Goal: Task Accomplishment & Management: Manage account settings

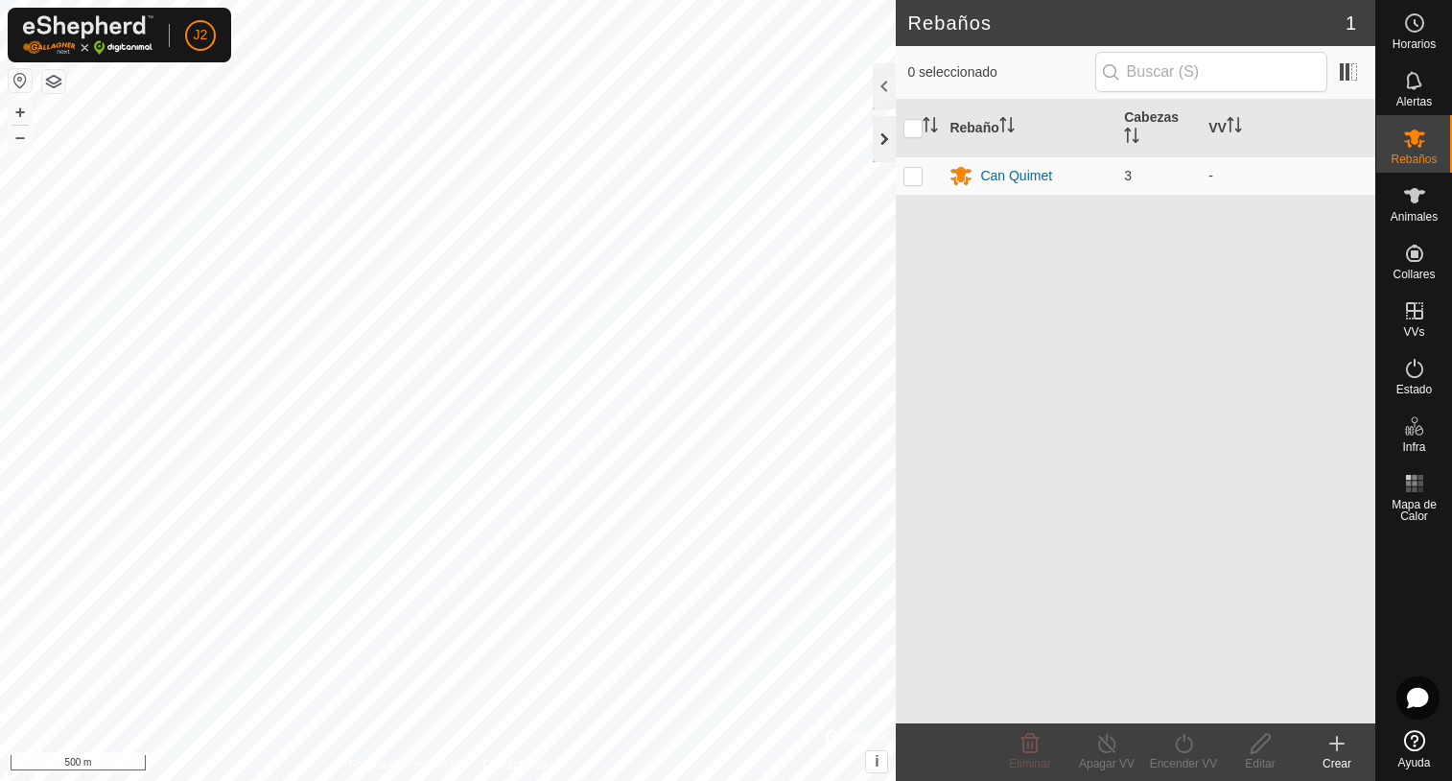
click at [890, 151] on div at bounding box center [884, 139] width 23 height 46
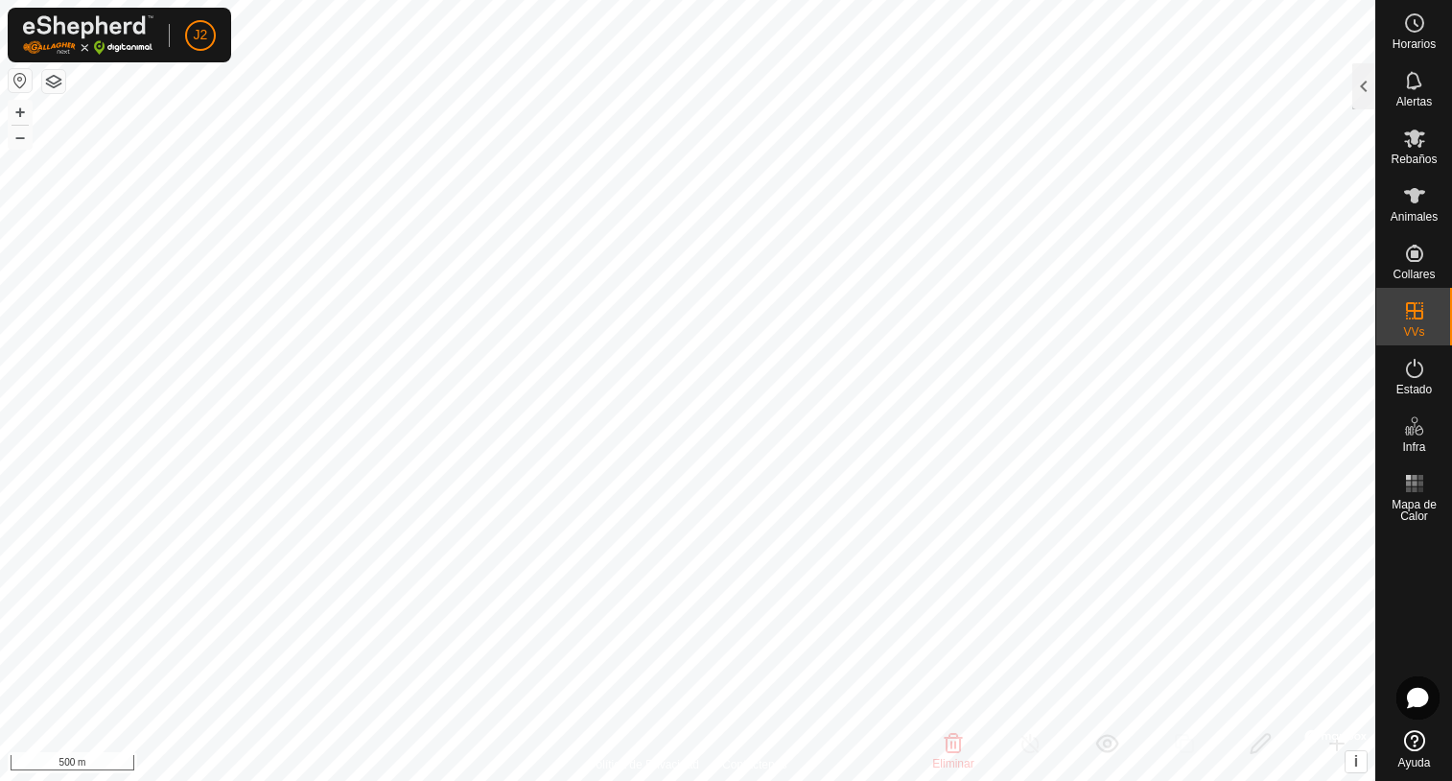
click at [46, 79] on button "button" at bounding box center [53, 81] width 23 height 23
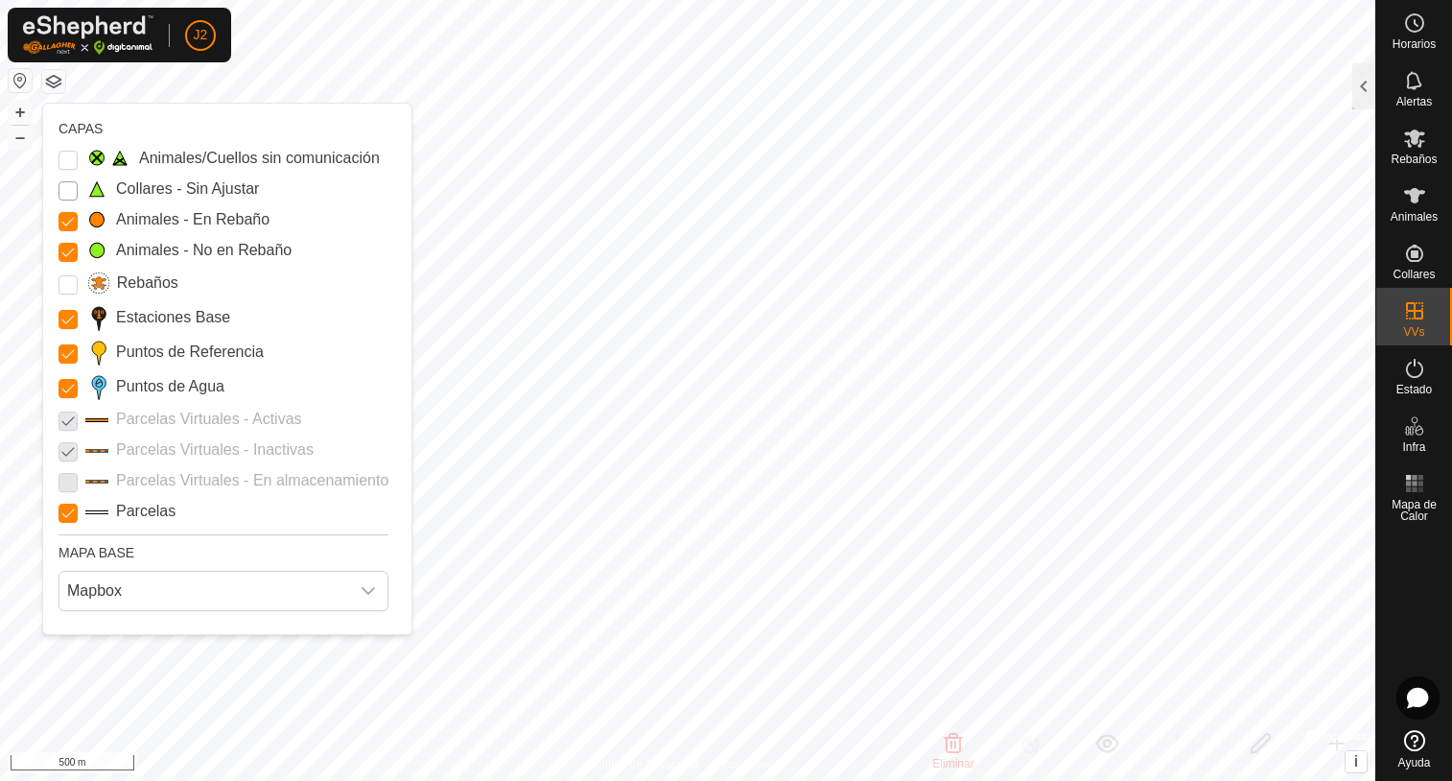
click at [69, 191] on Unfitted "Collares - Sin Ajustar" at bounding box center [68, 190] width 19 height 19
click at [70, 158] on Issue "Animales/Cuellos sin comunicación" at bounding box center [68, 160] width 19 height 19
click at [65, 425] on p-checkbox at bounding box center [68, 419] width 19 height 23
click at [64, 418] on p-checkbox at bounding box center [68, 419] width 19 height 23
click at [70, 290] on input "Rebaños" at bounding box center [68, 284] width 19 height 19
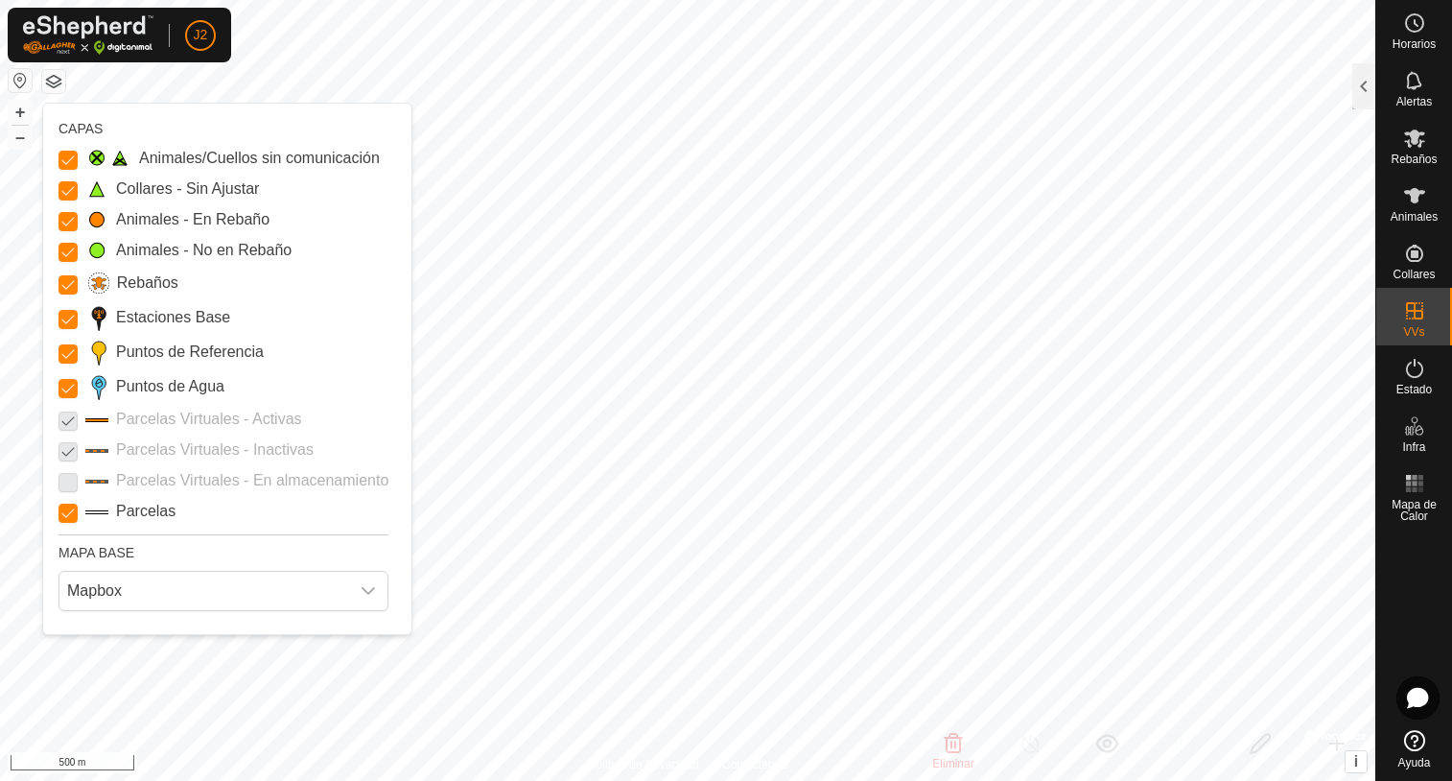
click at [70, 429] on p-checkbox at bounding box center [68, 419] width 19 height 23
click at [67, 451] on p-checkbox at bounding box center [68, 449] width 19 height 23
click at [68, 481] on p-checkbox at bounding box center [68, 480] width 19 height 23
click at [54, 82] on button "button" at bounding box center [53, 81] width 23 height 23
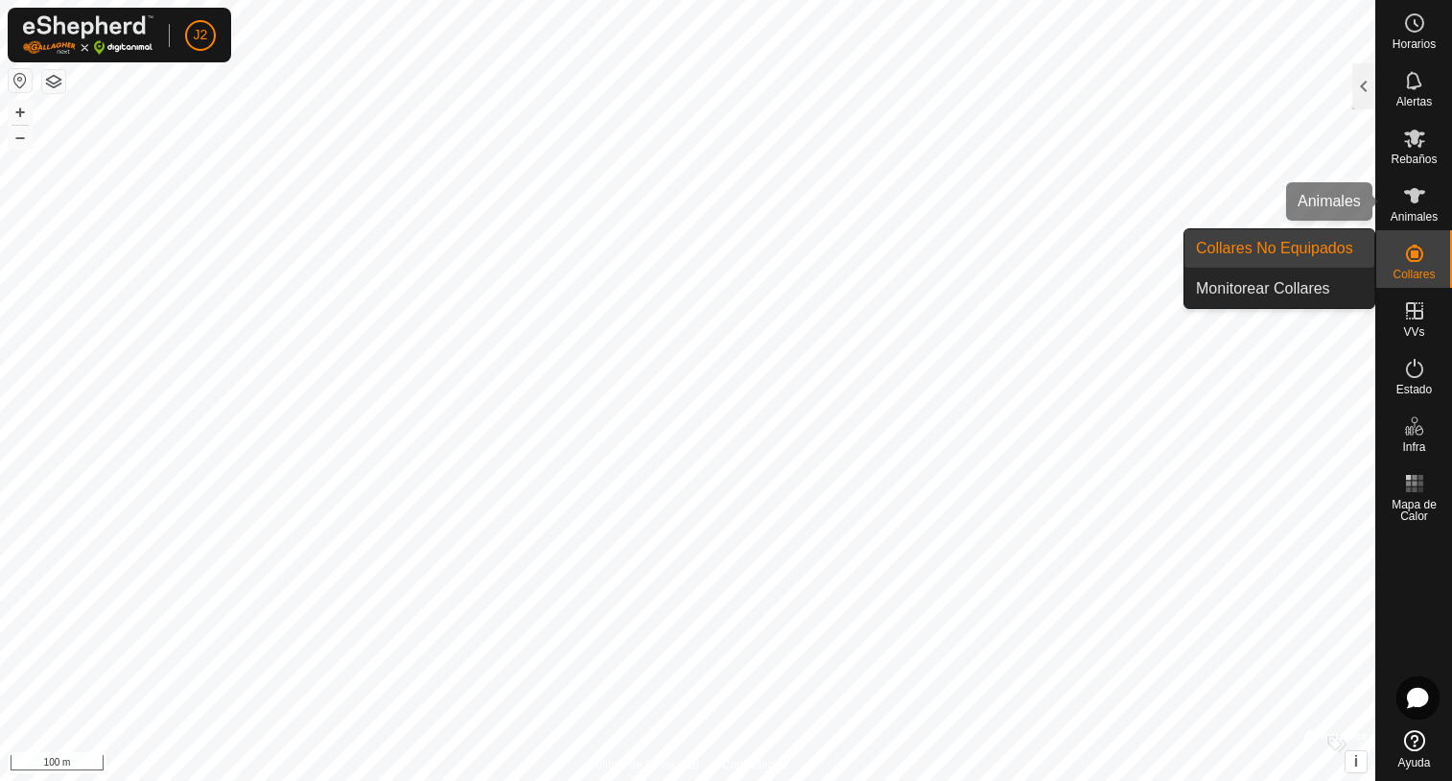
click at [1417, 208] on es-animals-svg-icon at bounding box center [1414, 195] width 35 height 31
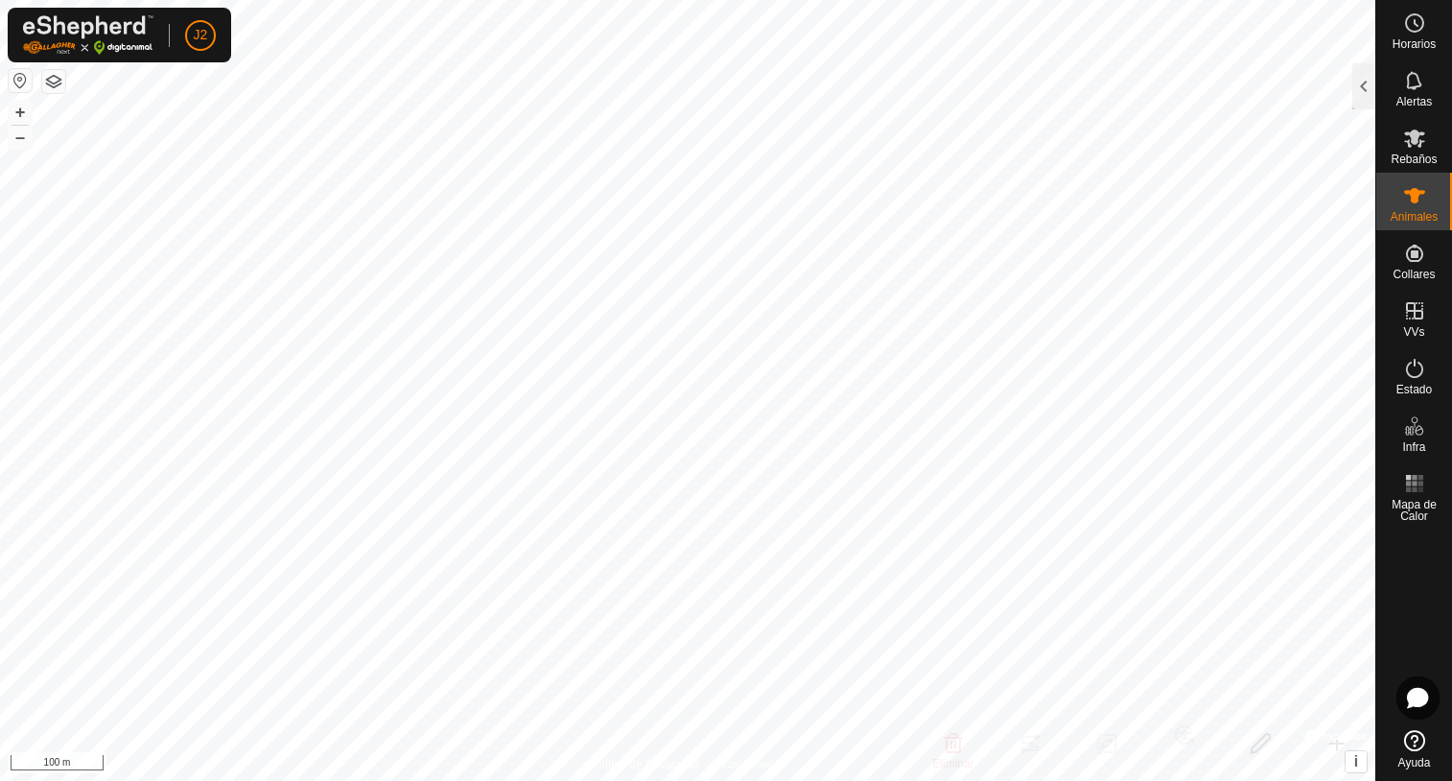
click at [1407, 211] on span "Animales" at bounding box center [1414, 217] width 47 height 12
click at [1358, 93] on div at bounding box center [1363, 86] width 23 height 46
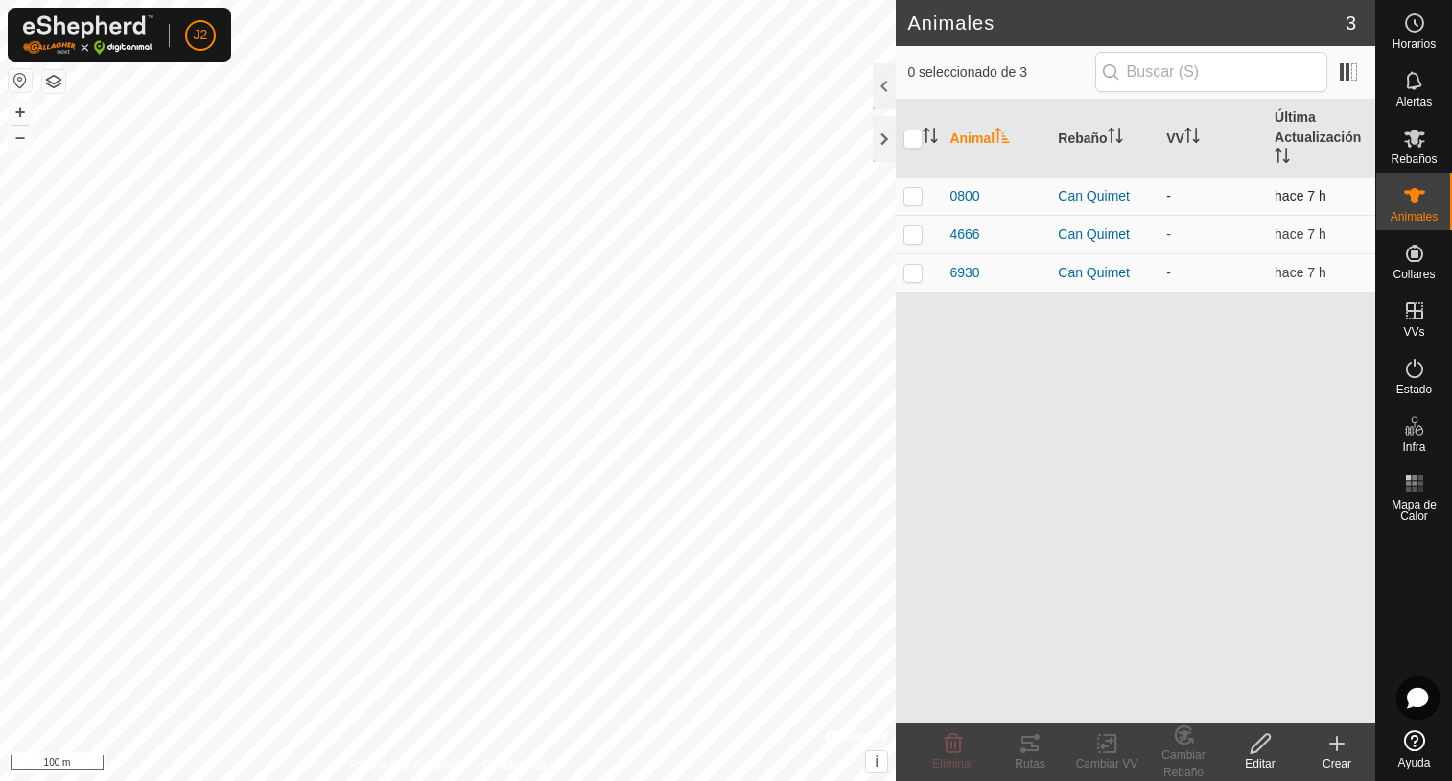
click at [916, 196] on p-checkbox at bounding box center [912, 195] width 19 height 15
checkbox input "false"
click at [882, 143] on div at bounding box center [884, 139] width 23 height 46
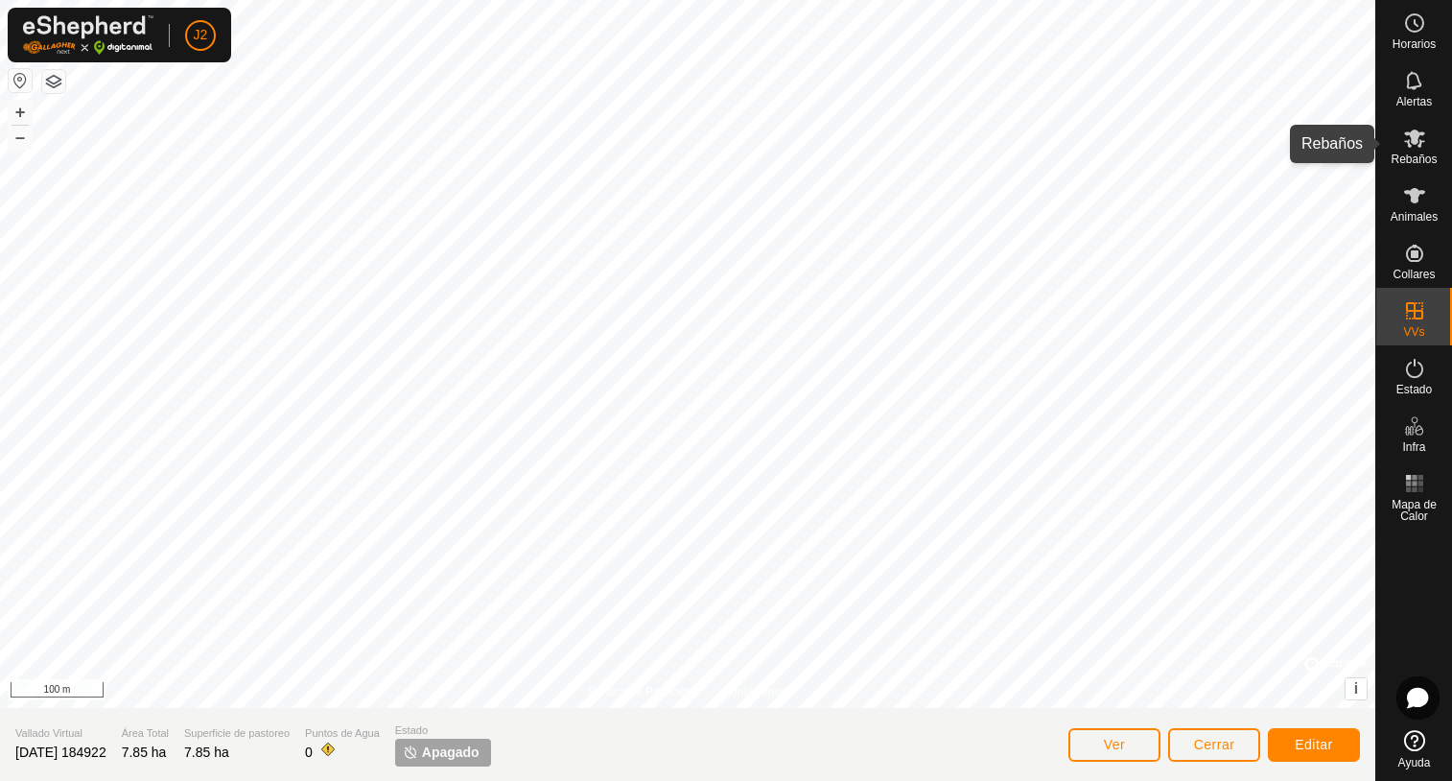
click at [1405, 147] on icon at bounding box center [1414, 138] width 23 height 23
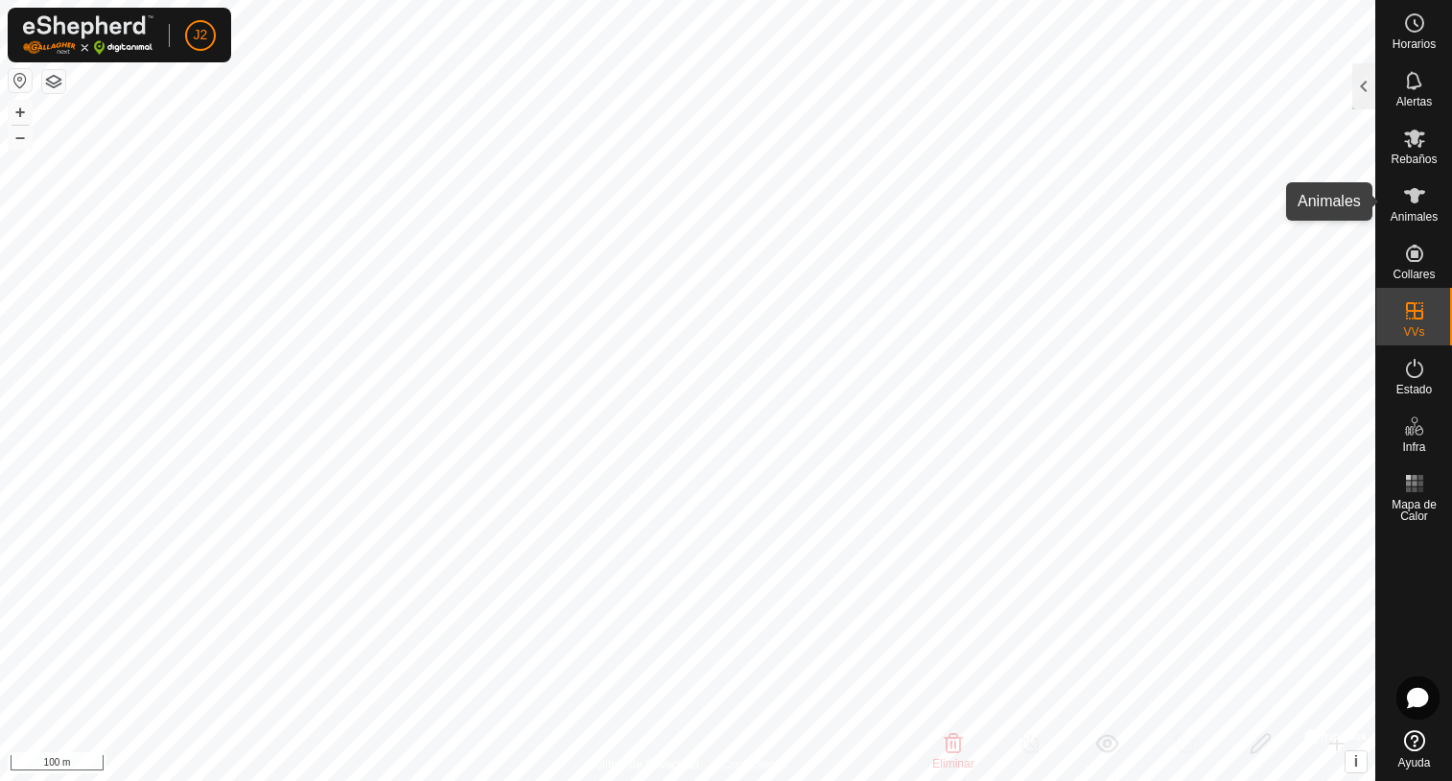
click at [1403, 211] on span "Animales" at bounding box center [1414, 217] width 47 height 12
click at [1369, 83] on div at bounding box center [1363, 86] width 23 height 46
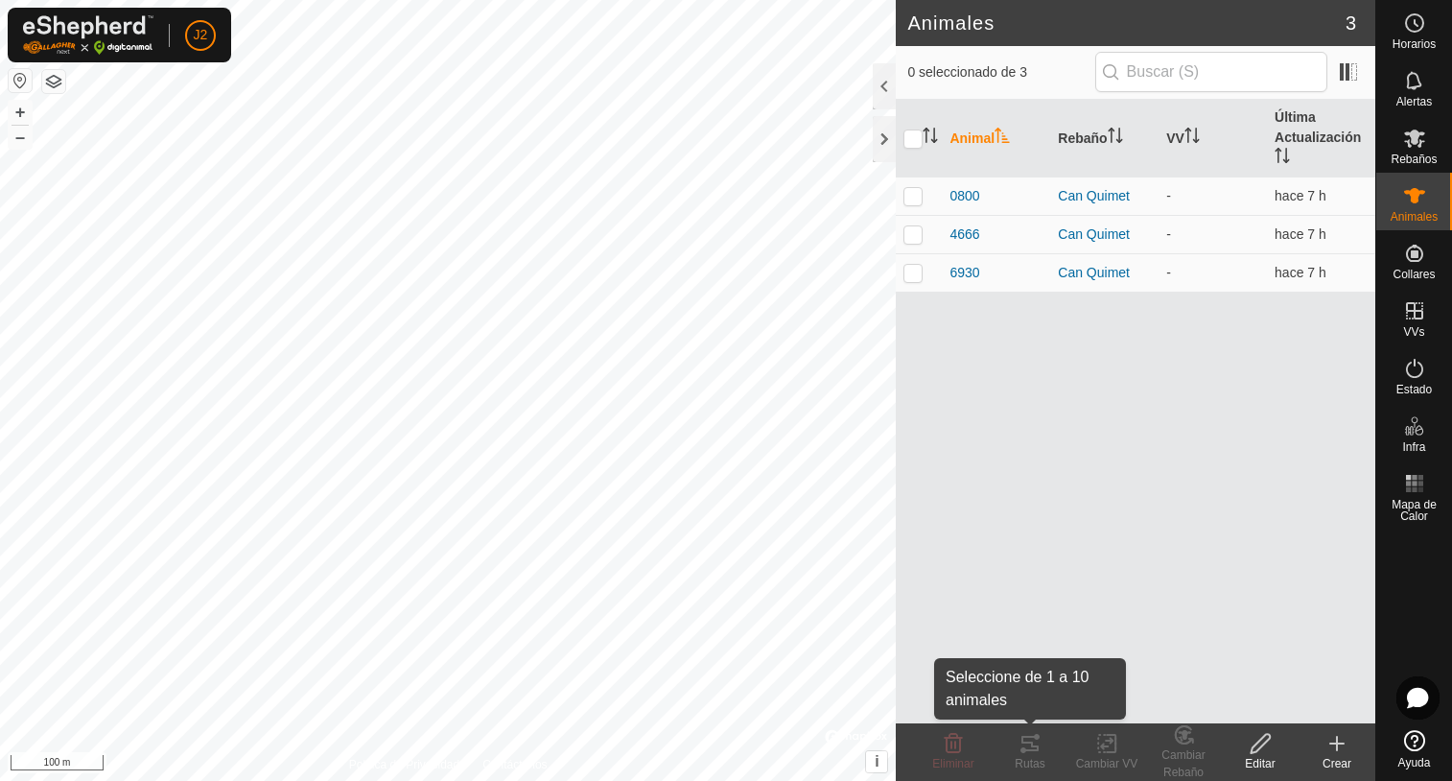
click at [1026, 753] on icon at bounding box center [1030, 743] width 23 height 23
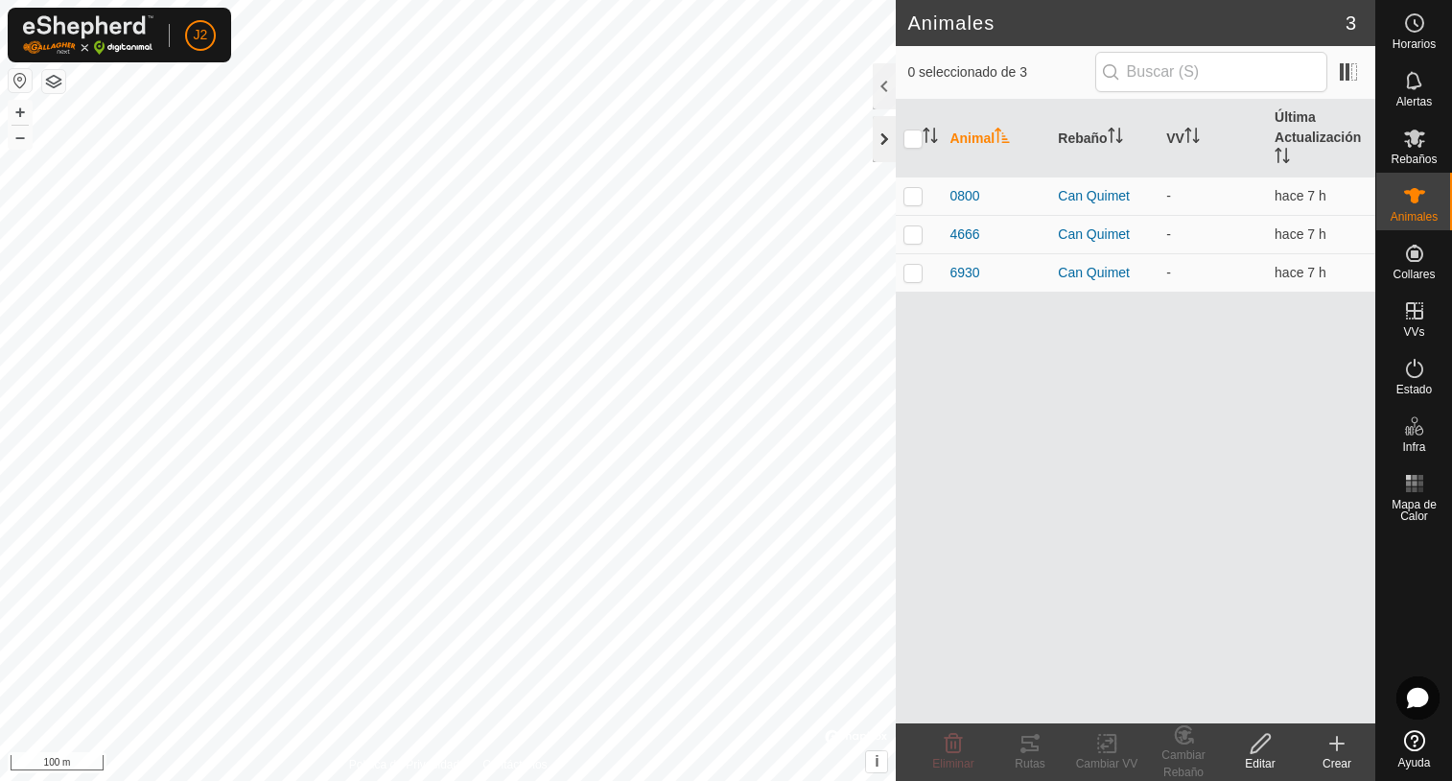
click at [875, 148] on div at bounding box center [884, 139] width 23 height 46
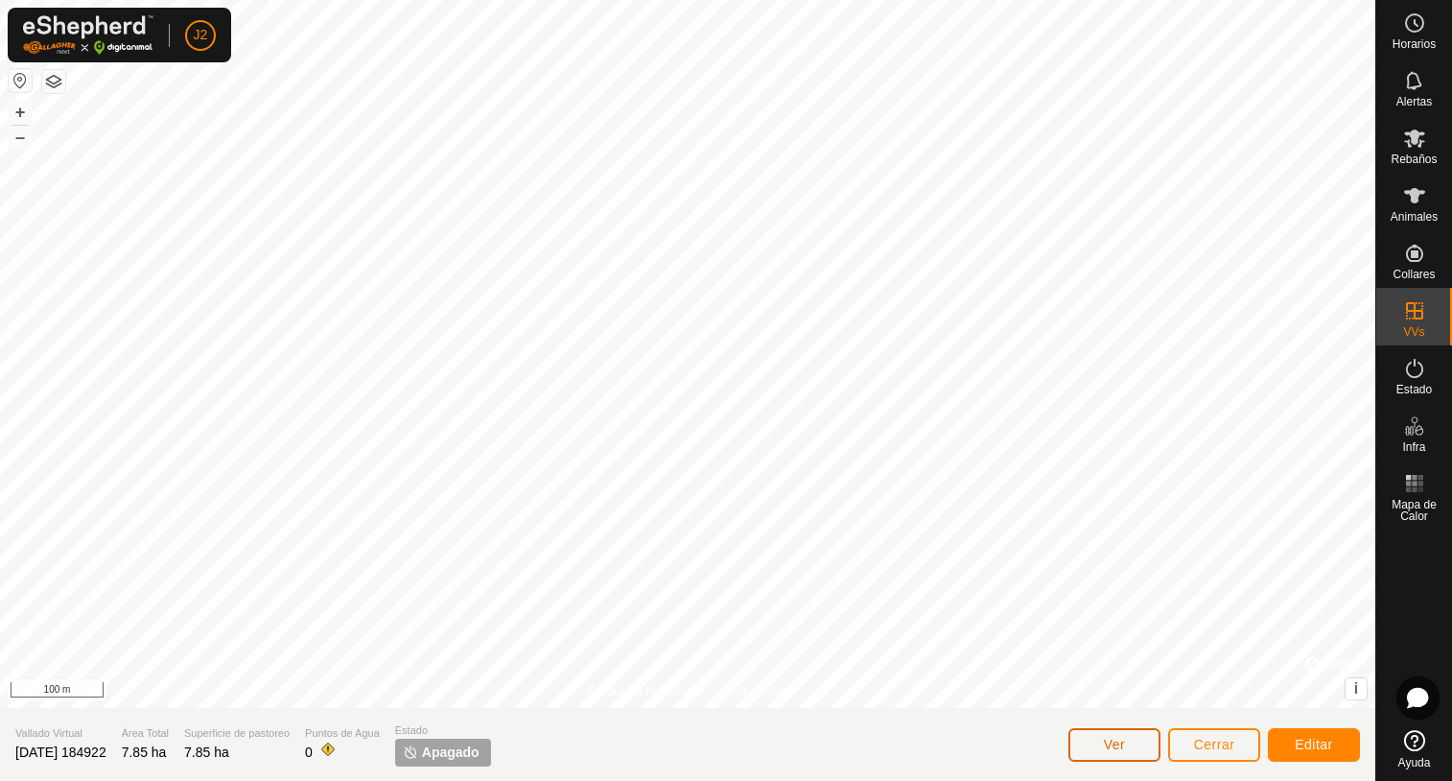
click at [1117, 745] on span "Ver" at bounding box center [1115, 744] width 22 height 15
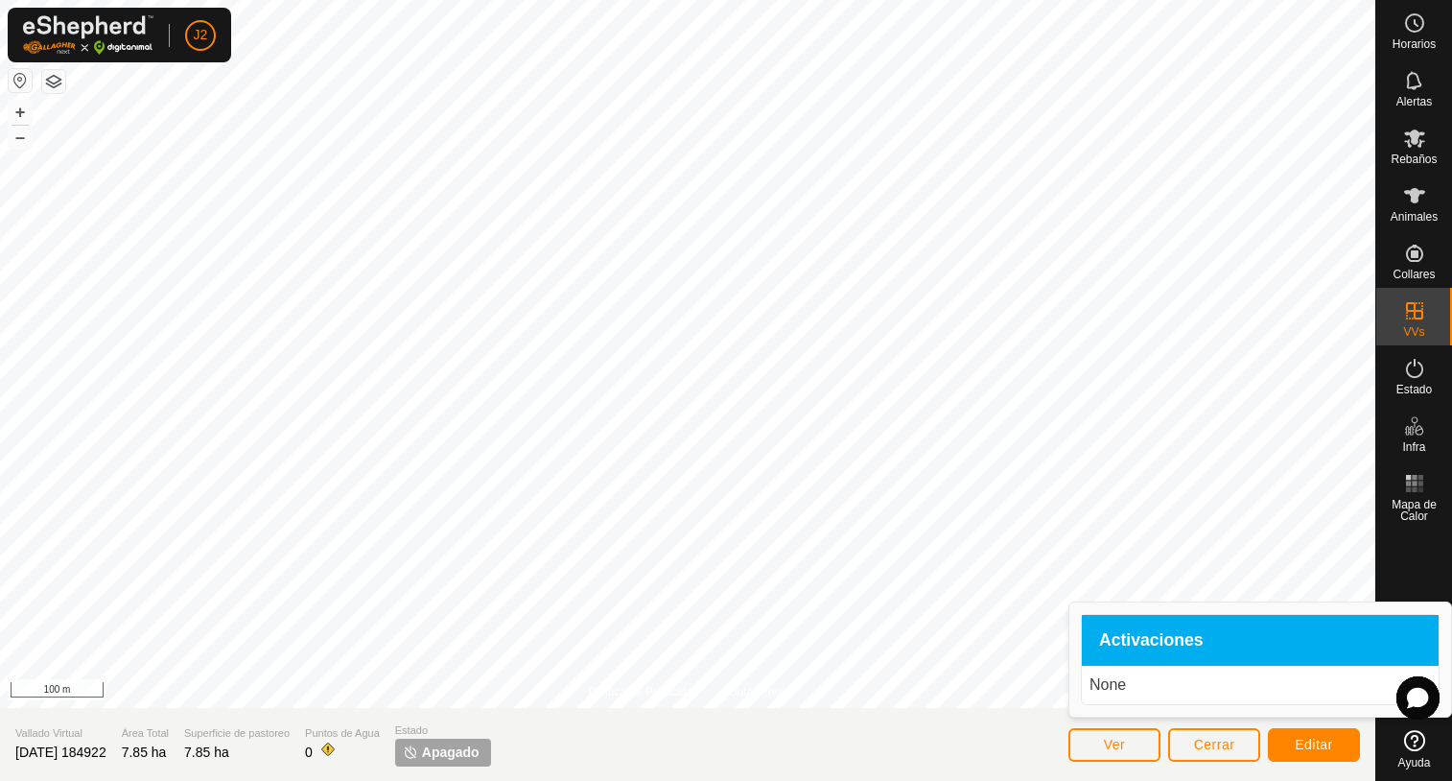
click at [1115, 684] on p "None" at bounding box center [1260, 684] width 341 height 23
click at [1220, 749] on span "Cerrar" at bounding box center [1214, 744] width 41 height 15
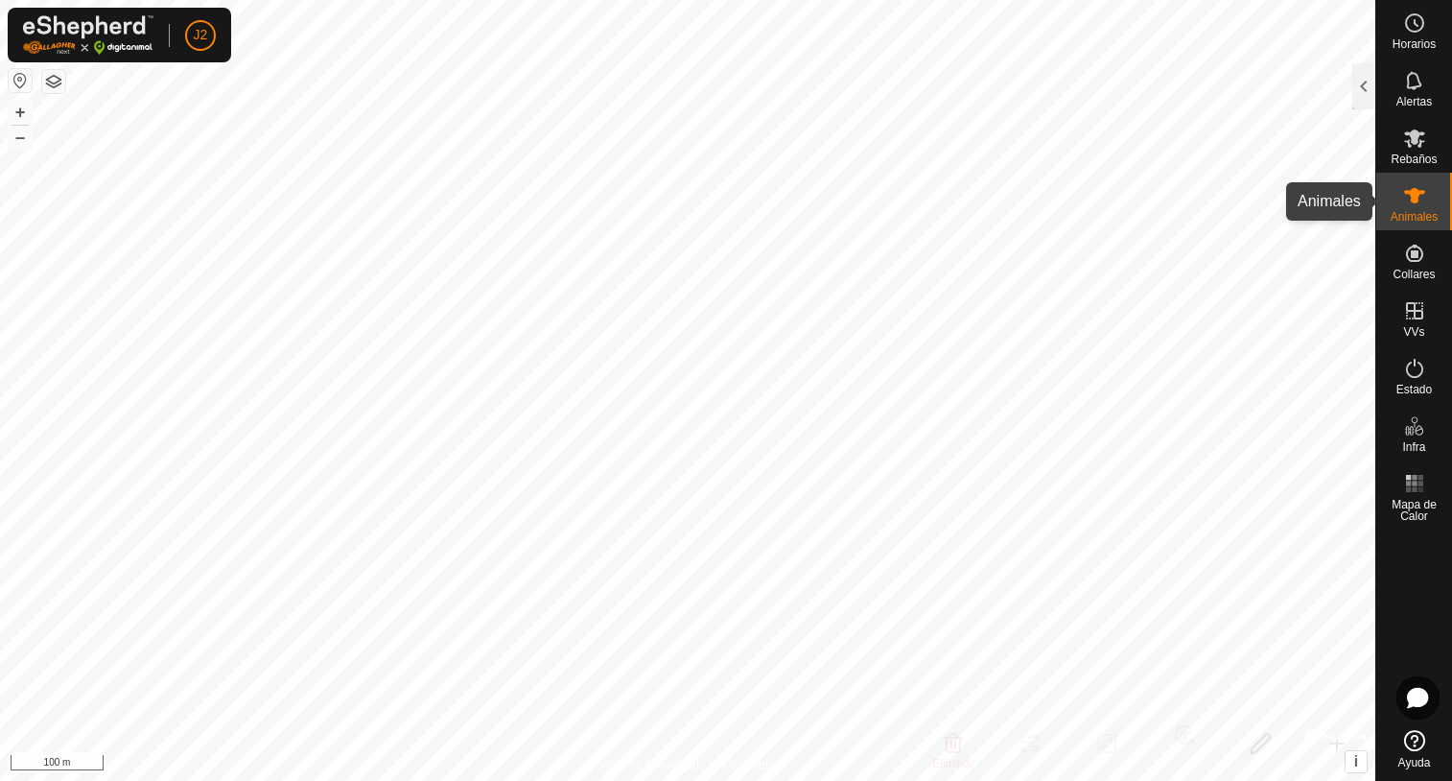
click at [1419, 202] on icon at bounding box center [1414, 195] width 23 height 23
click at [1354, 90] on div at bounding box center [1363, 86] width 23 height 46
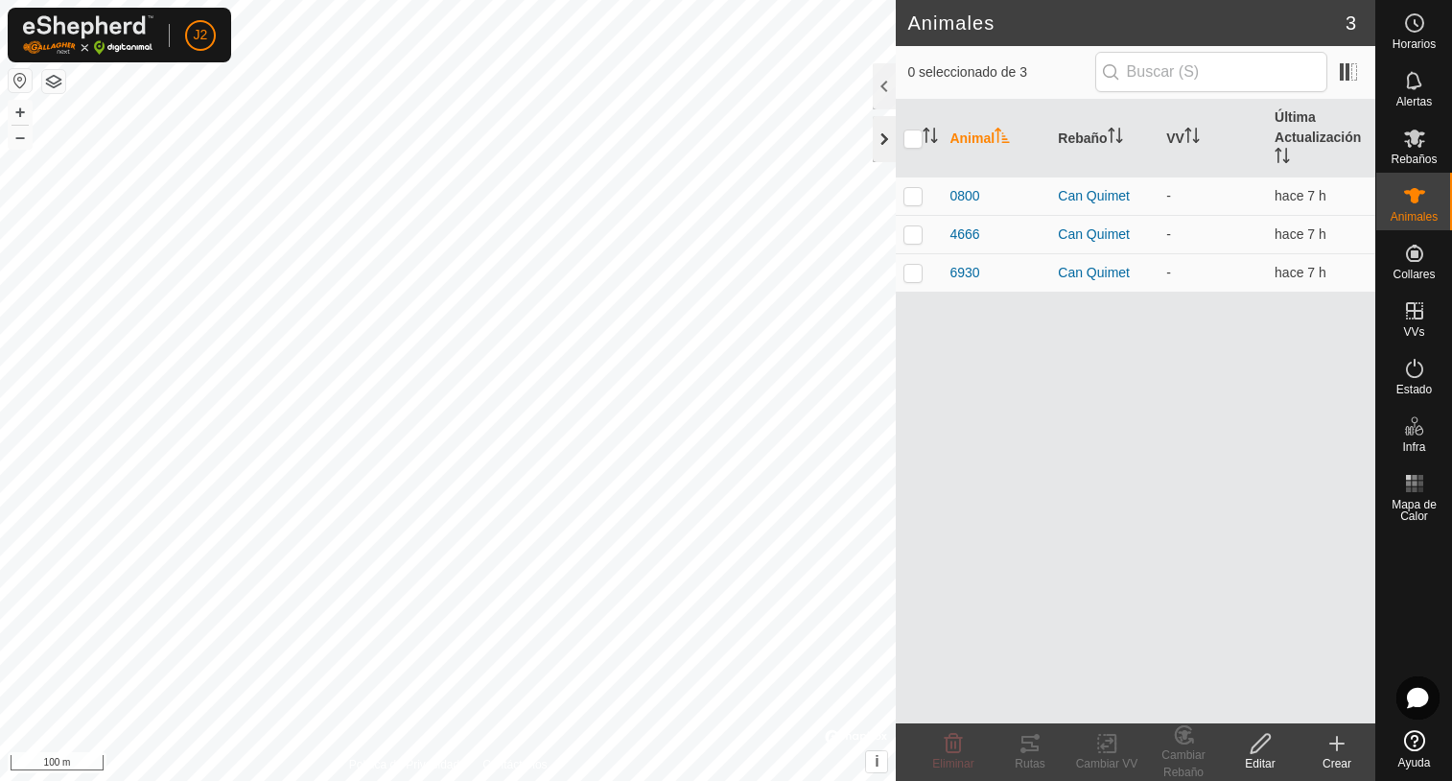
click at [877, 137] on div at bounding box center [884, 139] width 23 height 46
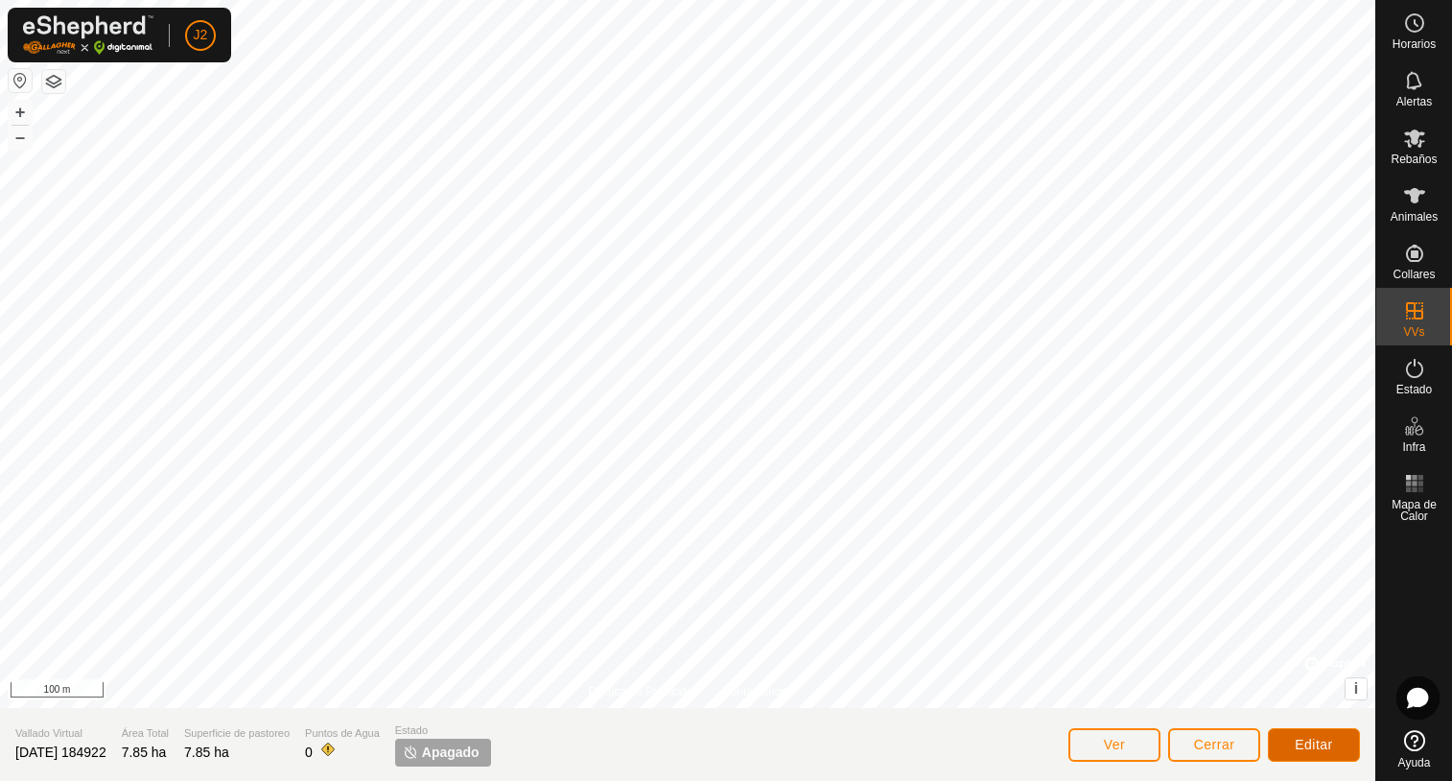
click at [1290, 747] on button "Editar" at bounding box center [1314, 745] width 92 height 34
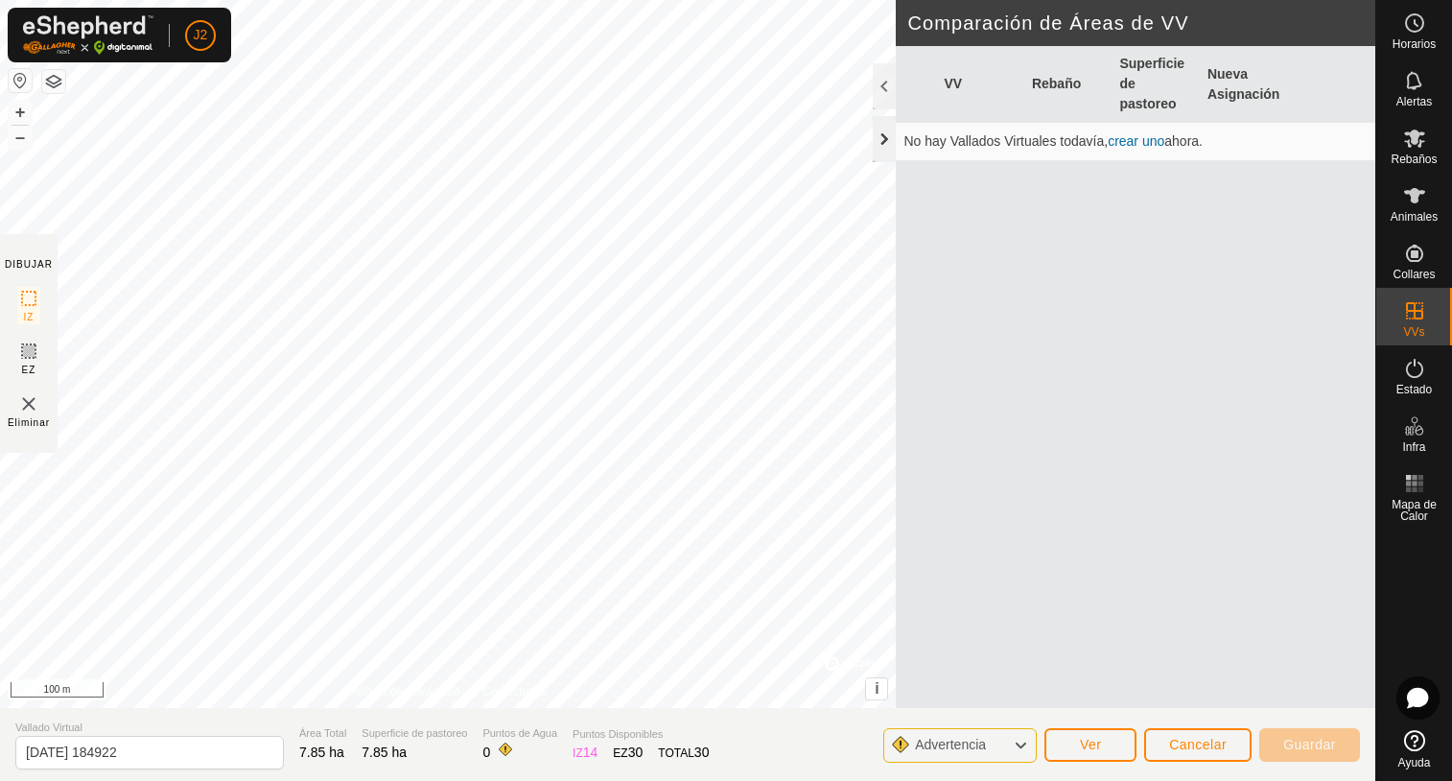
click at [882, 148] on div at bounding box center [884, 139] width 23 height 46
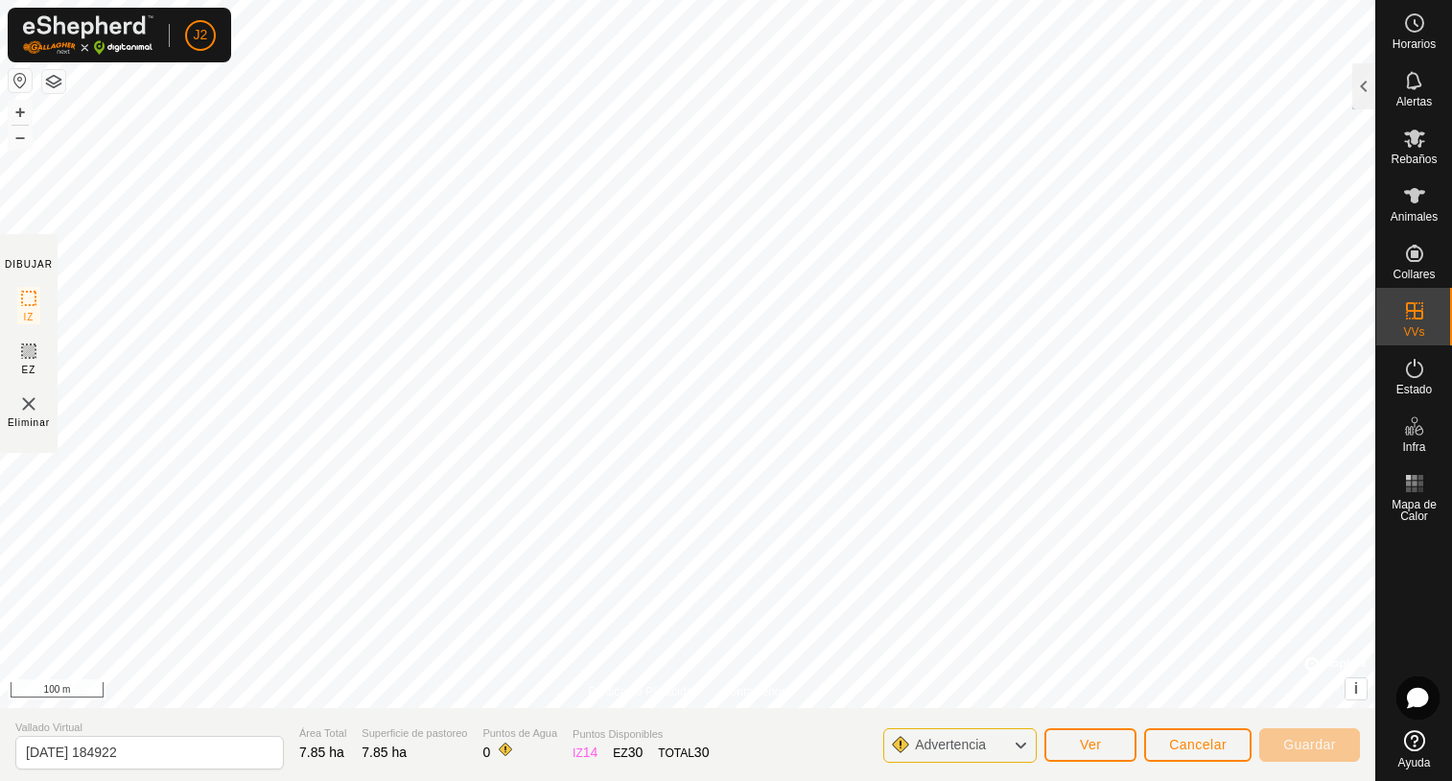
click at [1021, 747] on icon at bounding box center [1020, 745] width 15 height 25
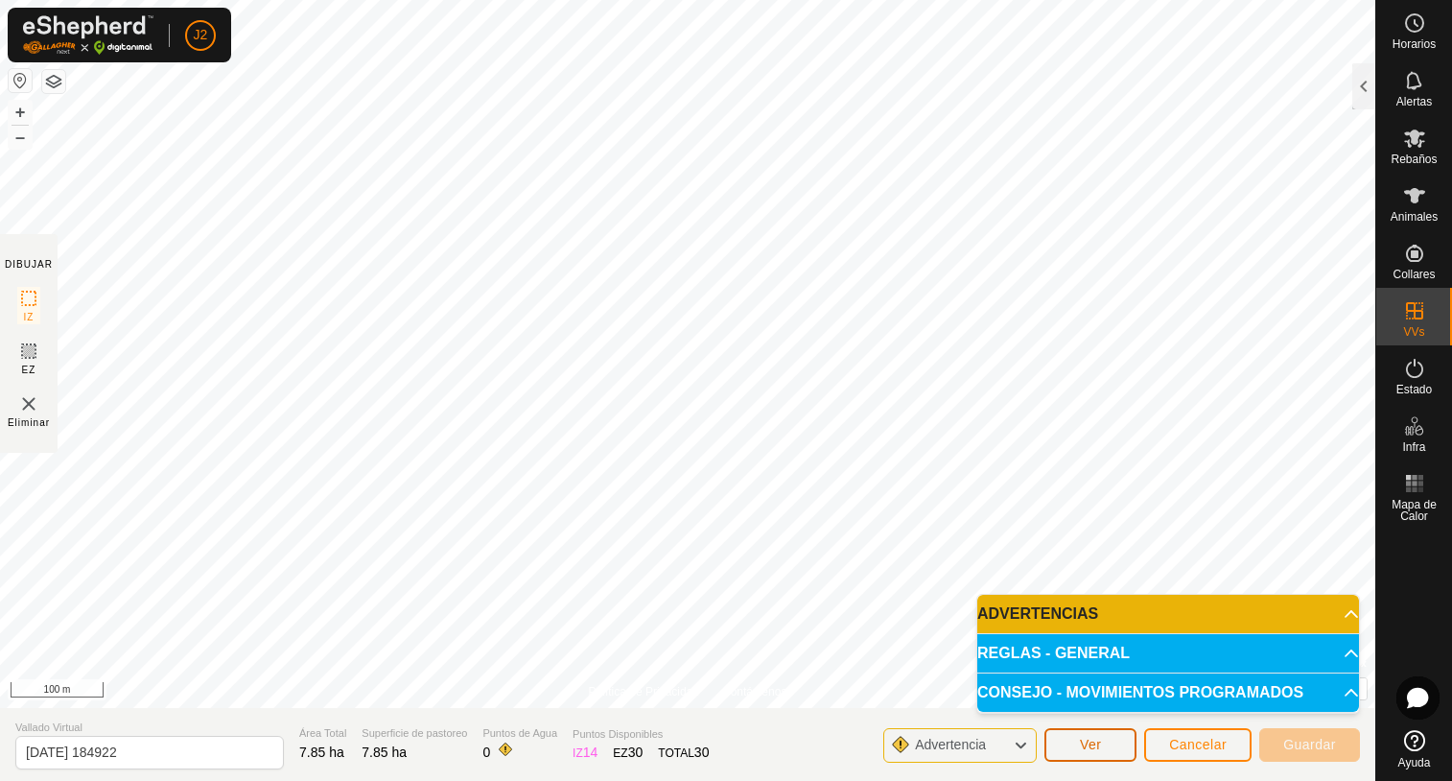
click at [1116, 749] on button "Ver" at bounding box center [1090, 745] width 92 height 34
click at [1336, 614] on p-accordion-header "ADVERTENCIAS" at bounding box center [1168, 614] width 382 height 38
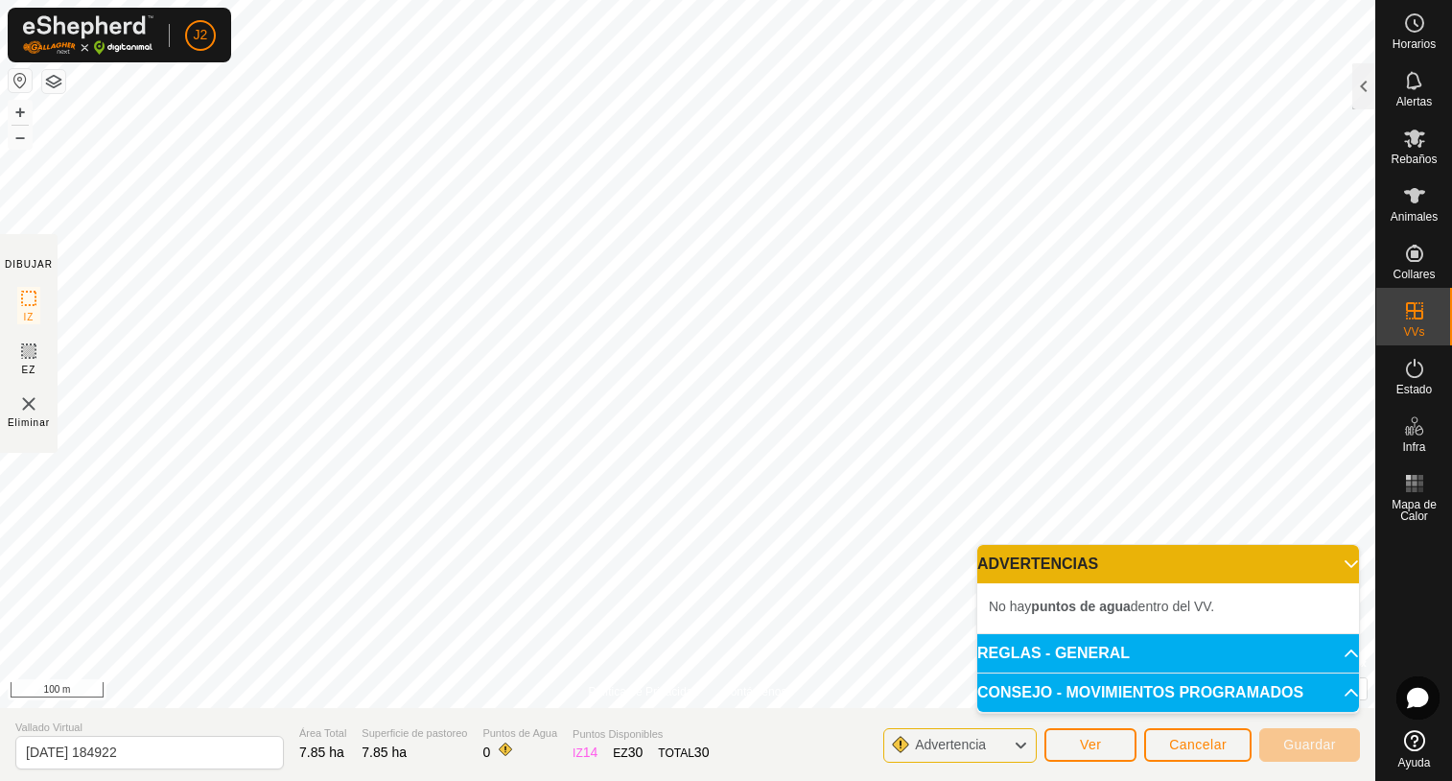
click at [1338, 559] on p-accordion-header "ADVERTENCIAS" at bounding box center [1168, 564] width 382 height 38
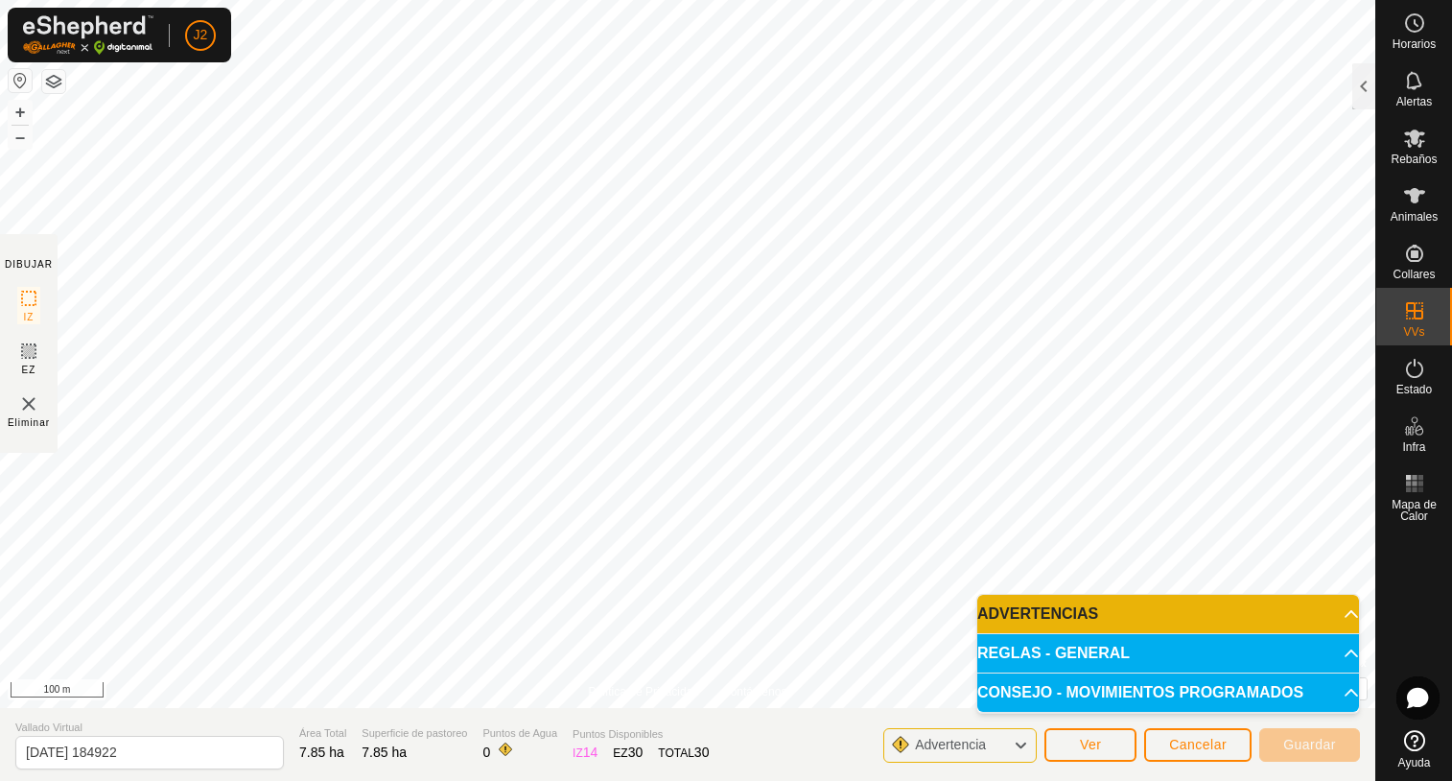
click at [1338, 656] on p-accordion-header "REGLAS - GENERAL" at bounding box center [1168, 653] width 382 height 38
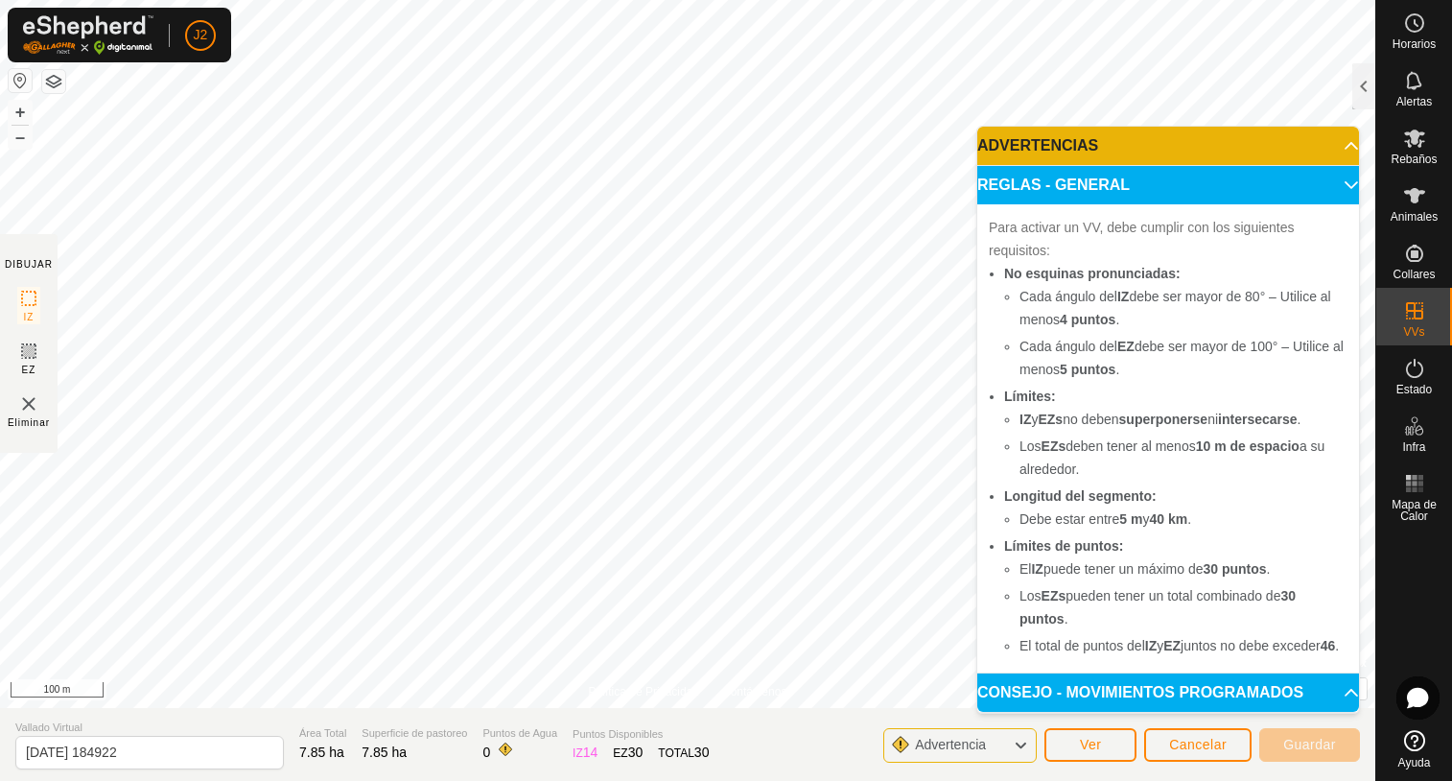
click at [1344, 186] on p-accordion-header "REGLAS - GENERAL" at bounding box center [1168, 185] width 382 height 38
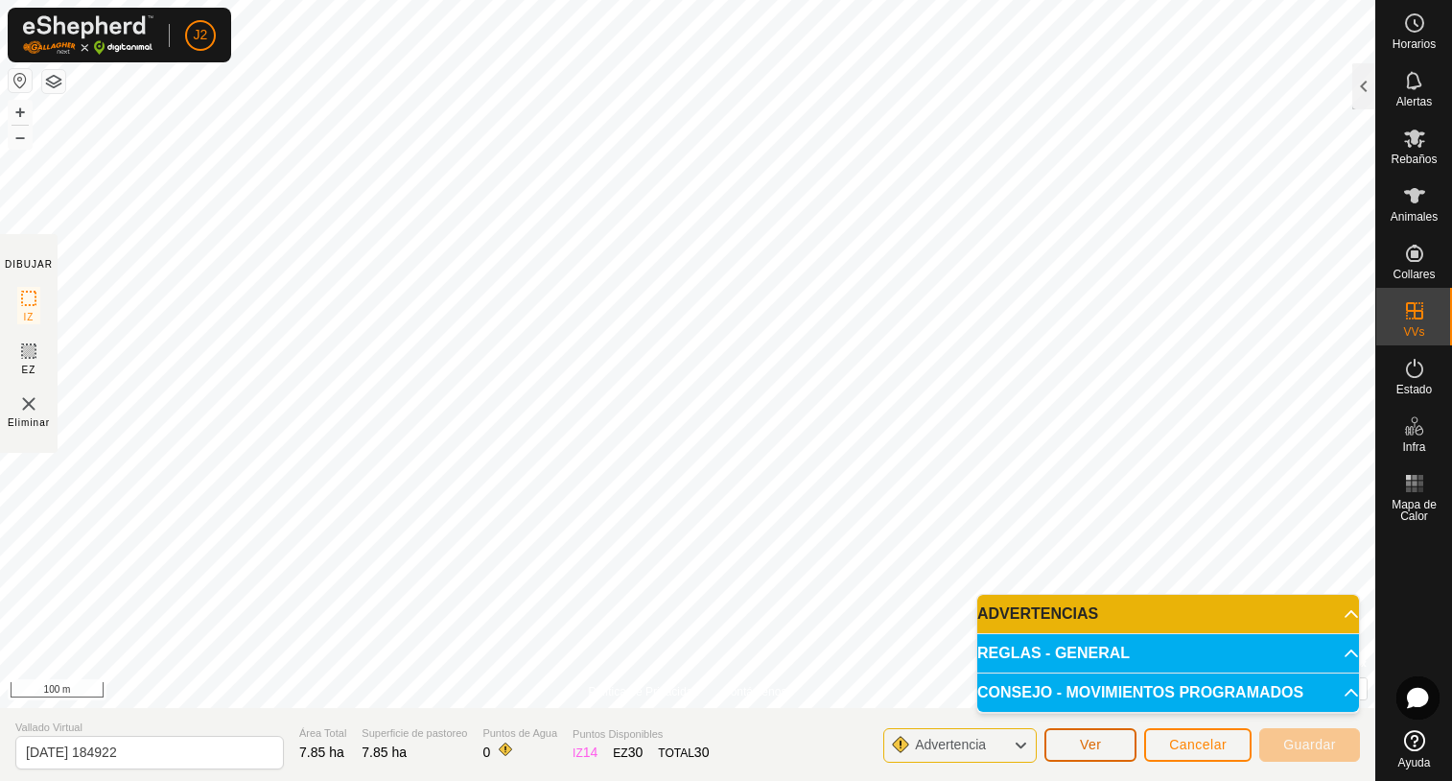
click at [1095, 745] on span "Ver" at bounding box center [1091, 744] width 22 height 15
click at [1195, 754] on button "Cancelar" at bounding box center [1197, 745] width 107 height 34
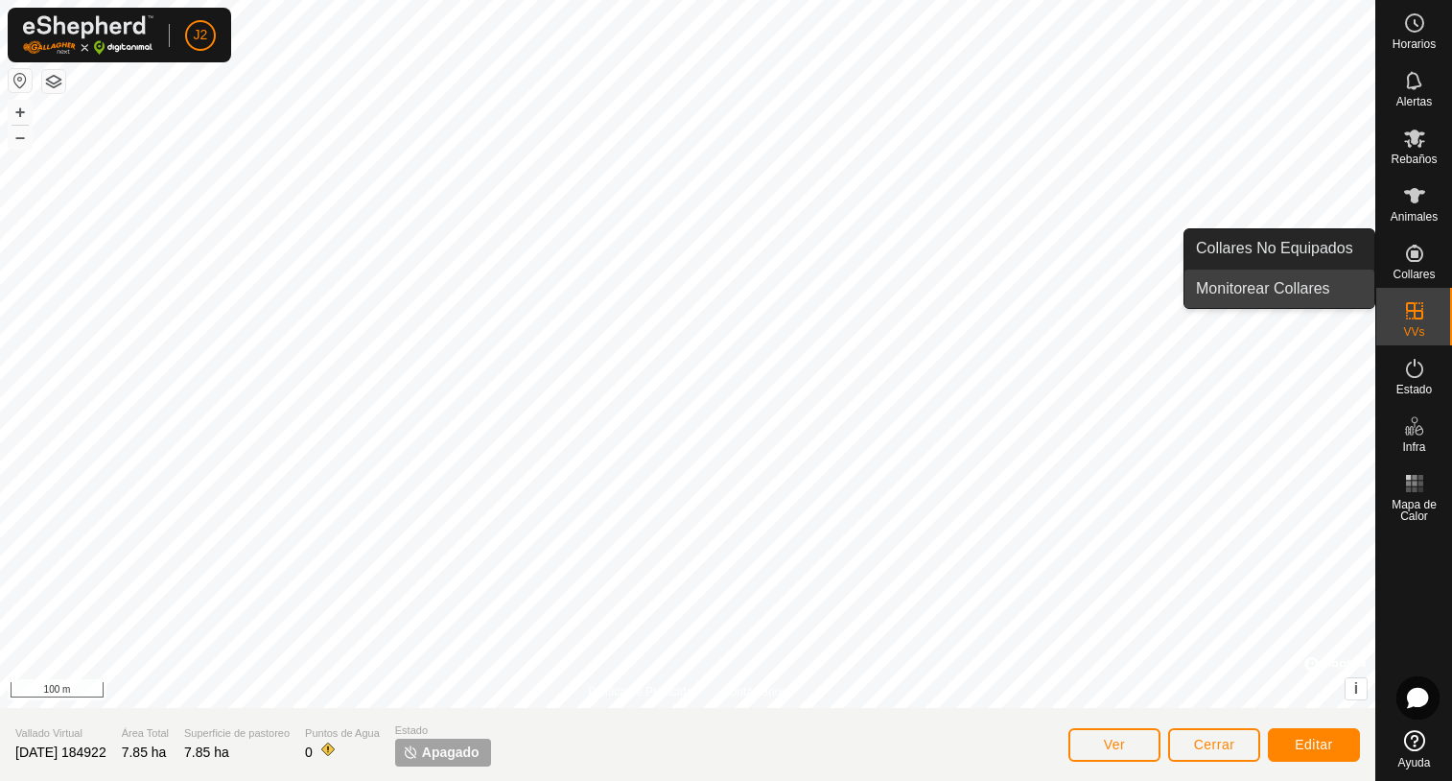
click at [1277, 293] on span "Monitorear Collares" at bounding box center [1263, 288] width 134 height 23
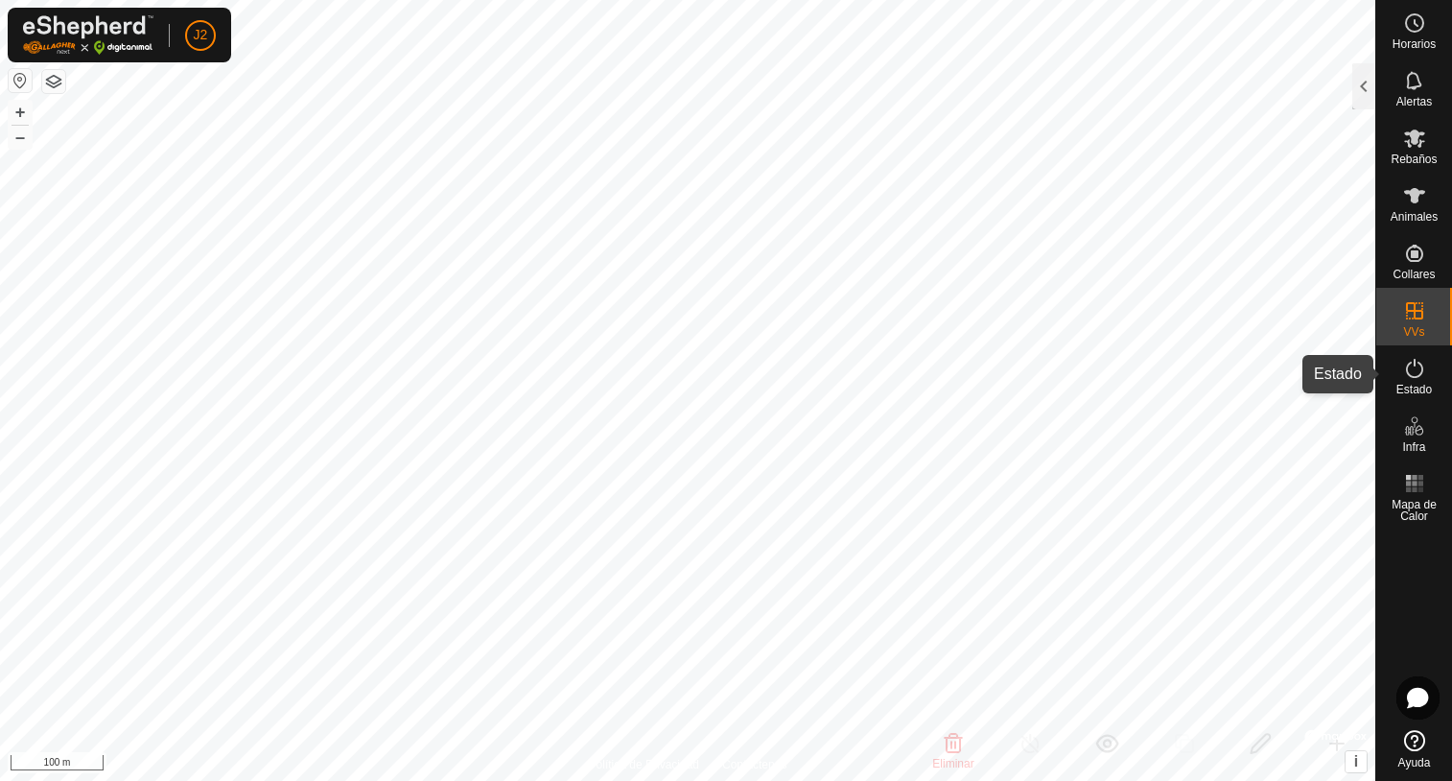
click at [1409, 366] on icon at bounding box center [1414, 368] width 23 height 23
click at [1409, 370] on icon at bounding box center [1414, 368] width 23 height 23
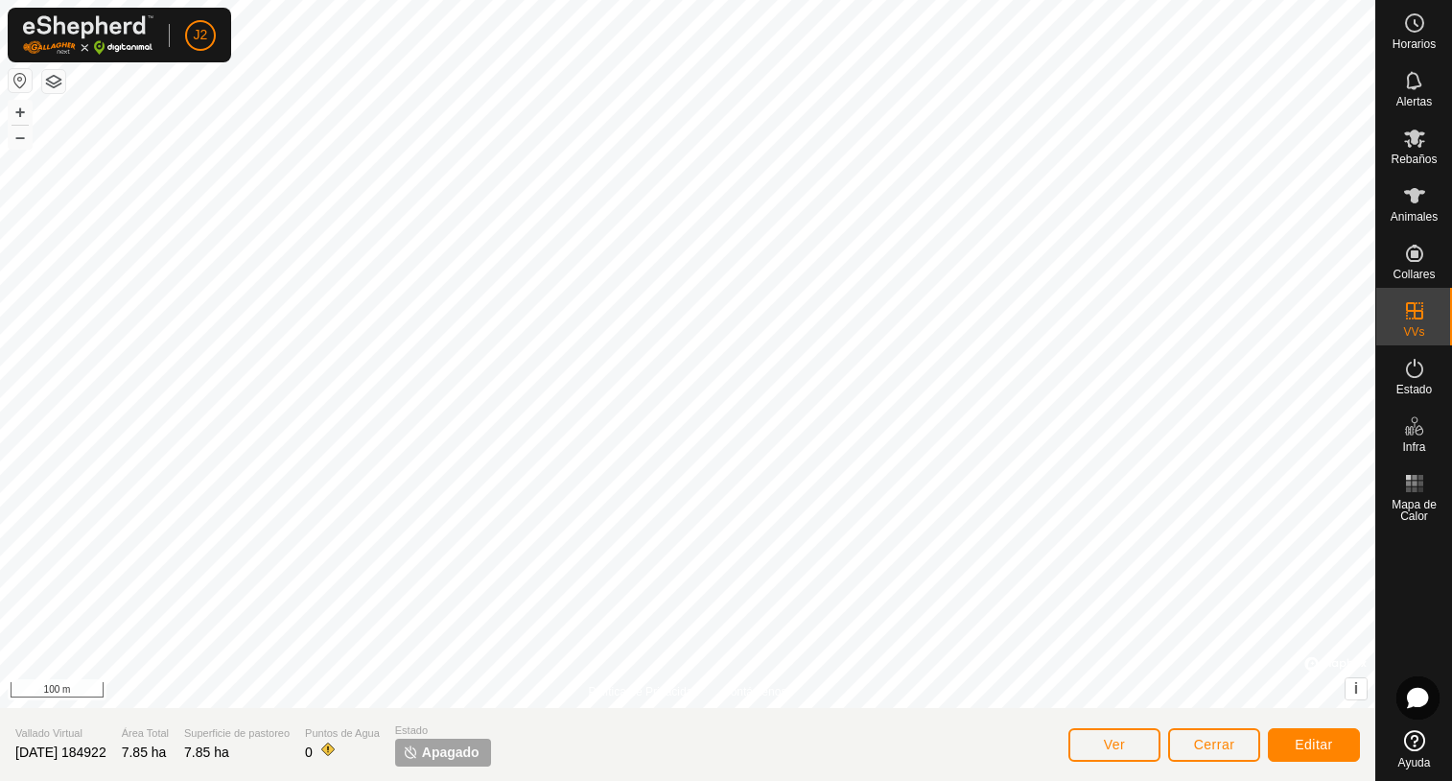
click at [472, 755] on span "Apagado" at bounding box center [451, 752] width 58 height 20
drag, startPoint x: 472, startPoint y: 755, endPoint x: 441, endPoint y: 756, distance: 30.7
click at [418, 756] on img at bounding box center [410, 751] width 15 height 15
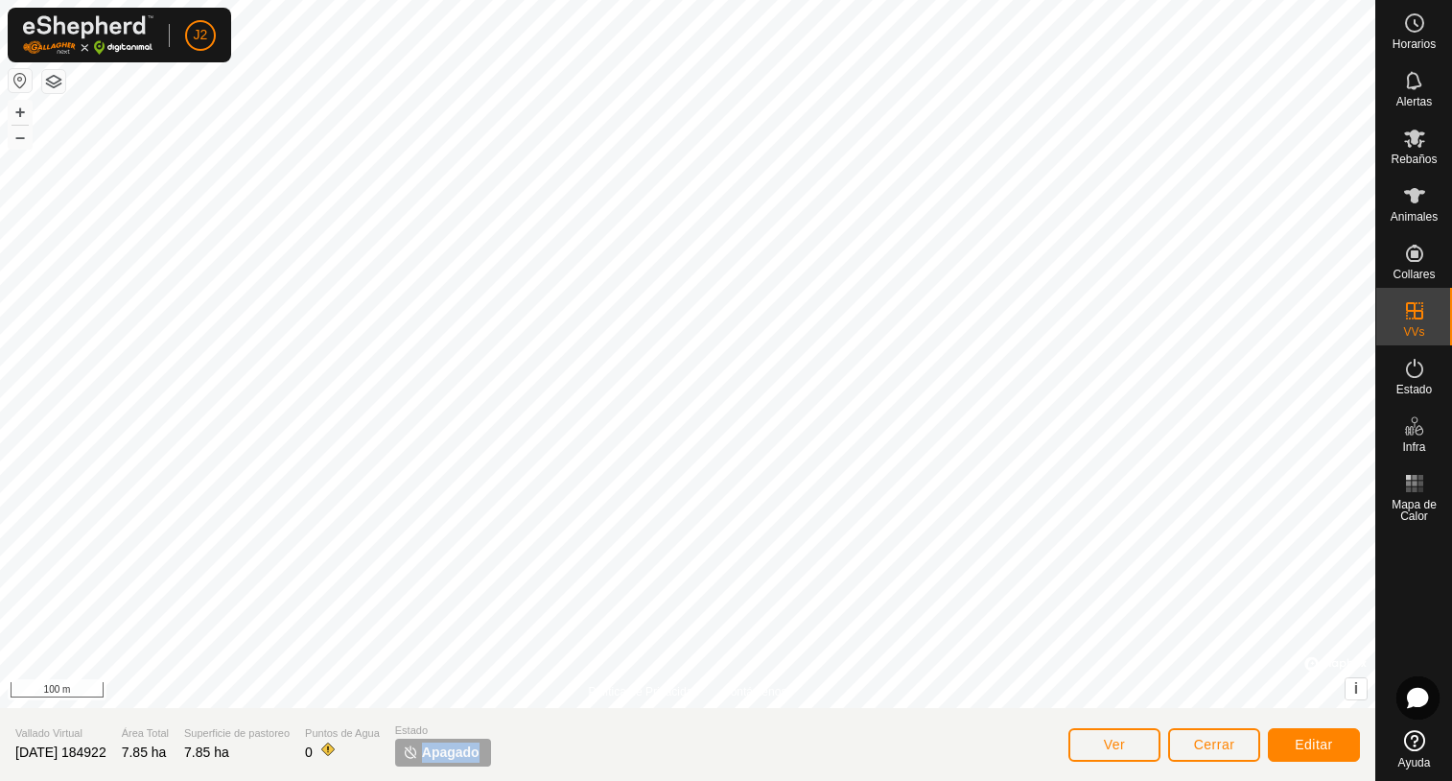
click at [418, 756] on img at bounding box center [410, 751] width 15 height 15
click at [1394, 381] on div "Estado" at bounding box center [1414, 374] width 76 height 58
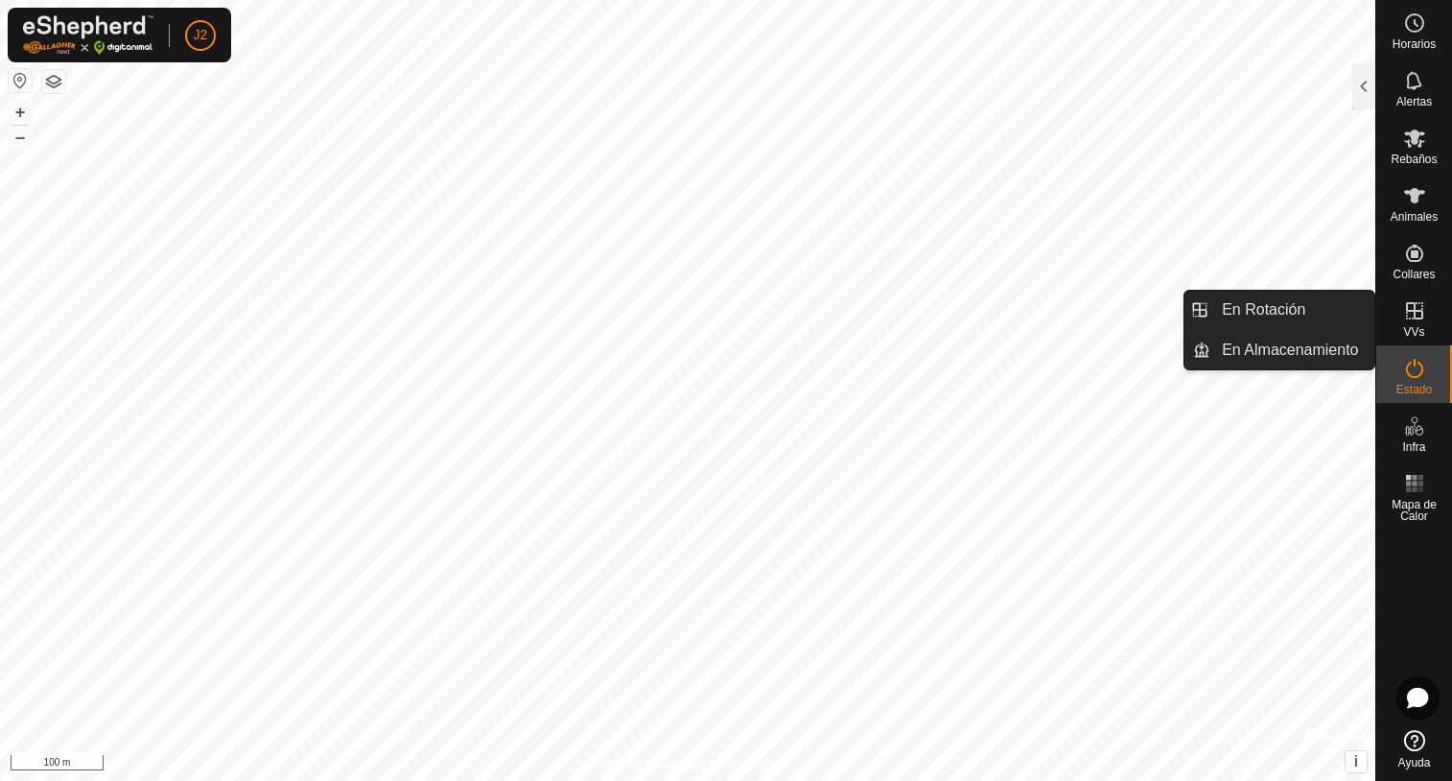
click at [1409, 311] on icon at bounding box center [1414, 310] width 17 height 17
click at [1257, 352] on link "En Almacenamiento" at bounding box center [1292, 350] width 164 height 38
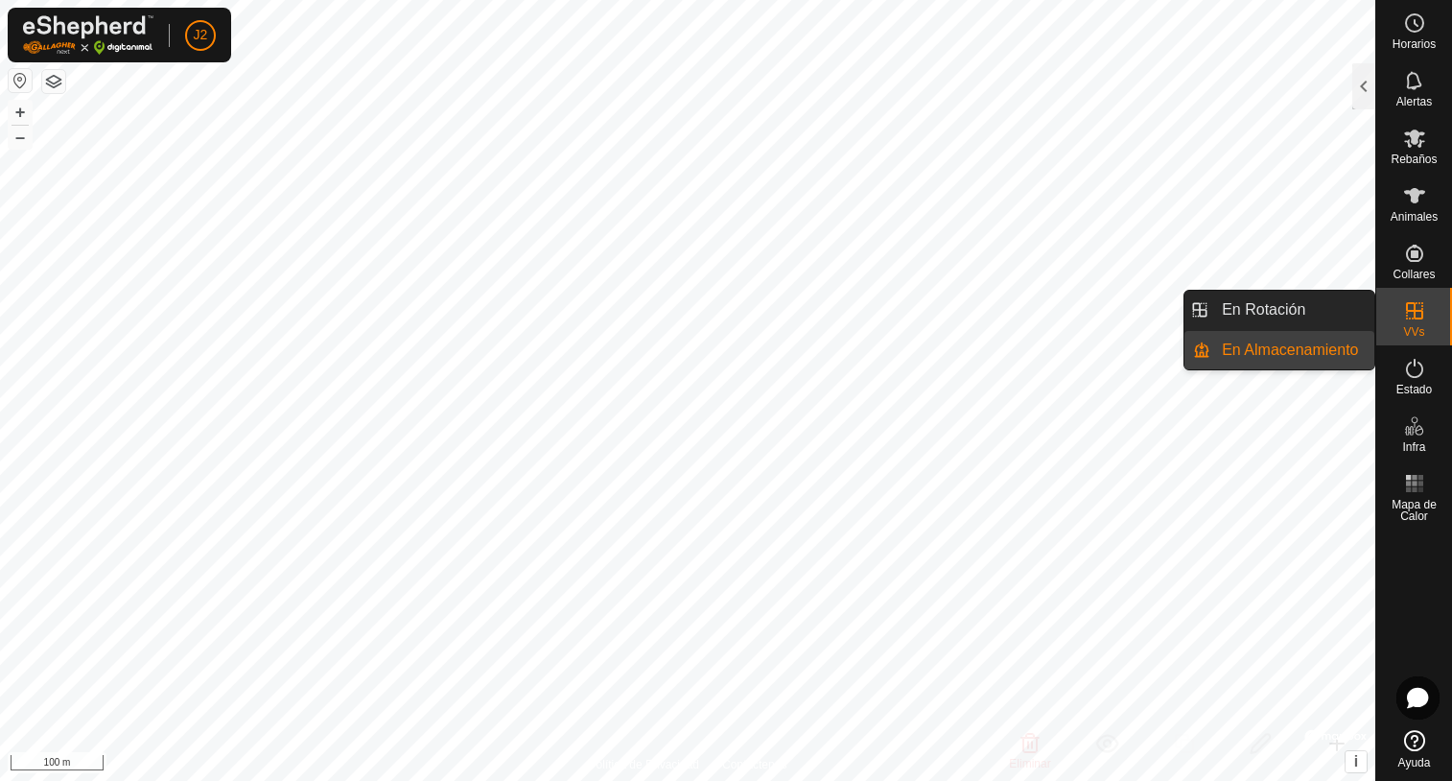
click at [1257, 352] on link "En Almacenamiento" at bounding box center [1292, 350] width 164 height 38
click at [1273, 318] on link "En Rotación" at bounding box center [1292, 310] width 164 height 38
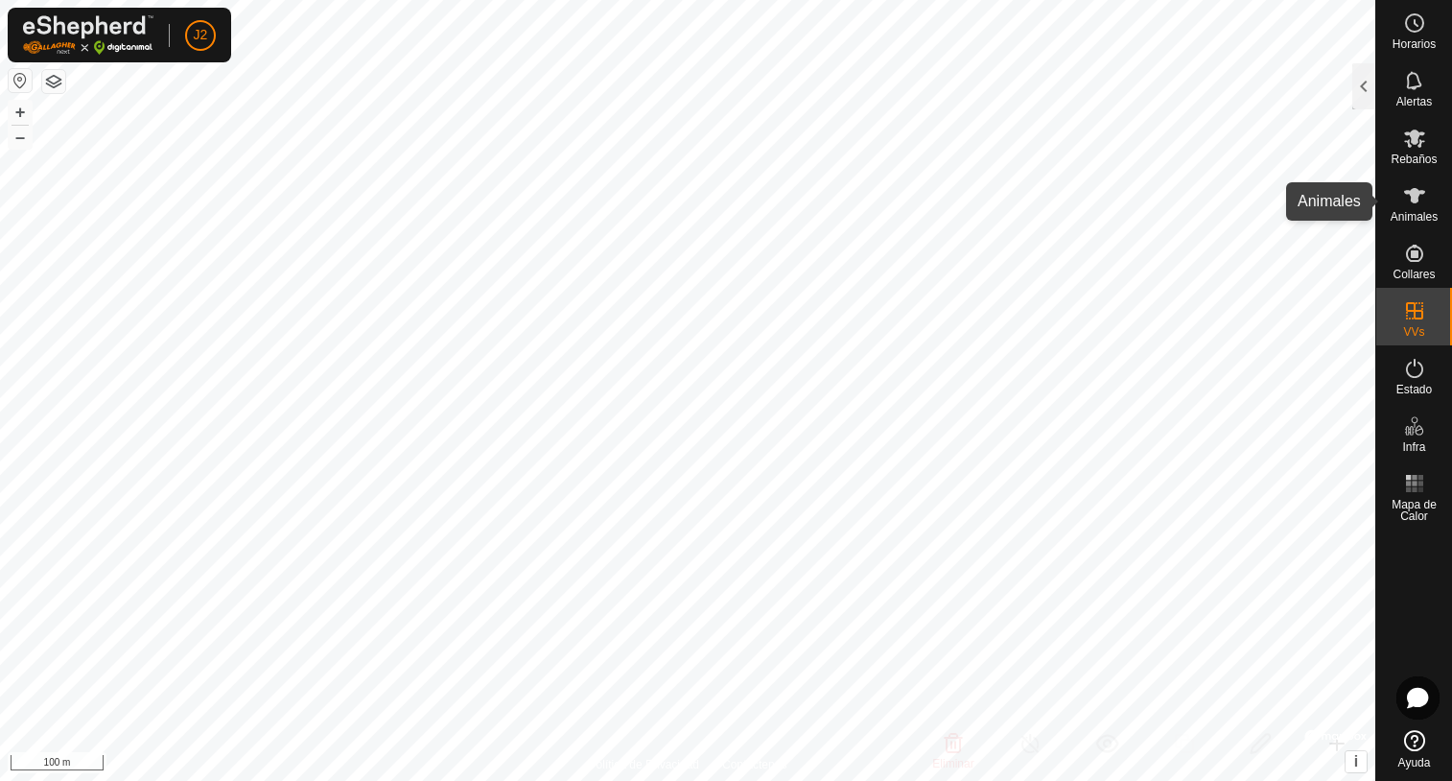
click at [1407, 198] on icon at bounding box center [1414, 195] width 23 height 23
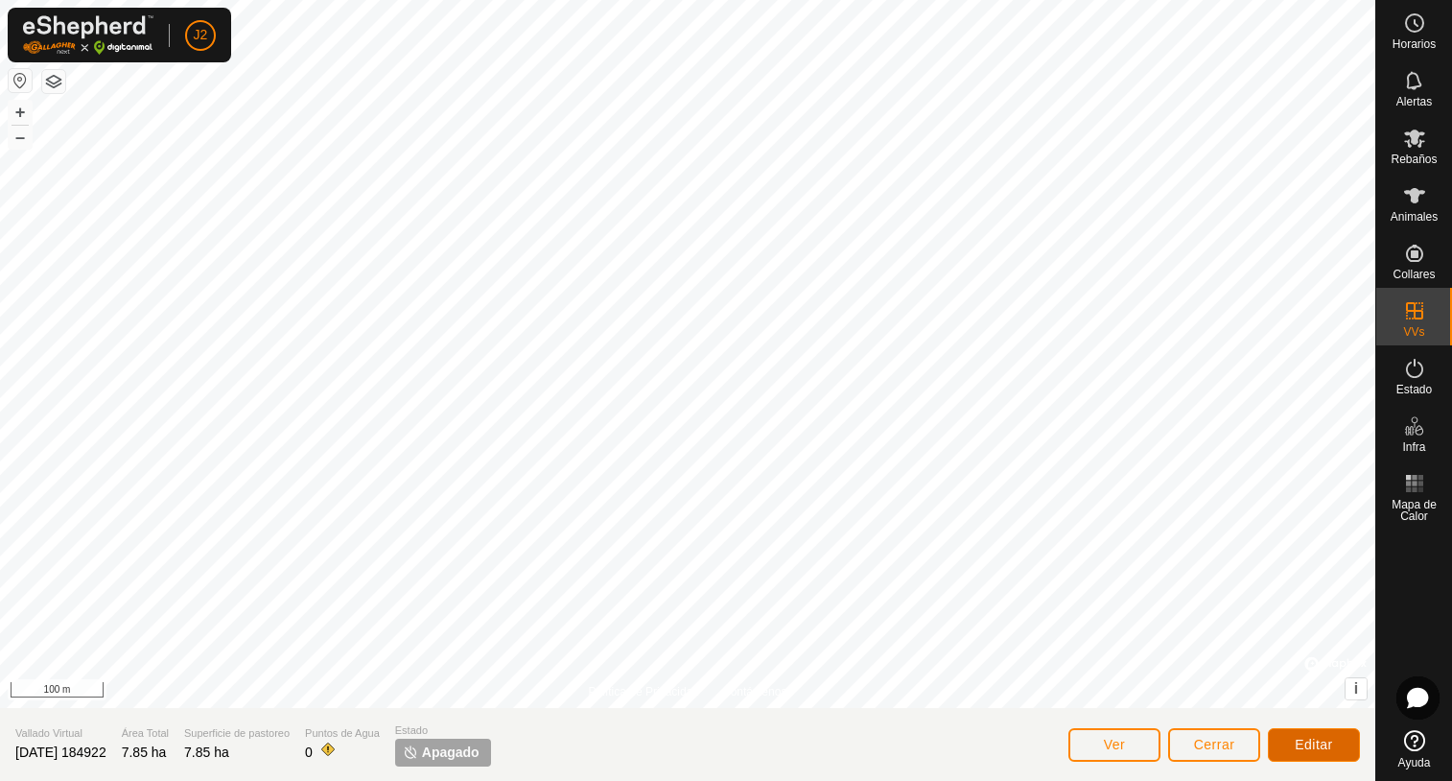
click at [1305, 752] on button "Editar" at bounding box center [1314, 745] width 92 height 34
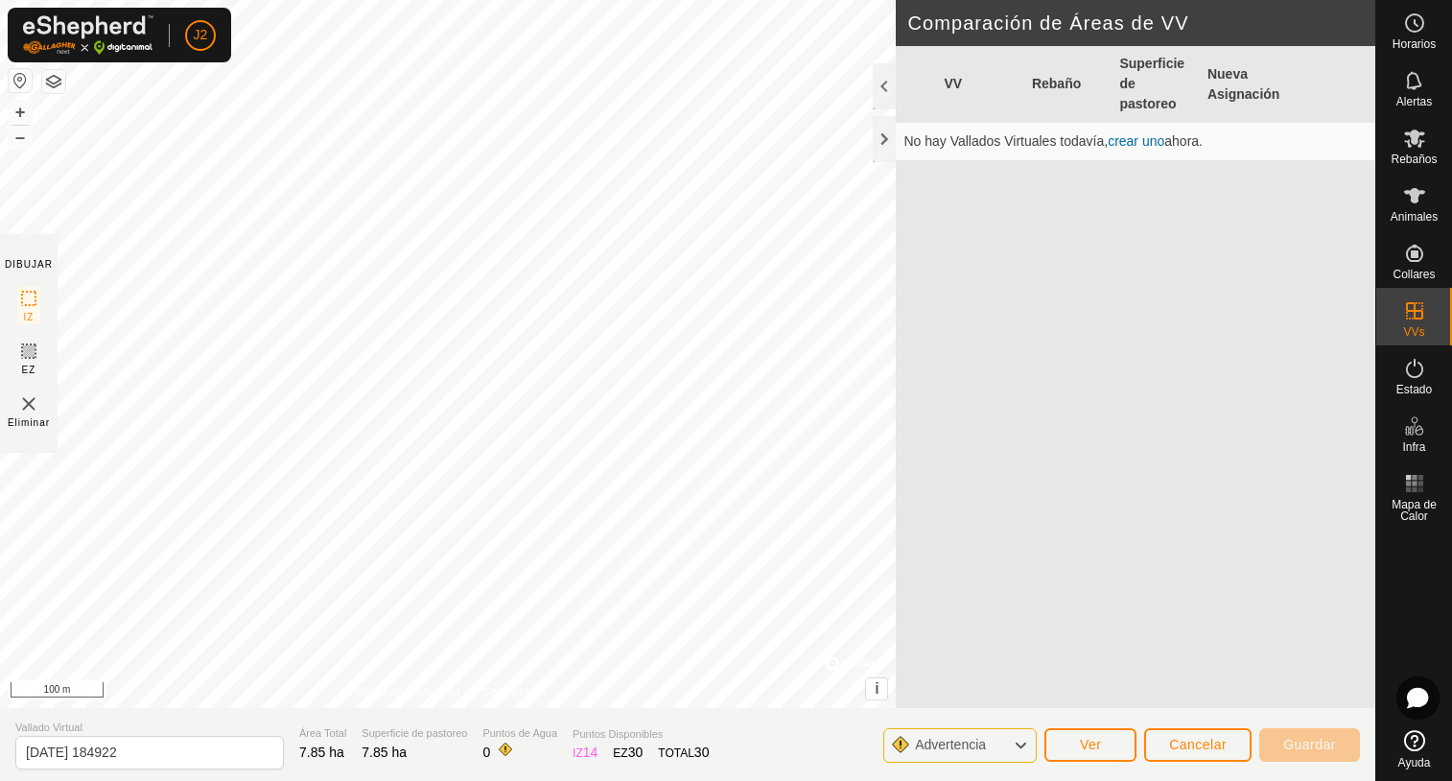
click at [1021, 748] on icon at bounding box center [1020, 745] width 15 height 25
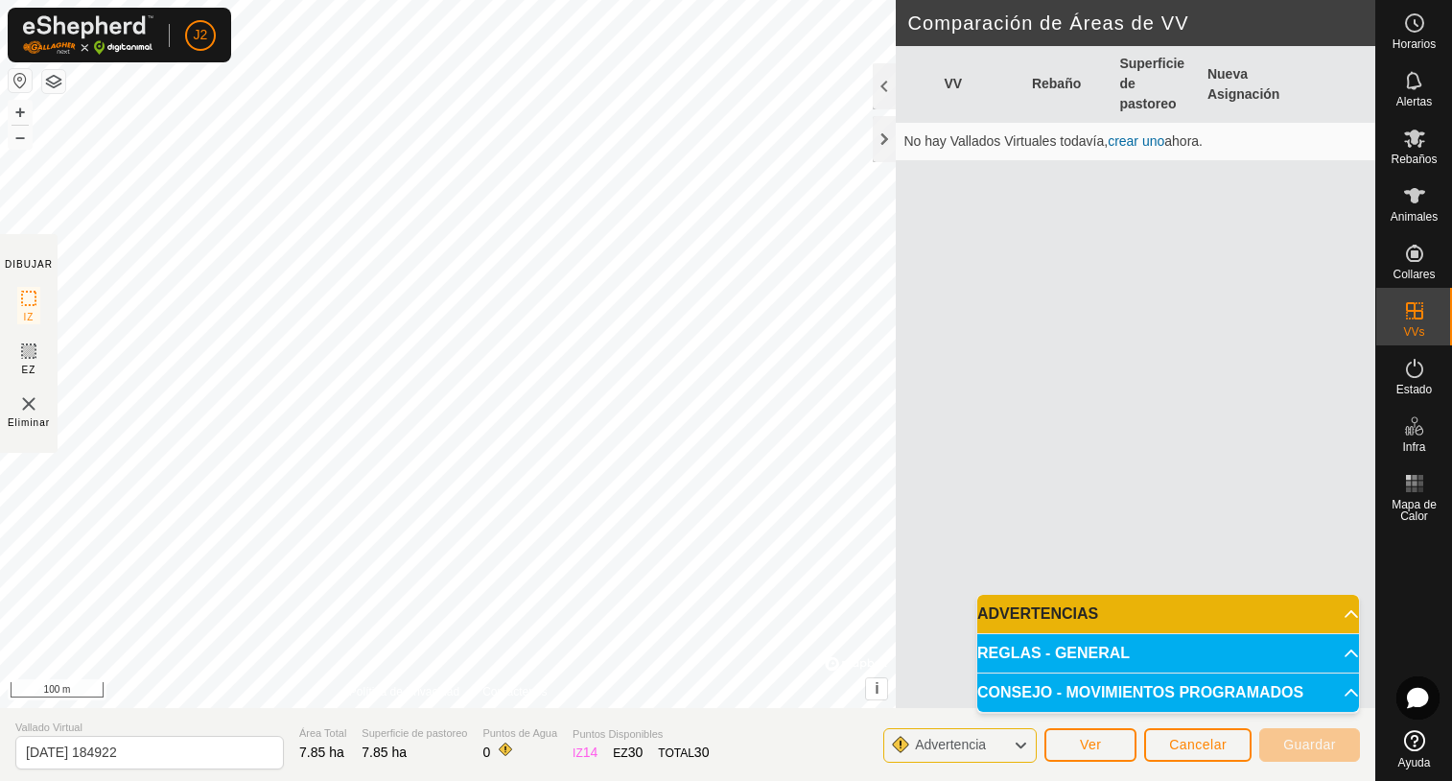
click at [1021, 747] on icon at bounding box center [1020, 745] width 15 height 25
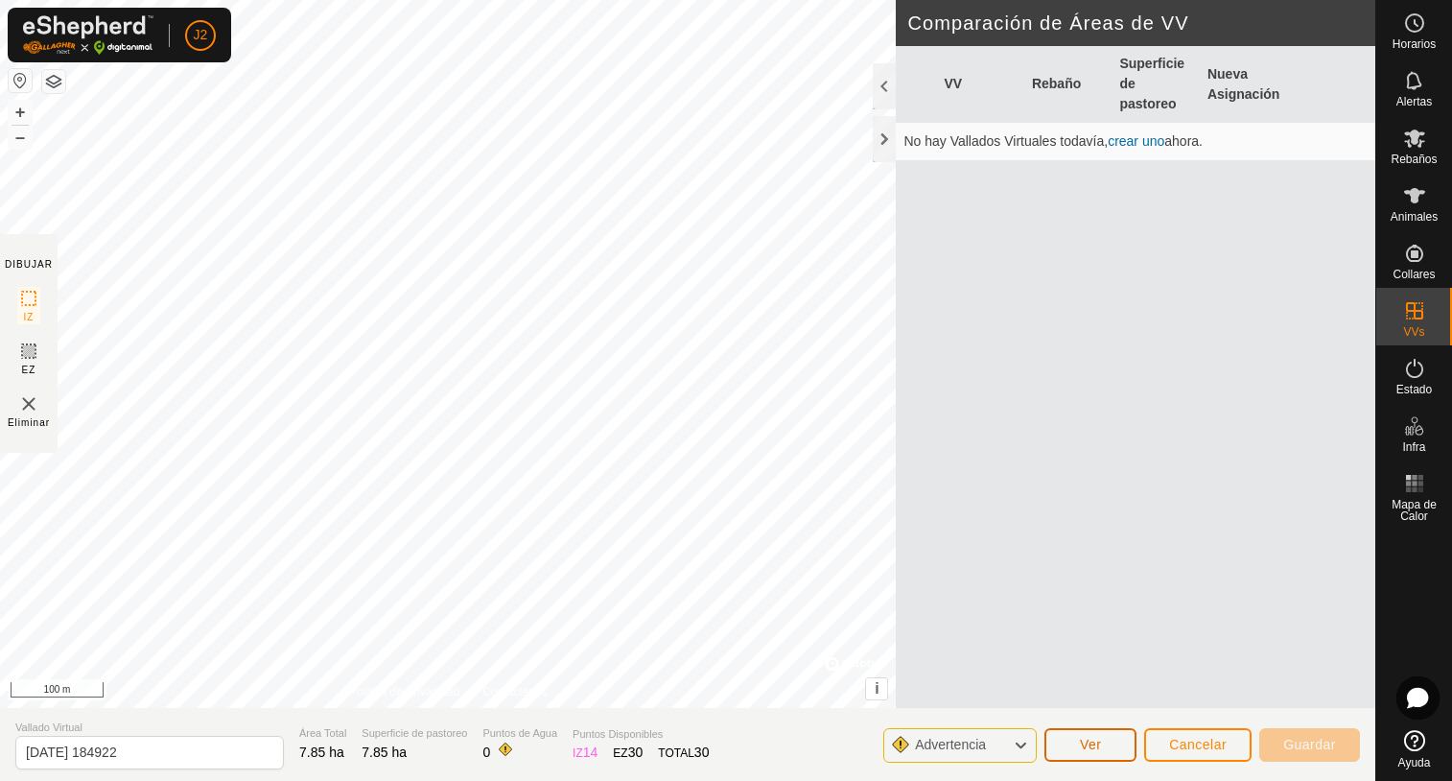
click at [1096, 747] on span "Ver" at bounding box center [1091, 744] width 22 height 15
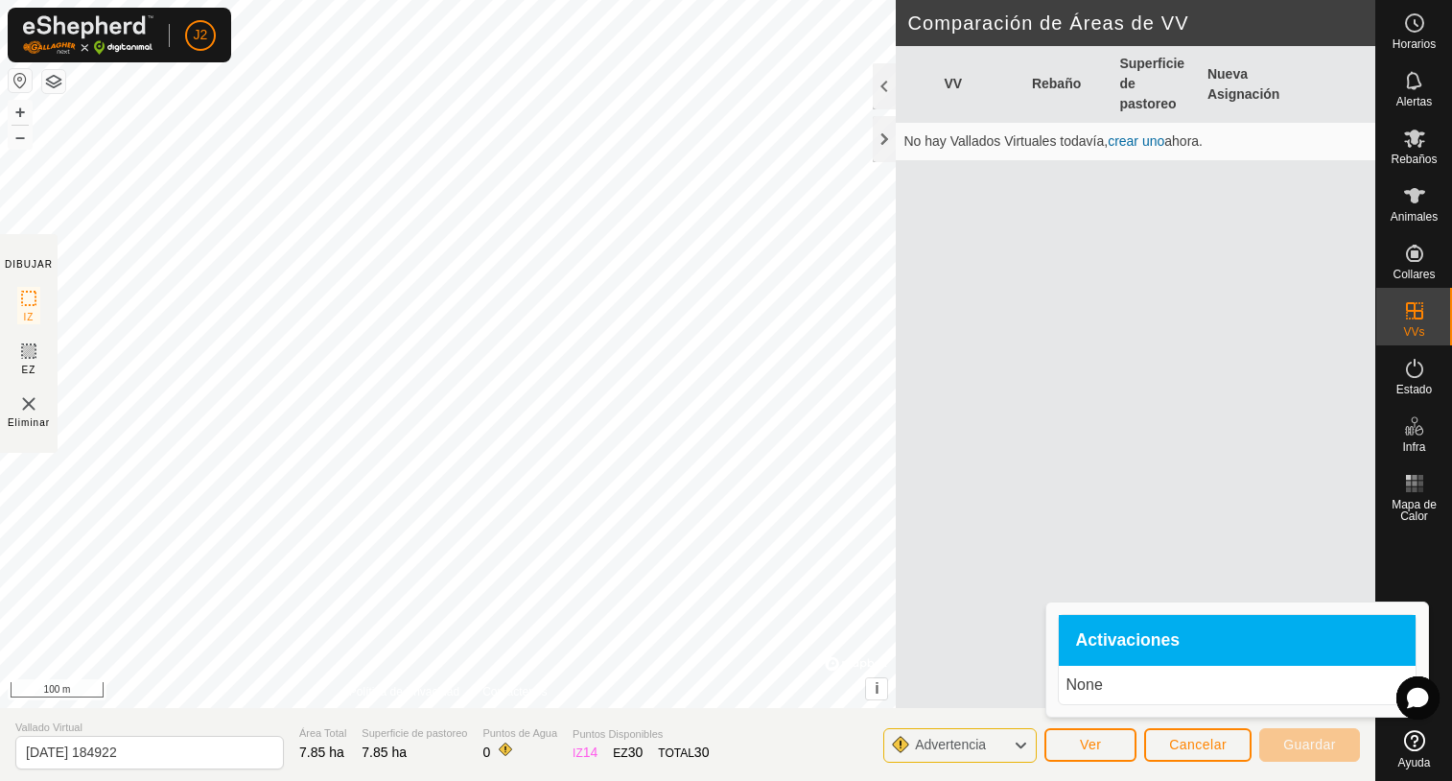
click at [1083, 686] on p "None" at bounding box center [1236, 684] width 341 height 23
drag, startPoint x: 1083, startPoint y: 686, endPoint x: 1157, endPoint y: 688, distance: 73.9
click at [1160, 690] on p "None" at bounding box center [1236, 684] width 341 height 23
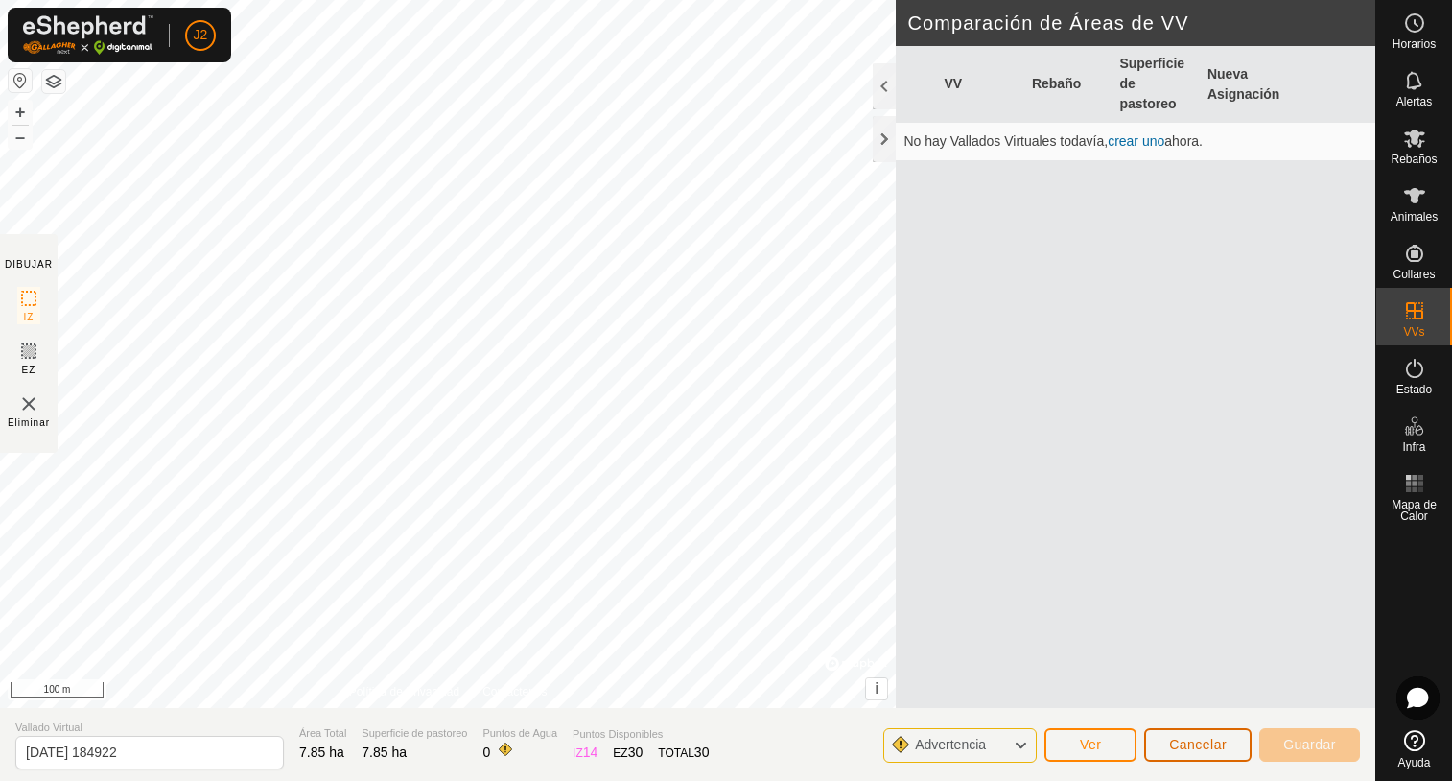
click at [1207, 751] on span "Cancelar" at bounding box center [1198, 744] width 58 height 15
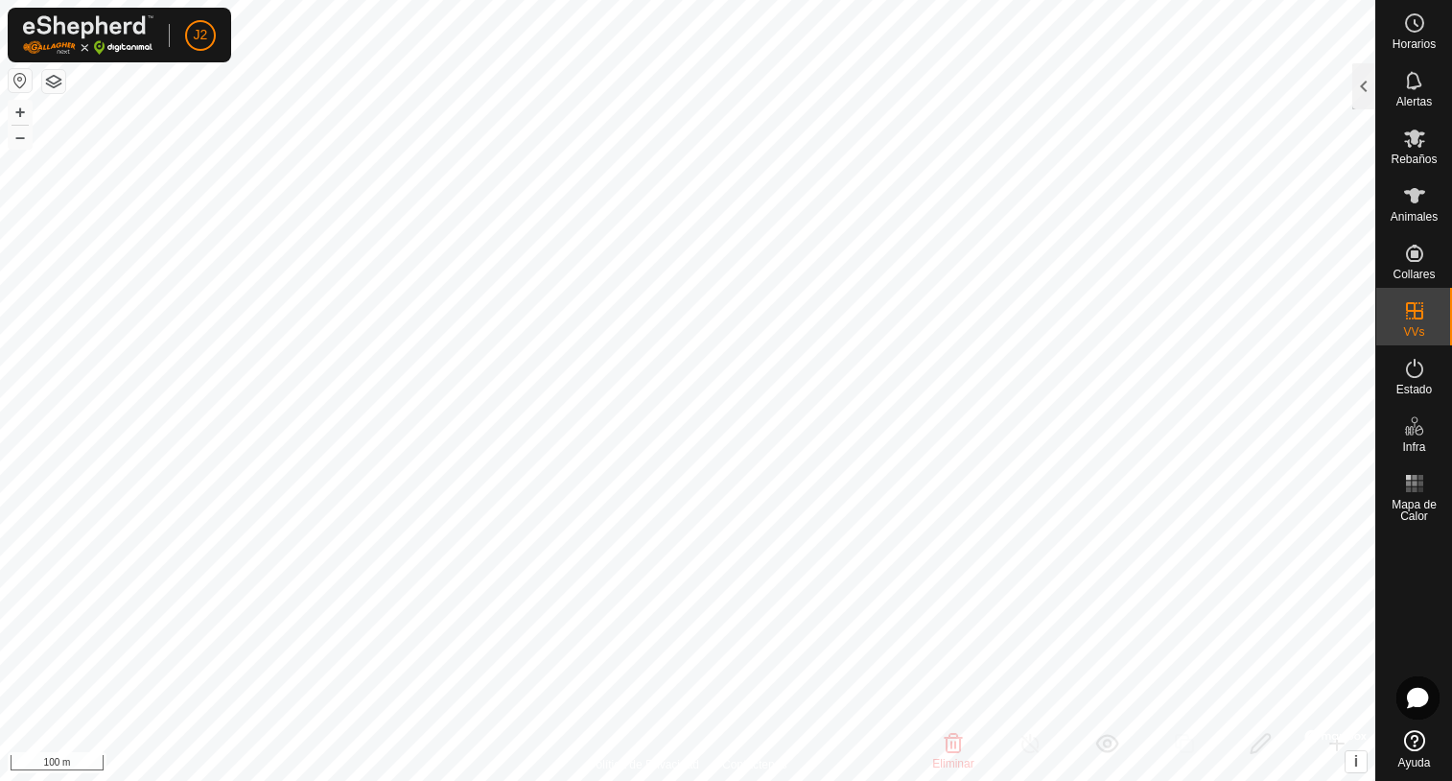
checkbox input "false"
checkbox input "true"
click at [1366, 86] on div at bounding box center [1363, 86] width 23 height 46
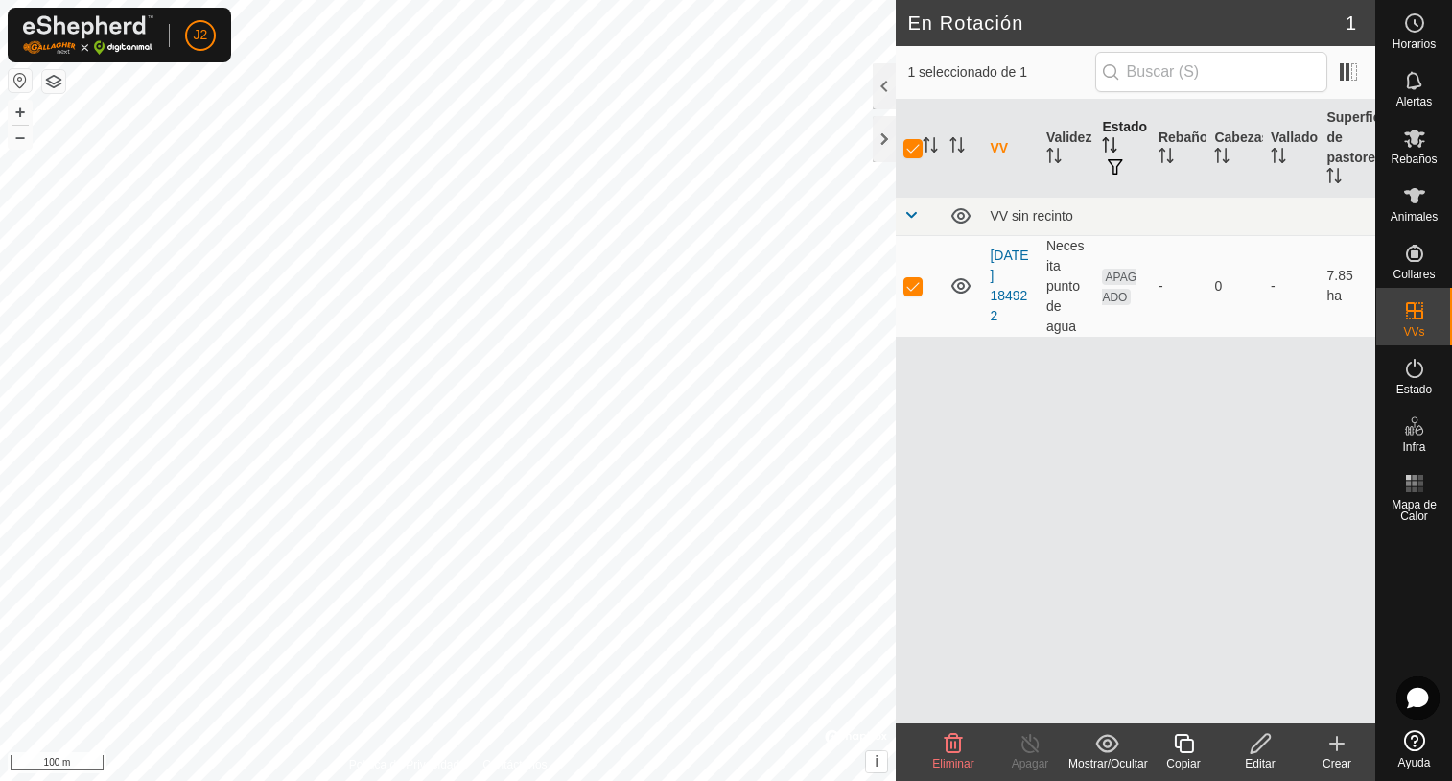
click at [1112, 142] on icon "Activar para ordenar" at bounding box center [1109, 144] width 15 height 15
click at [962, 290] on icon at bounding box center [960, 285] width 19 height 15
click at [962, 290] on icon at bounding box center [960, 285] width 23 height 23
click at [888, 82] on div at bounding box center [884, 86] width 23 height 46
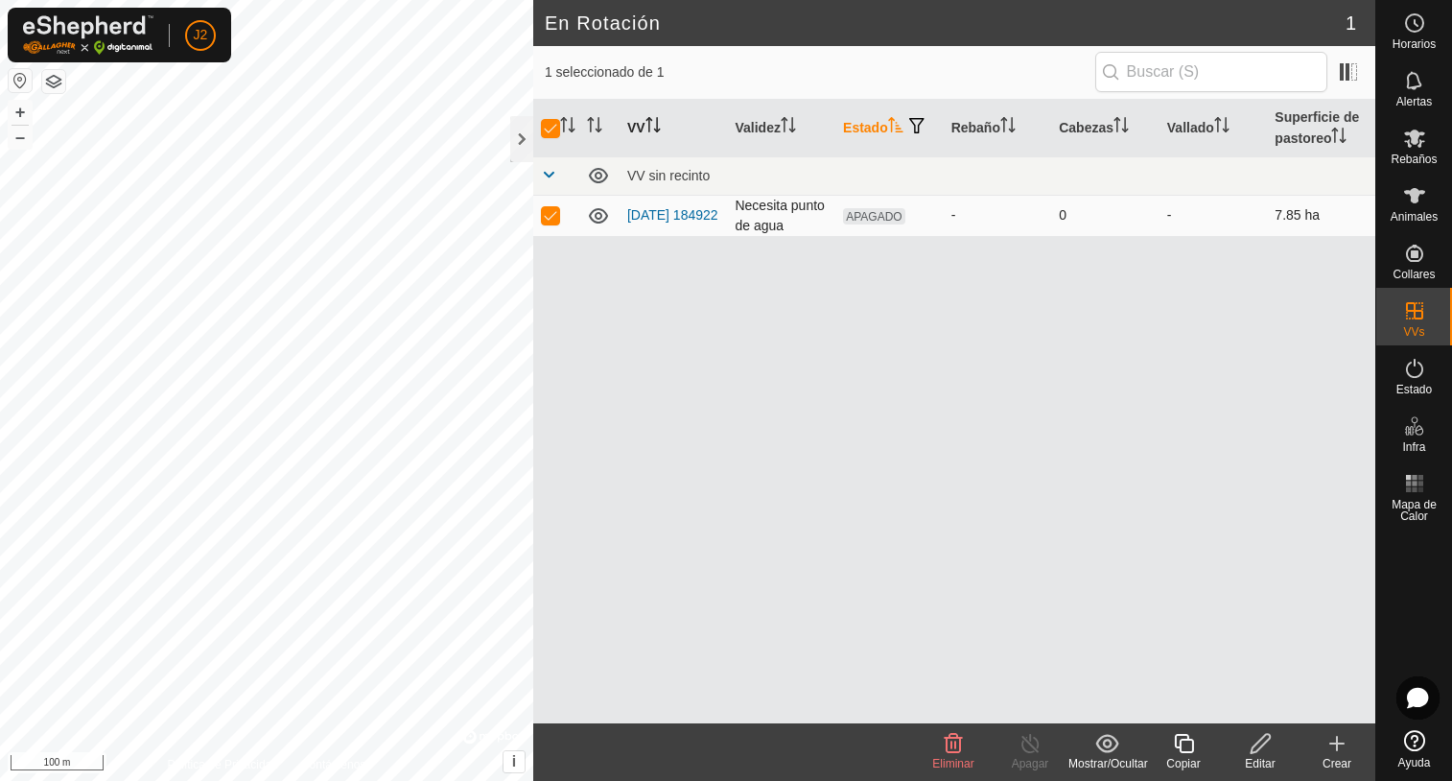
click at [655, 127] on icon "Activar para ordenar" at bounding box center [652, 124] width 15 height 15
click at [654, 127] on icon "Activar para ordenar" at bounding box center [652, 124] width 15 height 15
click at [902, 124] on icon "Activar para ordenar" at bounding box center [895, 124] width 15 height 15
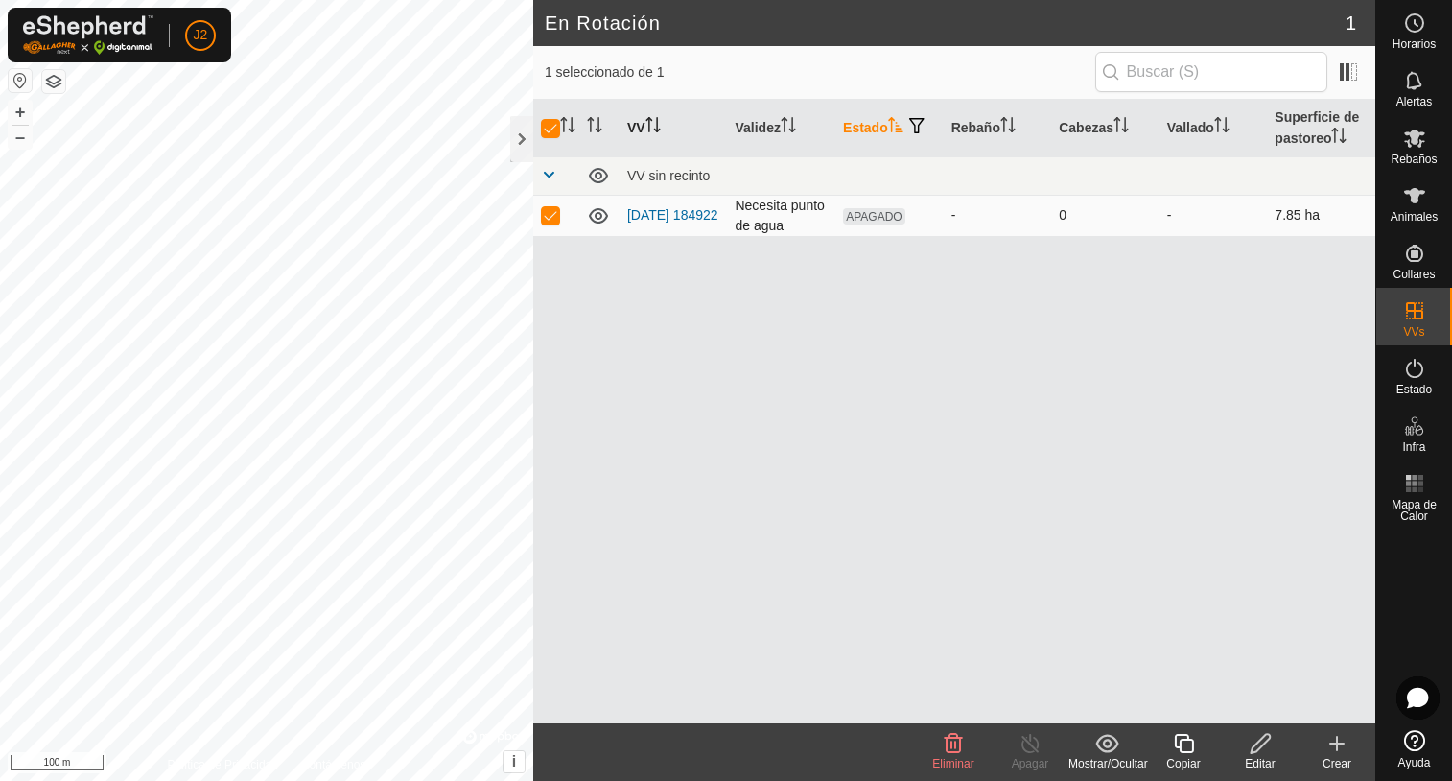
click at [875, 216] on span "APAGADO" at bounding box center [874, 216] width 62 height 16
drag, startPoint x: 873, startPoint y: 216, endPoint x: 835, endPoint y: 343, distance: 132.9
click at [835, 343] on div "VV Validez Estado Rebaño Cabezas Vallado Superficie de pastoreo VV sin recinto …" at bounding box center [954, 411] width 842 height 623
click at [1351, 71] on span at bounding box center [1348, 72] width 31 height 31
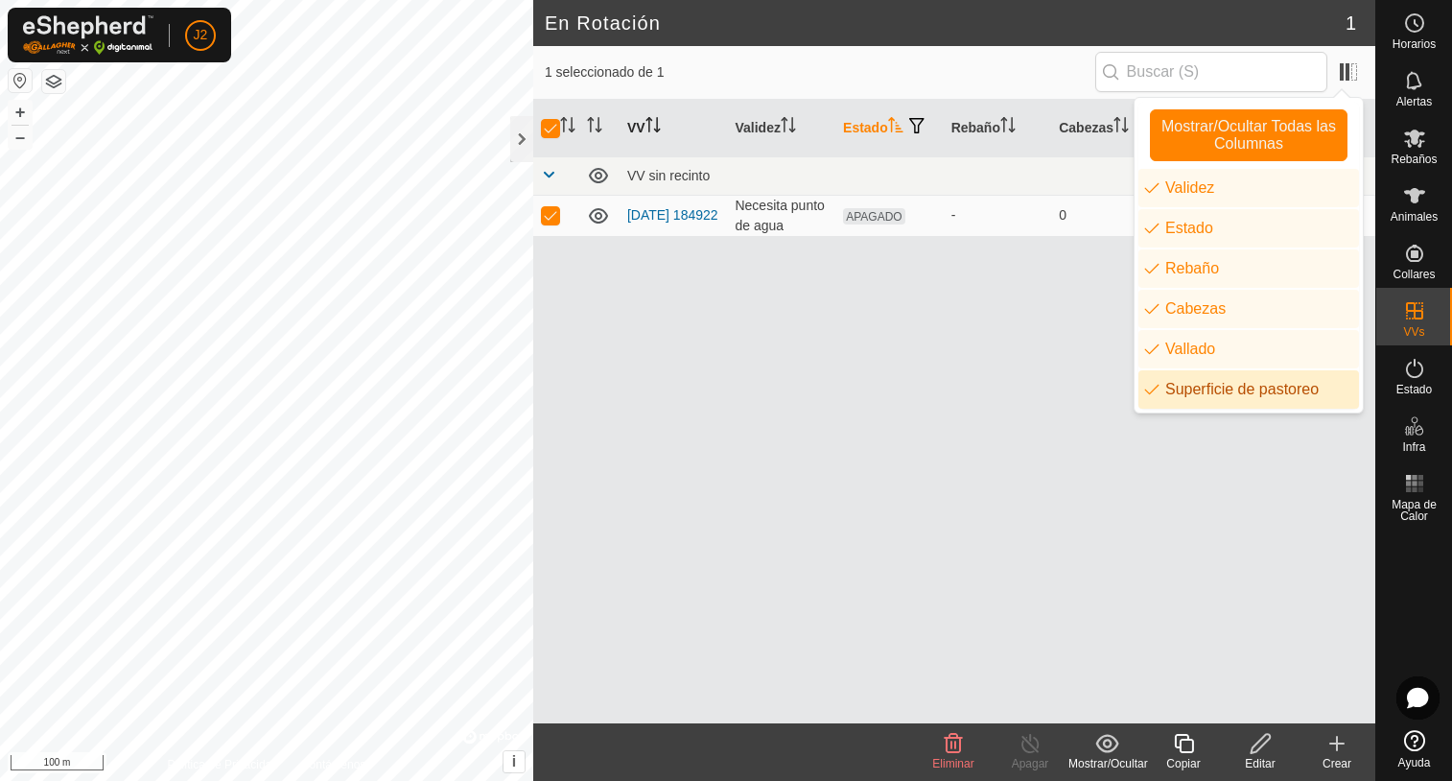
click at [862, 388] on div "VV Validez Estado Rebaño Cabezas Vallado Superficie de pastoreo VV sin recinto …" at bounding box center [954, 411] width 842 height 623
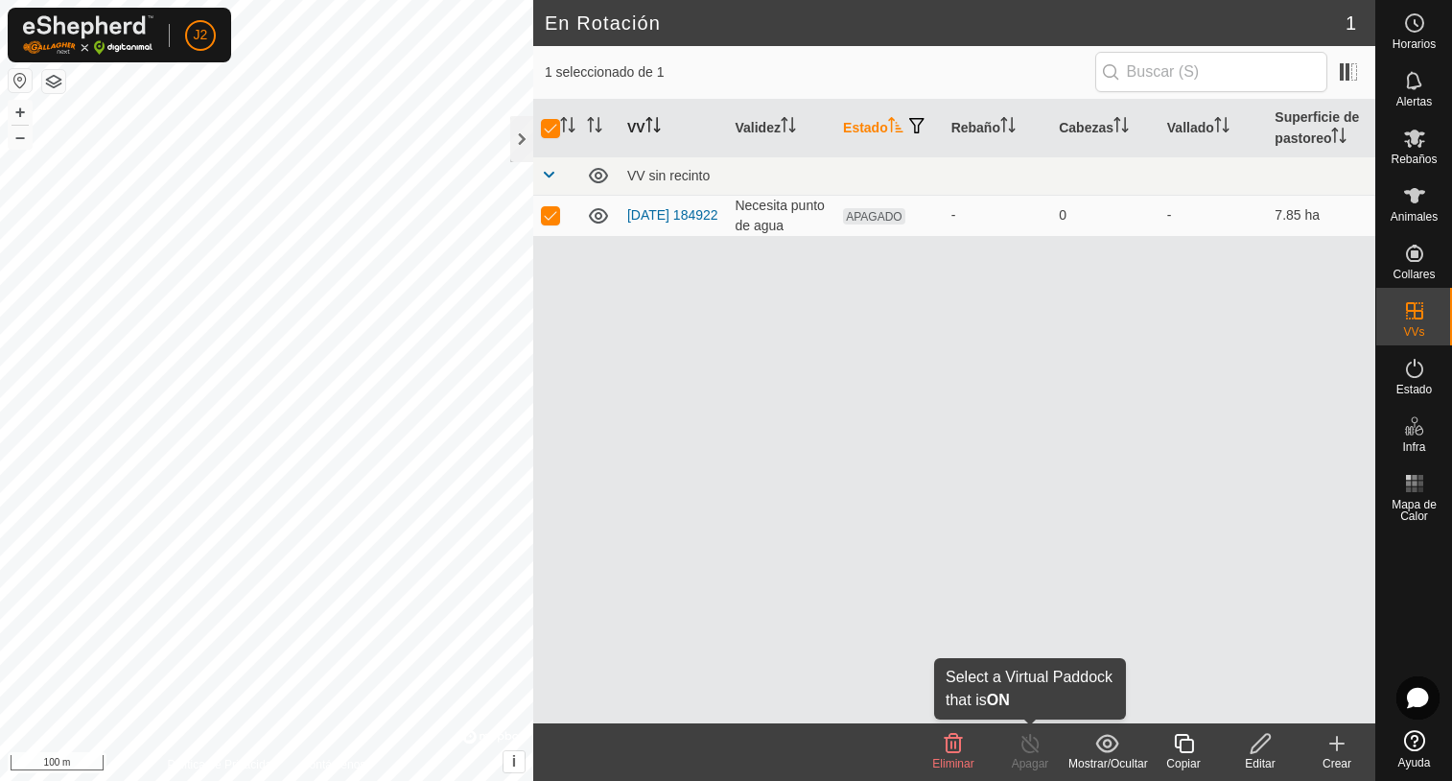
click at [1037, 759] on div "Apagar" at bounding box center [1030, 763] width 77 height 17
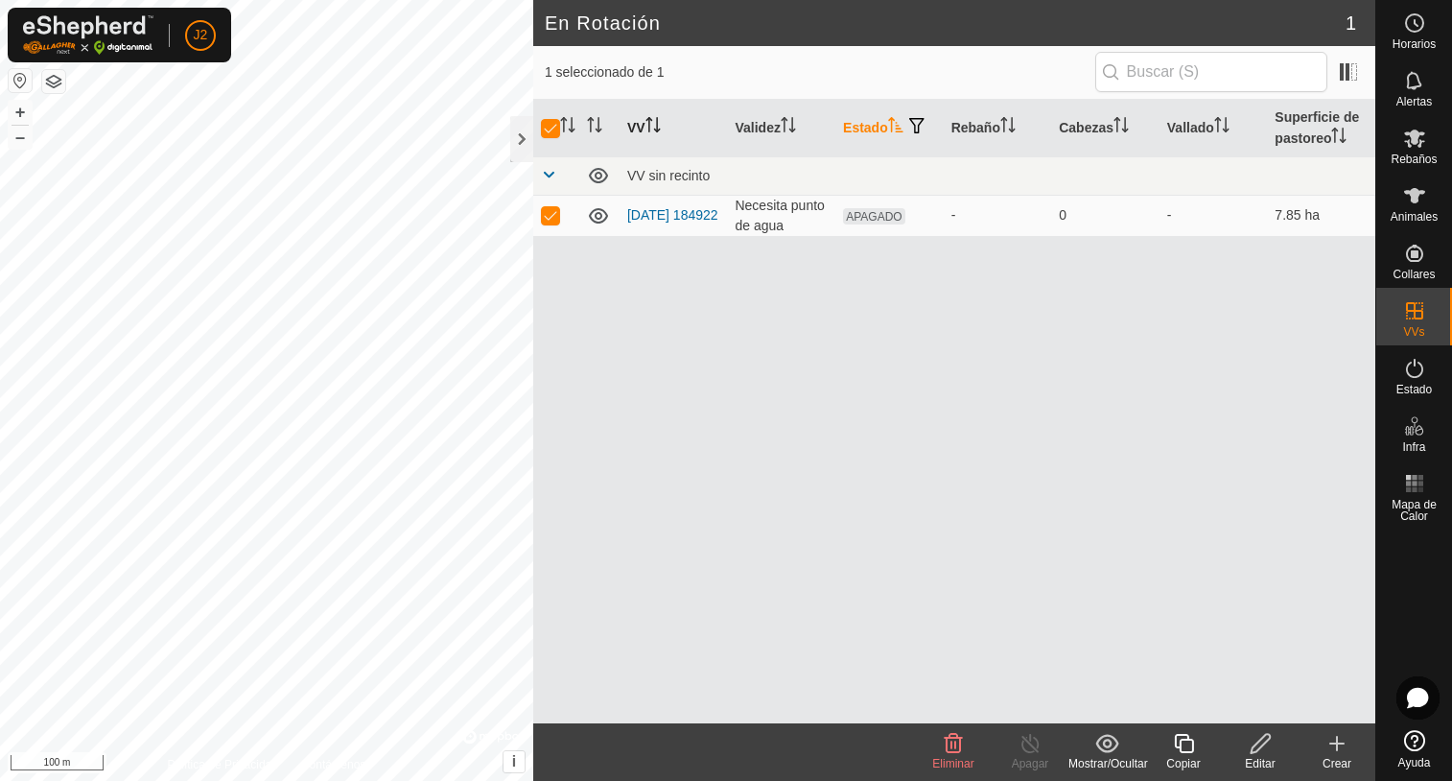
click at [1037, 759] on div "Apagar" at bounding box center [1030, 763] width 77 height 17
drag, startPoint x: 1034, startPoint y: 752, endPoint x: 959, endPoint y: 607, distance: 163.0
click at [959, 607] on div "VV Validez Estado Rebaño Cabezas Vallado Superficie de pastoreo VV sin recinto …" at bounding box center [954, 411] width 842 height 623
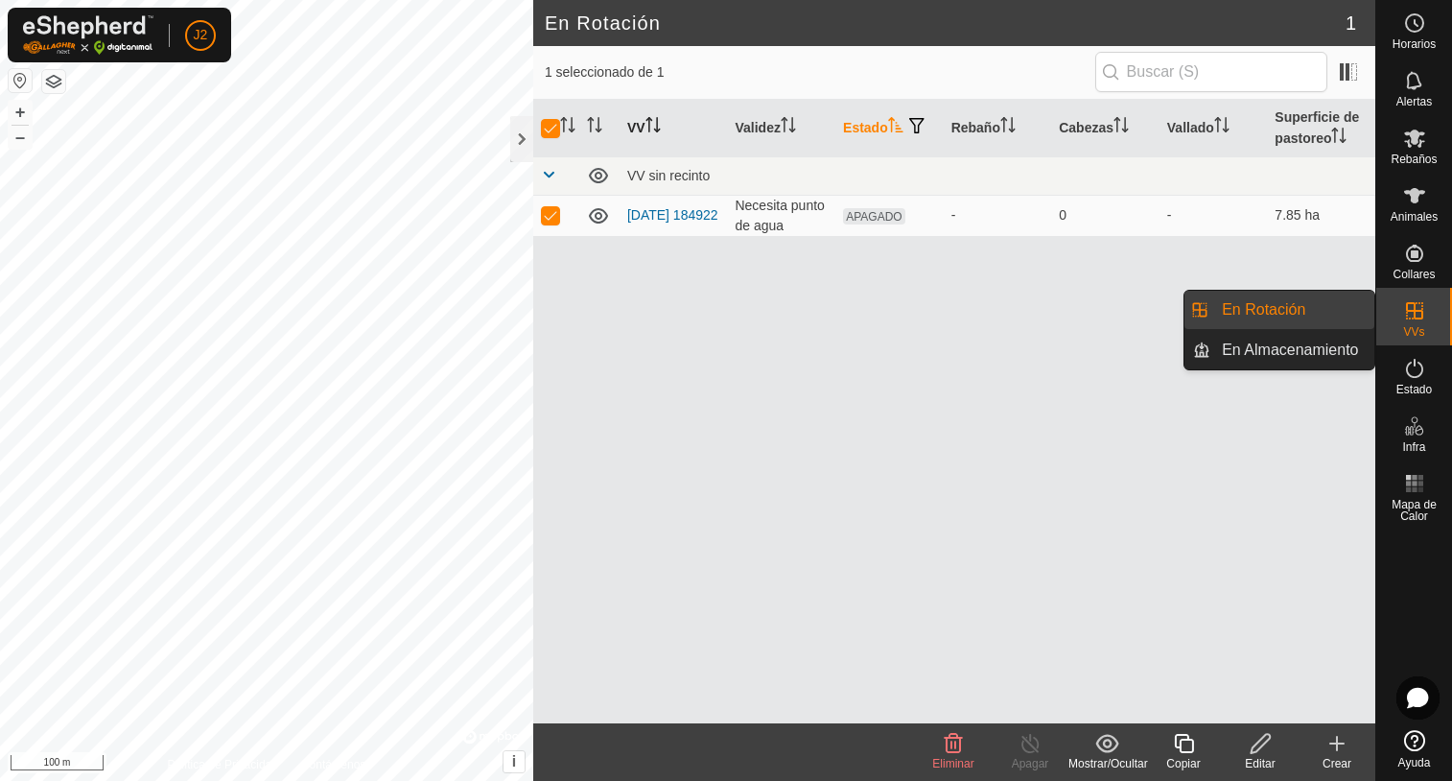
drag, startPoint x: 1441, startPoint y: 305, endPoint x: 1420, endPoint y: 315, distance: 22.3
click at [1420, 315] on icon at bounding box center [1414, 310] width 23 height 23
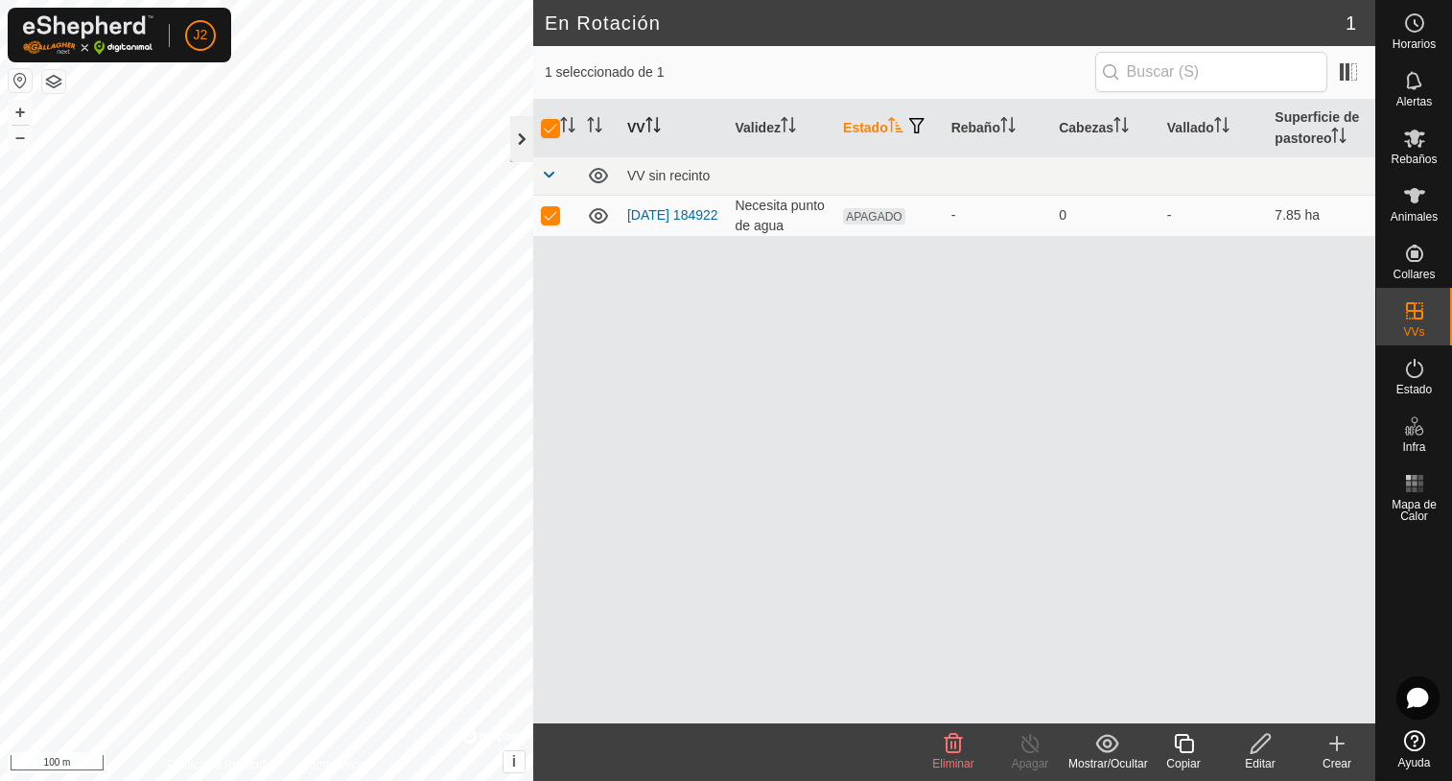
click at [520, 141] on div at bounding box center [521, 139] width 23 height 46
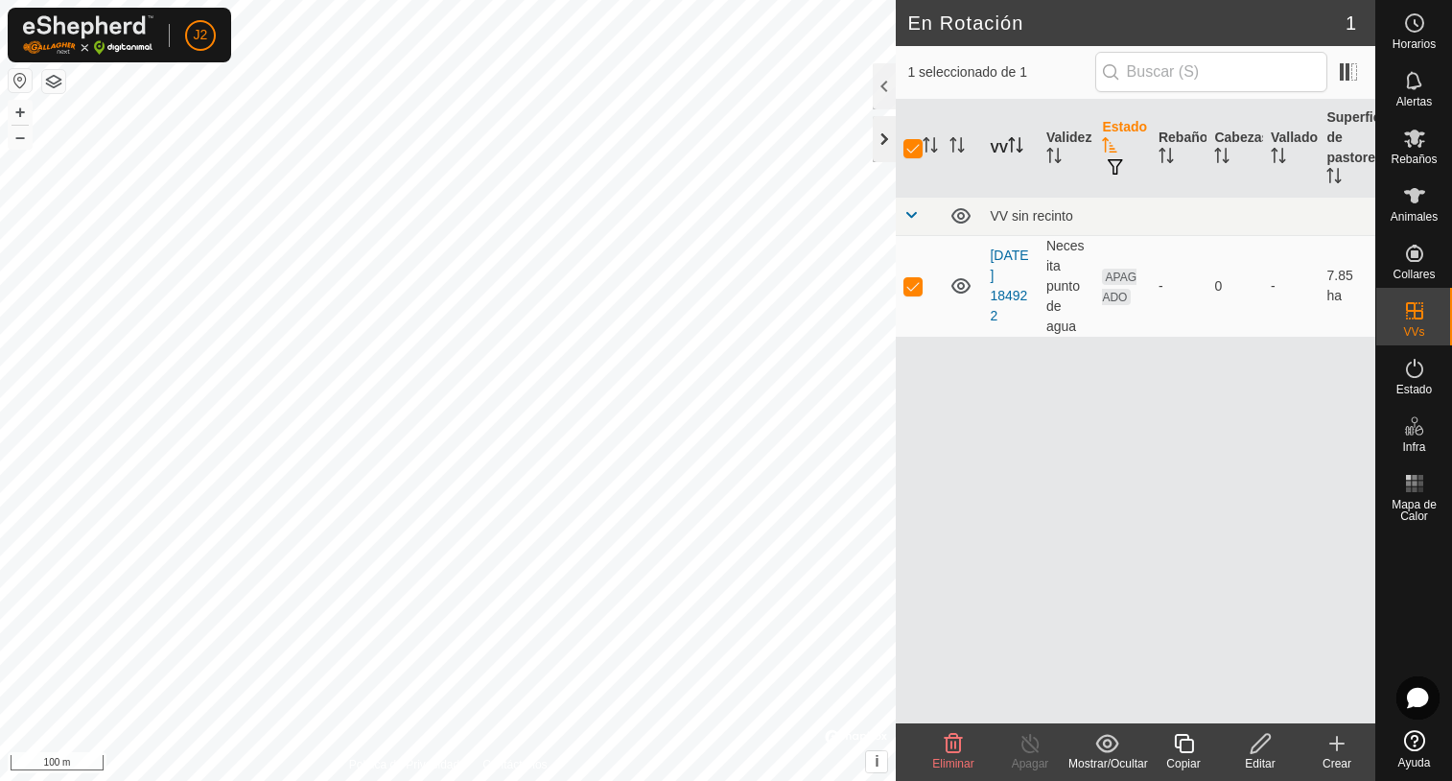
click at [879, 140] on div at bounding box center [884, 139] width 23 height 46
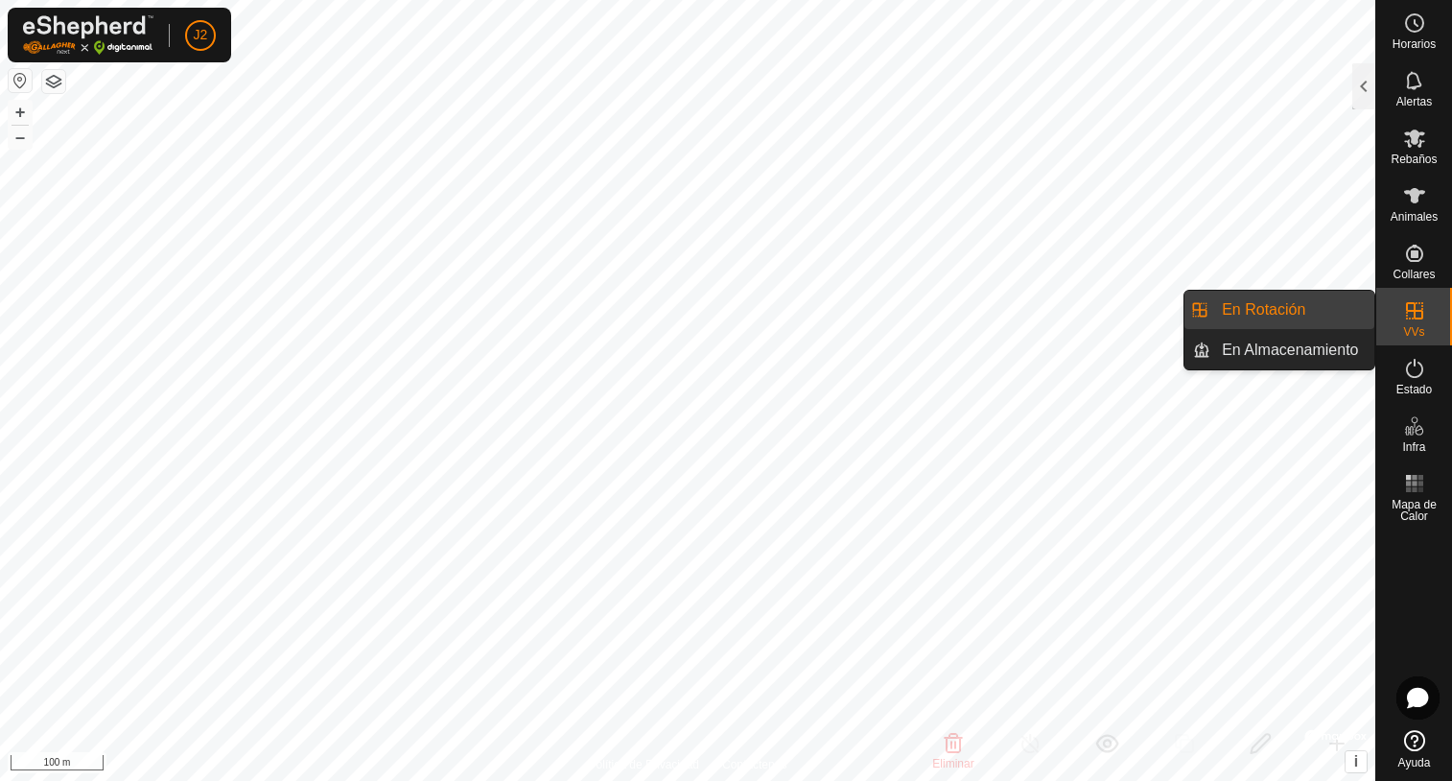
drag, startPoint x: 1417, startPoint y: 342, endPoint x: 1410, endPoint y: 322, distance: 21.2
click at [1410, 322] on es-virtualpaddocks-svg-icon at bounding box center [1414, 310] width 35 height 31
click at [1275, 352] on link "En Almacenamiento" at bounding box center [1292, 350] width 164 height 38
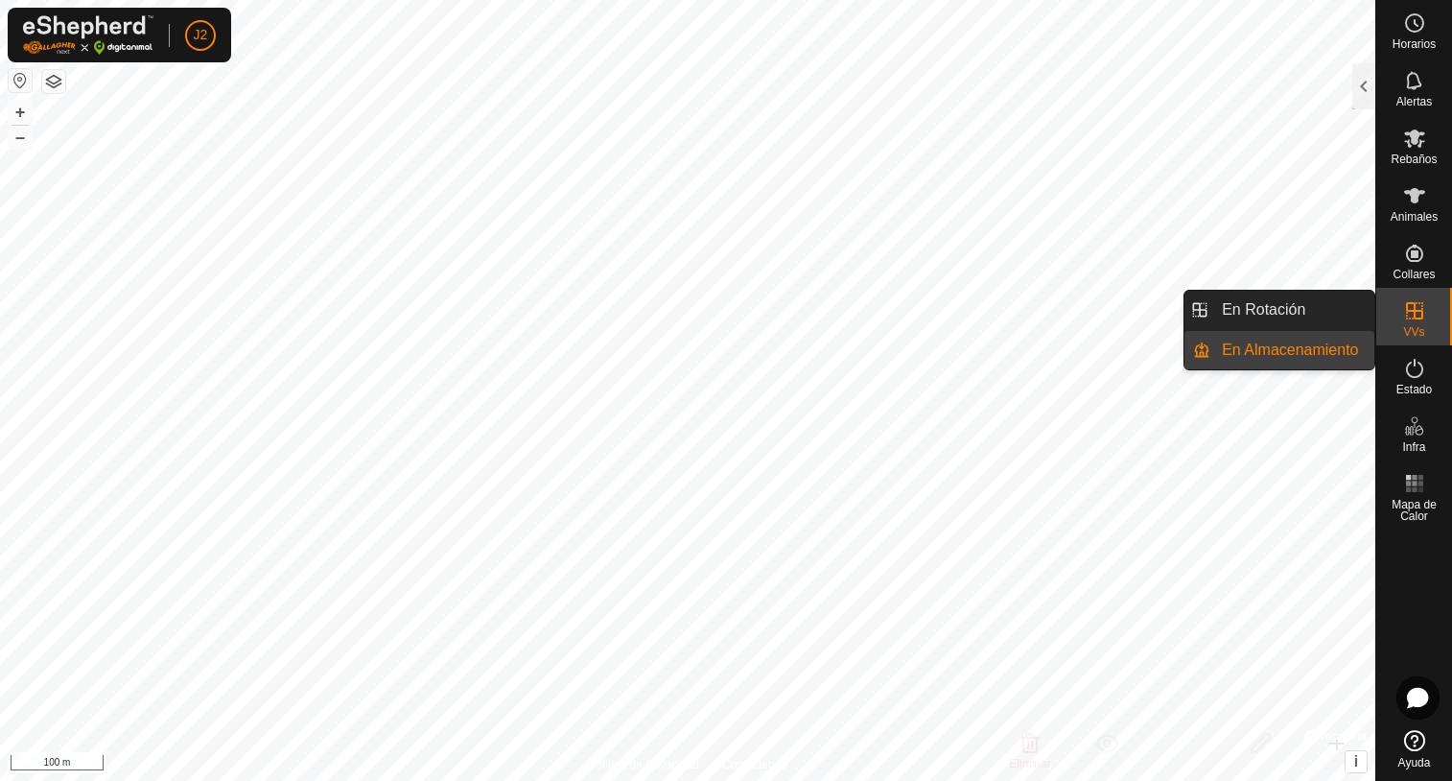
click at [1275, 352] on link "En Almacenamiento" at bounding box center [1292, 350] width 164 height 38
click at [1220, 316] on link "En Rotación" at bounding box center [1292, 310] width 164 height 38
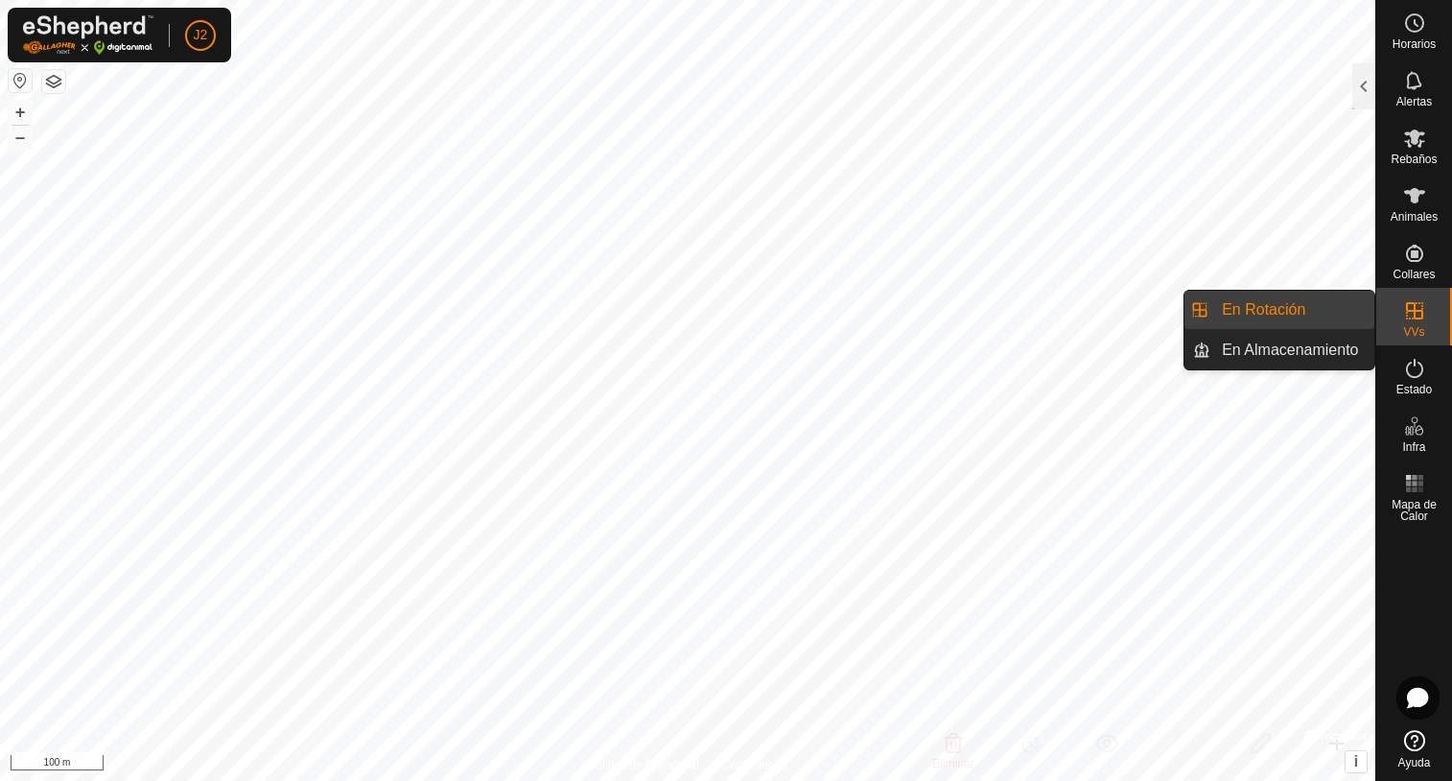
click at [1207, 314] on li "En Rotación" at bounding box center [1279, 310] width 190 height 38
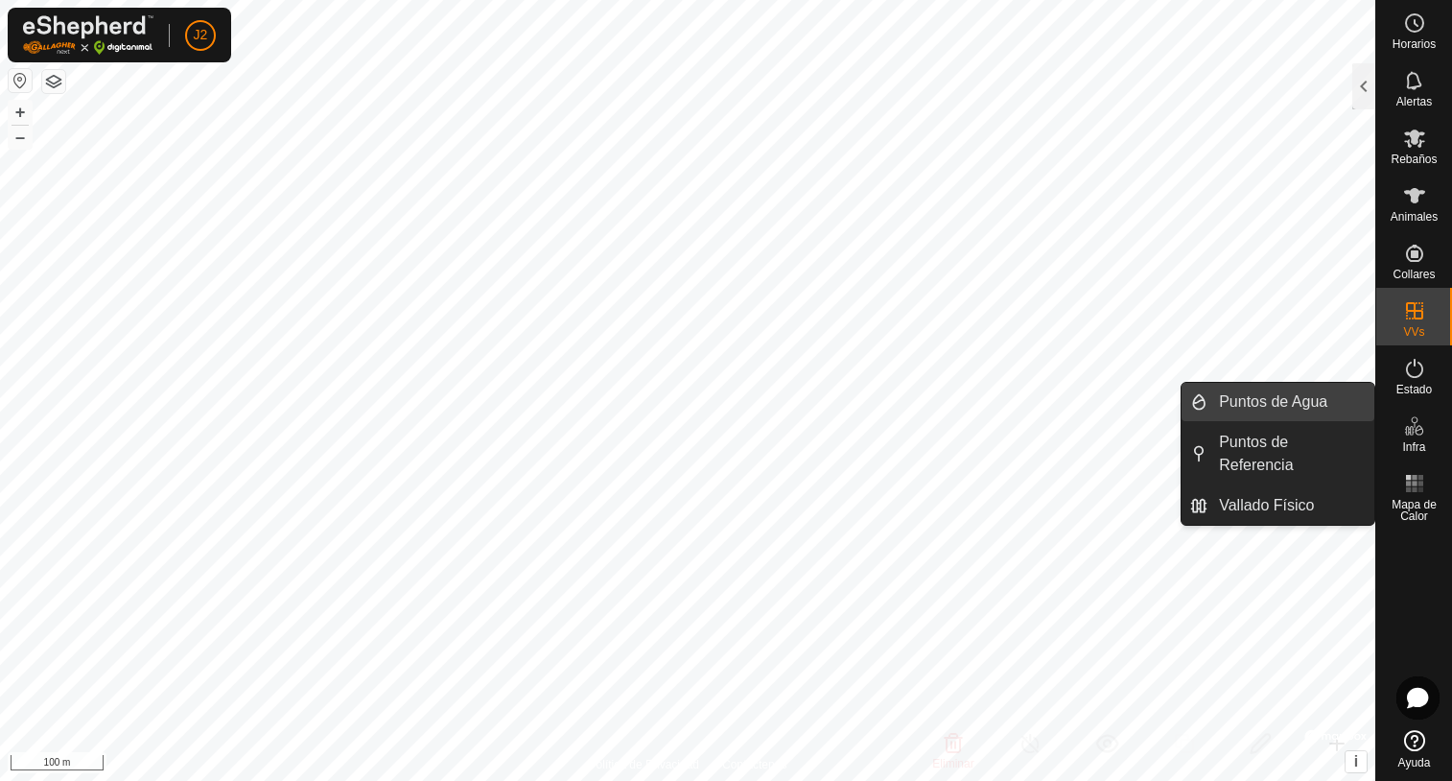
click at [1275, 410] on link "Puntos de Agua" at bounding box center [1290, 402] width 167 height 38
click at [1365, 82] on div at bounding box center [1363, 86] width 23 height 46
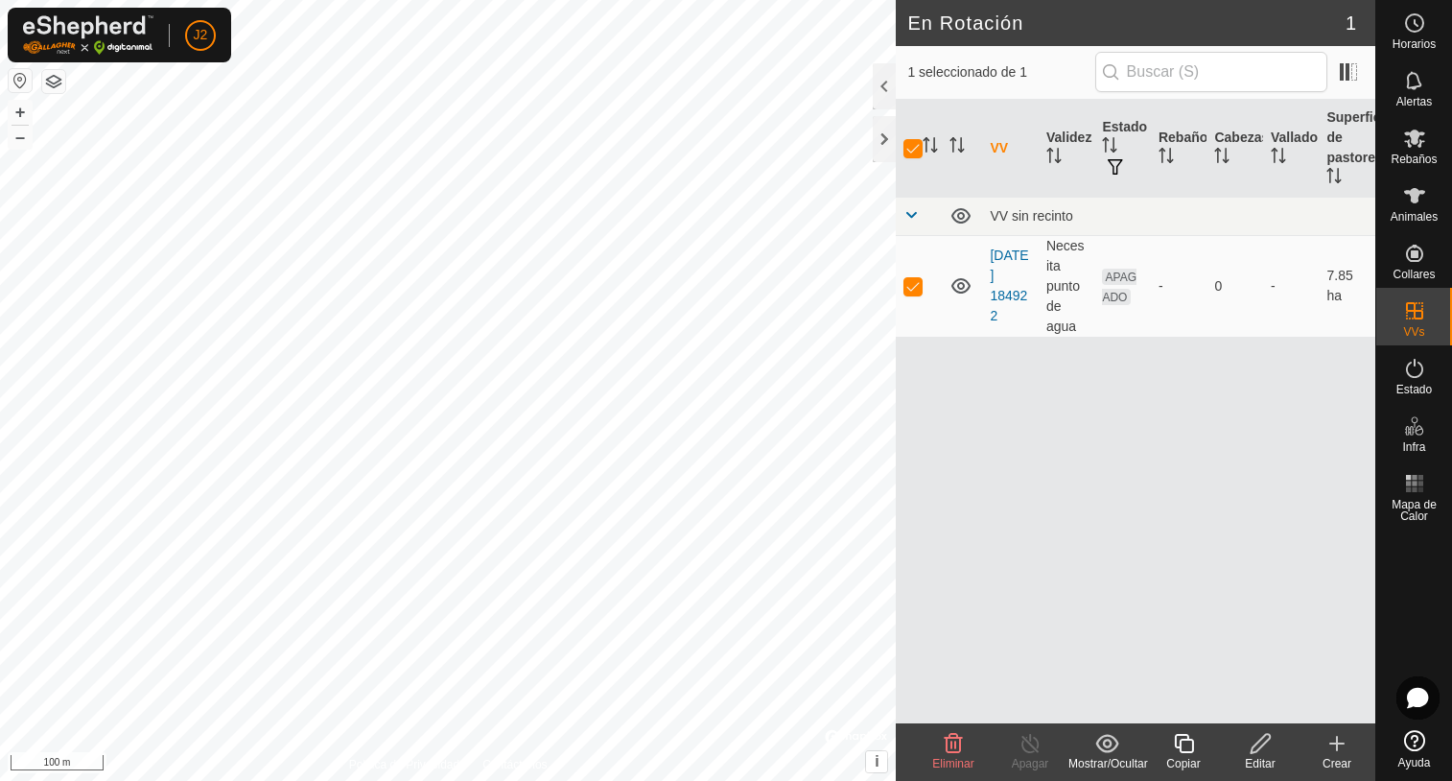
click at [1332, 741] on icon at bounding box center [1336, 743] width 23 height 23
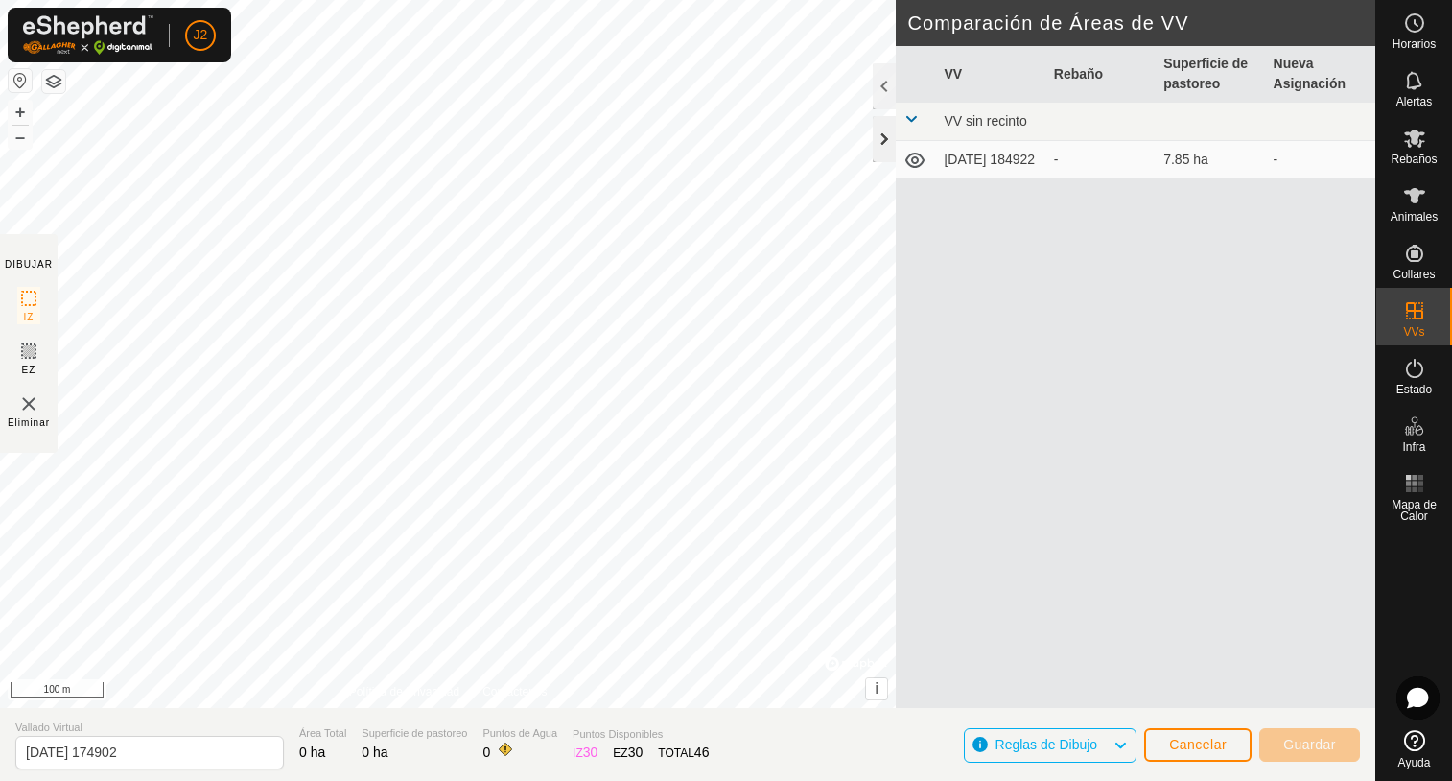
click at [882, 139] on div at bounding box center [884, 139] width 23 height 46
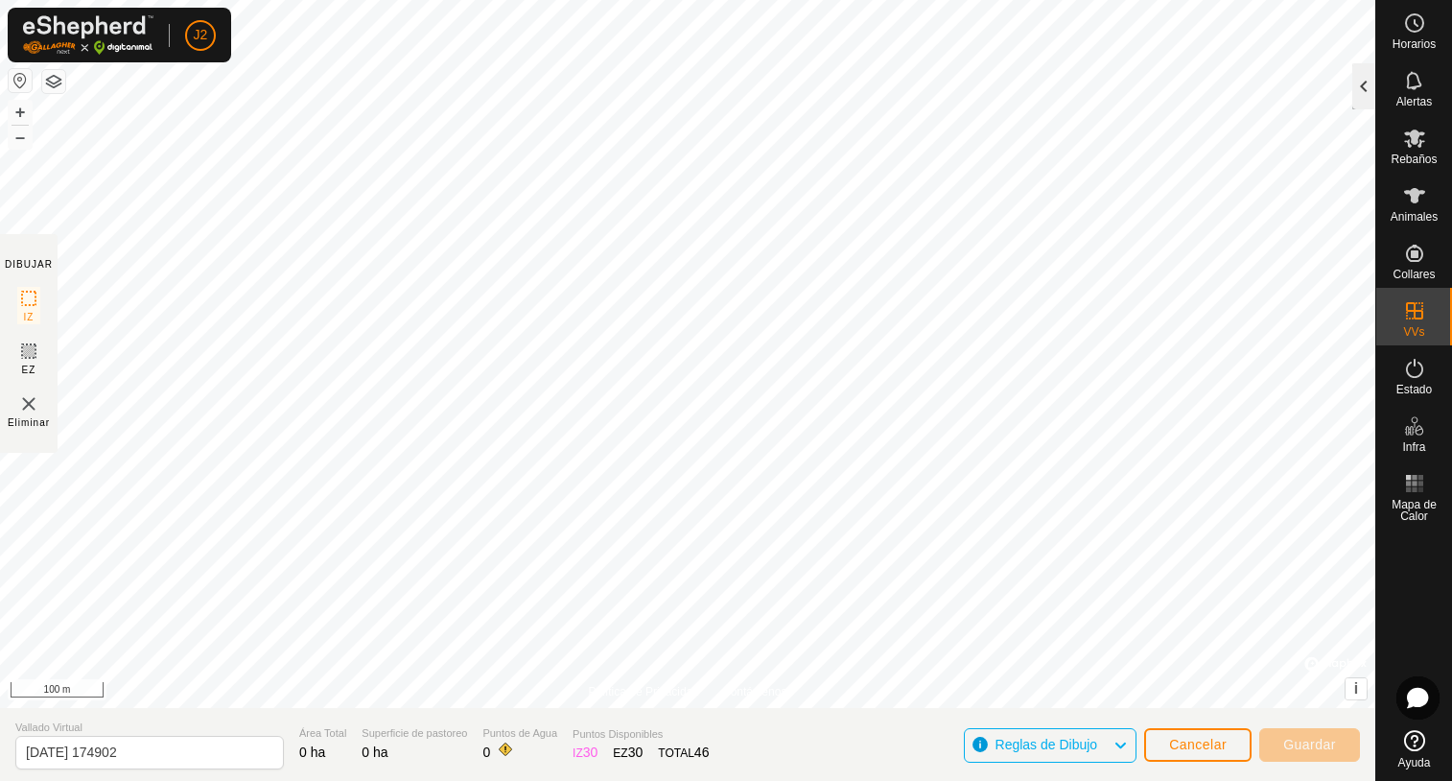
click at [1353, 102] on div at bounding box center [1363, 86] width 23 height 46
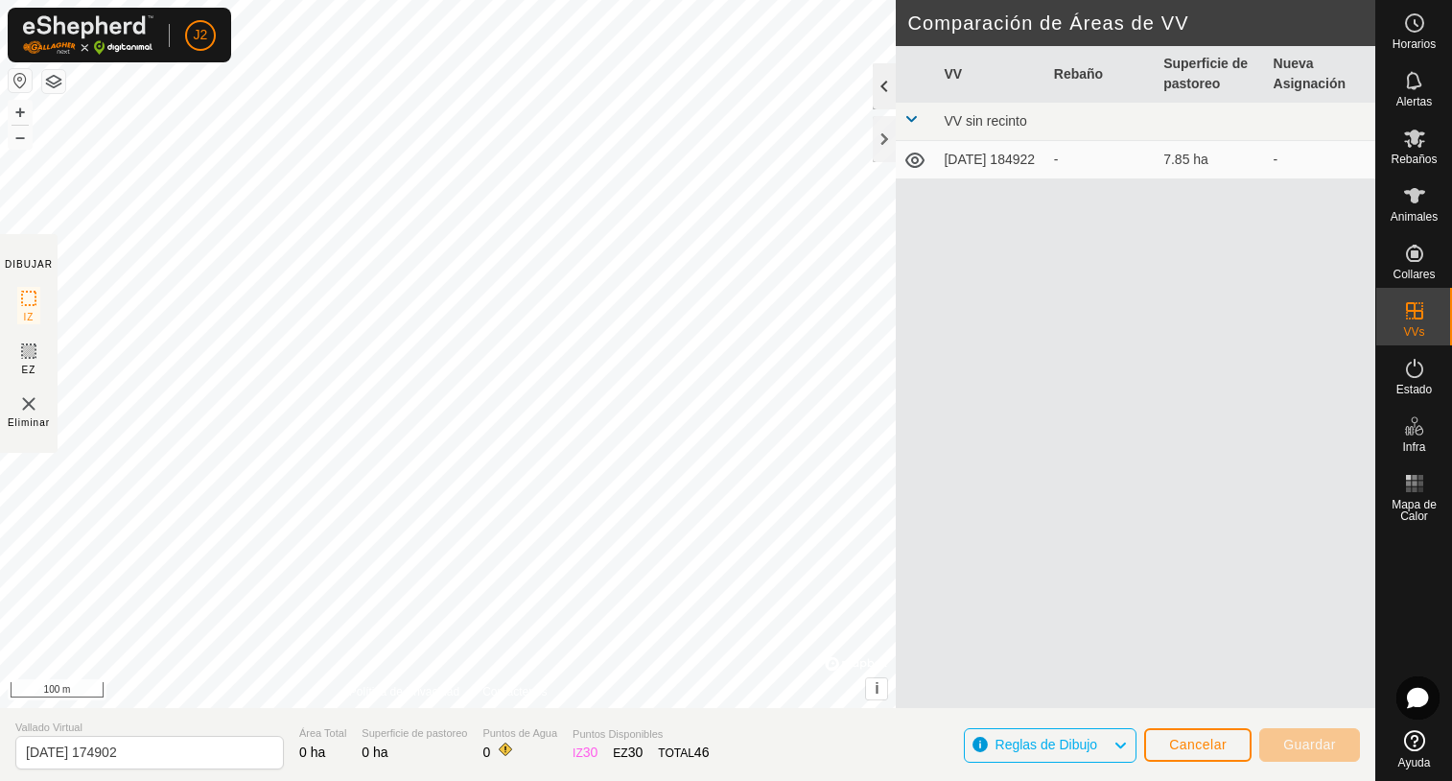
click at [882, 85] on div at bounding box center [884, 86] width 23 height 46
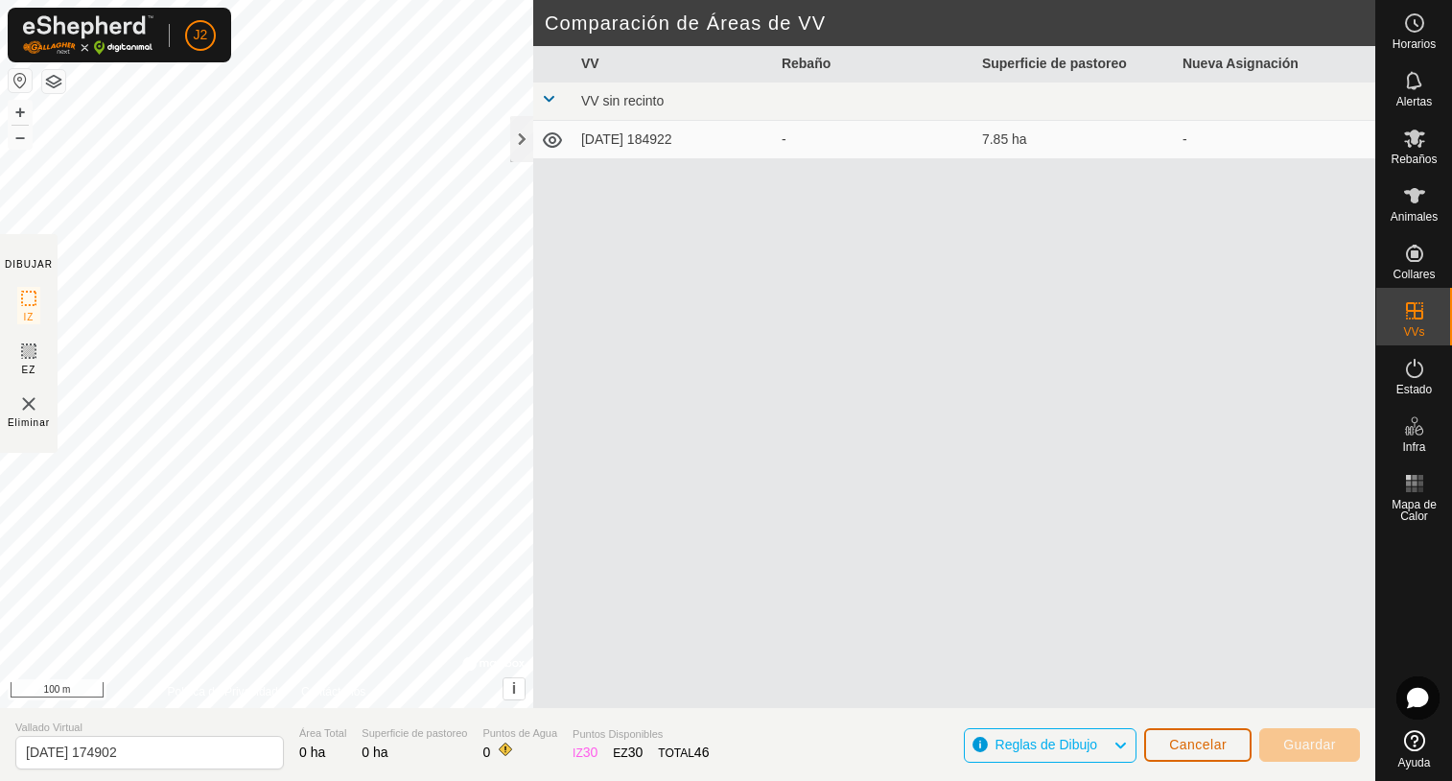
click at [1209, 745] on span "Cancelar" at bounding box center [1198, 744] width 58 height 15
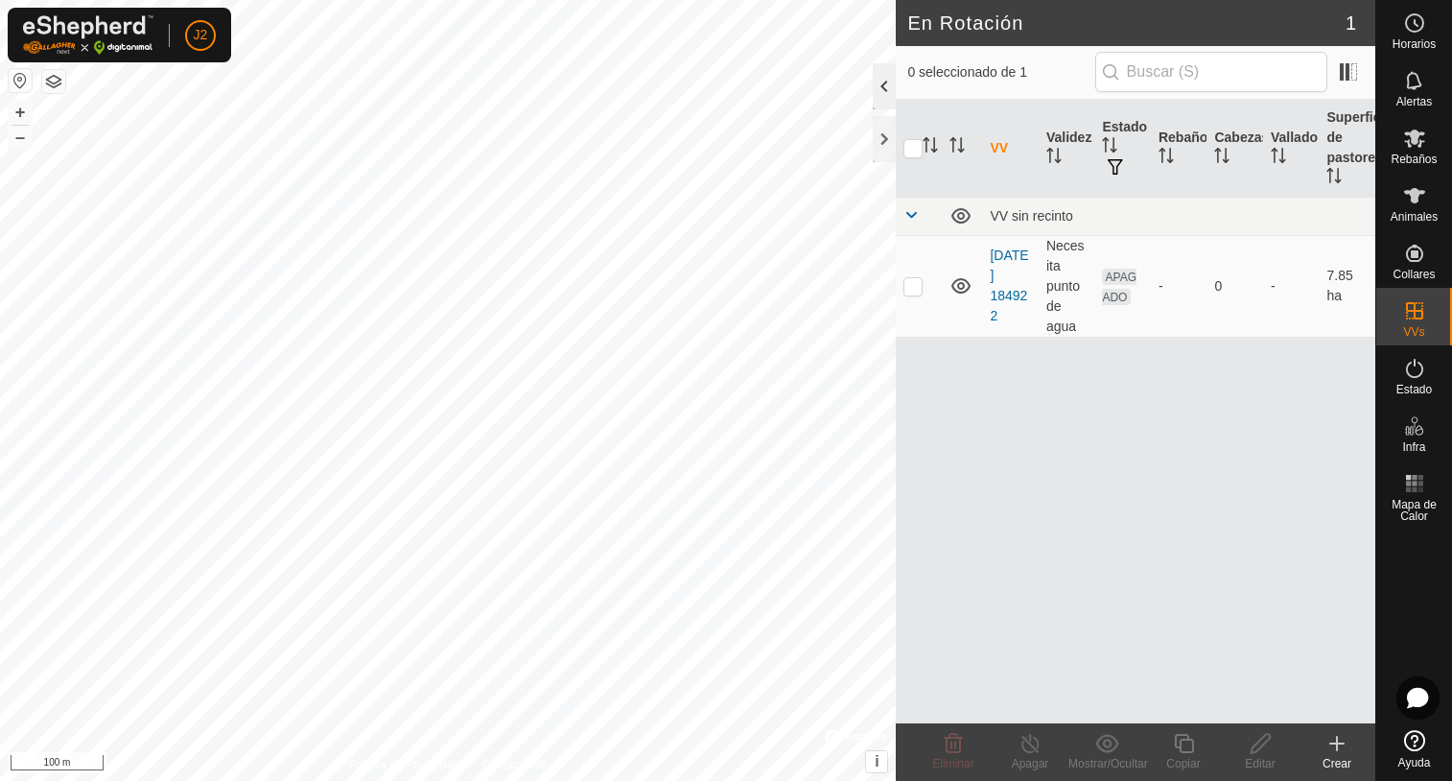
click at [876, 89] on div at bounding box center [884, 86] width 23 height 46
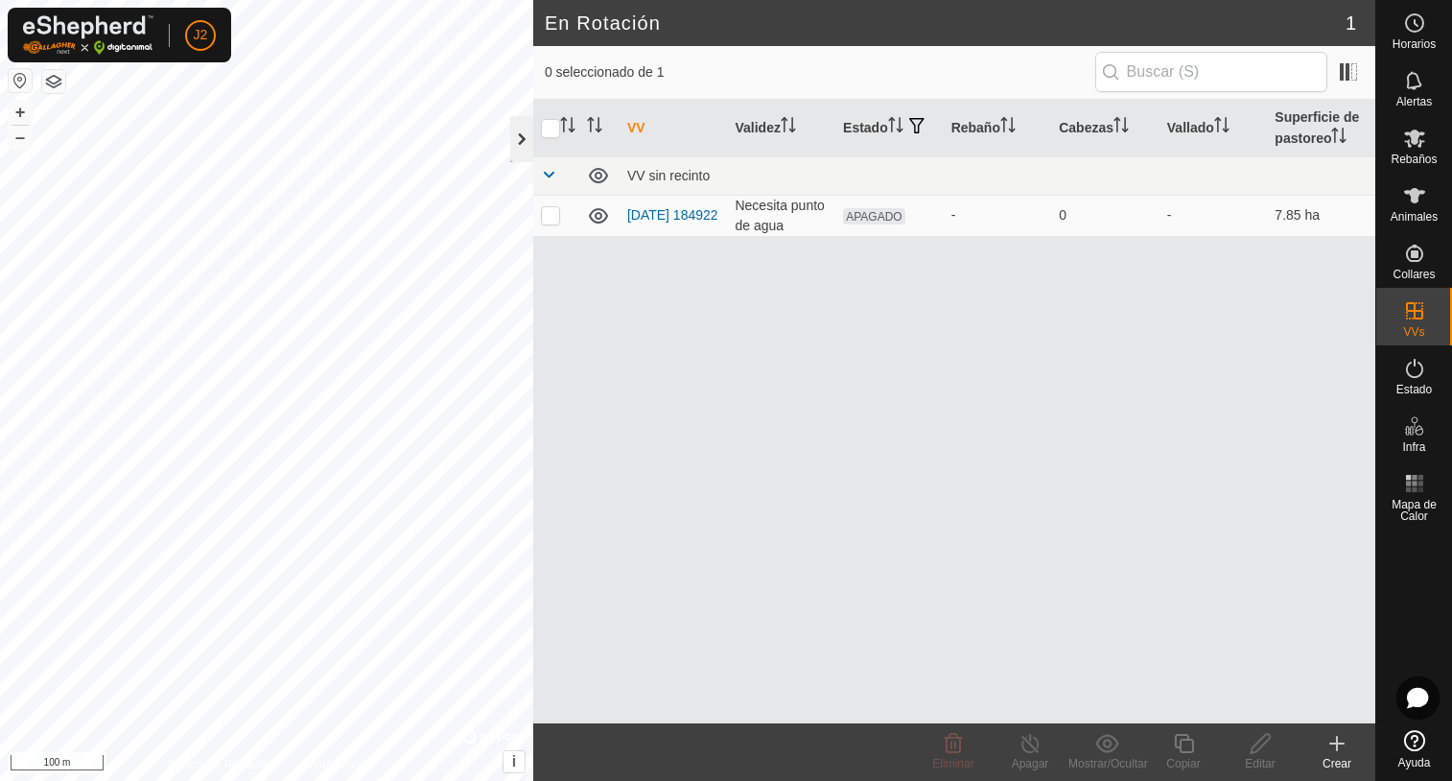
click at [520, 129] on div at bounding box center [521, 139] width 23 height 46
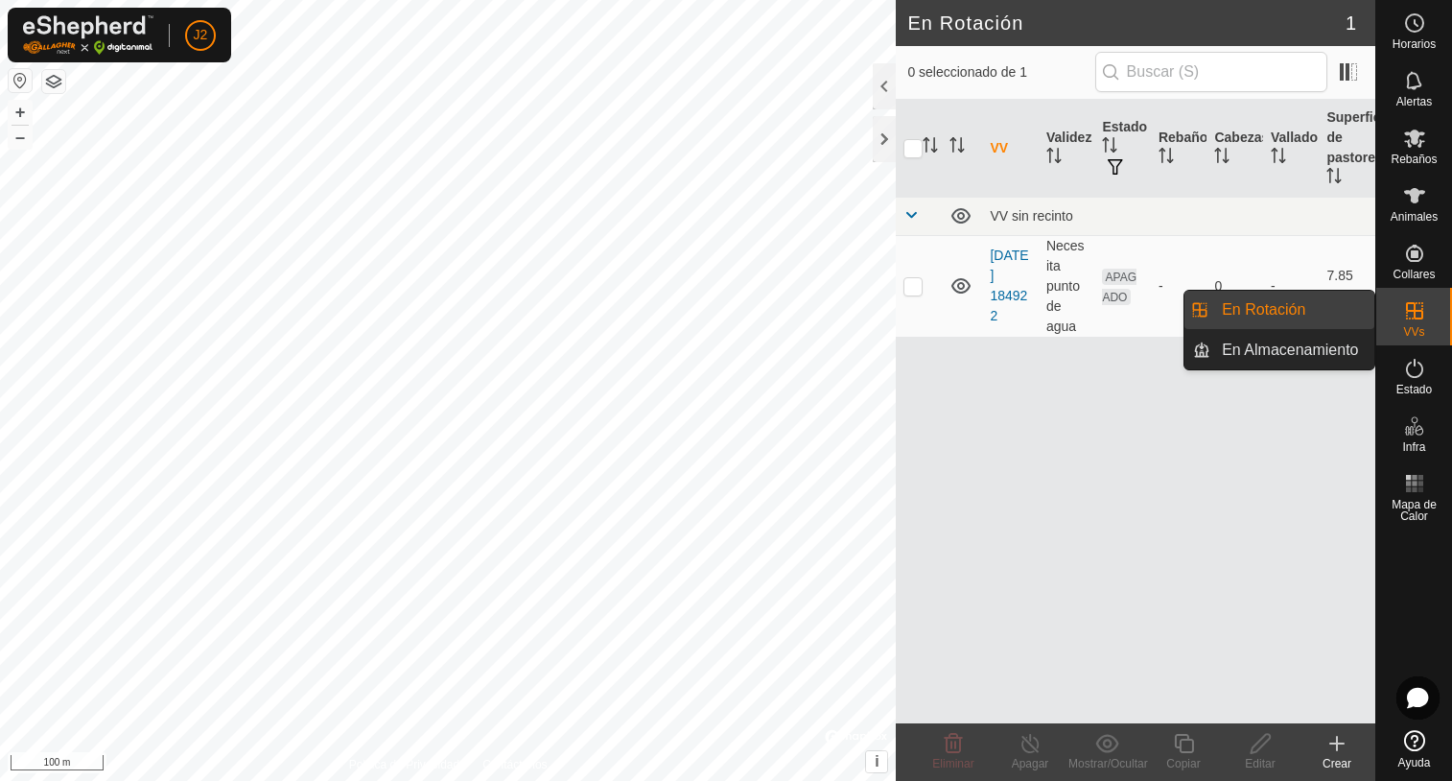
click at [1397, 312] on es-virtualpaddocks-svg-icon at bounding box center [1414, 310] width 35 height 31
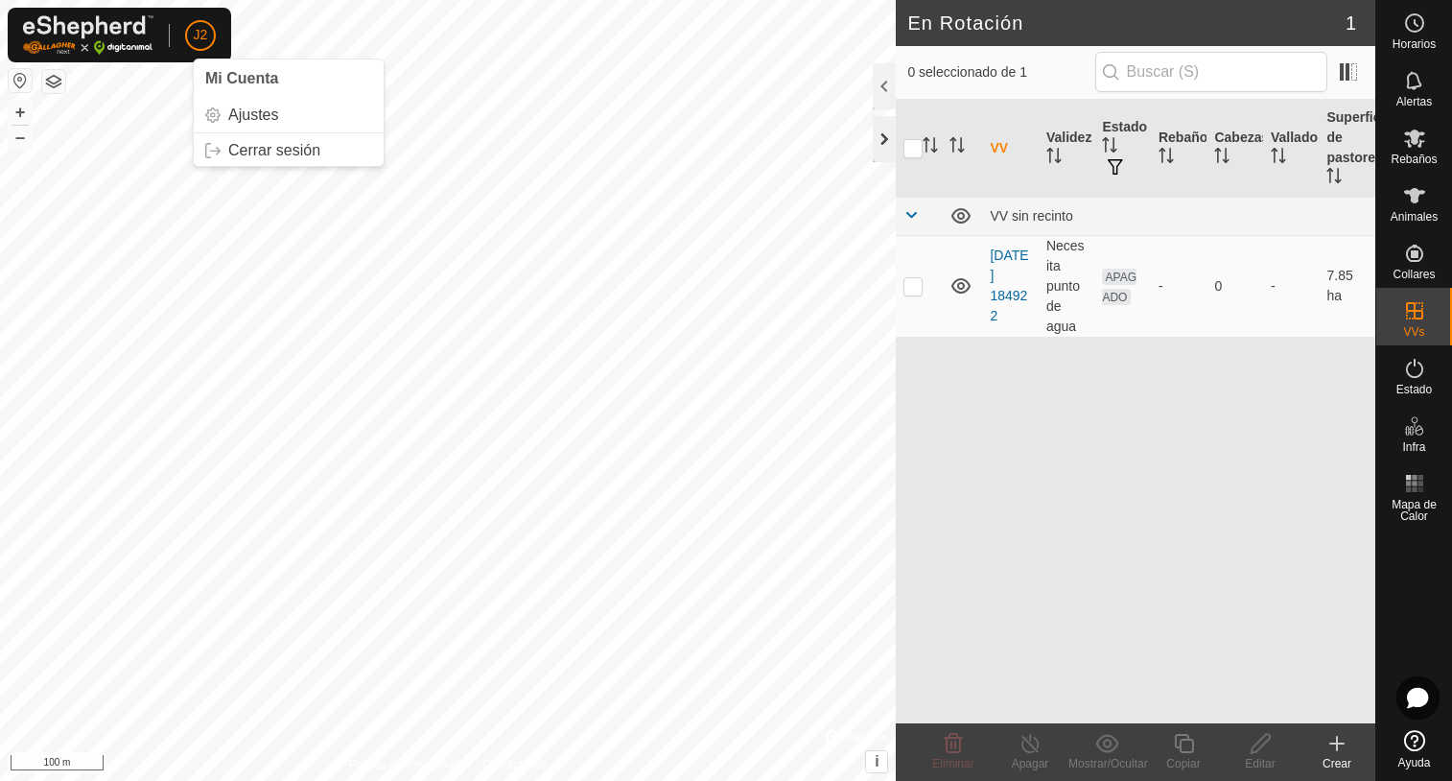
click at [887, 140] on div at bounding box center [884, 139] width 23 height 46
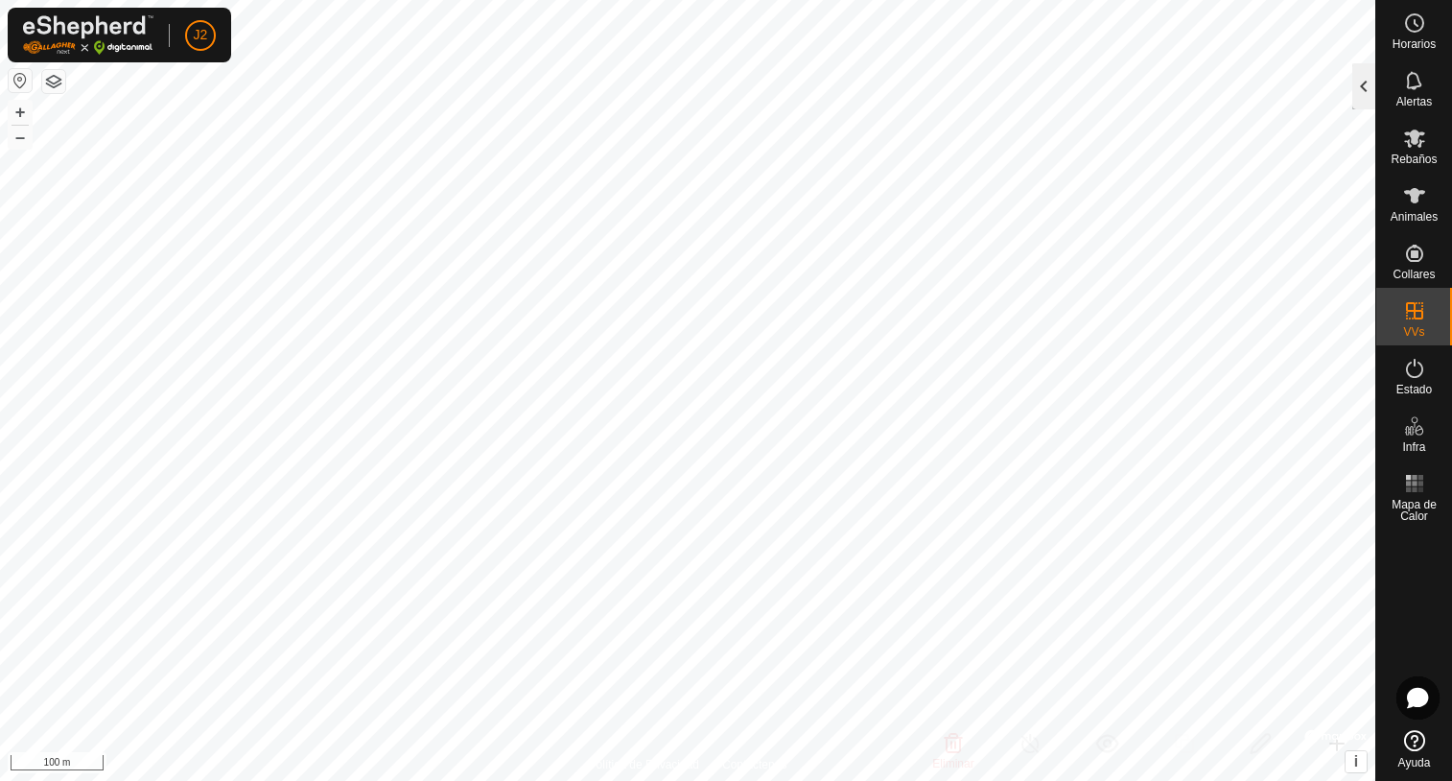
click at [1360, 89] on div at bounding box center [1363, 86] width 23 height 46
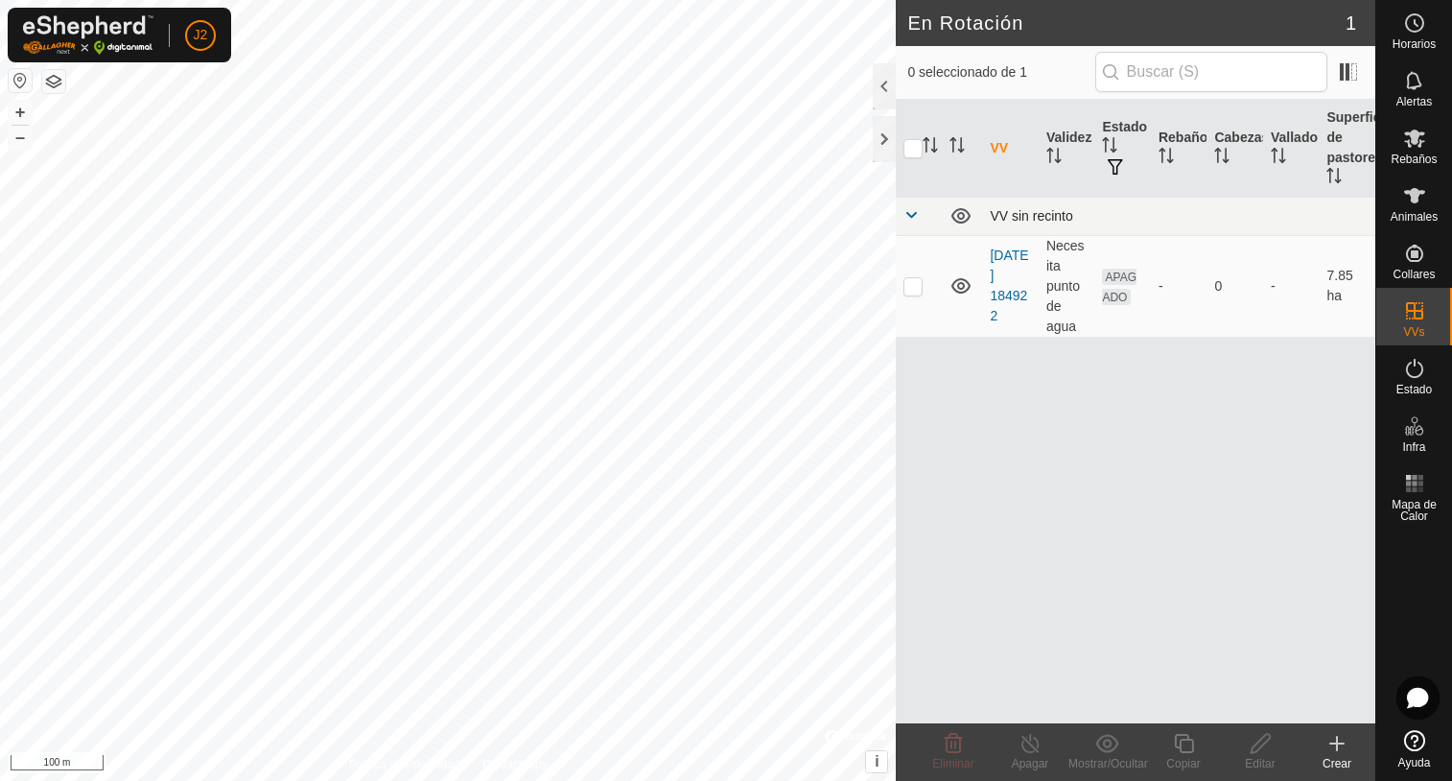
click at [910, 217] on span at bounding box center [910, 214] width 15 height 15
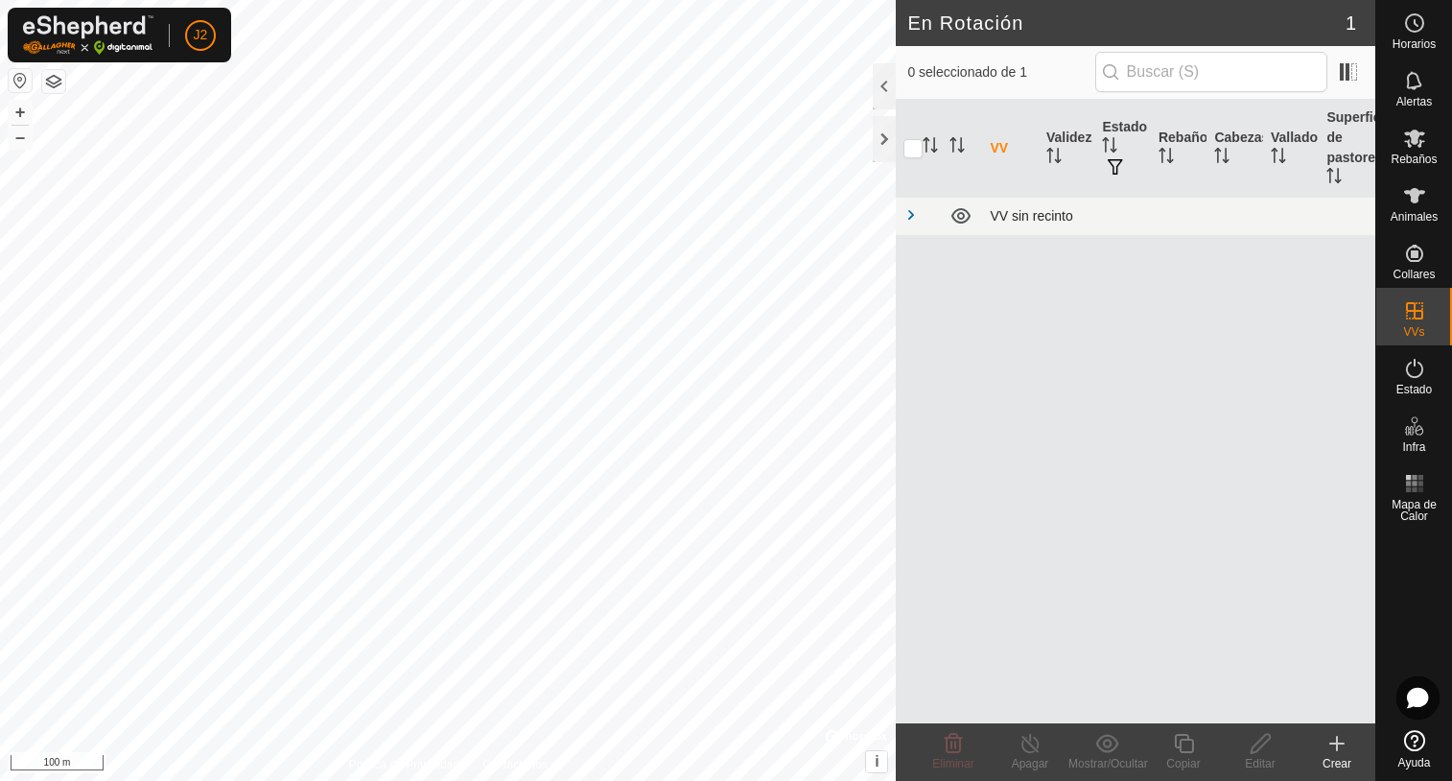
click at [910, 217] on span at bounding box center [910, 214] width 15 height 15
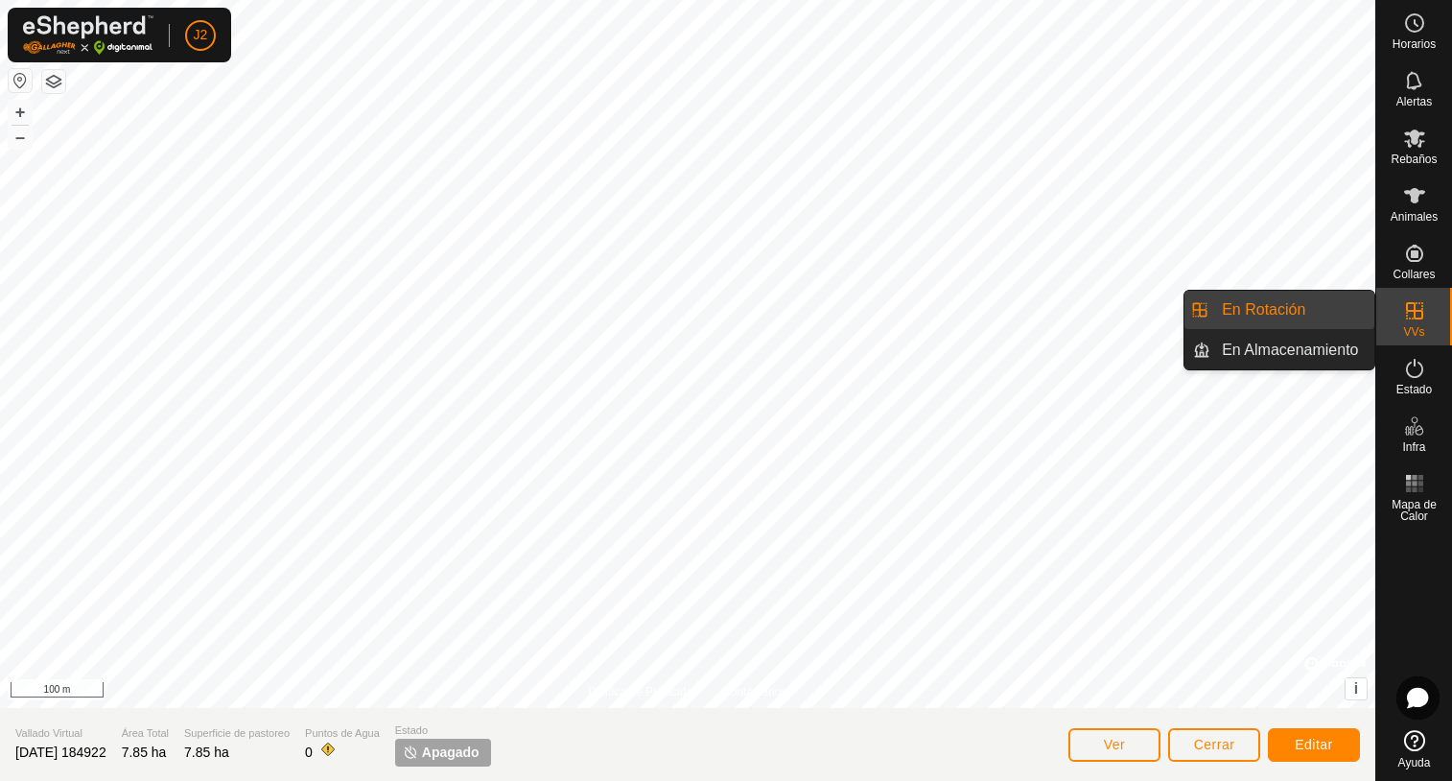
drag, startPoint x: 1417, startPoint y: 335, endPoint x: 1414, endPoint y: 316, distance: 18.4
click at [1416, 316] on icon at bounding box center [1414, 310] width 23 height 23
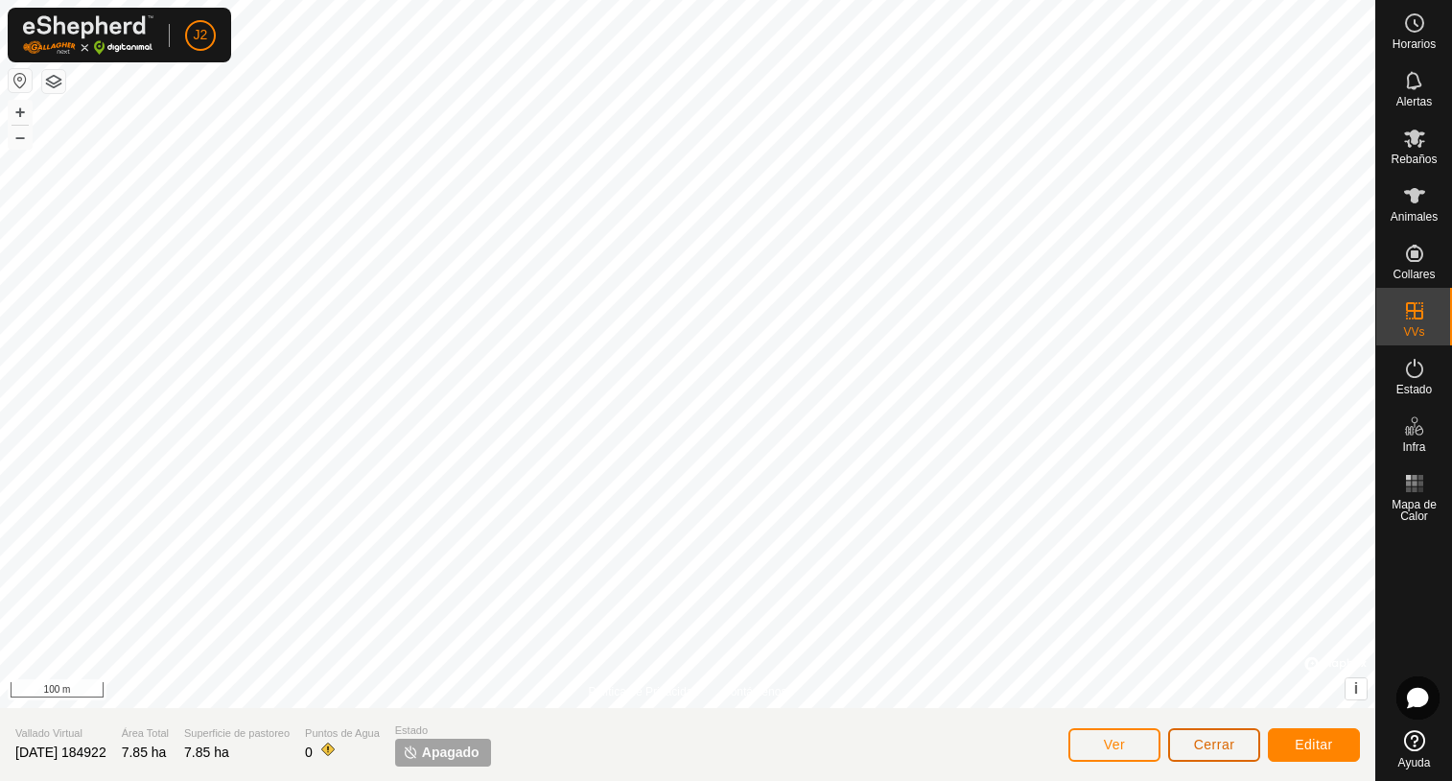
click at [1212, 752] on button "Cerrar" at bounding box center [1214, 745] width 92 height 34
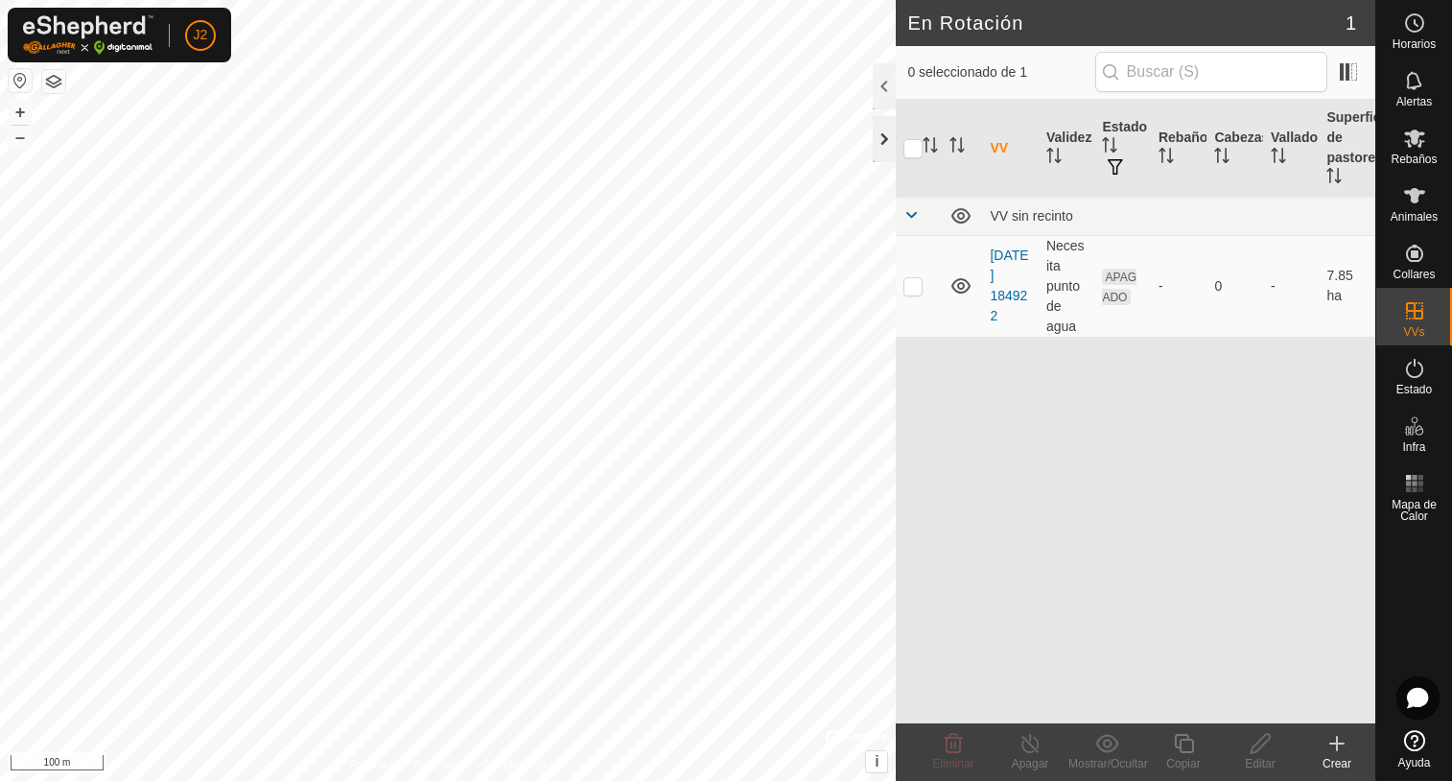
click at [876, 134] on div at bounding box center [884, 139] width 23 height 46
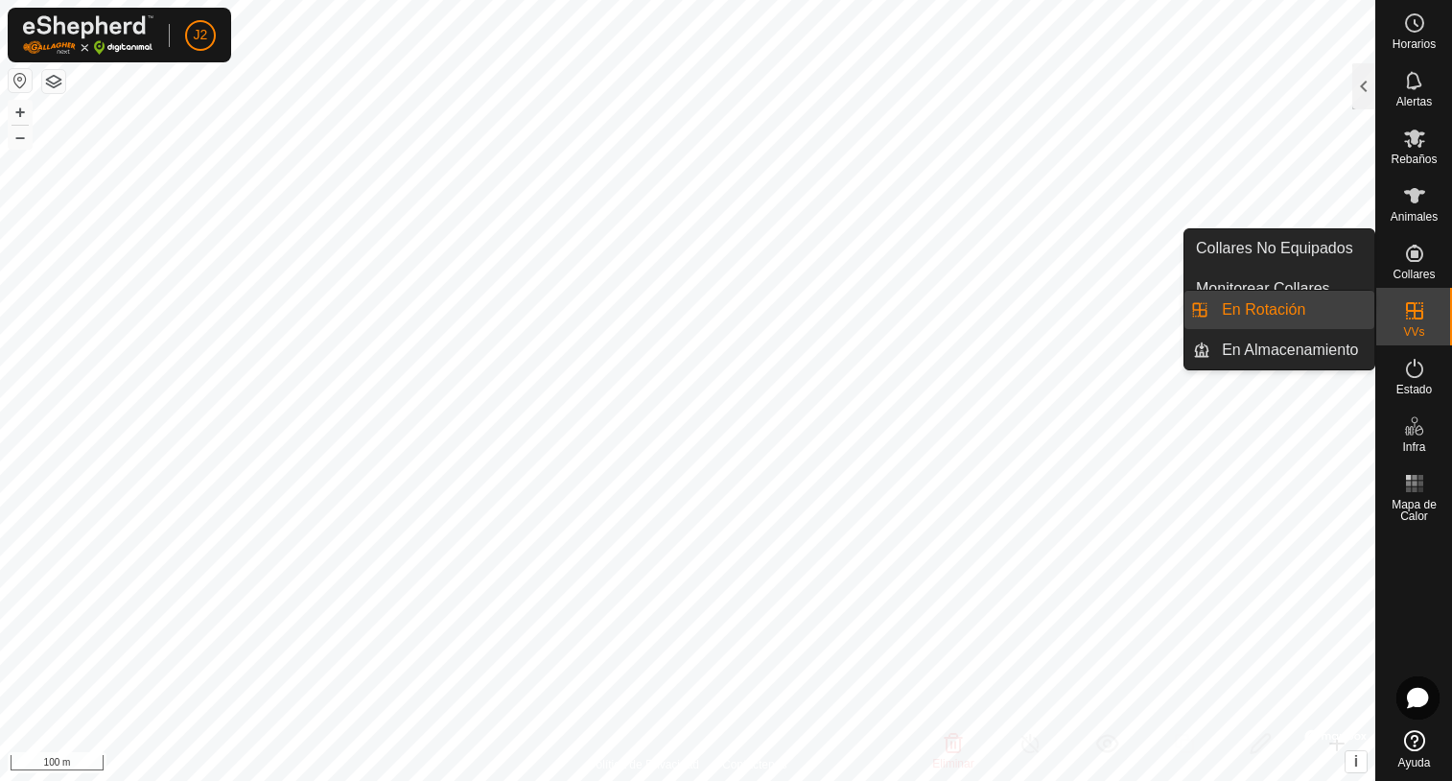
click at [1415, 316] on icon at bounding box center [1414, 310] width 17 height 17
click at [1414, 313] on icon at bounding box center [1414, 310] width 17 height 17
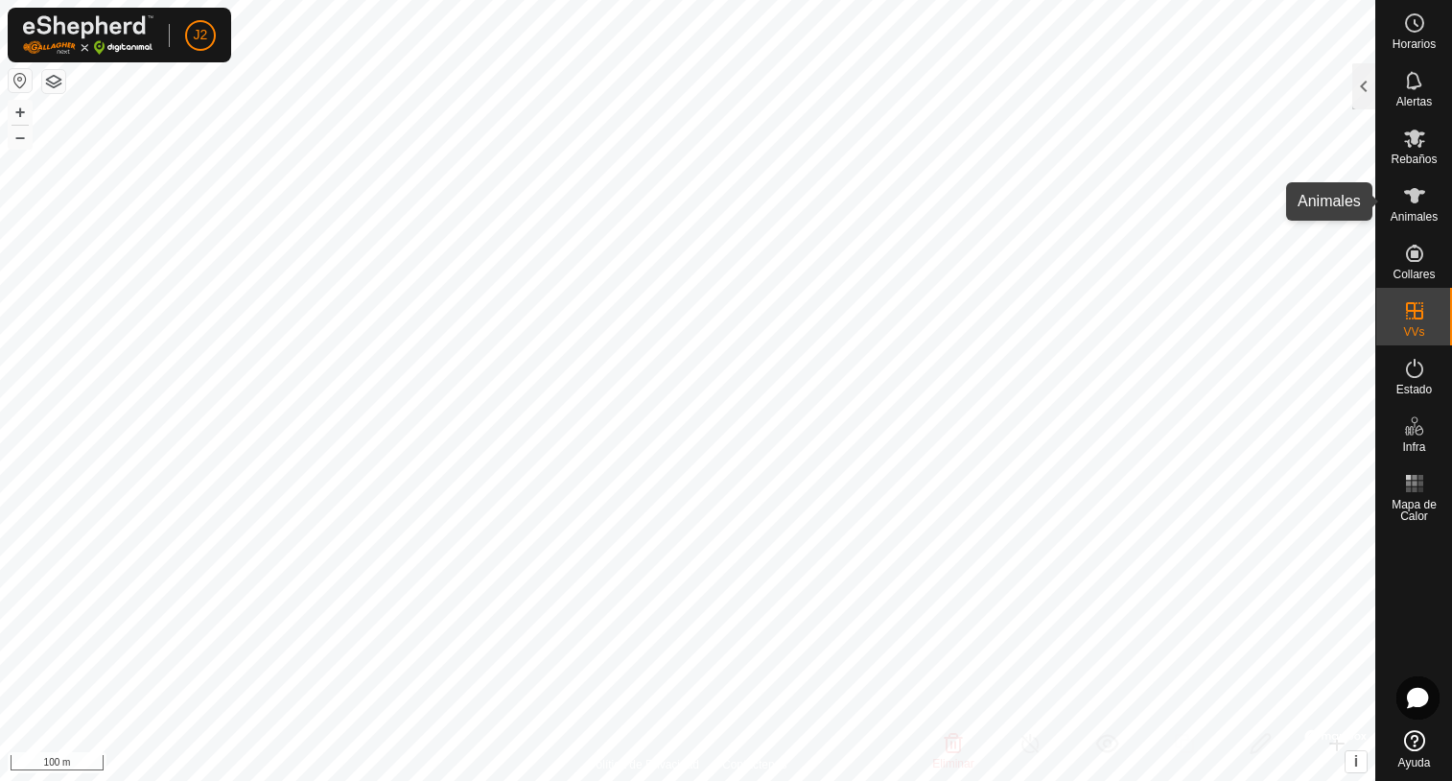
click at [1418, 200] on icon at bounding box center [1414, 195] width 21 height 15
click at [1361, 101] on div at bounding box center [1363, 86] width 23 height 46
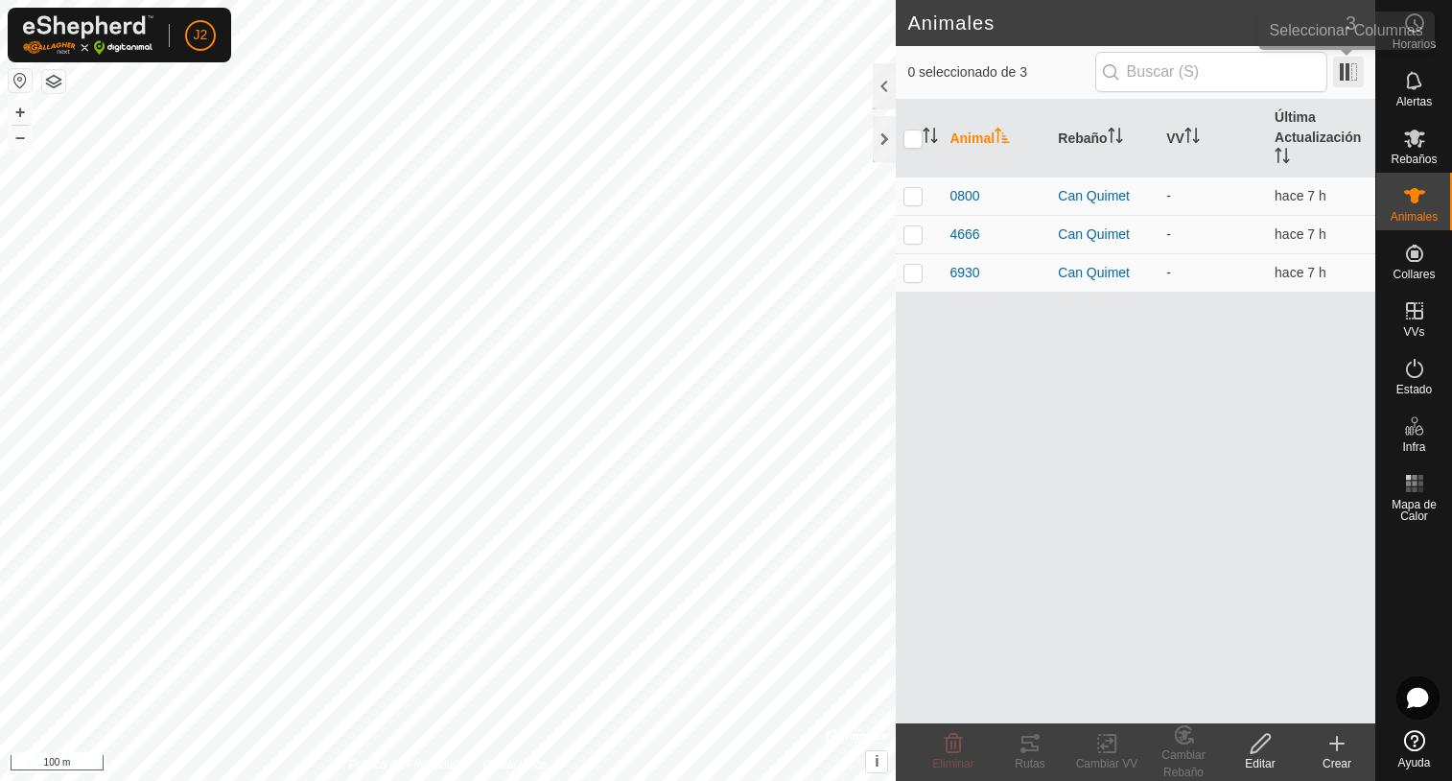
click at [1346, 70] on span at bounding box center [1348, 72] width 31 height 31
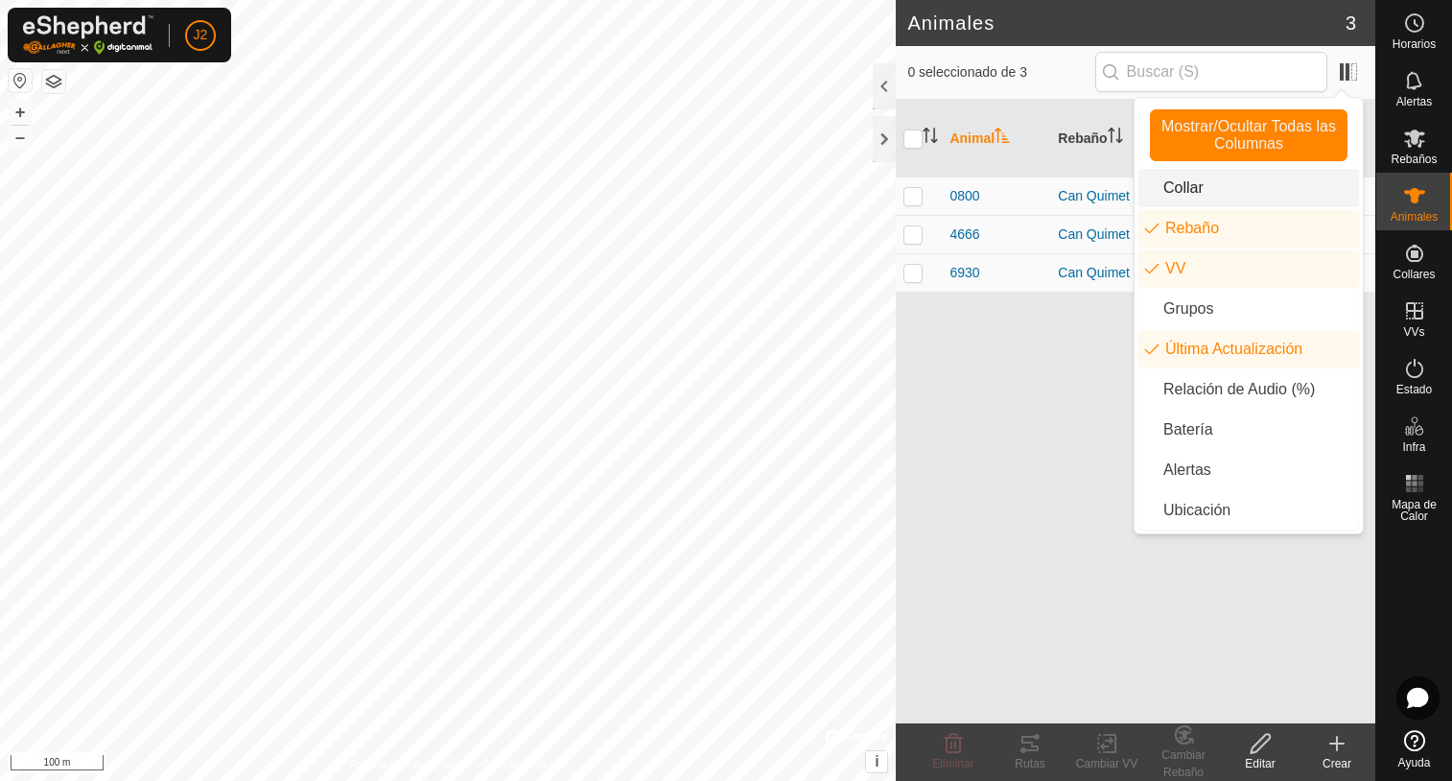
click at [1148, 193] on li "Collar" at bounding box center [1248, 188] width 221 height 38
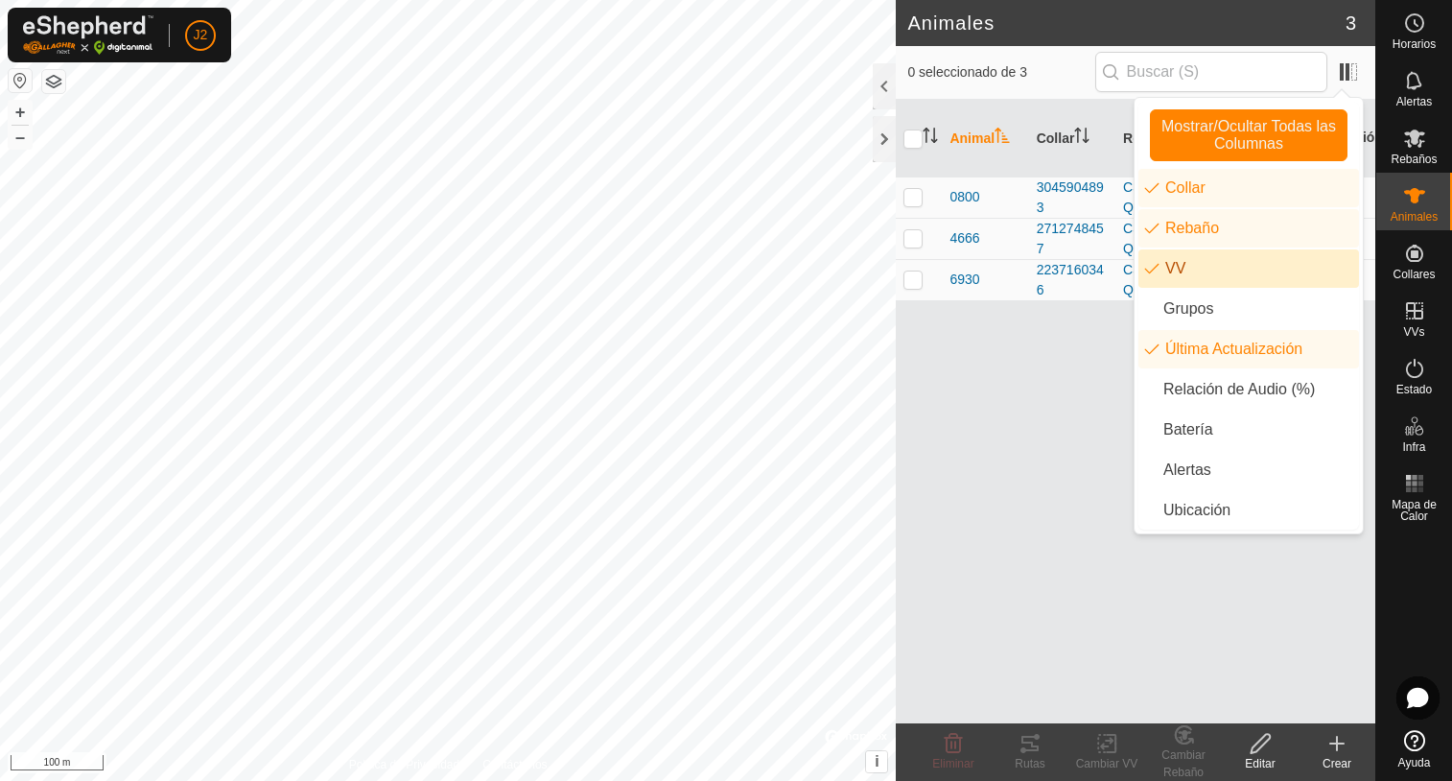
click at [1158, 274] on li "VV" at bounding box center [1248, 268] width 221 height 38
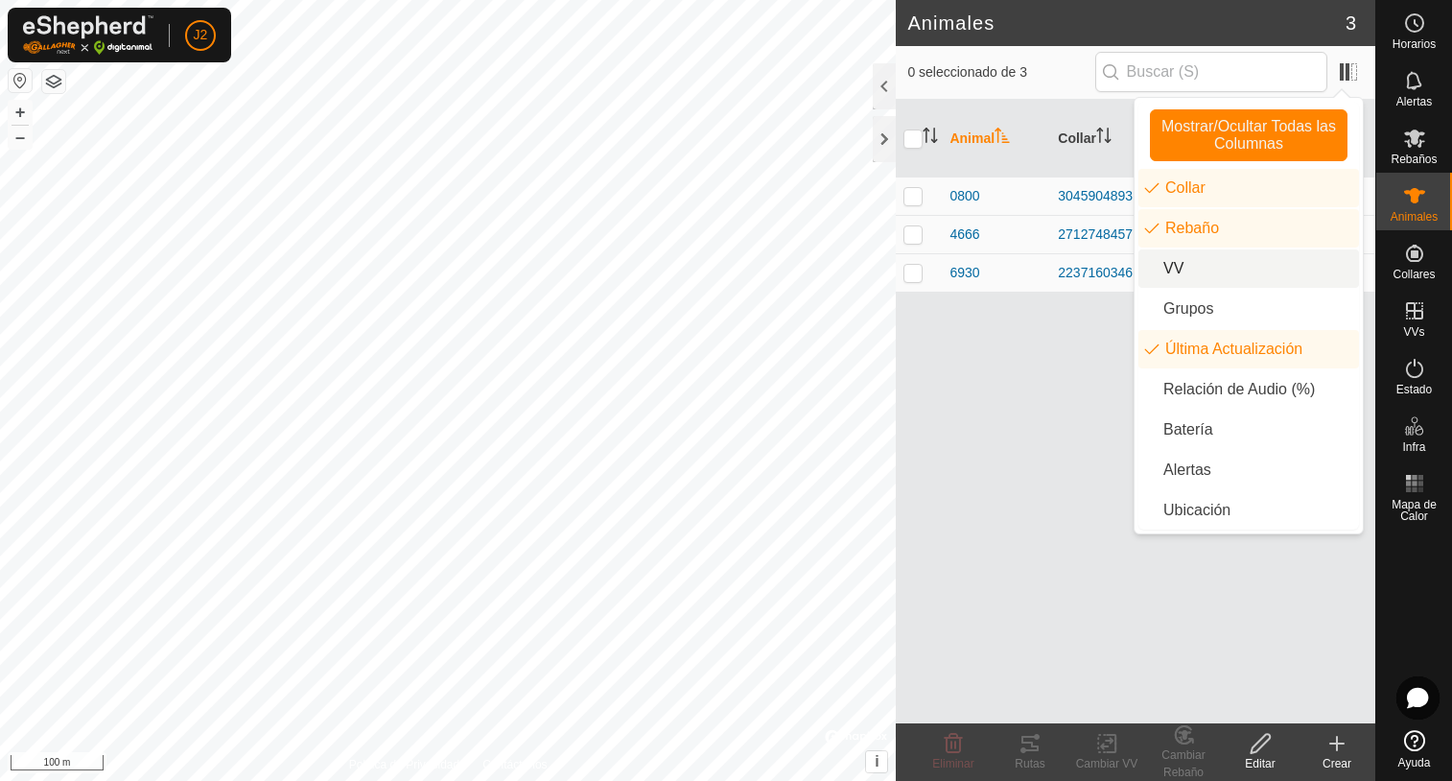
click at [1158, 274] on li "VV" at bounding box center [1248, 268] width 221 height 38
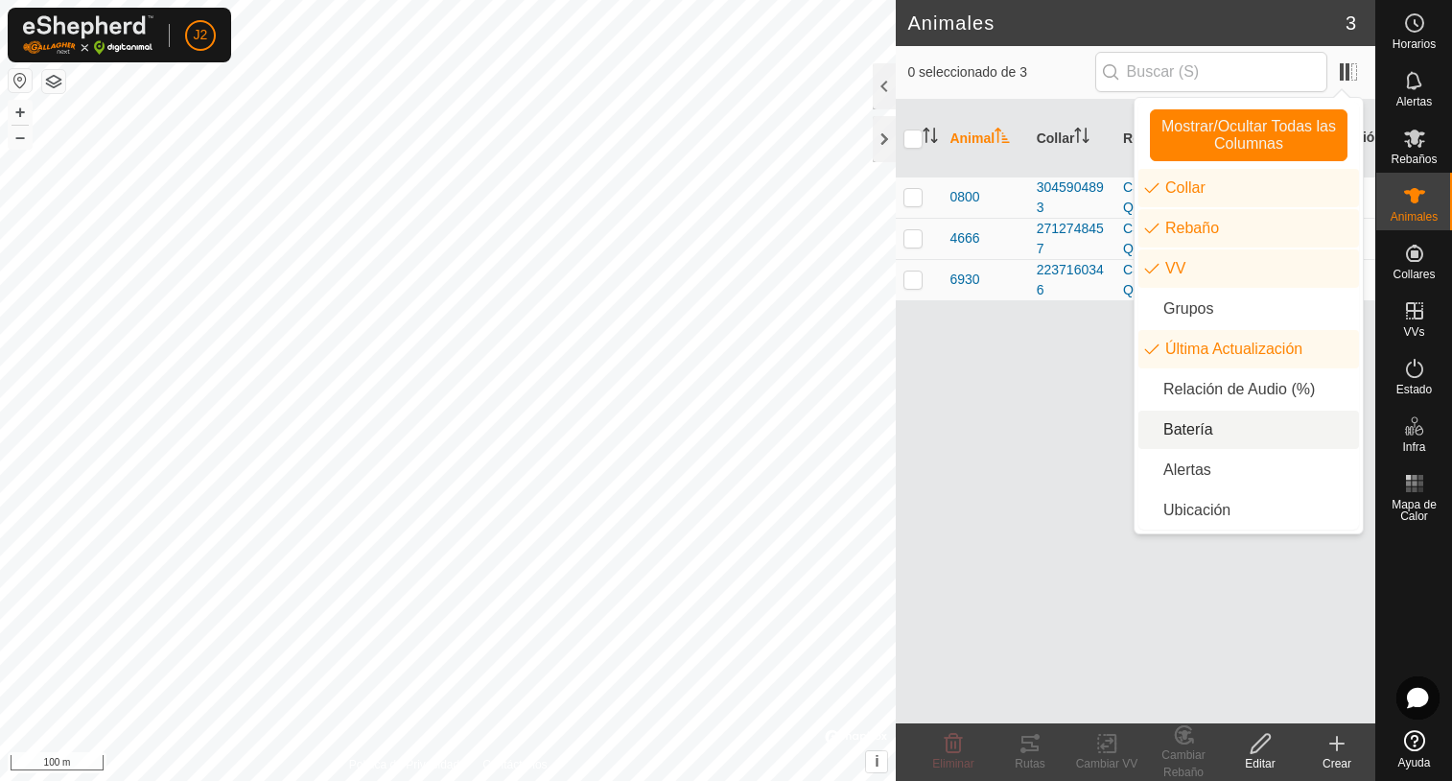
click at [1150, 434] on li "Batería" at bounding box center [1248, 429] width 221 height 38
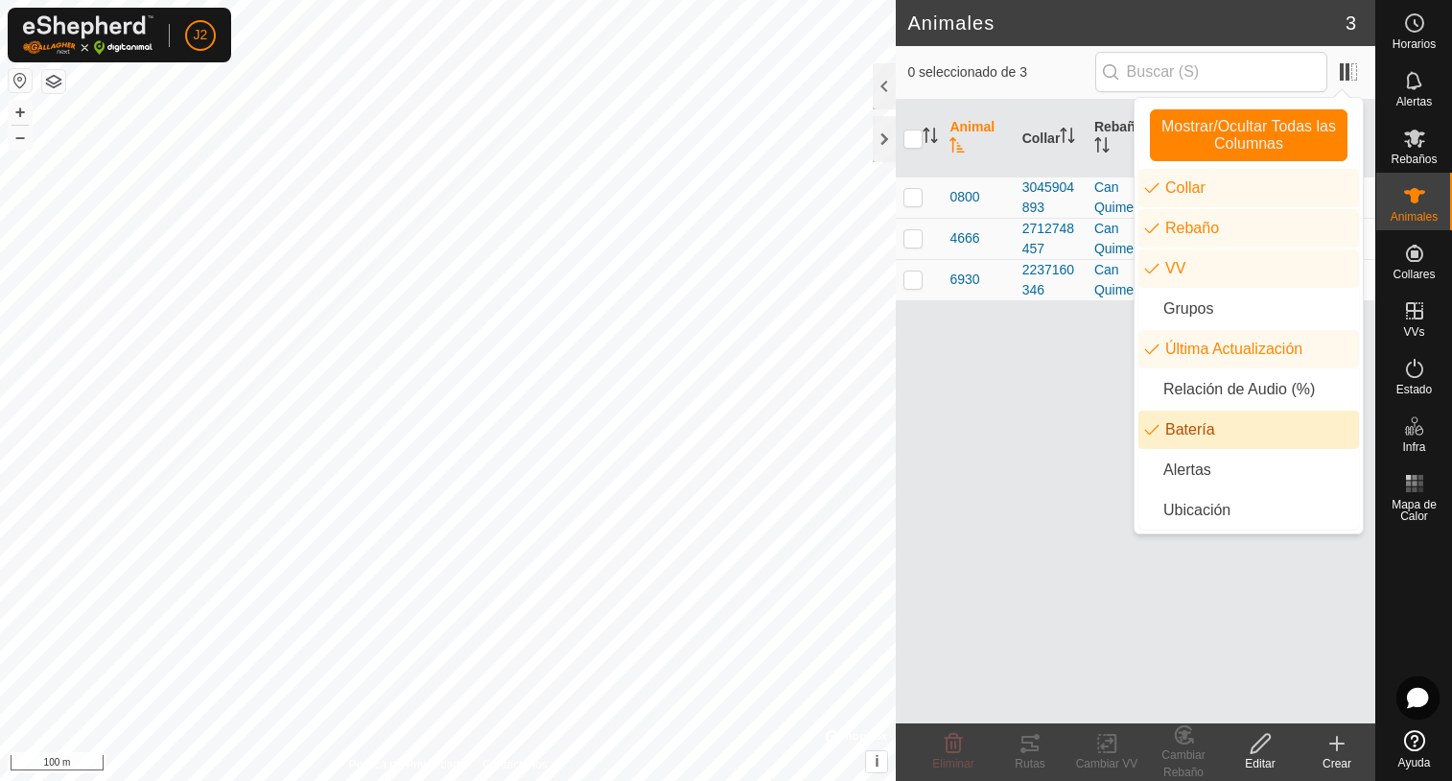
click at [1153, 432] on li "Batería" at bounding box center [1248, 429] width 221 height 38
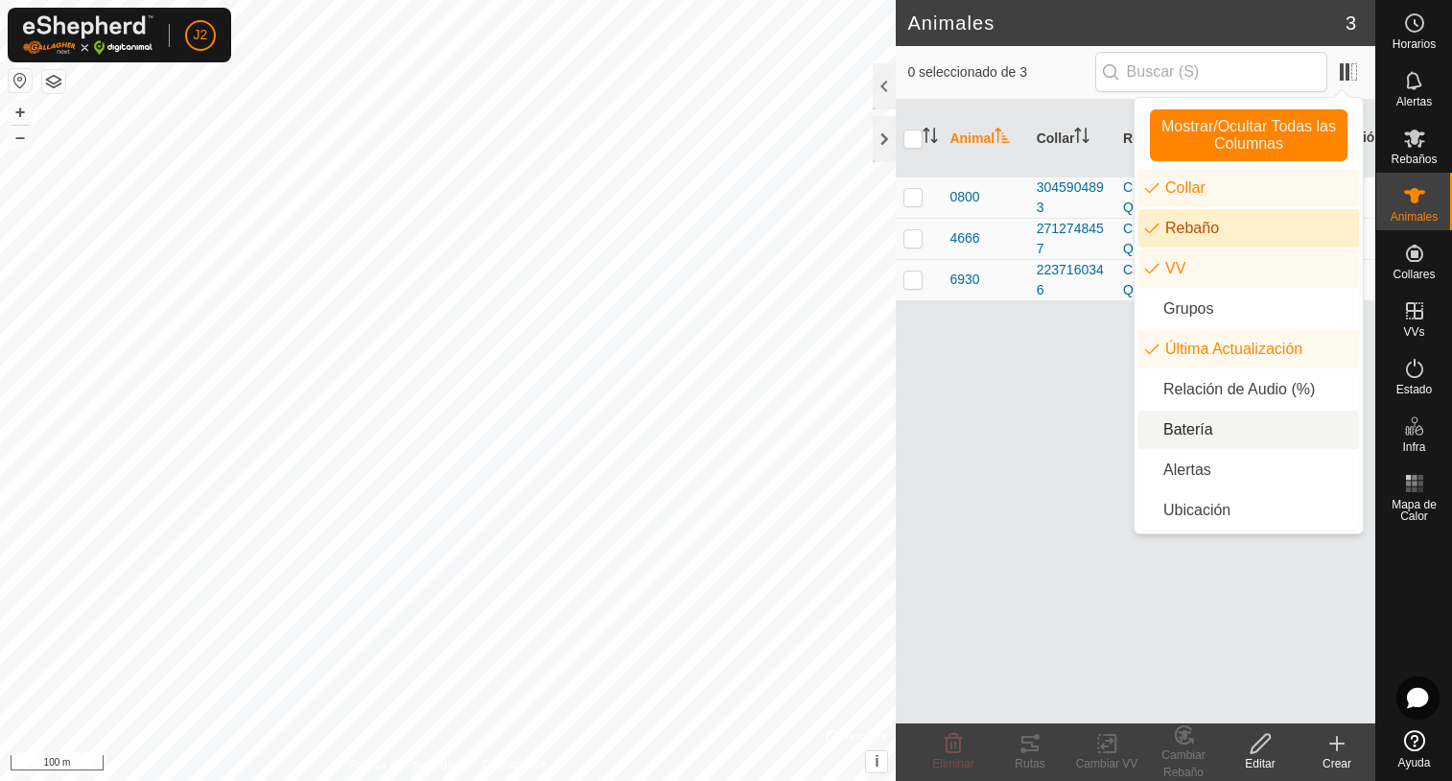
click at [1157, 230] on li "Rebaño" at bounding box center [1248, 228] width 221 height 38
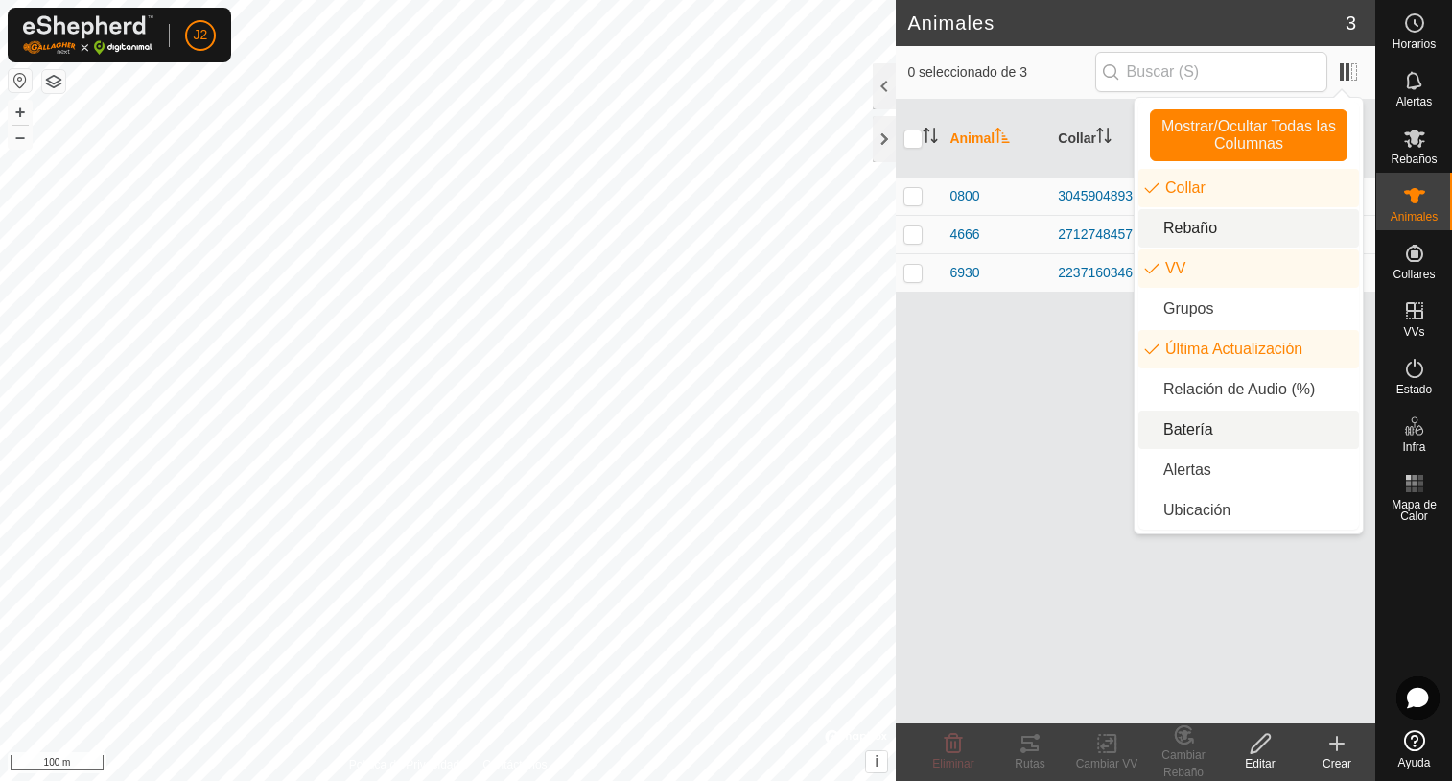
click at [1159, 230] on li "Rebaño" at bounding box center [1248, 228] width 221 height 38
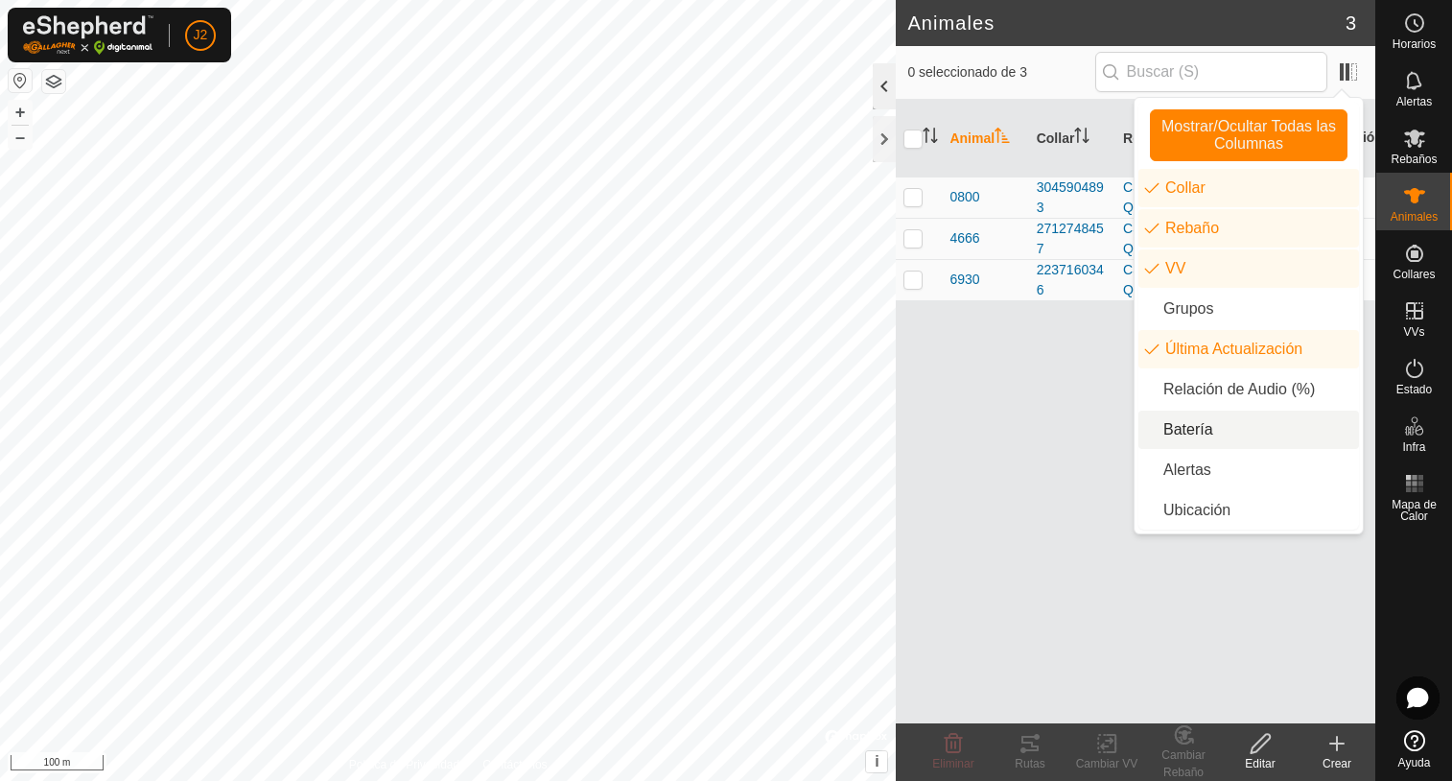
click at [880, 83] on div at bounding box center [884, 86] width 23 height 46
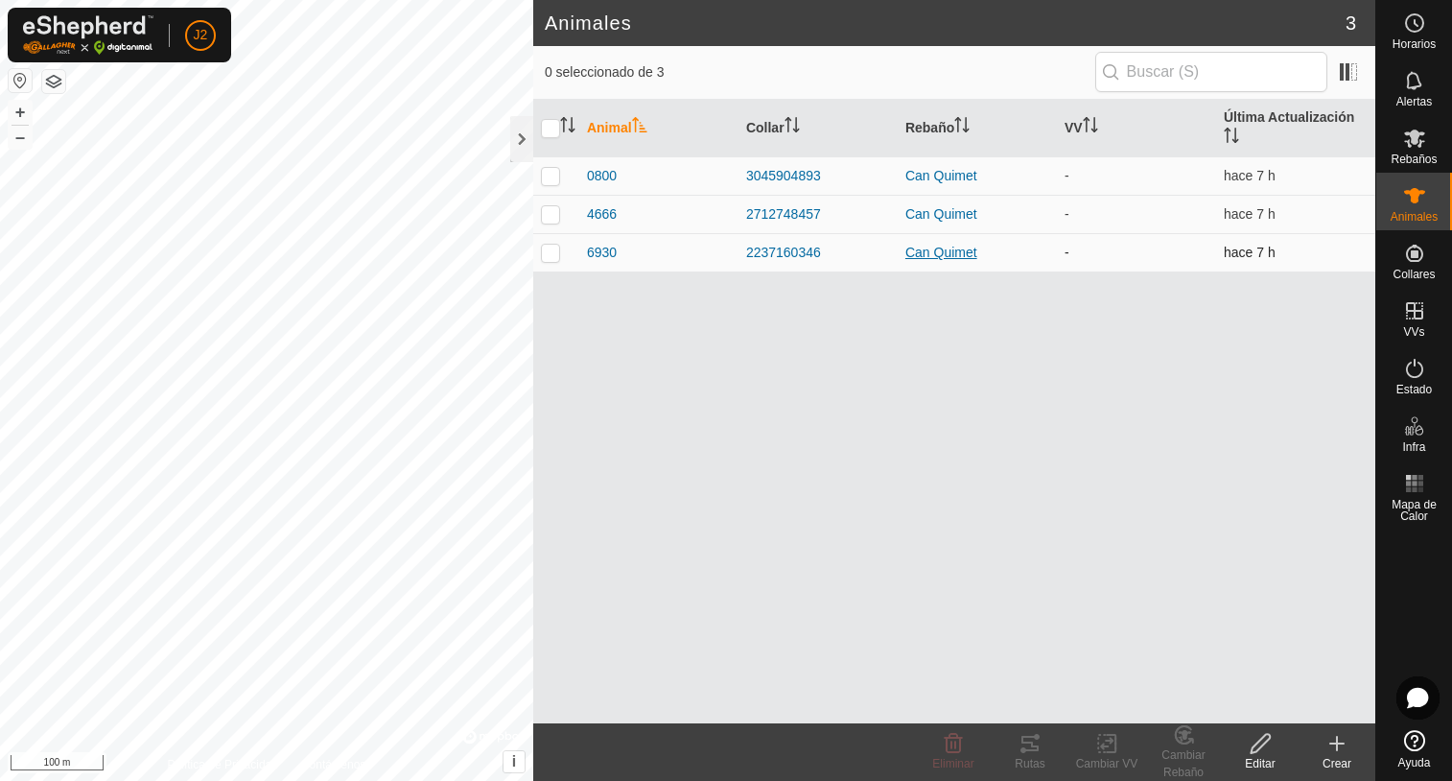
click at [950, 250] on div "Can Quimet" at bounding box center [977, 253] width 144 height 20
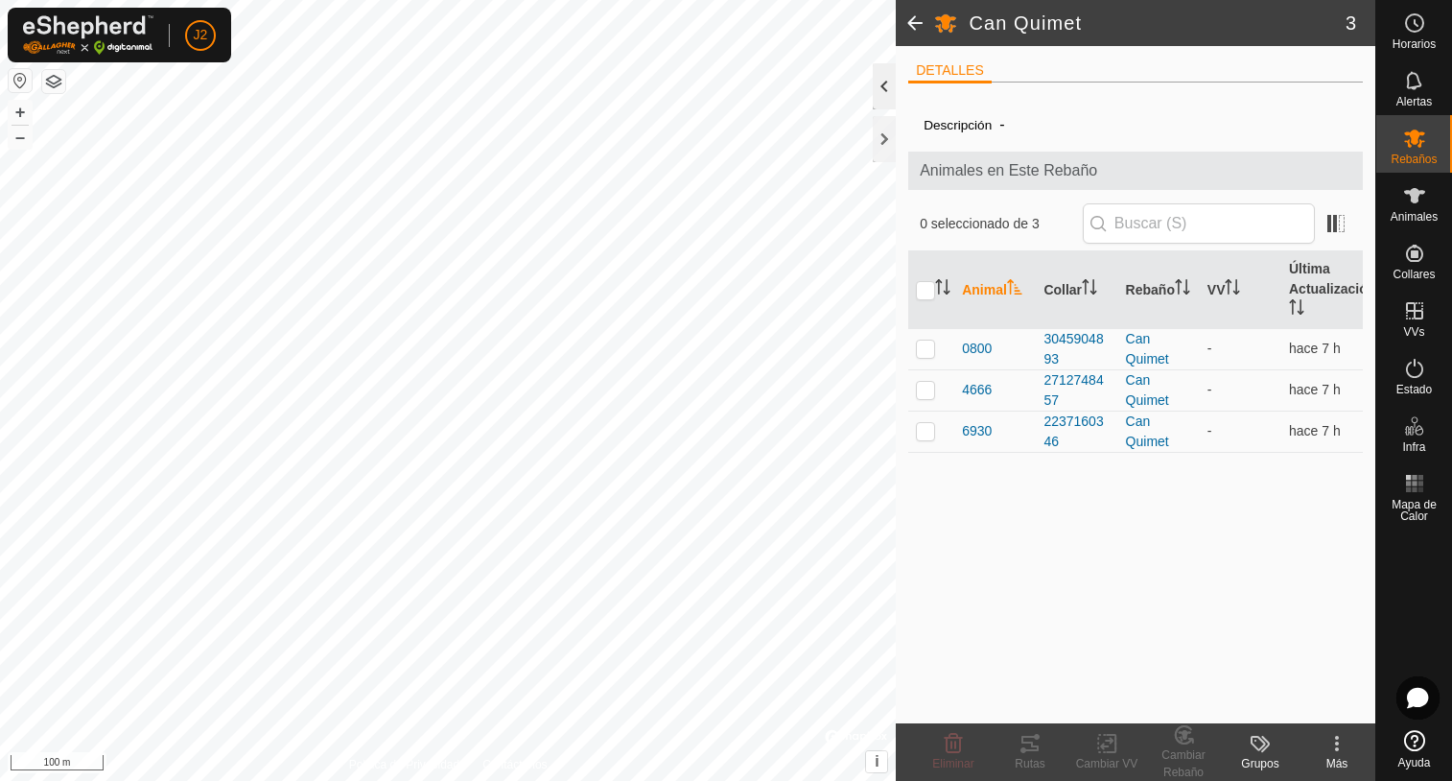
click at [884, 81] on div at bounding box center [884, 86] width 23 height 46
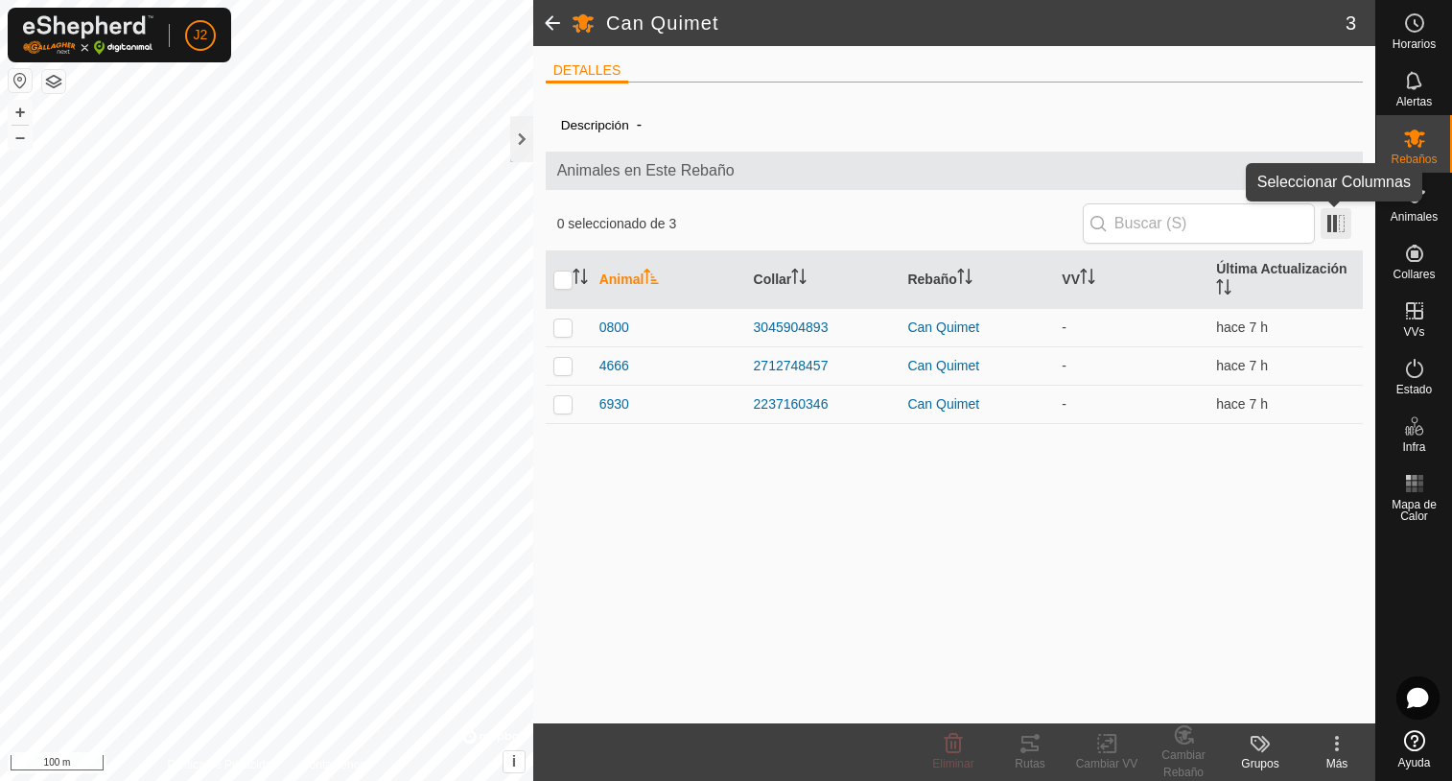
click at [1339, 231] on span at bounding box center [1336, 223] width 31 height 31
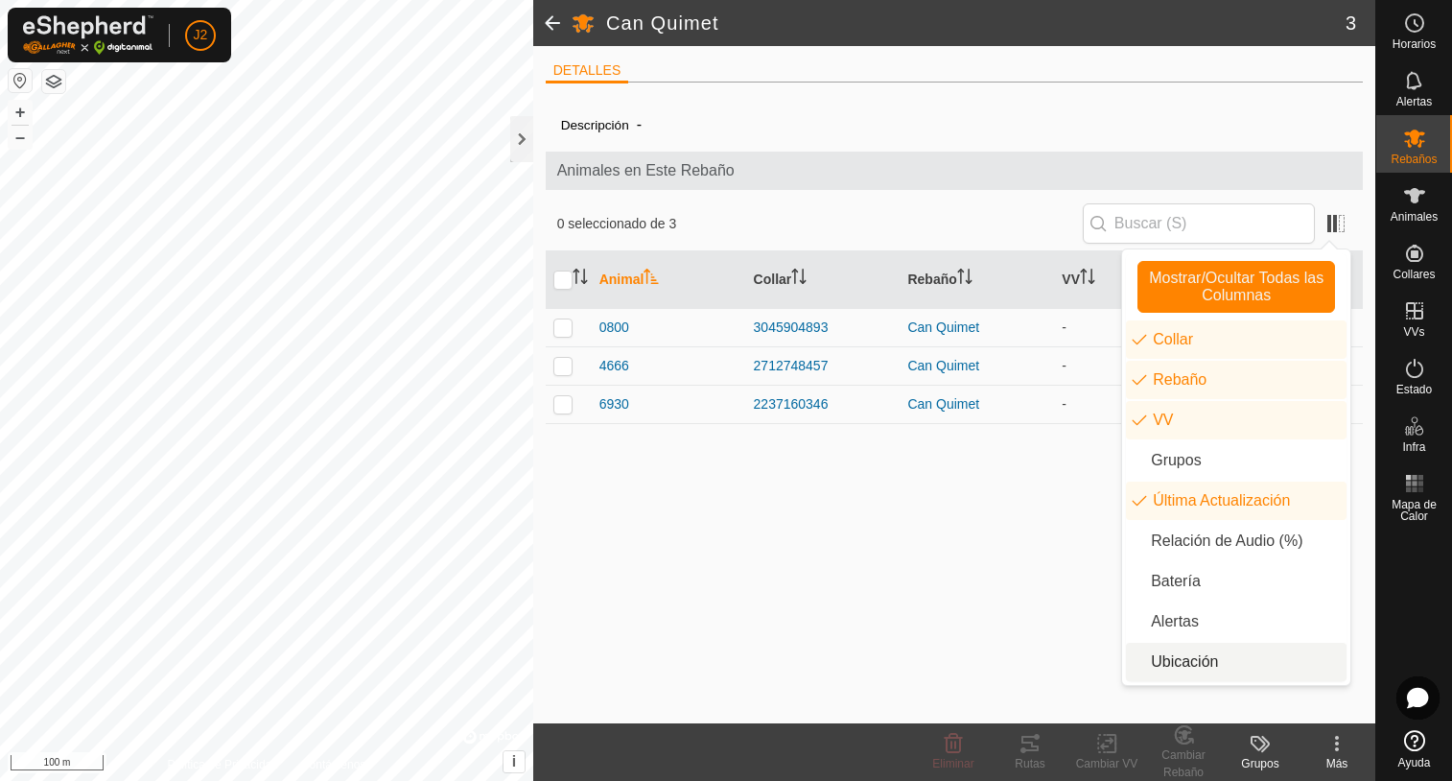
click at [1333, 741] on icon at bounding box center [1336, 743] width 23 height 23
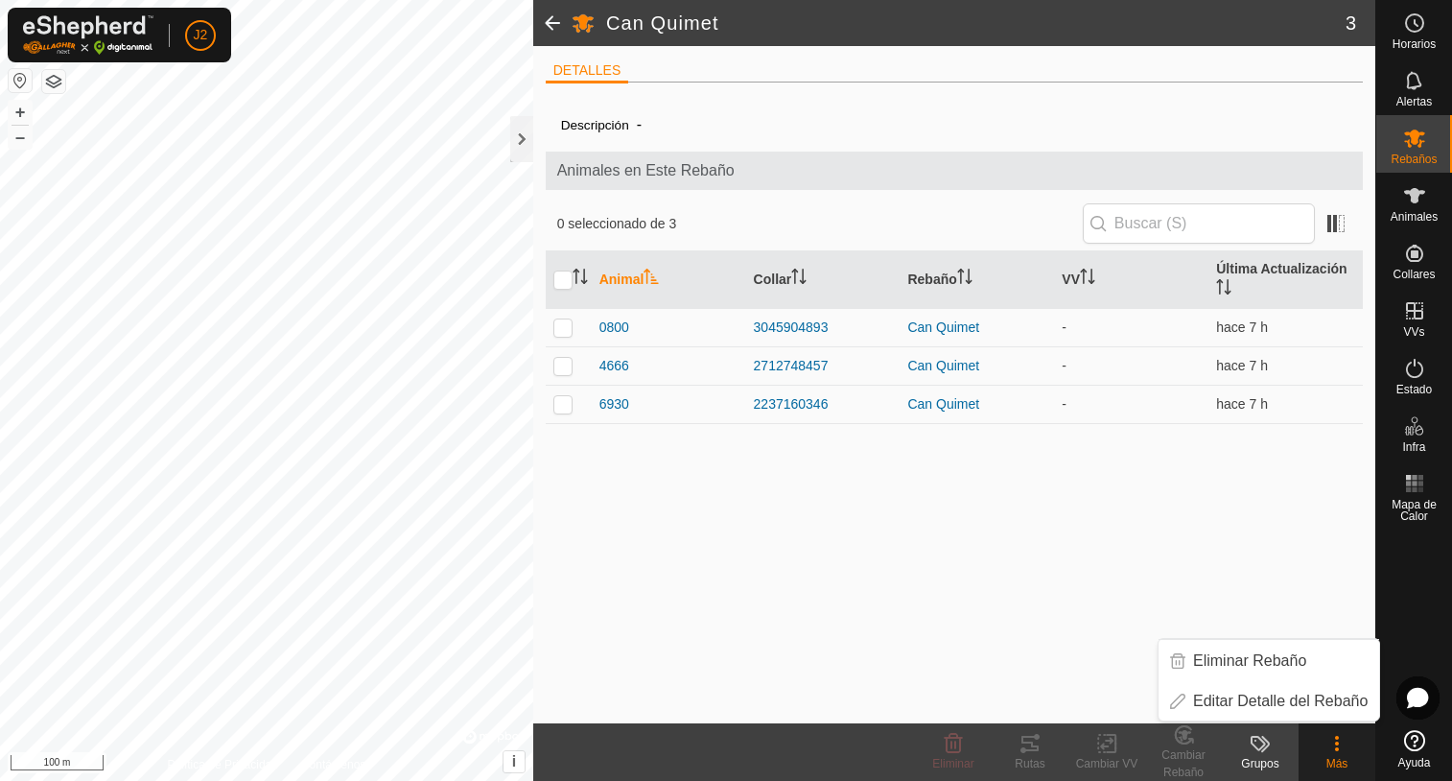
click at [1334, 745] on icon at bounding box center [1336, 743] width 23 height 23
click at [1218, 699] on link "Editar Detalle del Rebaño" at bounding box center [1269, 701] width 221 height 38
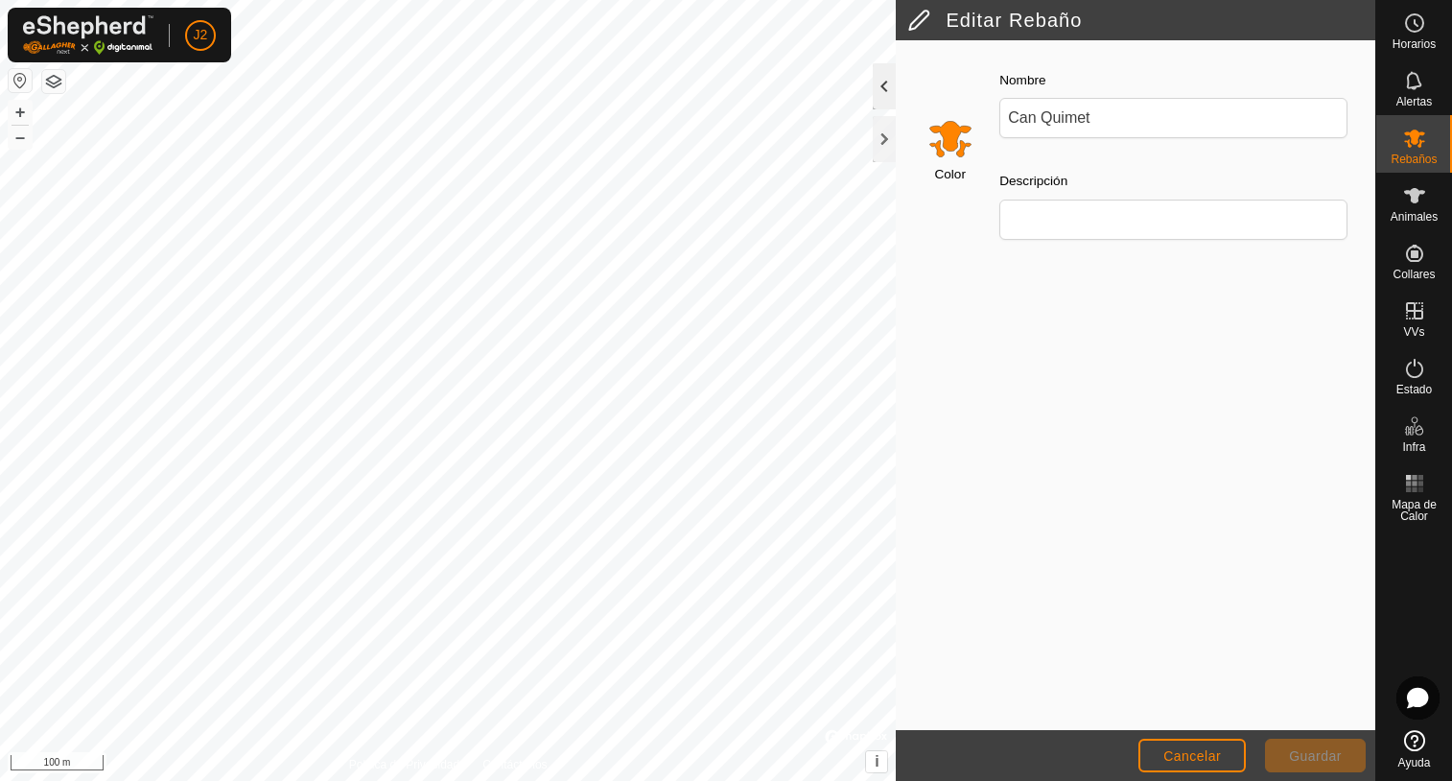
click at [884, 79] on div at bounding box center [884, 86] width 23 height 46
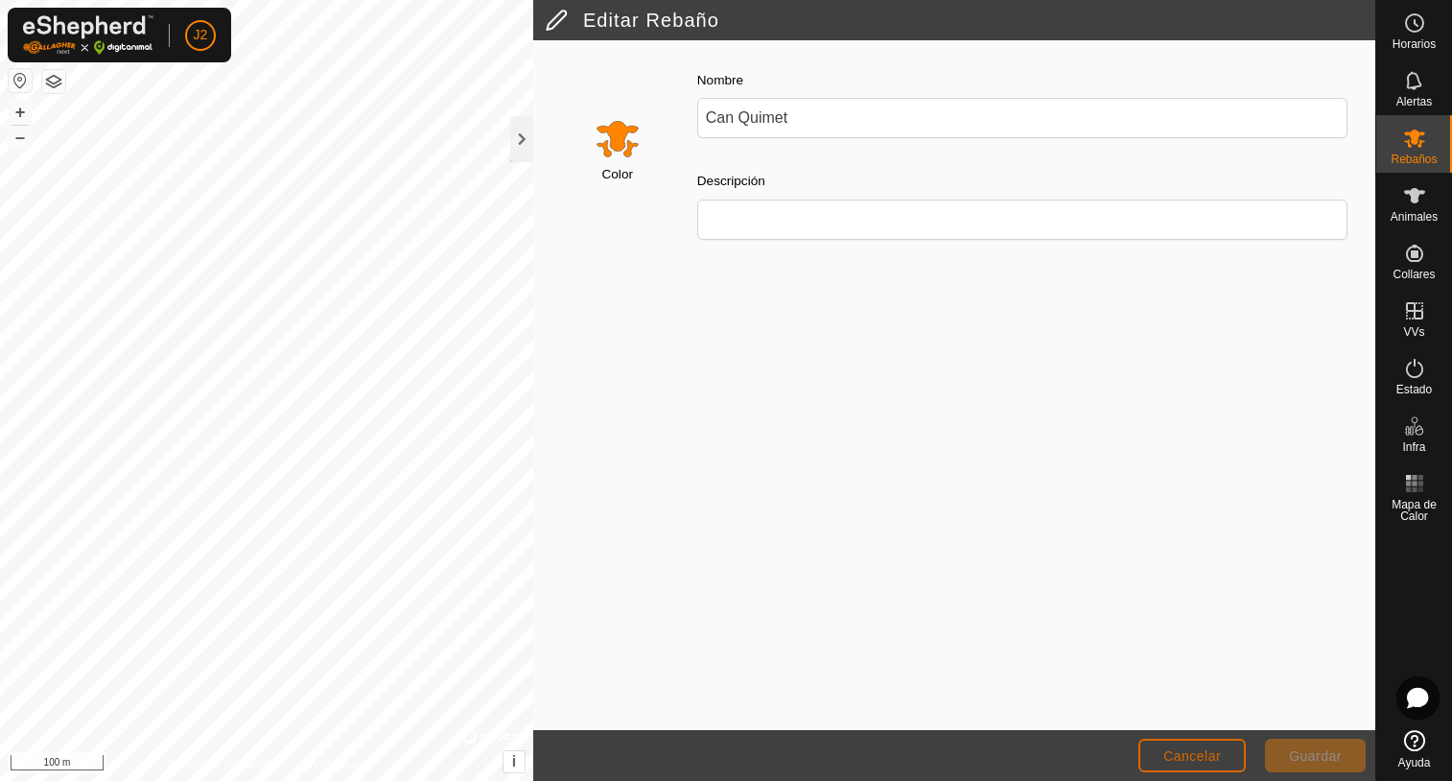
click at [1157, 754] on button "Cancelar" at bounding box center [1191, 755] width 107 height 34
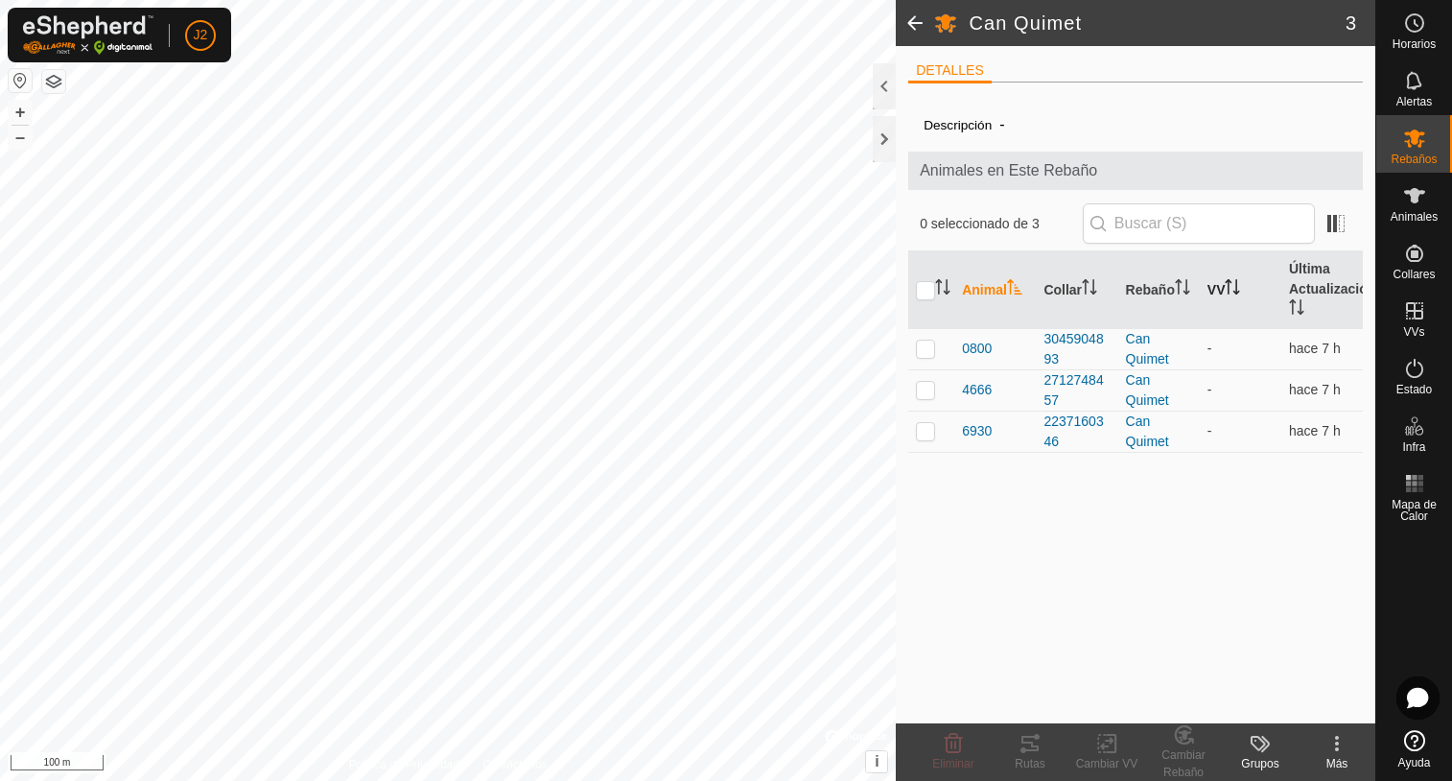
click at [1234, 290] on icon "Activar para ordenar" at bounding box center [1232, 286] width 15 height 15
click at [922, 293] on input "checkbox" at bounding box center [925, 290] width 19 height 19
checkbox input "true"
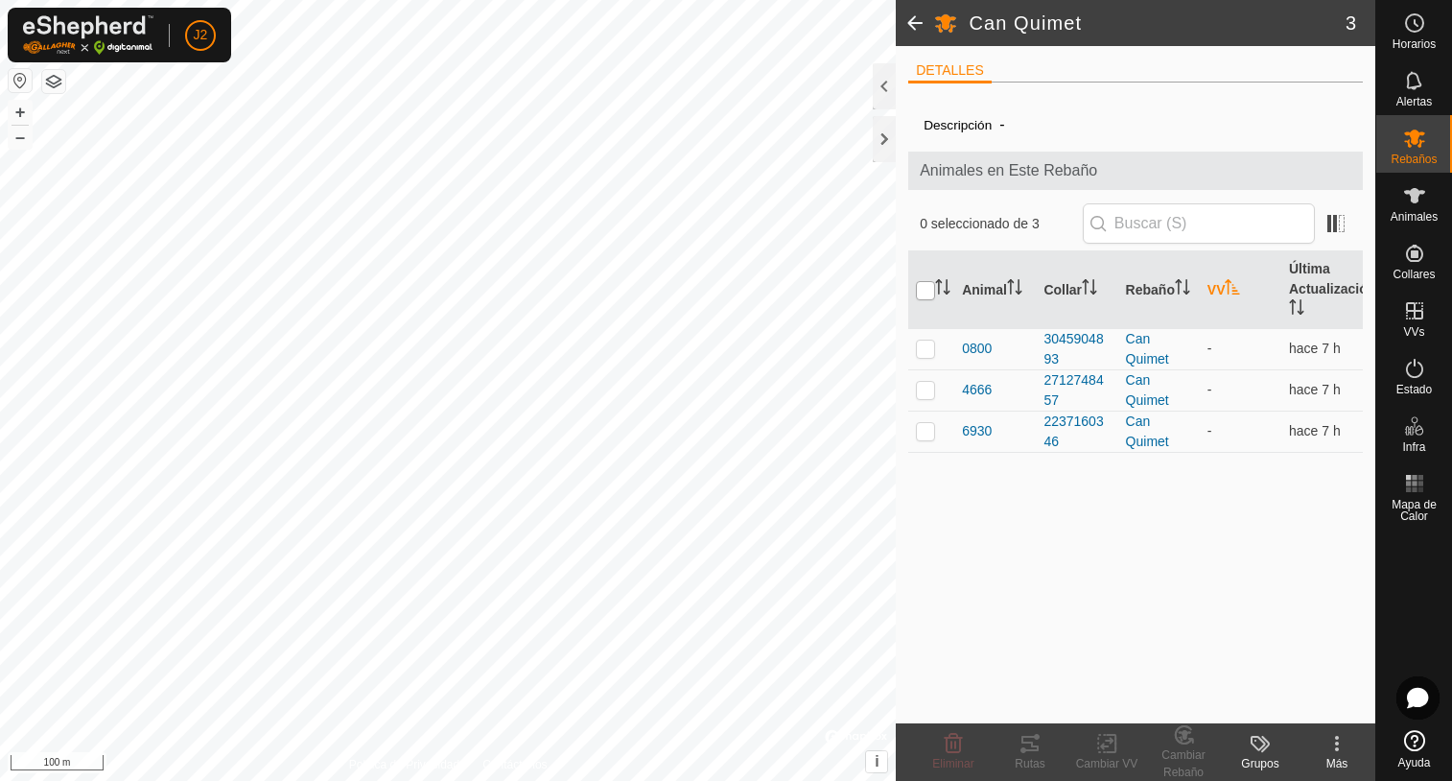
checkbox input "true"
click at [922, 293] on input "checkbox" at bounding box center [925, 290] width 19 height 19
checkbox input "false"
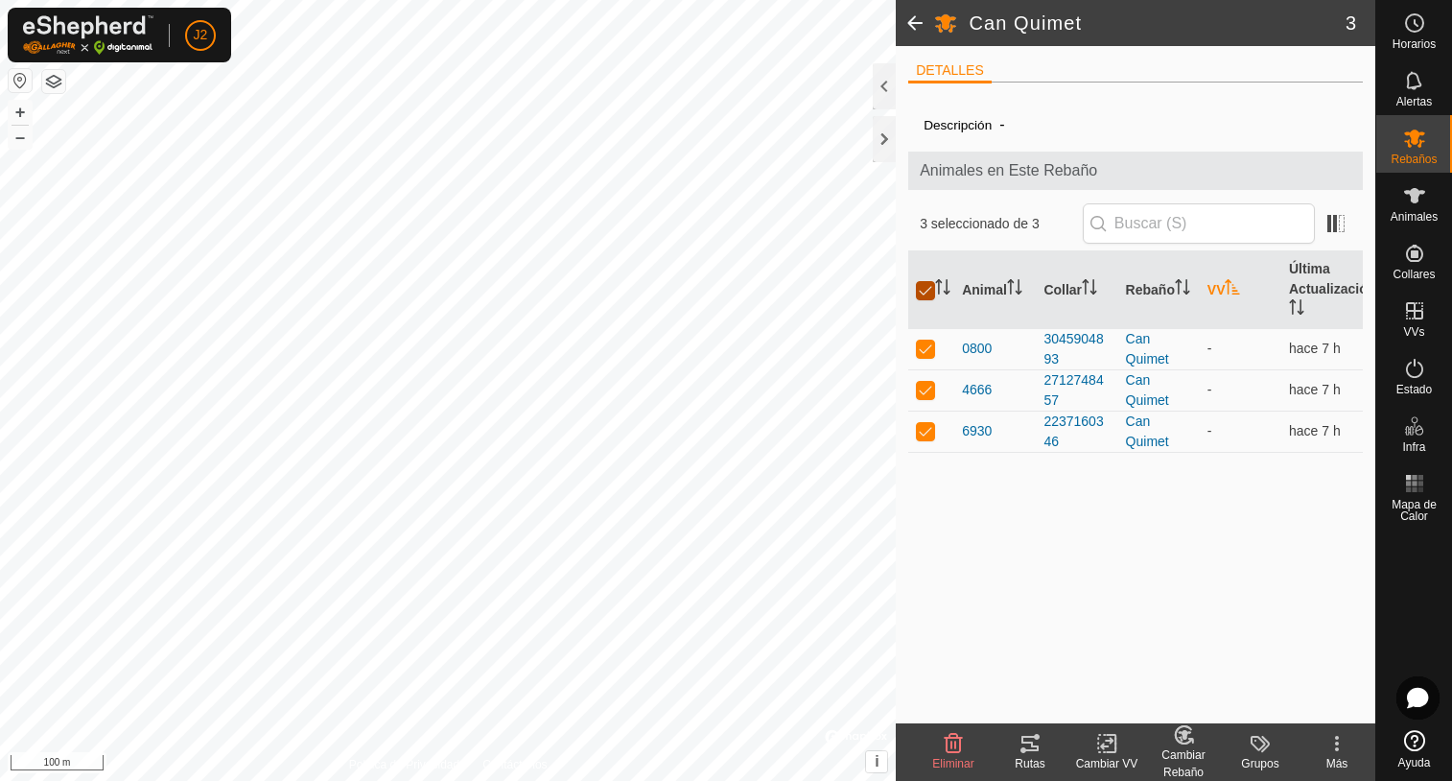
checkbox input "false"
click at [1015, 283] on icon "Activar para ordenar" at bounding box center [1014, 286] width 15 height 15
click at [934, 346] on p-checkbox at bounding box center [925, 347] width 19 height 15
checkbox input "true"
click at [1016, 286] on icon "Activar para ordenar" at bounding box center [1014, 286] width 15 height 15
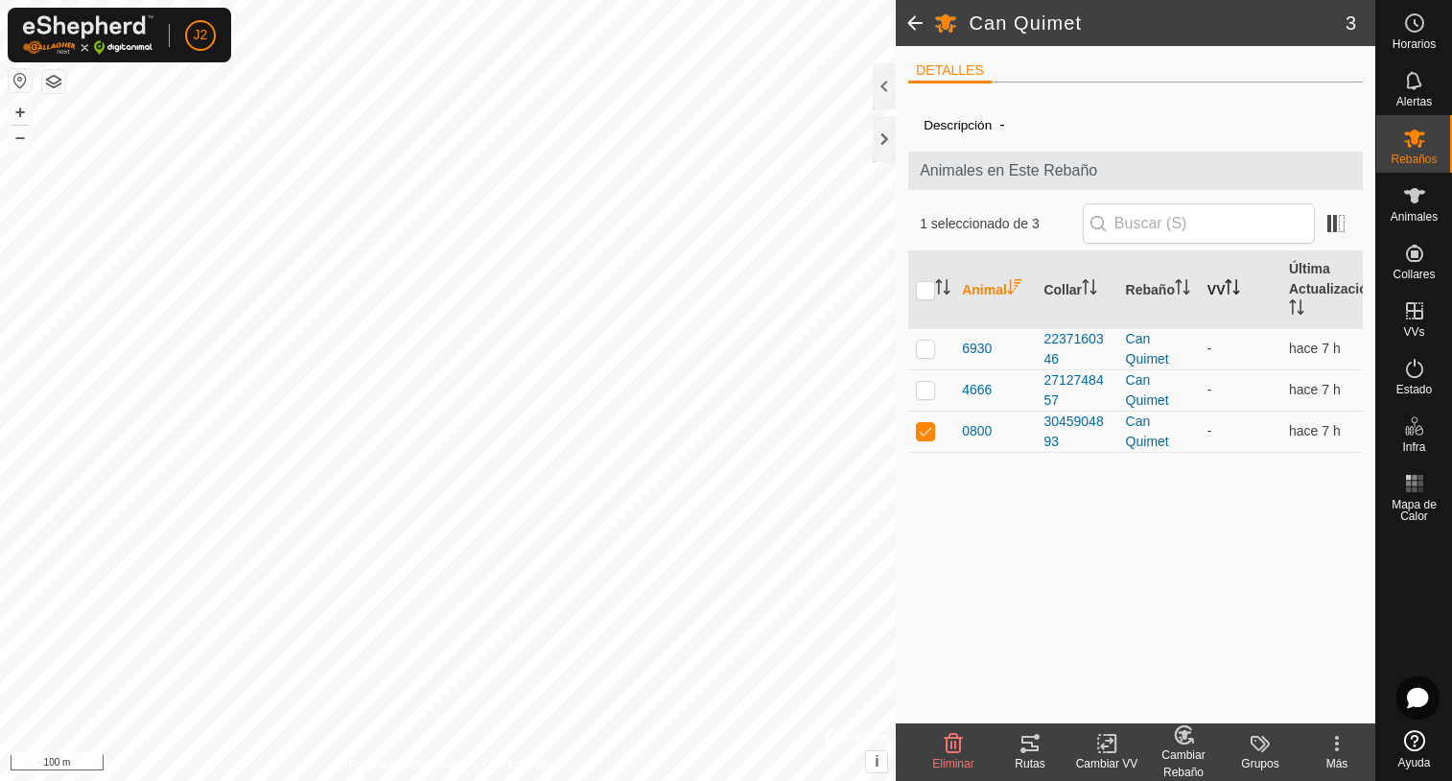
click at [1013, 288] on icon "Activar para ordenar" at bounding box center [1014, 286] width 15 height 15
click at [1412, 212] on span "Animales" at bounding box center [1414, 217] width 47 height 12
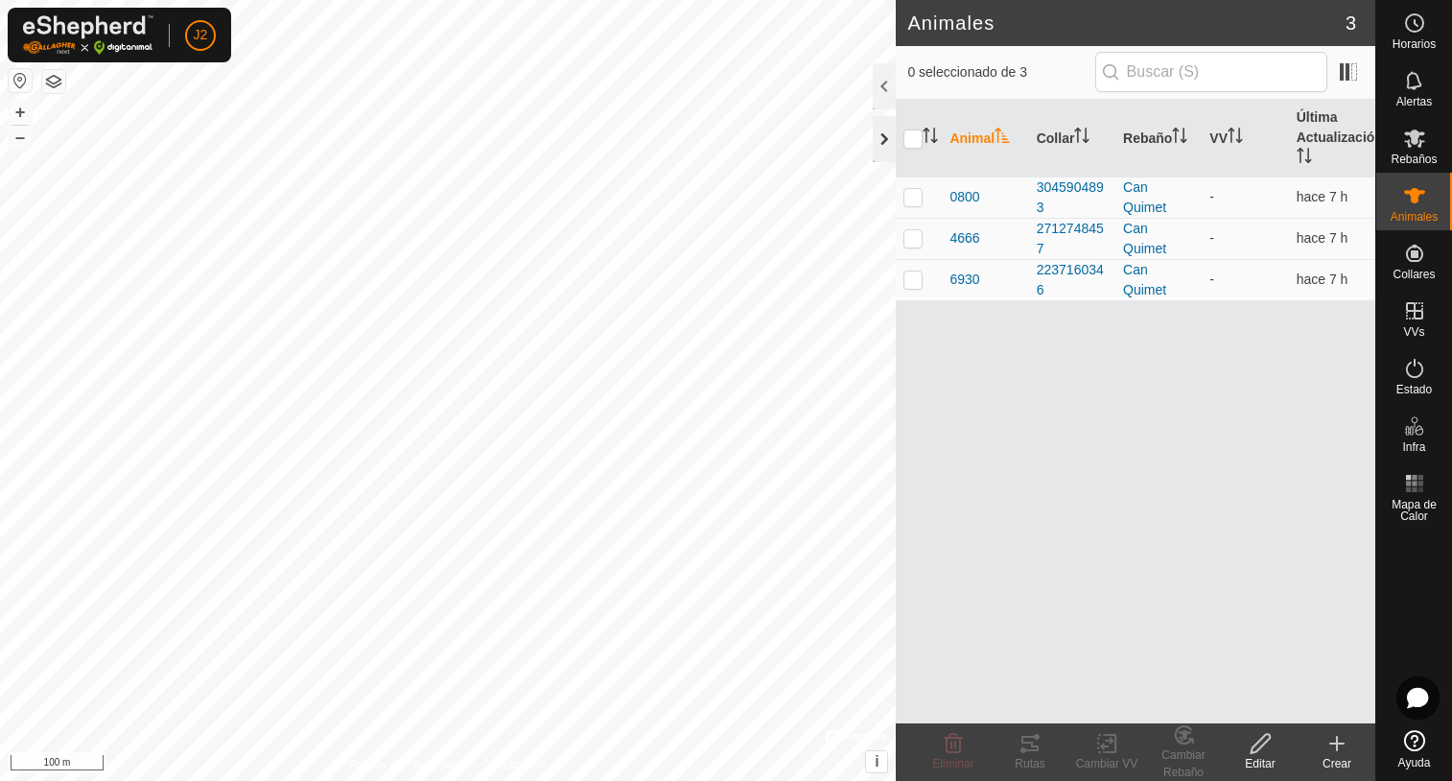
click at [879, 145] on div at bounding box center [884, 139] width 23 height 46
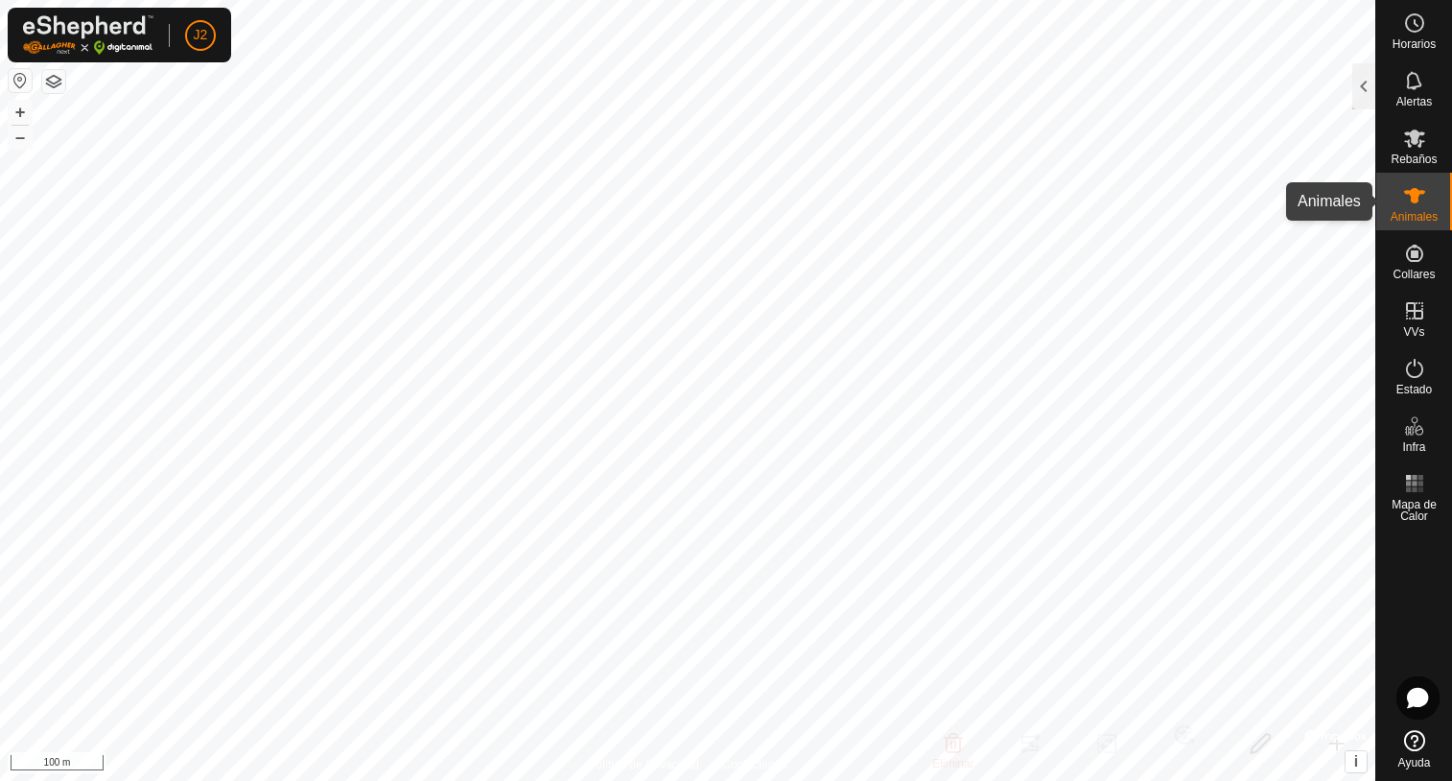
click at [1409, 207] on es-animals-svg-icon at bounding box center [1414, 195] width 35 height 31
click at [1366, 97] on div at bounding box center [1363, 86] width 23 height 46
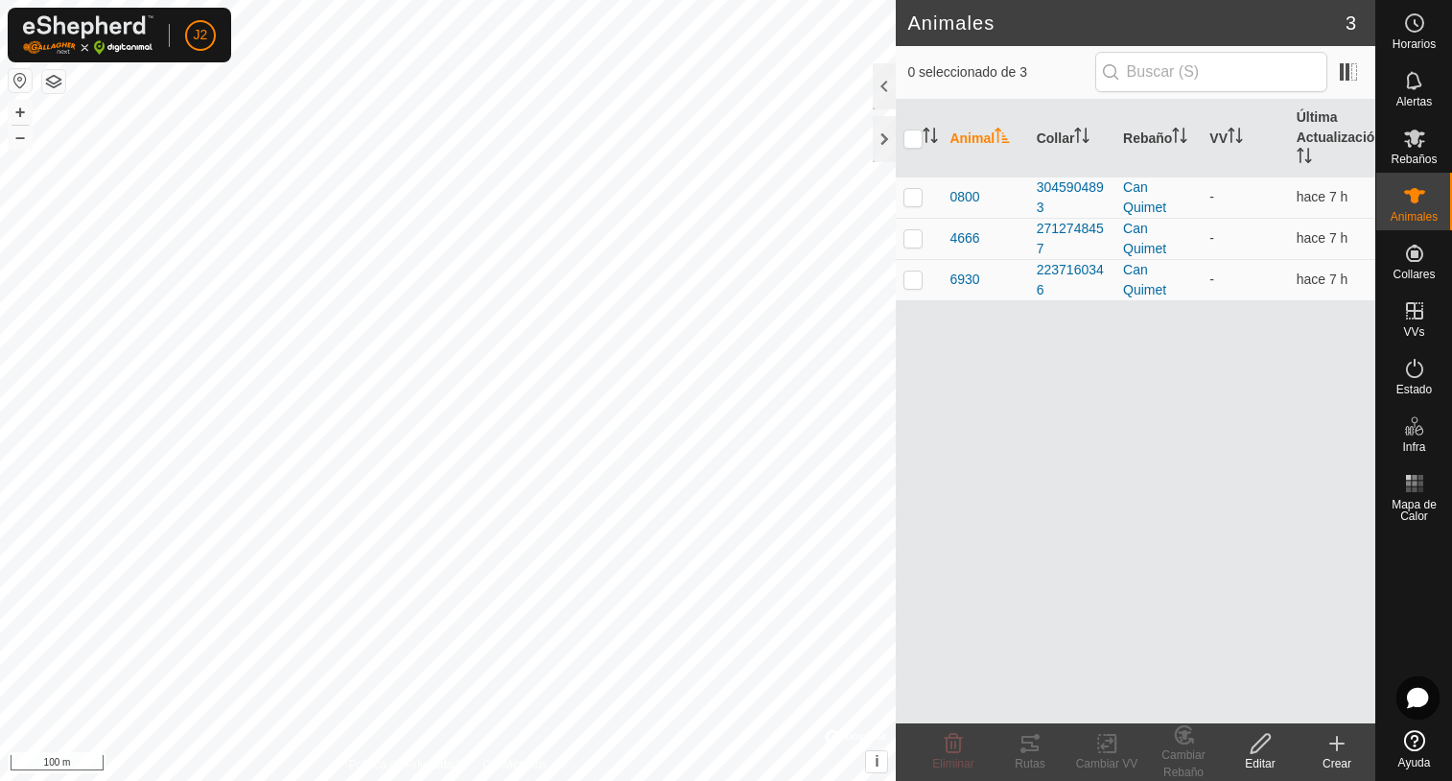
click at [1334, 760] on div "Crear" at bounding box center [1337, 763] width 77 height 17
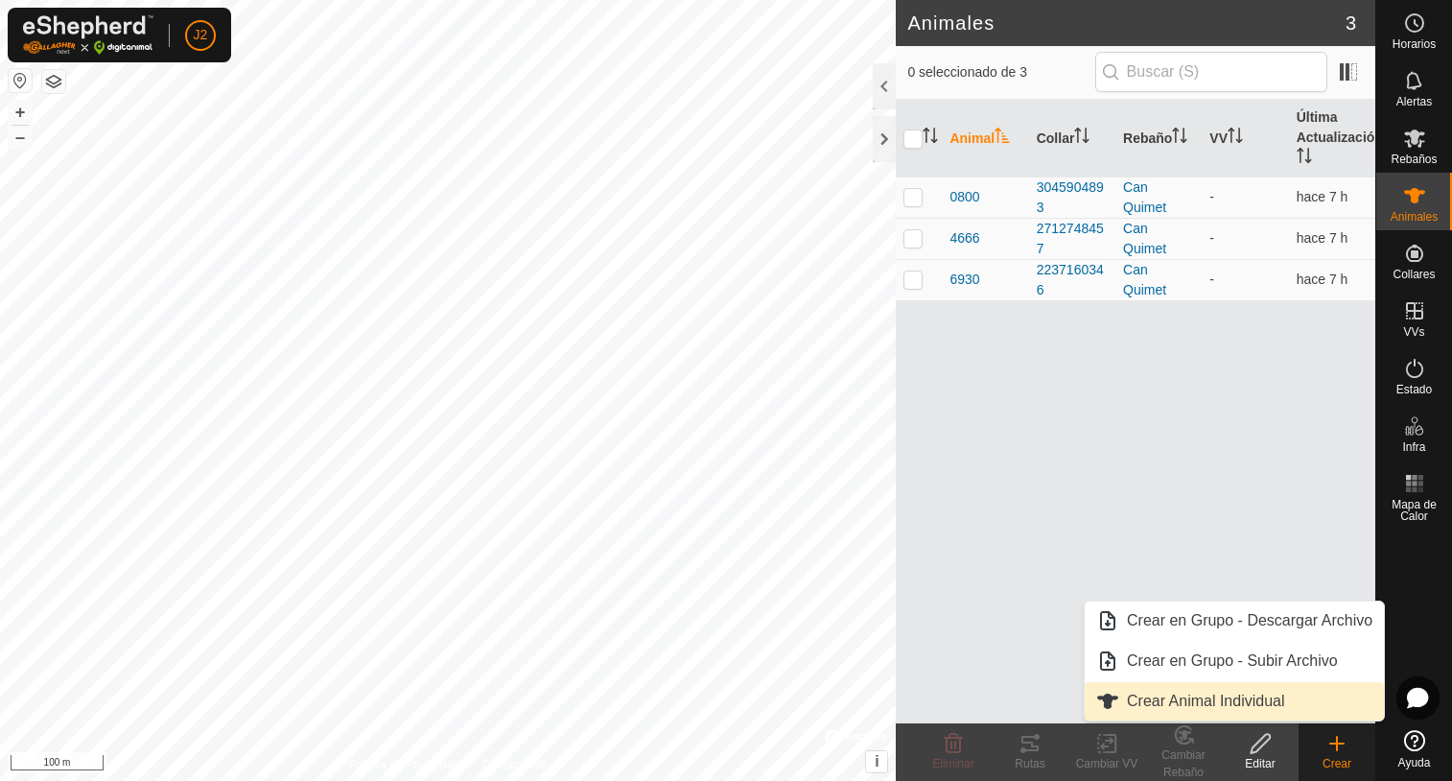
click at [1206, 697] on link "Crear Animal Individual" at bounding box center [1234, 701] width 299 height 38
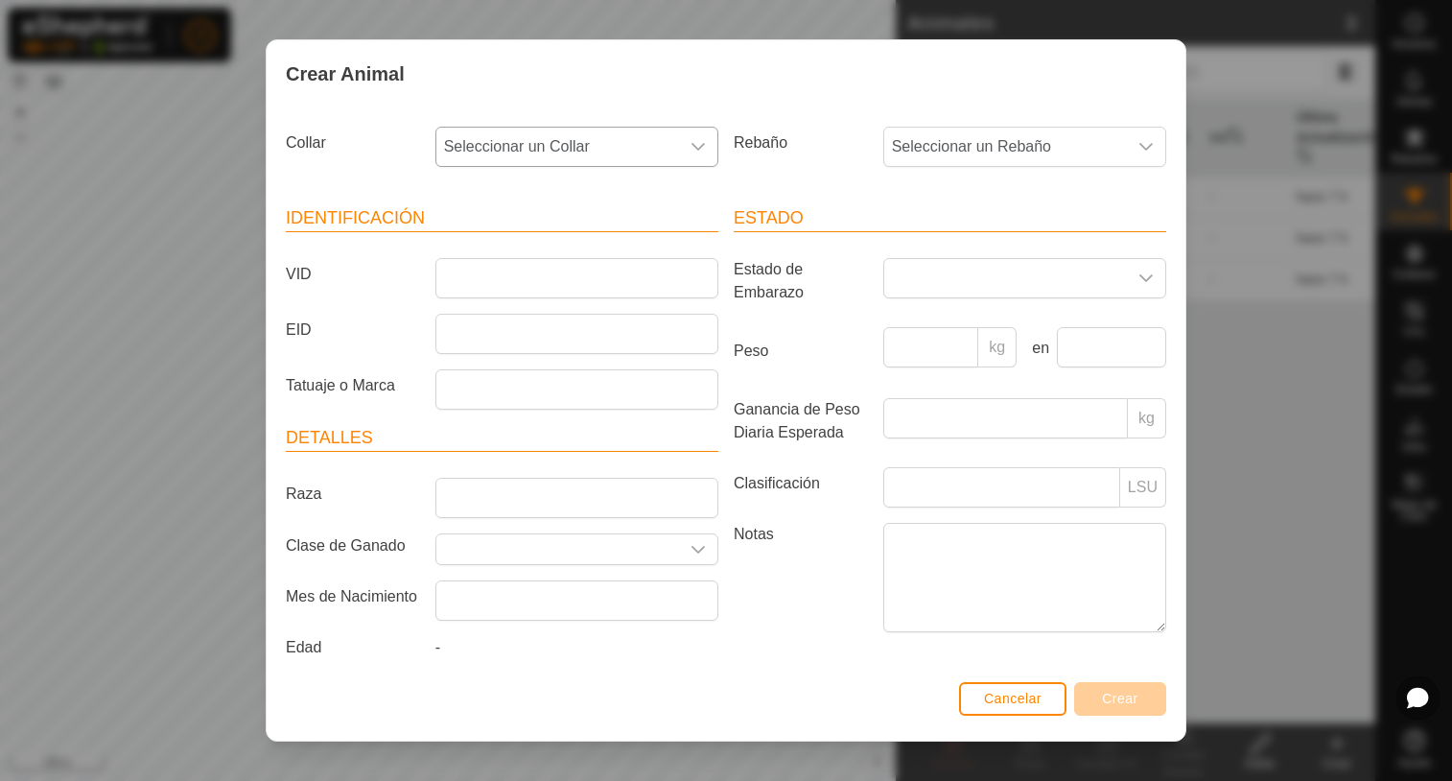
click at [691, 147] on icon "dropdown trigger" at bounding box center [697, 147] width 13 height 8
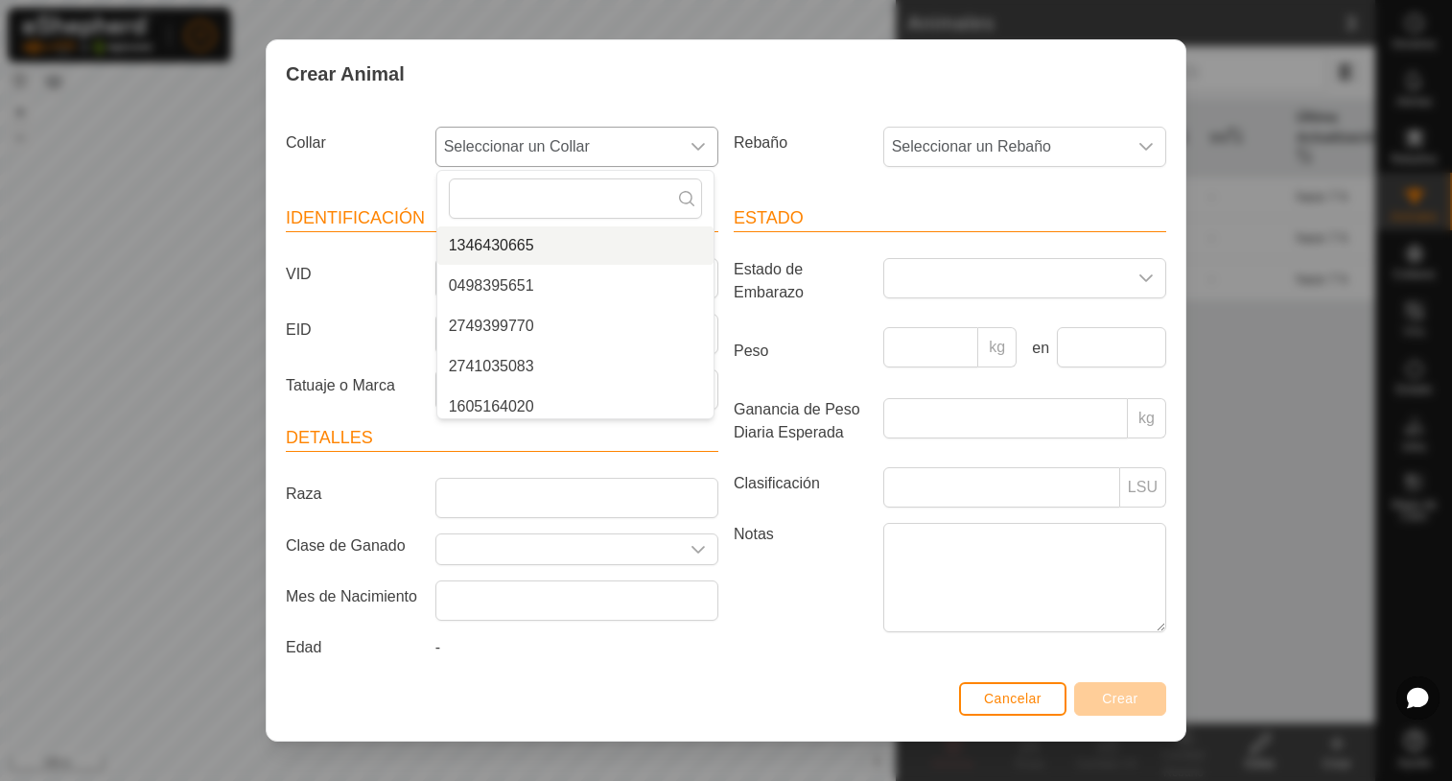
click at [548, 253] on li "1346430665" at bounding box center [575, 245] width 276 height 38
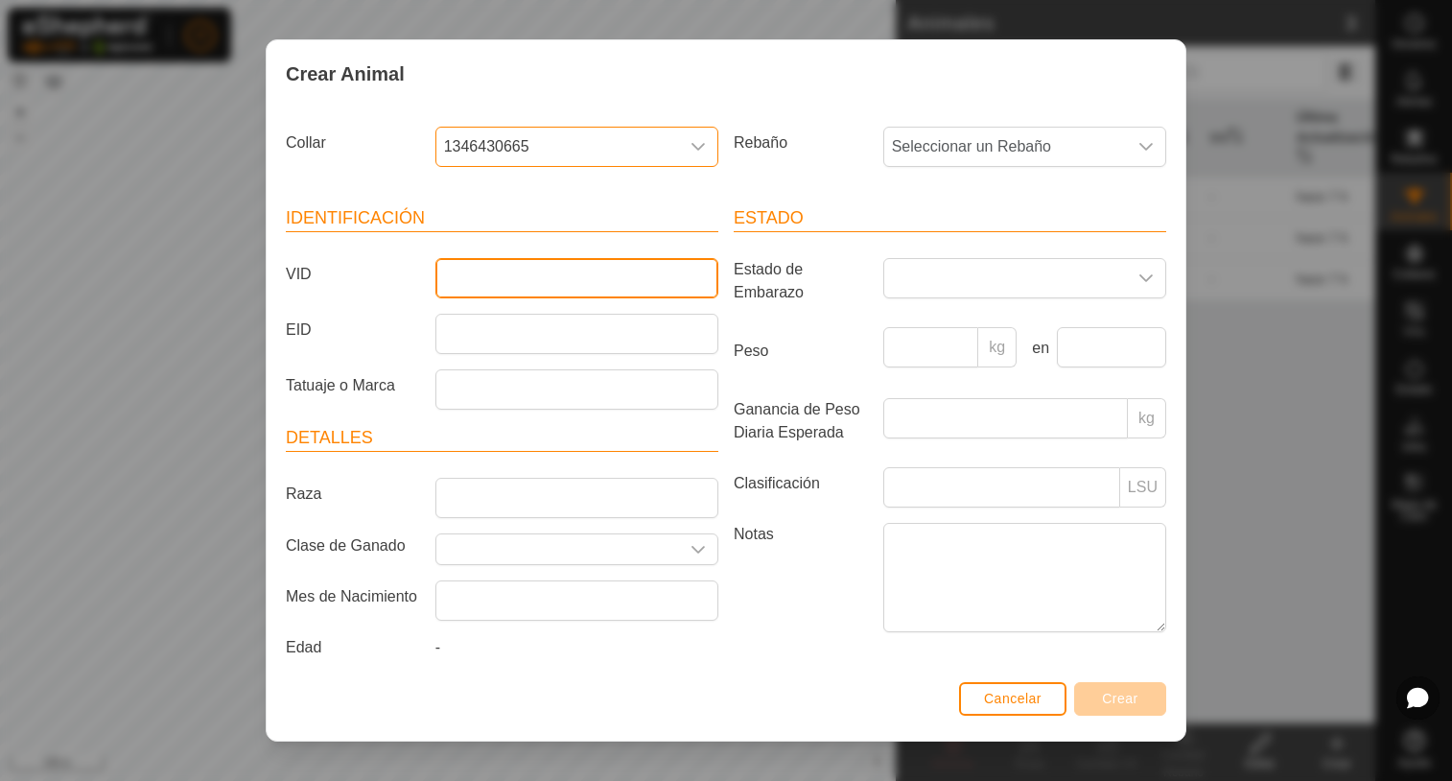
click at [470, 278] on input "VID" at bounding box center [576, 278] width 283 height 40
click at [475, 276] on input "VID" at bounding box center [576, 278] width 283 height 40
type input "0"
type input "8300"
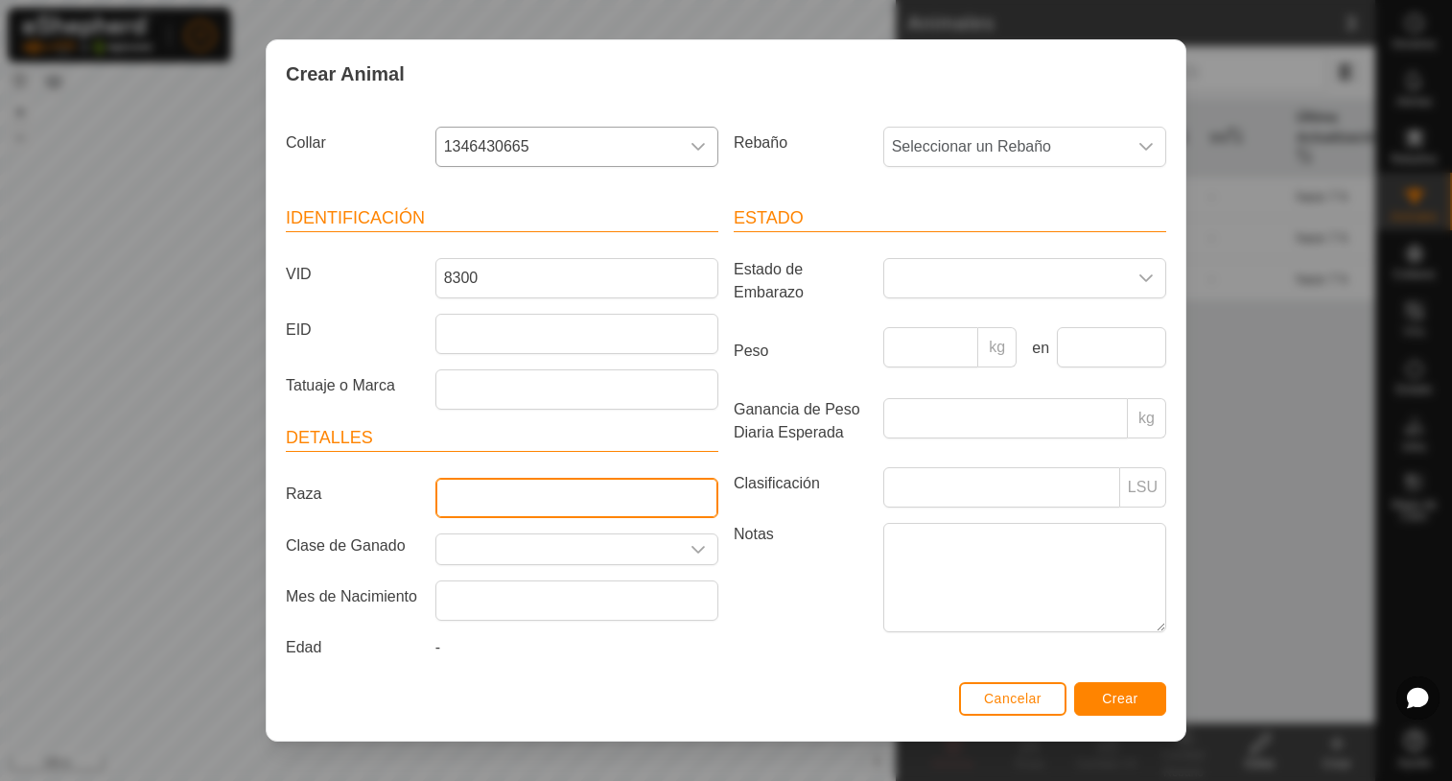
click at [478, 501] on input "Raza" at bounding box center [576, 498] width 283 height 40
type input "Bruna dels Pirineus"
click at [1279, 702] on div "Crear Animal Collar 1346430665 Rebaño Seleccionar un Rebaño Identificación VID …" at bounding box center [726, 390] width 1452 height 781
click at [1138, 144] on icon "dropdown trigger" at bounding box center [1145, 146] width 15 height 15
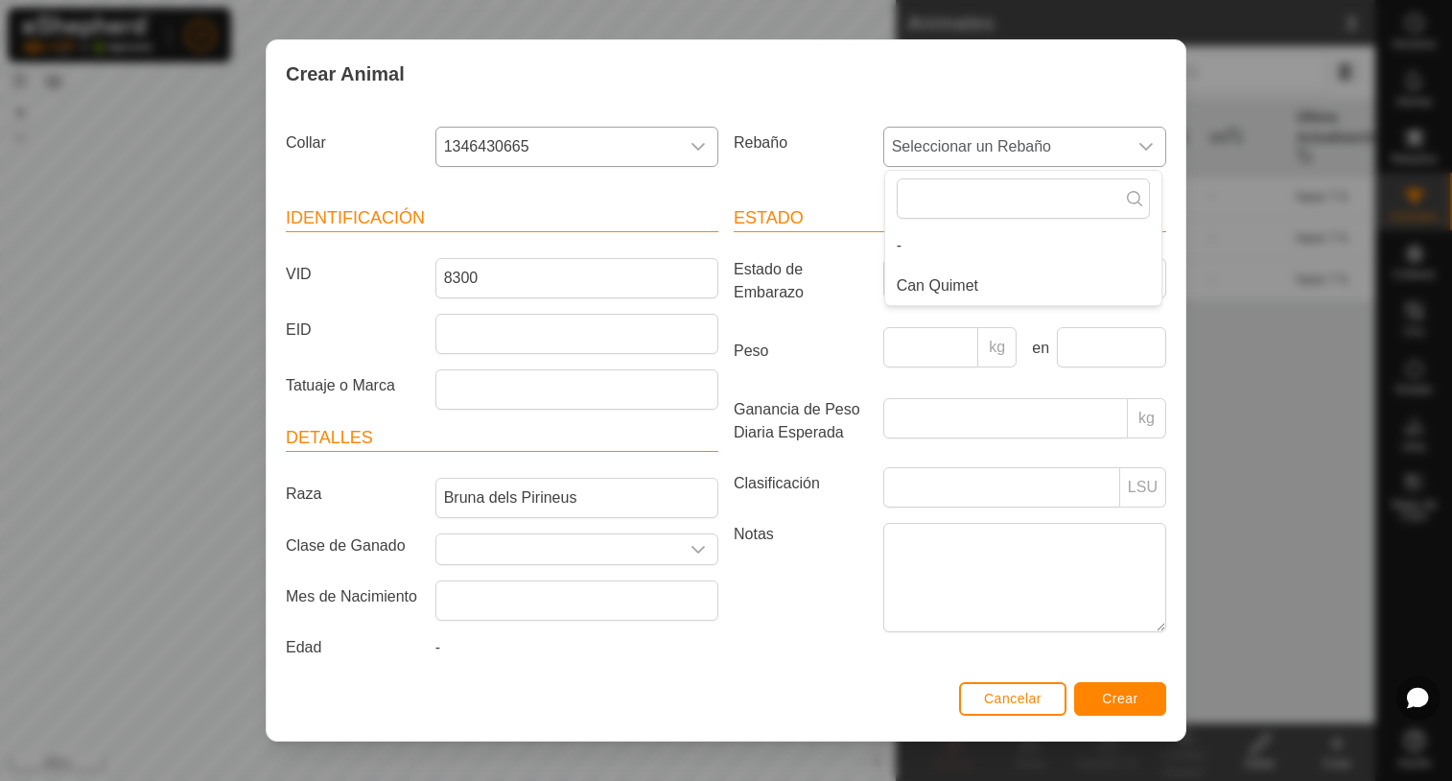
click at [952, 279] on li "Can Quimet" at bounding box center [1023, 286] width 276 height 38
click at [1133, 702] on span "Crear" at bounding box center [1120, 698] width 36 height 15
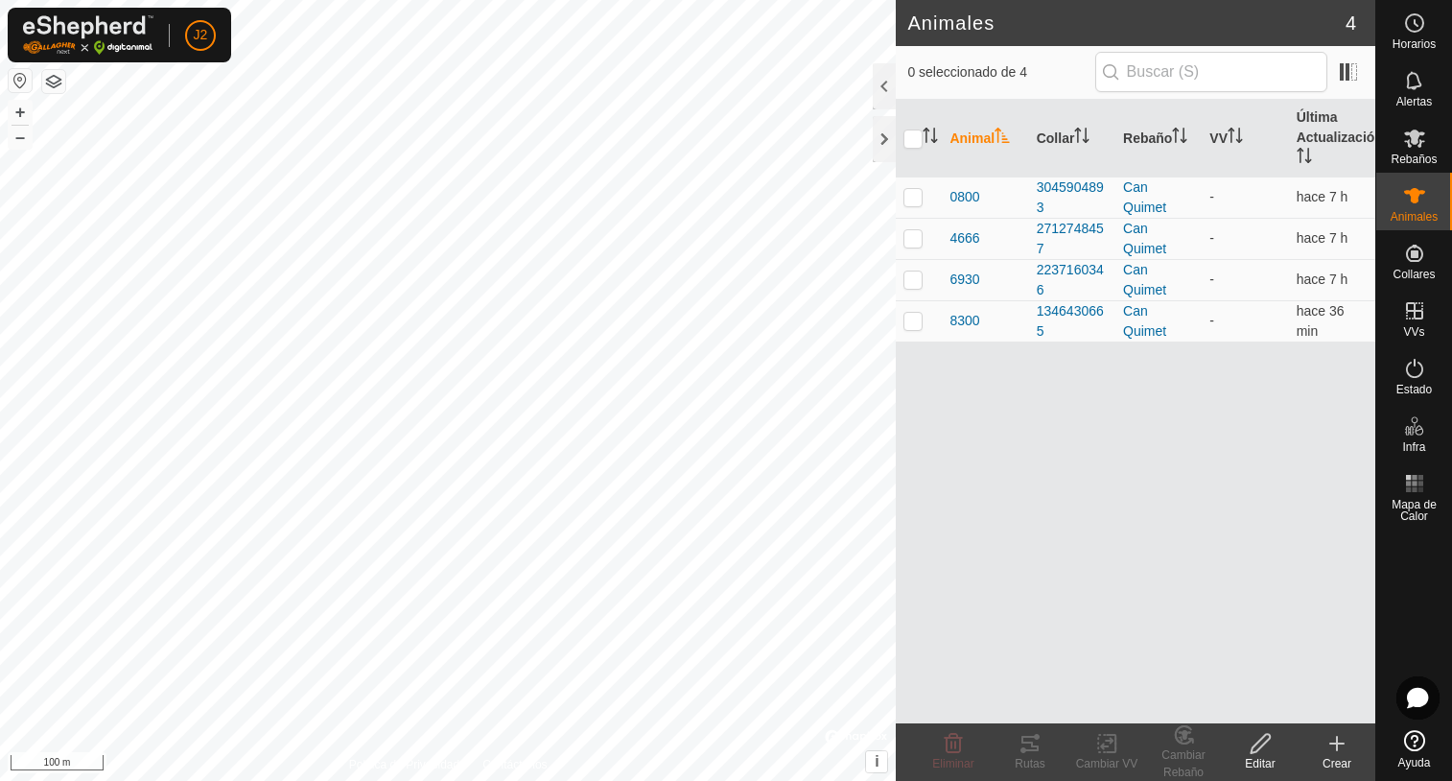
click at [1343, 762] on div "Crear" at bounding box center [1337, 763] width 77 height 17
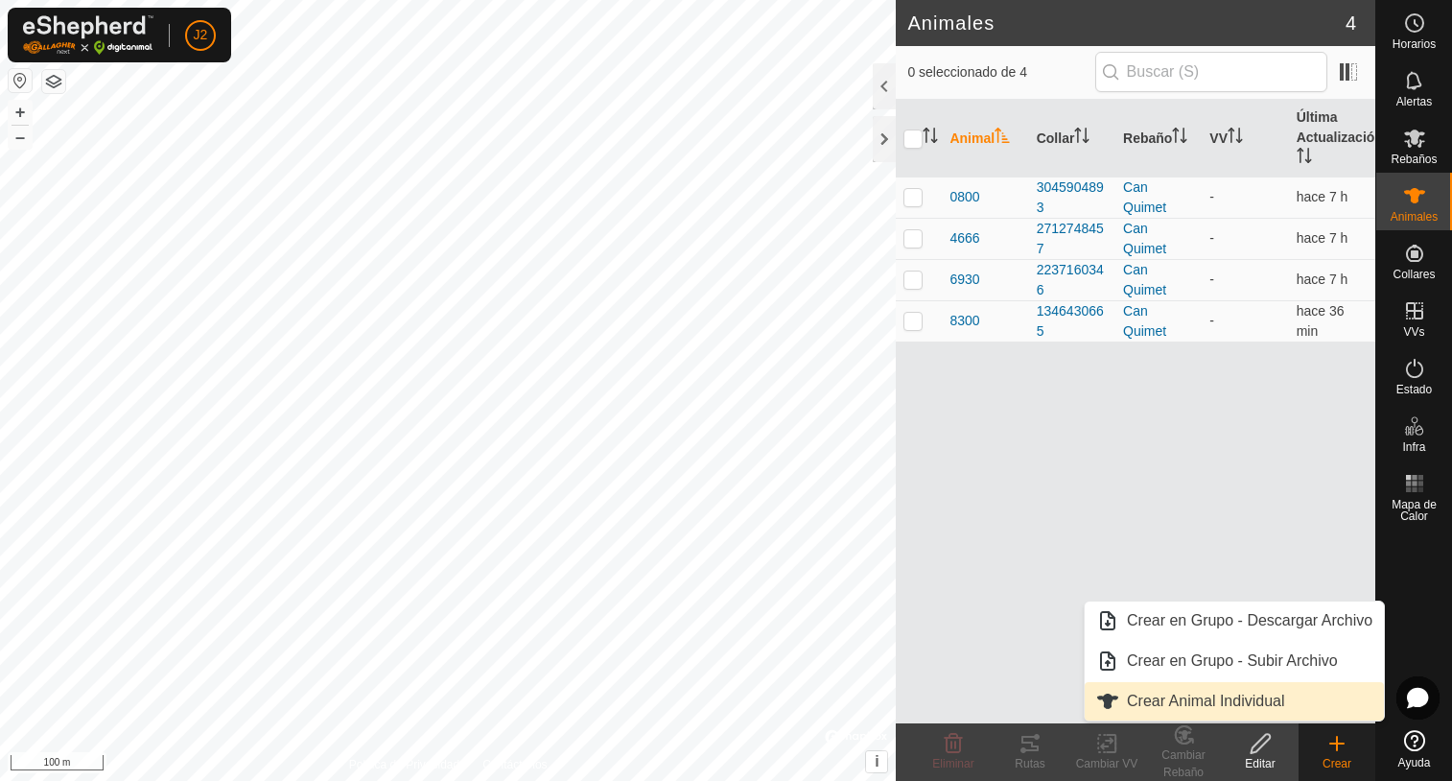
click at [1214, 695] on link "Crear Animal Individual" at bounding box center [1234, 701] width 299 height 38
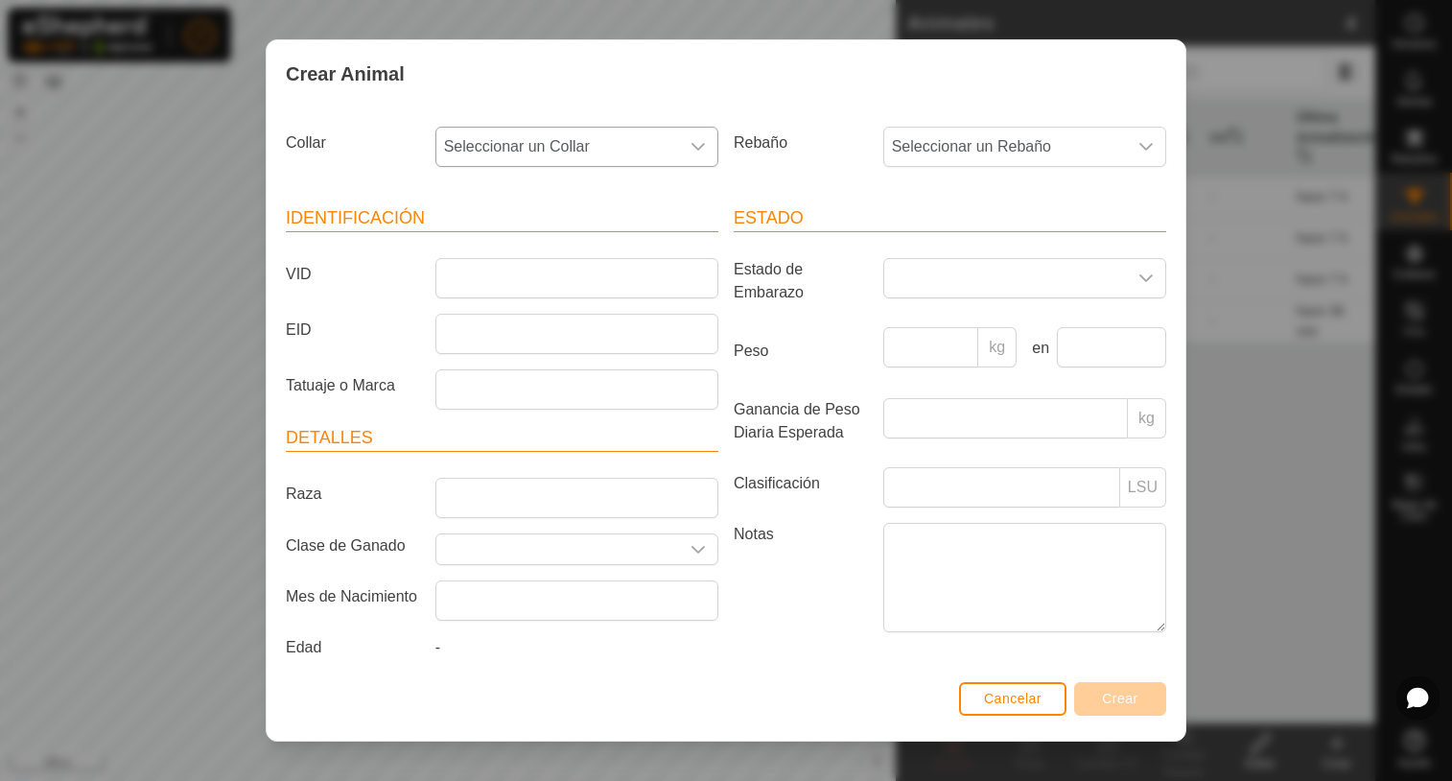
click at [695, 144] on icon "dropdown trigger" at bounding box center [697, 147] width 13 height 8
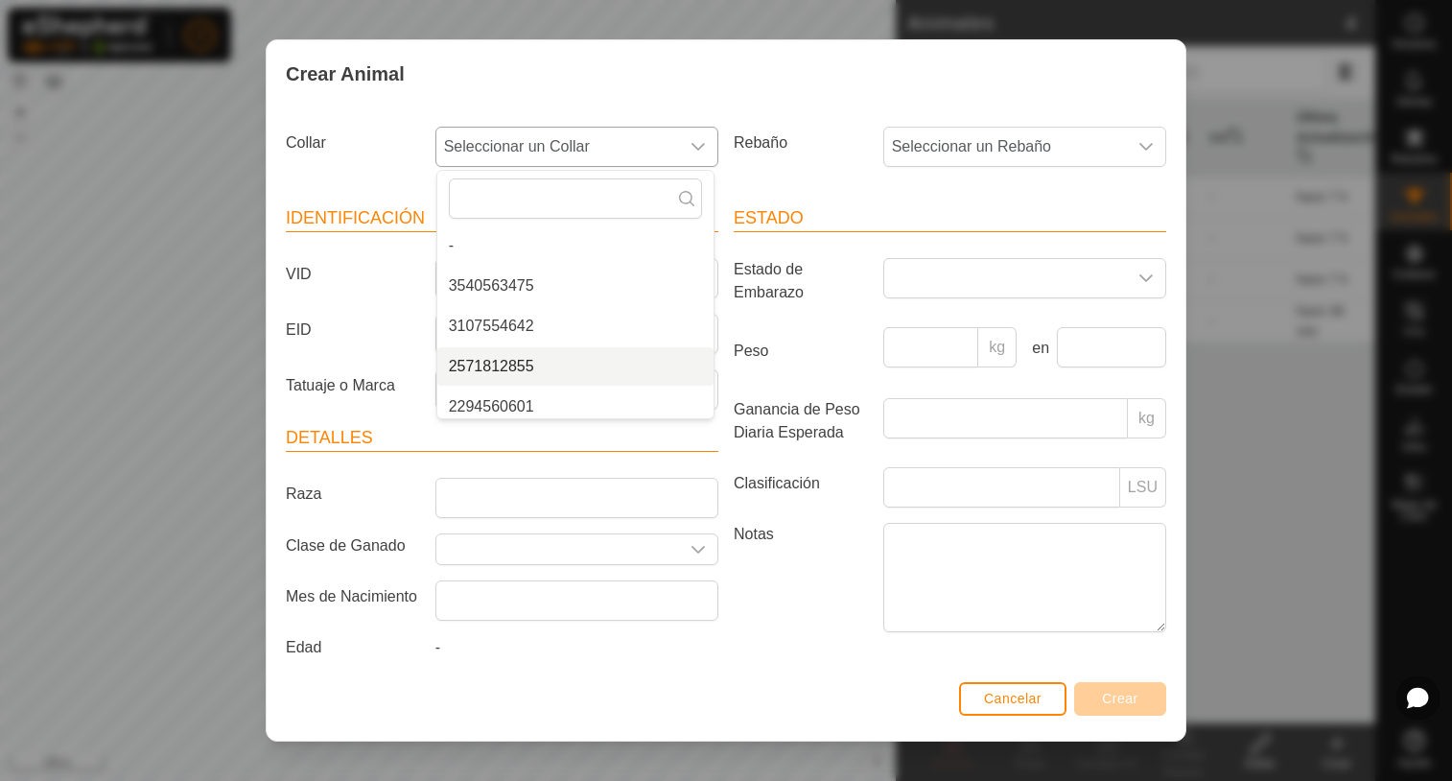
click at [553, 364] on li "2571812855" at bounding box center [575, 366] width 276 height 38
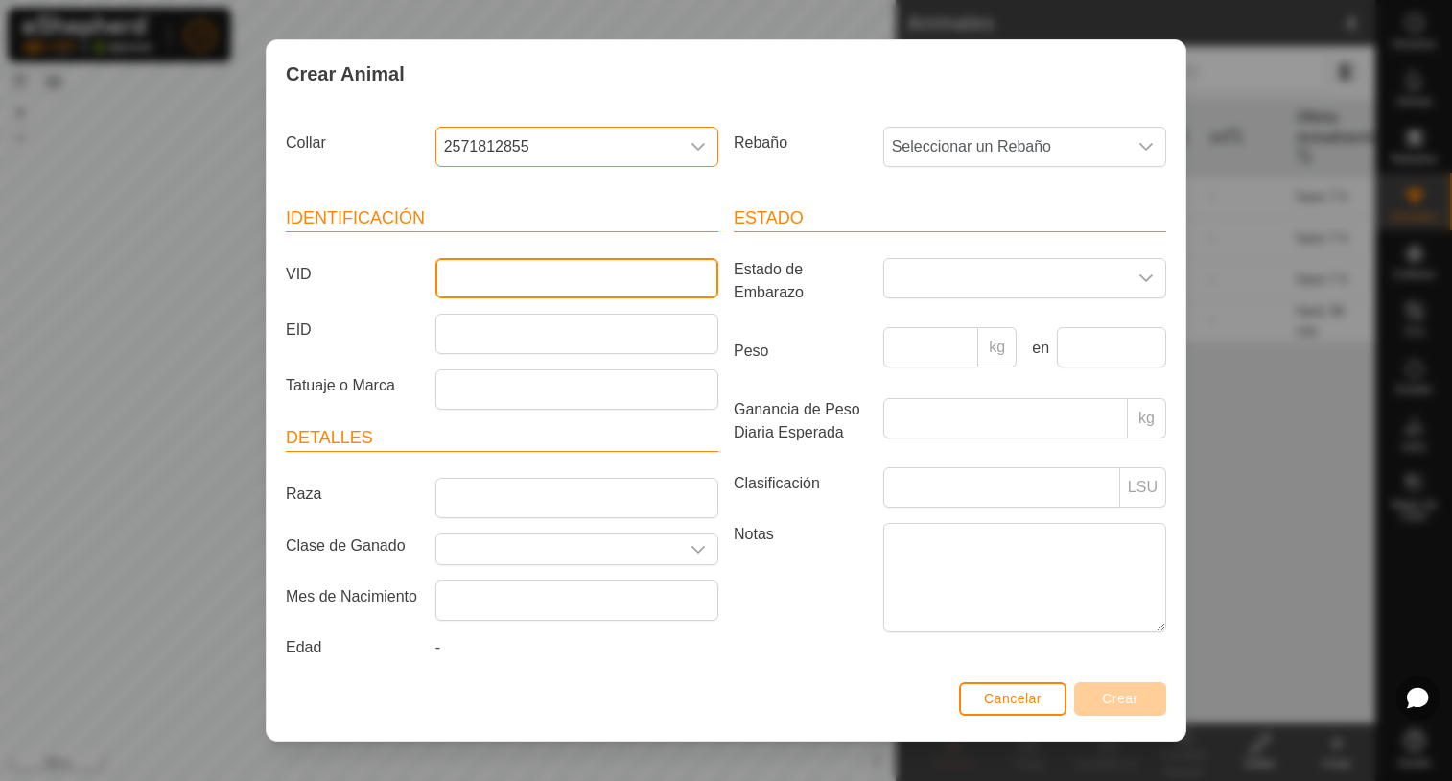
click at [501, 285] on input "VID" at bounding box center [576, 278] width 283 height 40
type input "6930"
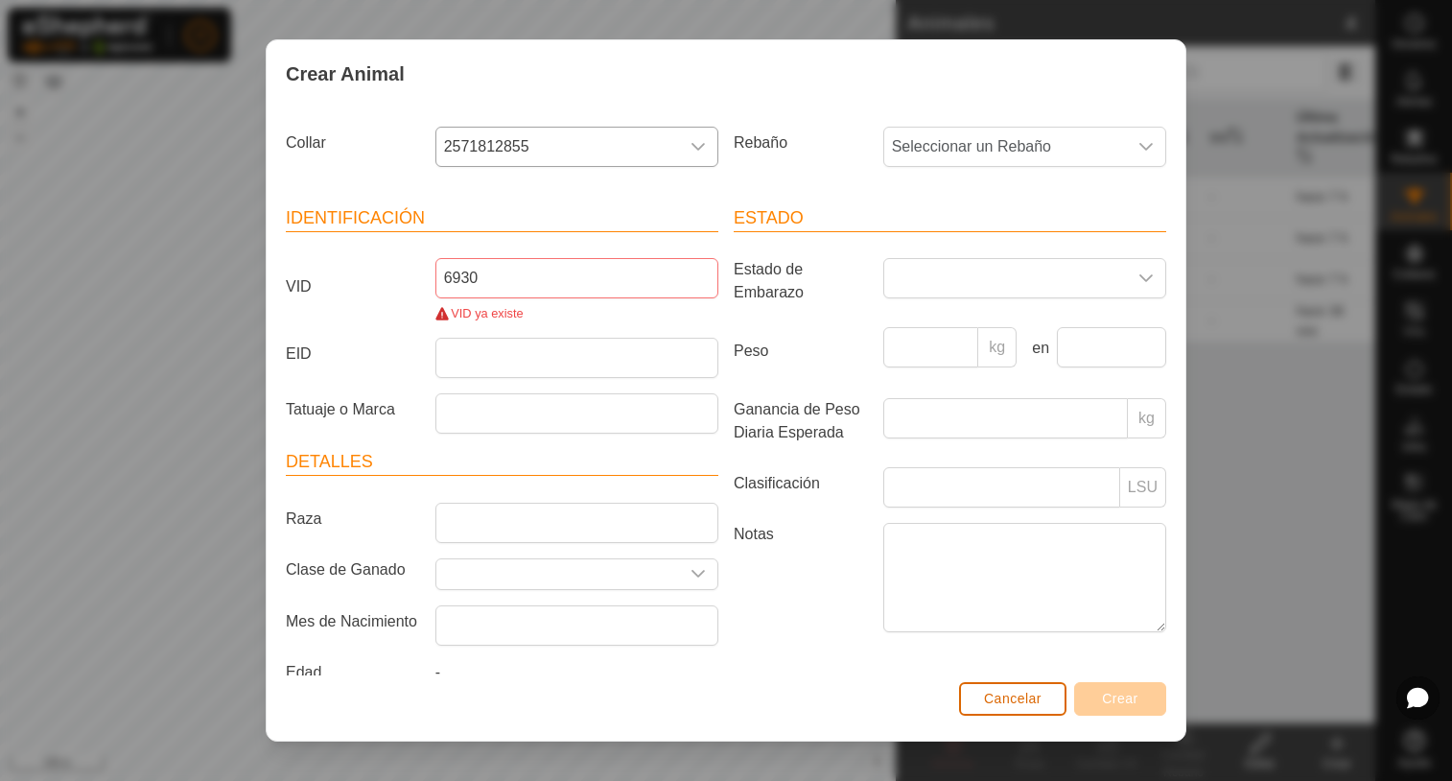
click at [1008, 698] on span "Cancelar" at bounding box center [1013, 698] width 58 height 15
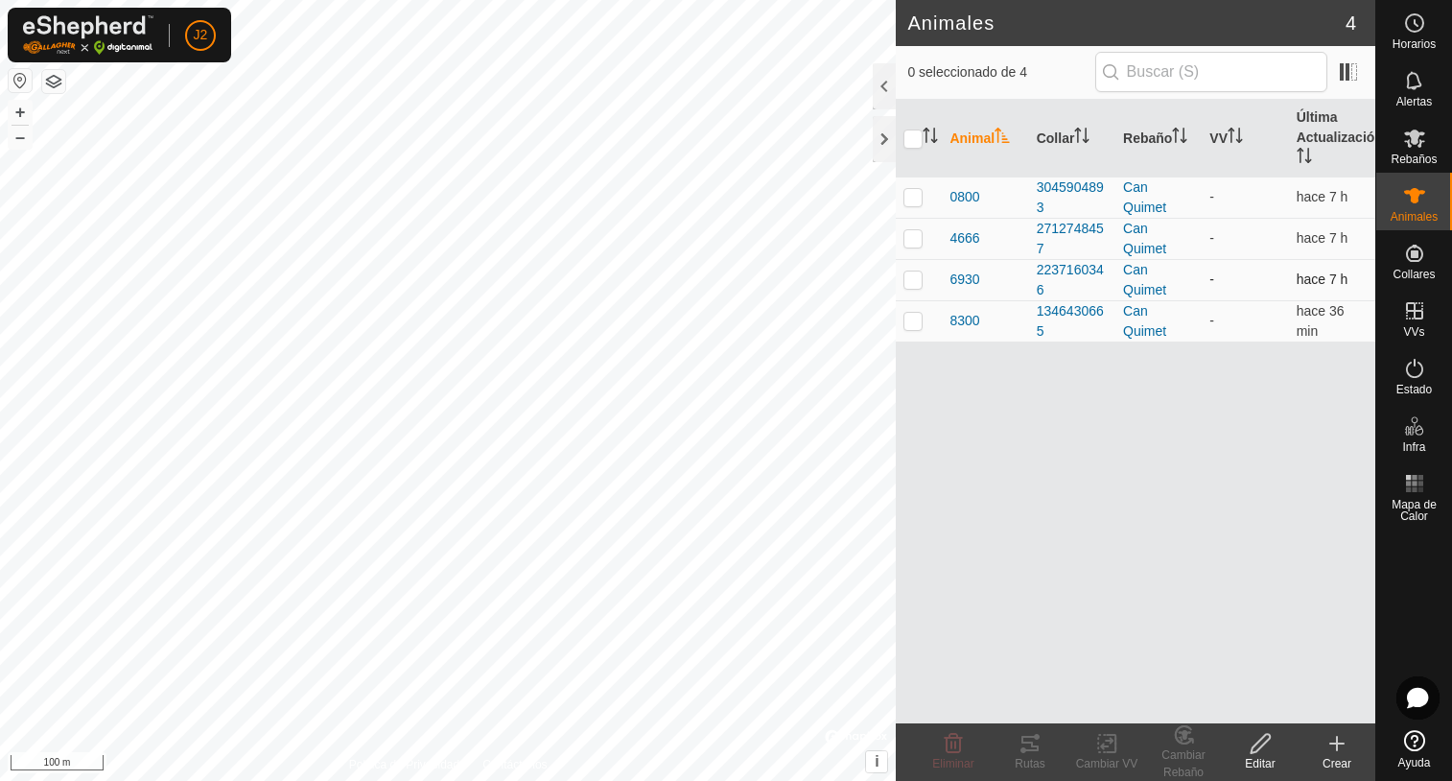
click at [916, 278] on p-checkbox at bounding box center [912, 278] width 19 height 15
checkbox input "true"
click at [953, 745] on icon at bounding box center [953, 743] width 23 height 23
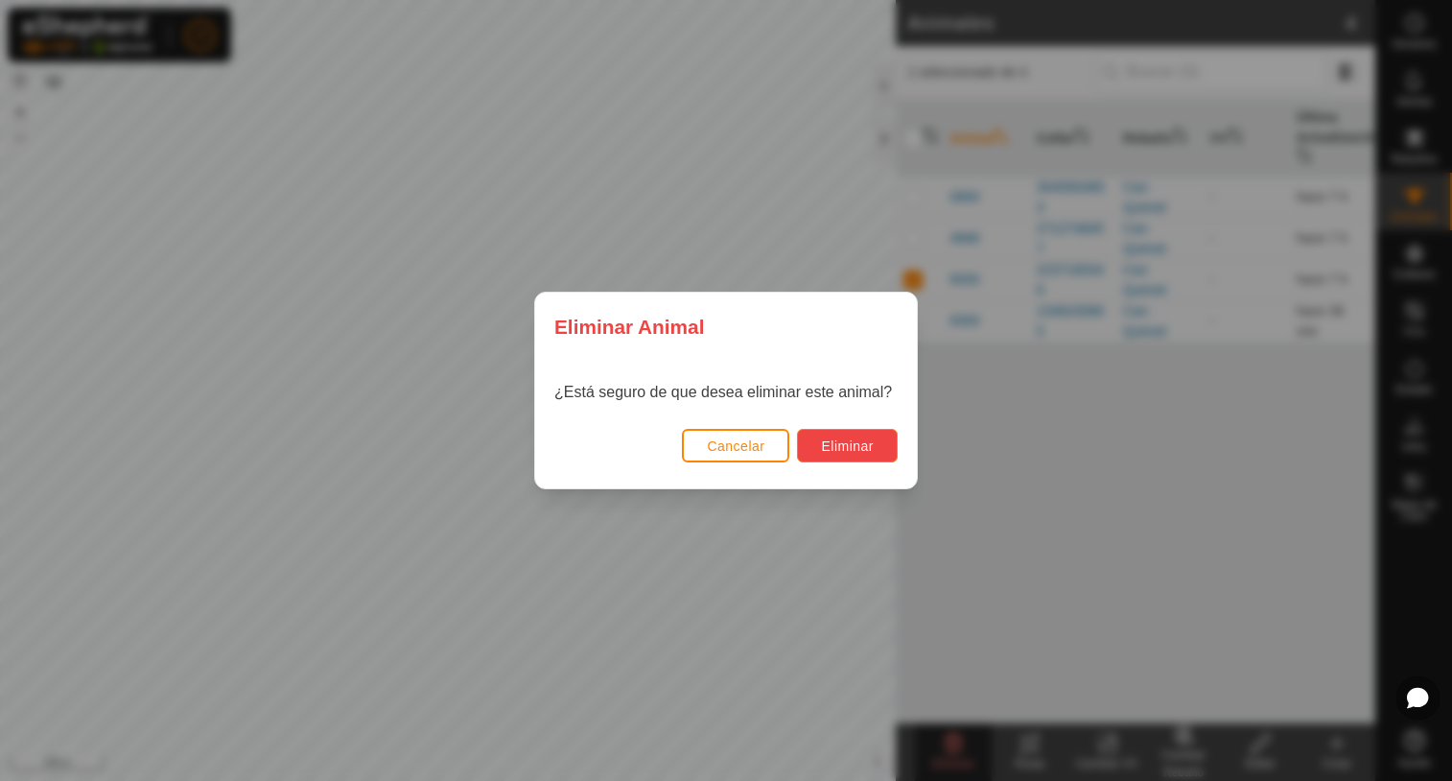
click at [872, 438] on span "Eliminar" at bounding box center [847, 445] width 53 height 15
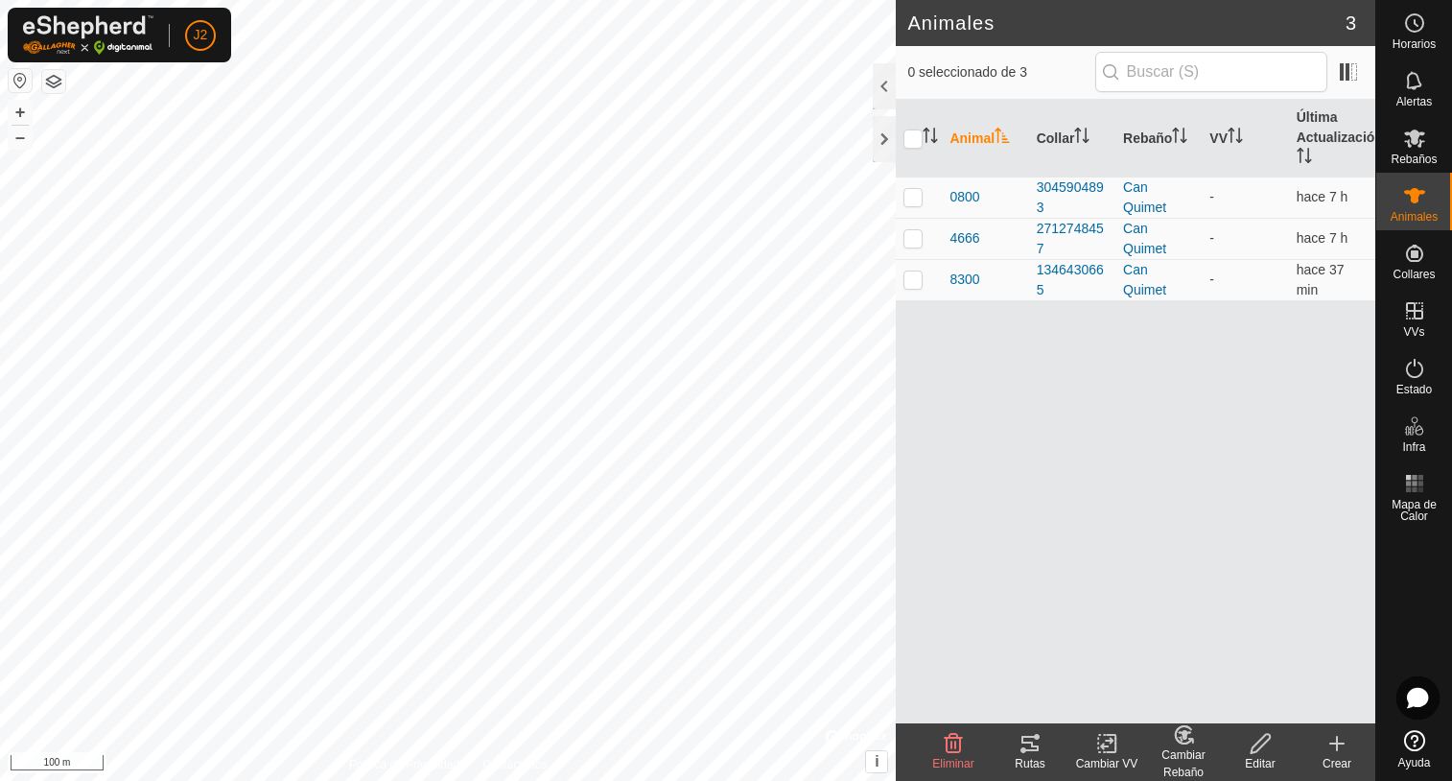
click at [1337, 750] on icon at bounding box center [1337, 743] width 0 height 13
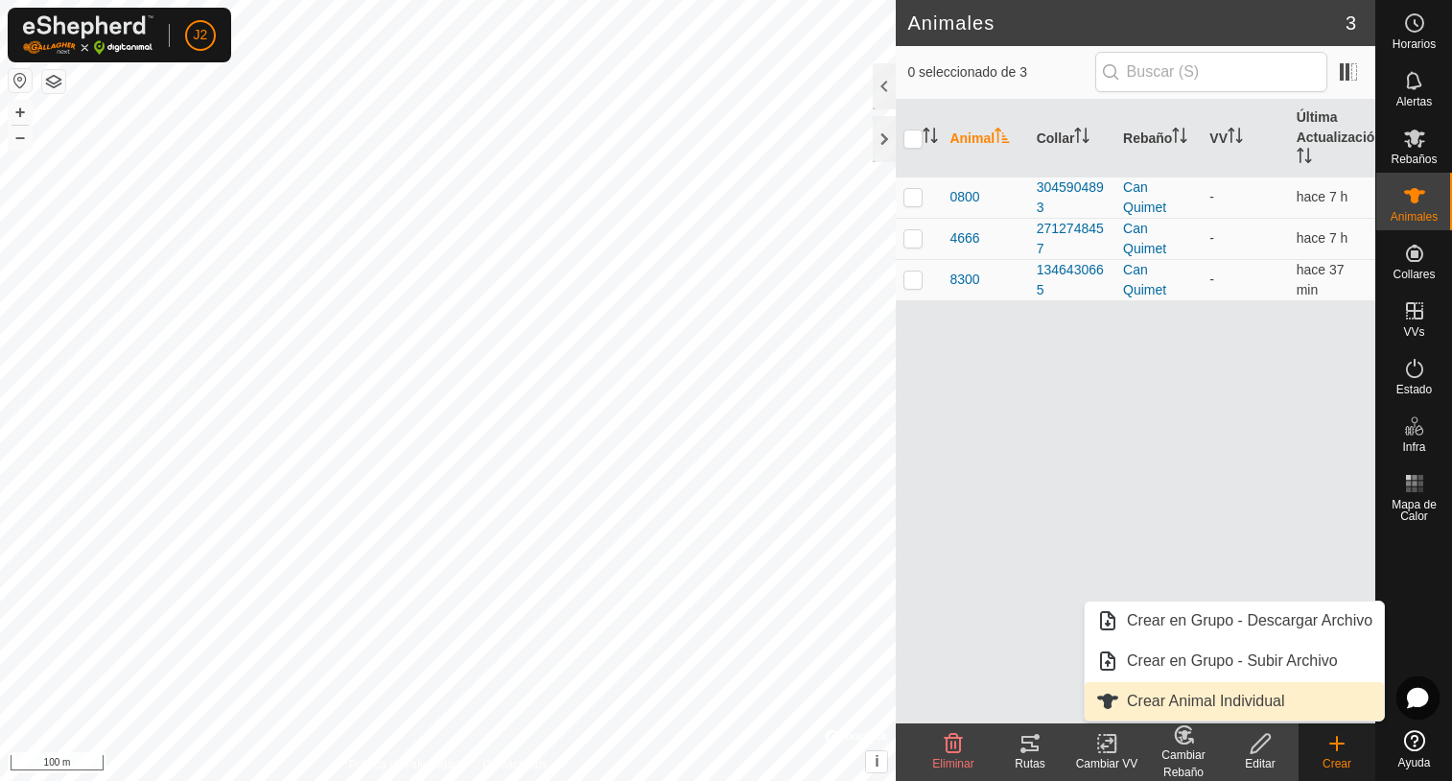
click at [1137, 703] on link "Crear Animal Individual" at bounding box center [1234, 701] width 299 height 38
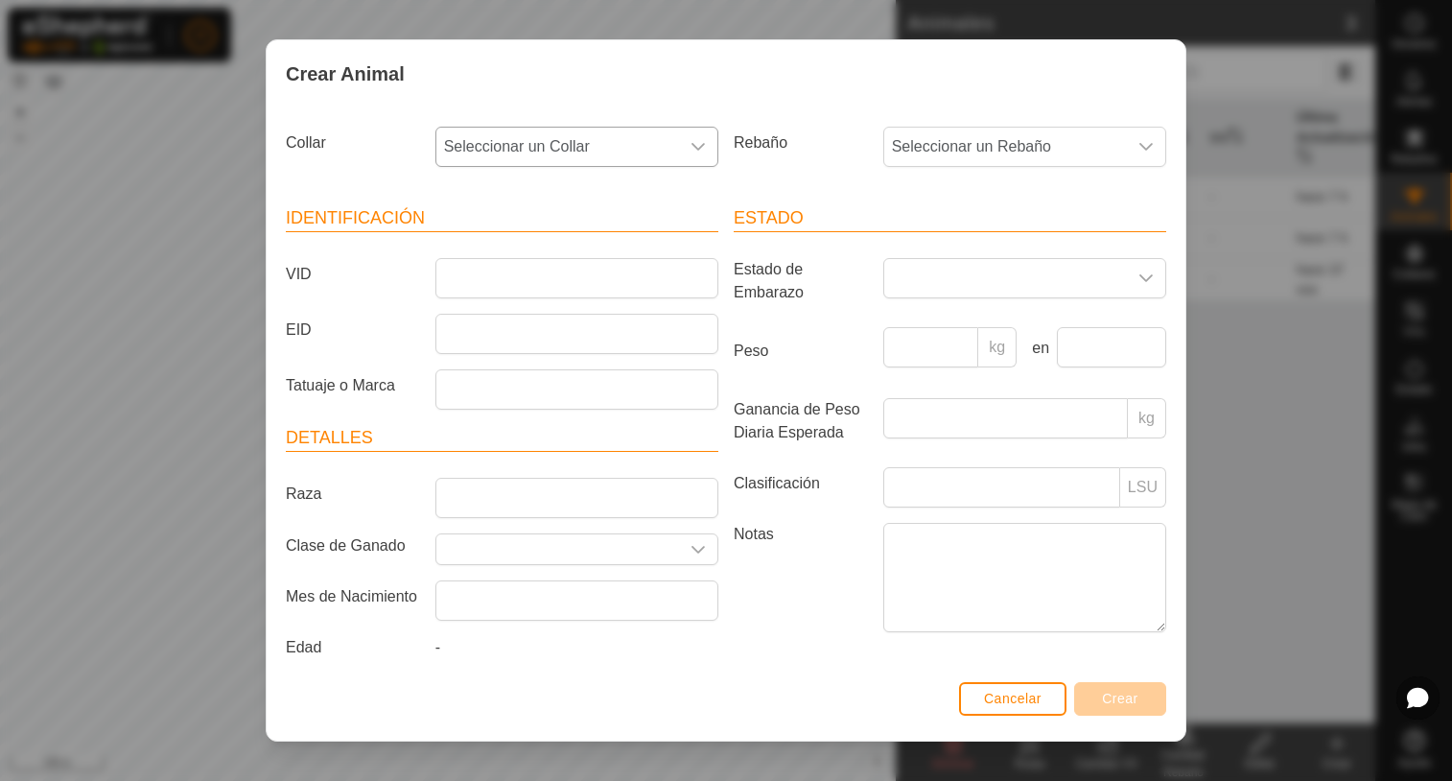
click at [691, 137] on div "dropdown trigger" at bounding box center [698, 147] width 38 height 38
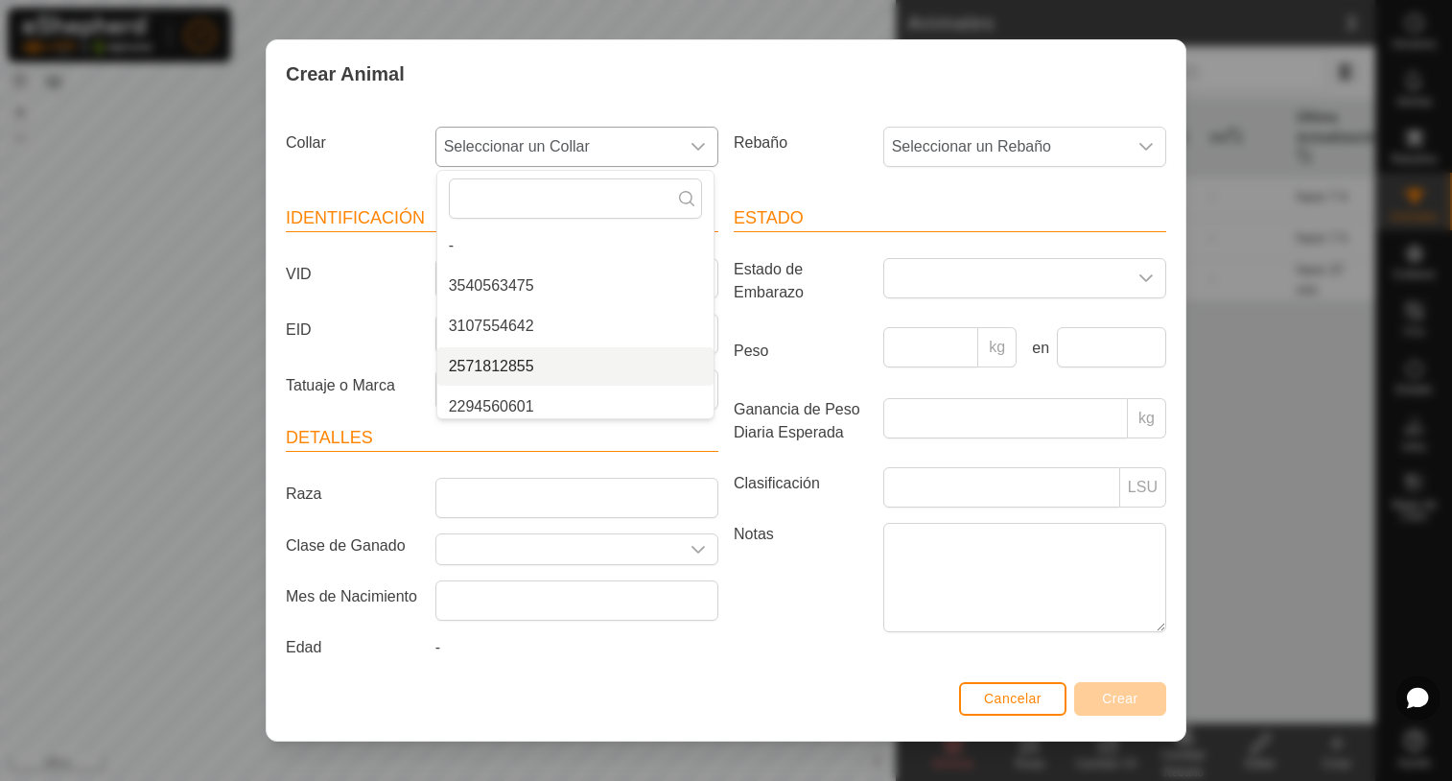
click at [544, 367] on li "2571812855" at bounding box center [575, 366] width 276 height 38
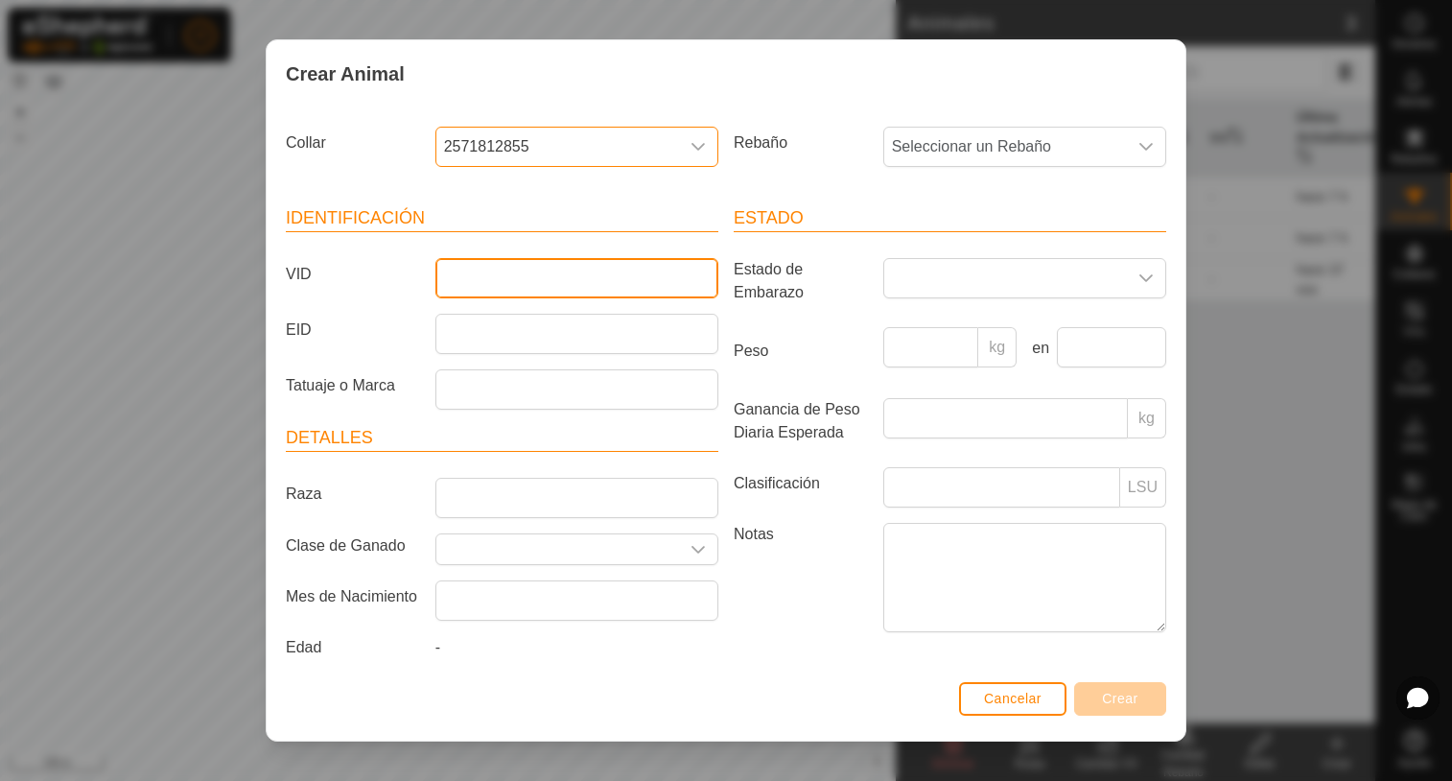
click at [455, 275] on input "VID" at bounding box center [576, 278] width 283 height 40
type input "6930"
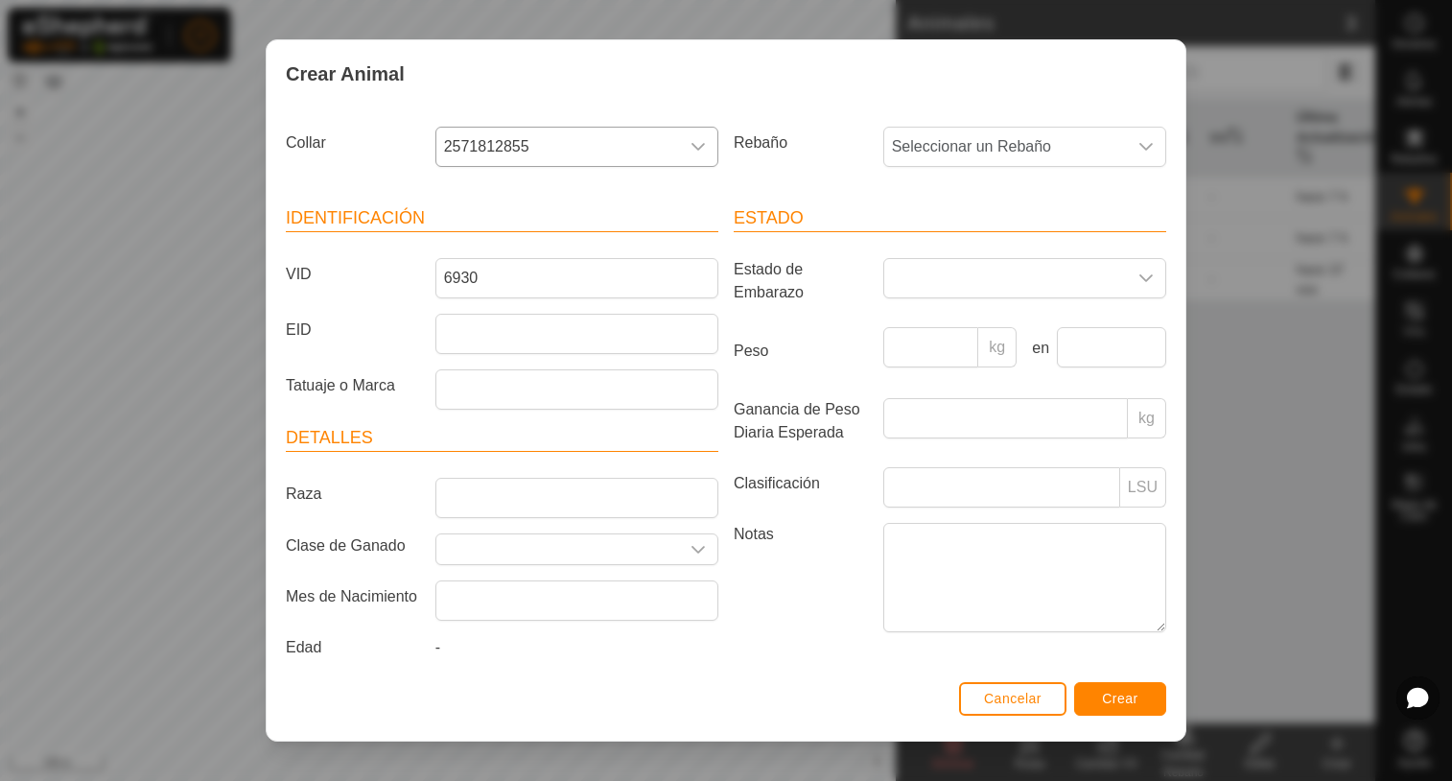
click at [1118, 715] on div "Cancelar Crear" at bounding box center [726, 707] width 919 height 65
click at [1116, 705] on span "Crear" at bounding box center [1120, 698] width 36 height 15
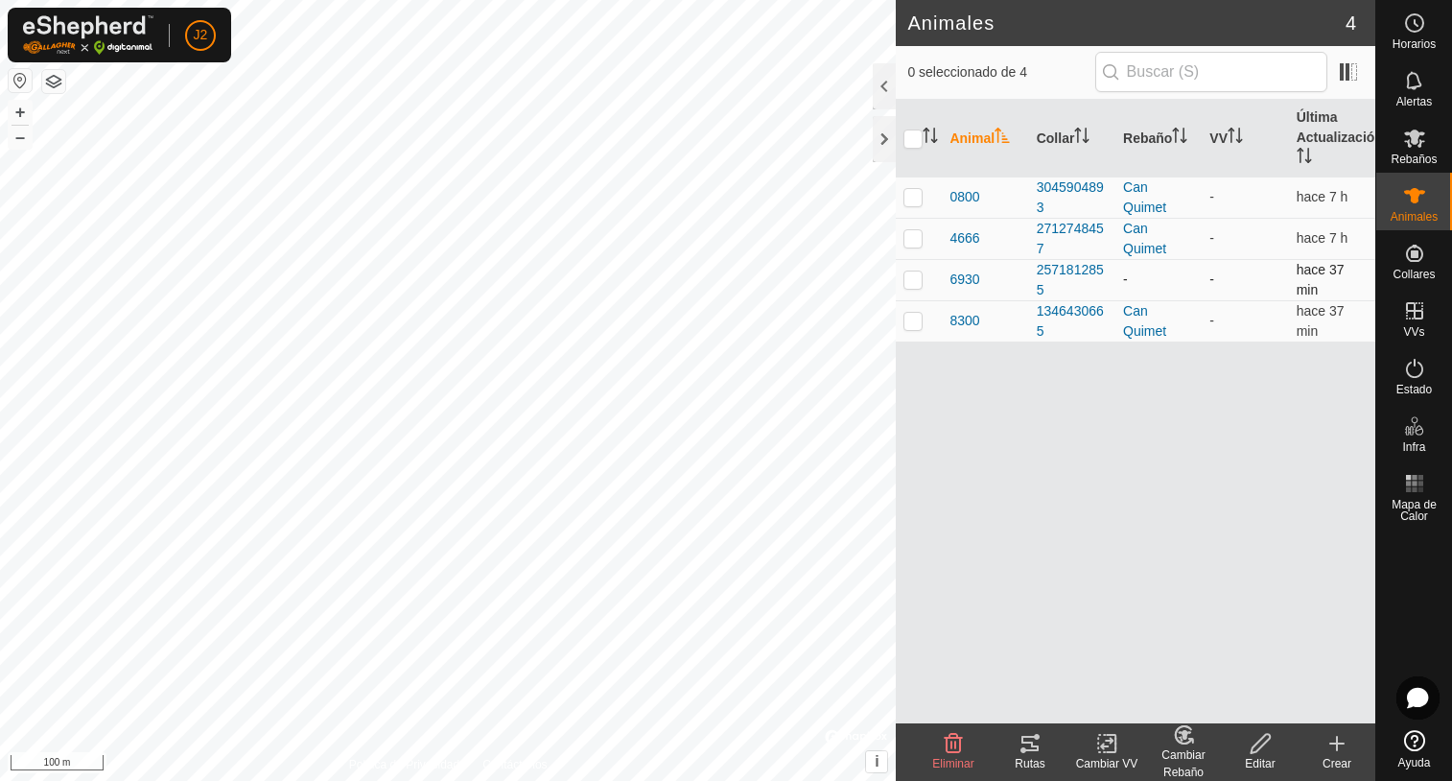
click at [913, 280] on p-checkbox at bounding box center [912, 278] width 19 height 15
checkbox input "true"
click at [1243, 749] on edit-svg-icon at bounding box center [1260, 743] width 77 height 23
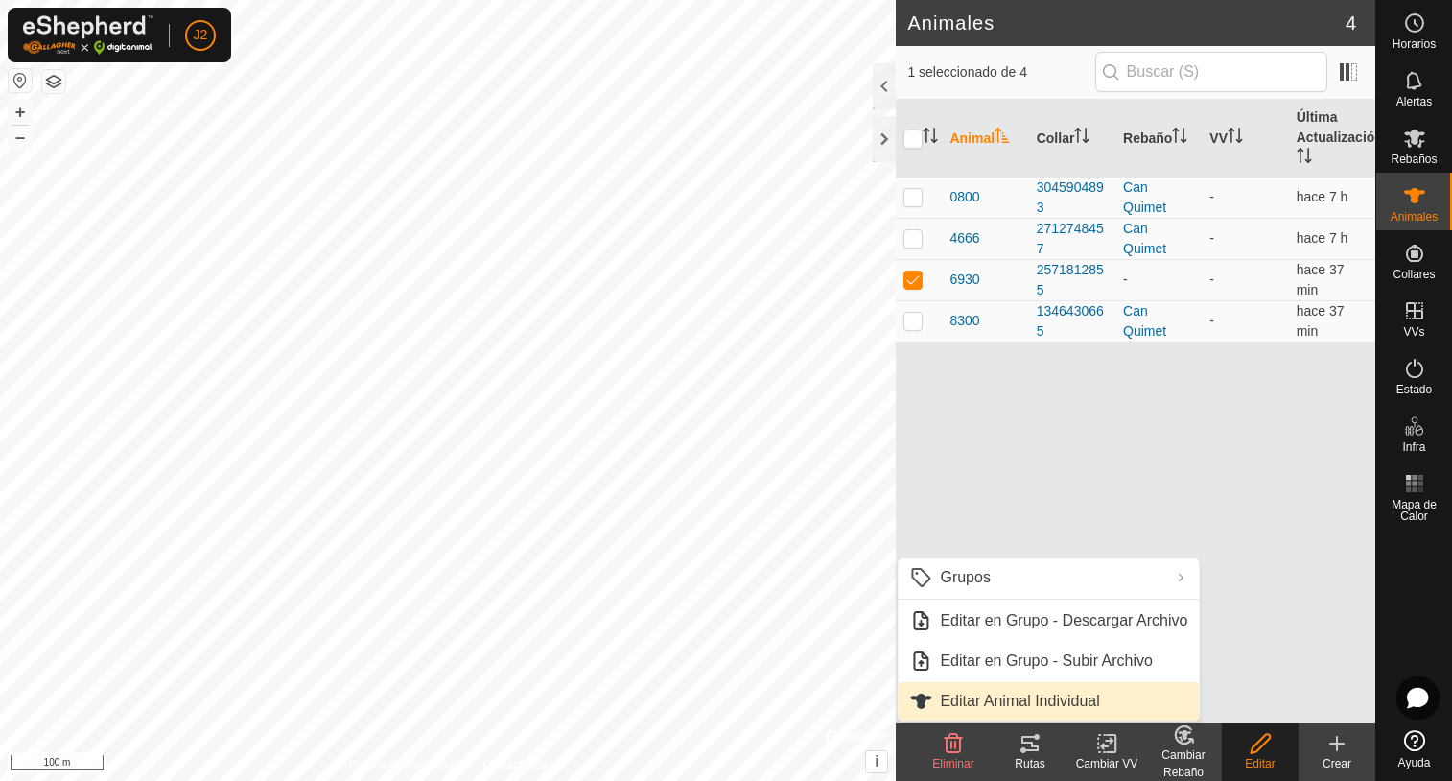
click at [1030, 696] on link "Editar Animal Individual" at bounding box center [1048, 701] width 301 height 38
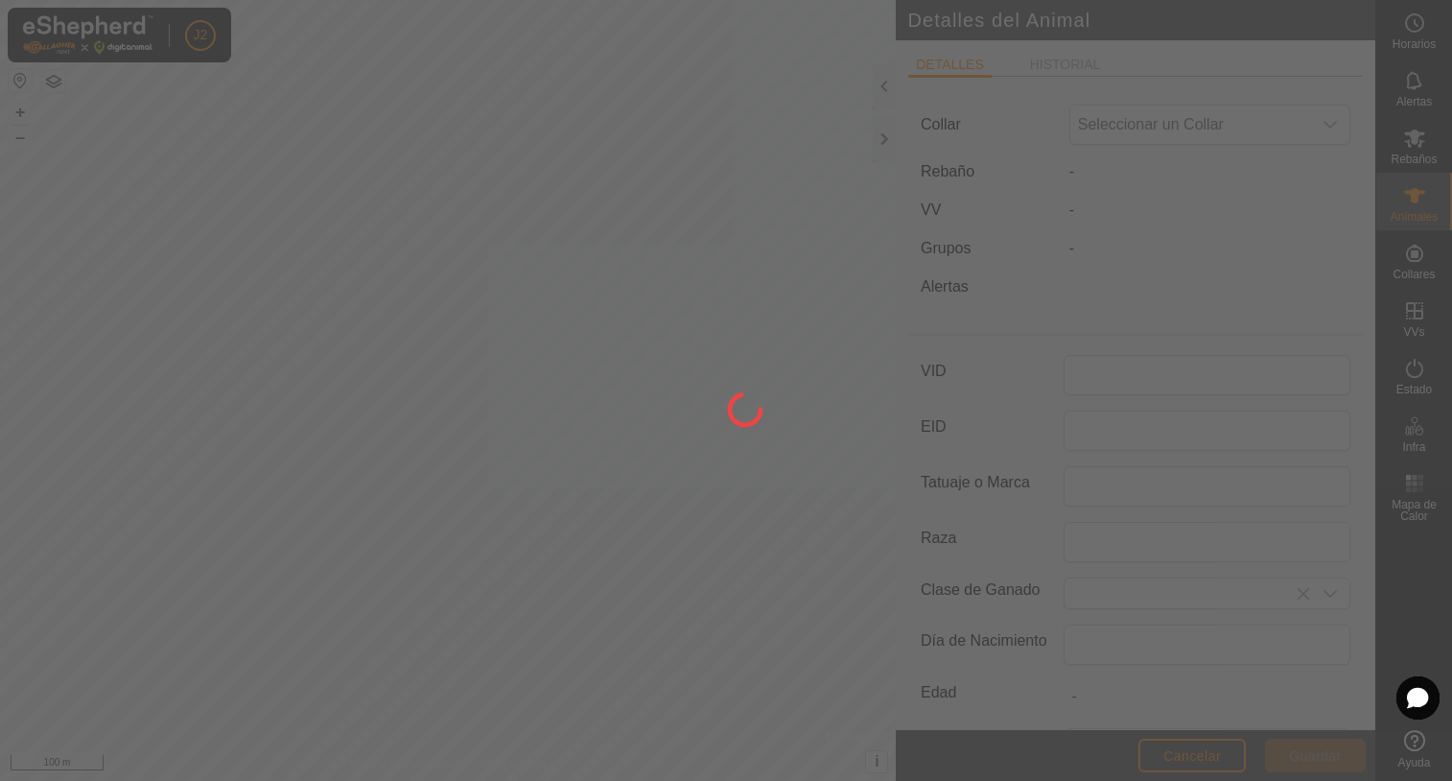
type input "6930"
type input "0"
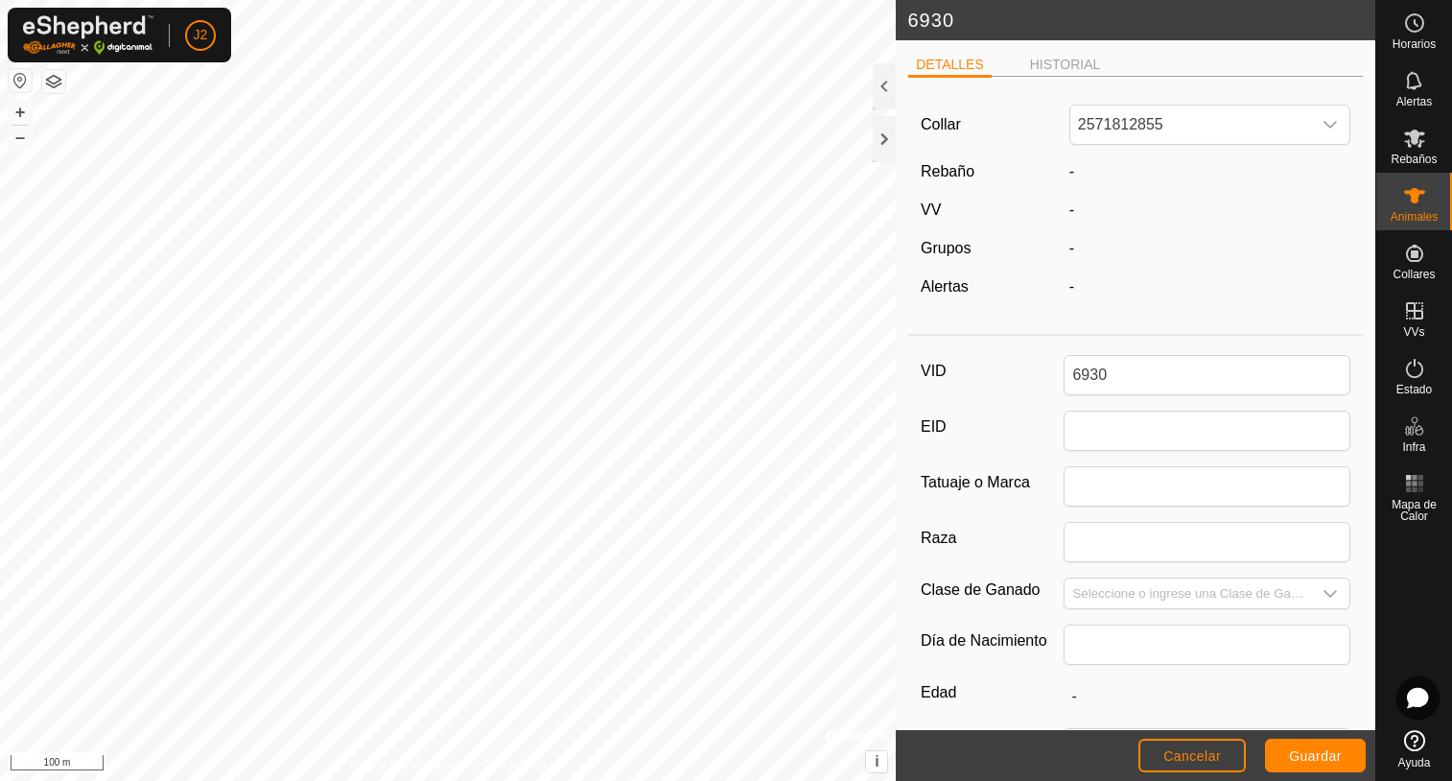
click at [952, 170] on label "Rebaño" at bounding box center [948, 171] width 54 height 16
click at [1211, 762] on span "Cancelar" at bounding box center [1192, 755] width 58 height 15
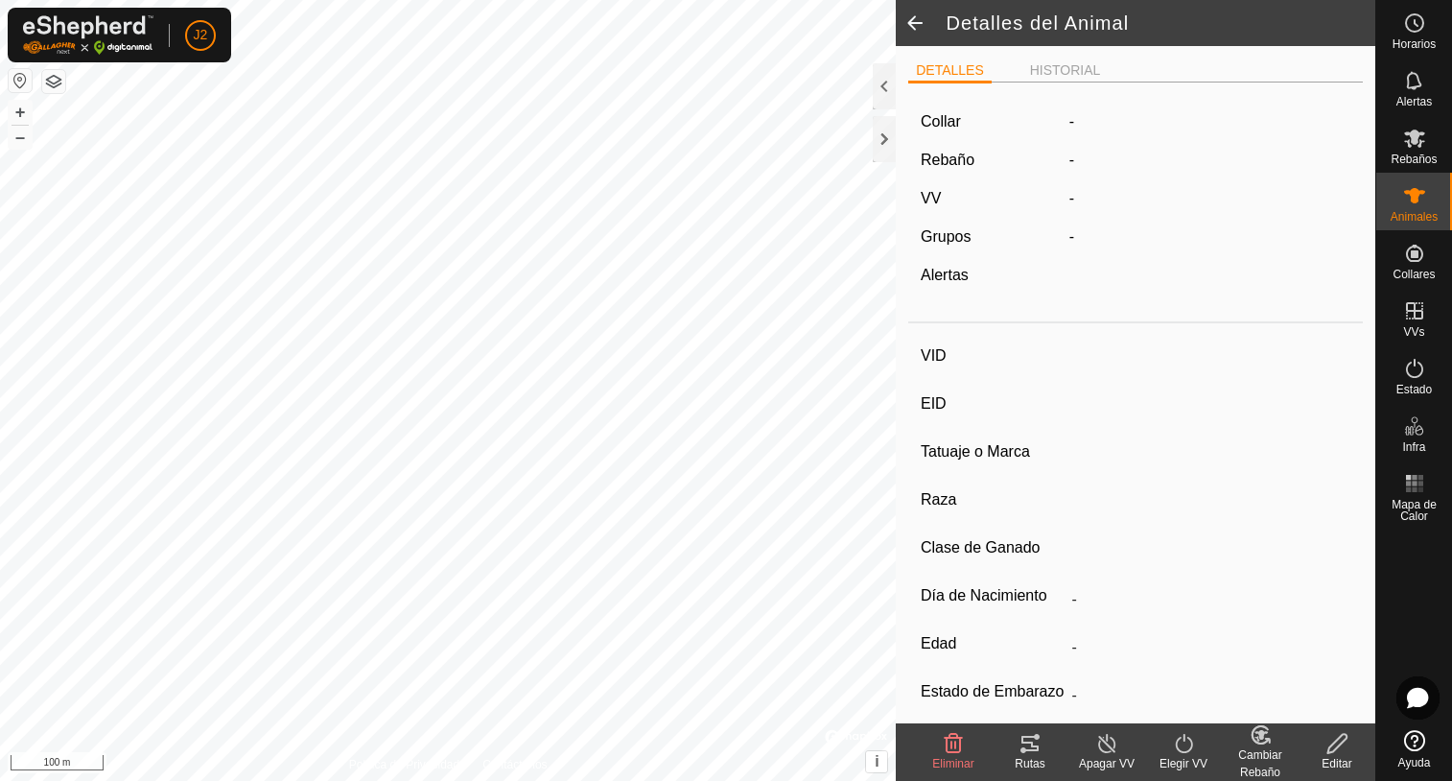
type input "6930"
type input "-"
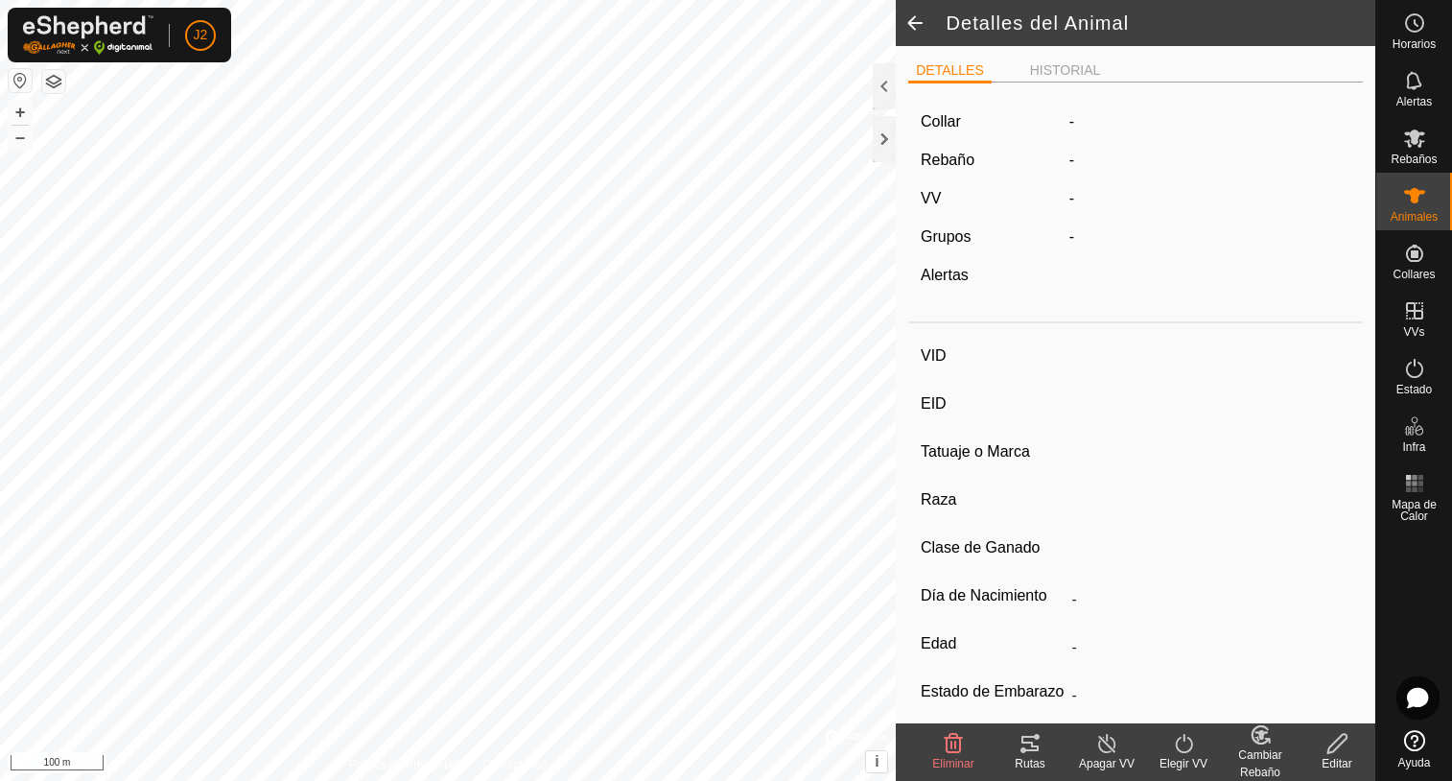
type input "0 kg"
type input "-"
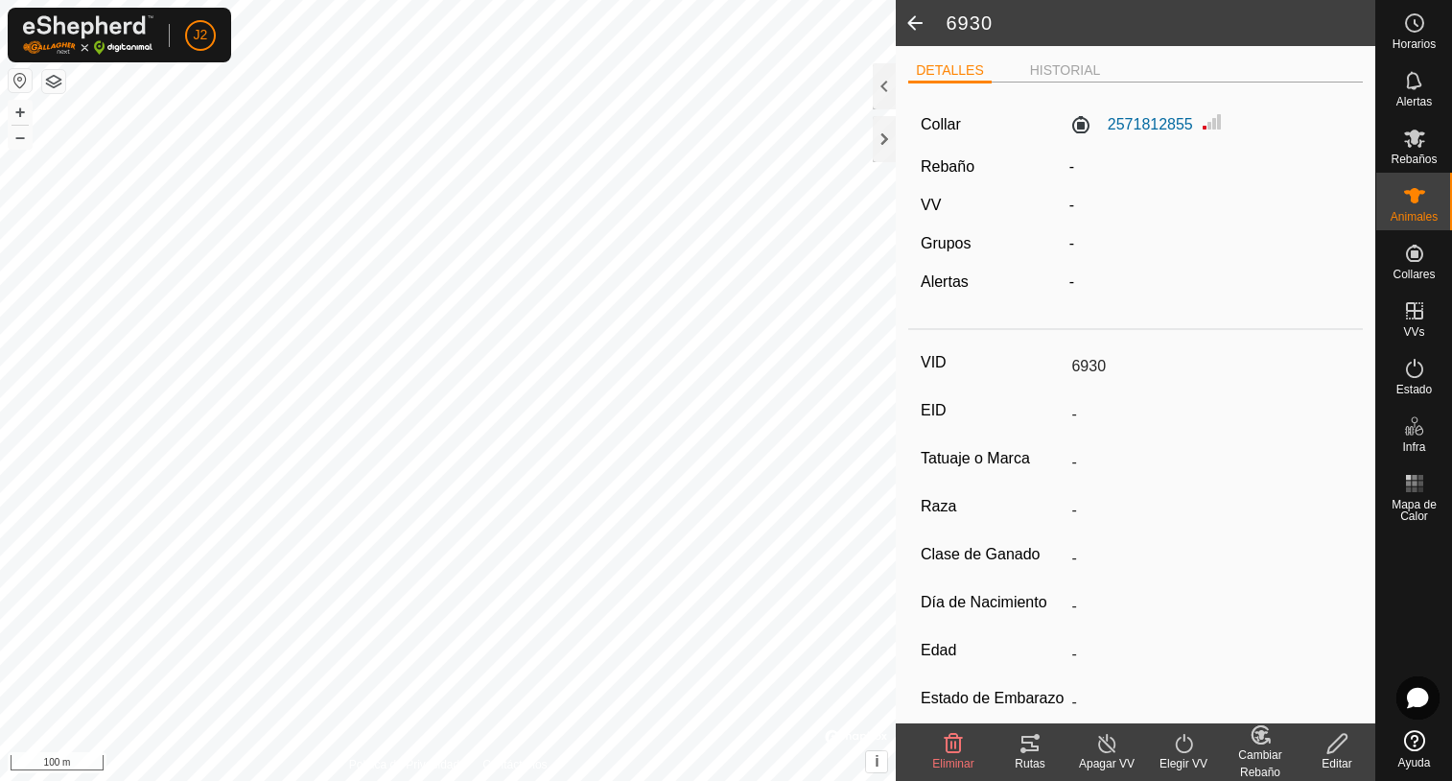
click at [953, 748] on icon at bounding box center [953, 743] width 23 height 23
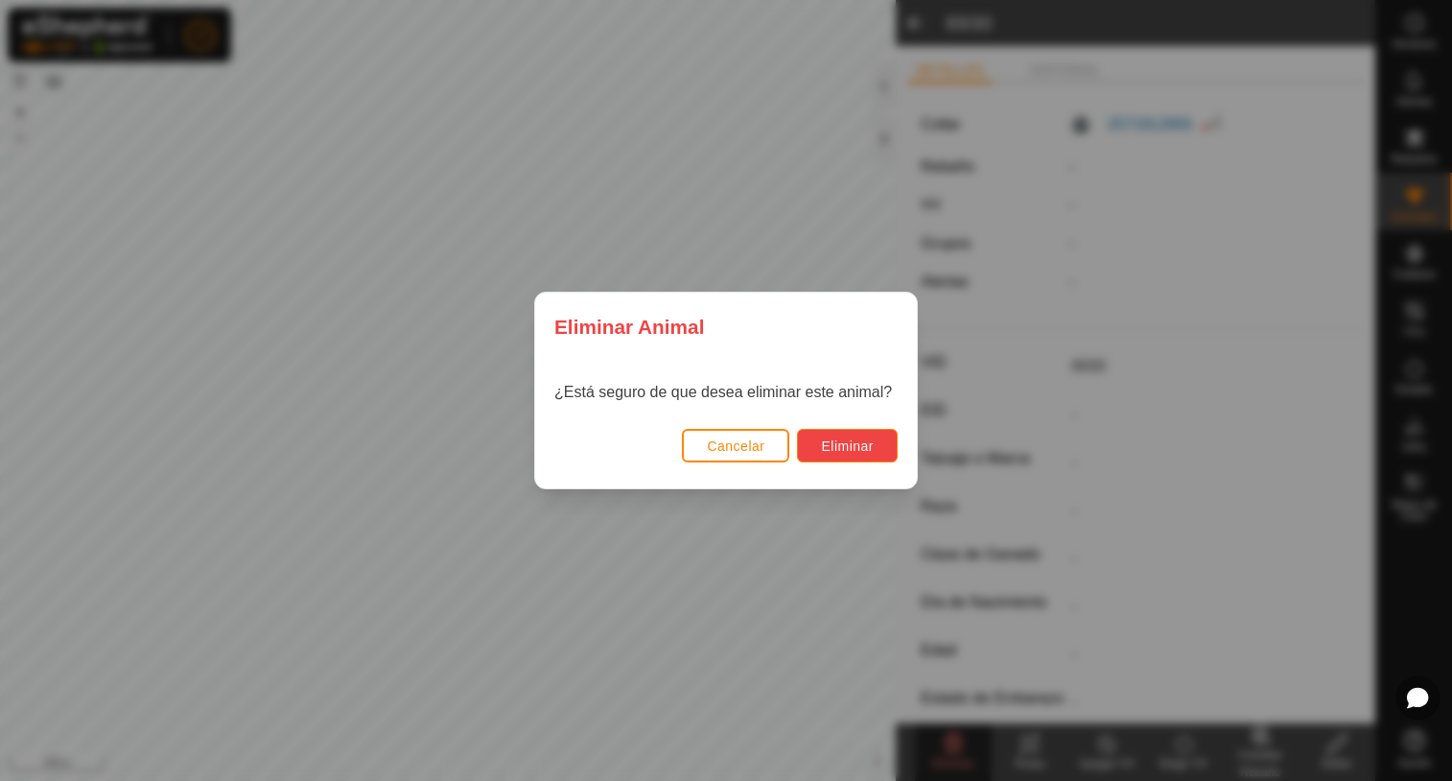
click at [877, 435] on button "Eliminar" at bounding box center [847, 446] width 101 height 34
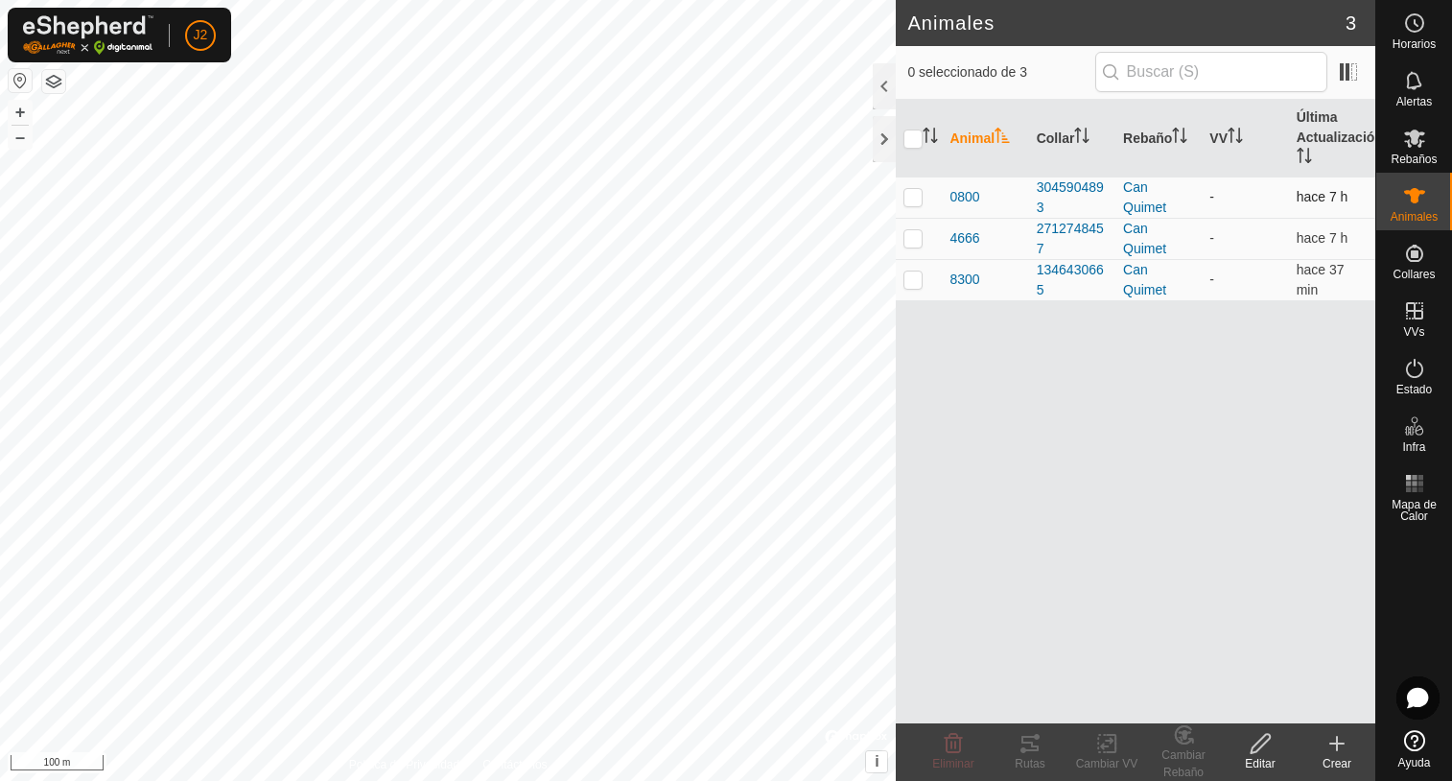
click at [913, 195] on p-checkbox at bounding box center [912, 196] width 19 height 15
checkbox input "true"
click at [915, 240] on p-checkbox at bounding box center [912, 237] width 19 height 15
checkbox input "true"
click at [946, 770] on div "Eliminar" at bounding box center [953, 763] width 77 height 17
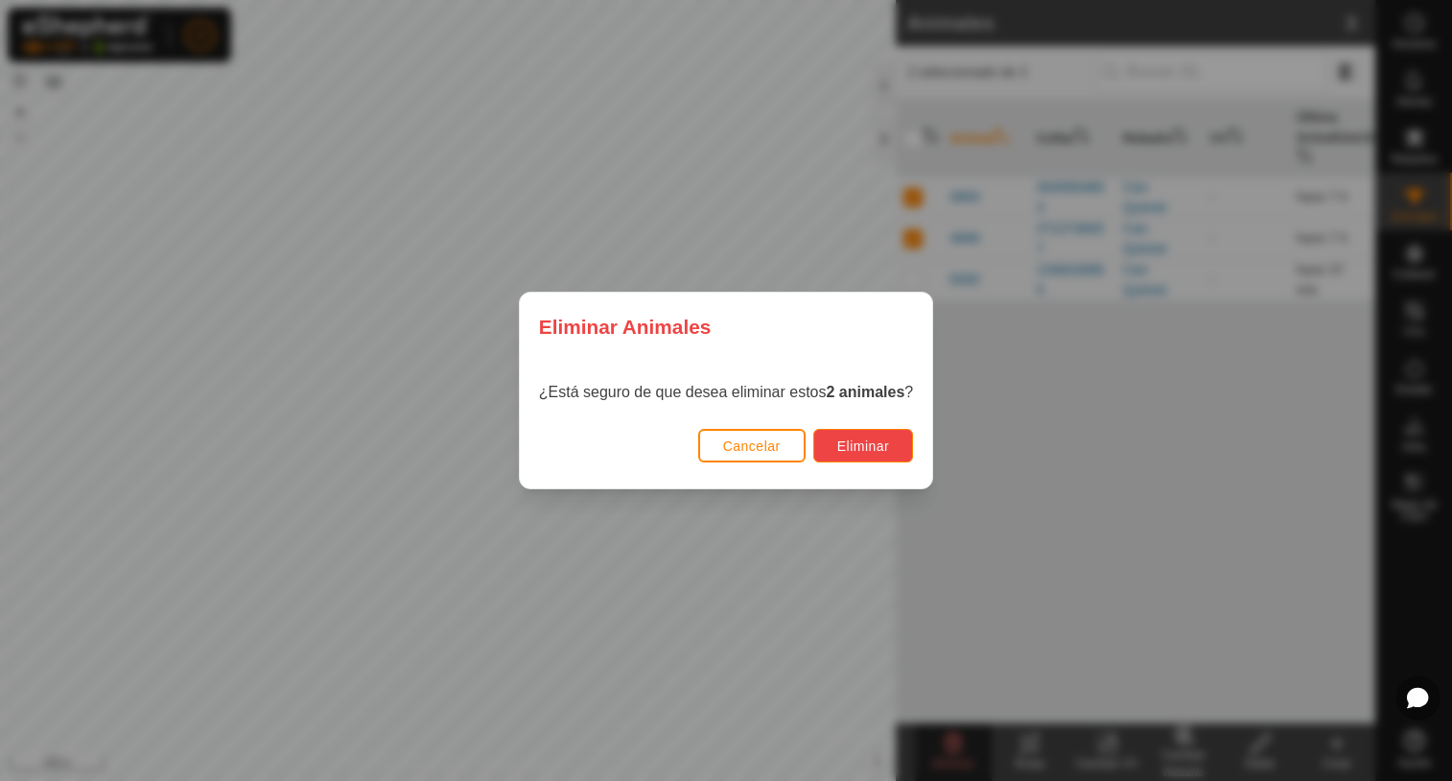
click at [864, 441] on span "Eliminar" at bounding box center [863, 445] width 53 height 15
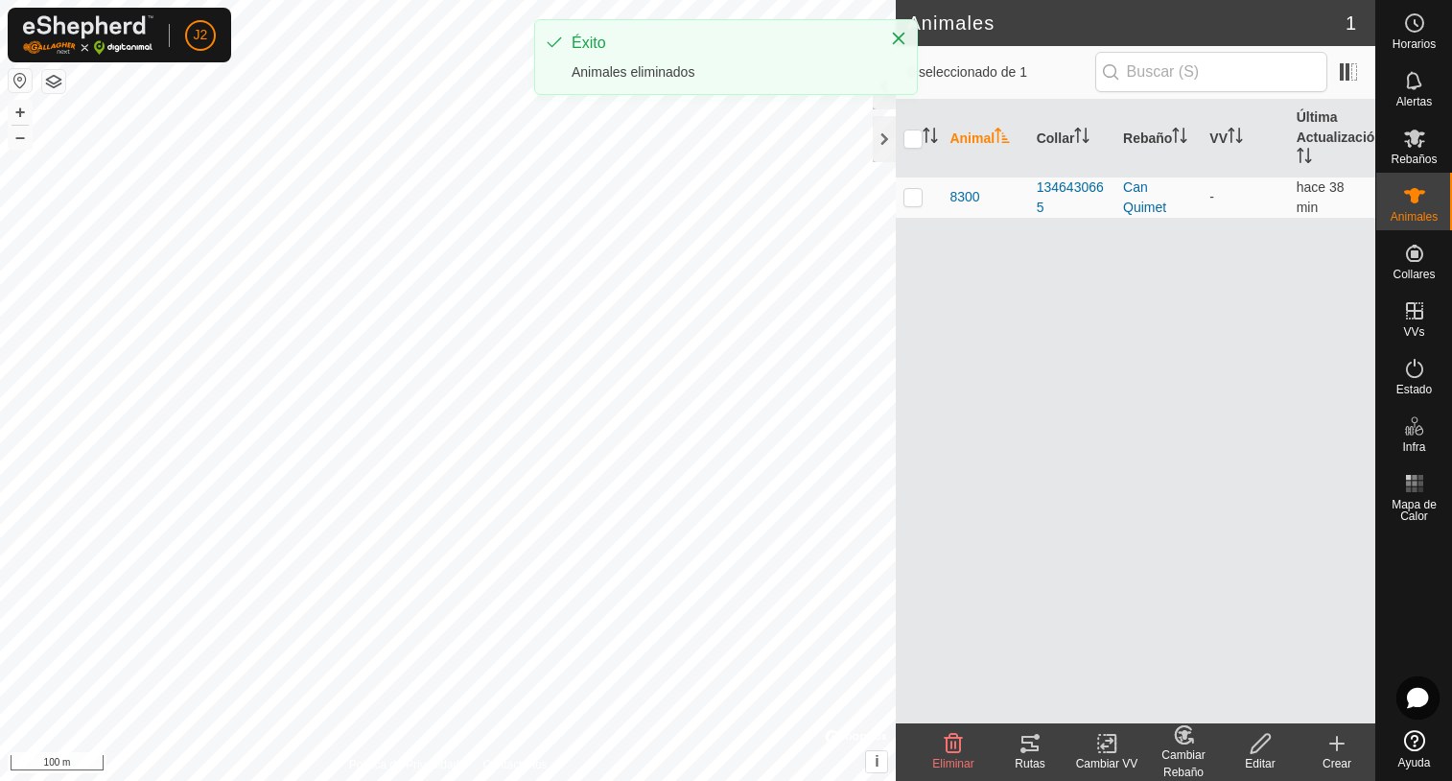
click at [1330, 741] on icon at bounding box center [1336, 743] width 23 height 23
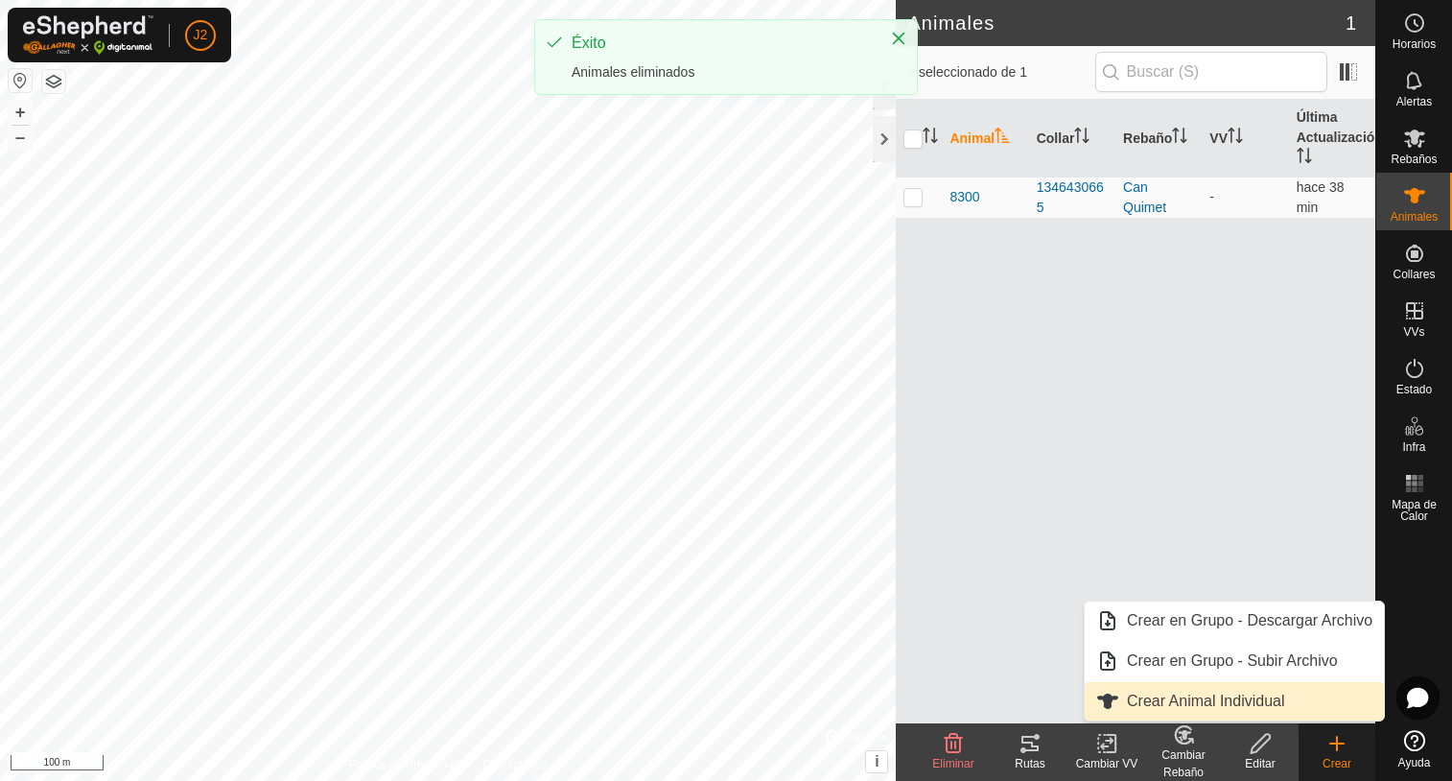
click at [1223, 695] on link "Crear Animal Individual" at bounding box center [1234, 701] width 299 height 38
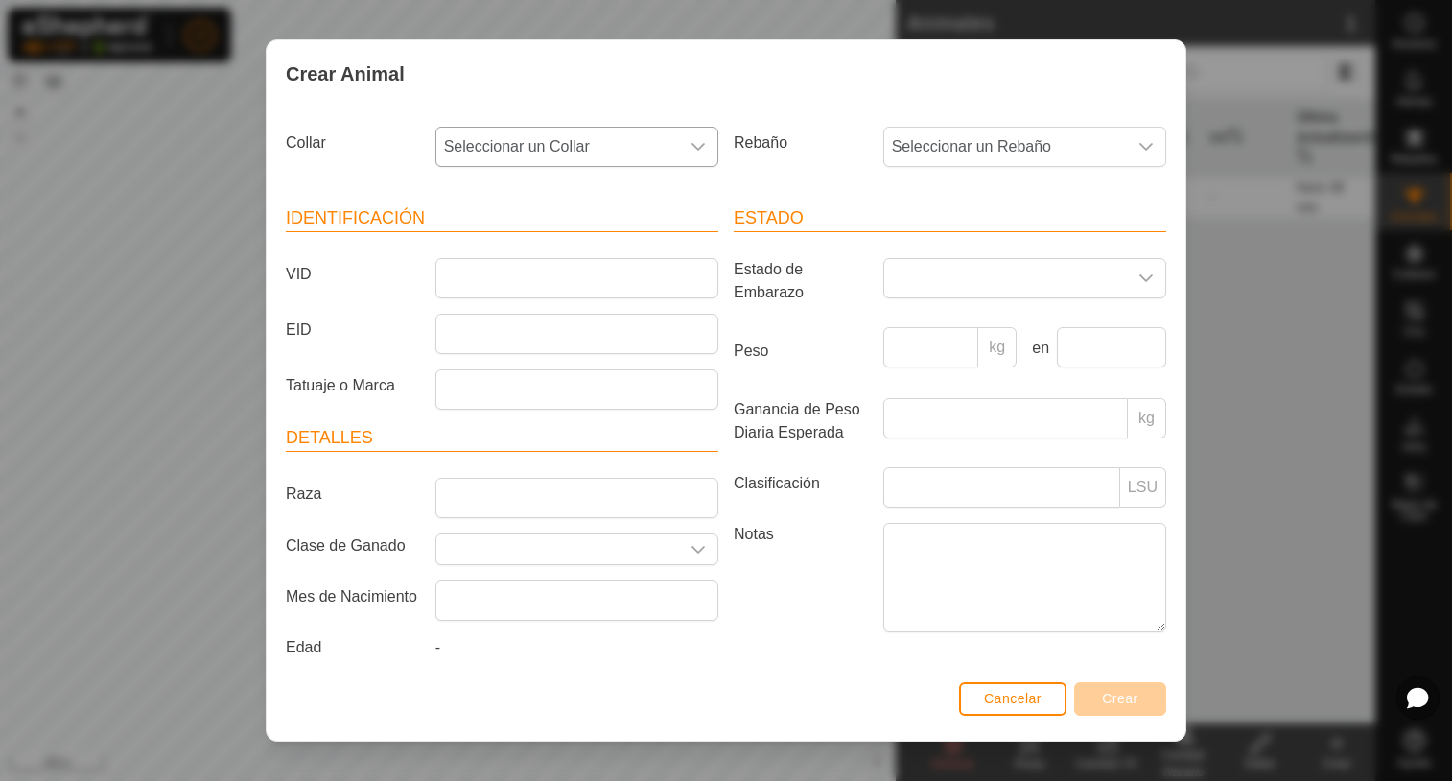
click at [691, 136] on div "dropdown trigger" at bounding box center [698, 147] width 38 height 38
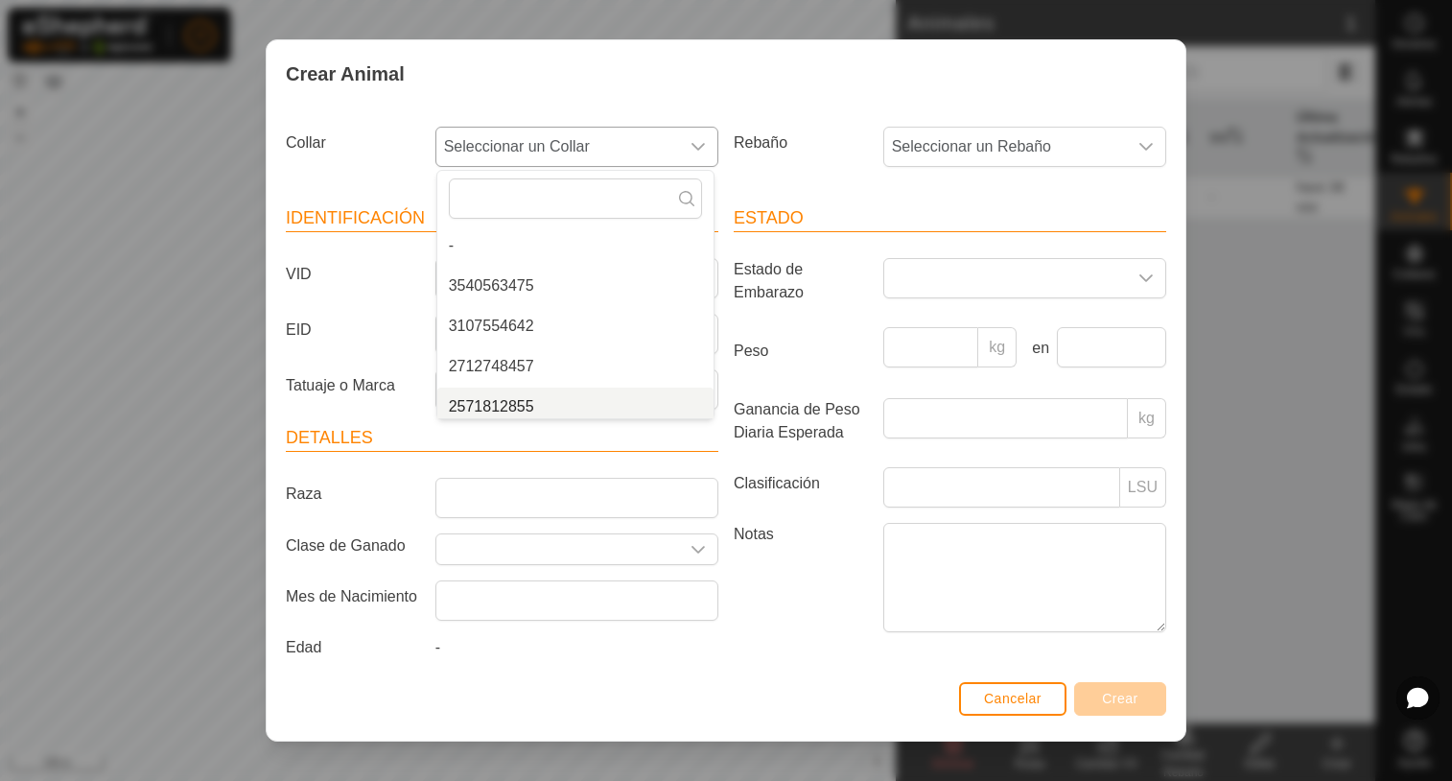
scroll to position [8, 0]
click at [530, 393] on li "2571812855" at bounding box center [575, 399] width 276 height 38
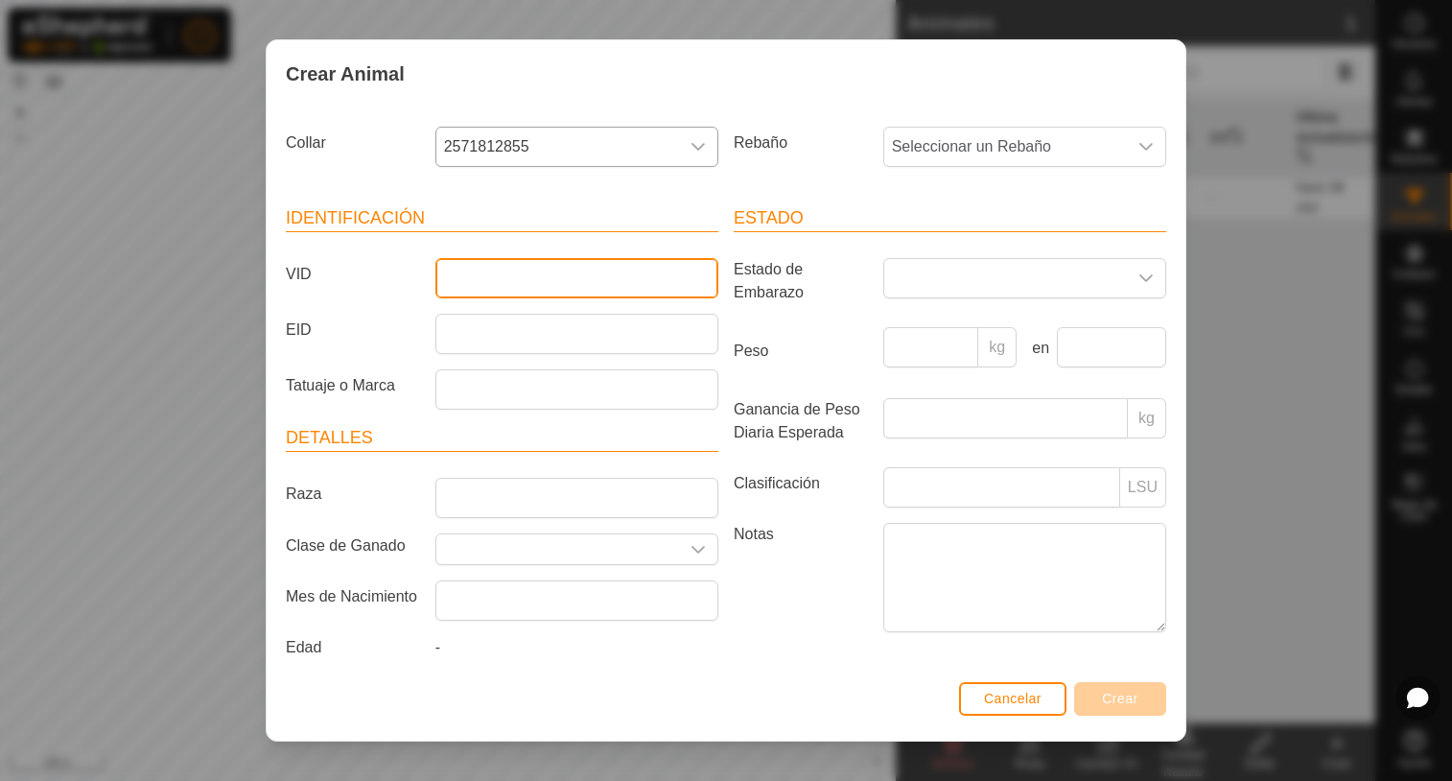
click at [473, 267] on input "VID" at bounding box center [576, 278] width 283 height 40
type input "6930"
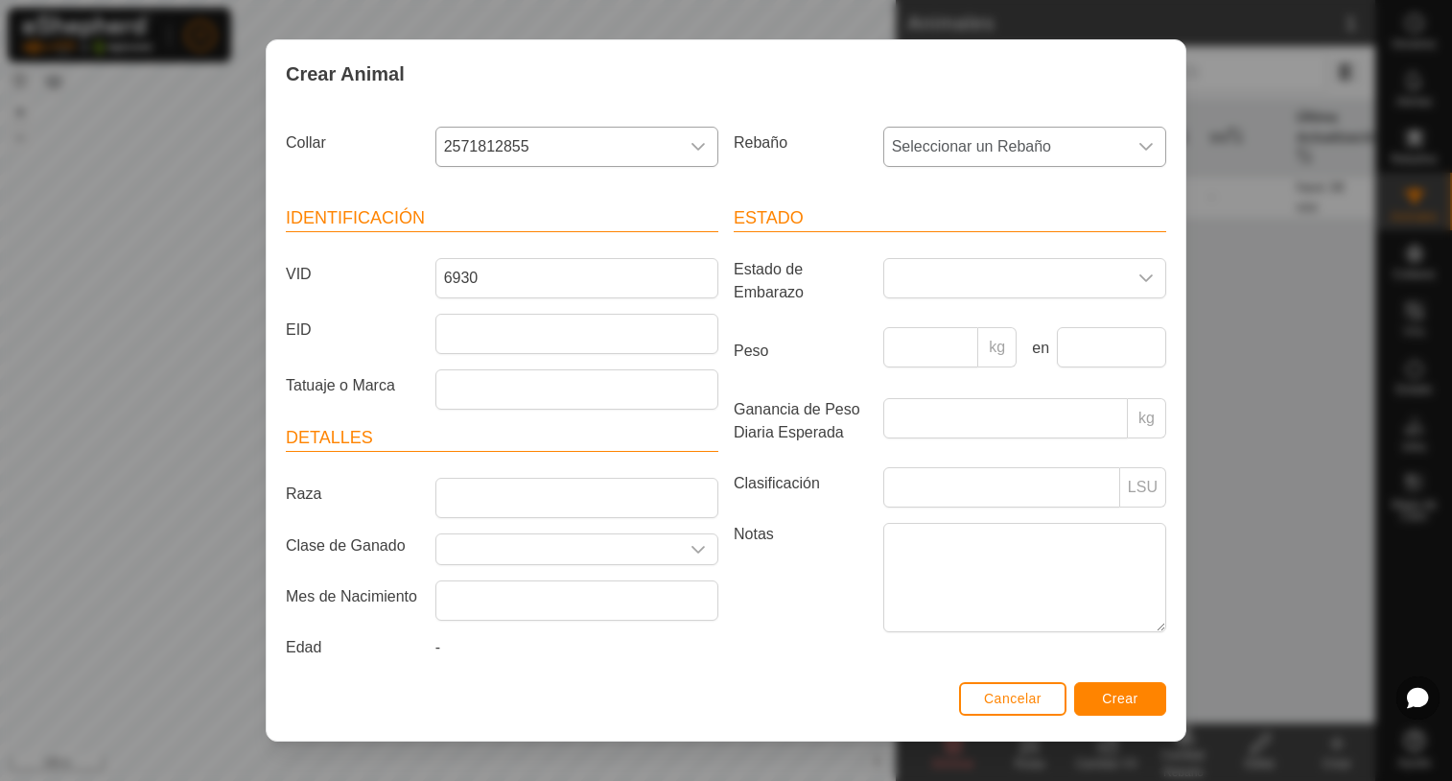
click at [1139, 144] on div "dropdown trigger" at bounding box center [1146, 147] width 38 height 38
click at [954, 280] on li "Can Quimet" at bounding box center [1023, 286] width 276 height 38
click at [507, 497] on input "Raza" at bounding box center [576, 498] width 283 height 40
type input "Bruna dels Pirineus"
click at [1111, 708] on button "Crear" at bounding box center [1120, 699] width 92 height 34
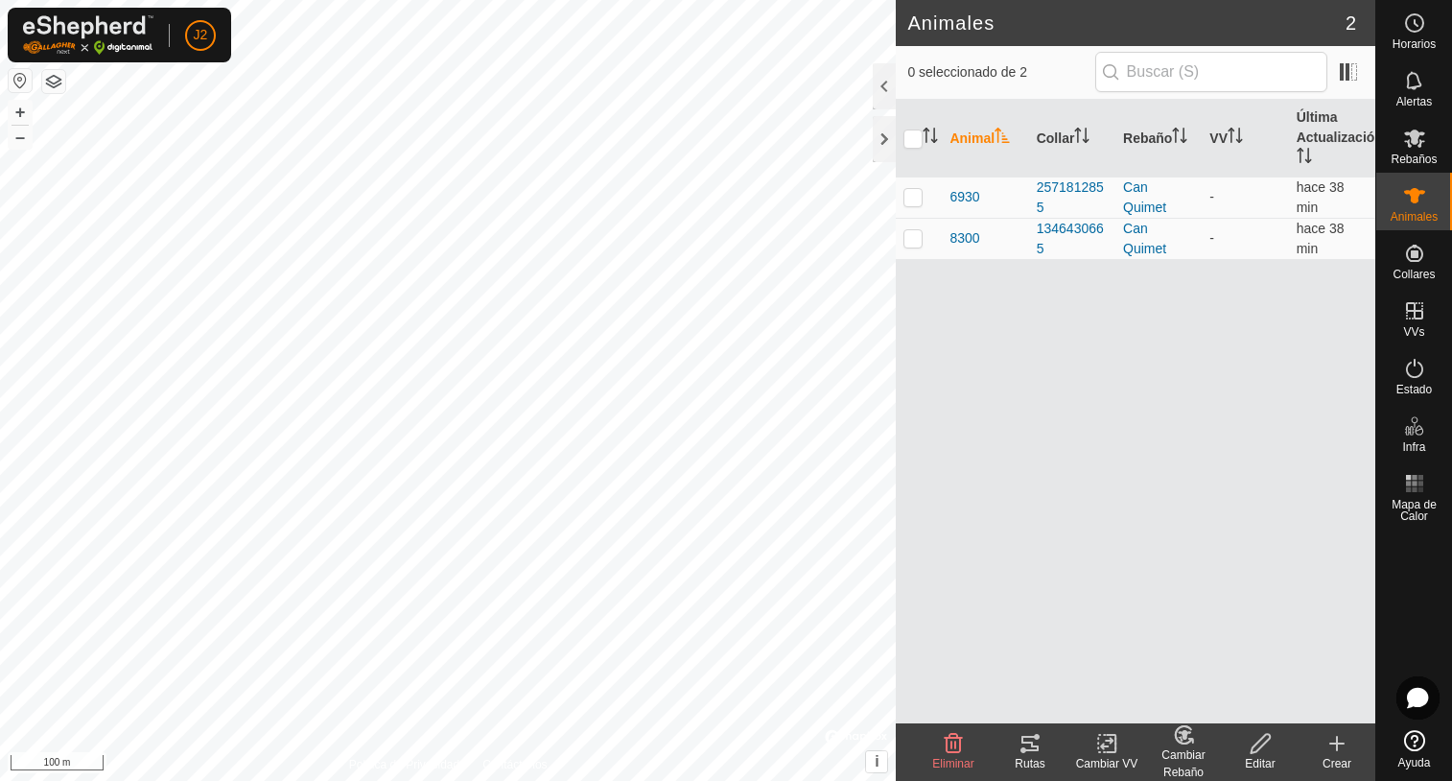
click at [1336, 752] on icon at bounding box center [1336, 743] width 23 height 23
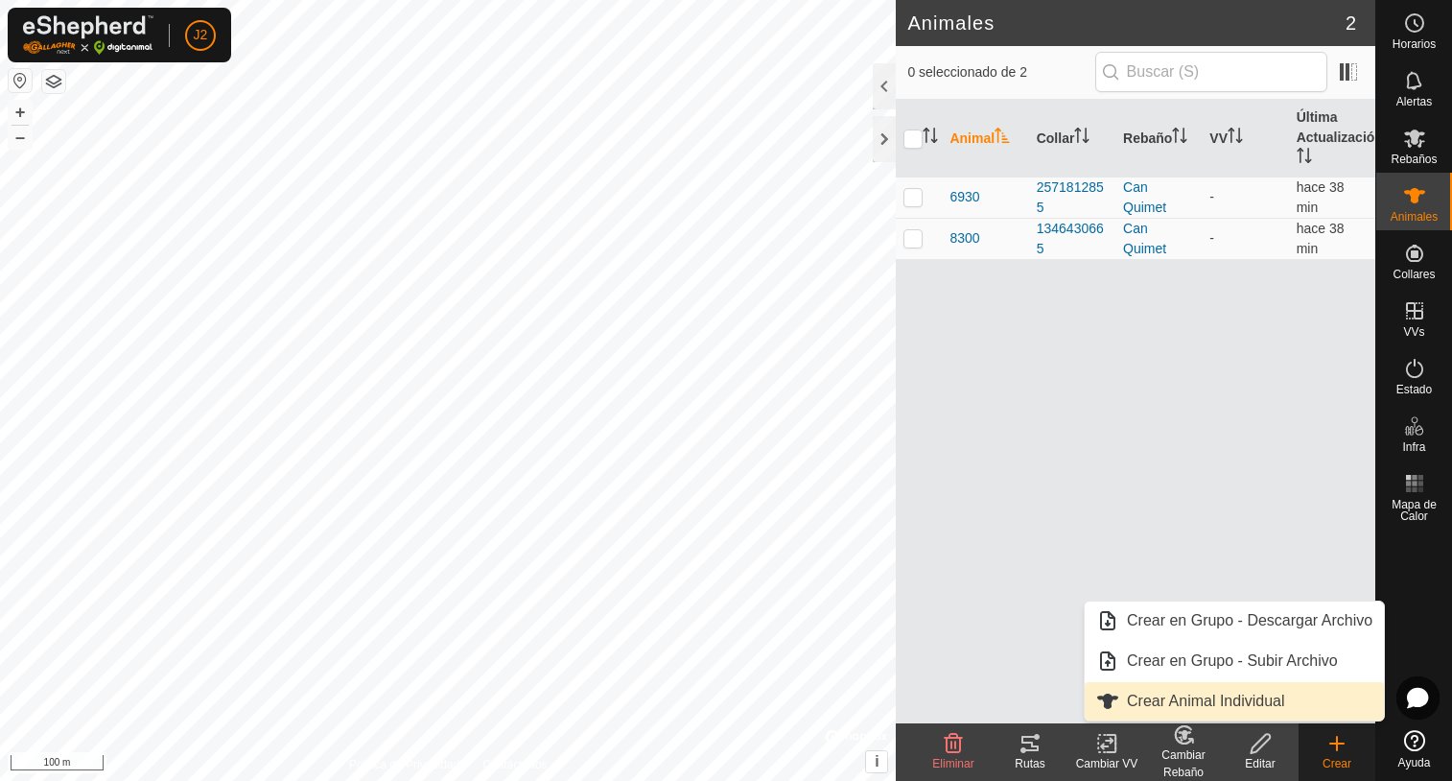
click at [1181, 708] on link "Crear Animal Individual" at bounding box center [1234, 701] width 299 height 38
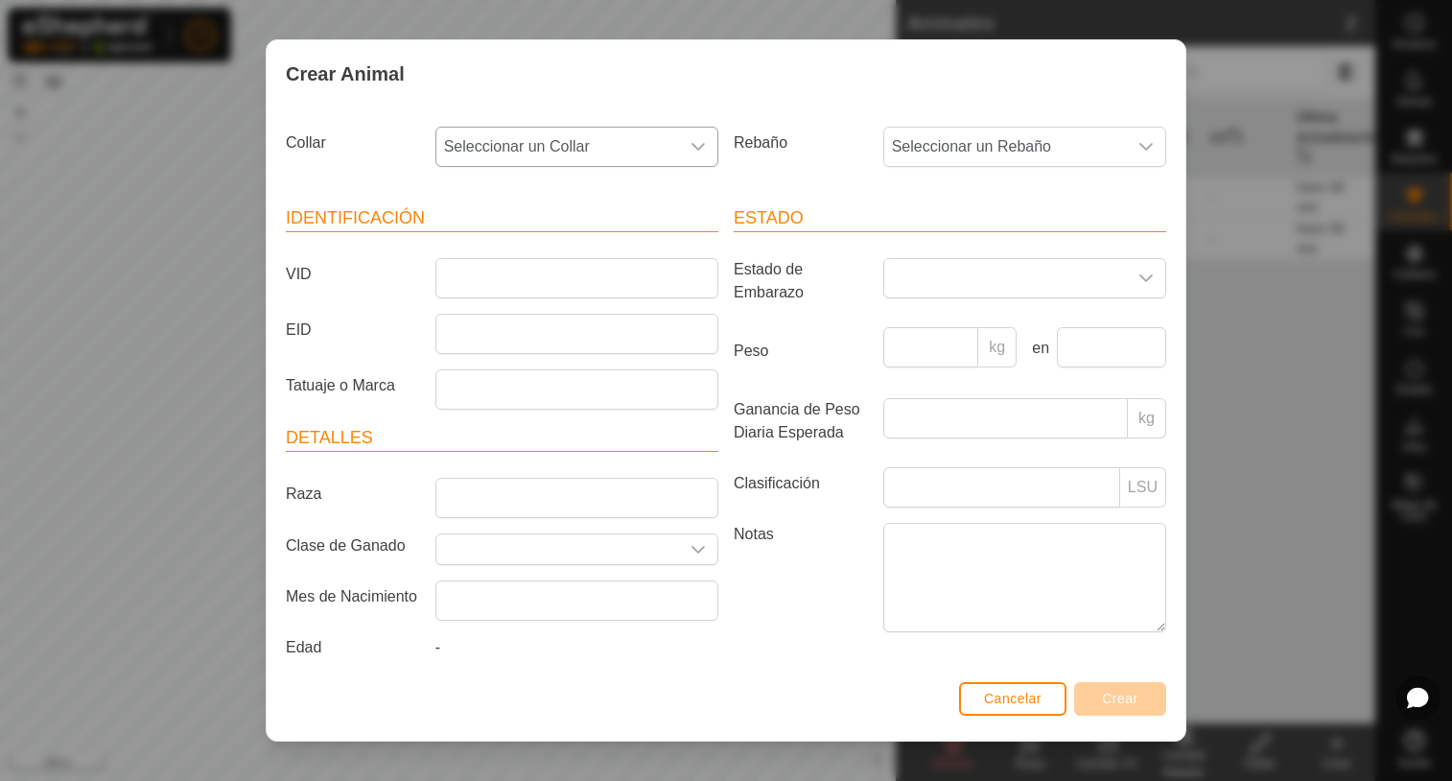
click at [695, 144] on icon "dropdown trigger" at bounding box center [697, 147] width 13 height 8
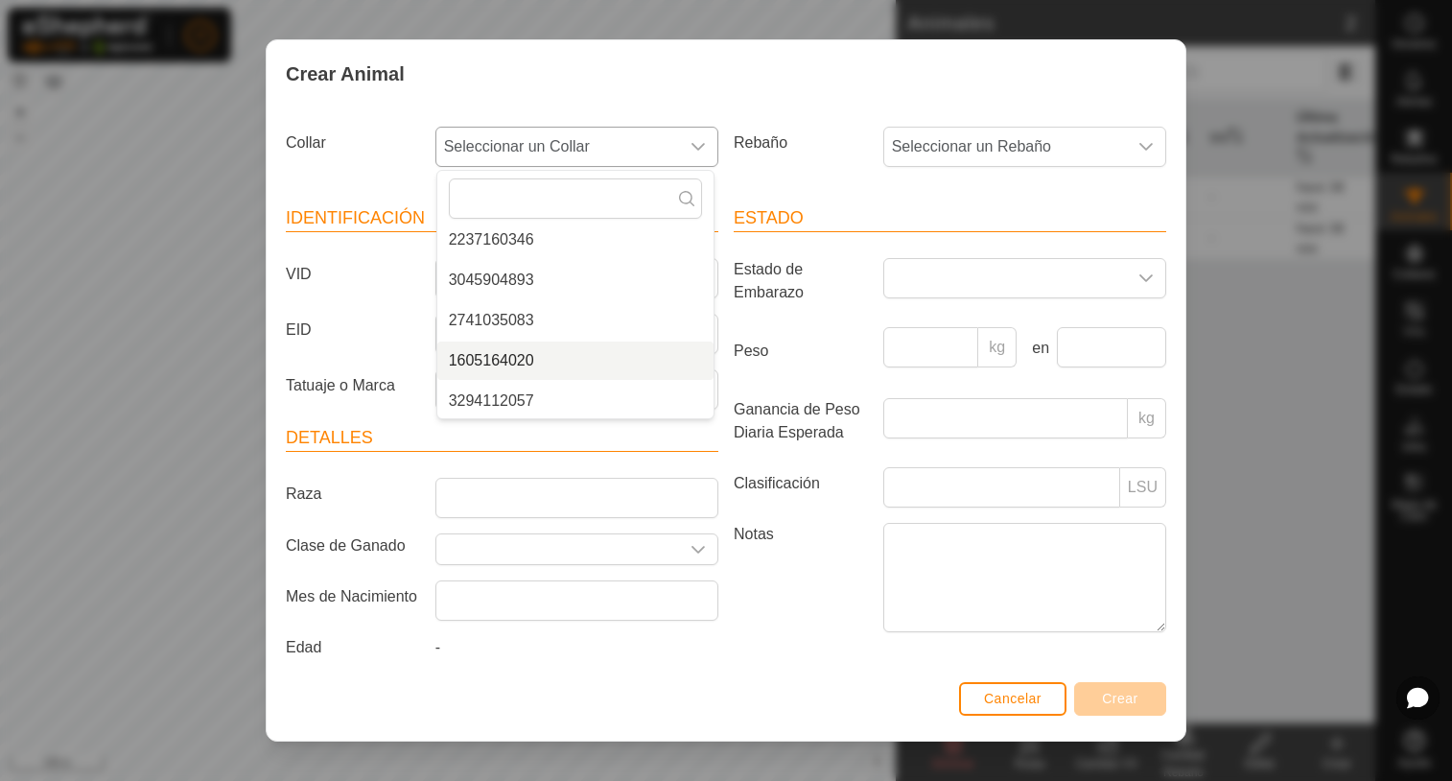
scroll to position [330, 0]
click at [542, 395] on li "2450981605" at bounding box center [575, 399] width 276 height 38
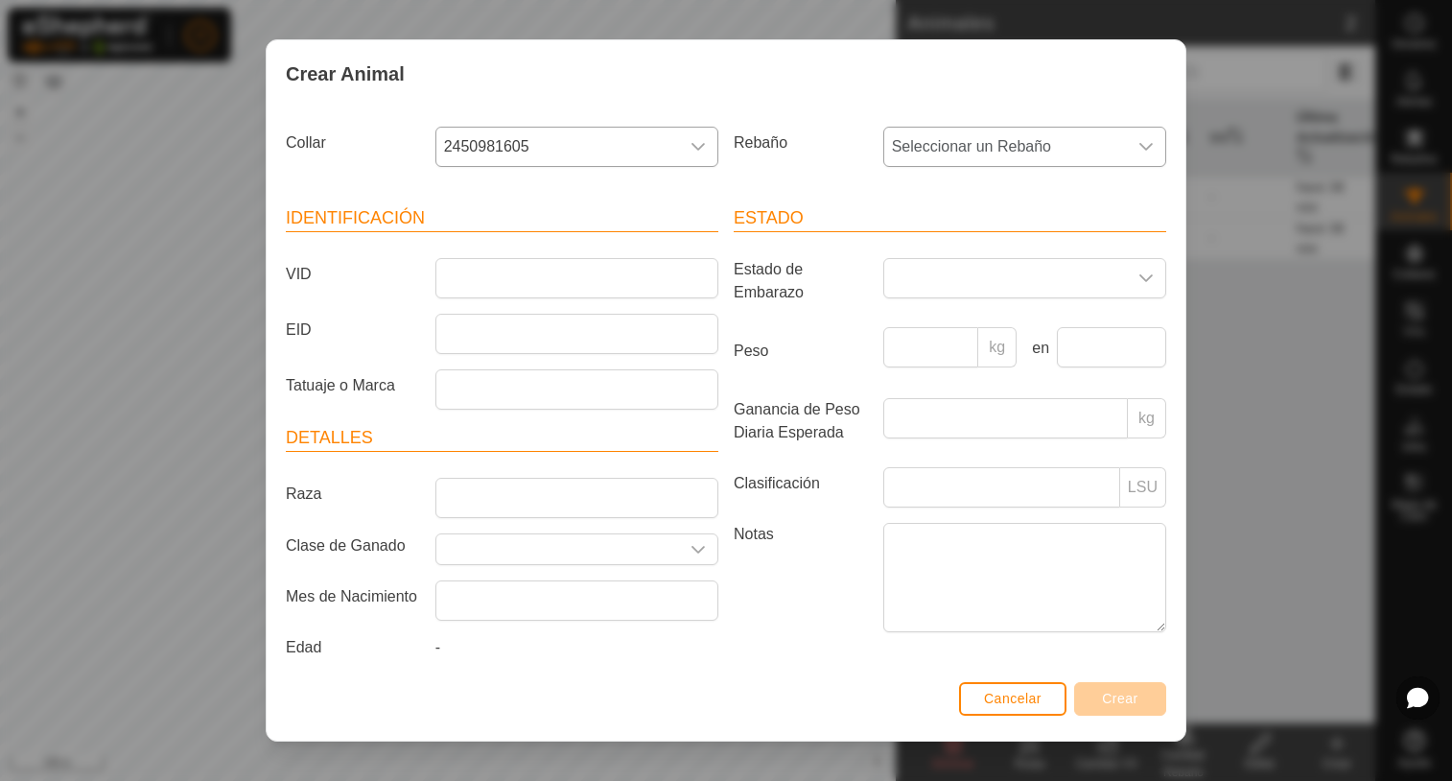
click at [1138, 143] on icon "dropdown trigger" at bounding box center [1145, 146] width 15 height 15
click at [949, 283] on li "Can Quimet" at bounding box center [1023, 286] width 276 height 38
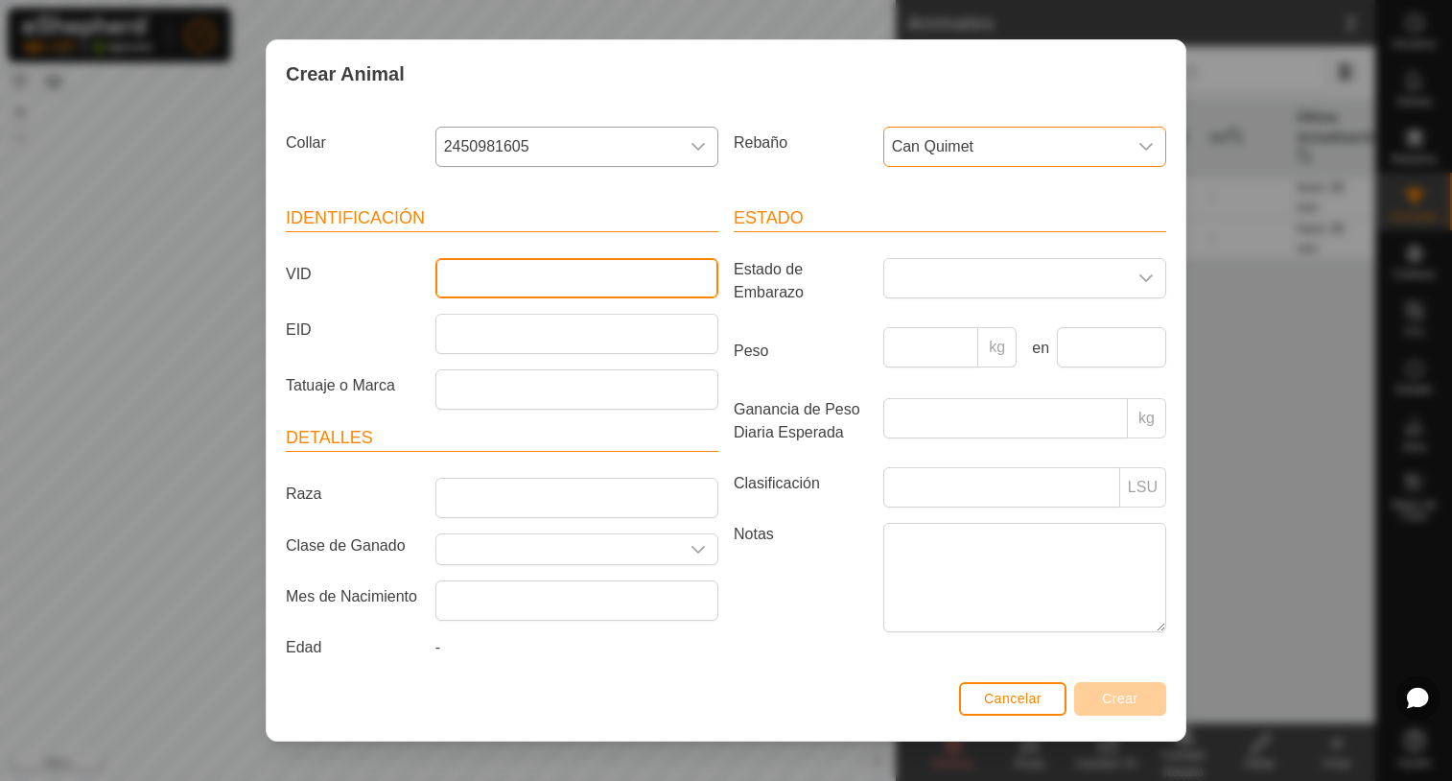
click at [506, 270] on input "VID" at bounding box center [576, 278] width 283 height 40
type input "4666"
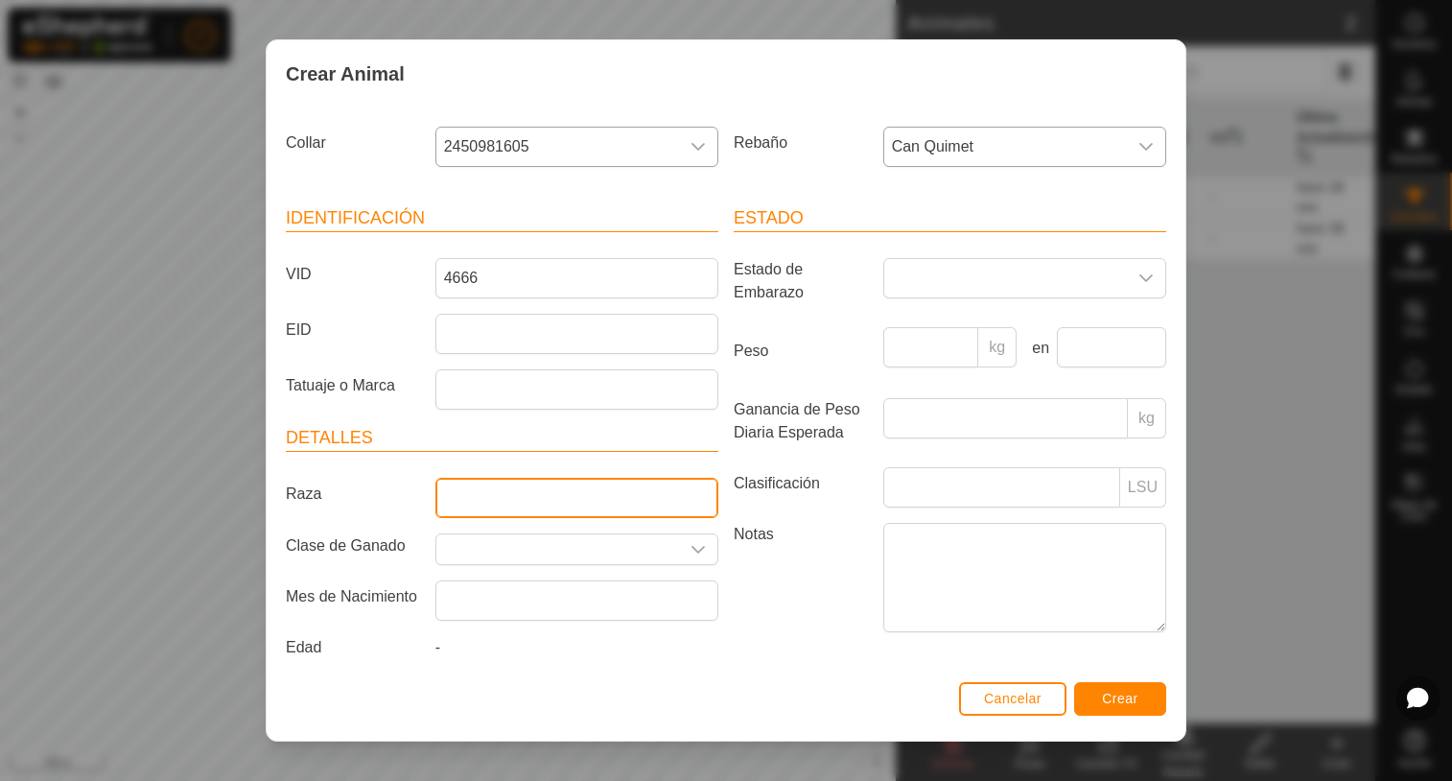
click at [482, 484] on input "Raza" at bounding box center [576, 498] width 283 height 40
type input "Bruna dels Pirineus"
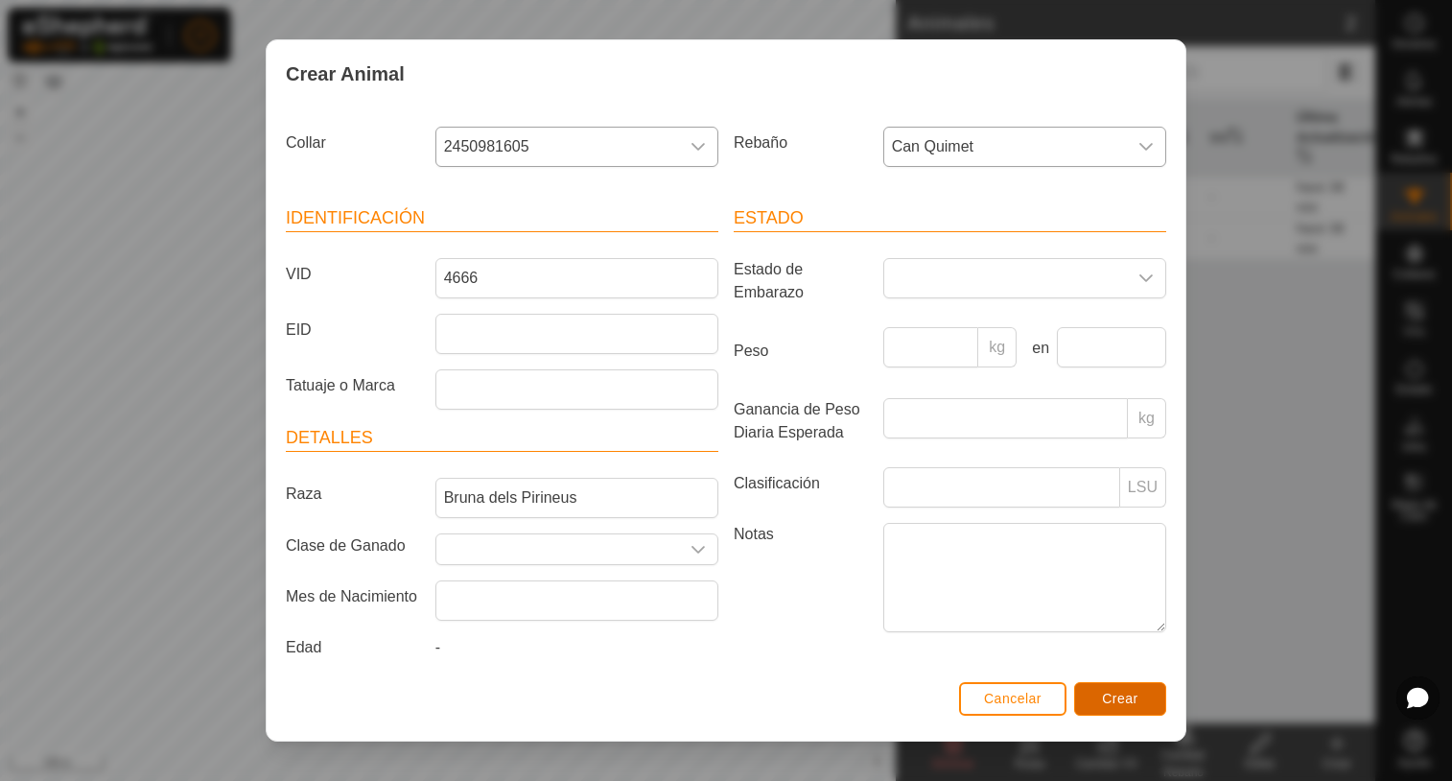
click at [1117, 712] on button "Crear" at bounding box center [1120, 699] width 92 height 34
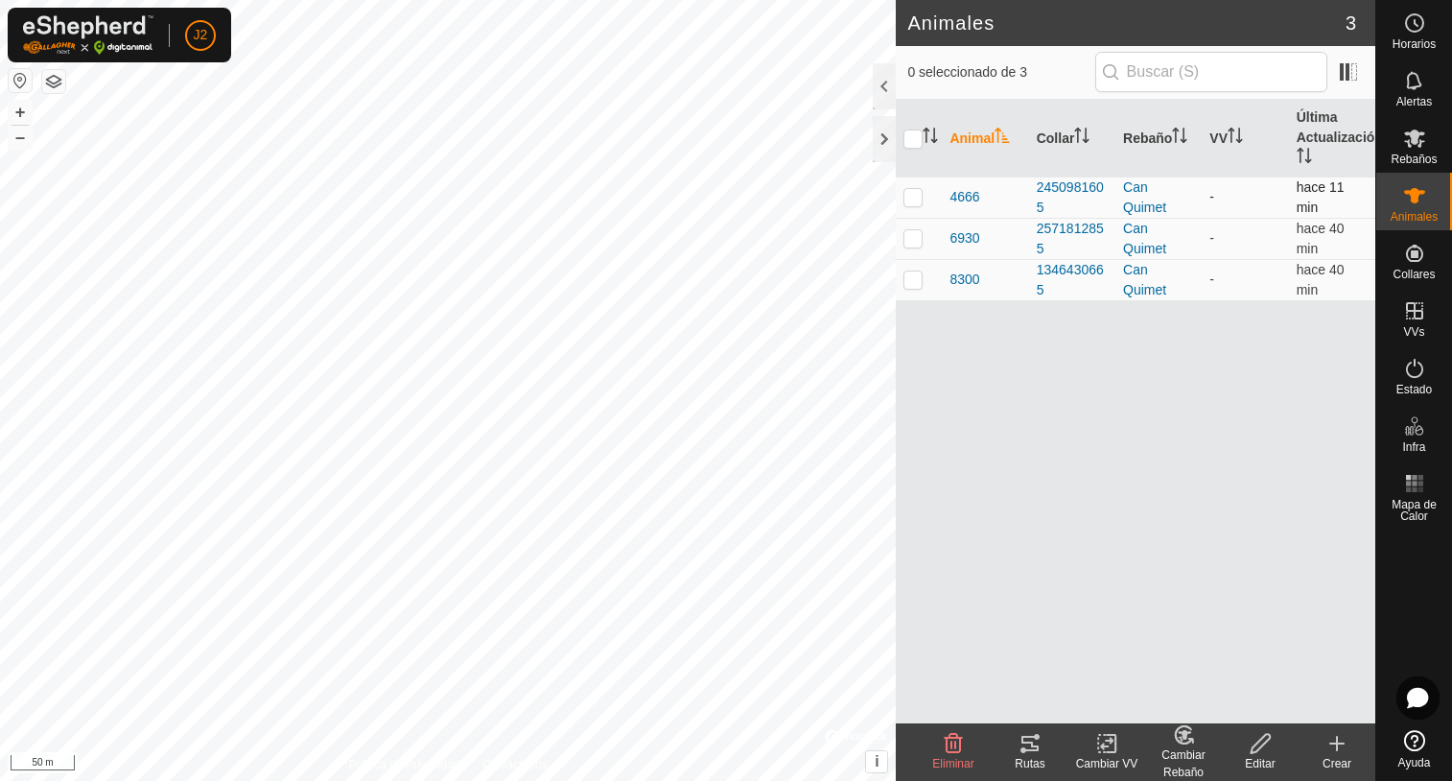
click at [912, 193] on p-checkbox at bounding box center [912, 196] width 19 height 15
checkbox input "true"
click at [910, 240] on p-checkbox at bounding box center [912, 237] width 19 height 15
checkbox input "true"
click at [918, 281] on p-checkbox at bounding box center [912, 278] width 19 height 15
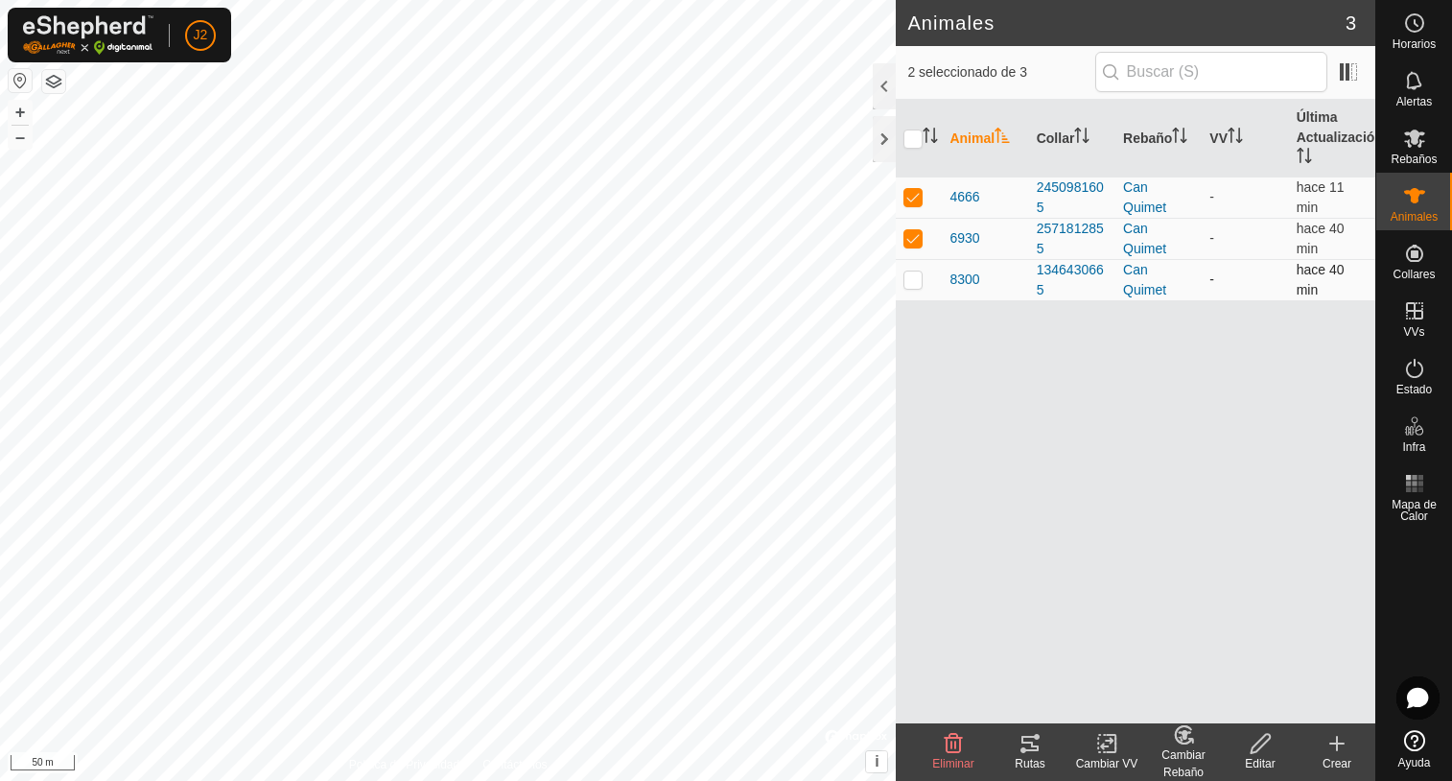
checkbox input "true"
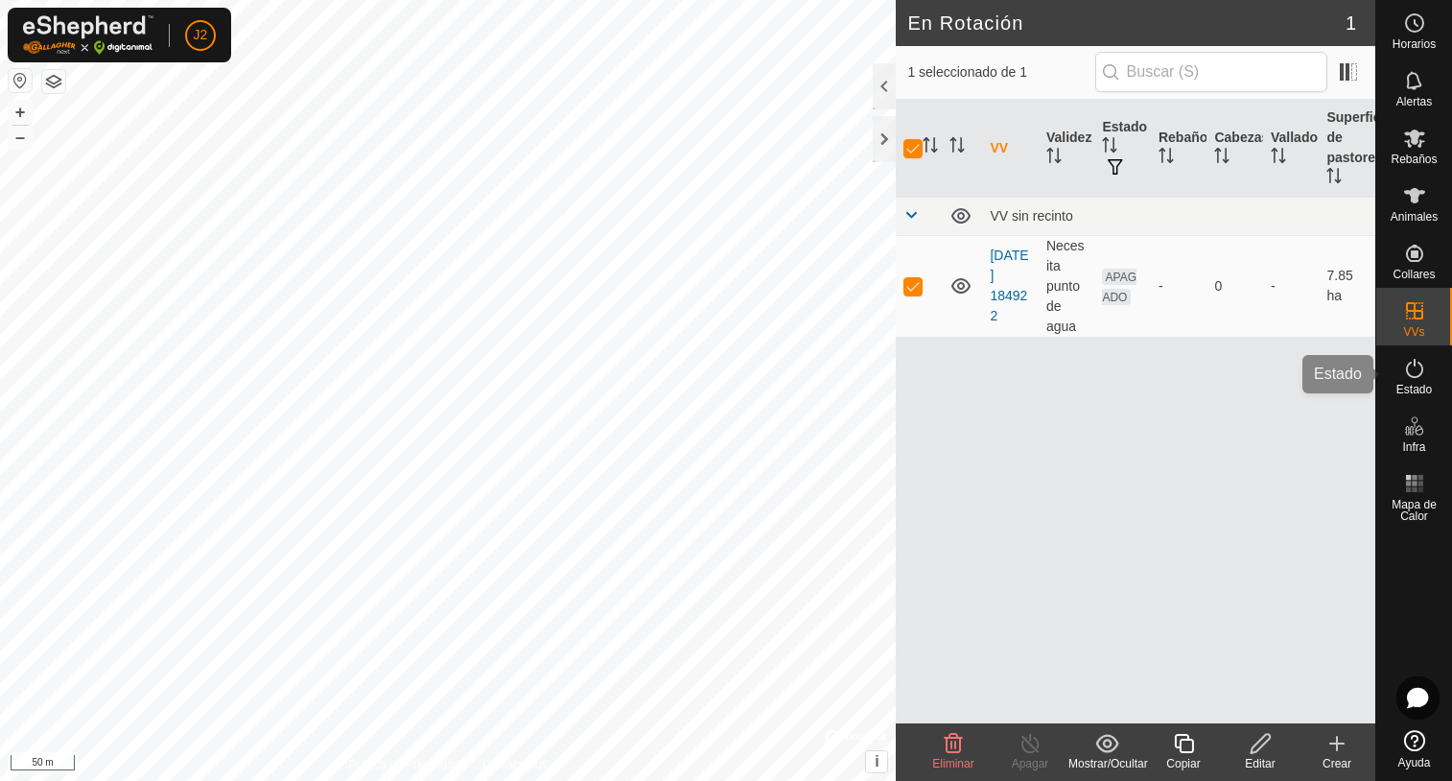
click at [1403, 377] on icon at bounding box center [1414, 368] width 23 height 23
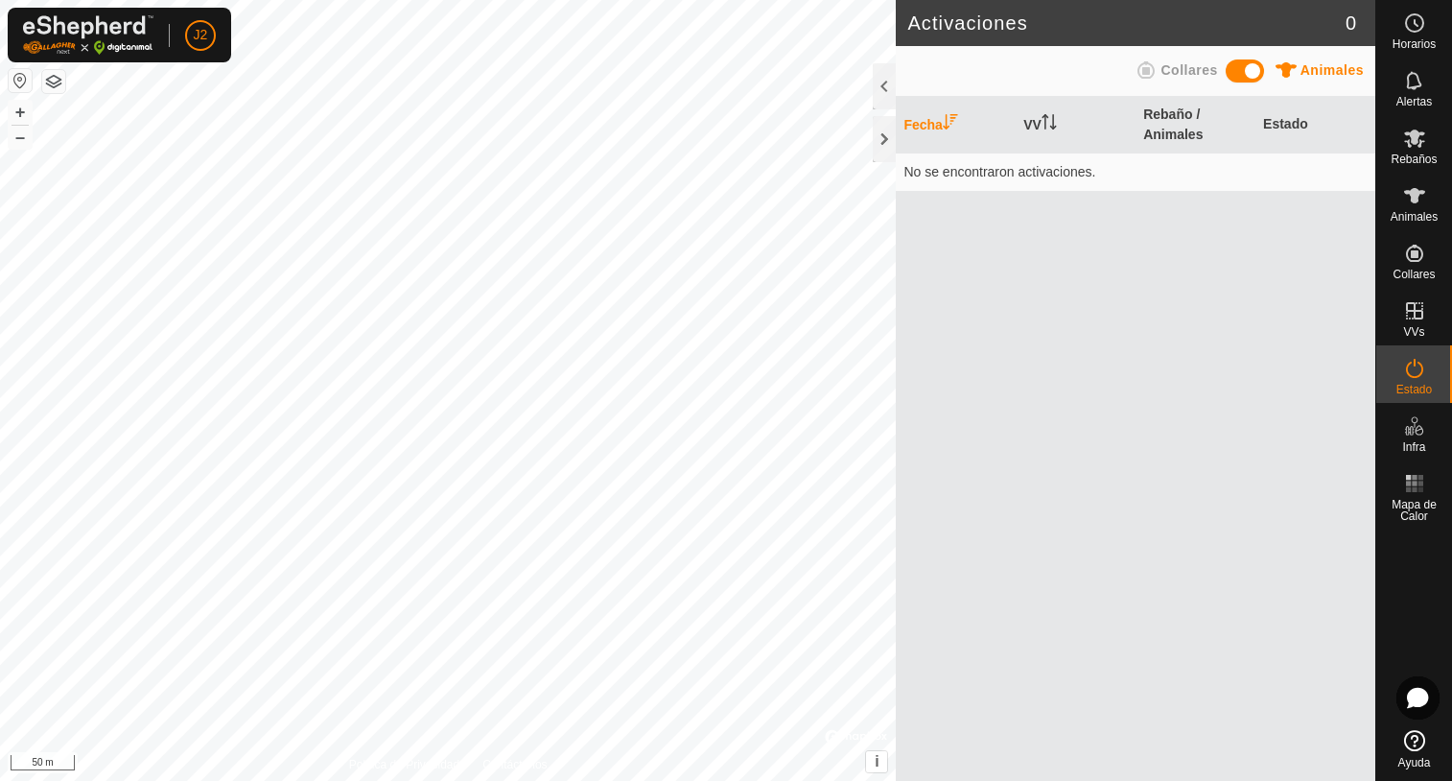
click at [1414, 375] on icon at bounding box center [1414, 368] width 23 height 23
click at [1246, 71] on span at bounding box center [1245, 70] width 38 height 23
click at [1246, 72] on span at bounding box center [1245, 70] width 38 height 23
click at [1243, 73] on span at bounding box center [1245, 70] width 38 height 23
click at [1254, 71] on span at bounding box center [1245, 70] width 38 height 23
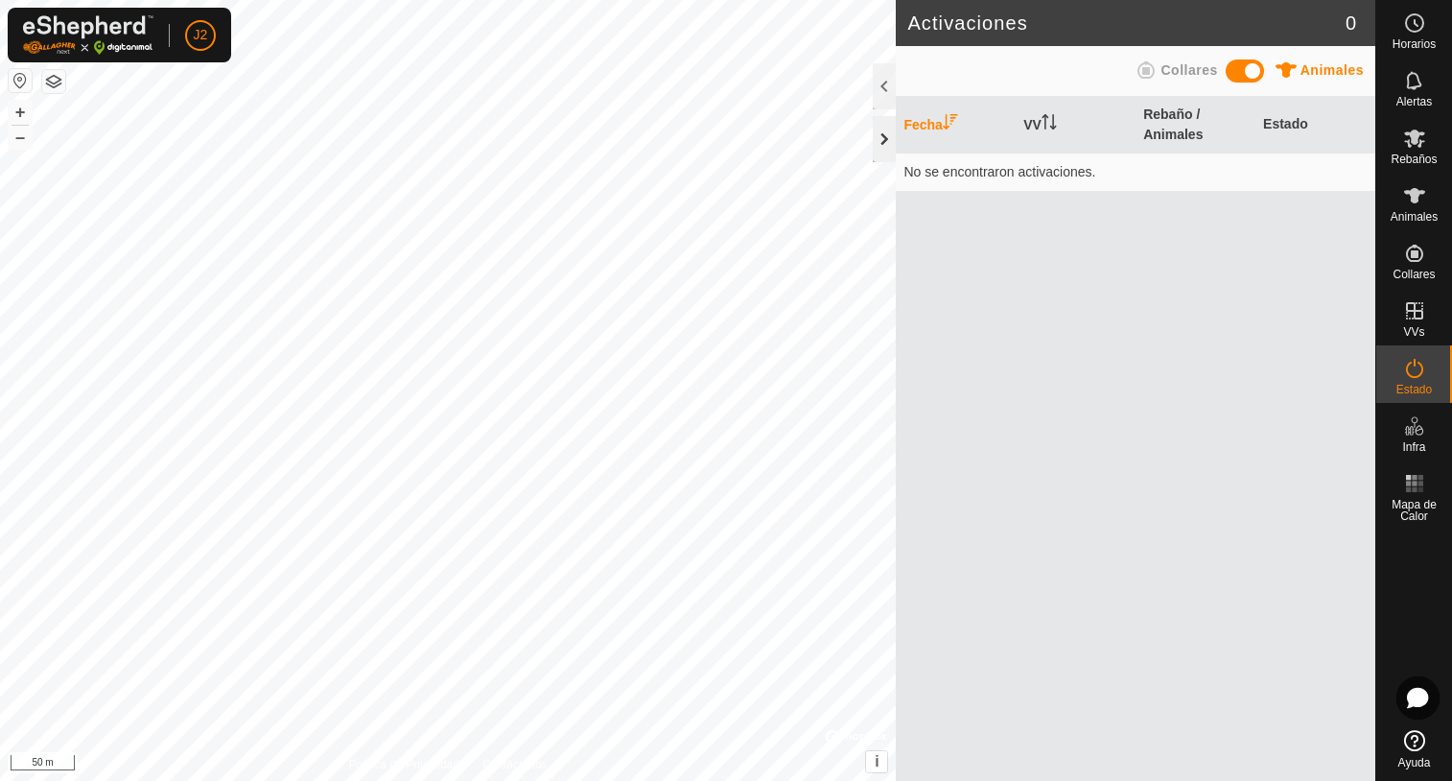
click at [885, 133] on div at bounding box center [884, 139] width 23 height 46
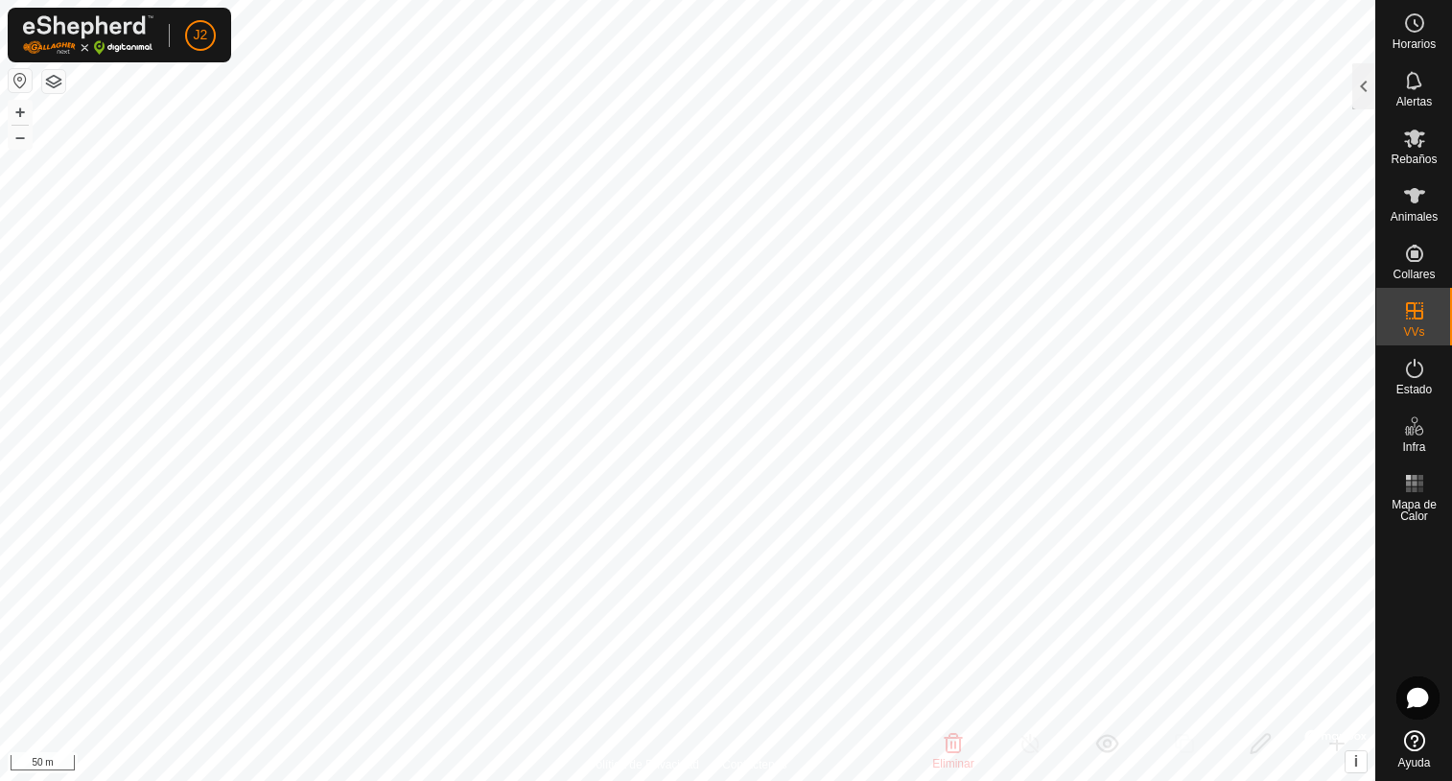
checkbox input "false"
click at [1424, 209] on es-animals-svg-icon at bounding box center [1414, 195] width 35 height 31
checkbox input "false"
click at [1357, 94] on div at bounding box center [1363, 86] width 23 height 46
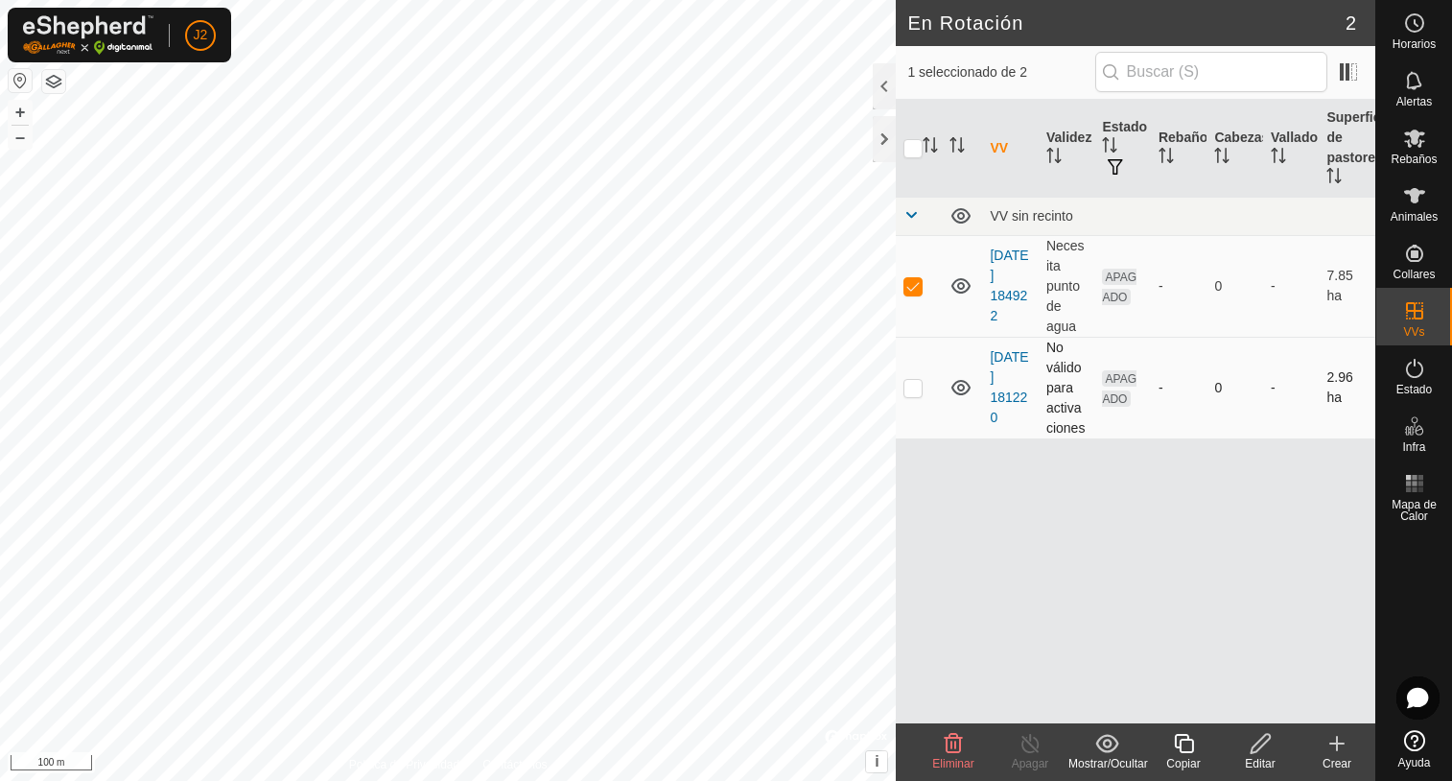
checkbox input "false"
checkbox input "true"
click at [918, 286] on p-checkbox at bounding box center [912, 285] width 19 height 15
checkbox input "true"
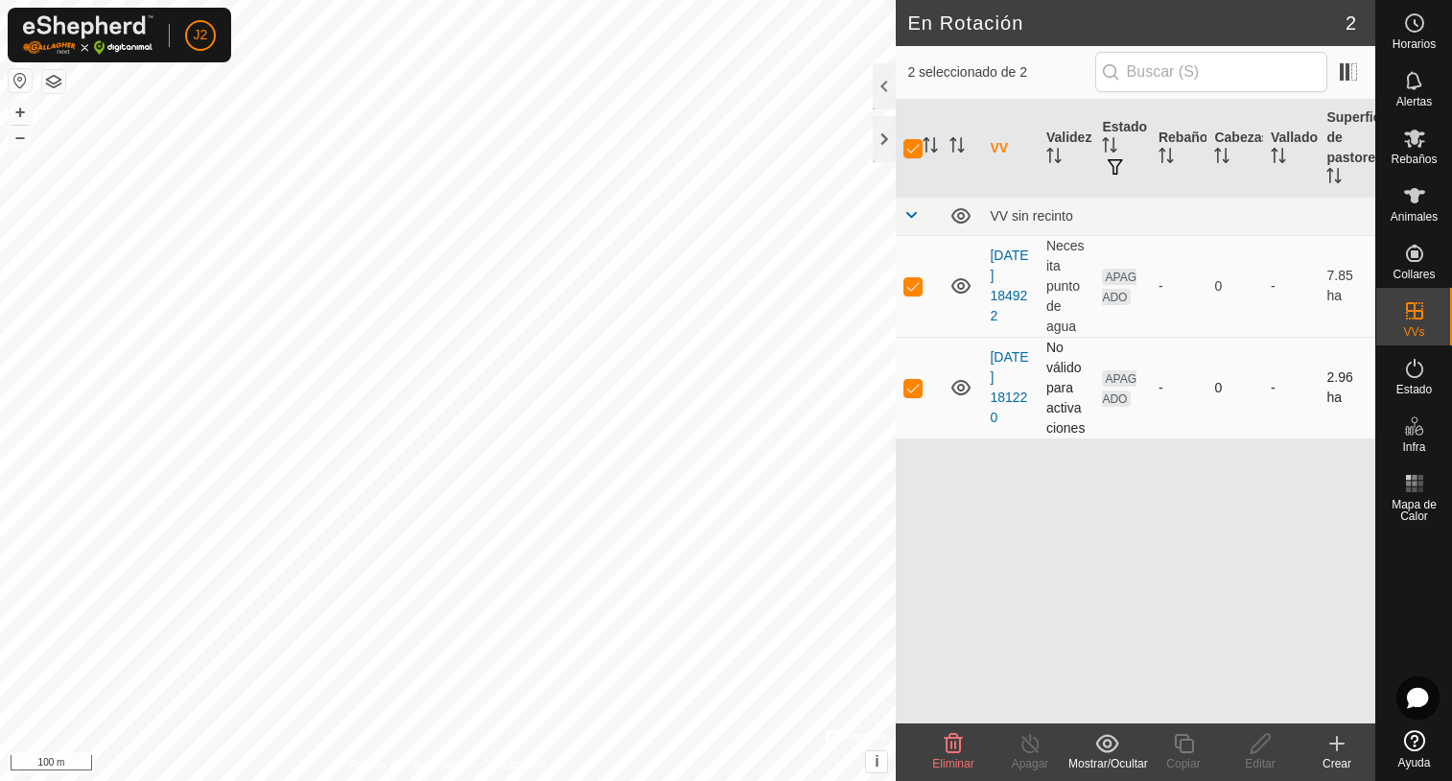
click at [910, 393] on p-checkbox at bounding box center [912, 387] width 19 height 15
checkbox input "false"
click at [1348, 67] on span at bounding box center [1348, 72] width 31 height 31
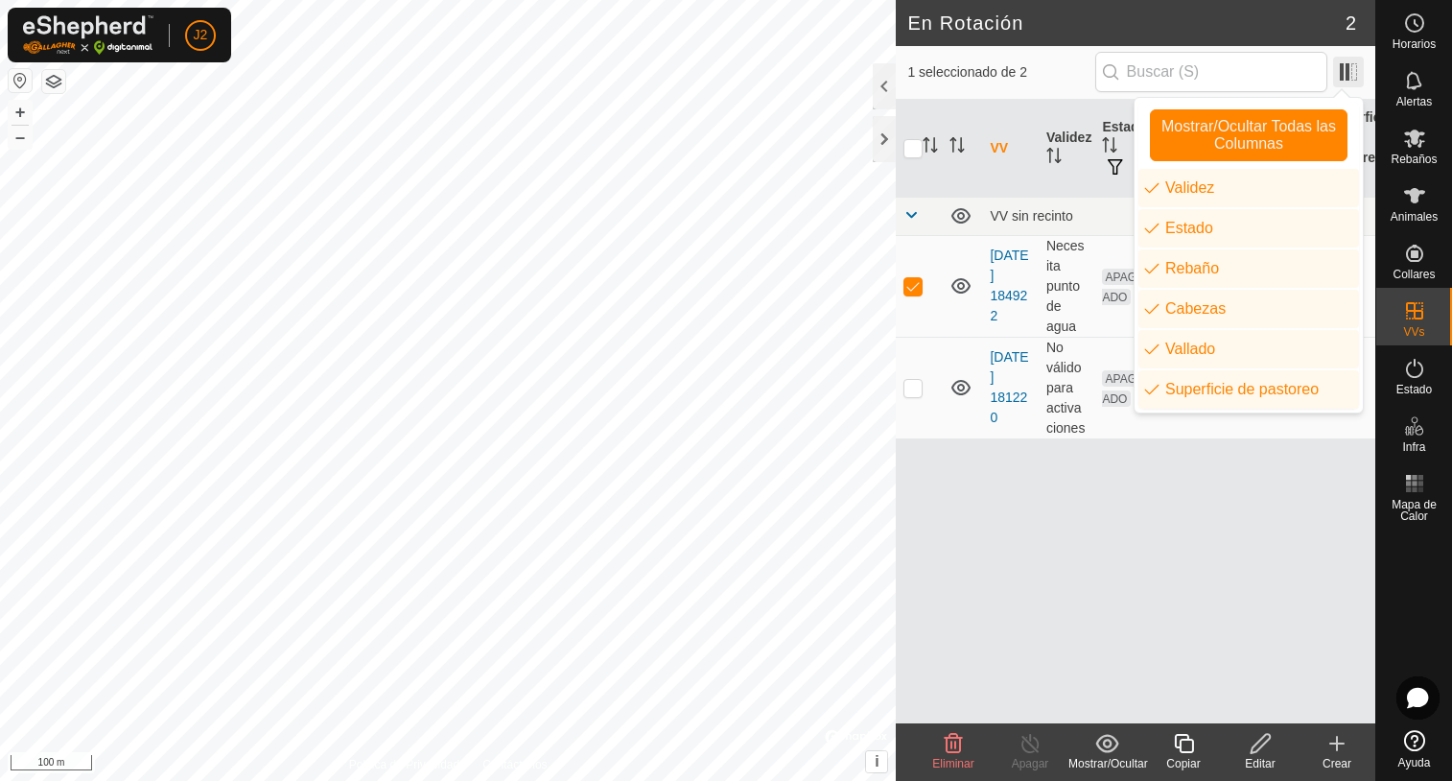
click at [1348, 67] on span at bounding box center [1348, 72] width 31 height 31
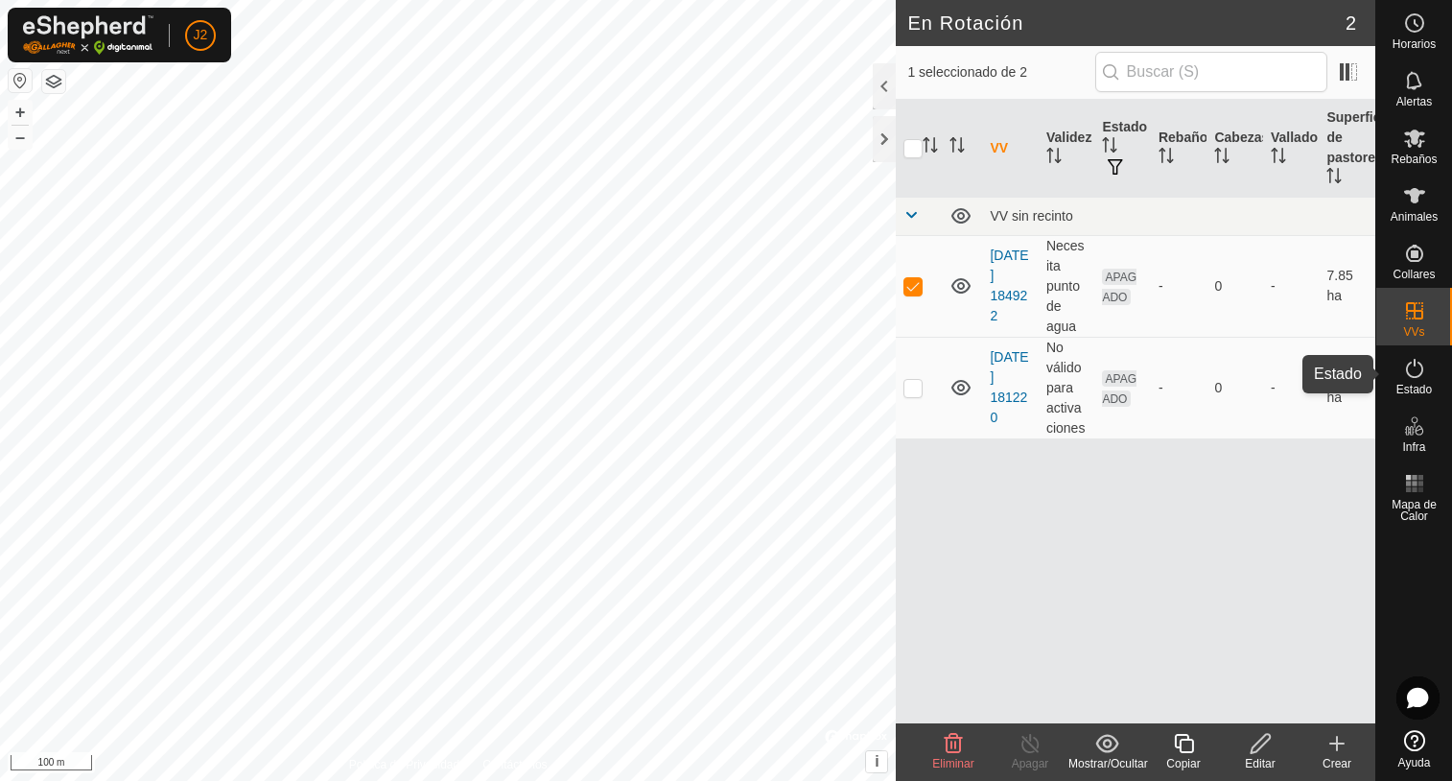
click at [1406, 378] on icon at bounding box center [1414, 368] width 23 height 23
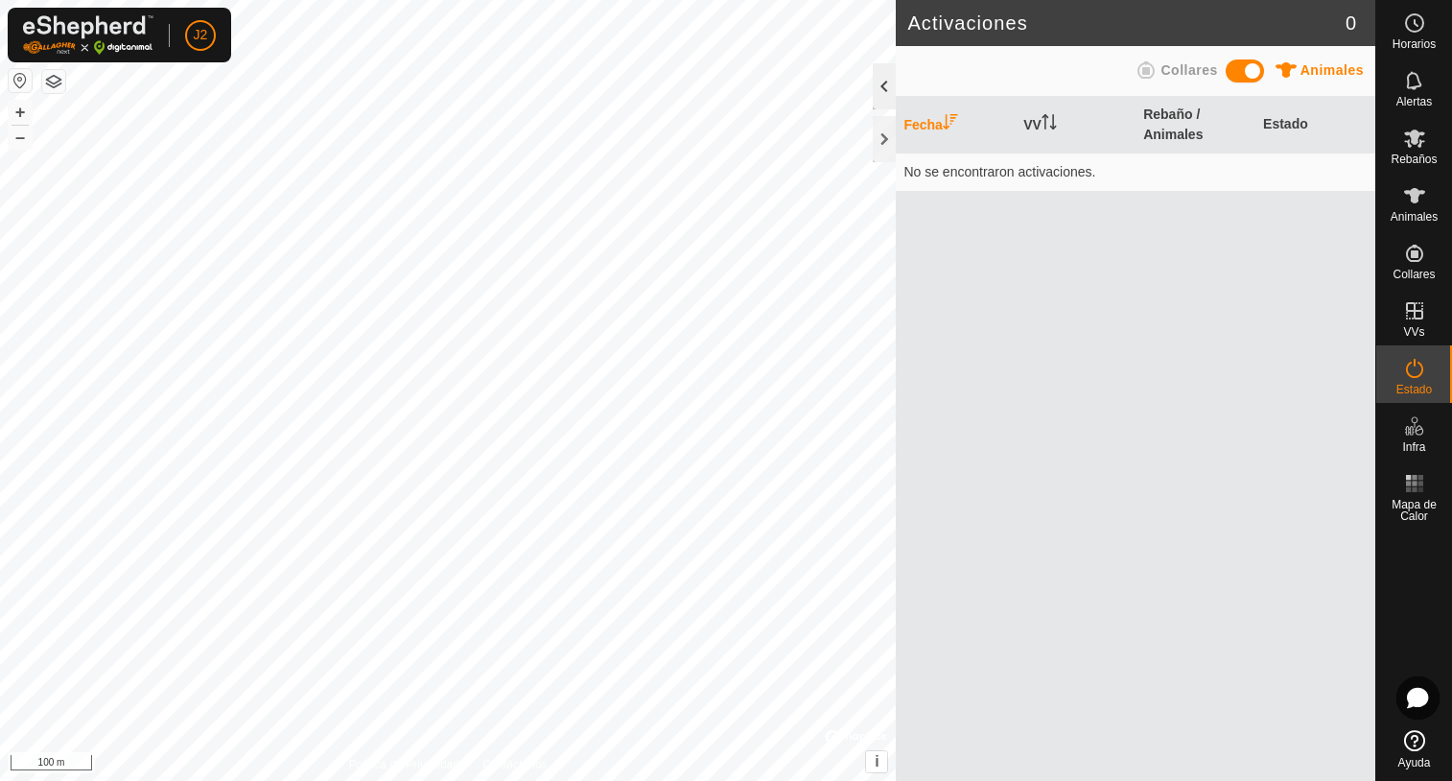
click at [881, 96] on div at bounding box center [884, 86] width 23 height 46
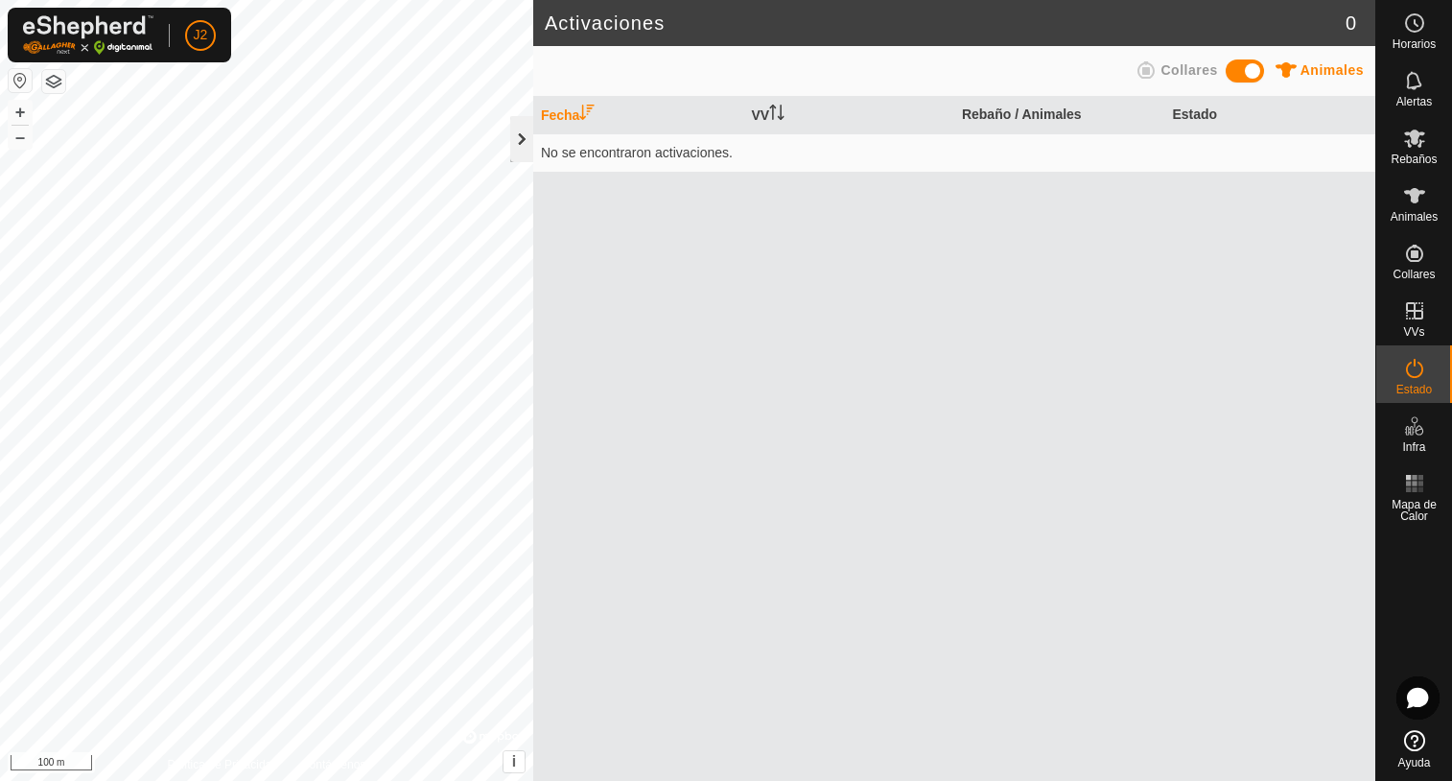
click at [524, 142] on div at bounding box center [521, 139] width 23 height 46
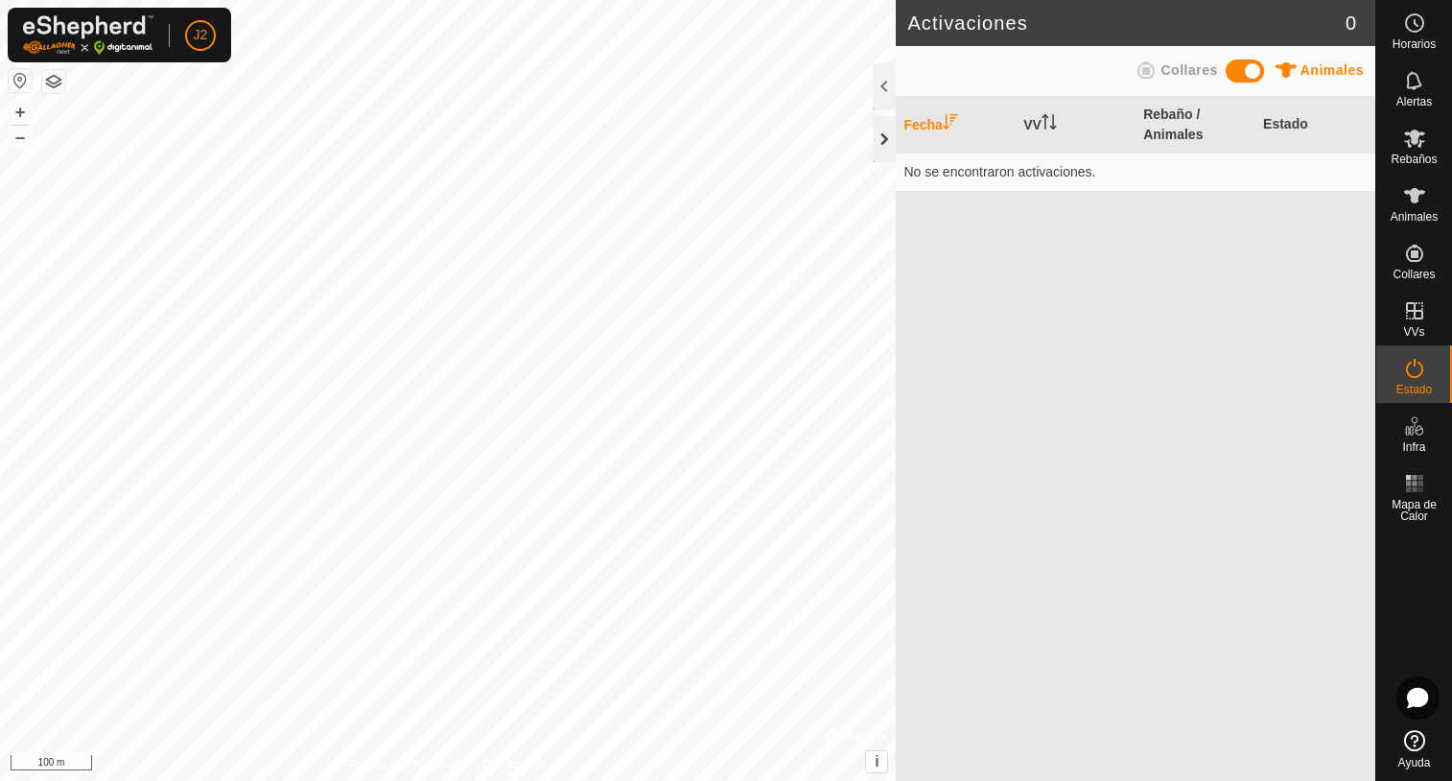
click at [880, 137] on div at bounding box center [884, 139] width 23 height 46
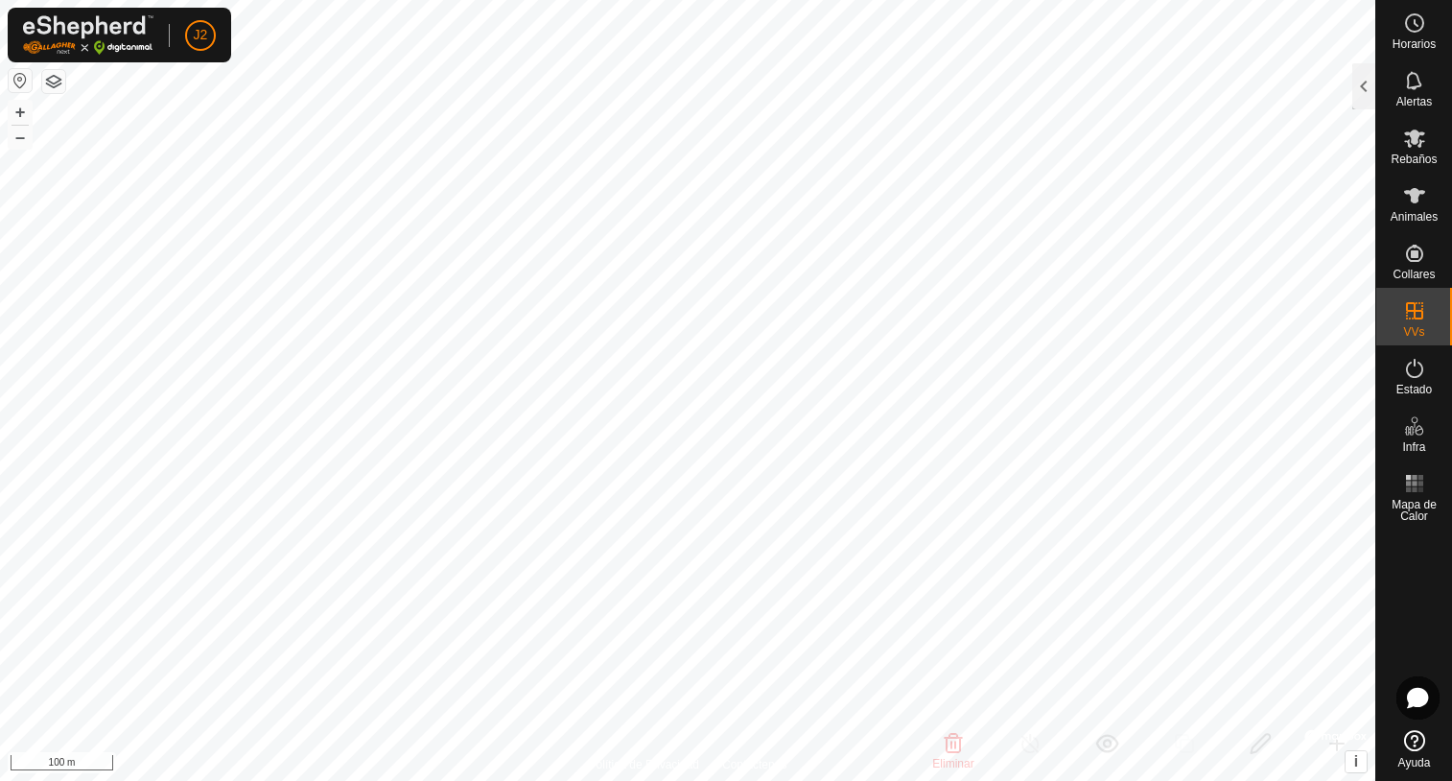
checkbox input "false"
checkbox input "true"
click at [1357, 88] on div at bounding box center [1363, 86] width 23 height 46
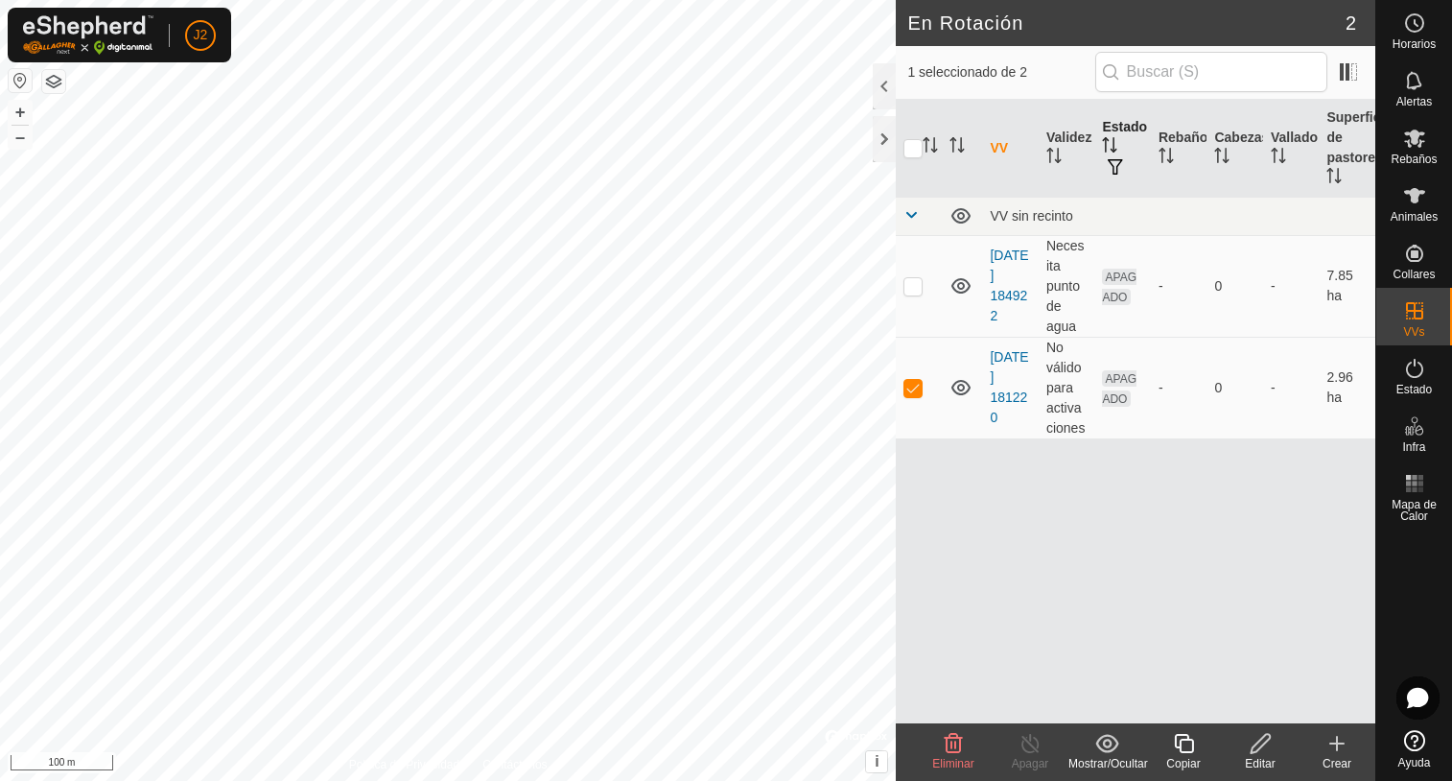
click at [1109, 146] on icon "Activar para ordenar" at bounding box center [1109, 144] width 15 height 15
click at [1108, 148] on icon "Activar para ordenar" at bounding box center [1109, 144] width 15 height 15
click at [1259, 749] on icon at bounding box center [1260, 743] width 19 height 19
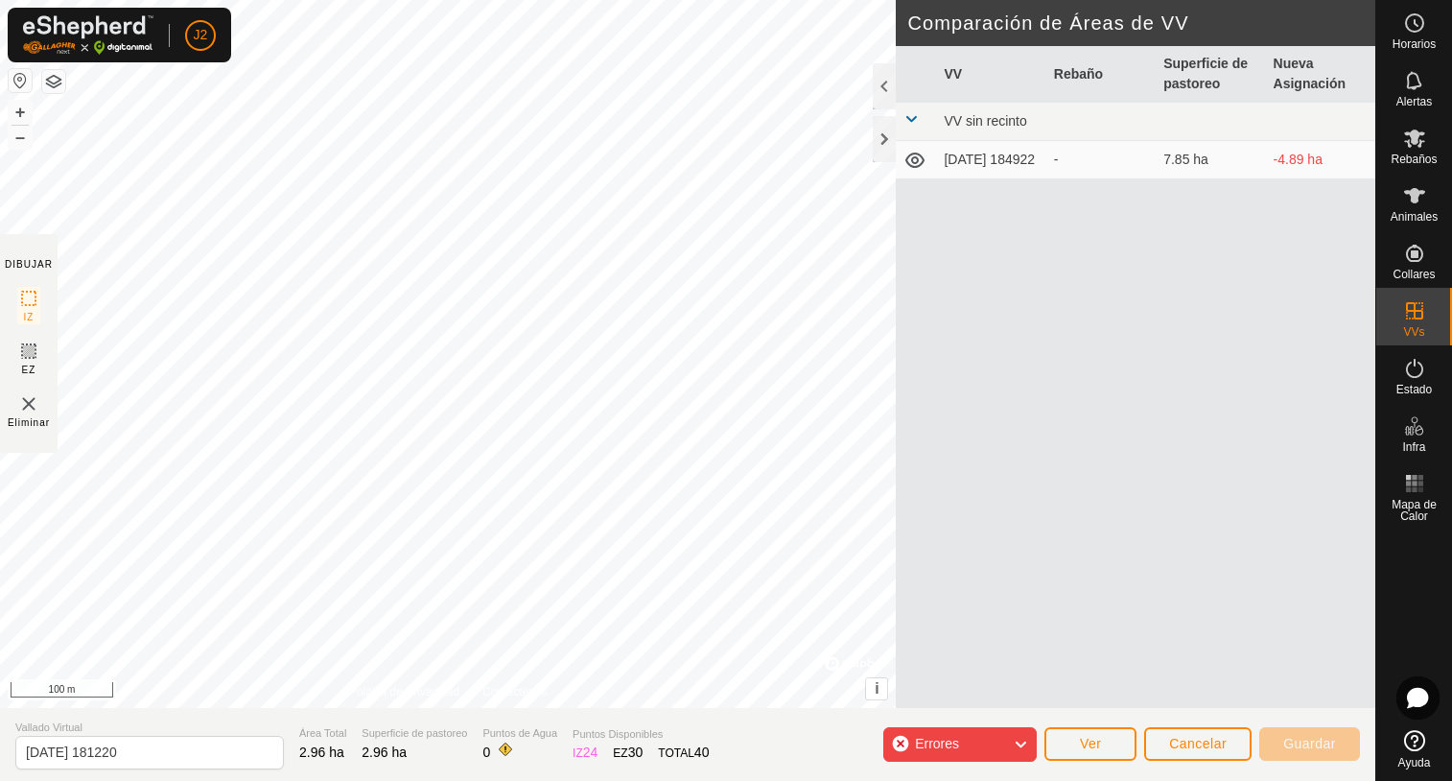
click at [1021, 743] on icon at bounding box center [1020, 744] width 15 height 25
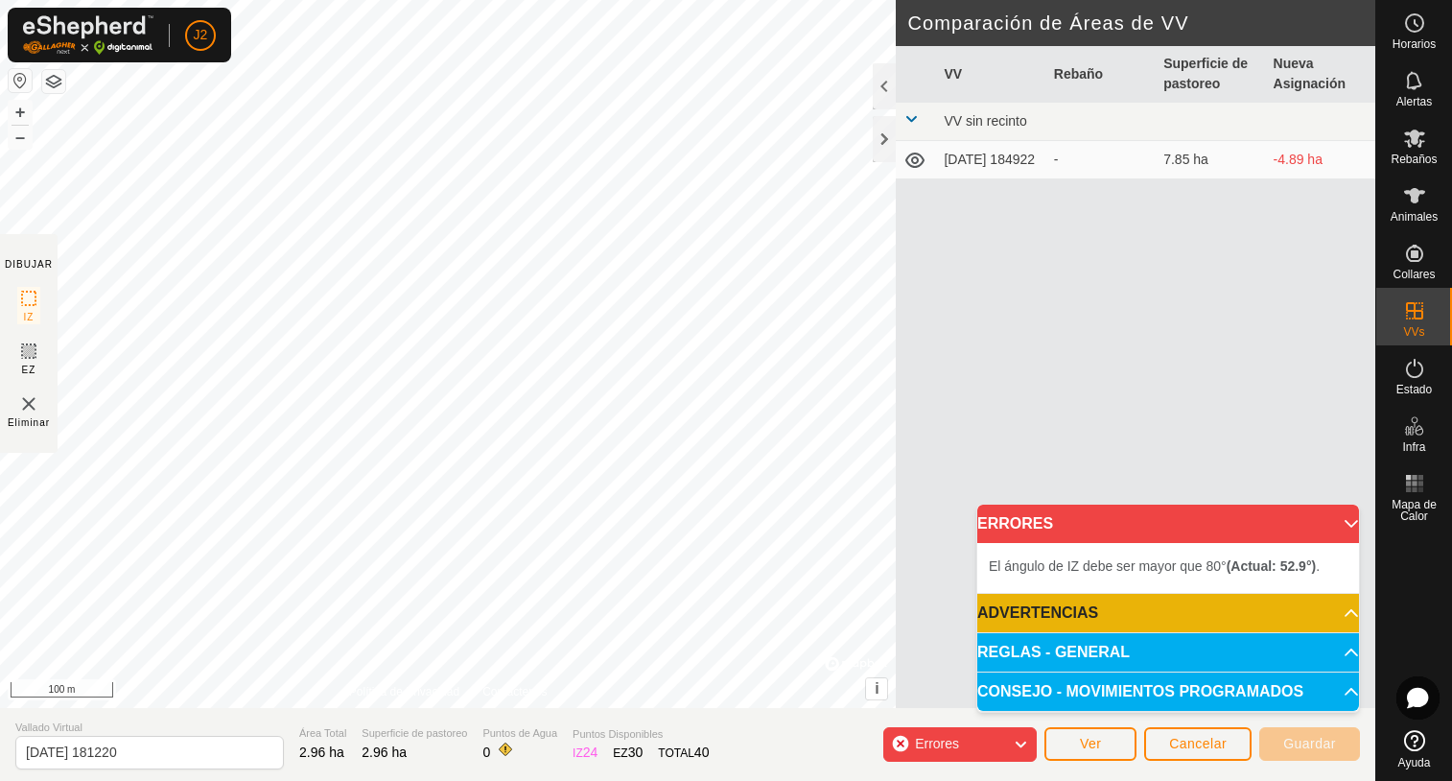
click at [1021, 743] on icon at bounding box center [1020, 744] width 15 height 25
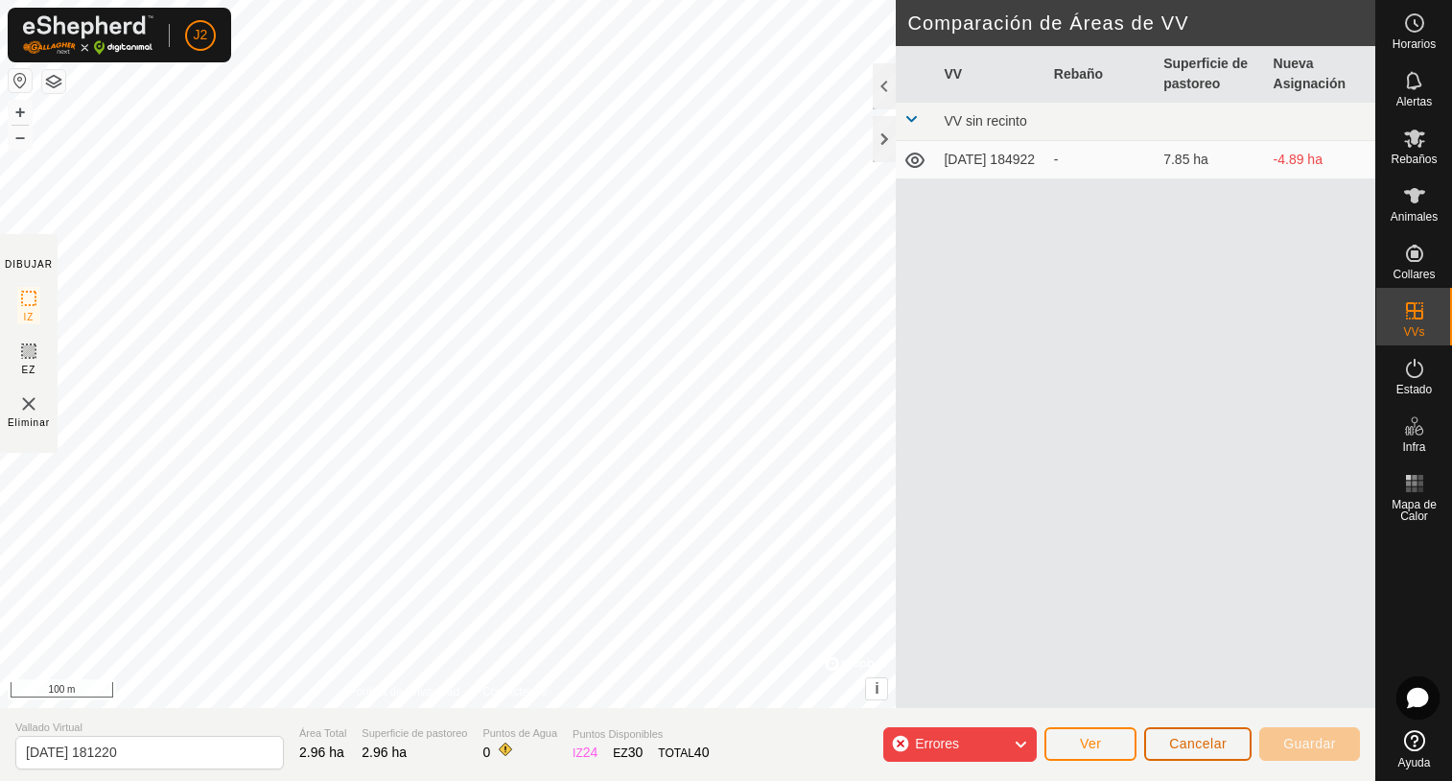
click at [1186, 745] on span "Cancelar" at bounding box center [1198, 743] width 58 height 15
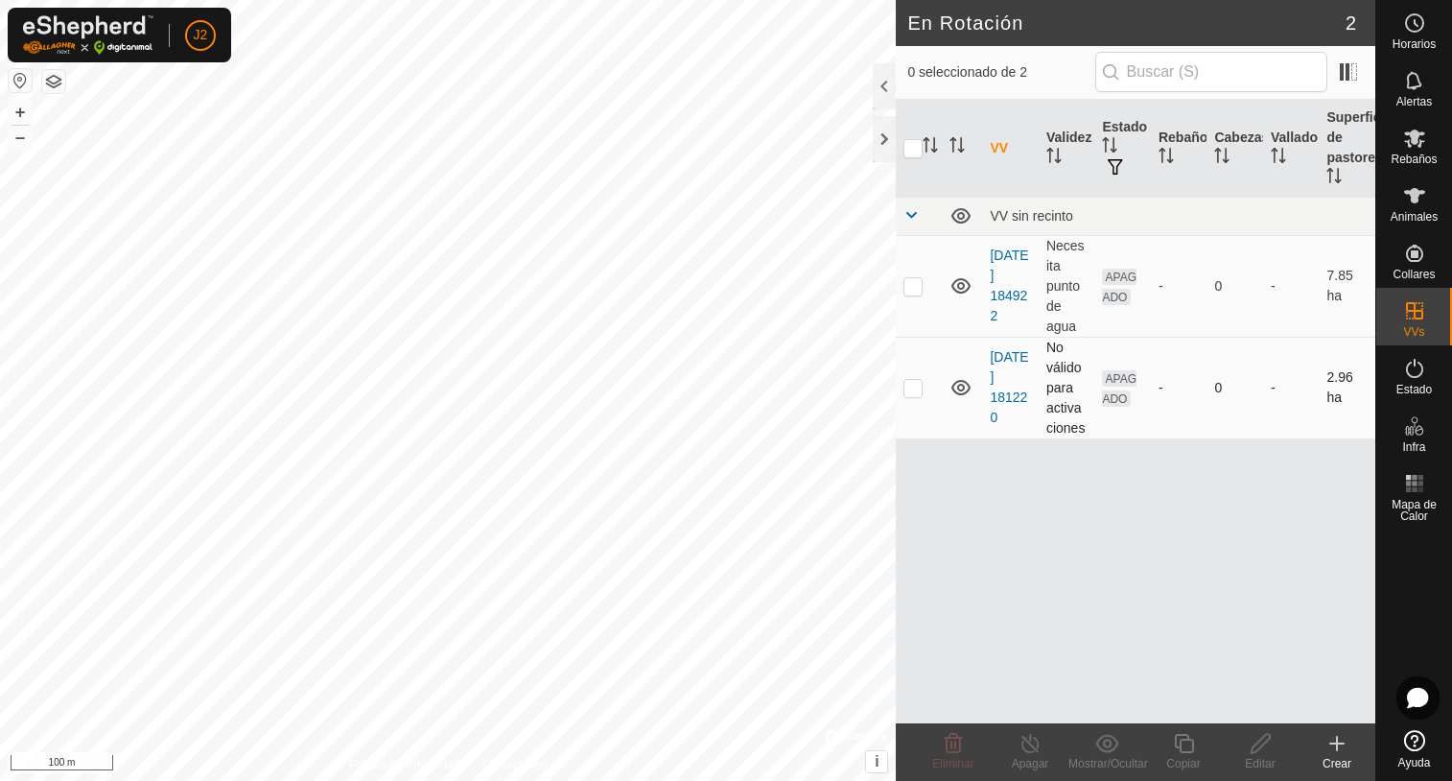
click at [920, 390] on p-checkbox at bounding box center [912, 387] width 19 height 15
checkbox input "true"
click at [910, 394] on p-checkbox at bounding box center [912, 387] width 19 height 15
checkbox input "true"
click at [1263, 752] on icon at bounding box center [1261, 743] width 24 height 23
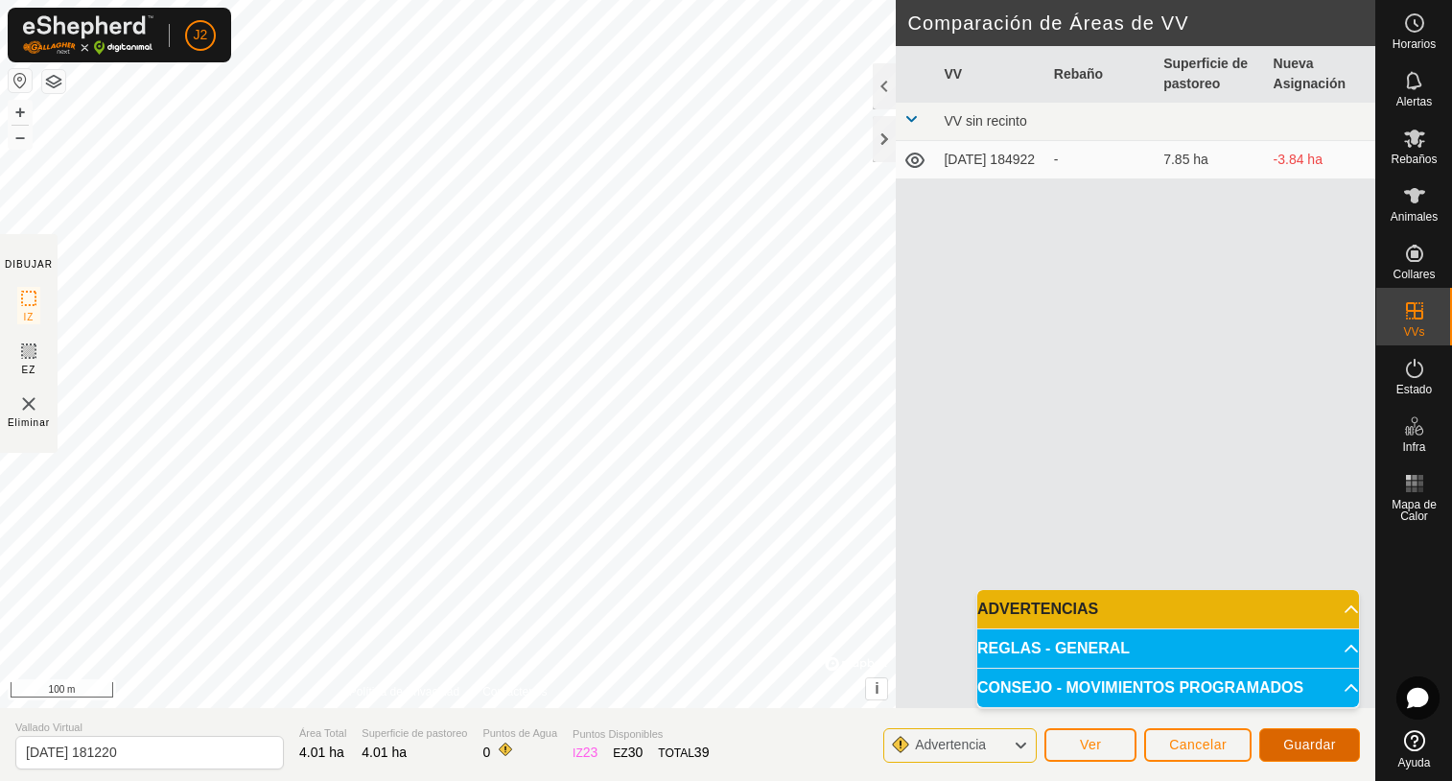
click at [1305, 743] on span "Guardar" at bounding box center [1309, 744] width 53 height 15
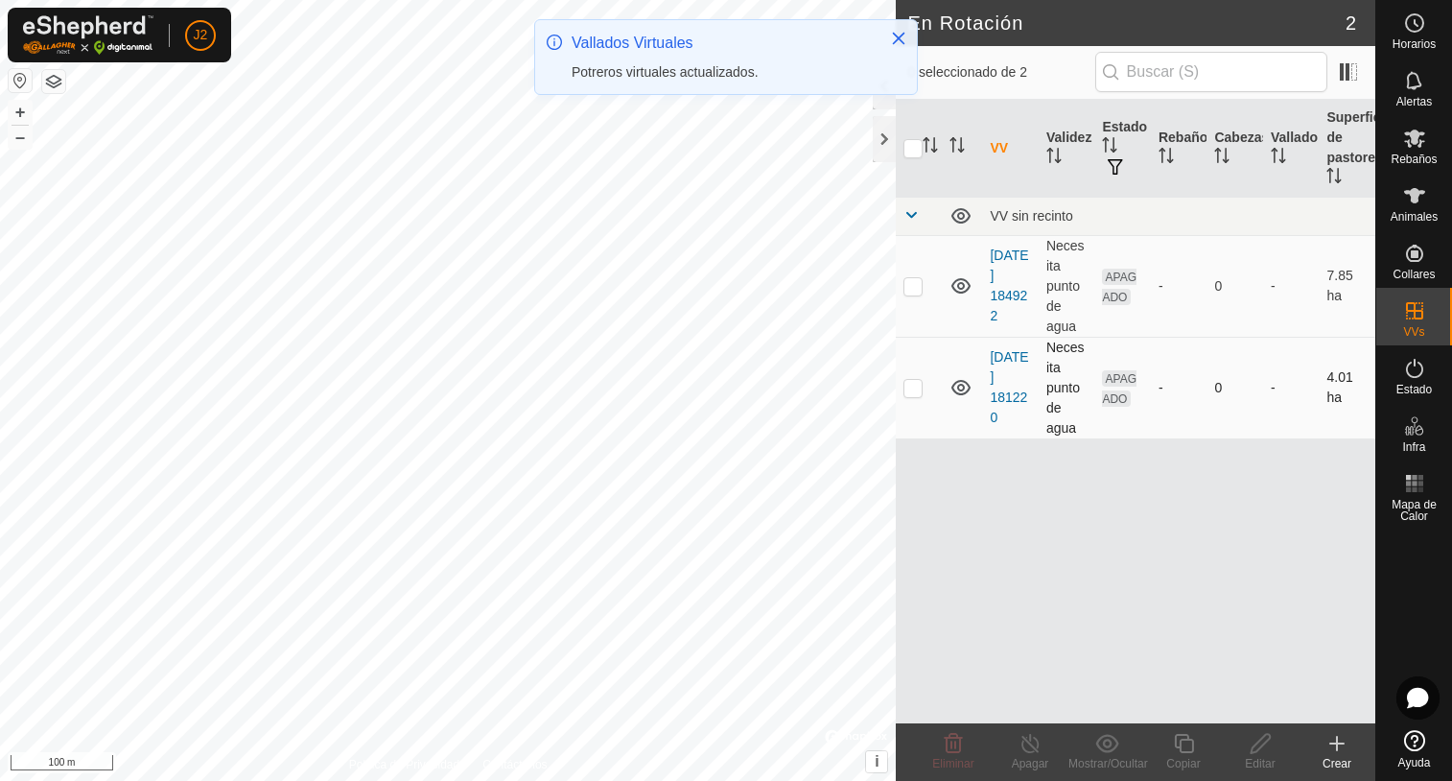
click at [914, 387] on p-checkbox at bounding box center [912, 387] width 19 height 15
checkbox input "true"
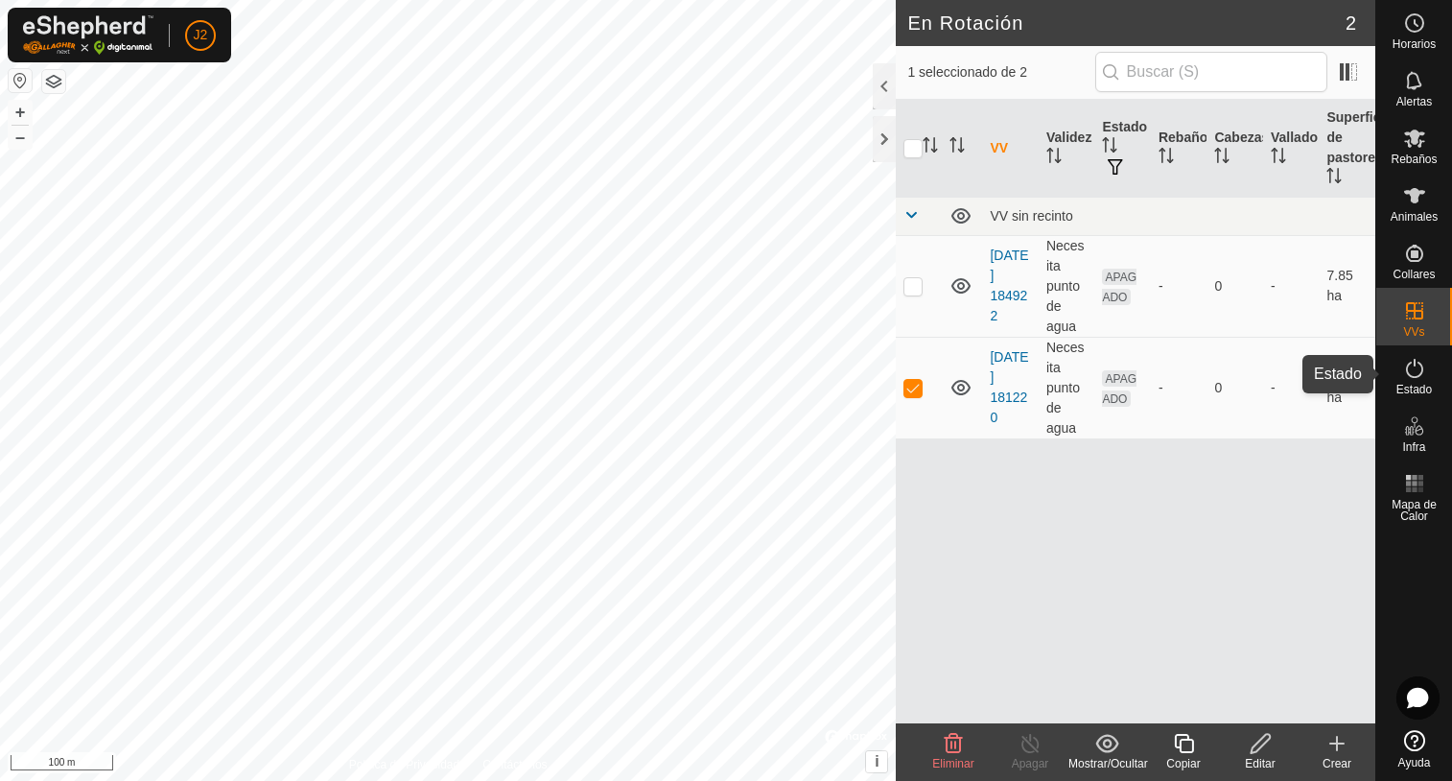
click at [1418, 376] on icon at bounding box center [1414, 368] width 17 height 19
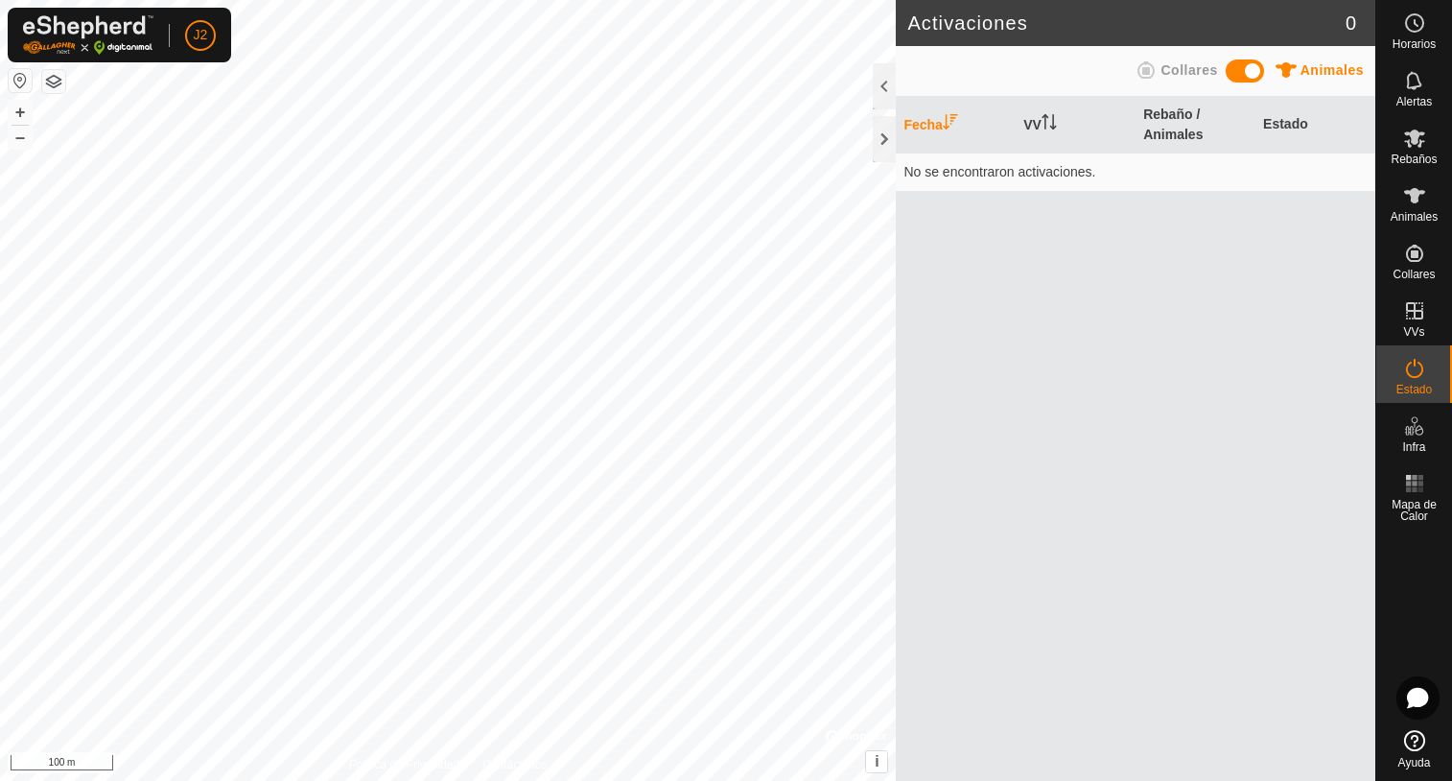
click at [884, 87] on div at bounding box center [884, 86] width 23 height 46
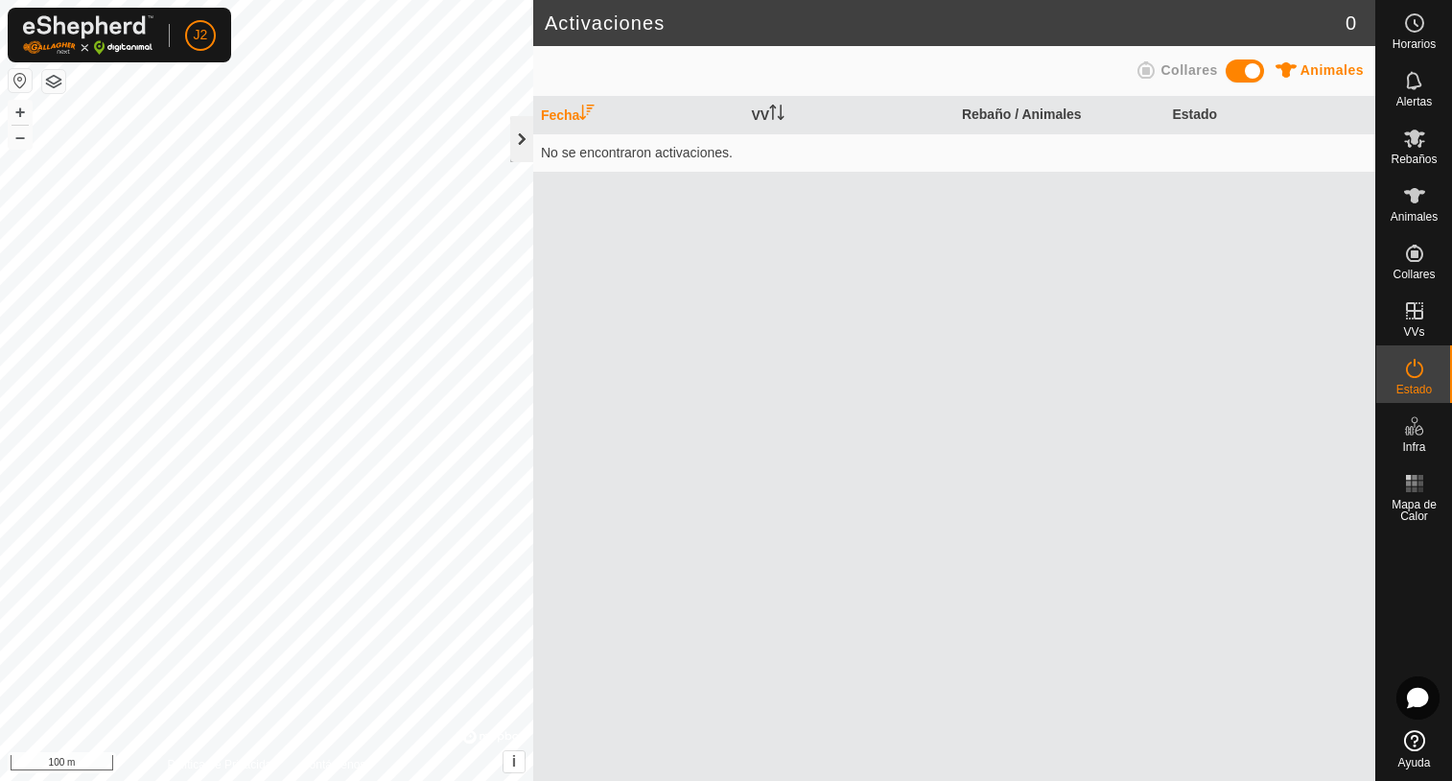
click at [529, 148] on div at bounding box center [521, 139] width 23 height 46
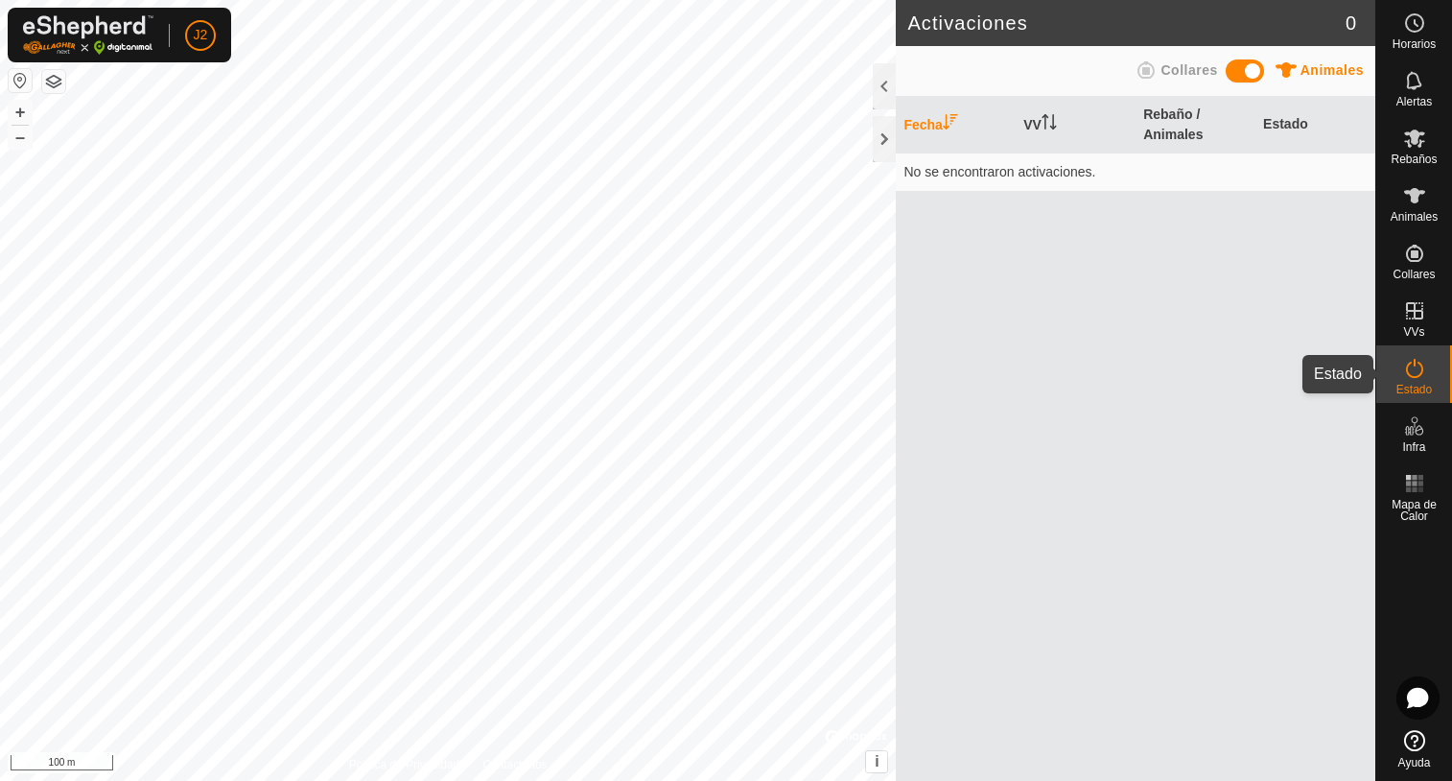
click at [1416, 381] on es-activation-svg-icon at bounding box center [1414, 368] width 35 height 31
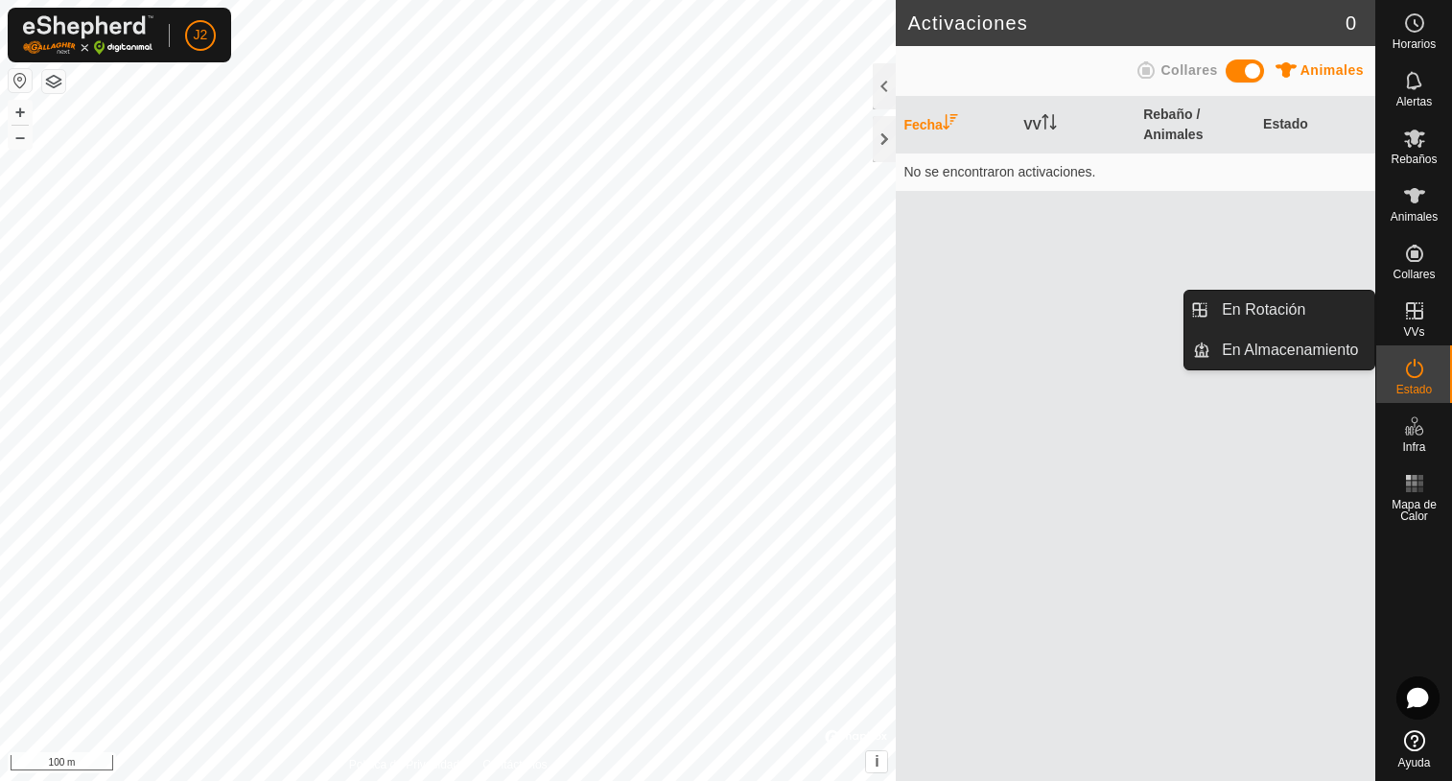
click at [1419, 320] on icon at bounding box center [1414, 310] width 23 height 23
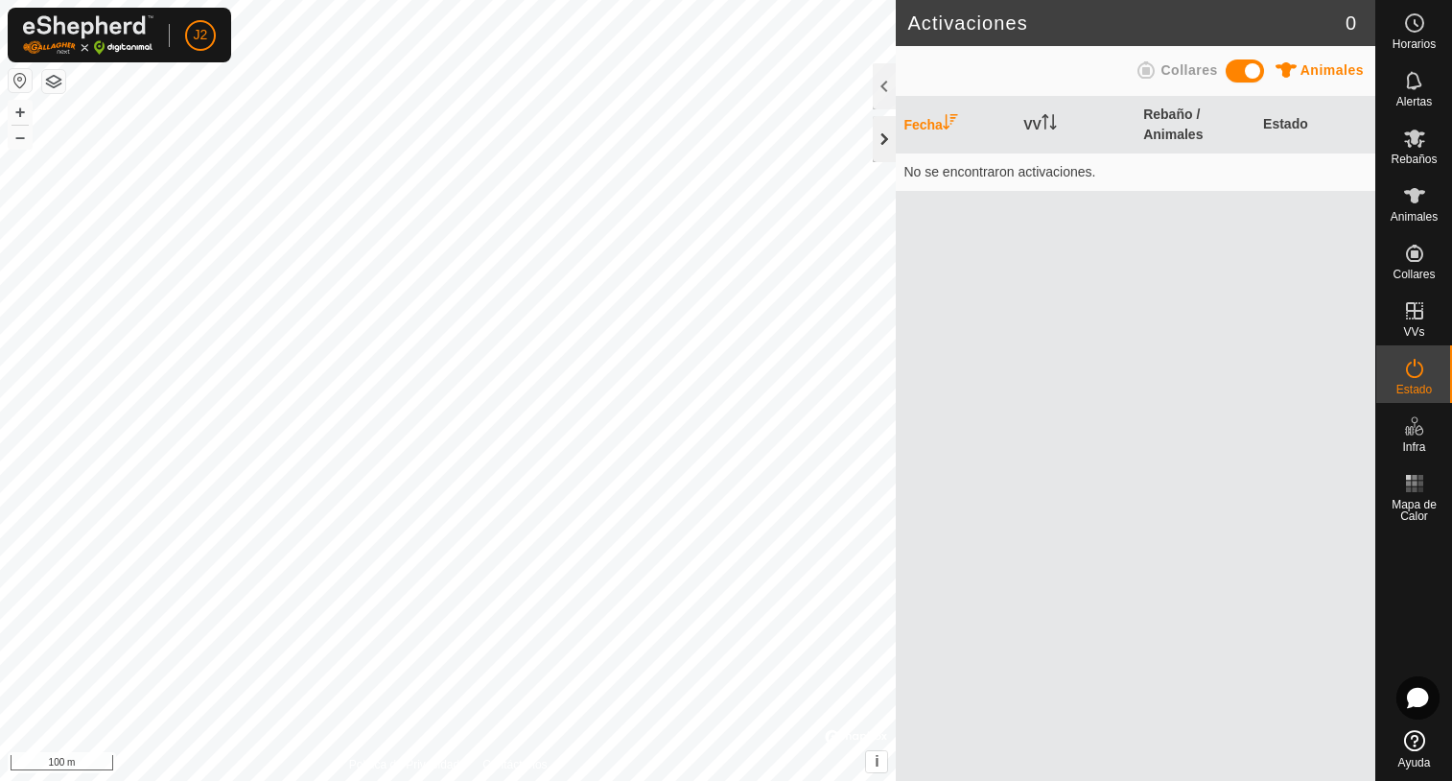
click at [888, 135] on div at bounding box center [884, 139] width 23 height 46
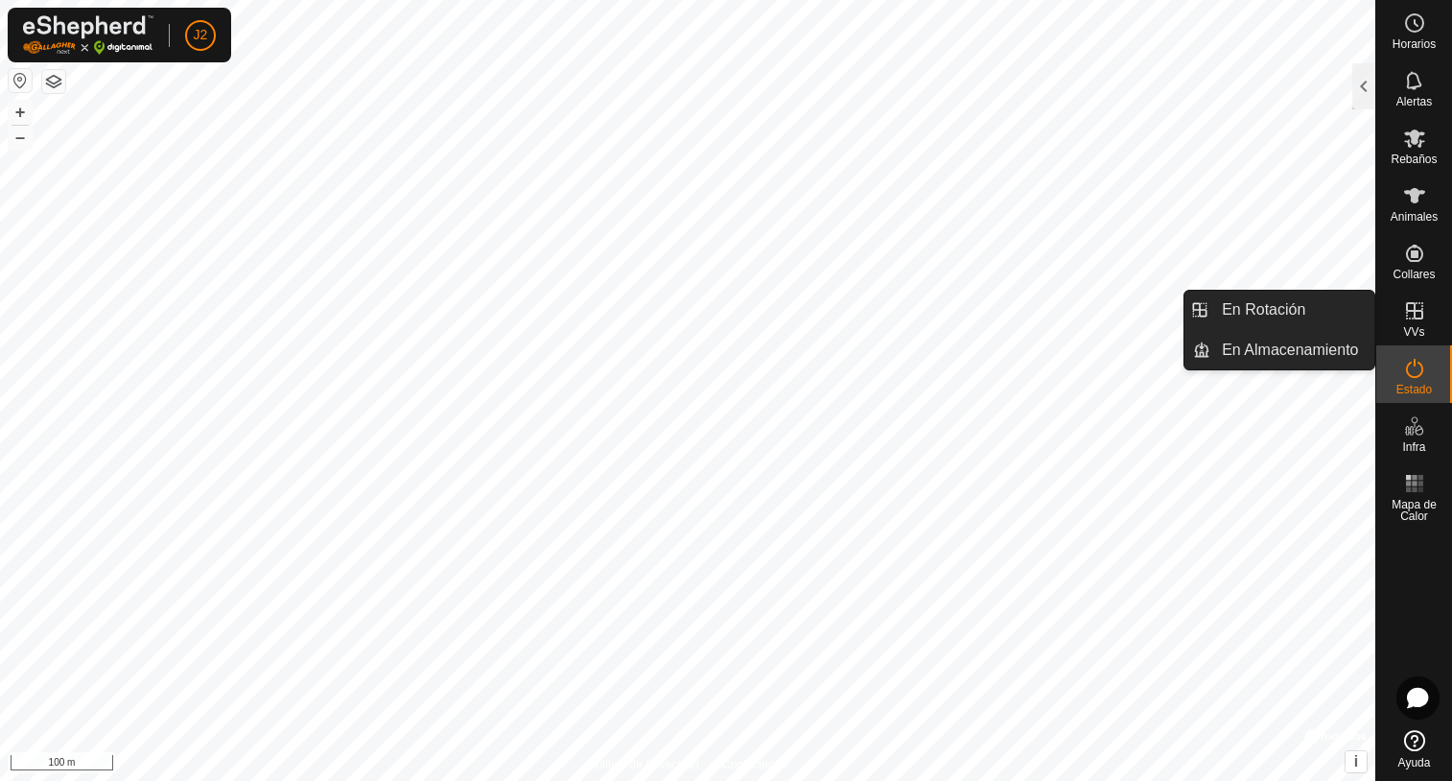
click at [1409, 320] on icon at bounding box center [1414, 310] width 23 height 23
click at [1413, 311] on icon at bounding box center [1414, 310] width 17 height 17
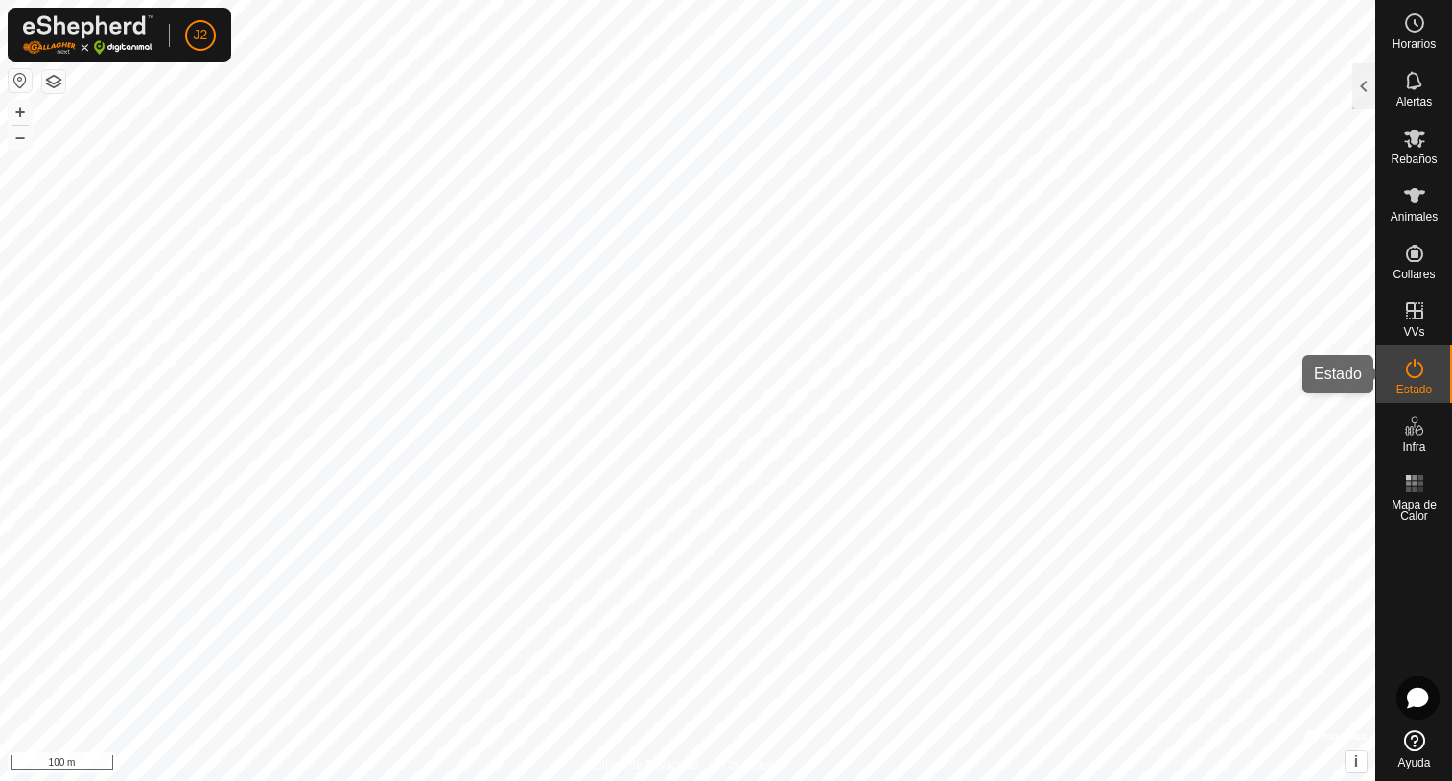
click at [1413, 380] on es-activation-svg-icon at bounding box center [1414, 368] width 35 height 31
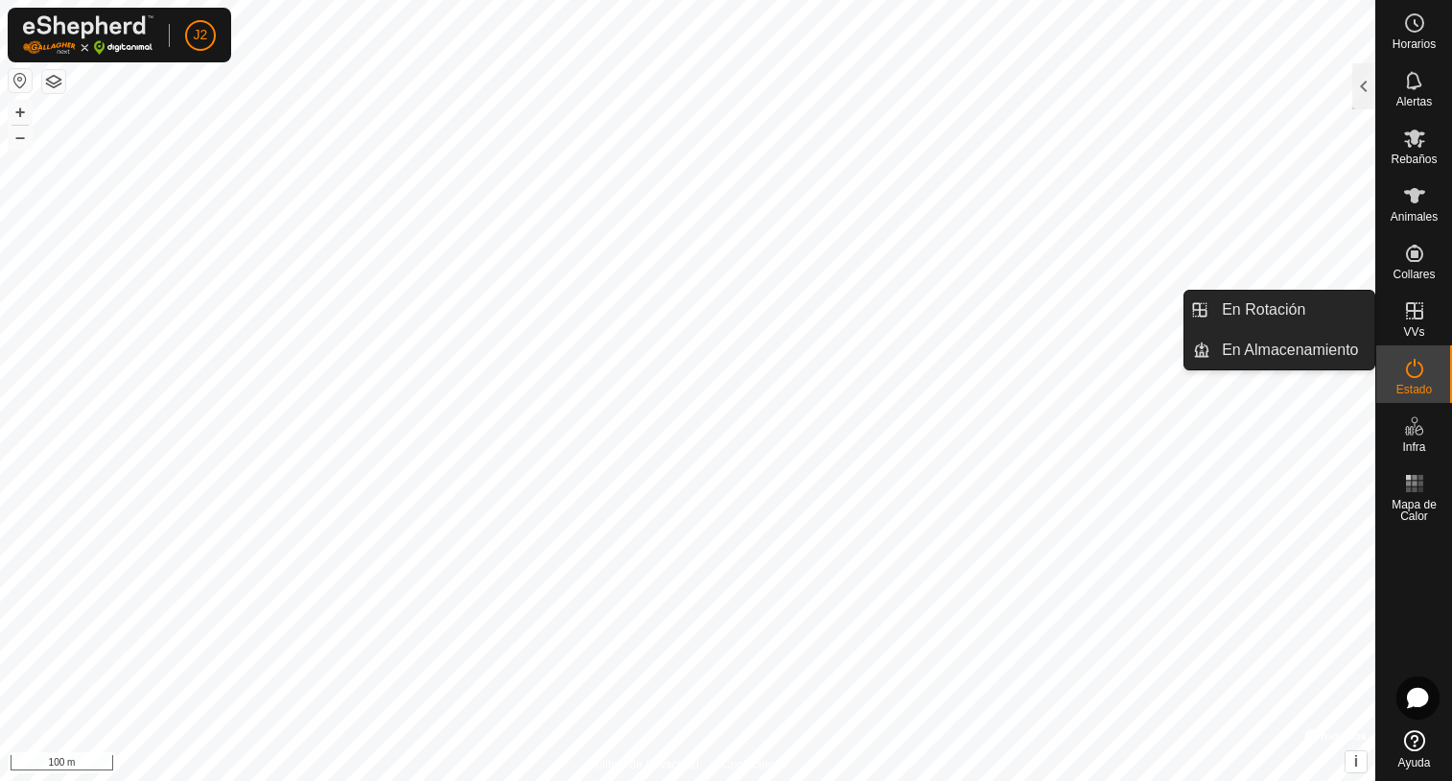
click at [1408, 323] on es-virtualpaddocks-svg-icon at bounding box center [1414, 310] width 35 height 31
click at [1301, 310] on link "En Rotación" at bounding box center [1292, 310] width 164 height 38
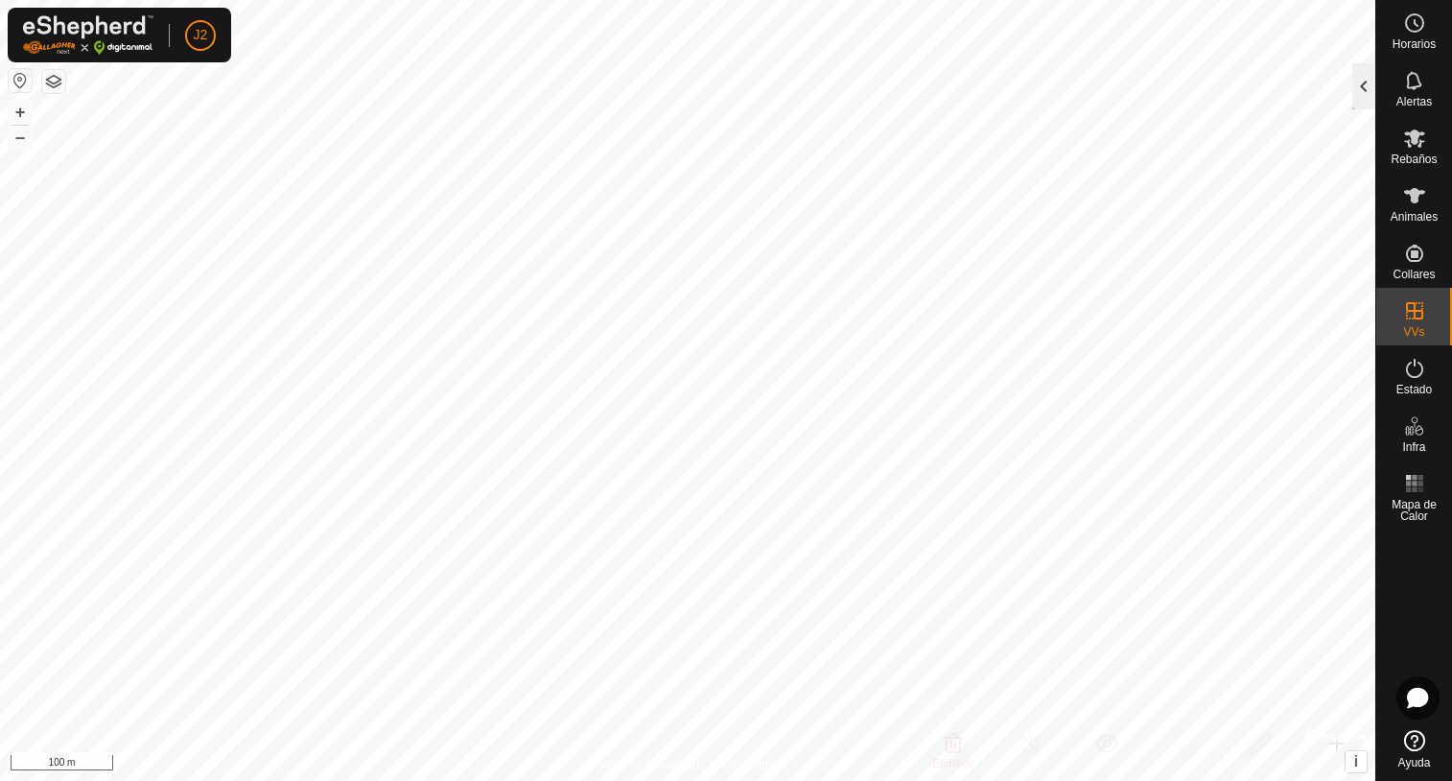
click at [1365, 82] on div at bounding box center [1363, 86] width 23 height 46
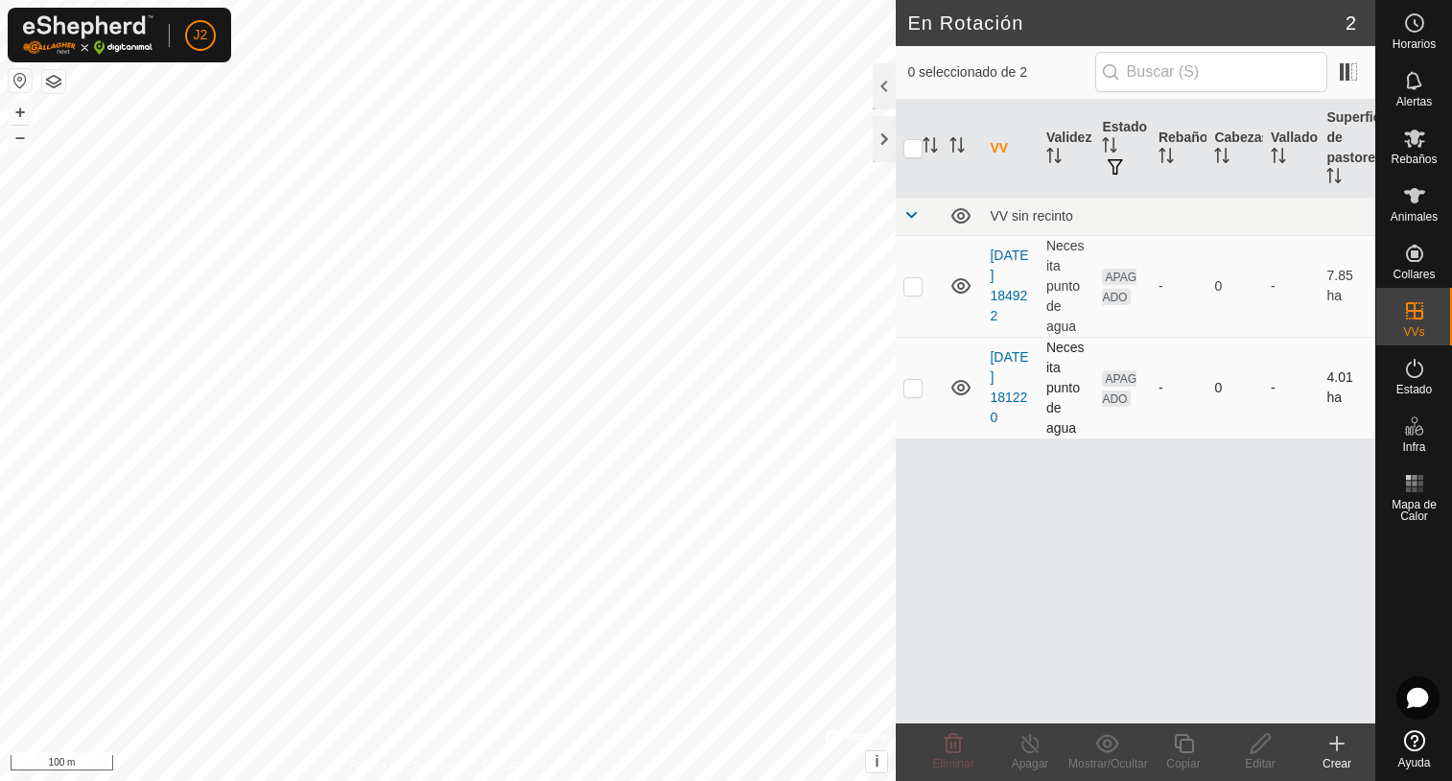
click at [916, 394] on p-checkbox at bounding box center [912, 387] width 19 height 15
checkbox input "true"
click at [911, 145] on input "checkbox" at bounding box center [912, 148] width 19 height 19
checkbox input "true"
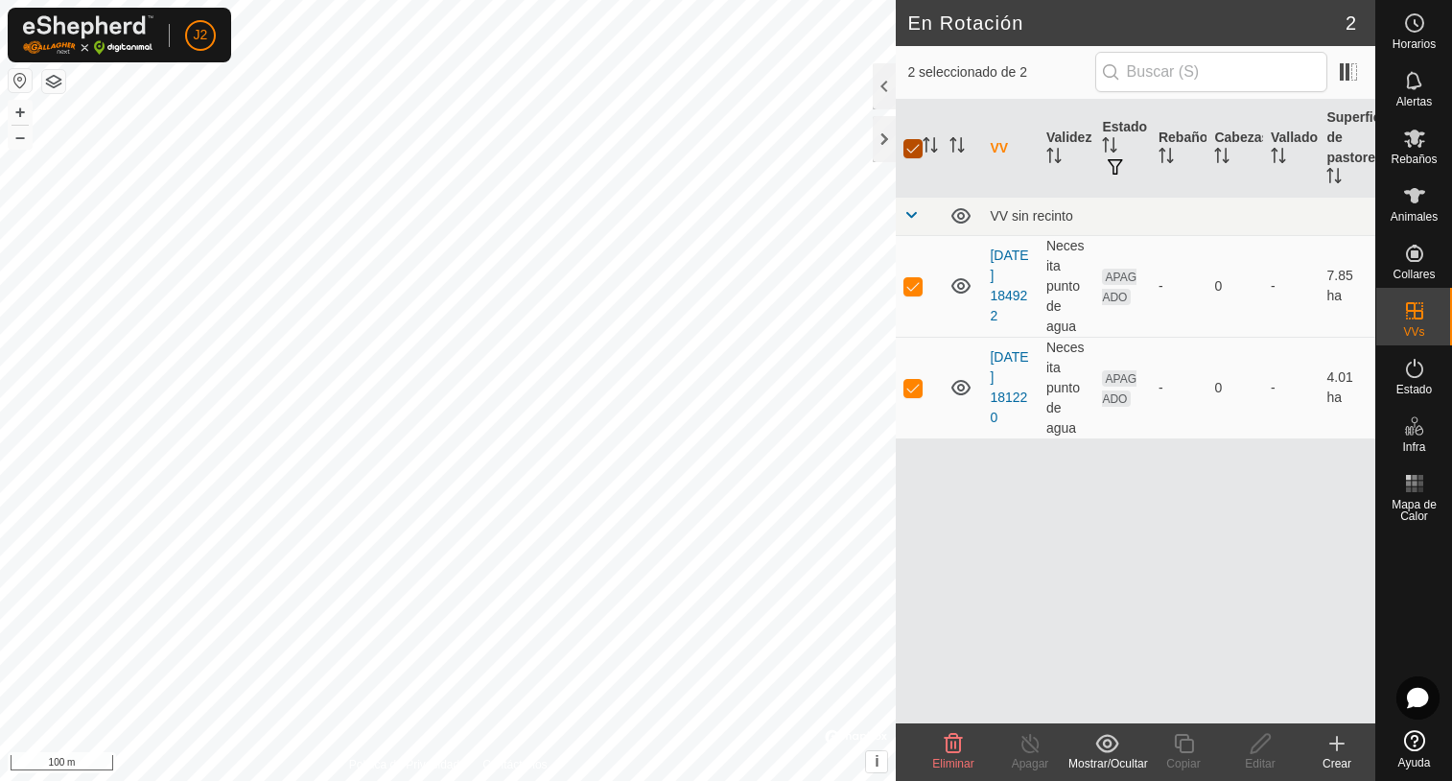
click at [911, 145] on input "checkbox" at bounding box center [912, 148] width 19 height 19
checkbox input "false"
click at [915, 390] on p-checkbox at bounding box center [912, 387] width 19 height 15
checkbox input "true"
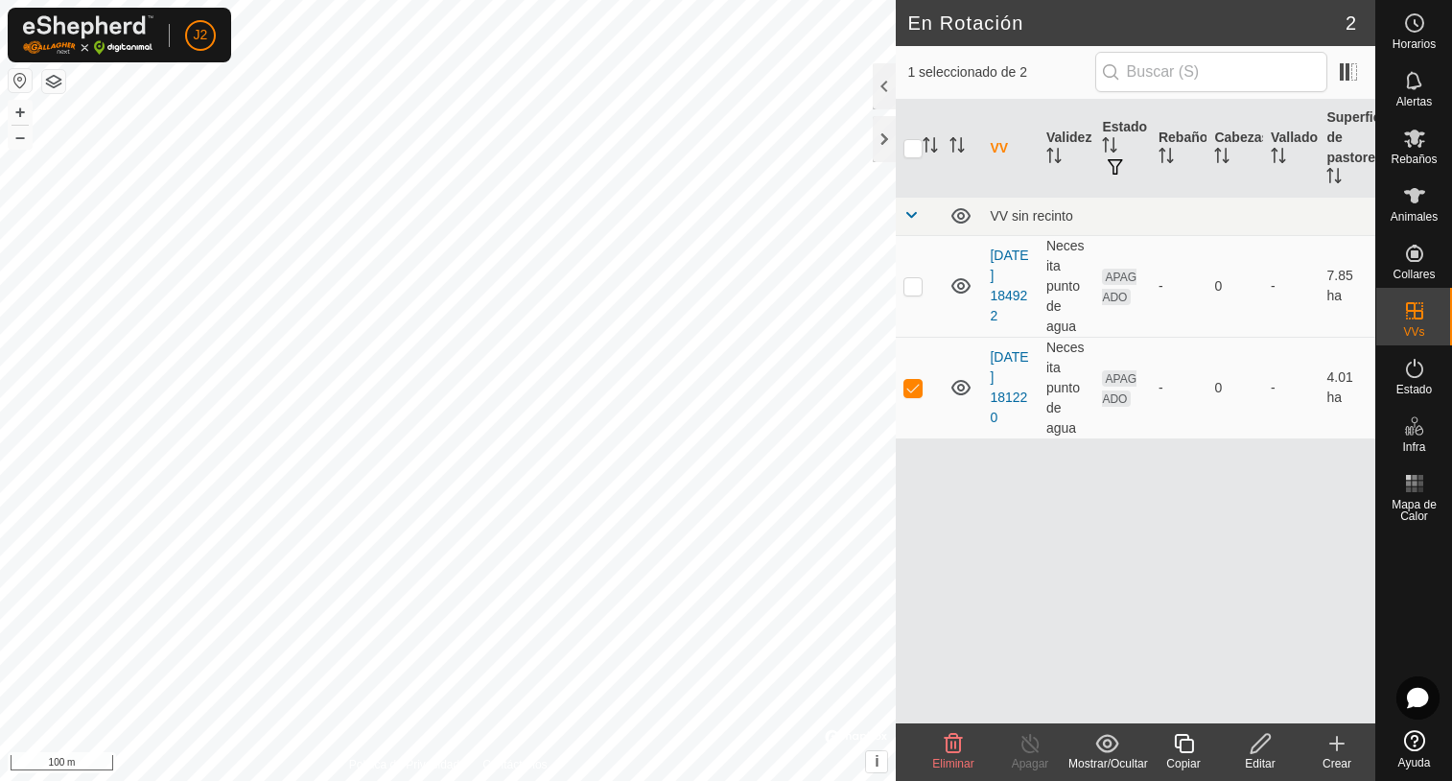
click at [1257, 748] on icon at bounding box center [1261, 743] width 24 height 23
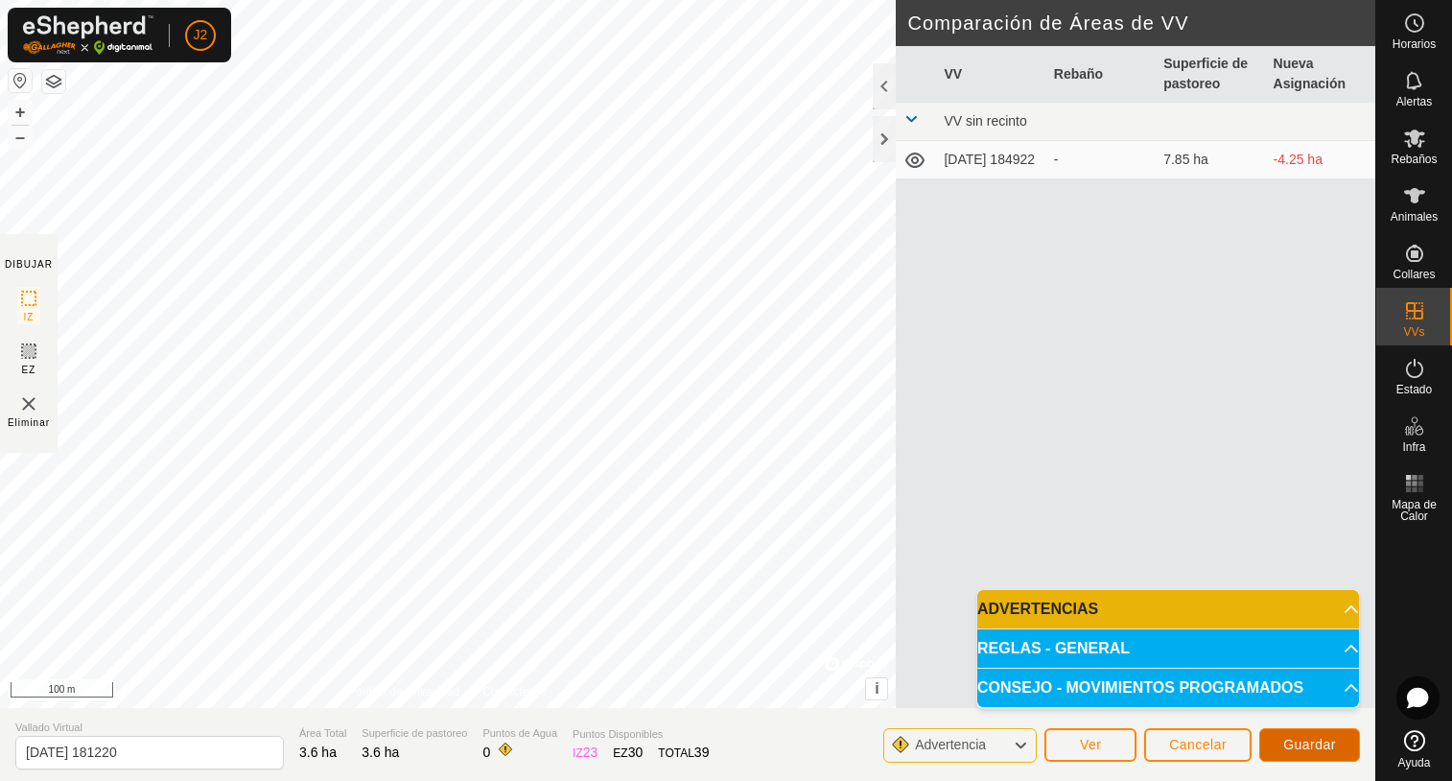
click at [1313, 749] on span "Guardar" at bounding box center [1309, 744] width 53 height 15
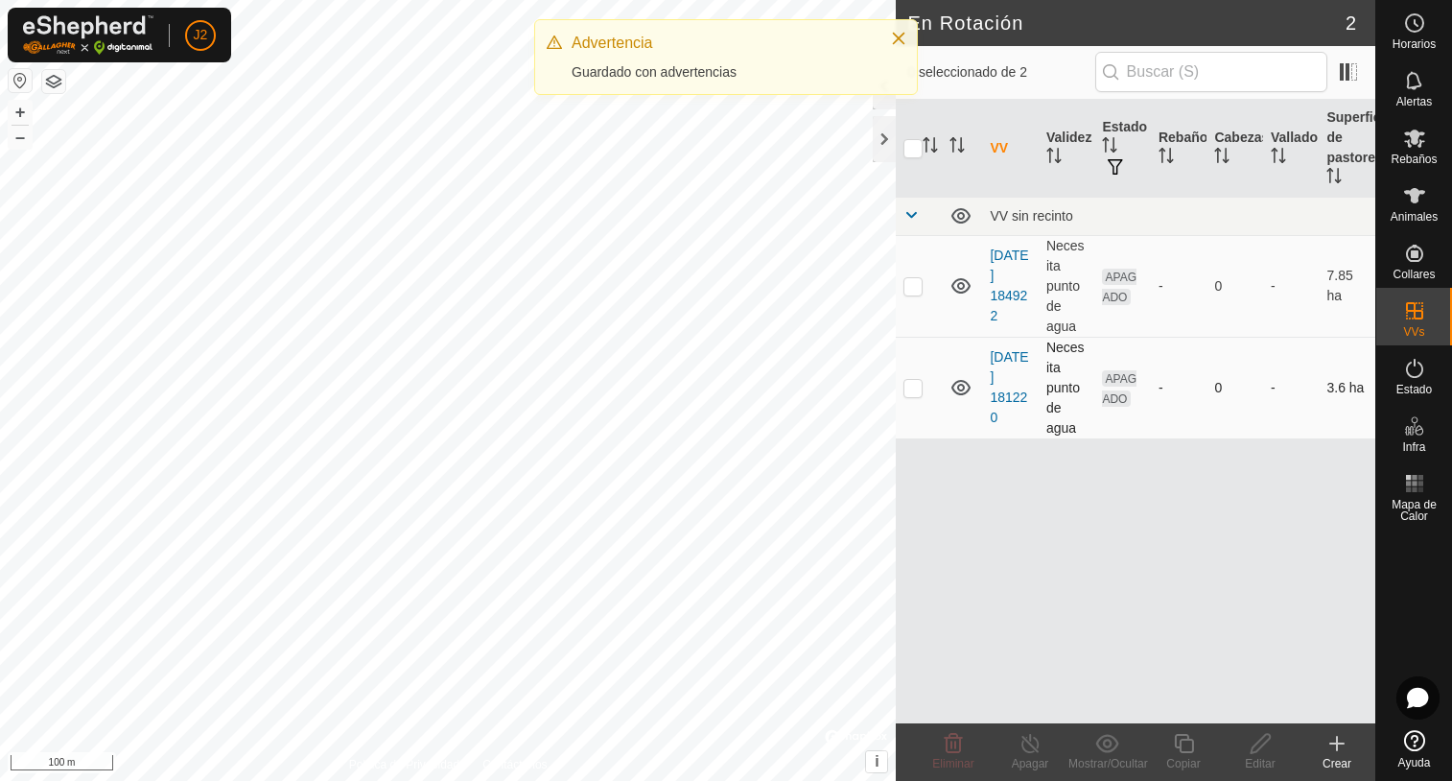
click at [910, 382] on p-checkbox at bounding box center [912, 387] width 19 height 15
checkbox input "true"
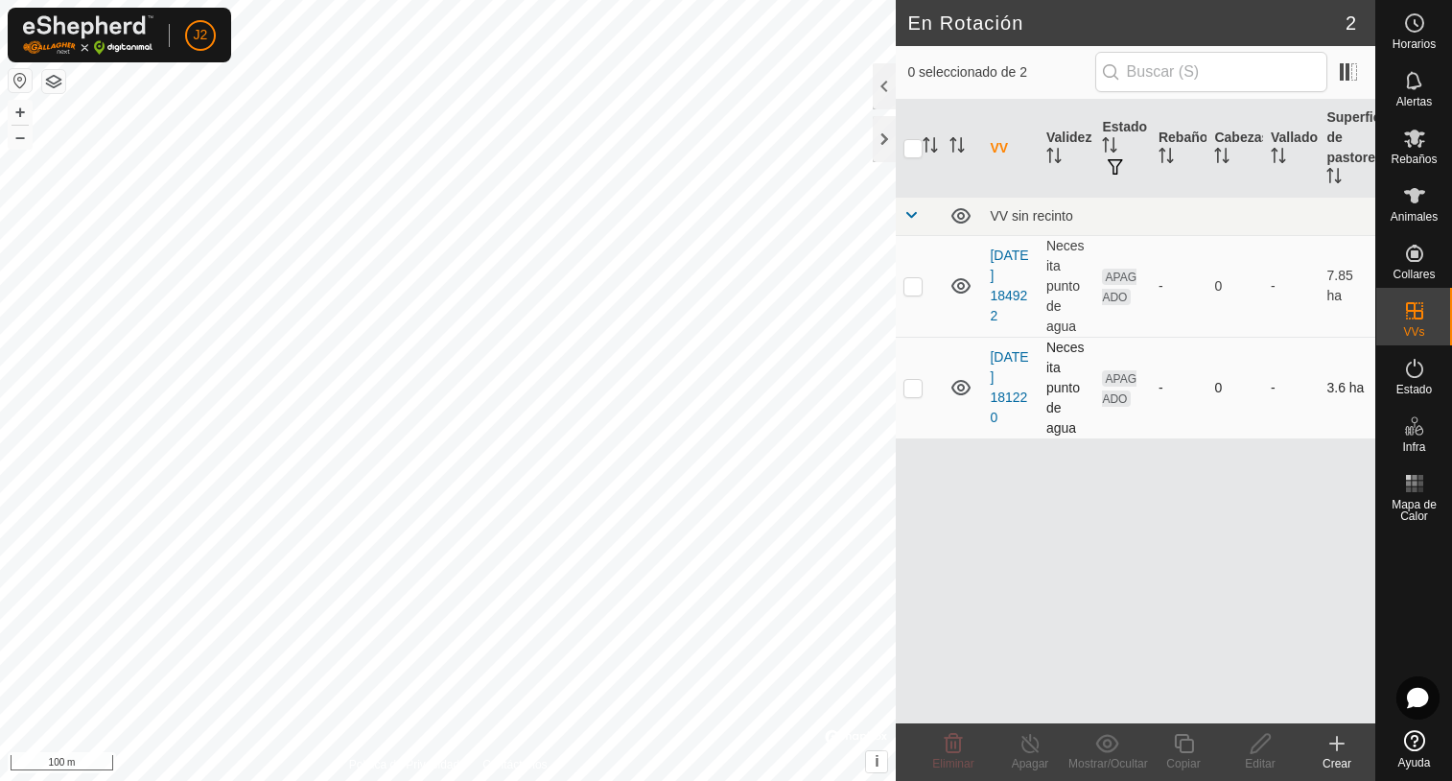
click at [909, 393] on p-checkbox at bounding box center [912, 387] width 19 height 15
click at [912, 393] on p-checkbox at bounding box center [912, 387] width 19 height 15
click at [913, 393] on p-checkbox at bounding box center [912, 387] width 19 height 15
checkbox input "true"
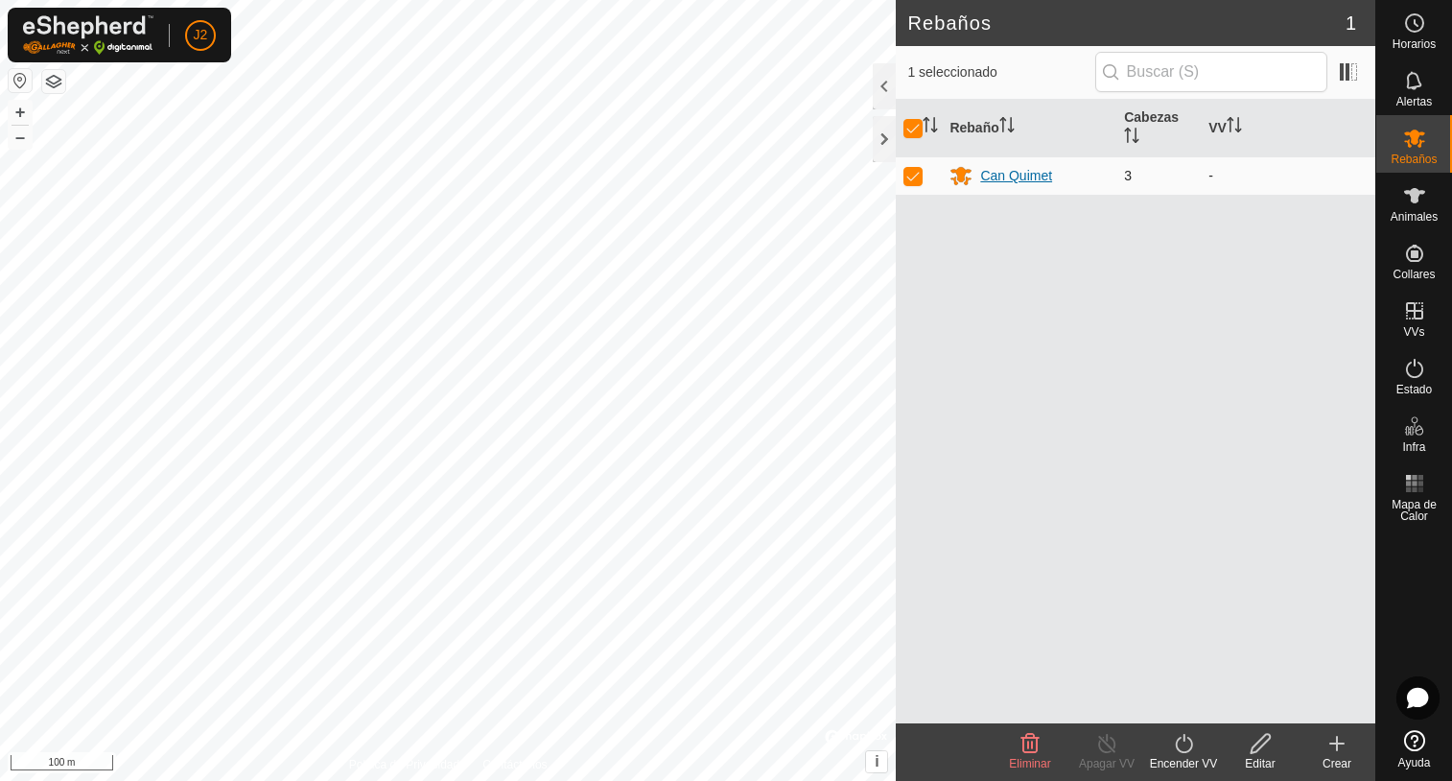
click at [1023, 177] on div "Can Quimet" at bounding box center [1016, 176] width 72 height 20
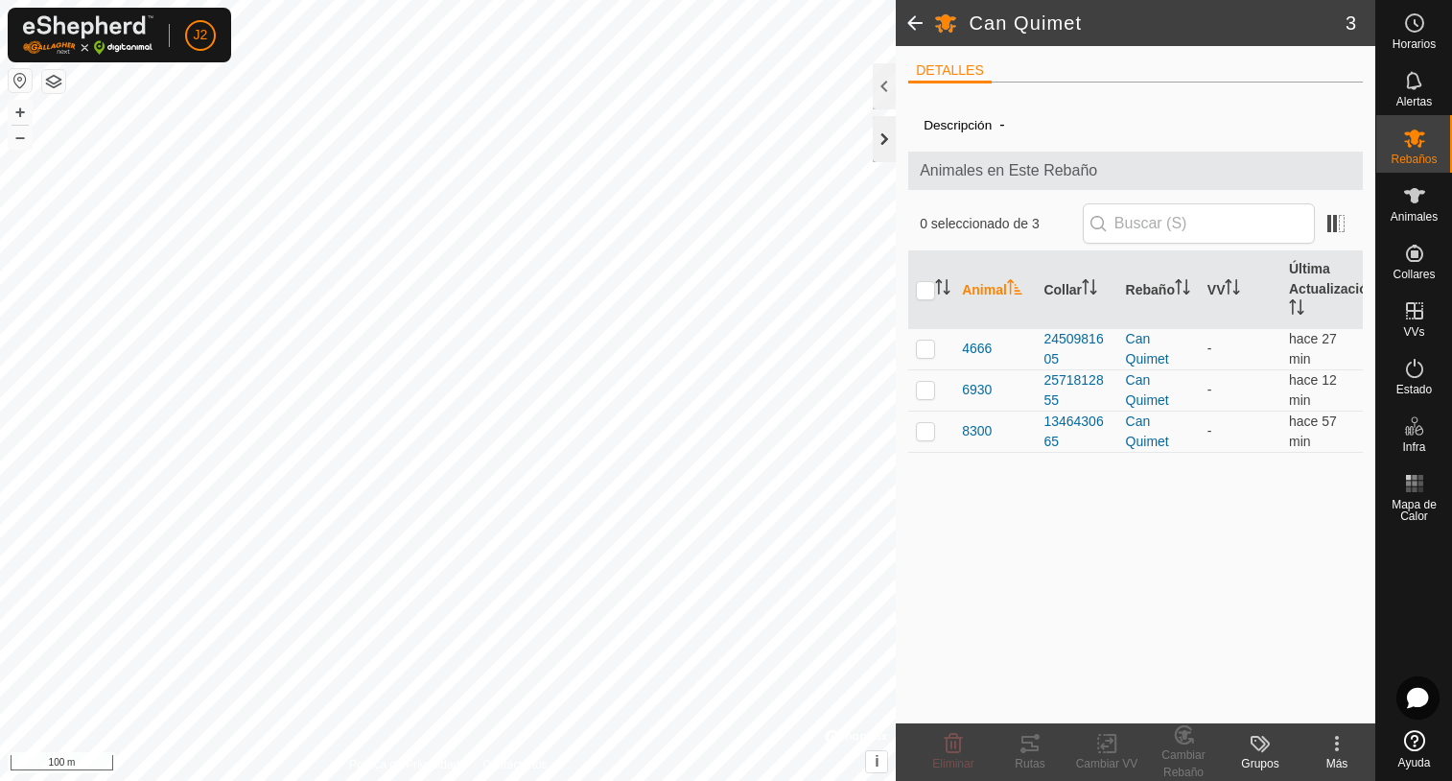
click at [884, 141] on div at bounding box center [884, 139] width 23 height 46
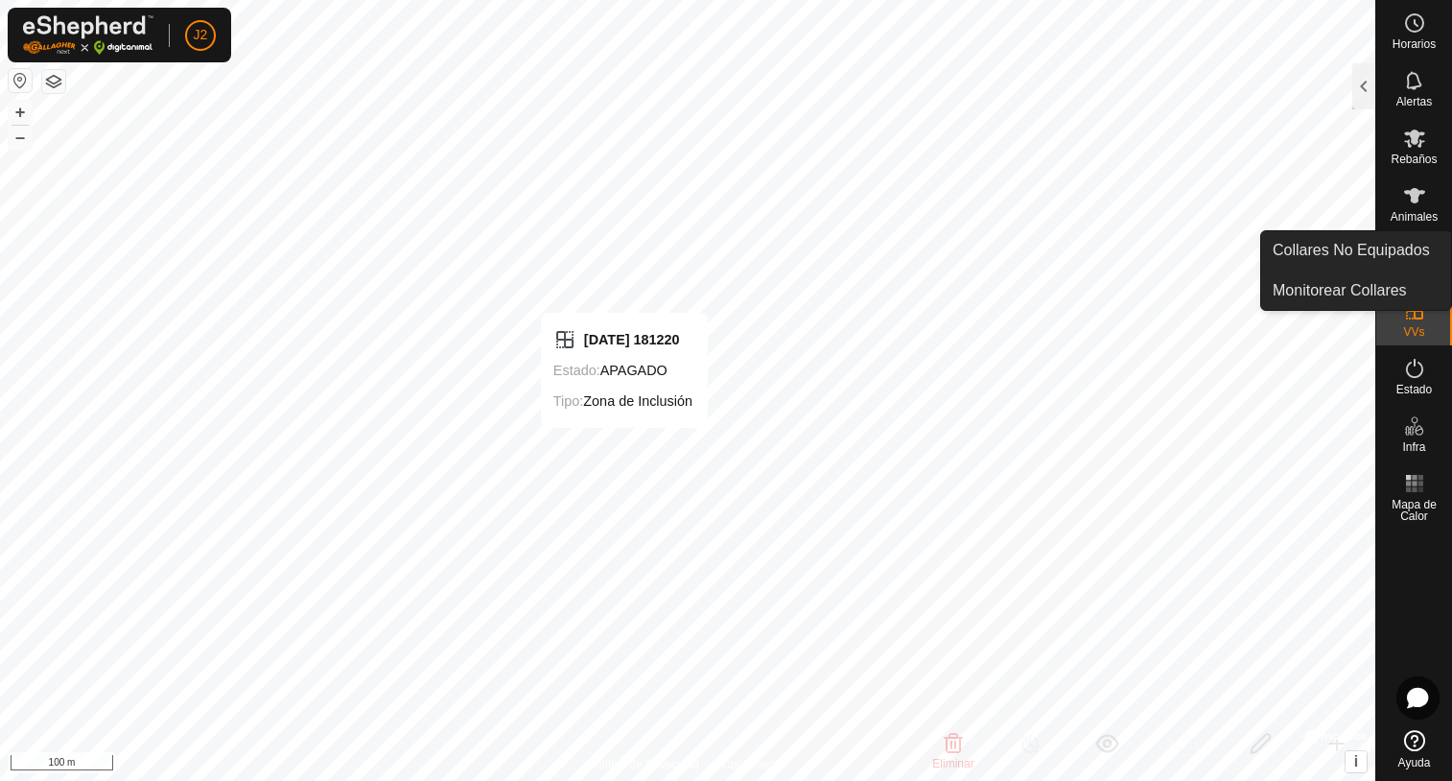
checkbox input "true"
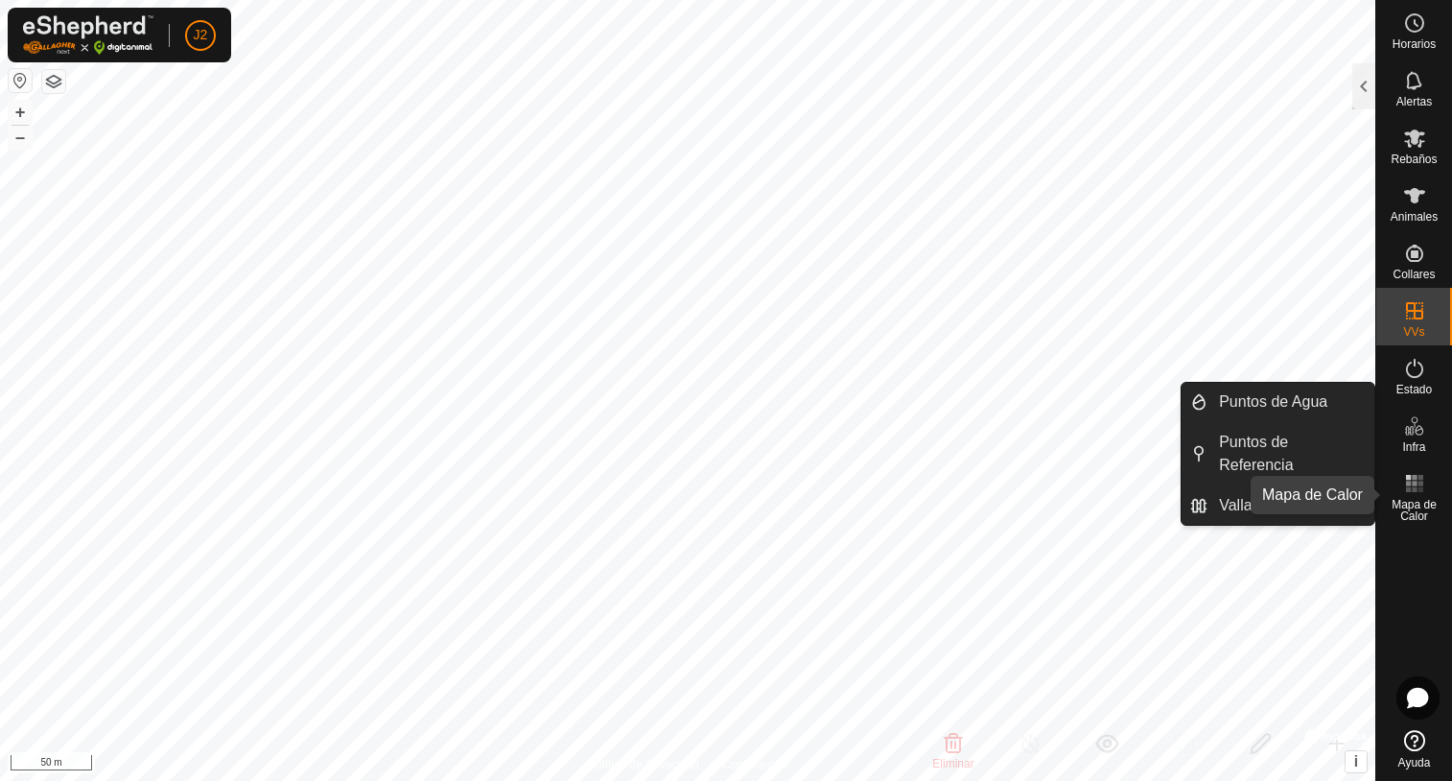
click at [1406, 483] on rect at bounding box center [1408, 482] width 5 height 5
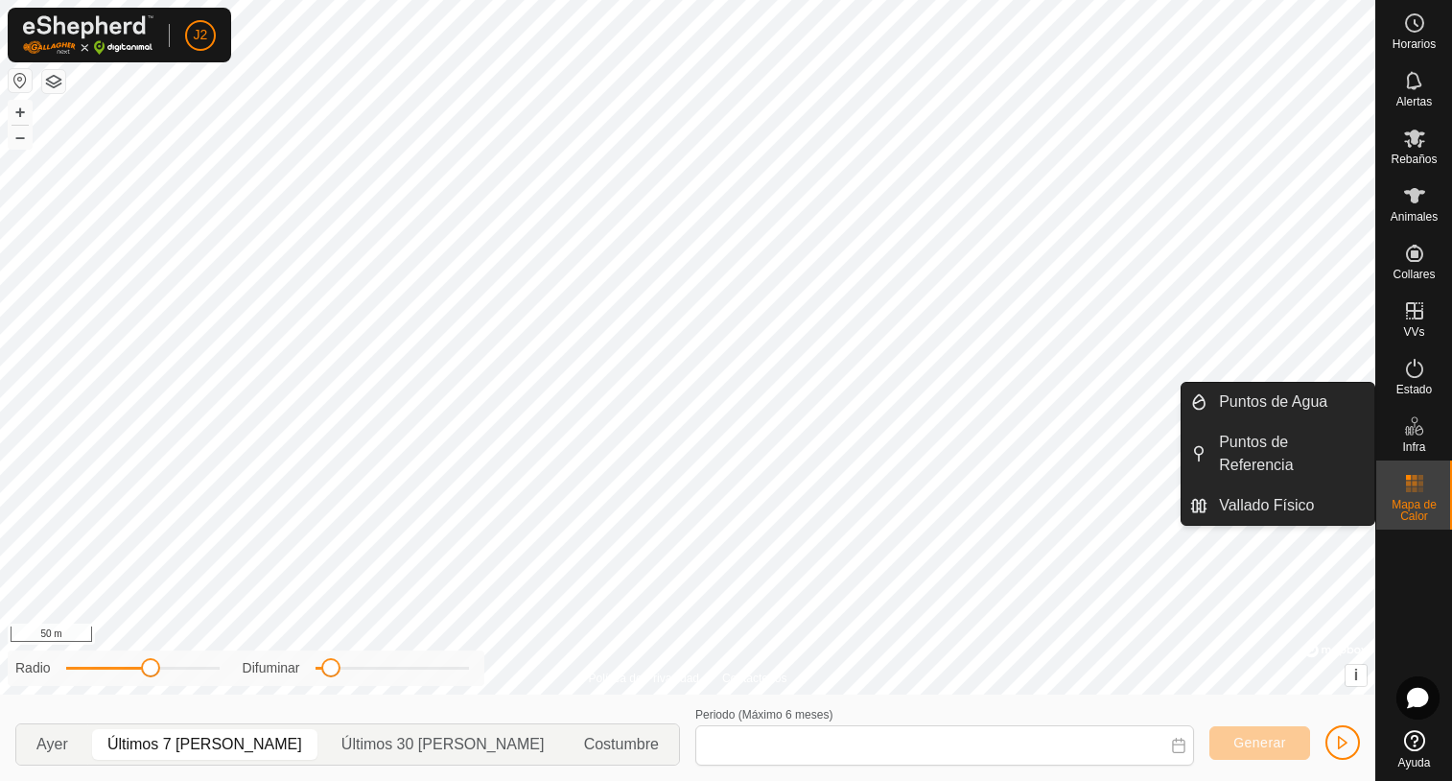
type input "12 Aug, 2025 - 18 Aug, 2025"
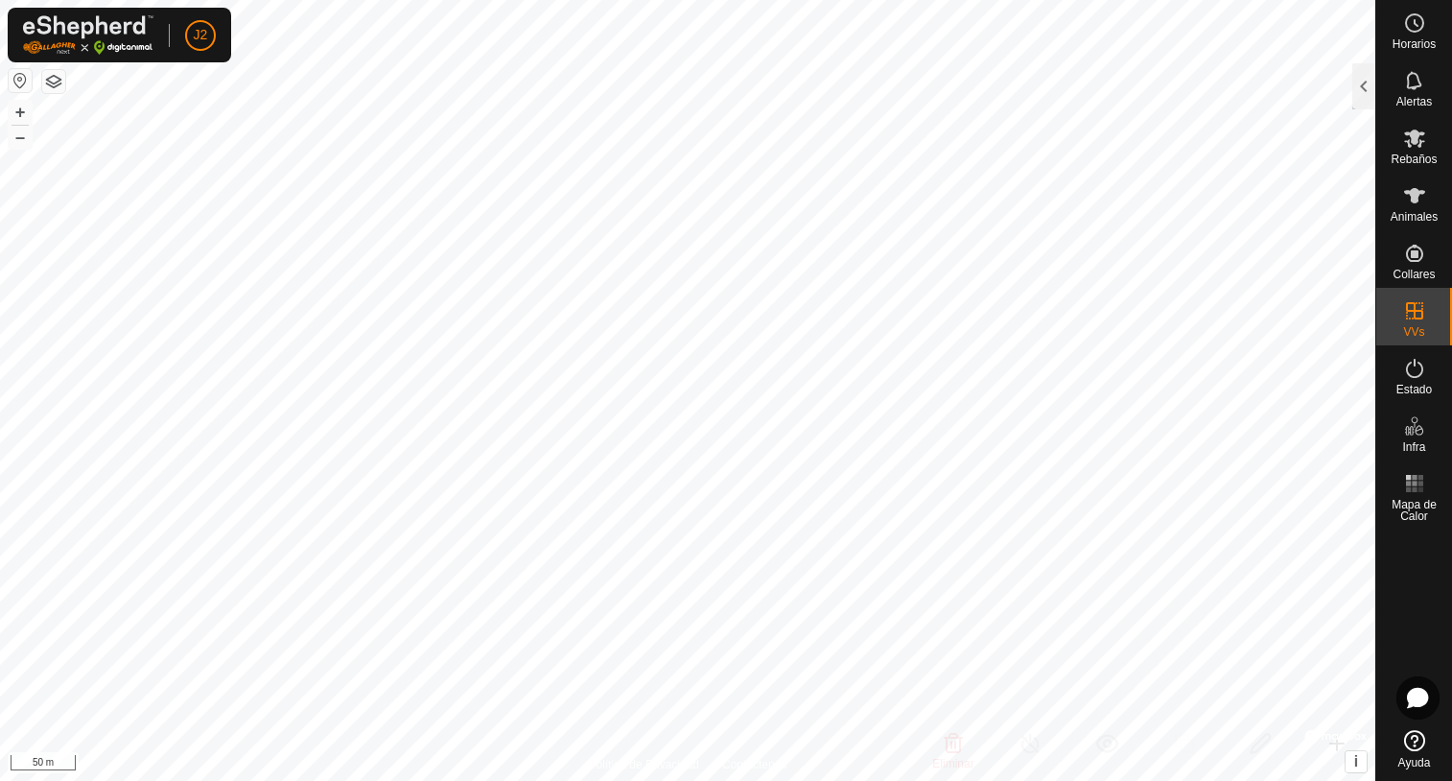
checkbox input "true"
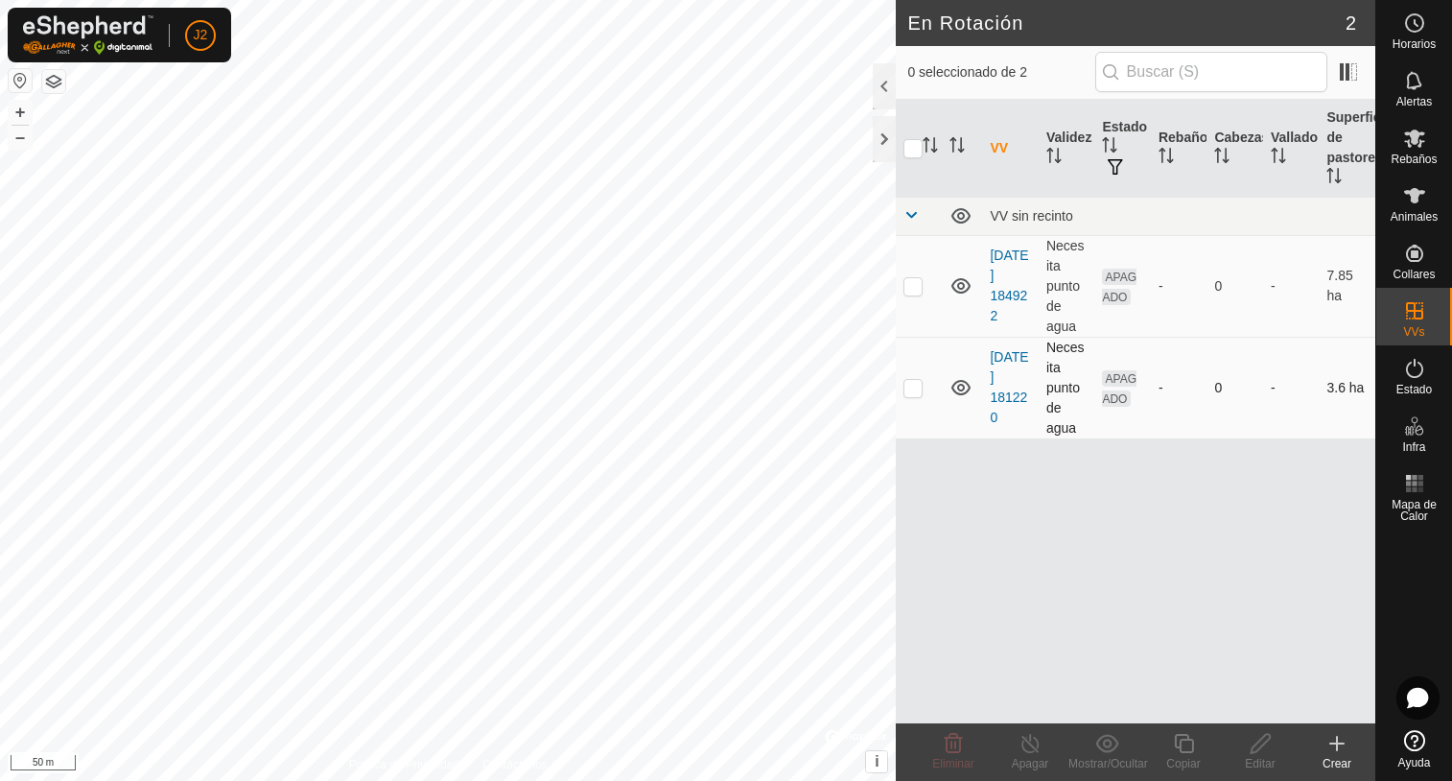
click at [911, 391] on p-checkbox at bounding box center [912, 387] width 19 height 15
checkbox input "true"
click at [876, 136] on div at bounding box center [884, 139] width 23 height 46
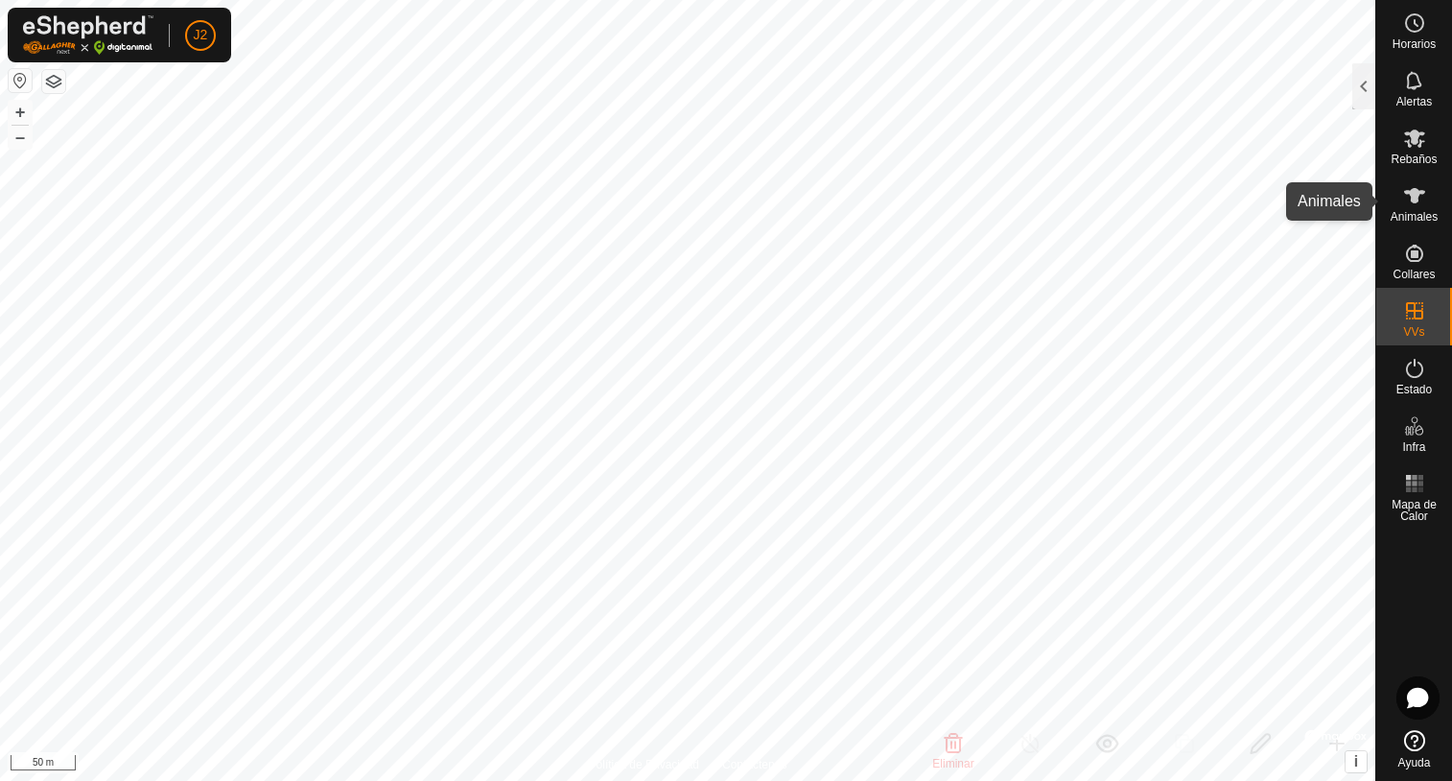
click at [1416, 201] on icon at bounding box center [1414, 195] width 21 height 15
click at [1364, 93] on div at bounding box center [1363, 86] width 23 height 46
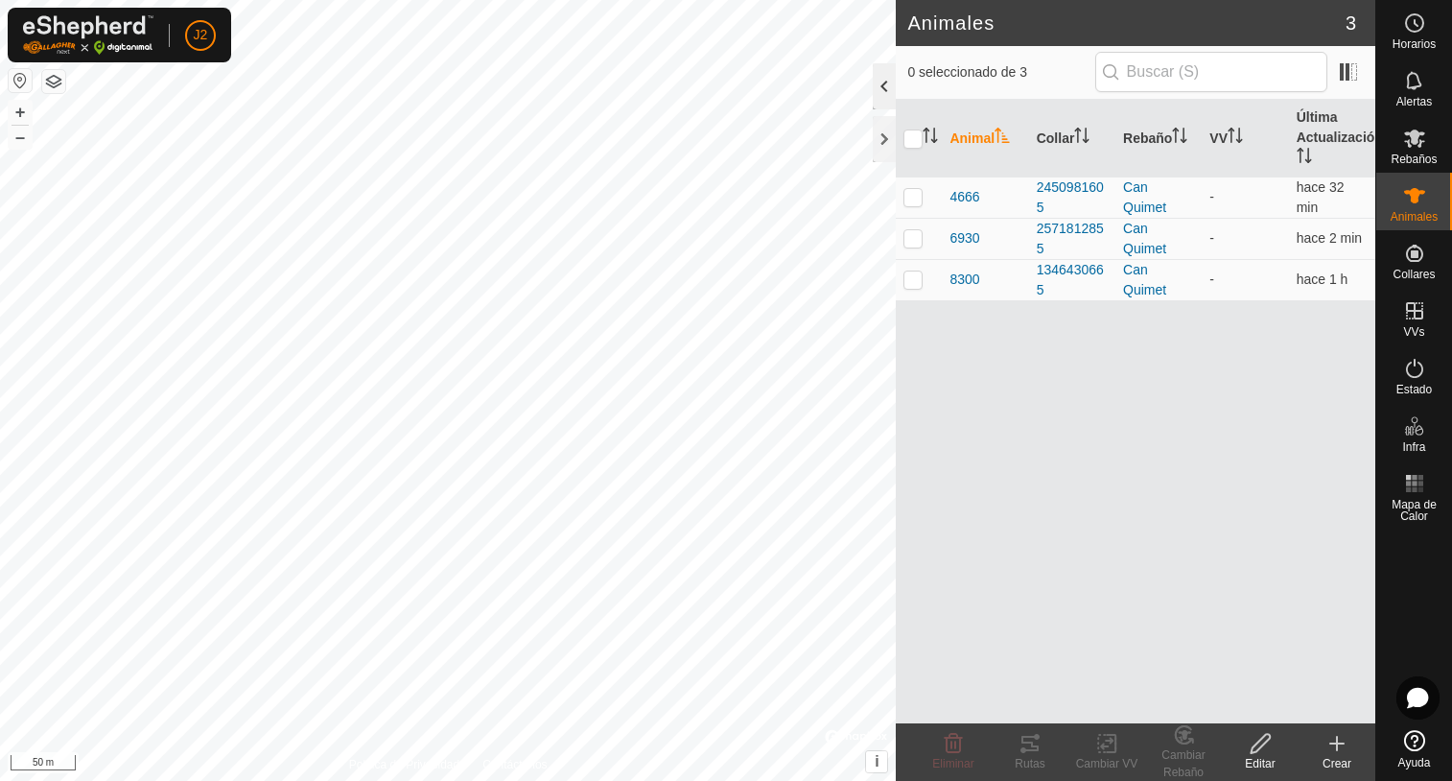
click at [886, 90] on div at bounding box center [884, 86] width 23 height 46
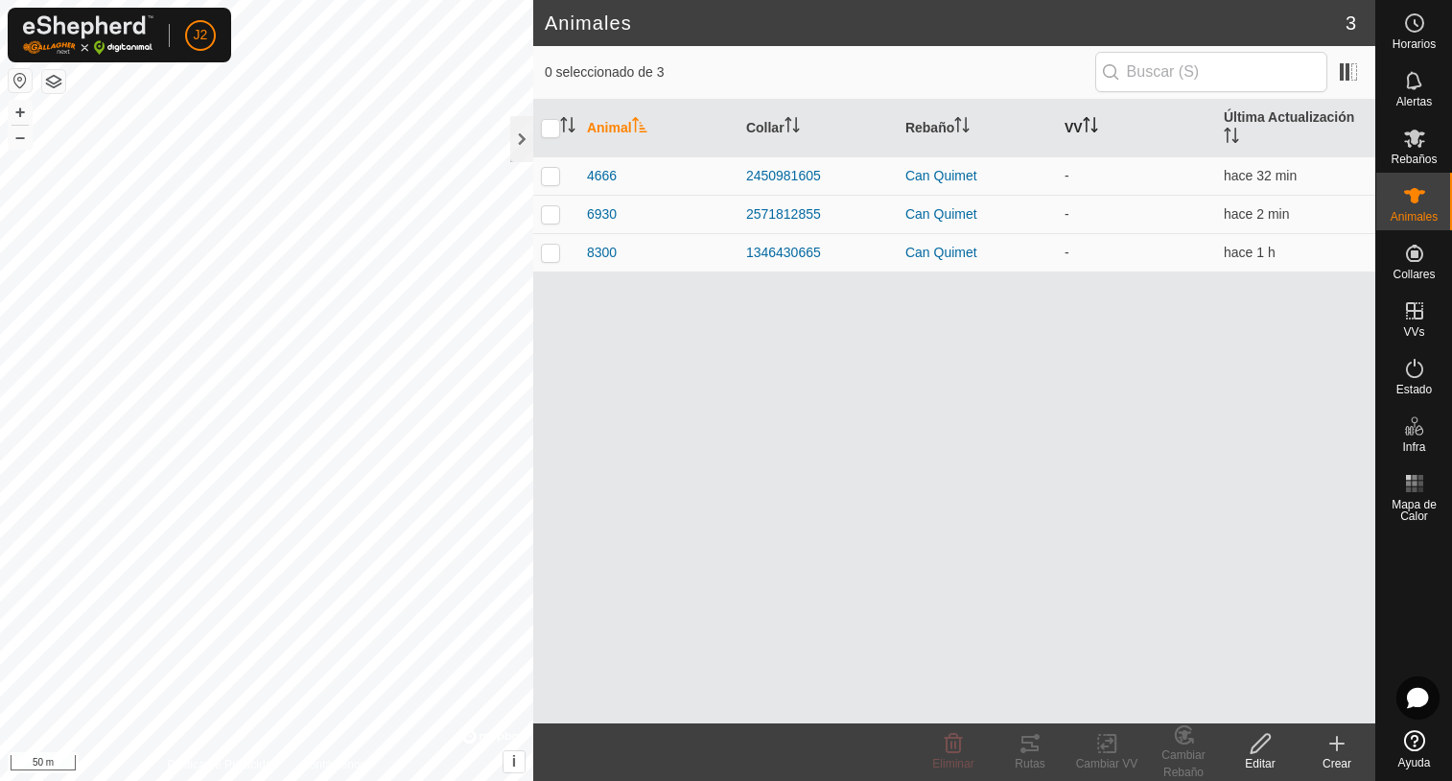
click at [1088, 122] on icon "Activar para ordenar" at bounding box center [1087, 124] width 2 height 15
click at [1090, 122] on icon "Activar para ordenar" at bounding box center [1090, 124] width 15 height 15
click at [1091, 124] on icon "Activar para ordenar" at bounding box center [1090, 124] width 15 height 15
click at [525, 134] on div at bounding box center [521, 139] width 23 height 46
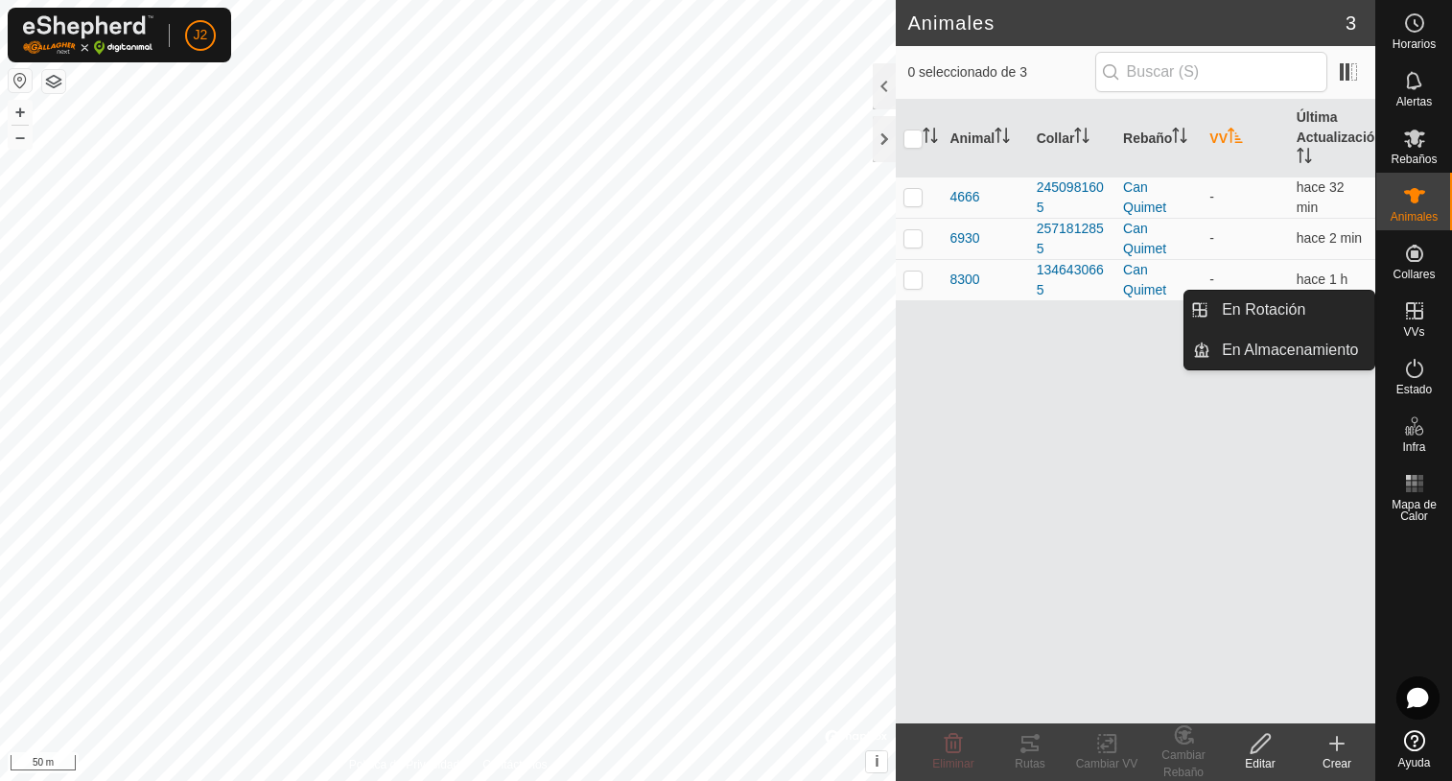
click at [1425, 327] on div "VVs" at bounding box center [1414, 317] width 76 height 58
click at [1418, 321] on icon at bounding box center [1414, 310] width 23 height 23
click at [1417, 314] on icon at bounding box center [1414, 310] width 23 height 23
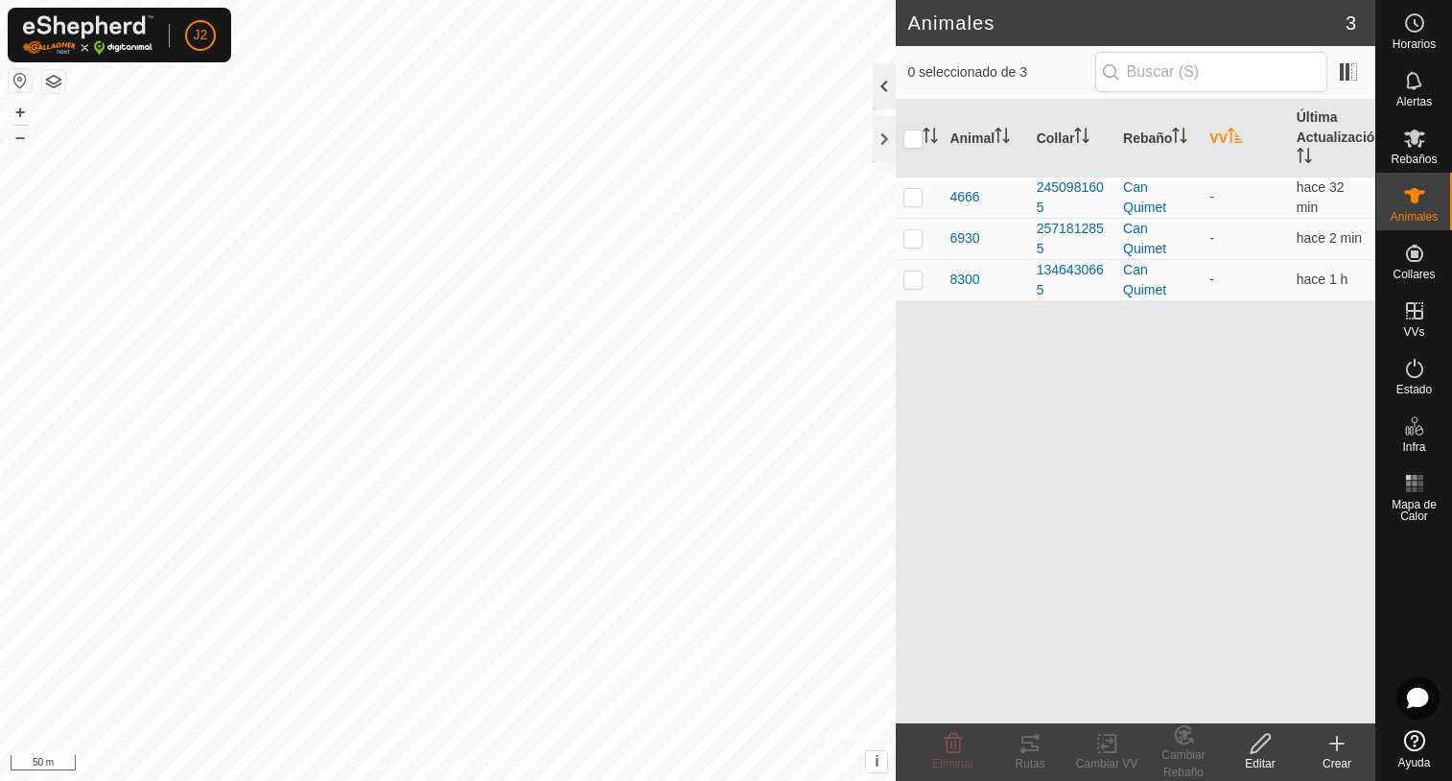
click at [886, 85] on div at bounding box center [884, 86] width 23 height 46
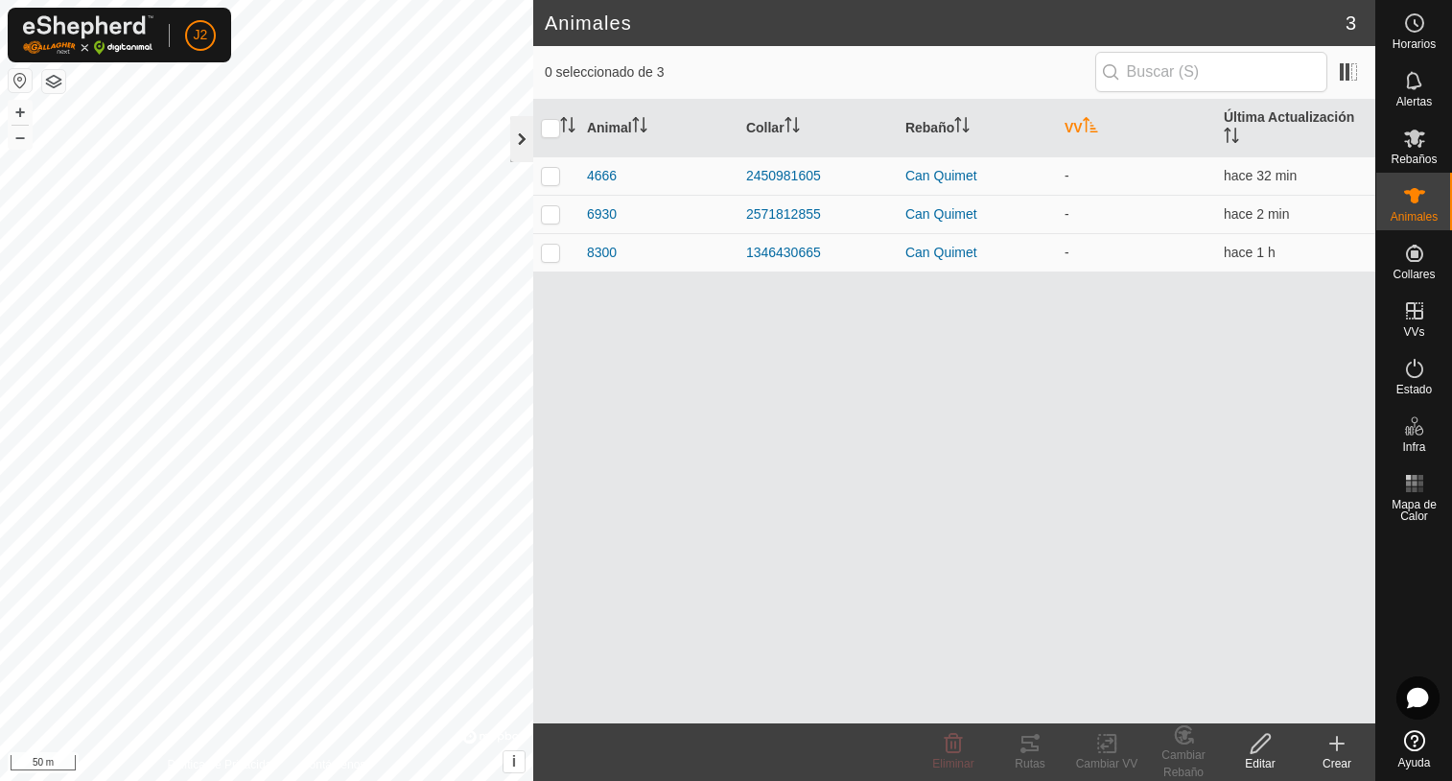
click at [520, 142] on div at bounding box center [521, 139] width 23 height 46
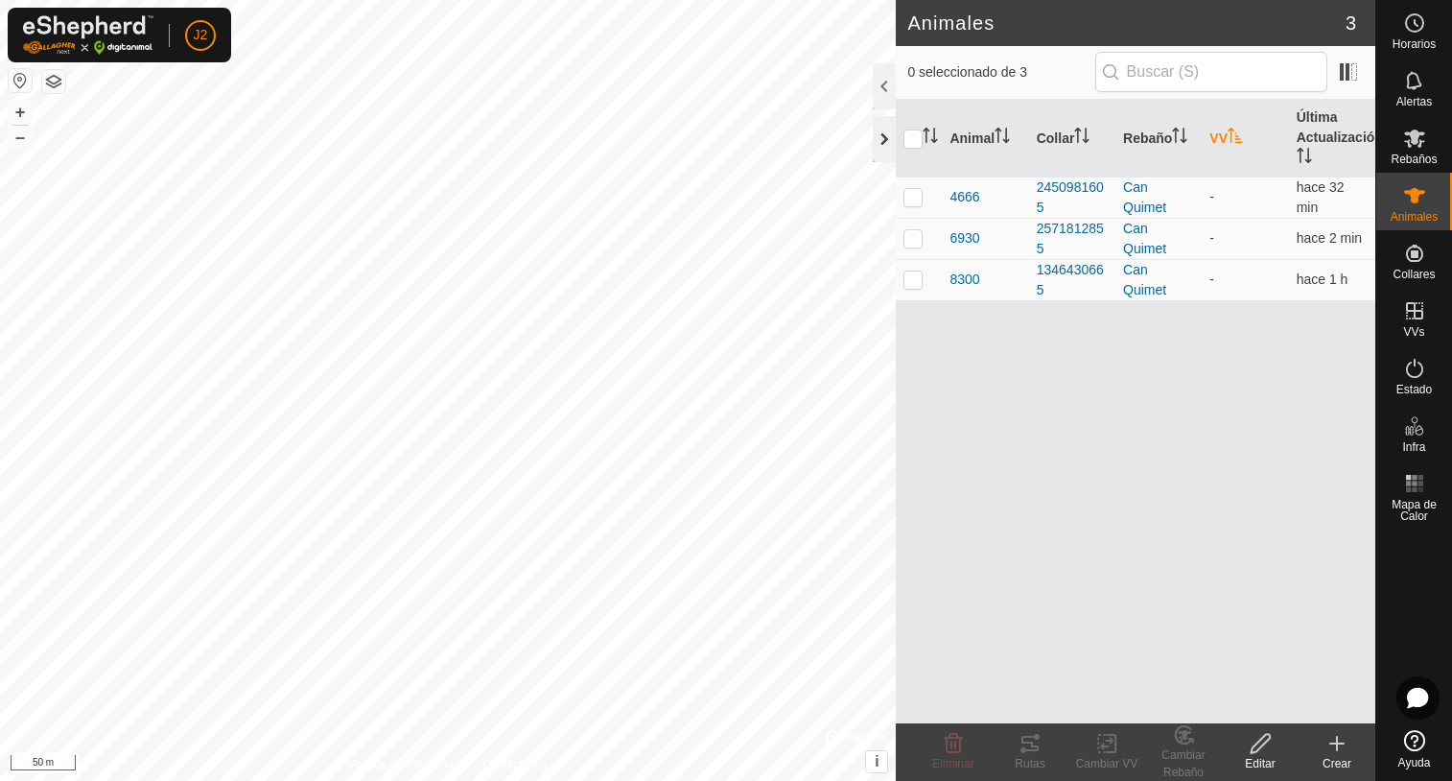
click at [884, 140] on div at bounding box center [884, 139] width 23 height 46
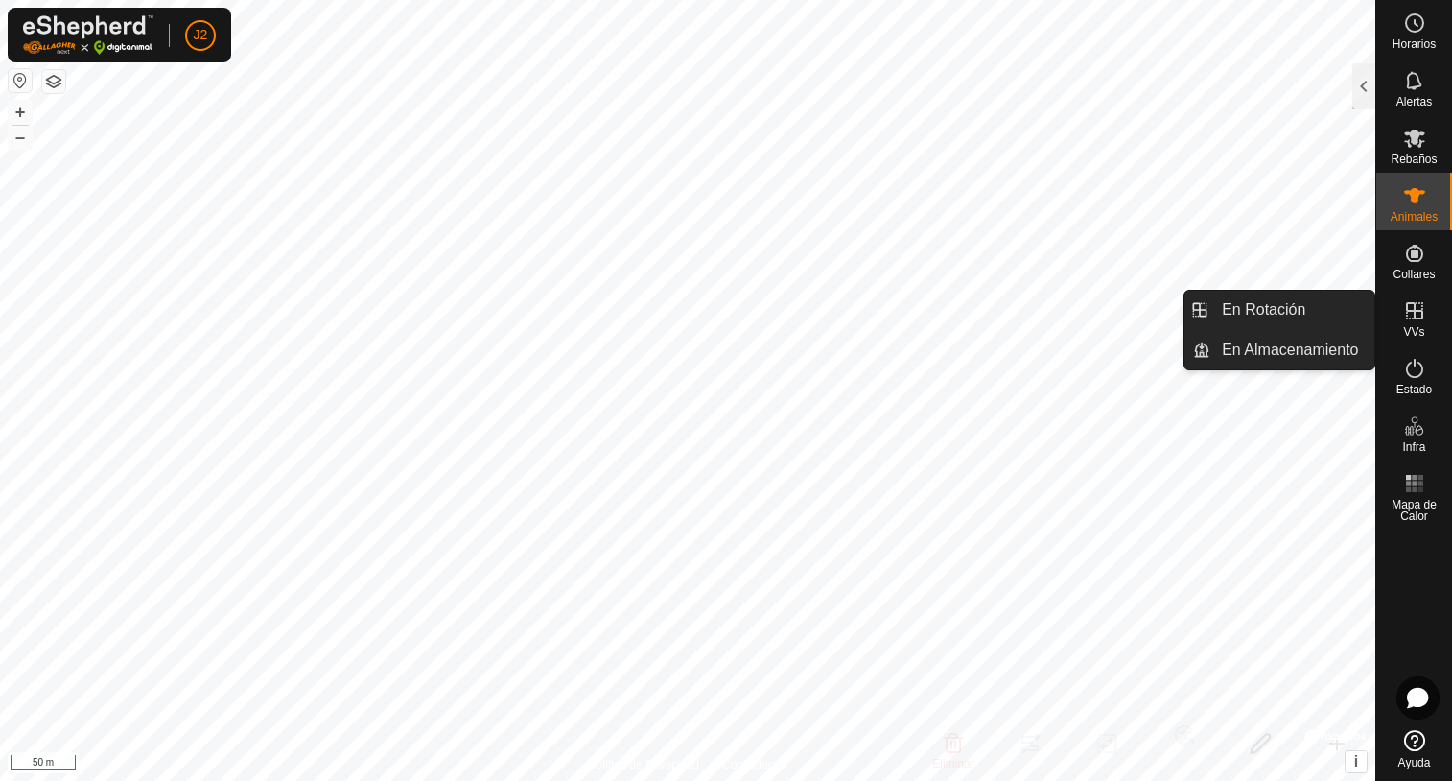
click at [1418, 321] on icon at bounding box center [1414, 310] width 23 height 23
click at [1413, 309] on icon at bounding box center [1414, 310] width 23 height 23
click at [1410, 316] on icon at bounding box center [1414, 310] width 23 height 23
click at [1271, 309] on link "En Rotación" at bounding box center [1292, 310] width 164 height 38
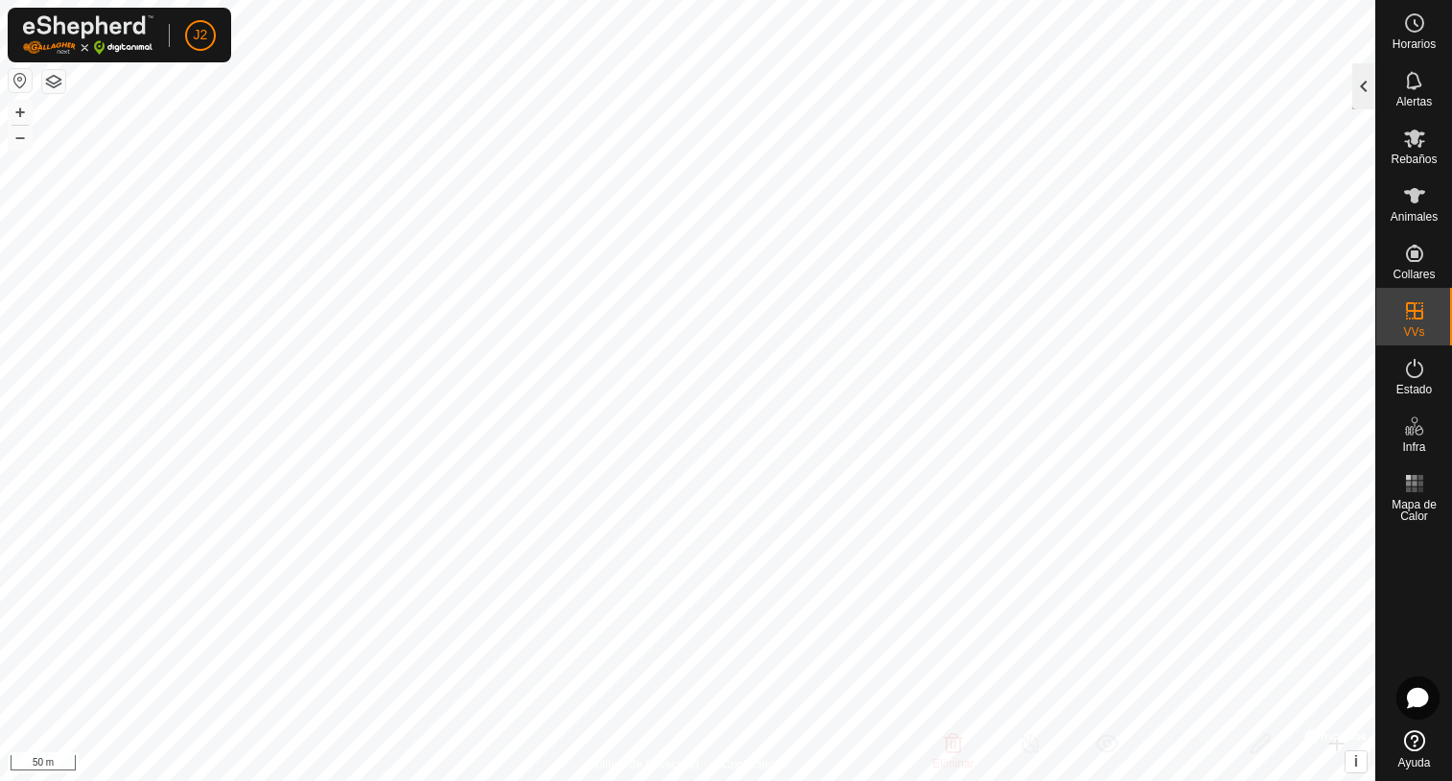
click at [1357, 81] on div at bounding box center [1363, 86] width 23 height 46
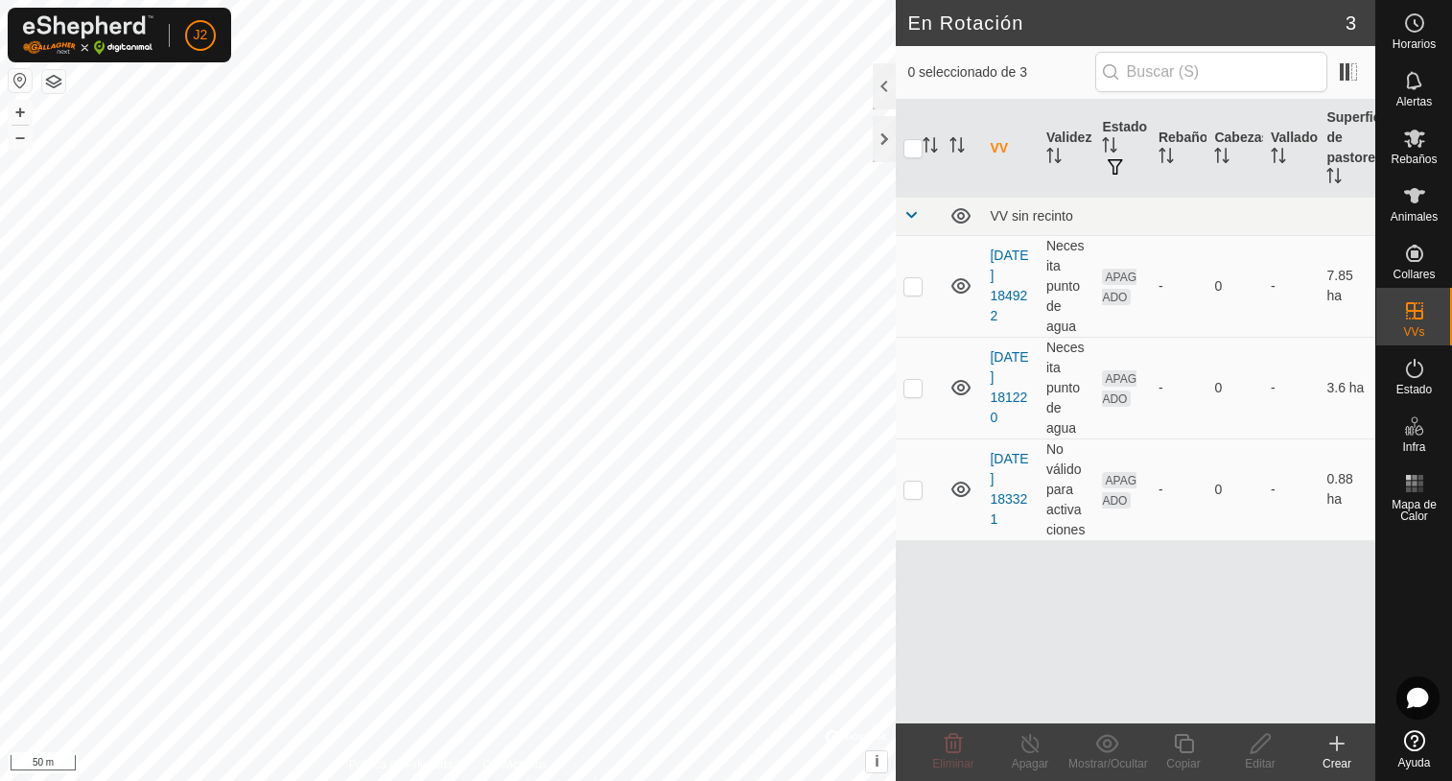
checkbox input "true"
click at [1338, 752] on icon at bounding box center [1336, 743] width 23 height 23
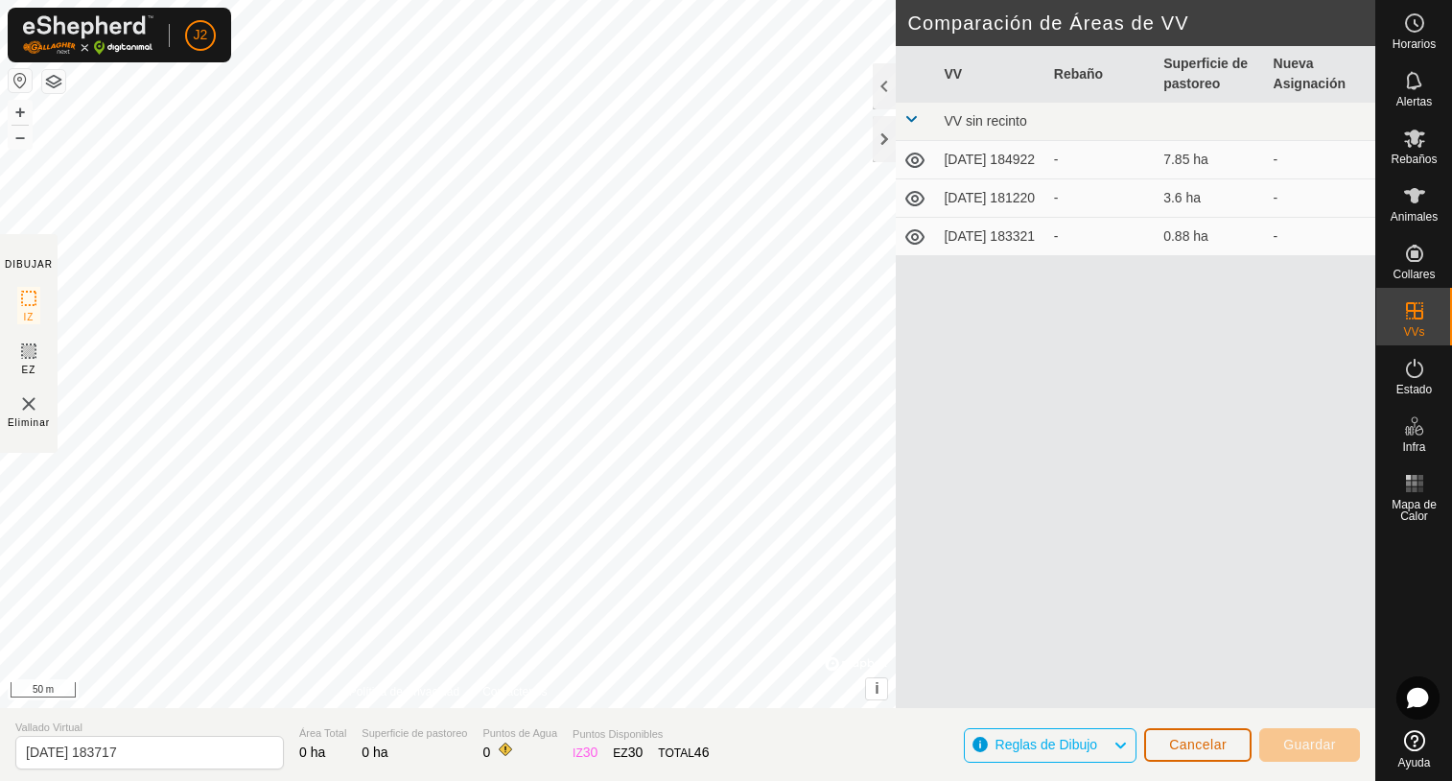
click at [1190, 743] on span "Cancelar" at bounding box center [1198, 744] width 58 height 15
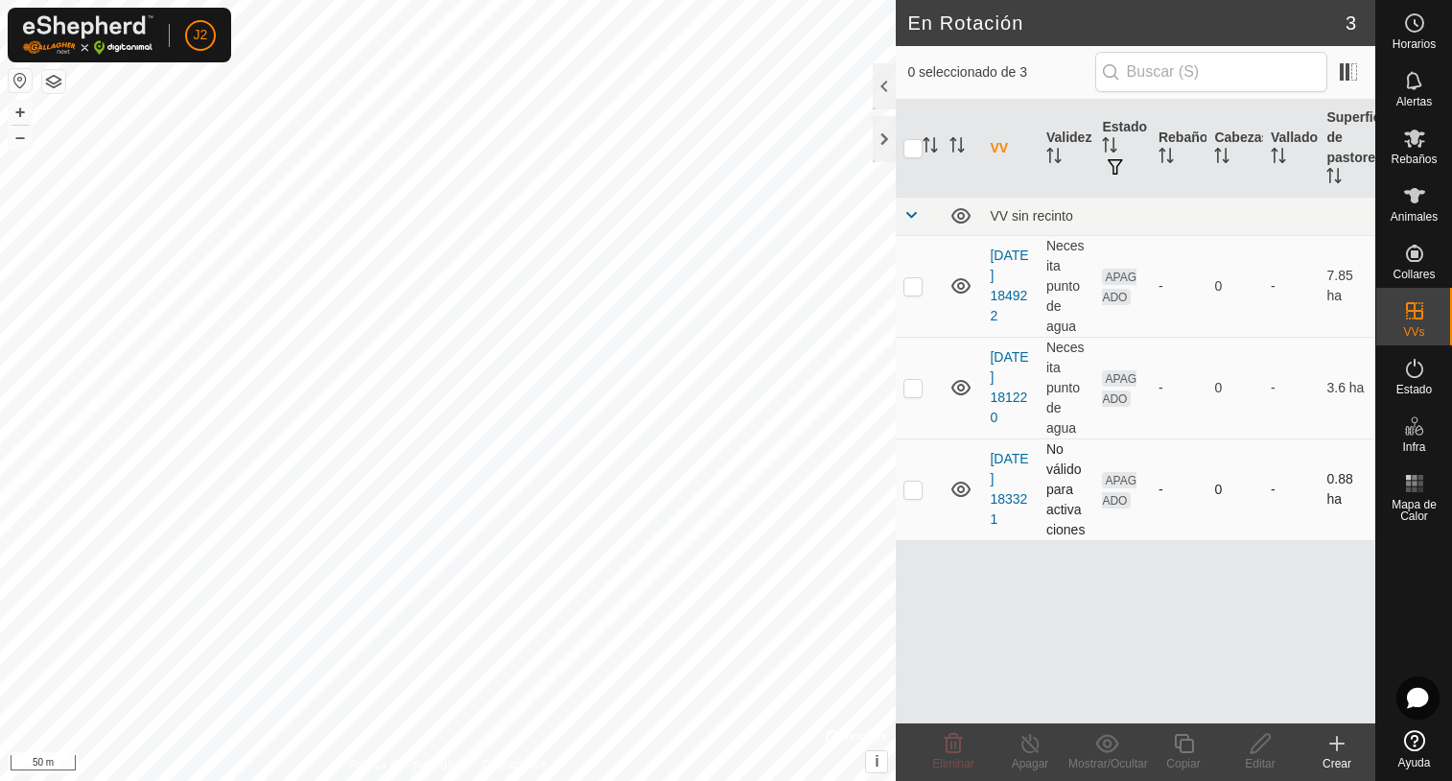
click at [912, 500] on td at bounding box center [919, 489] width 46 height 102
checkbox input "true"
click at [1259, 748] on icon at bounding box center [1260, 743] width 19 height 19
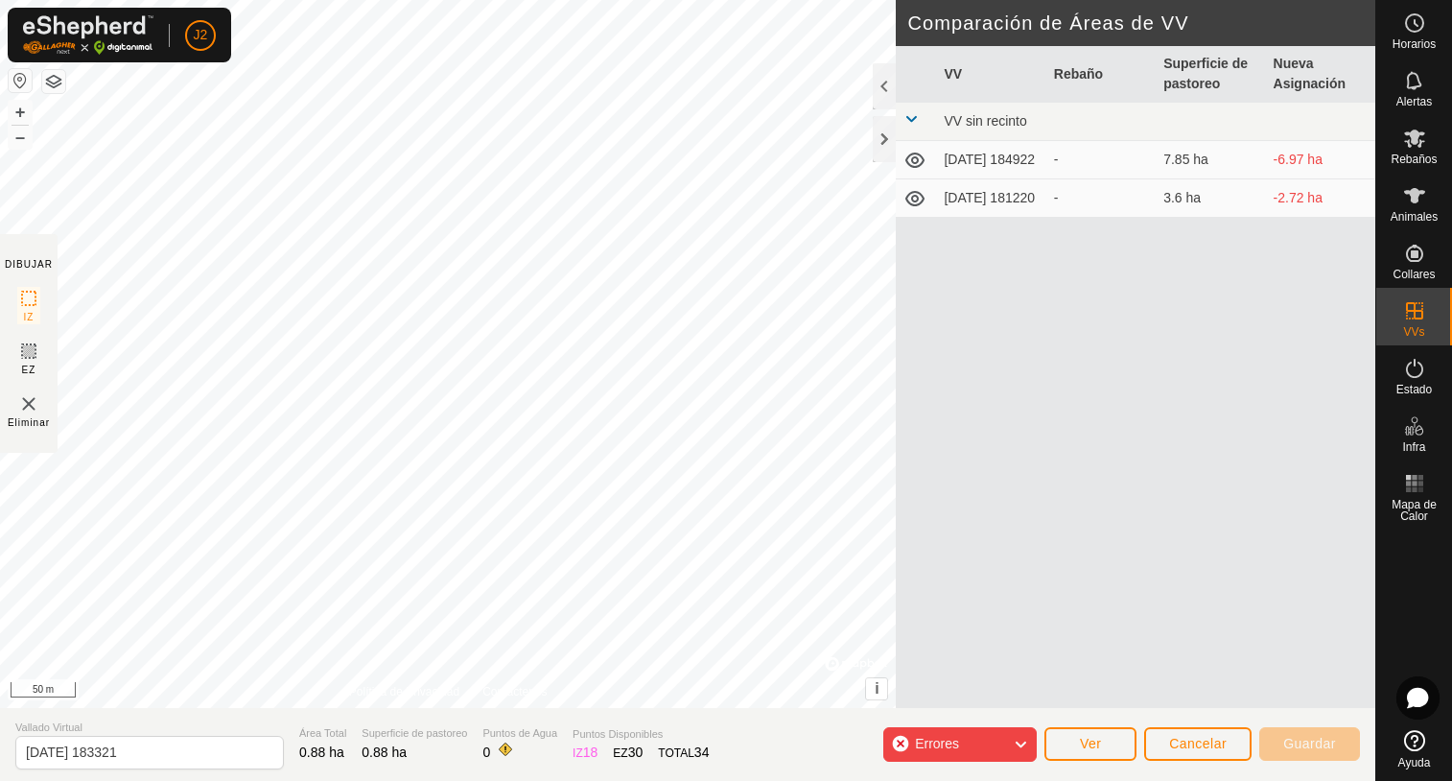
click at [1020, 738] on icon at bounding box center [1020, 744] width 15 height 25
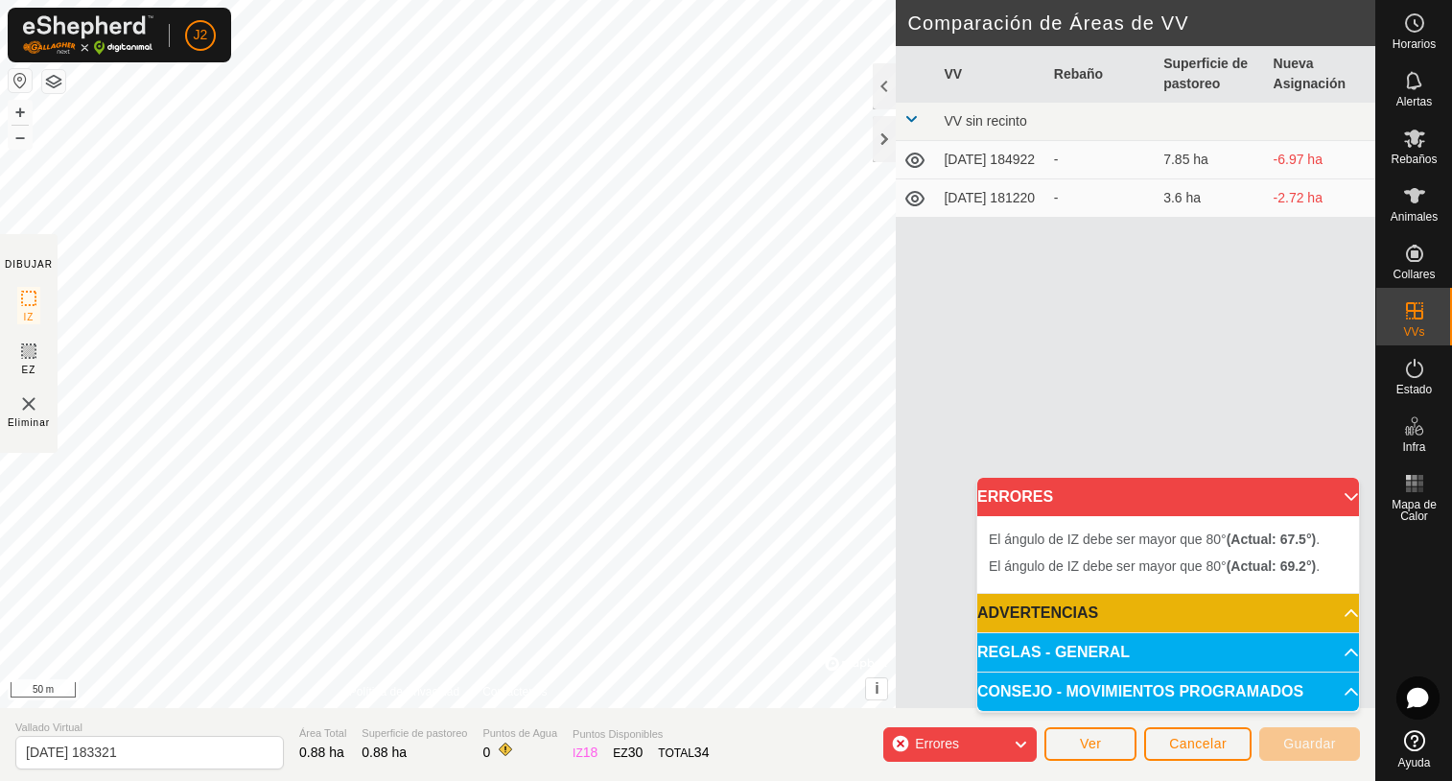
click at [1134, 691] on p-accordion-header "CONSEJO - MOVIMIENTOS PROGRAMADOS" at bounding box center [1168, 691] width 382 height 38
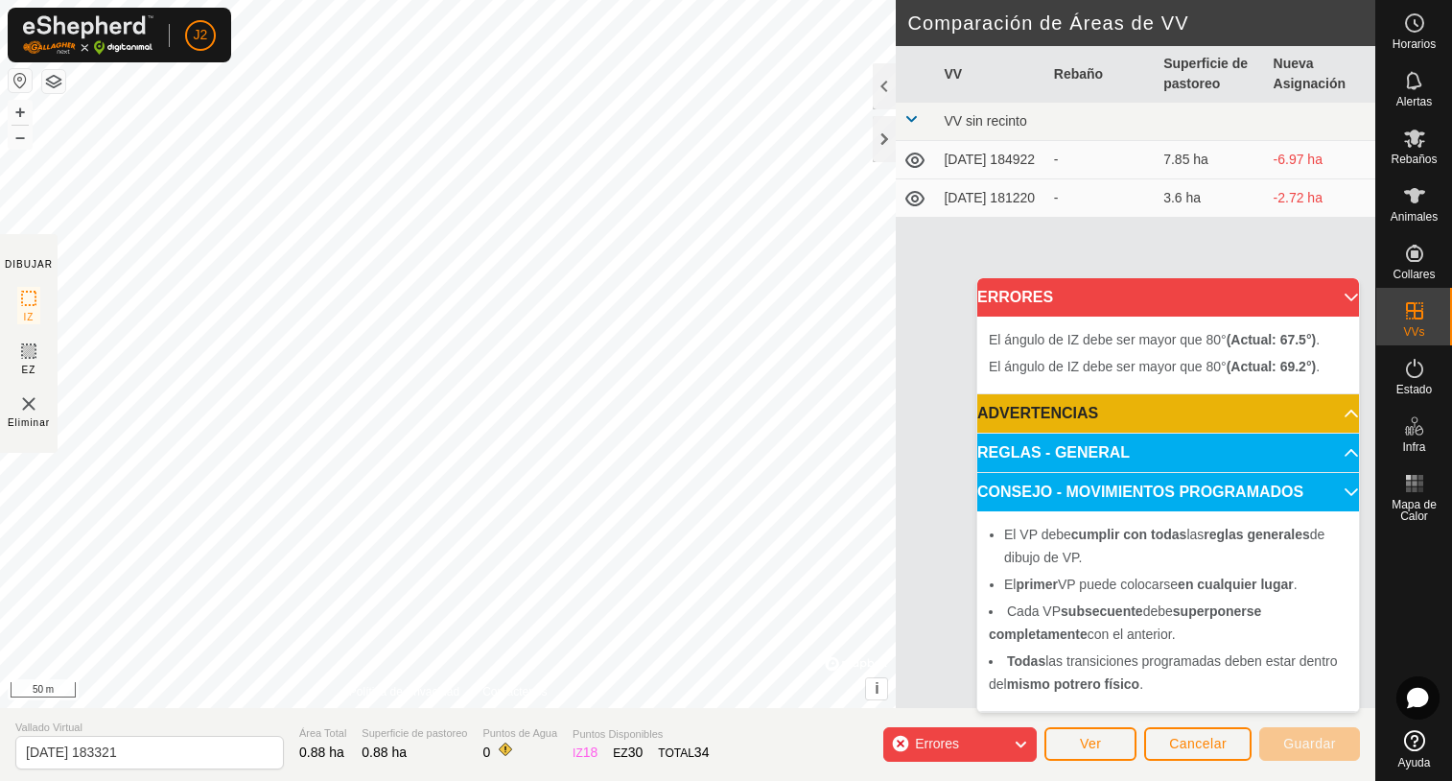
click at [1064, 452] on p-accordion-header "REGLAS - GENERAL" at bounding box center [1168, 453] width 382 height 38
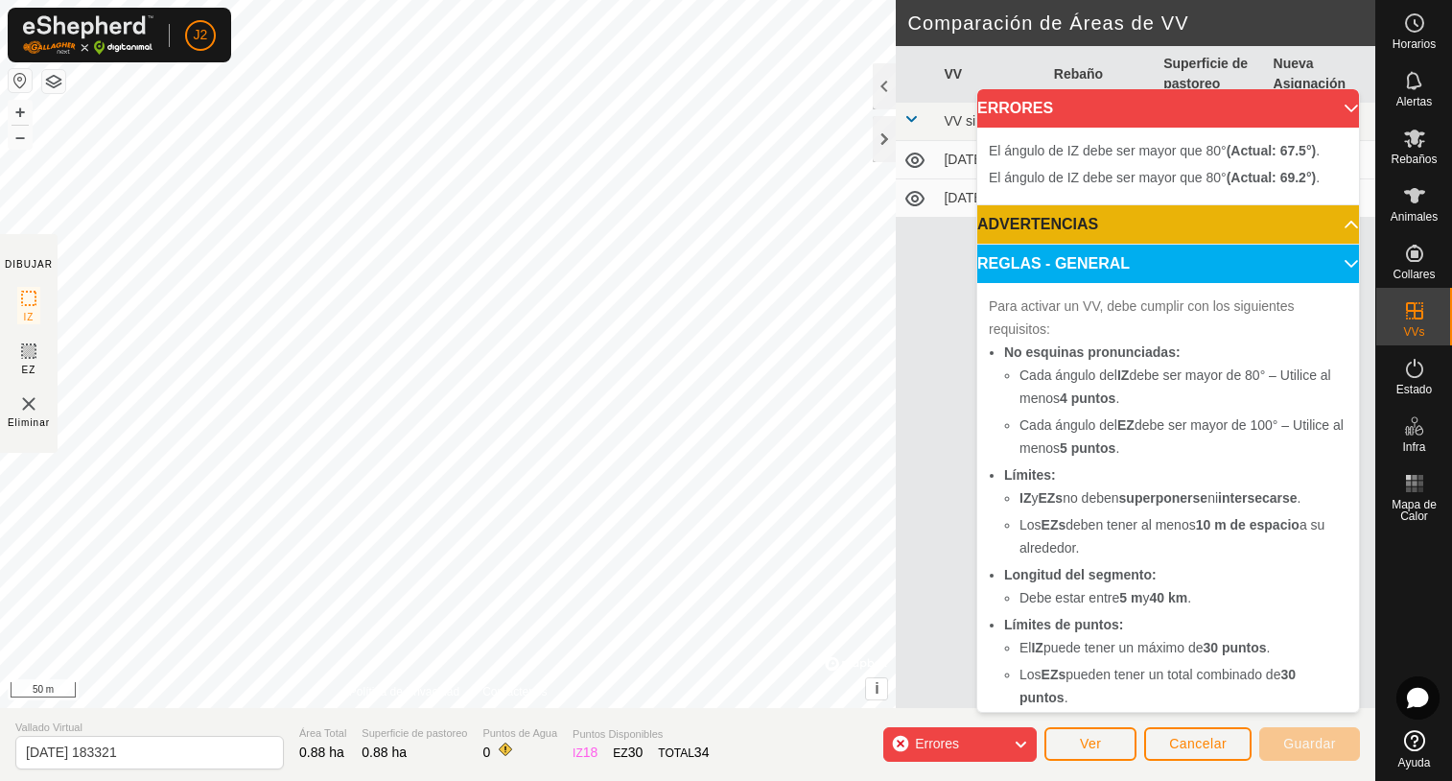
click at [957, 487] on div "VV Rebaño Superficie de pastoreo Nueva Asignación VV sin recinto 2025-08-09 184…" at bounding box center [1136, 400] width 480 height 708
click at [1152, 742] on button "Cancelar" at bounding box center [1197, 744] width 107 height 34
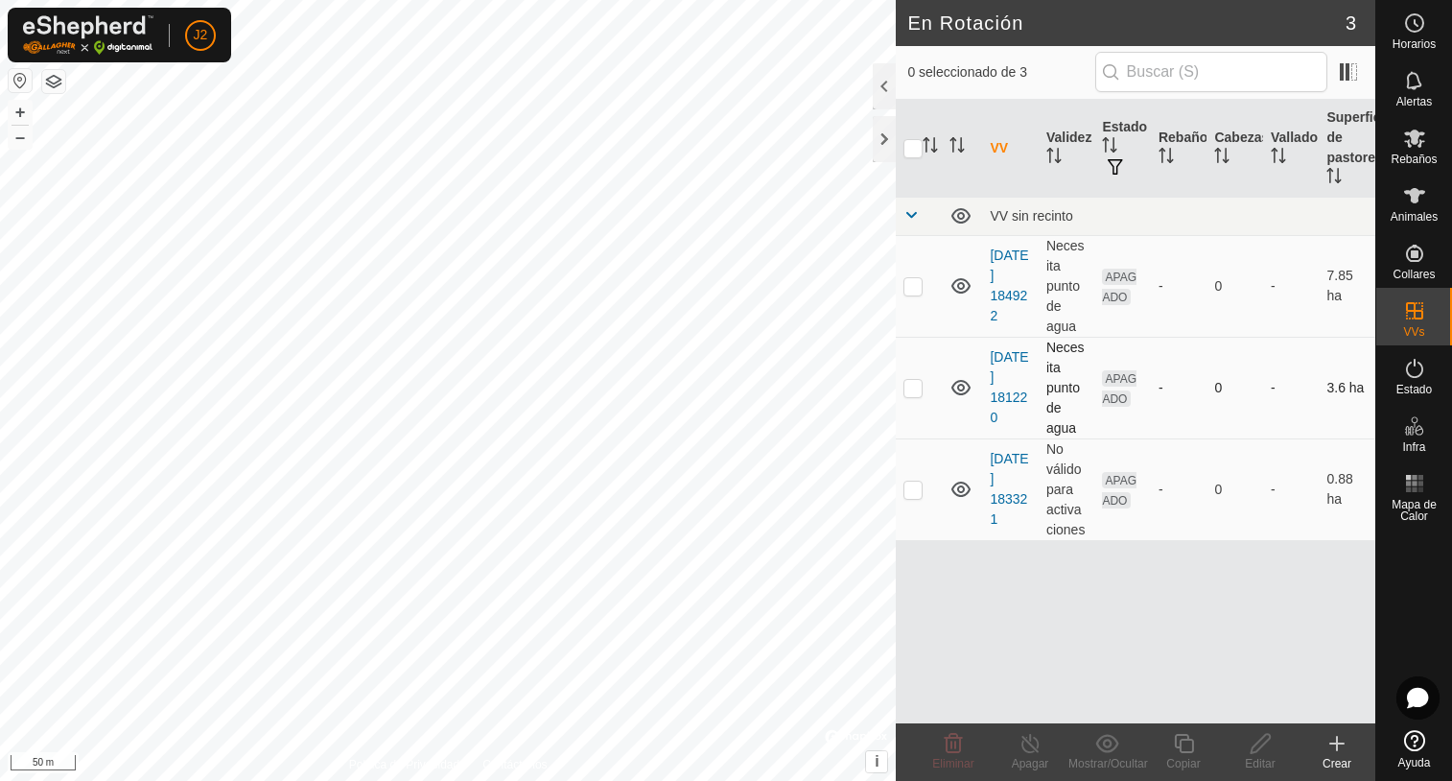
checkbox input "true"
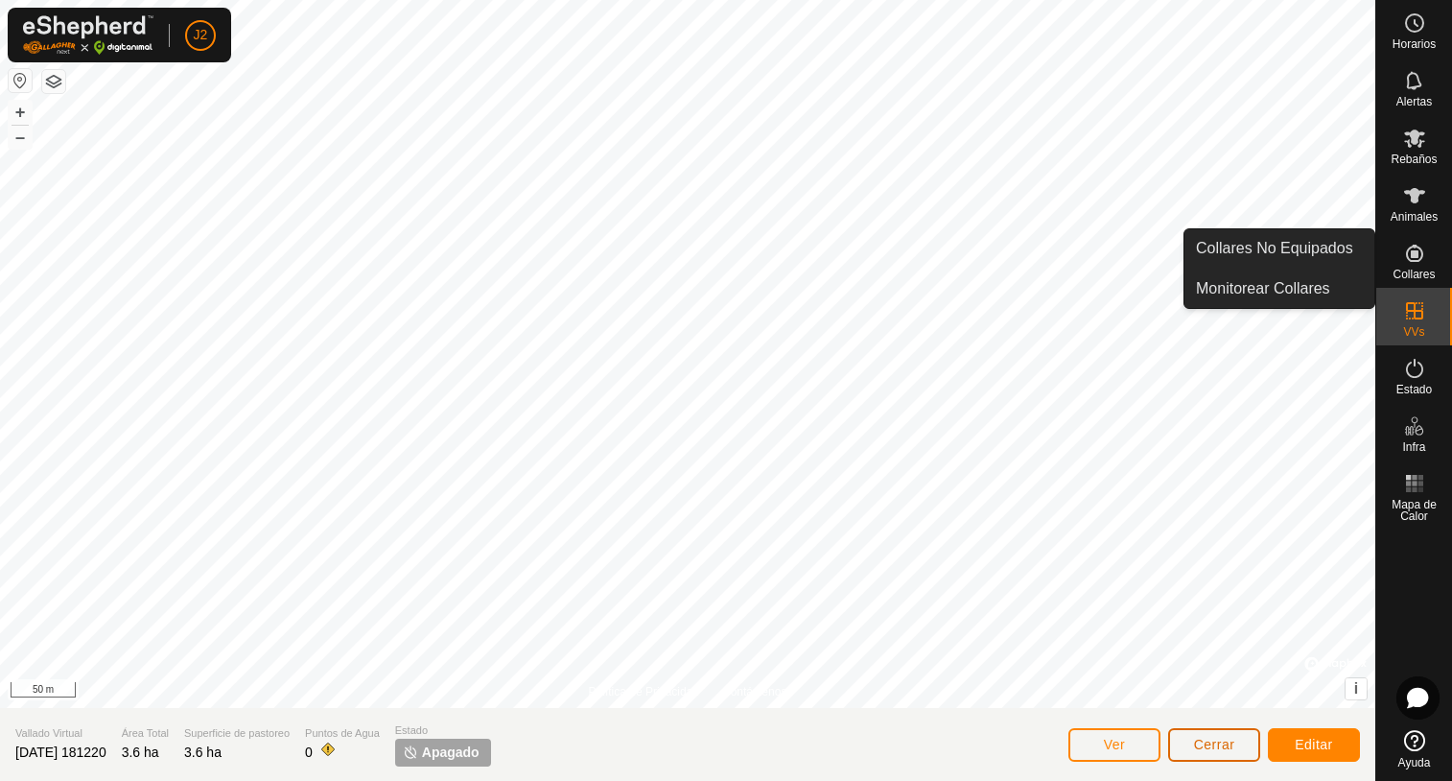
click at [1213, 747] on span "Cerrar" at bounding box center [1214, 744] width 41 height 15
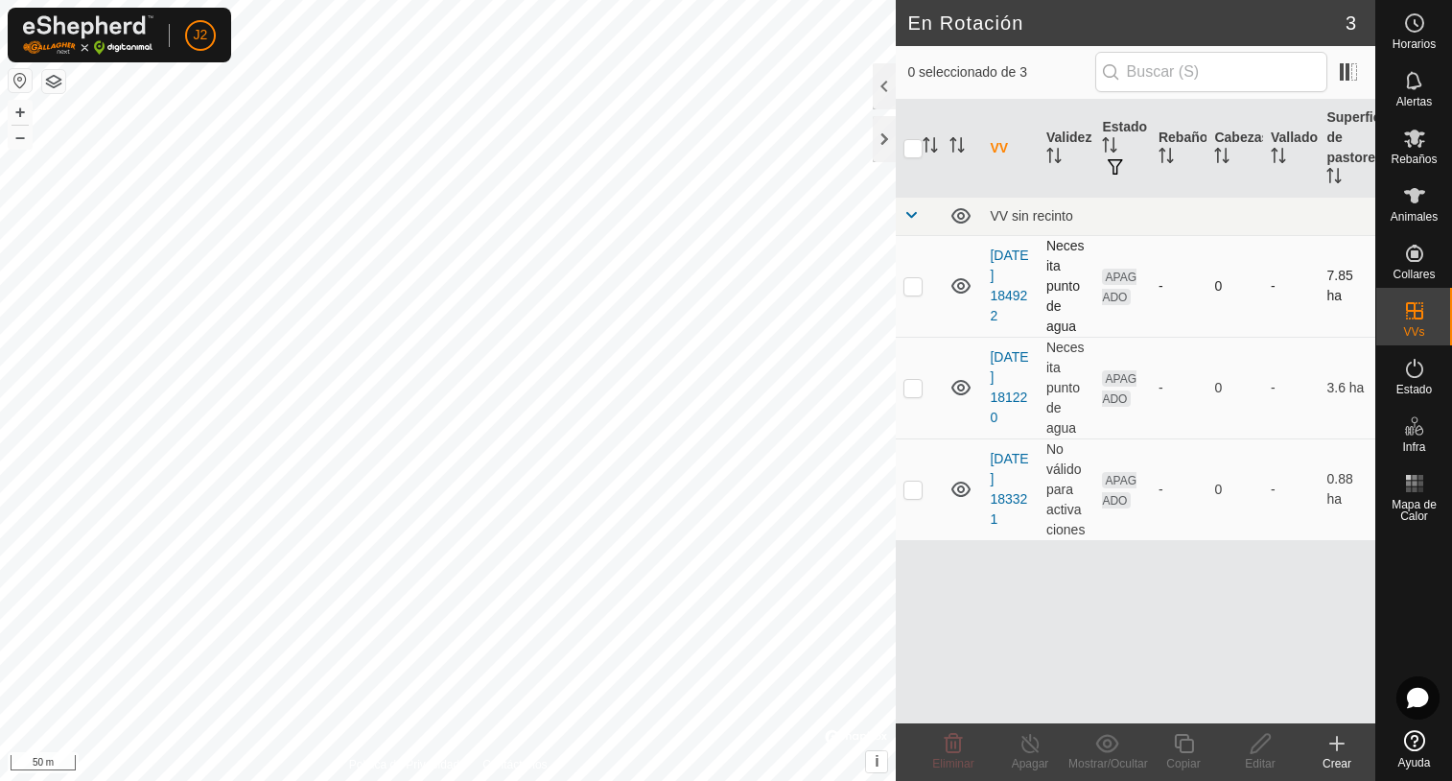
click at [913, 292] on p-checkbox at bounding box center [912, 285] width 19 height 15
checkbox input "true"
click at [911, 394] on p-checkbox at bounding box center [912, 387] width 19 height 15
checkbox input "true"
click at [918, 278] on p-tablecheckbox at bounding box center [912, 285] width 19 height 15
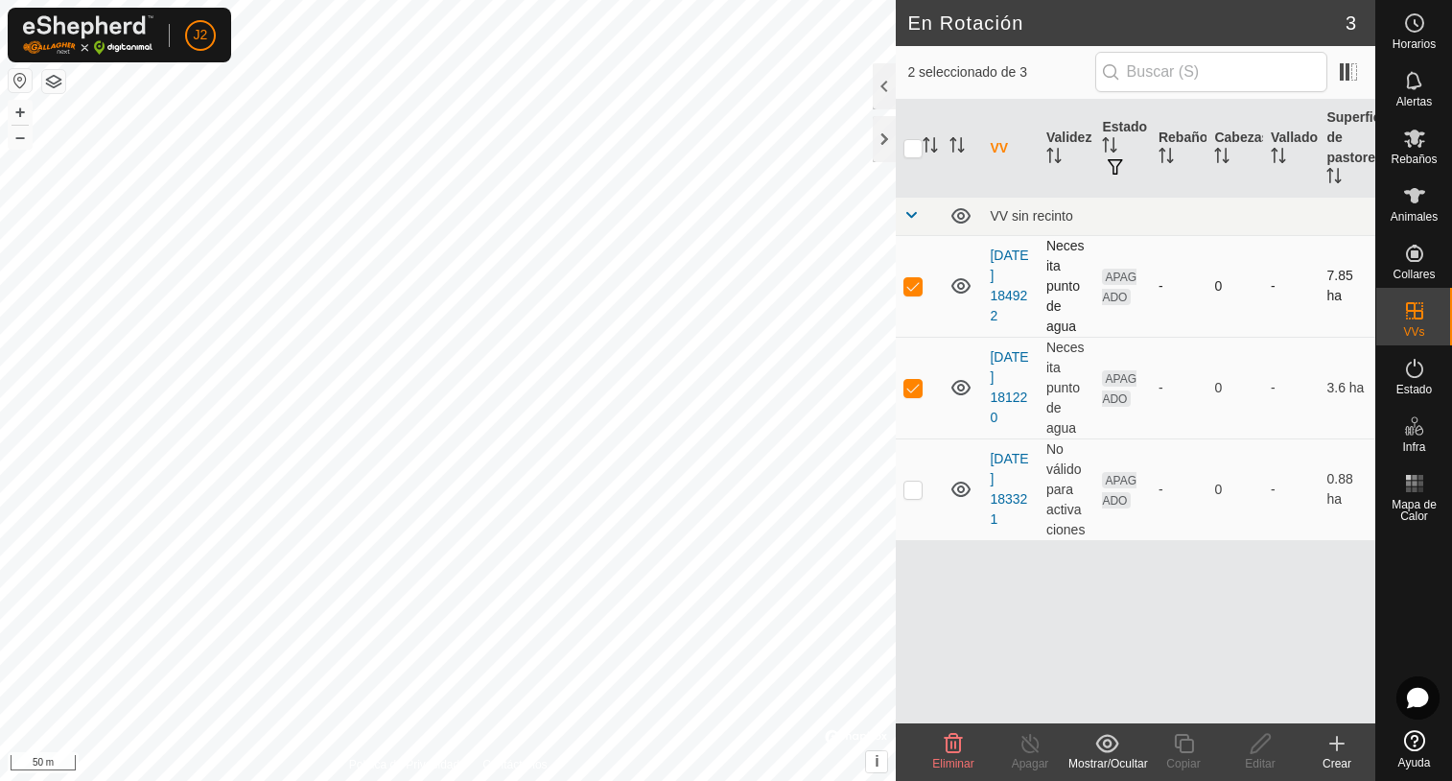
checkbox input "false"
click at [915, 487] on p-checkbox at bounding box center [912, 488] width 19 height 15
checkbox input "true"
click at [912, 385] on p-checkbox at bounding box center [912, 387] width 19 height 15
checkbox input "false"
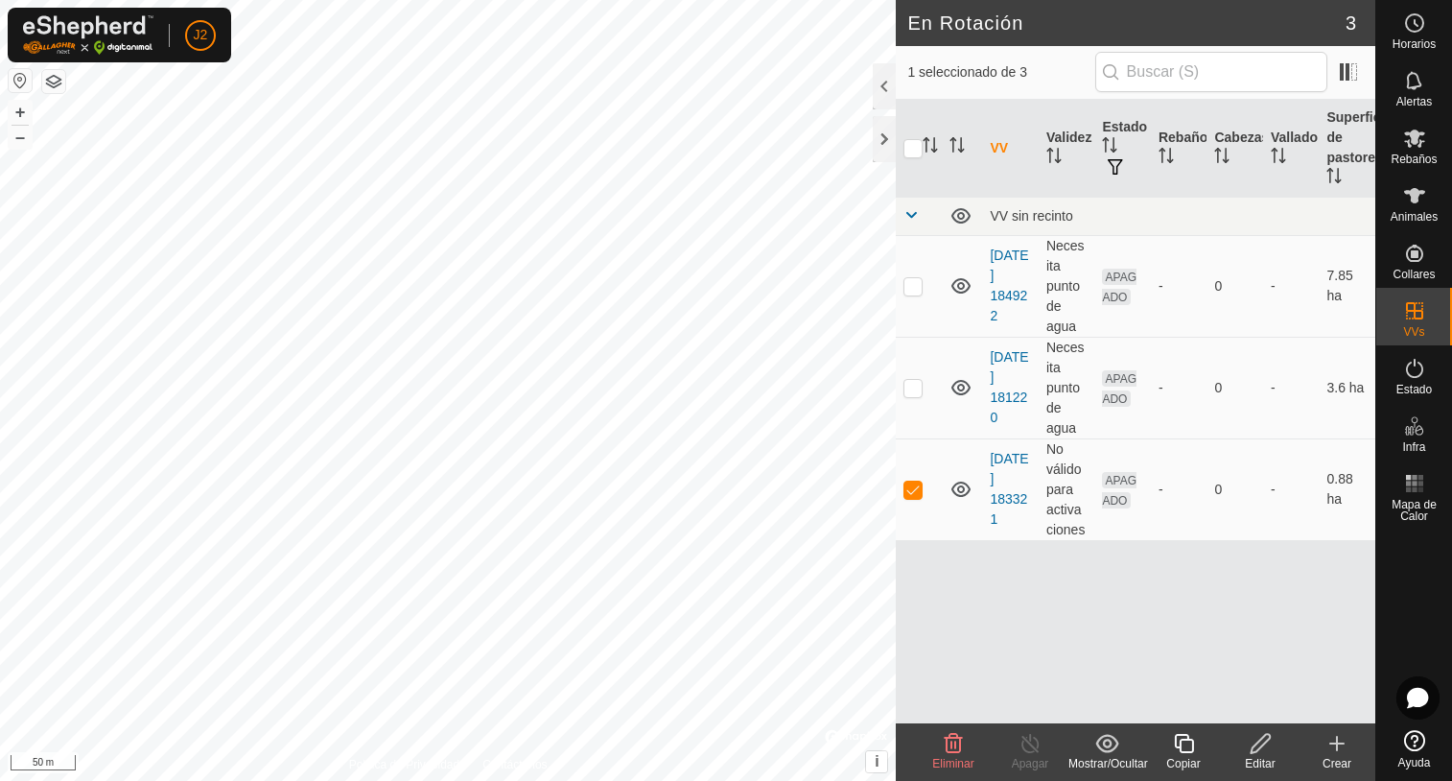
click at [1264, 736] on icon at bounding box center [1260, 743] width 19 height 19
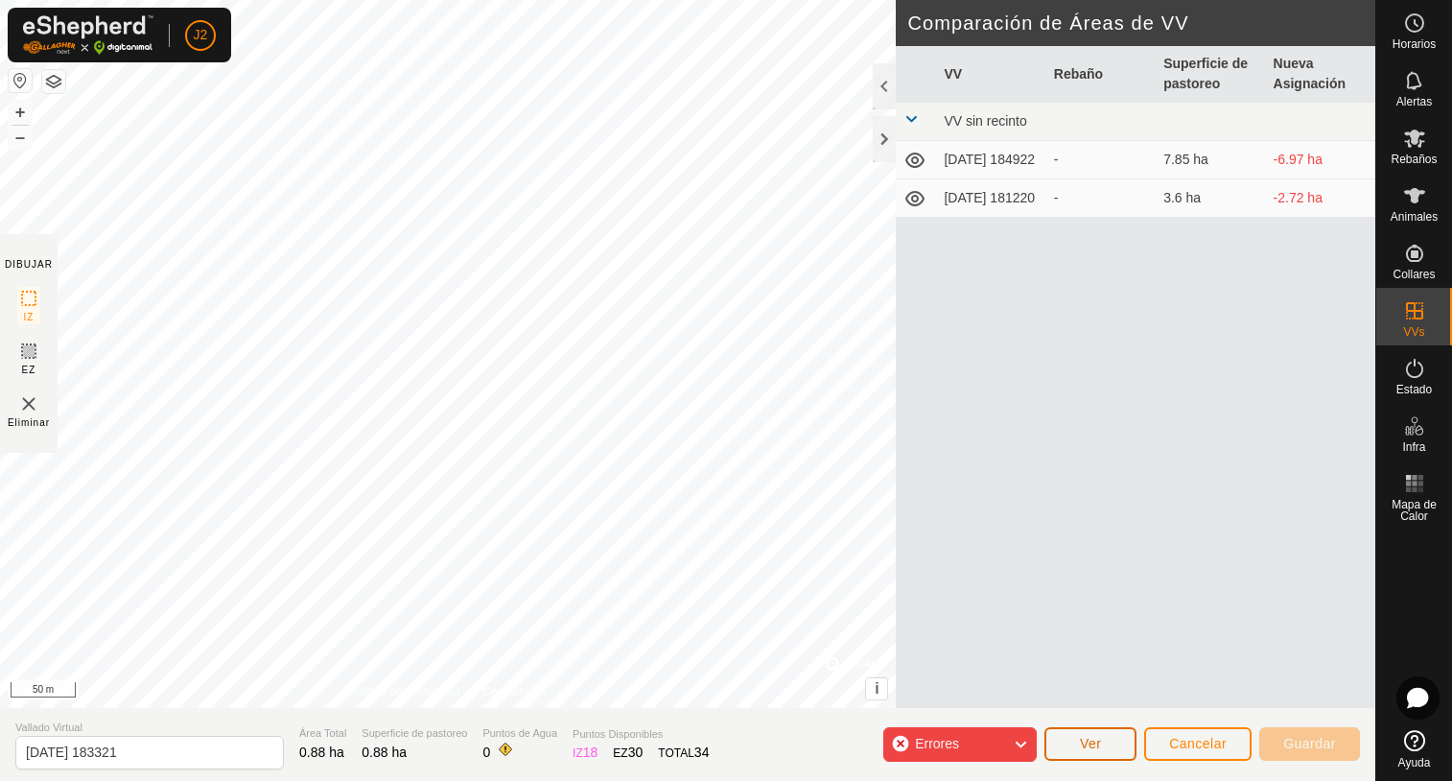
click at [1079, 748] on button "Ver" at bounding box center [1090, 744] width 92 height 34
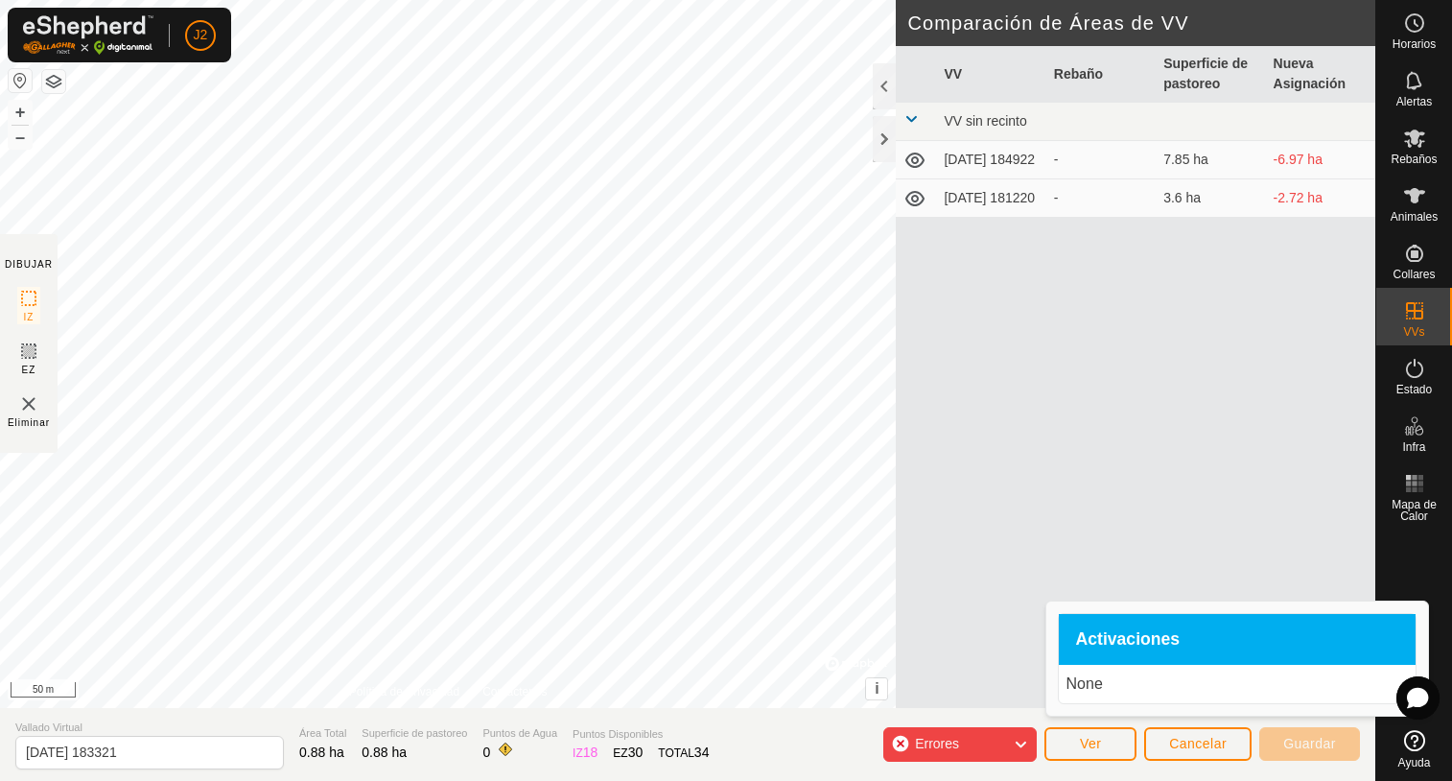
click at [1108, 644] on span "Activaciones" at bounding box center [1128, 639] width 105 height 17
click at [1180, 645] on div "Activaciones" at bounding box center [1237, 640] width 357 height 52
click at [1095, 691] on p "None" at bounding box center [1236, 683] width 341 height 23
click at [1107, 739] on button "Ver" at bounding box center [1090, 744] width 92 height 34
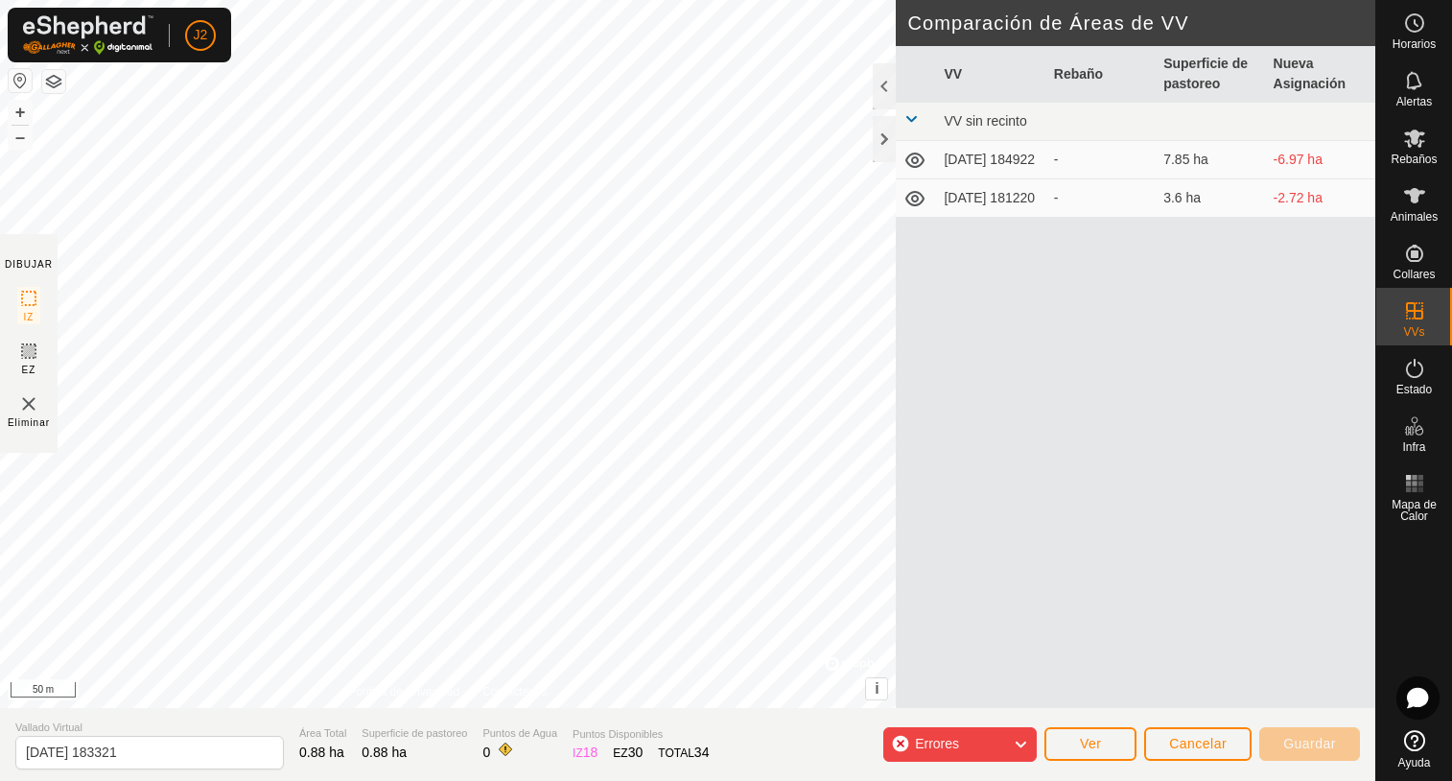
click at [1019, 738] on icon at bounding box center [1020, 744] width 15 height 25
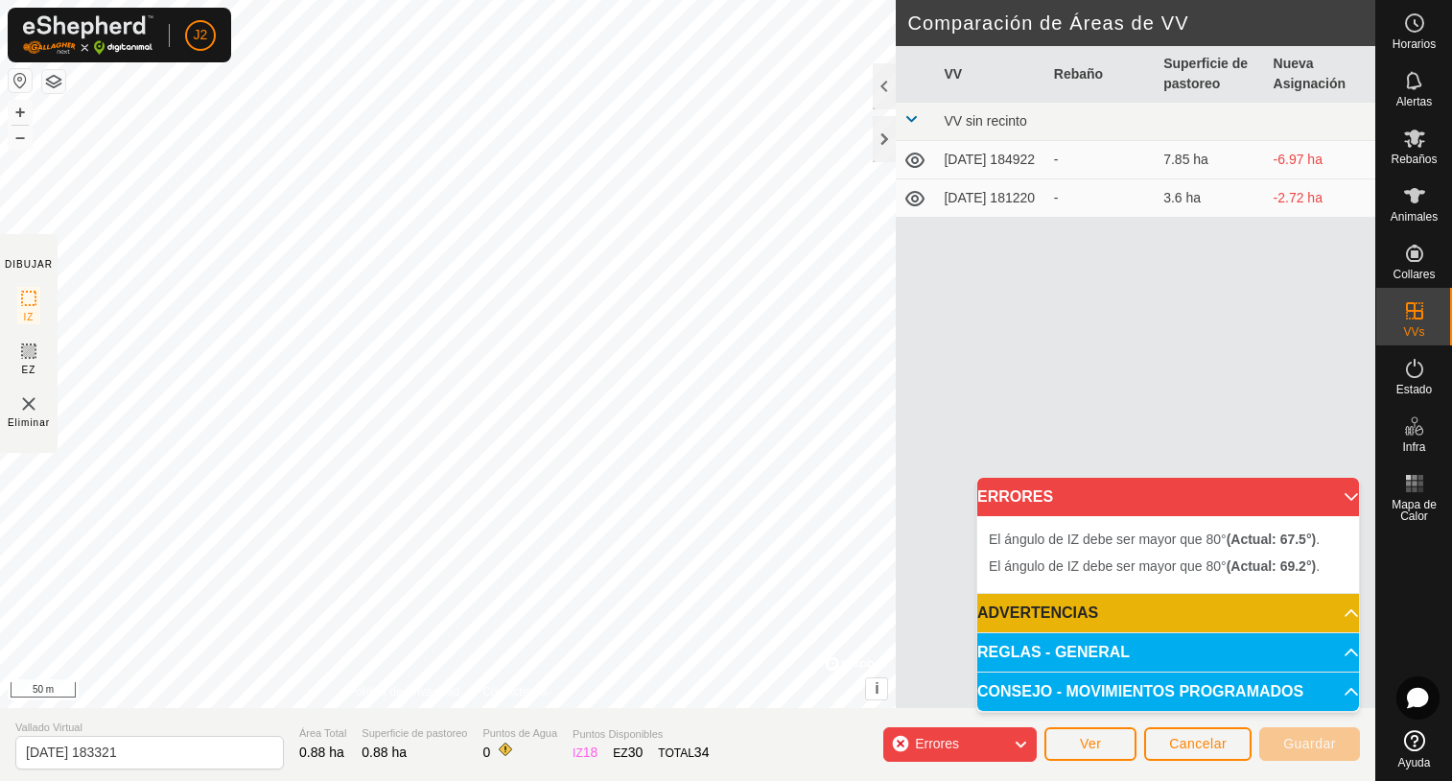
click at [1105, 636] on p-accordion-header "REGLAS - GENERAL" at bounding box center [1168, 652] width 382 height 38
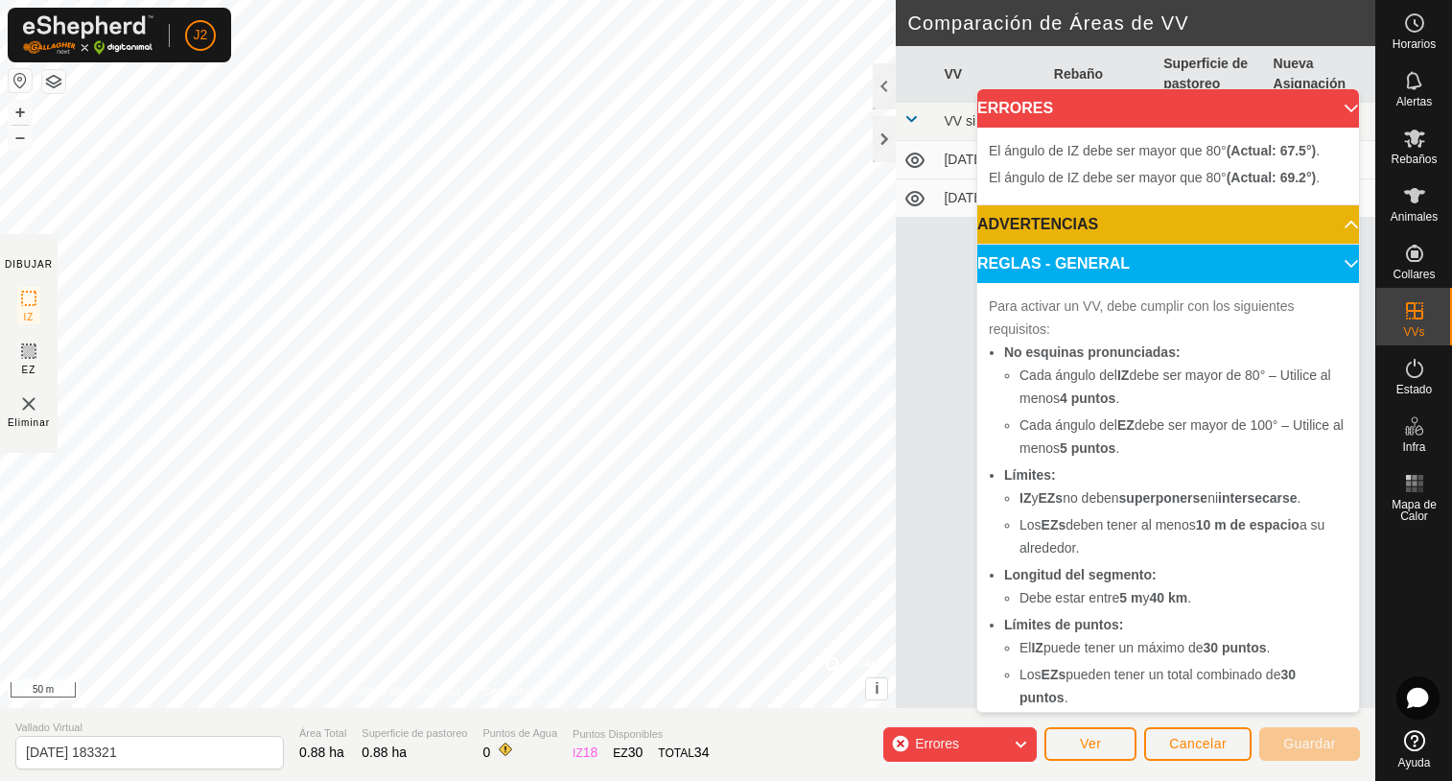
click at [1332, 108] on p-accordion-header "ERRORES" at bounding box center [1168, 108] width 382 height 38
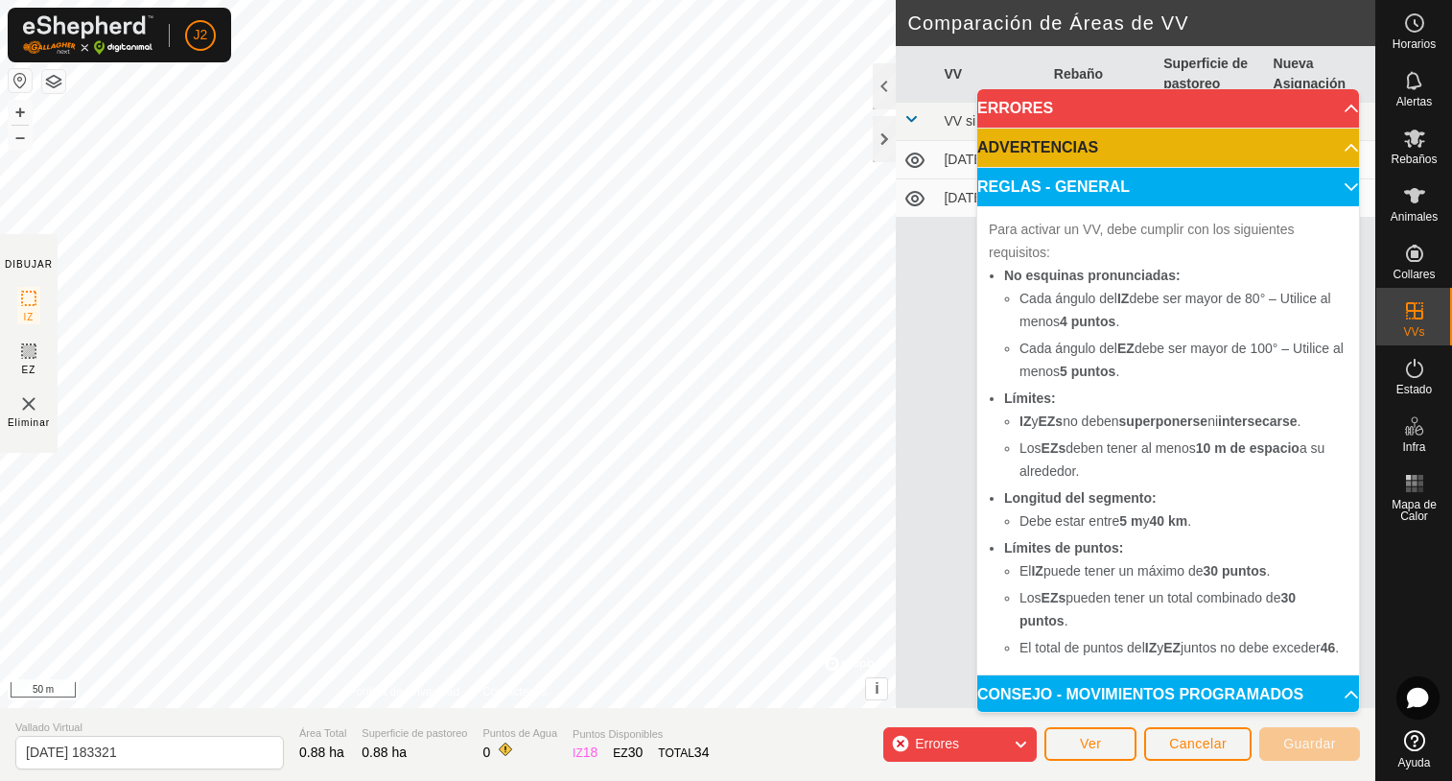
click at [1332, 108] on p-accordion-header "ERRORES" at bounding box center [1168, 108] width 382 height 38
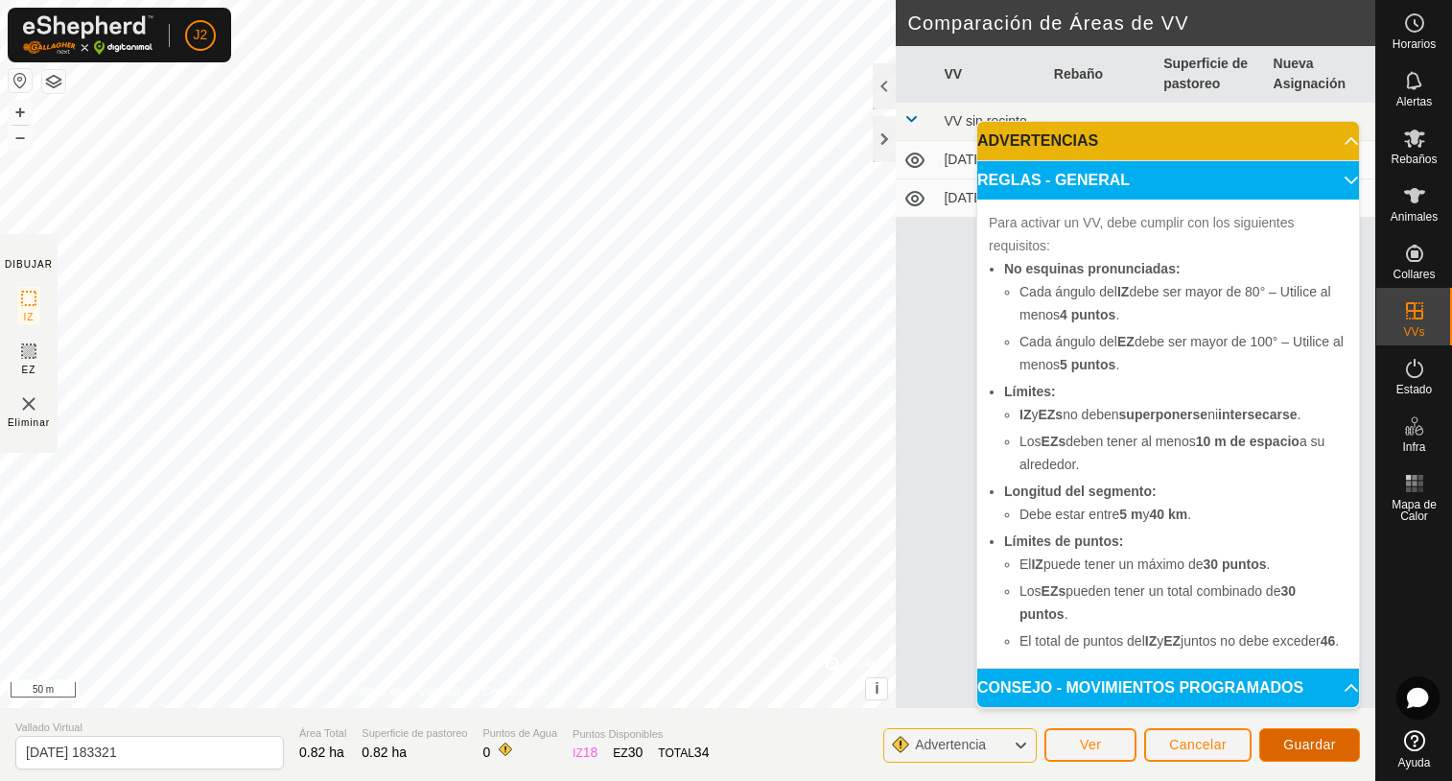
click at [1303, 745] on span "Guardar" at bounding box center [1309, 744] width 53 height 15
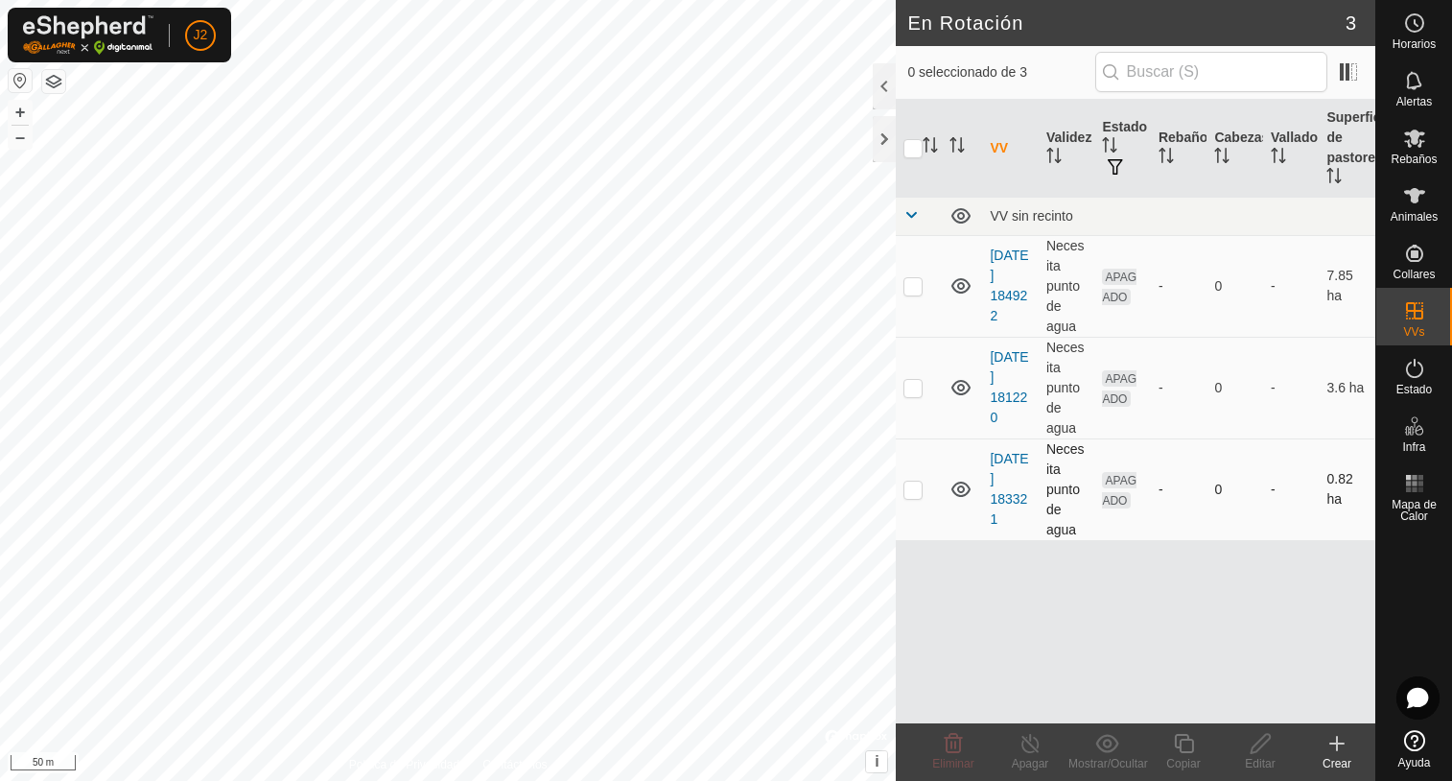
click at [909, 486] on p-checkbox at bounding box center [912, 488] width 19 height 15
checkbox input "true"
click at [918, 488] on p-checkbox at bounding box center [912, 488] width 19 height 15
checkbox input "false"
click at [910, 282] on p-checkbox at bounding box center [912, 285] width 19 height 15
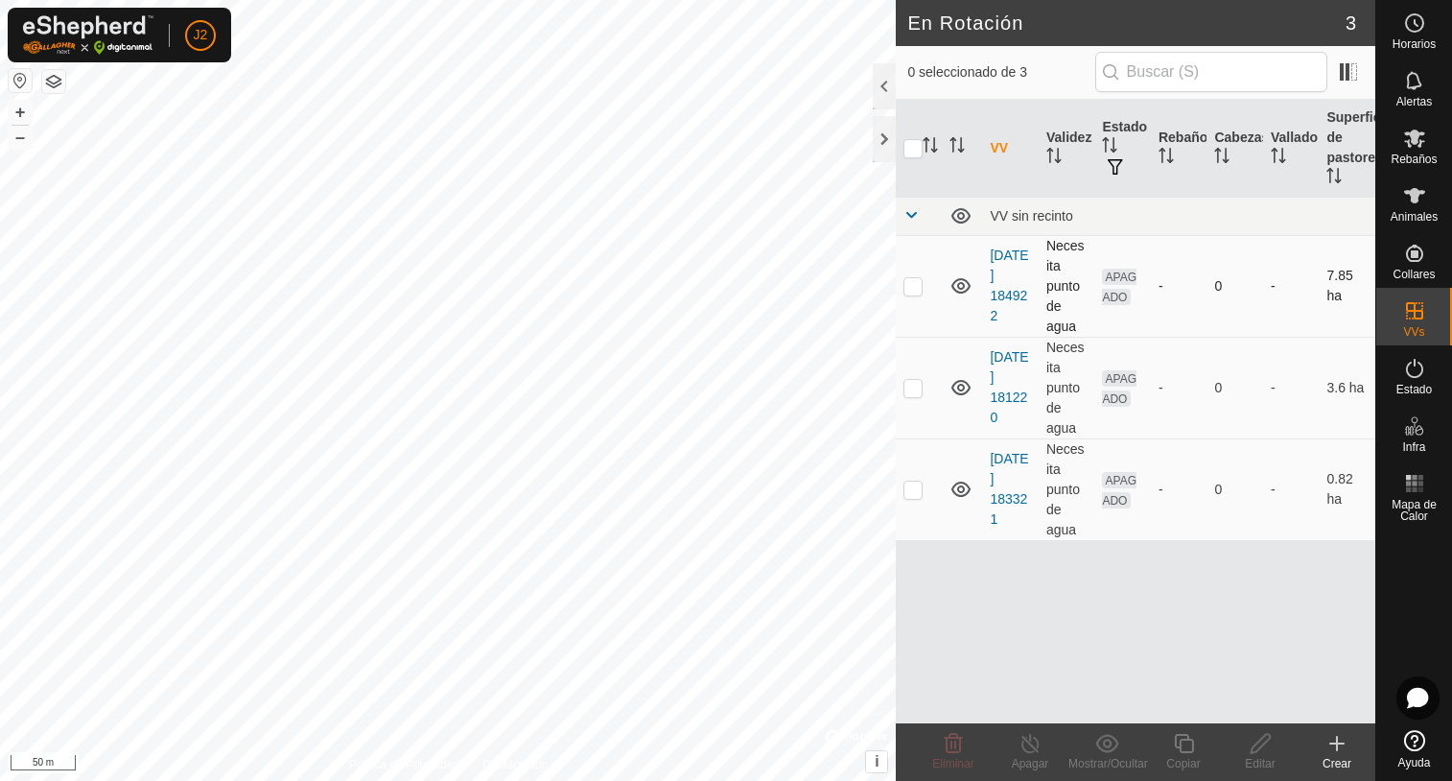
checkbox input "true"
click at [1254, 744] on icon at bounding box center [1260, 743] width 19 height 19
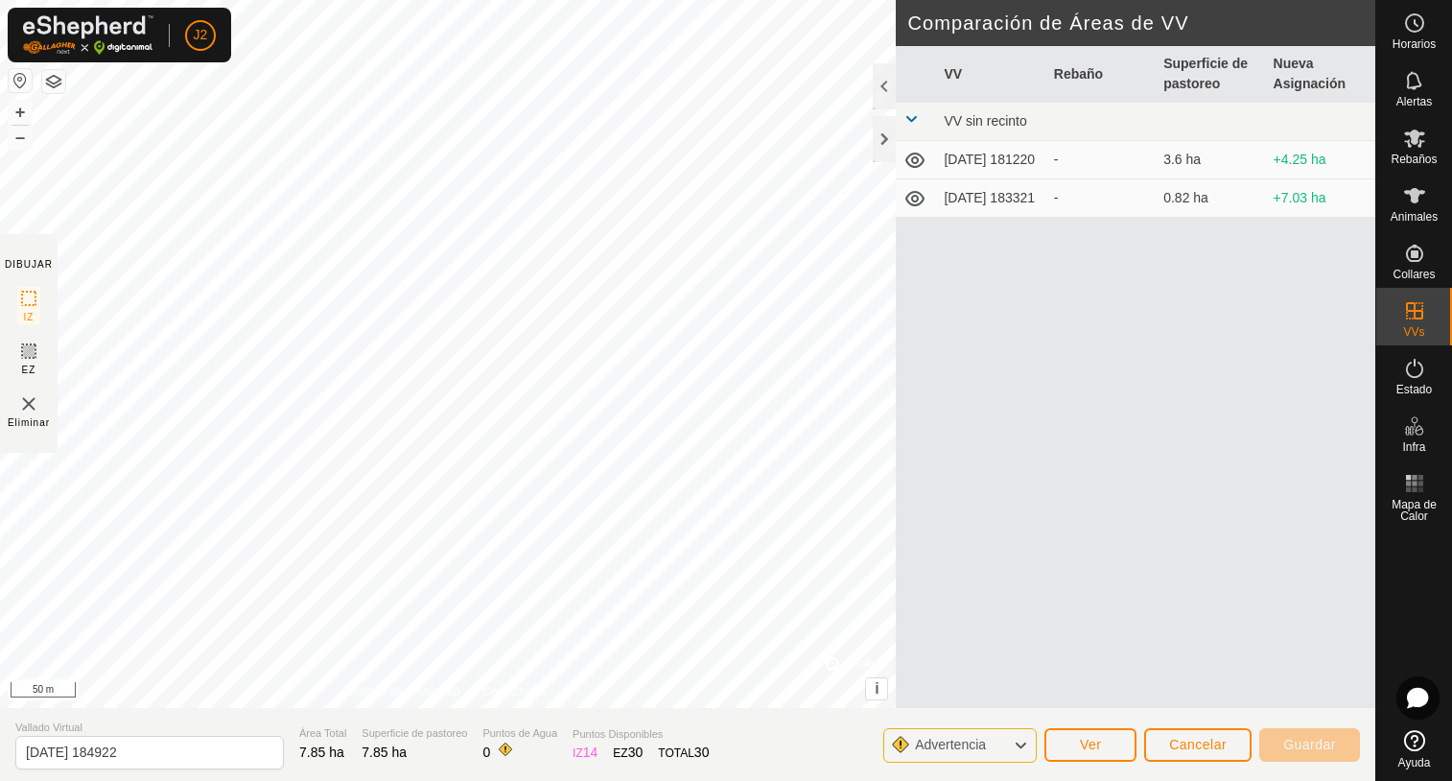
click at [1007, 744] on div "Advertencia" at bounding box center [959, 745] width 153 height 35
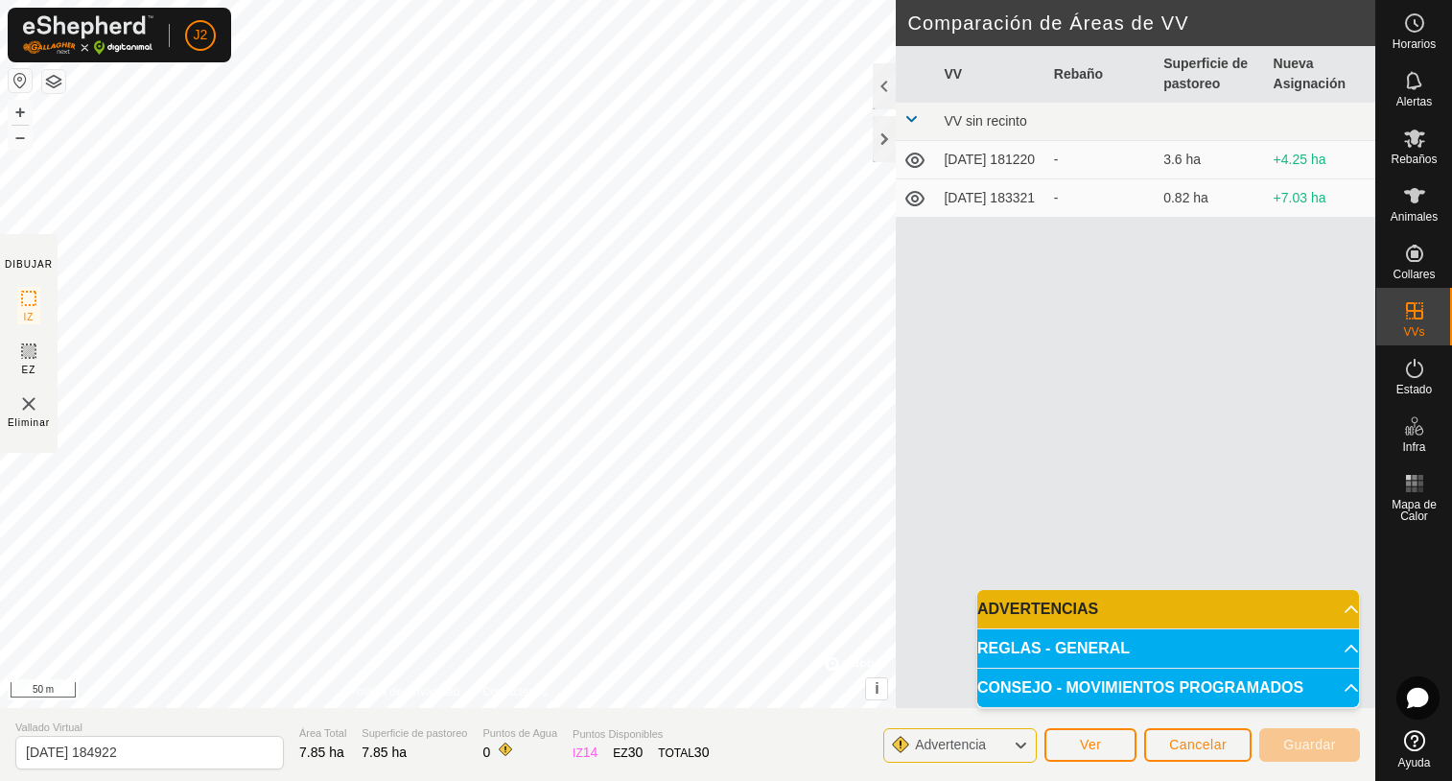
click at [1344, 602] on p-accordion-header "ADVERTENCIAS" at bounding box center [1168, 609] width 382 height 38
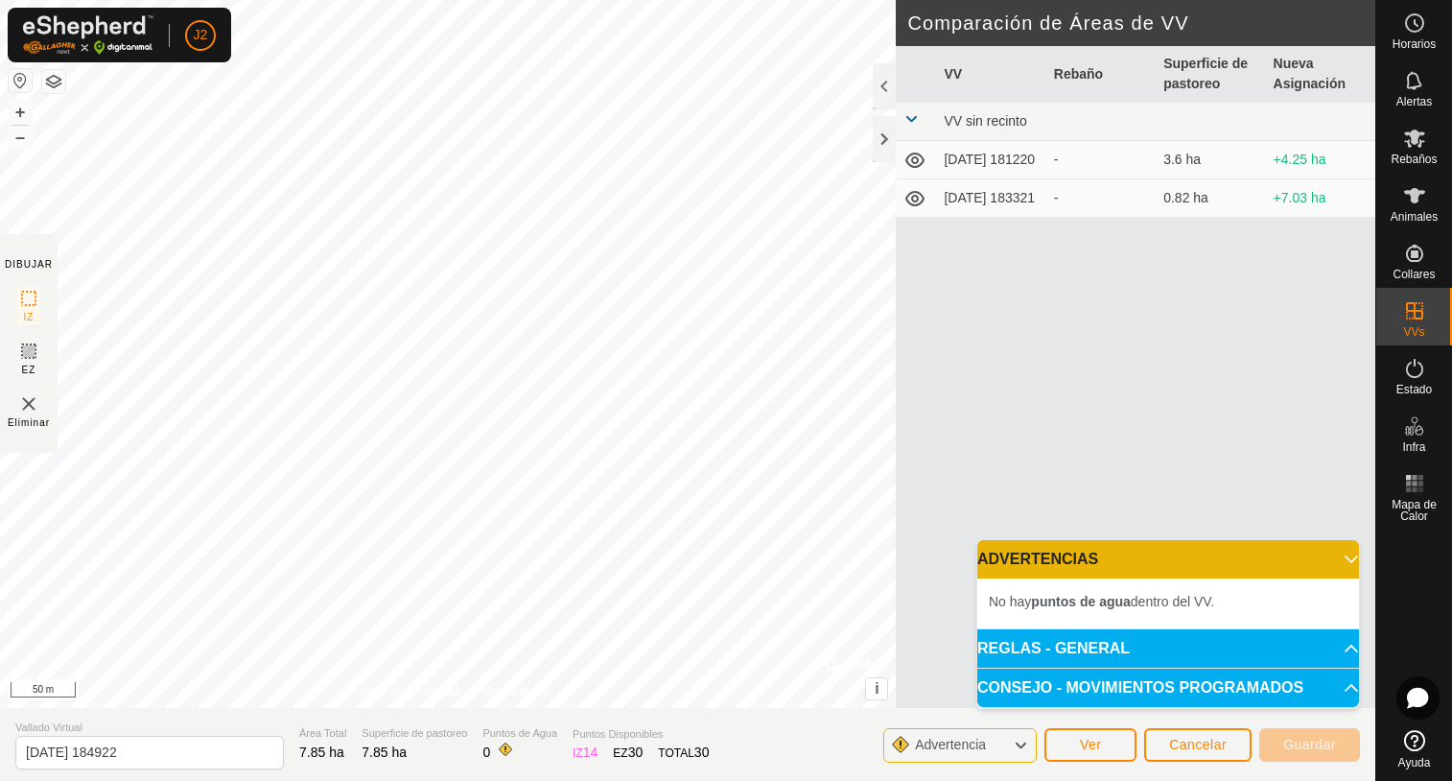
click at [1344, 555] on p-accordion-header "ADVERTENCIAS" at bounding box center [1168, 559] width 382 height 38
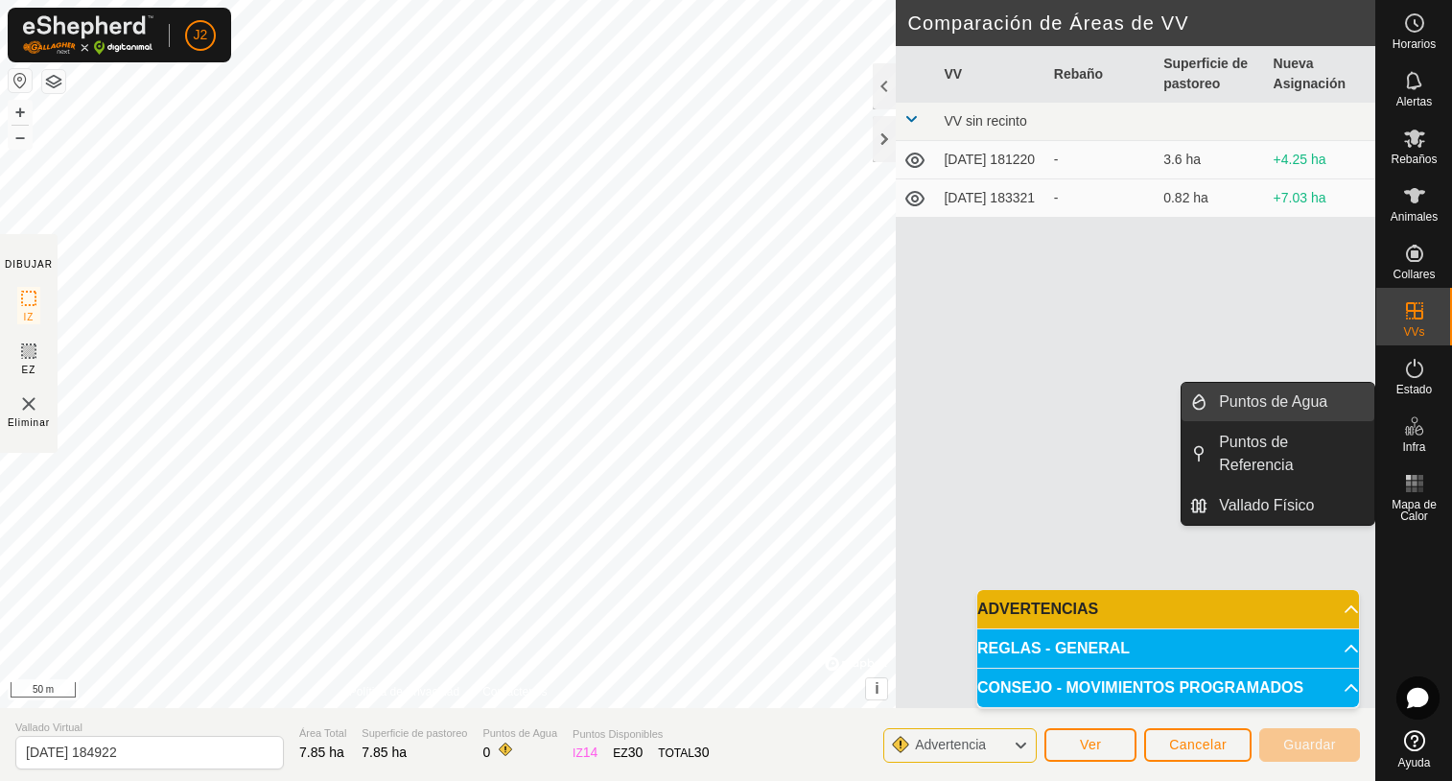
click at [1257, 400] on link "Puntos de Agua" at bounding box center [1290, 402] width 167 height 38
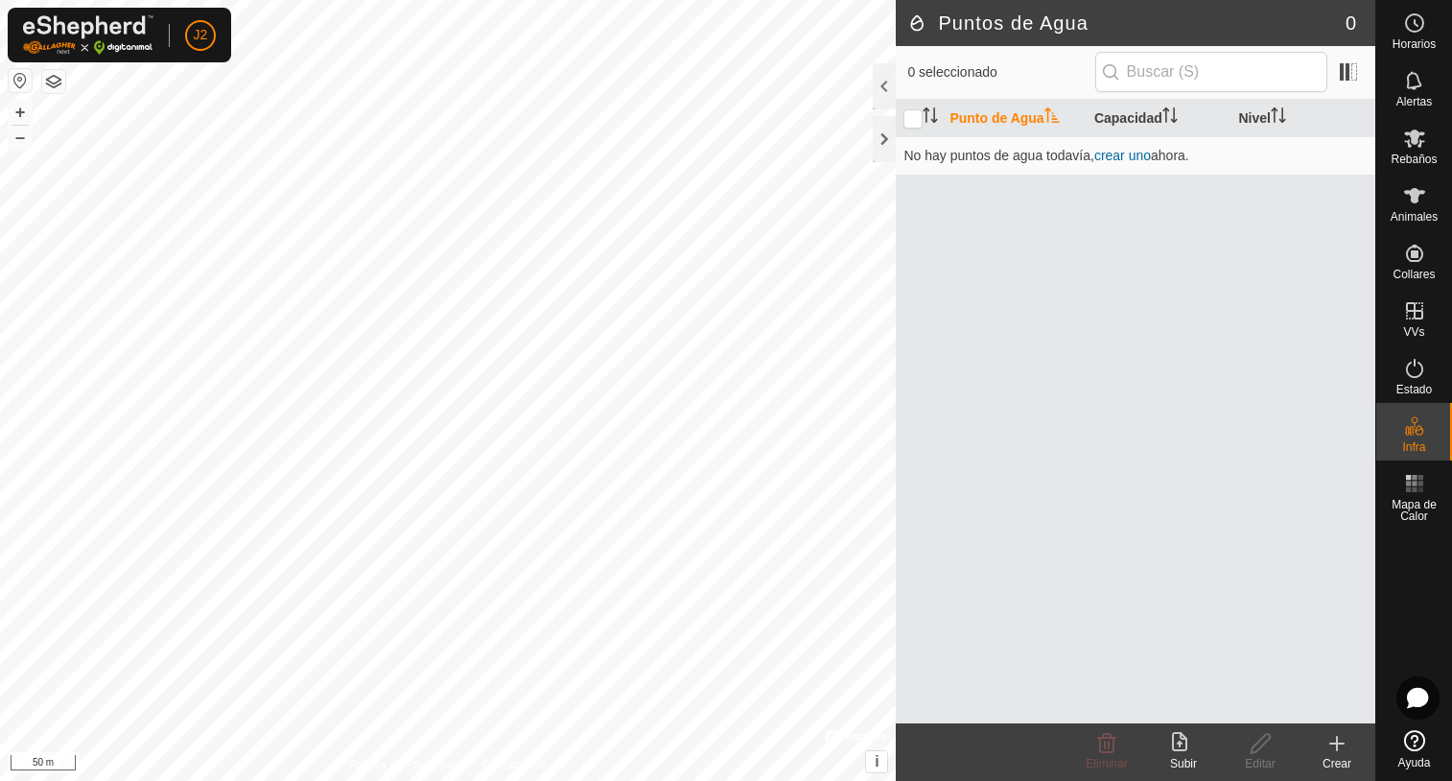
click at [1337, 750] on icon at bounding box center [1337, 743] width 0 height 13
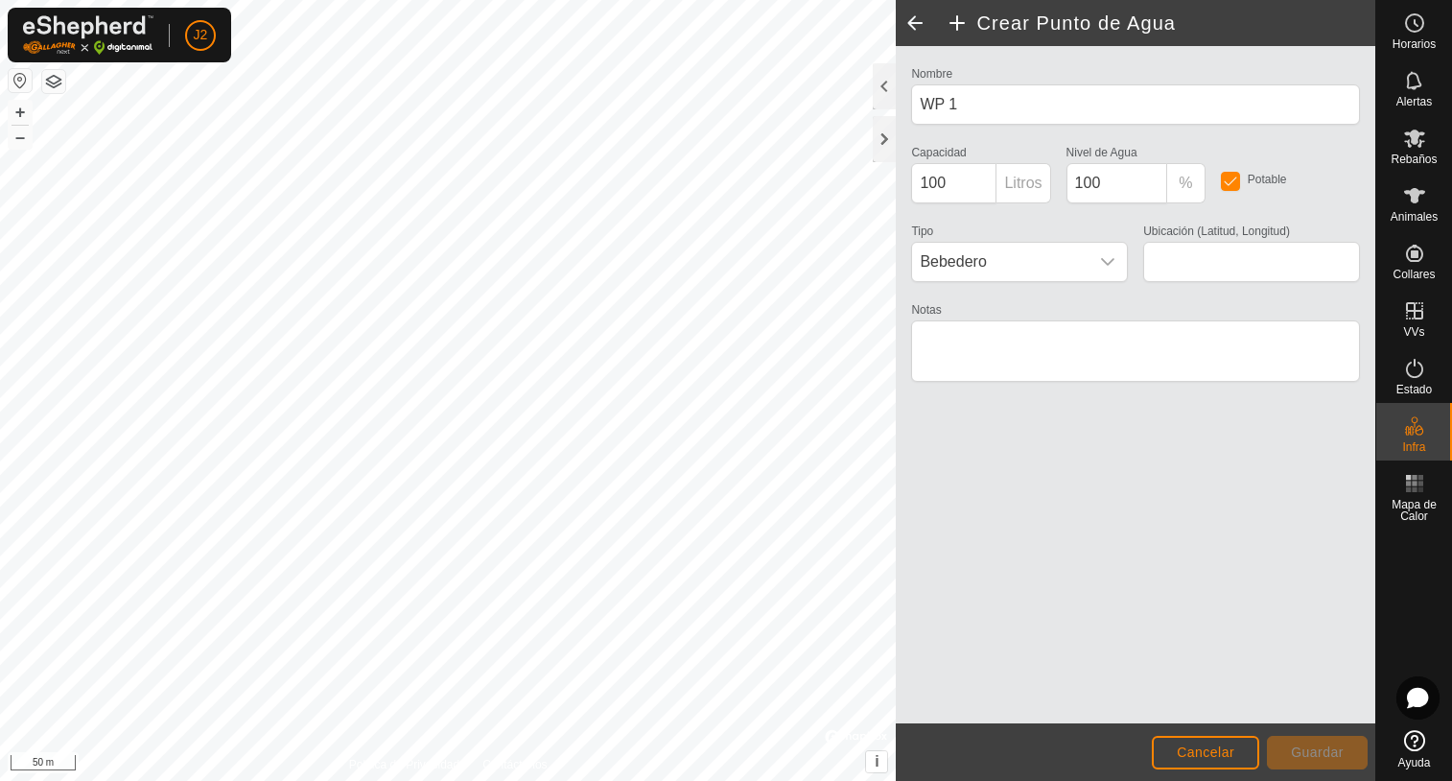
type input "42.283521, 2.290408"
click at [1330, 753] on span "Guardar" at bounding box center [1317, 751] width 53 height 15
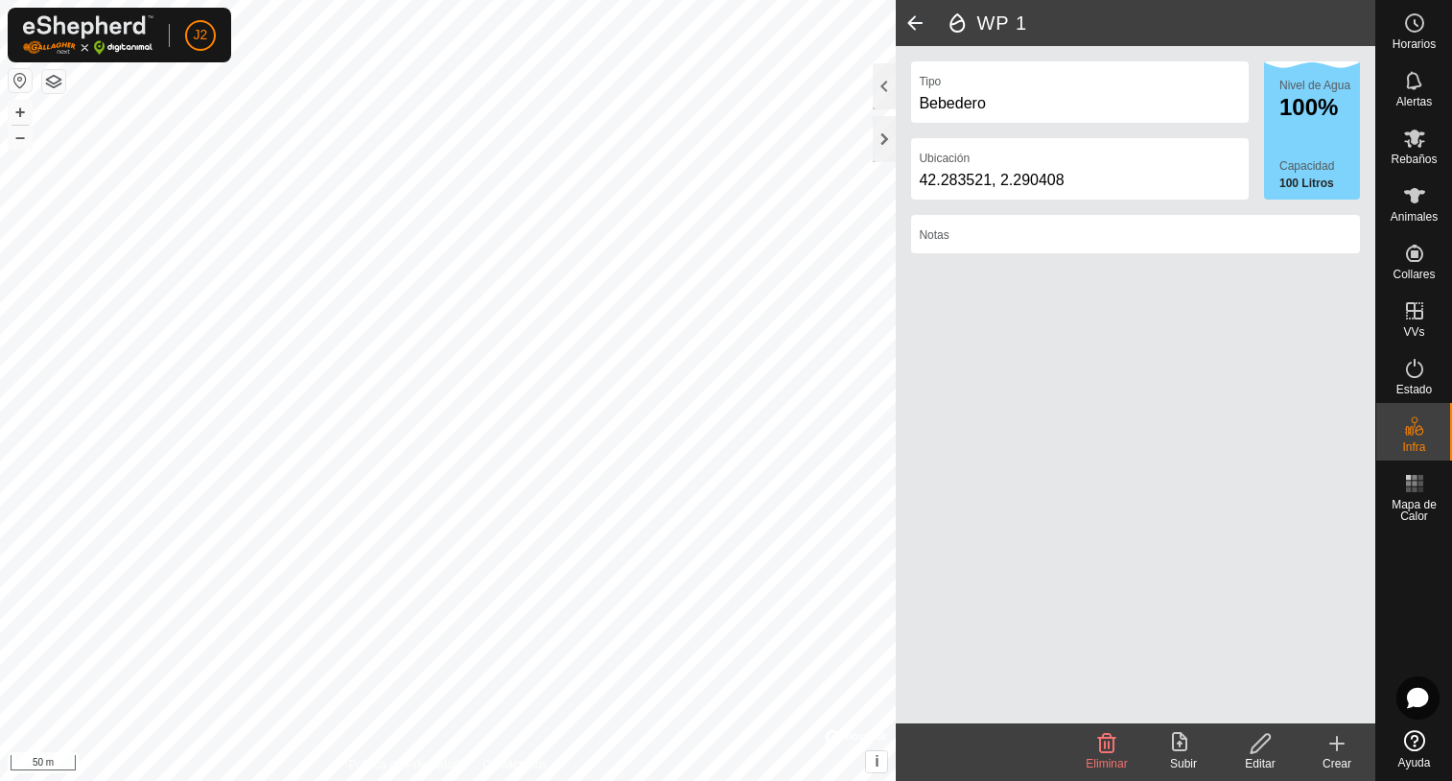
click at [1181, 747] on icon at bounding box center [1183, 743] width 23 height 23
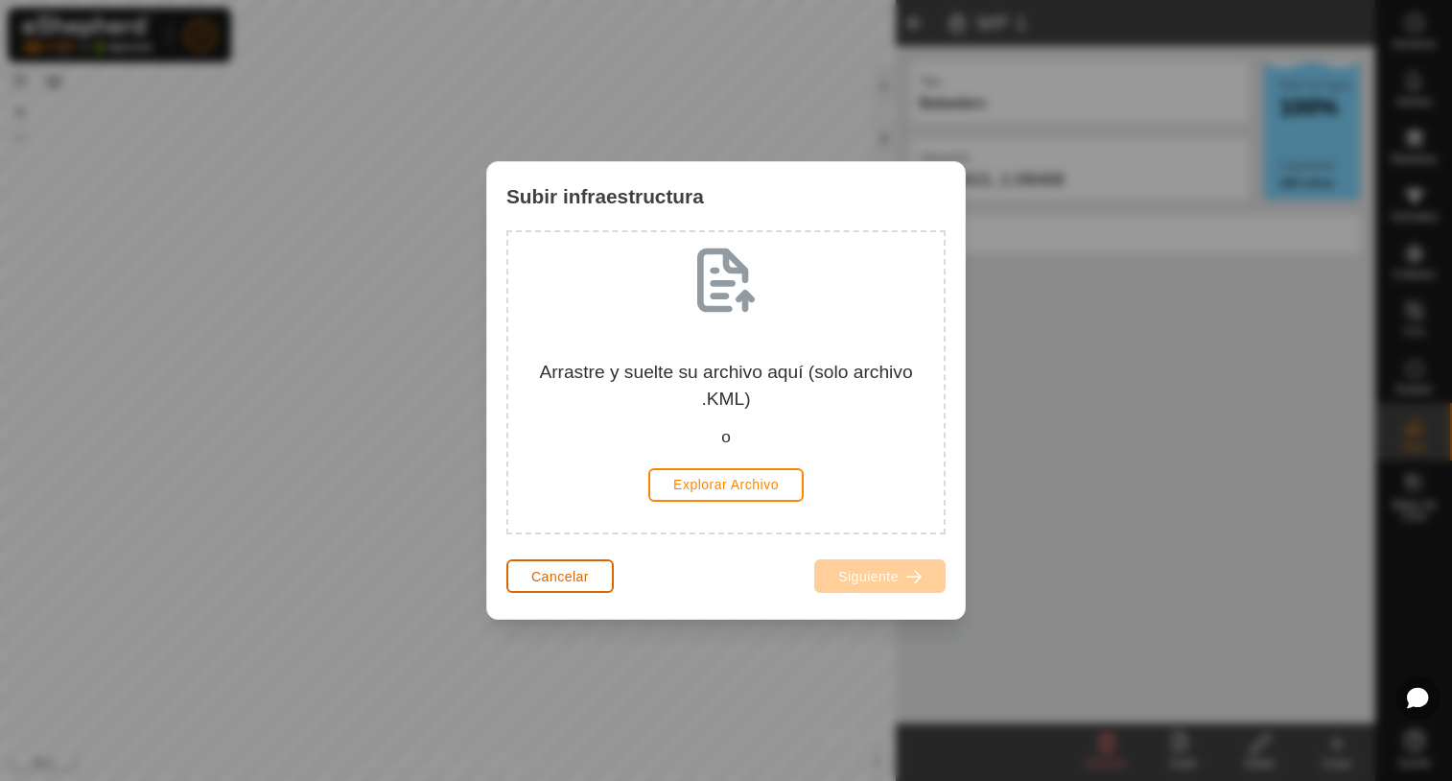
click at [584, 581] on span "Cancelar" at bounding box center [560, 576] width 58 height 15
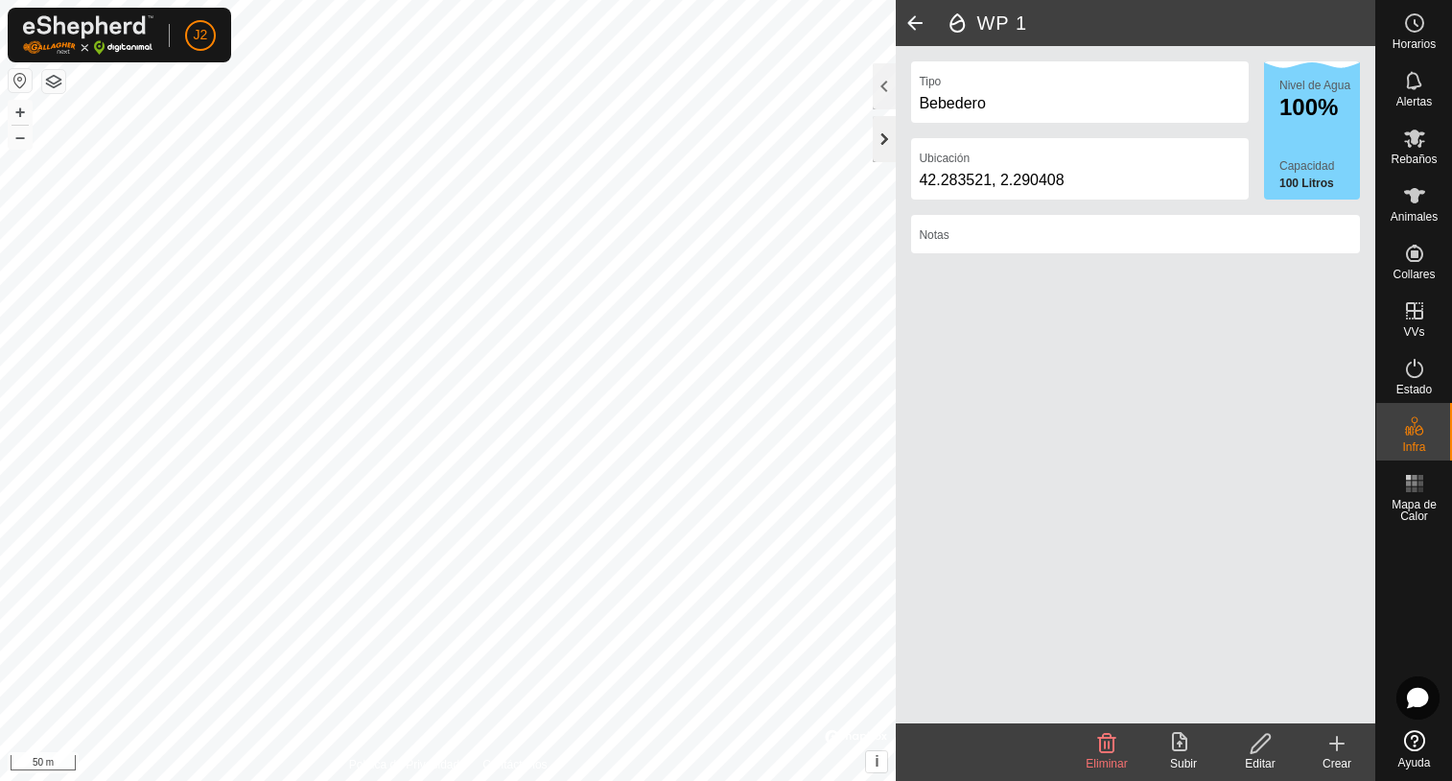
click at [882, 138] on div at bounding box center [884, 139] width 23 height 46
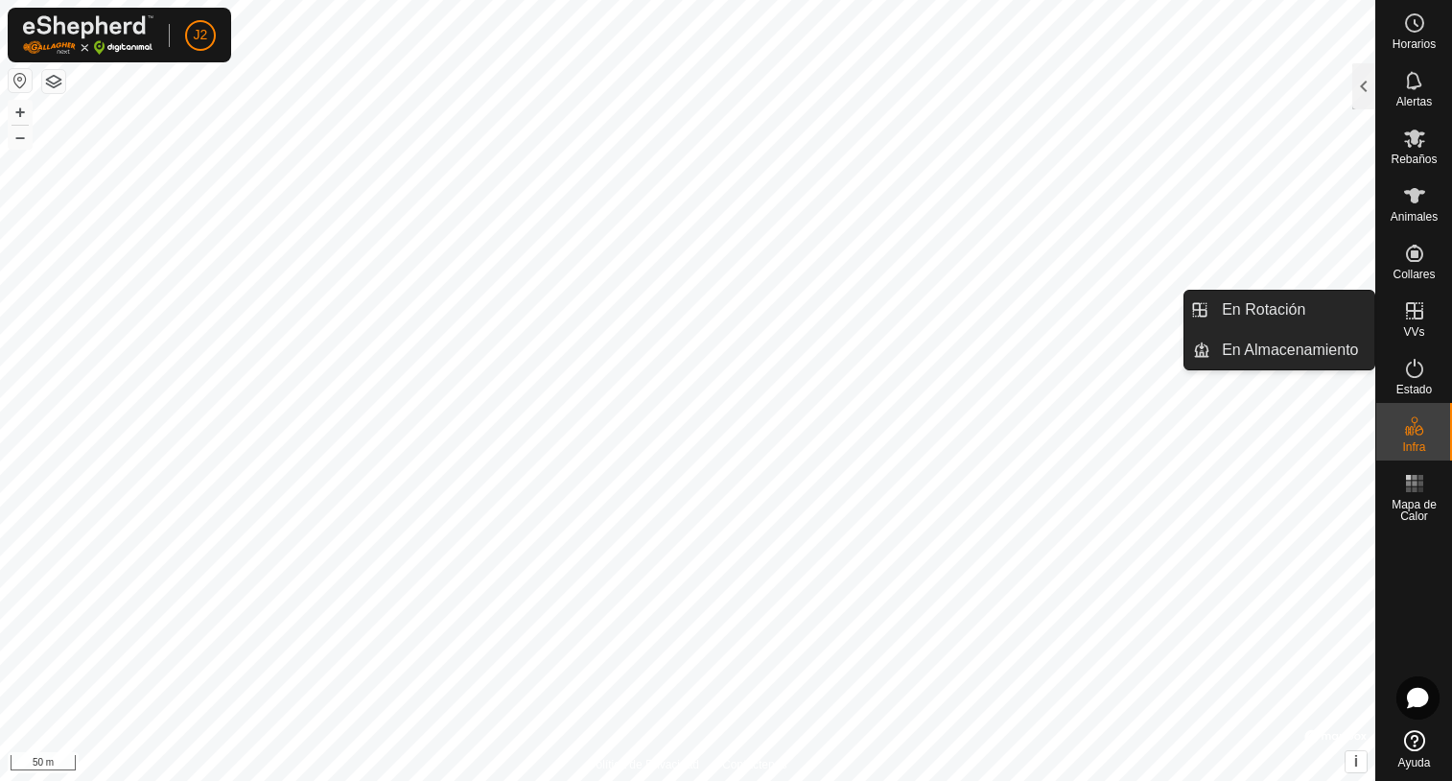
click at [1413, 316] on icon at bounding box center [1414, 310] width 23 height 23
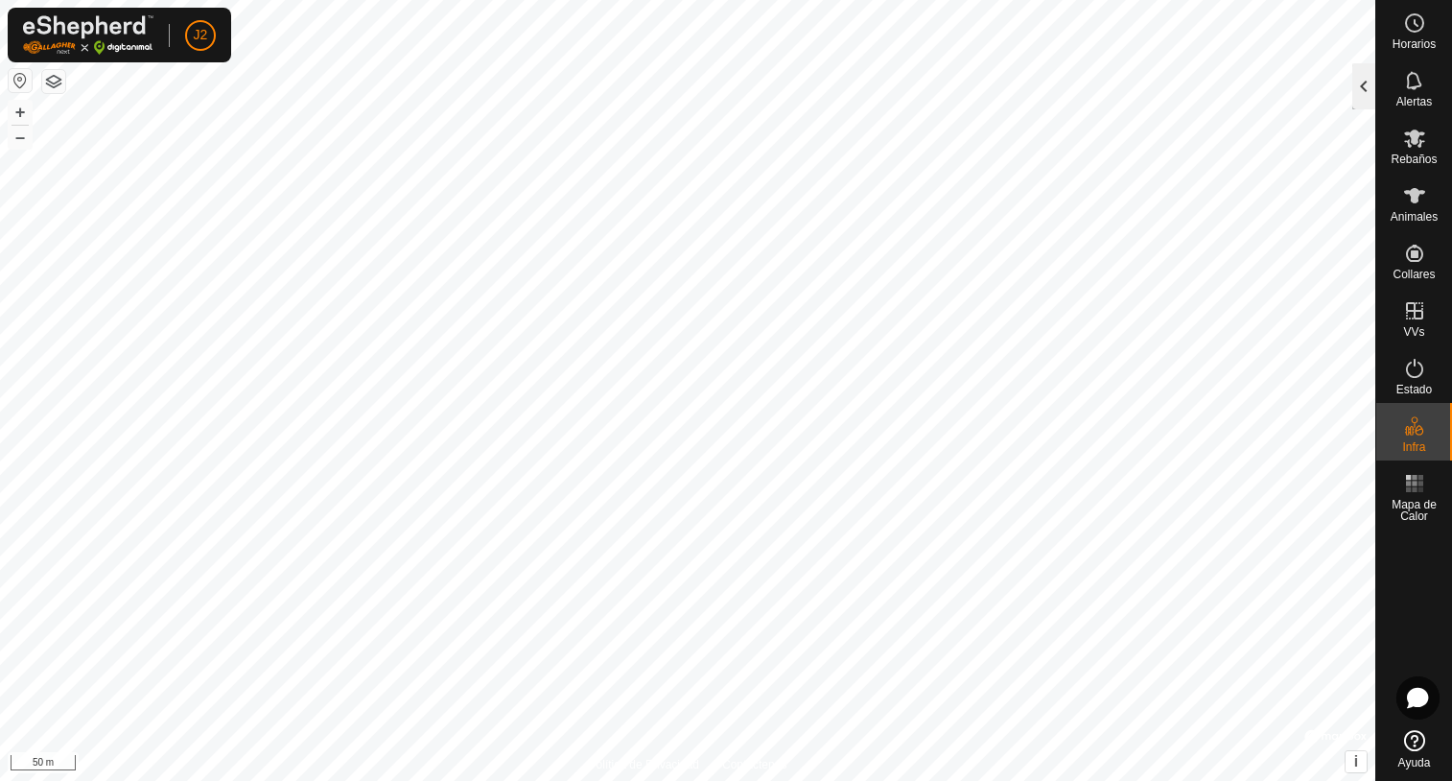
click at [1359, 92] on div at bounding box center [1363, 86] width 23 height 46
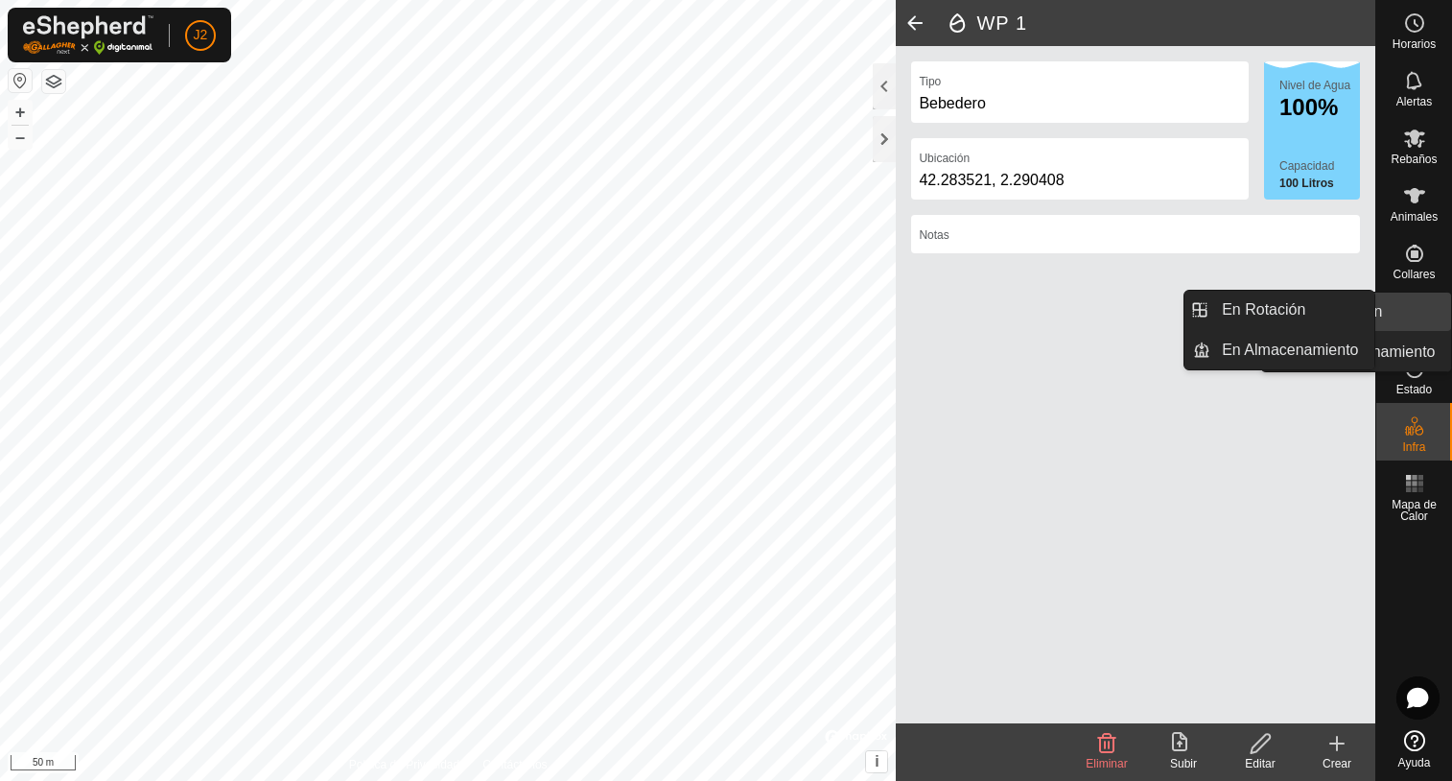
click at [1414, 326] on span "VVs" at bounding box center [1413, 332] width 21 height 12
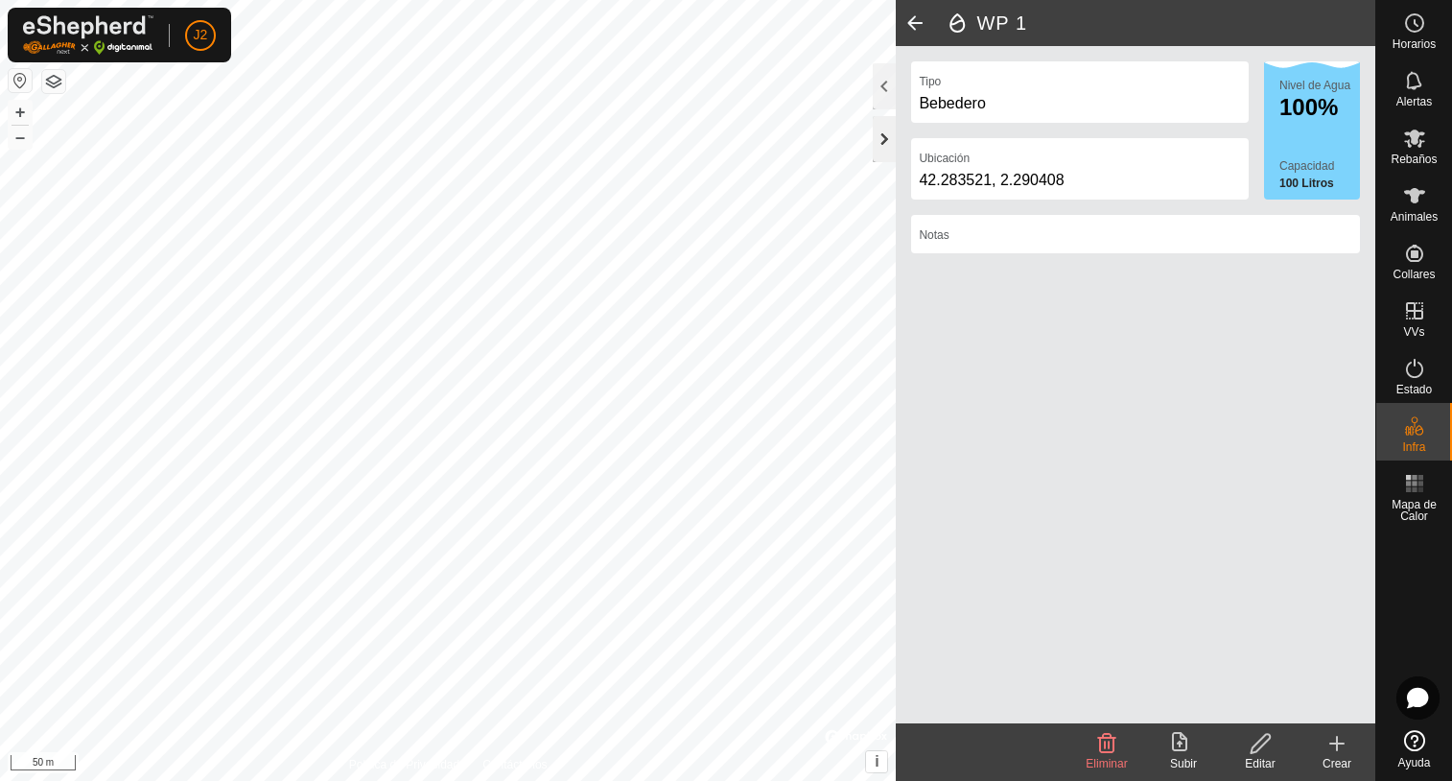
click at [884, 137] on div at bounding box center [884, 139] width 23 height 46
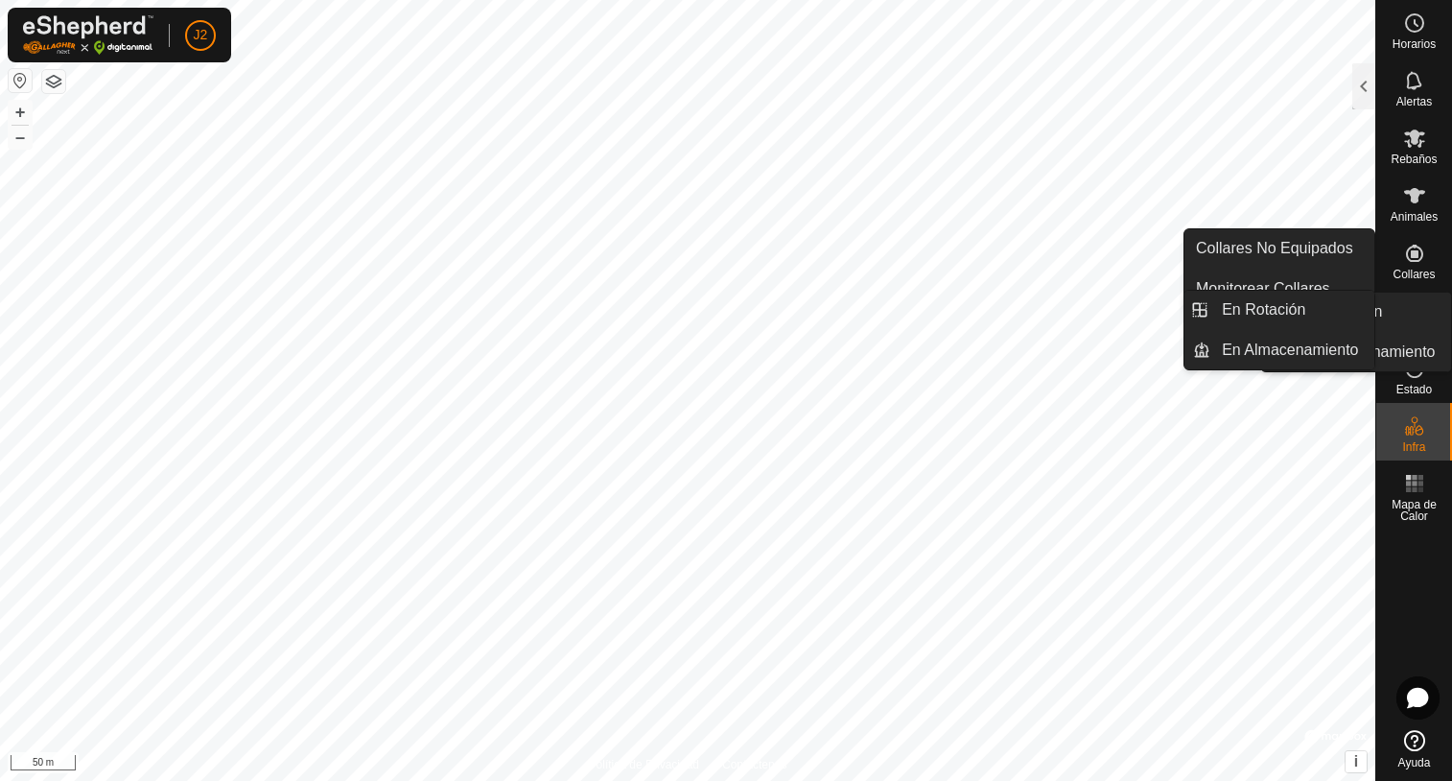
click at [1418, 302] on icon at bounding box center [1414, 310] width 23 height 23
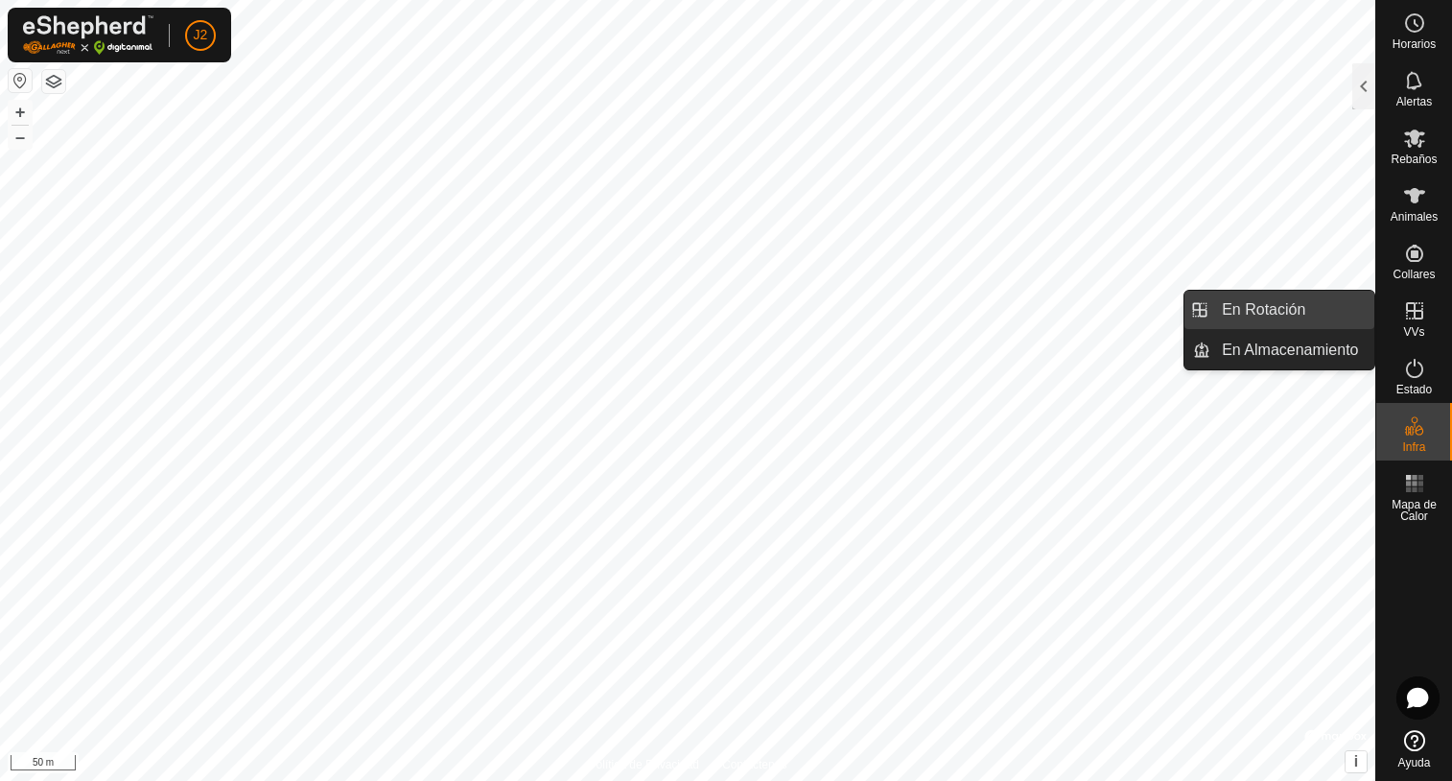
click at [1307, 314] on link "En Rotación" at bounding box center [1292, 310] width 164 height 38
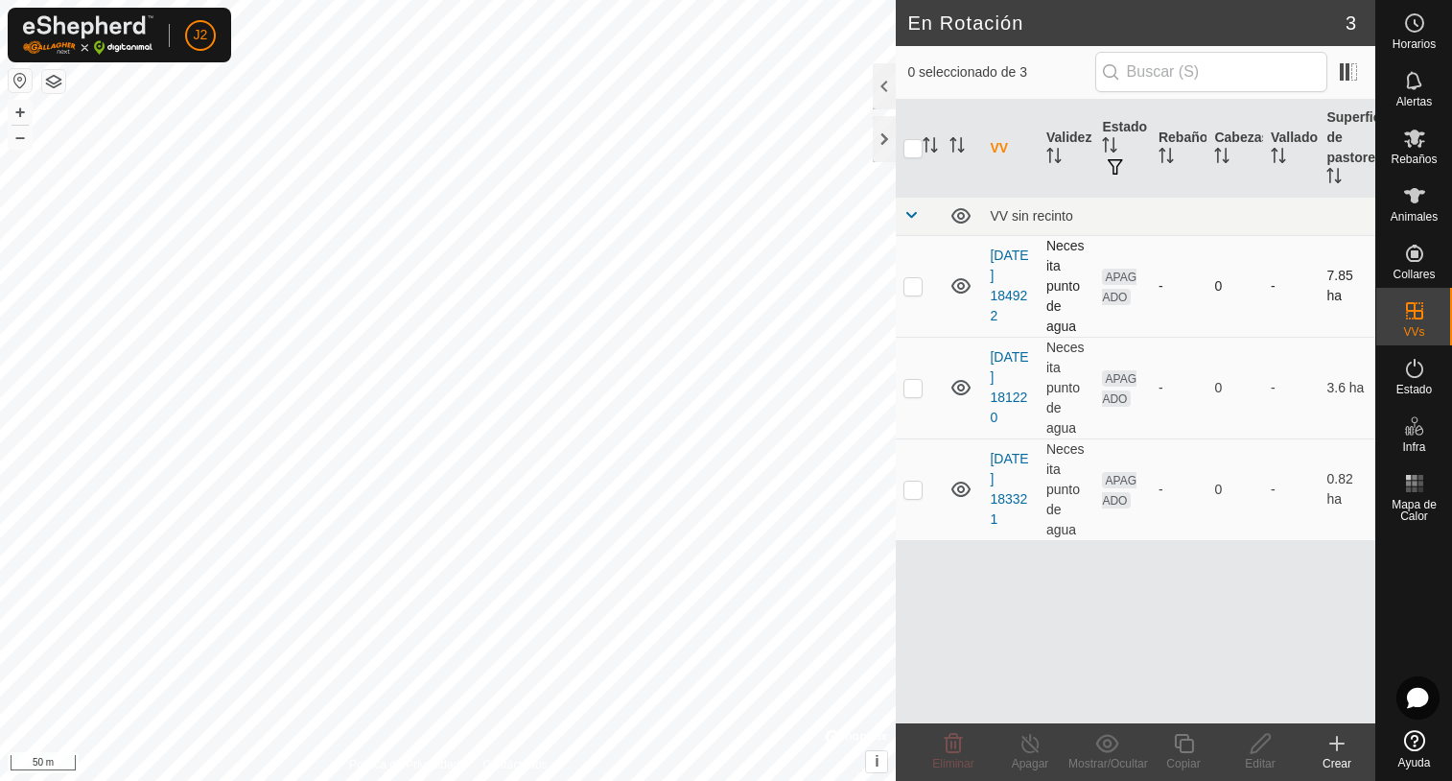
click at [918, 285] on p-checkbox at bounding box center [912, 285] width 19 height 15
checkbox input "true"
click at [1111, 143] on icon "Activar para ordenar" at bounding box center [1109, 144] width 15 height 15
click at [907, 143] on input "checkbox" at bounding box center [912, 148] width 19 height 19
checkbox input "true"
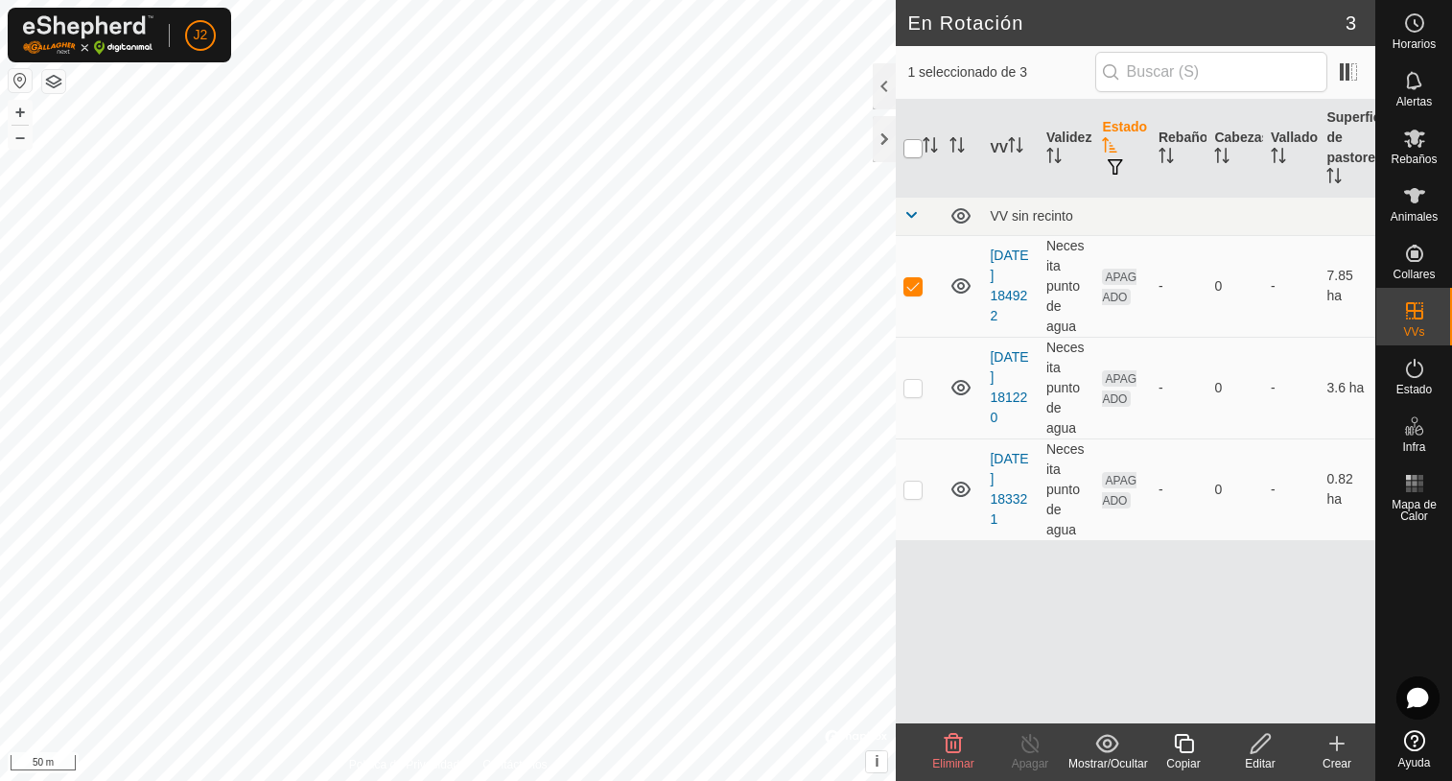
checkbox input "true"
click at [915, 144] on input "checkbox" at bounding box center [912, 148] width 19 height 19
checkbox input "false"
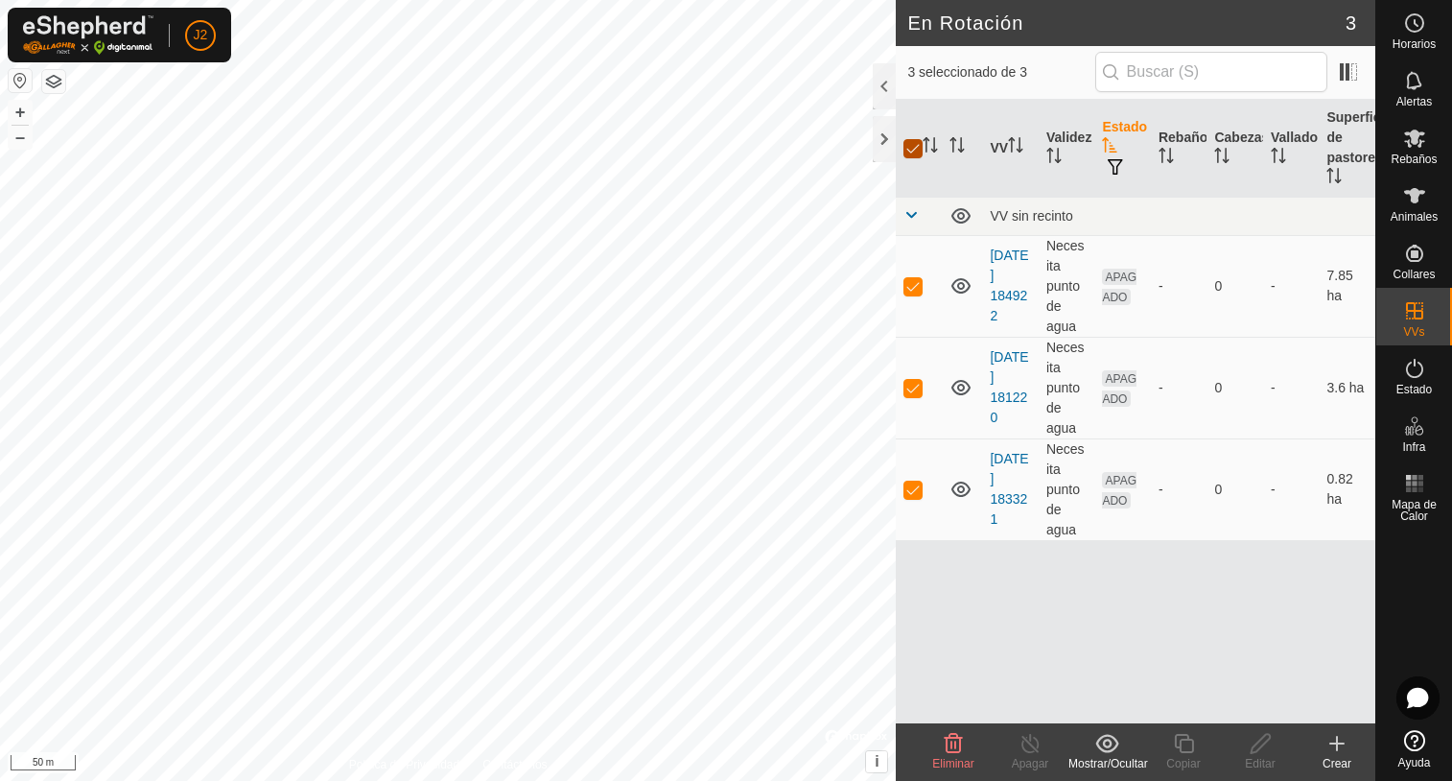
checkbox input "false"
click at [949, 745] on icon at bounding box center [953, 743] width 23 height 23
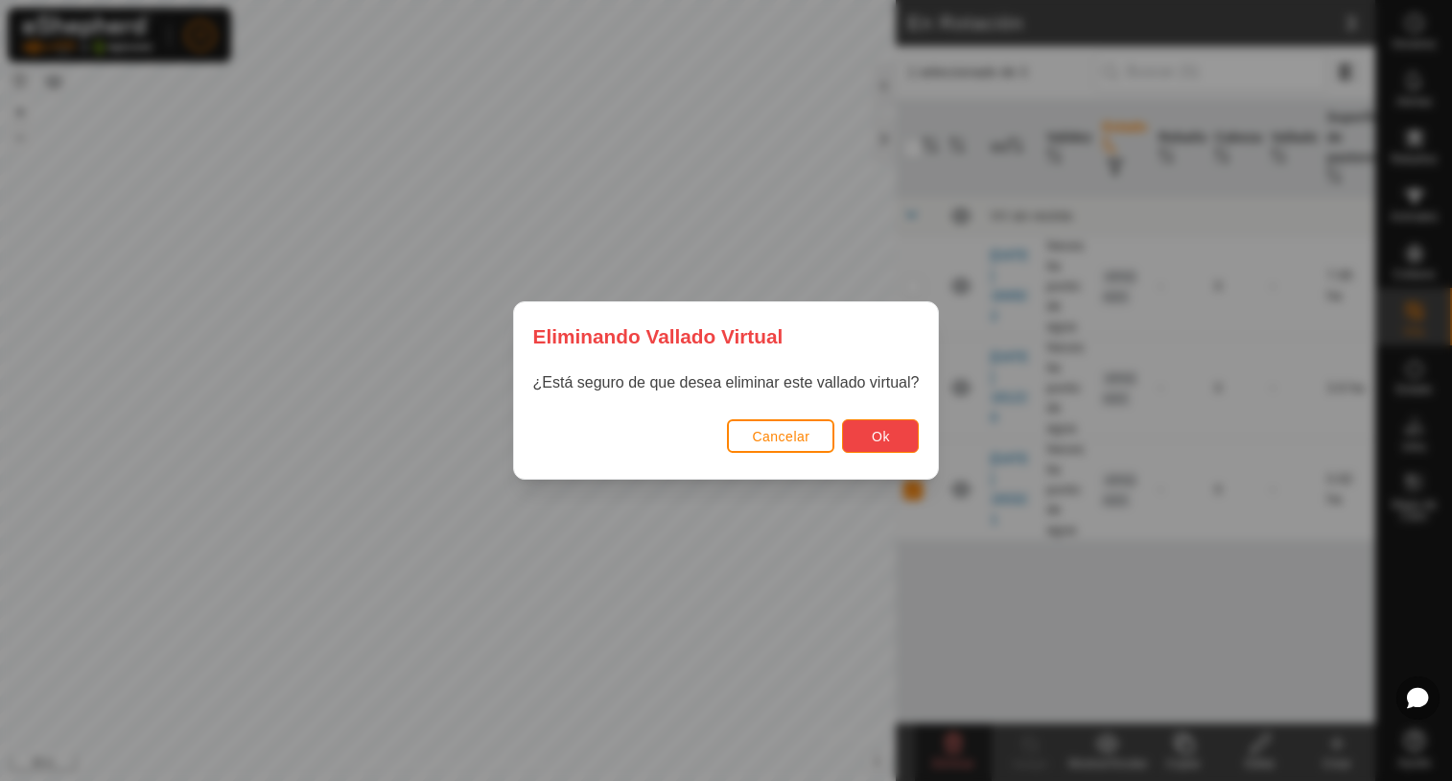
click at [872, 434] on span "Ok" at bounding box center [881, 436] width 18 height 15
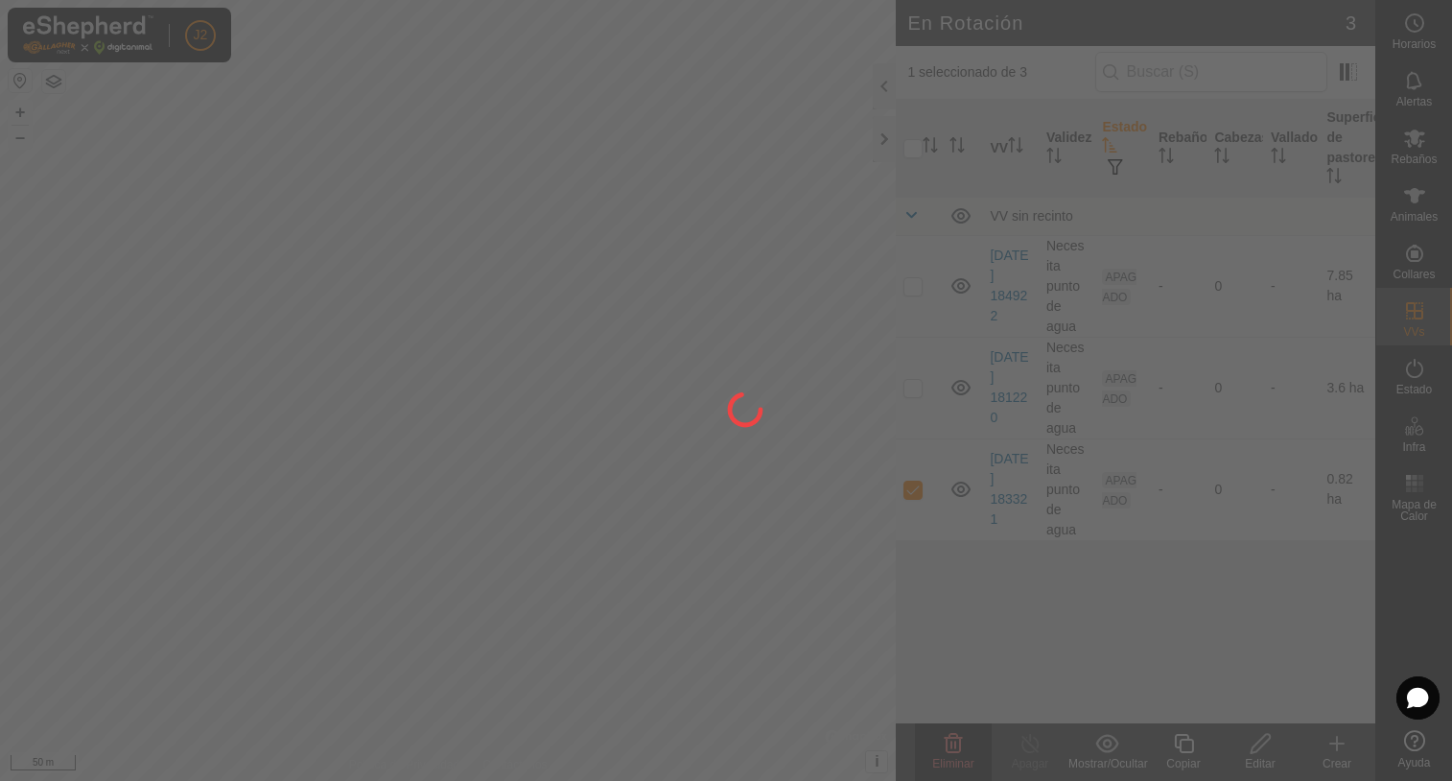
checkbox input "false"
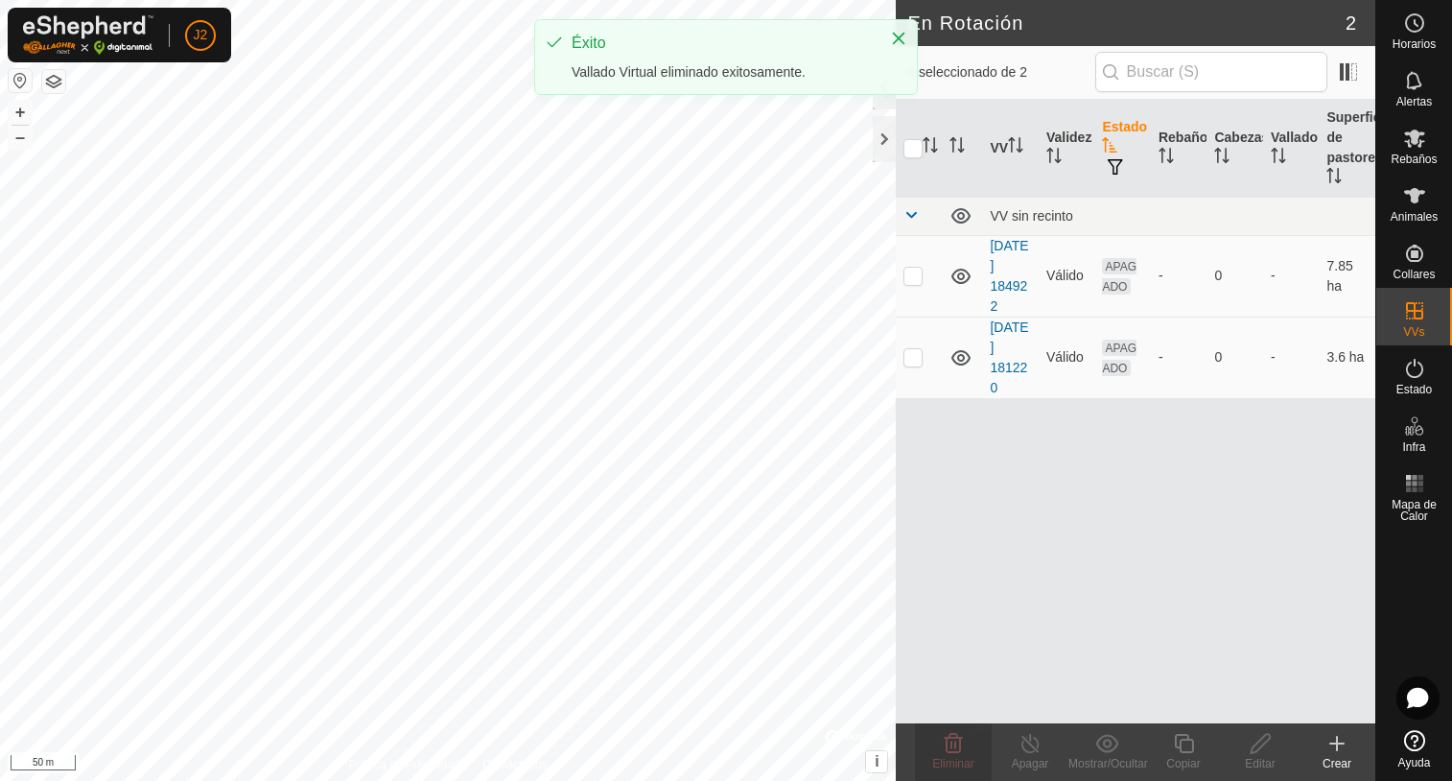
checkbox input "true"
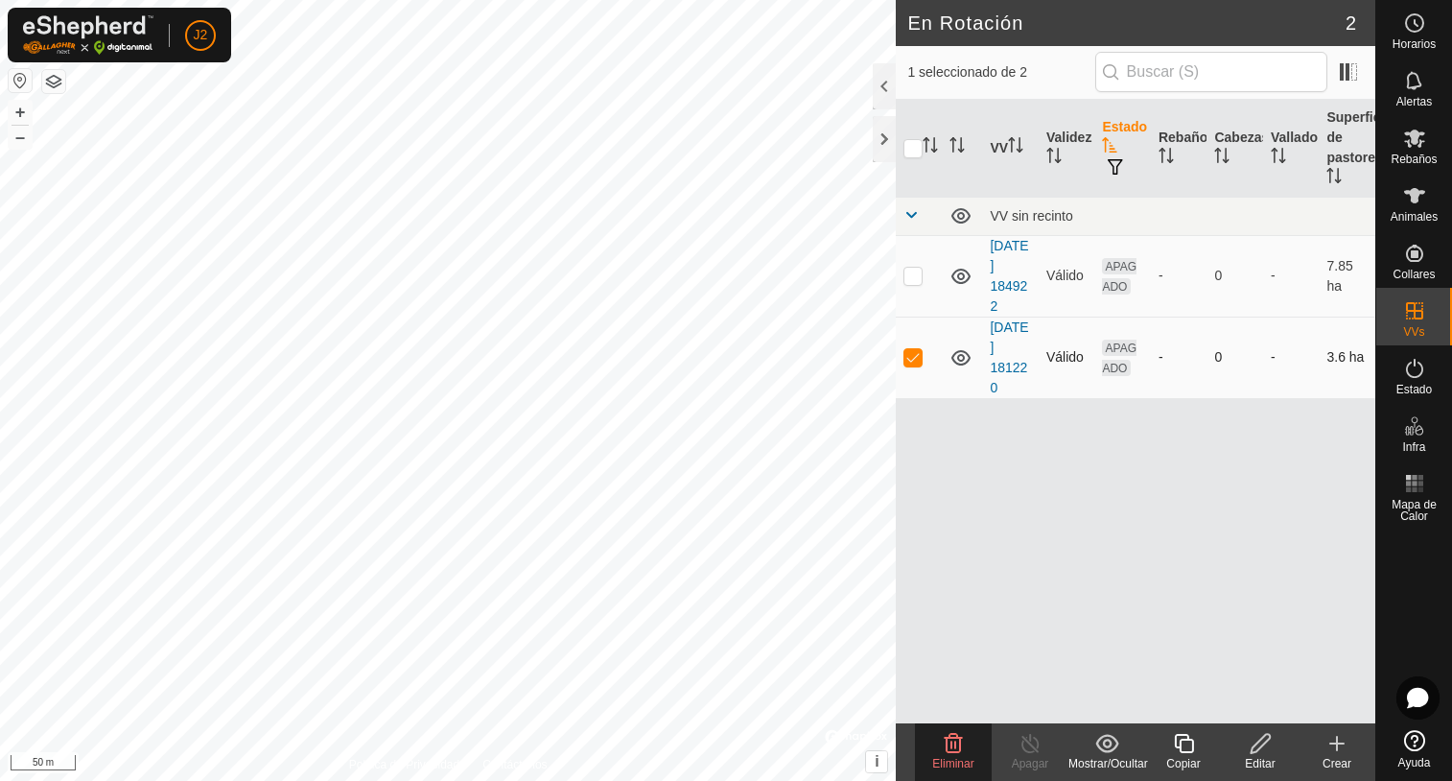
click at [958, 354] on icon at bounding box center [960, 357] width 23 height 23
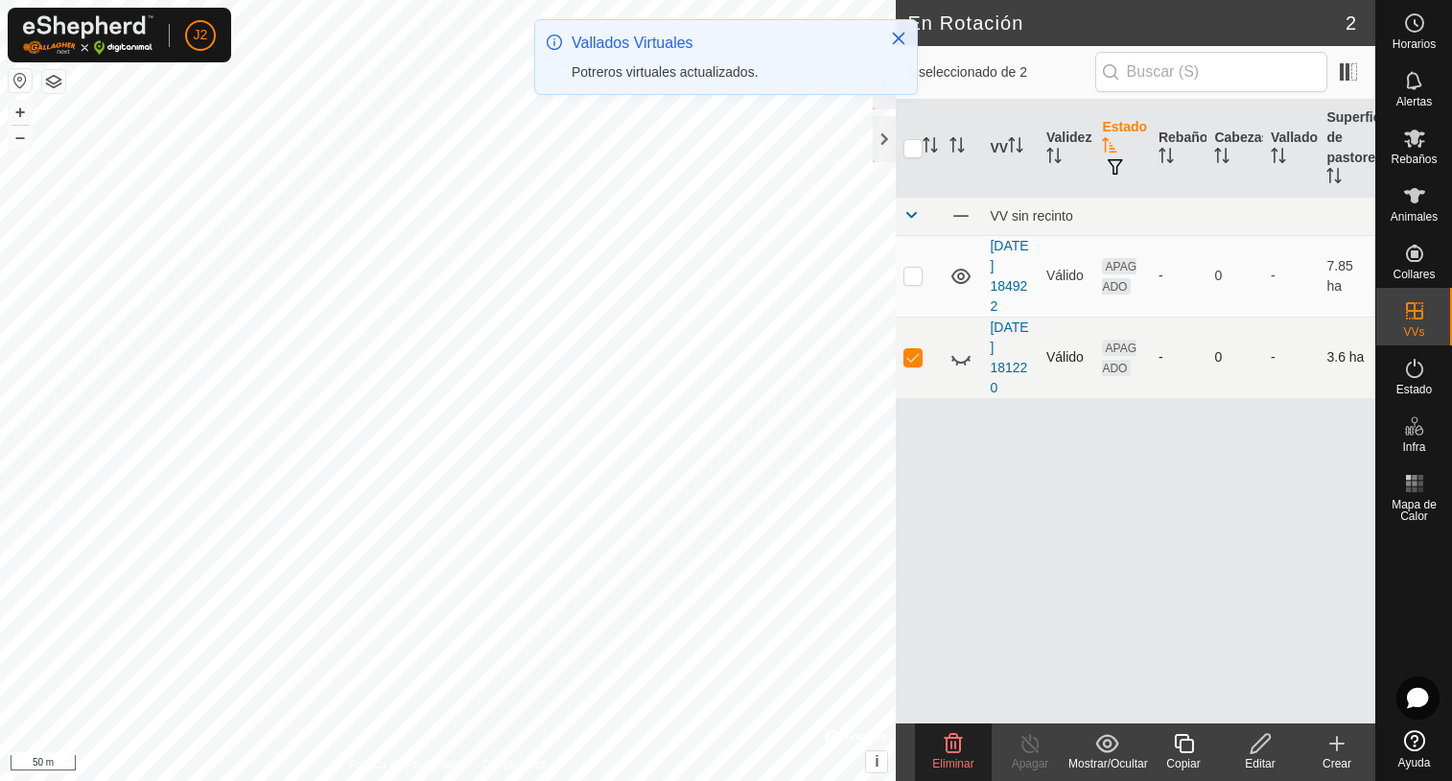
click at [961, 365] on icon at bounding box center [960, 357] width 23 height 23
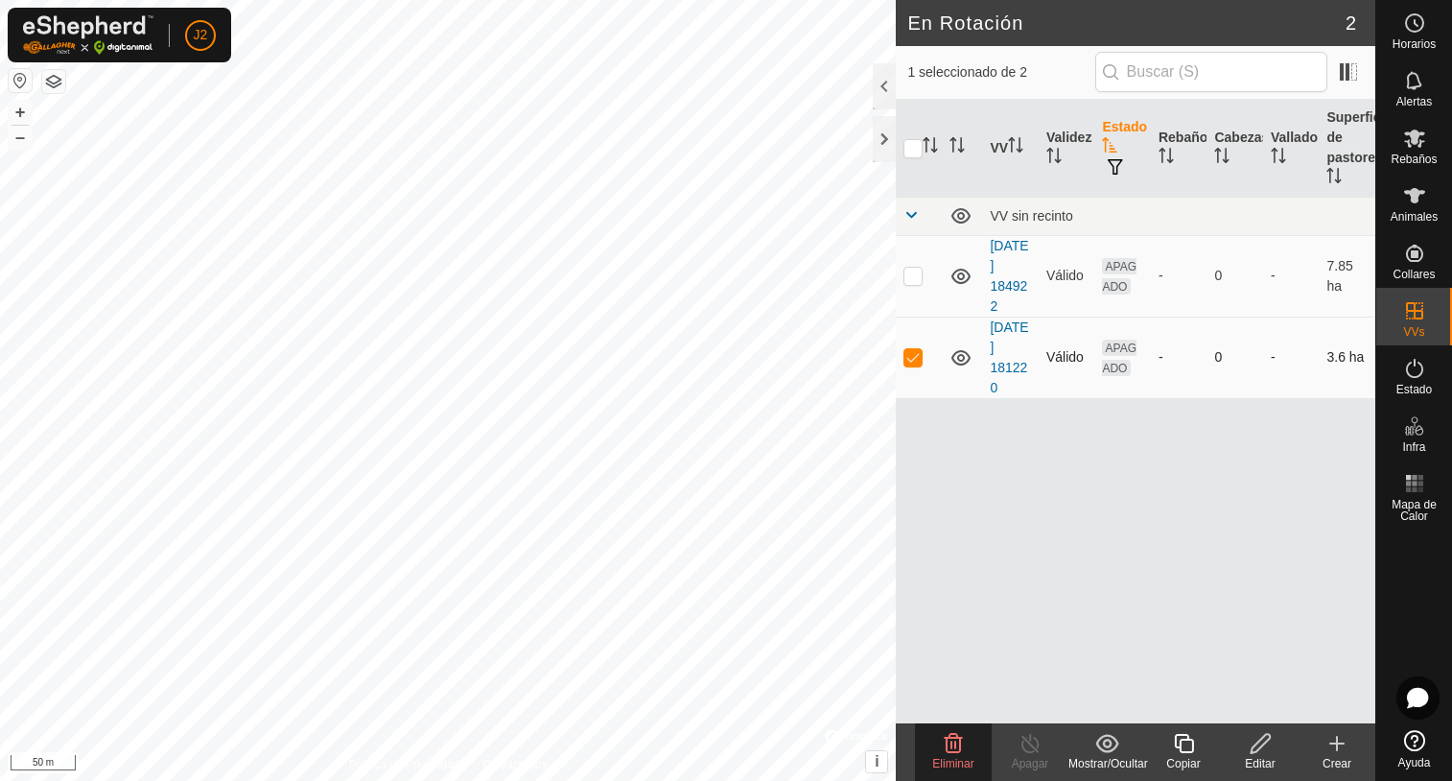
click at [1255, 741] on icon at bounding box center [1261, 743] width 24 height 23
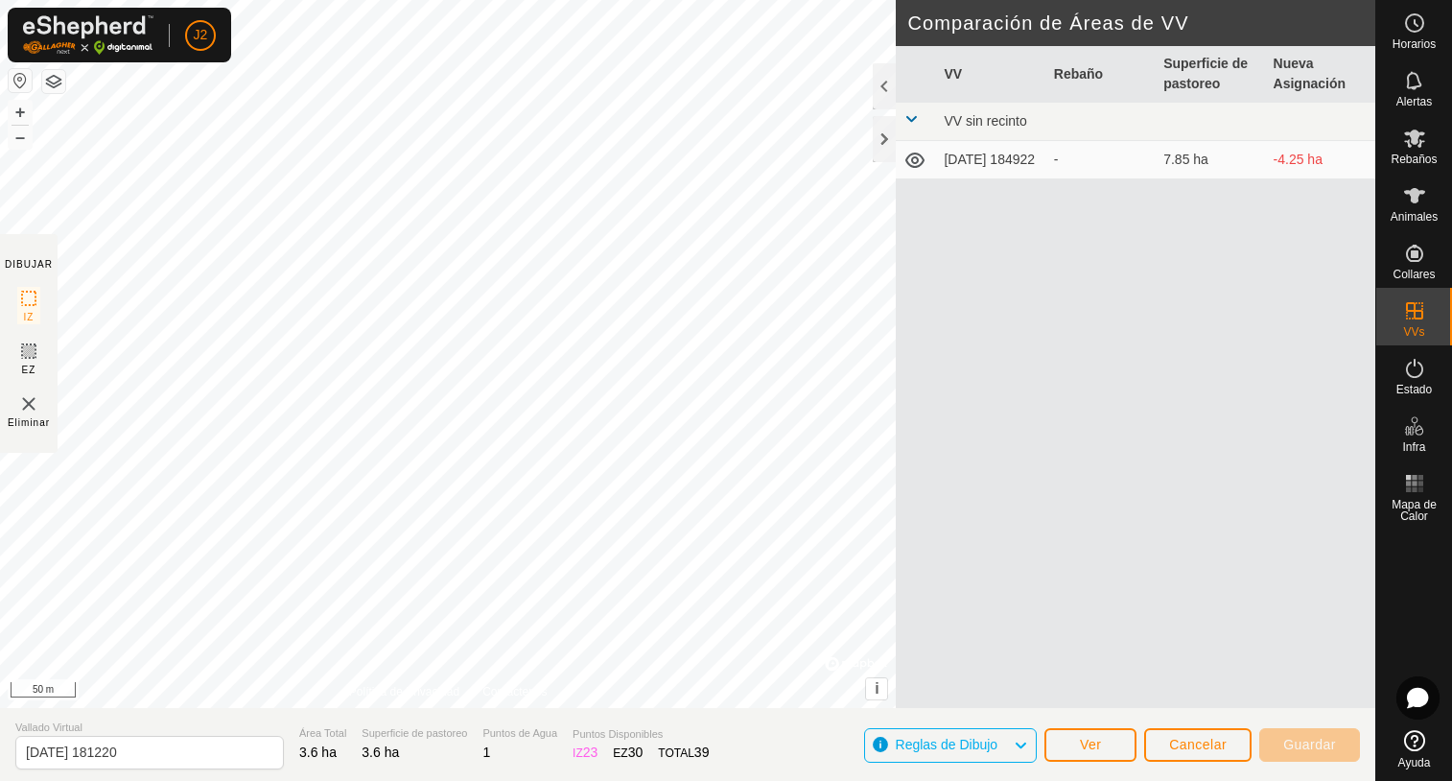
click at [1017, 745] on icon at bounding box center [1020, 745] width 15 height 25
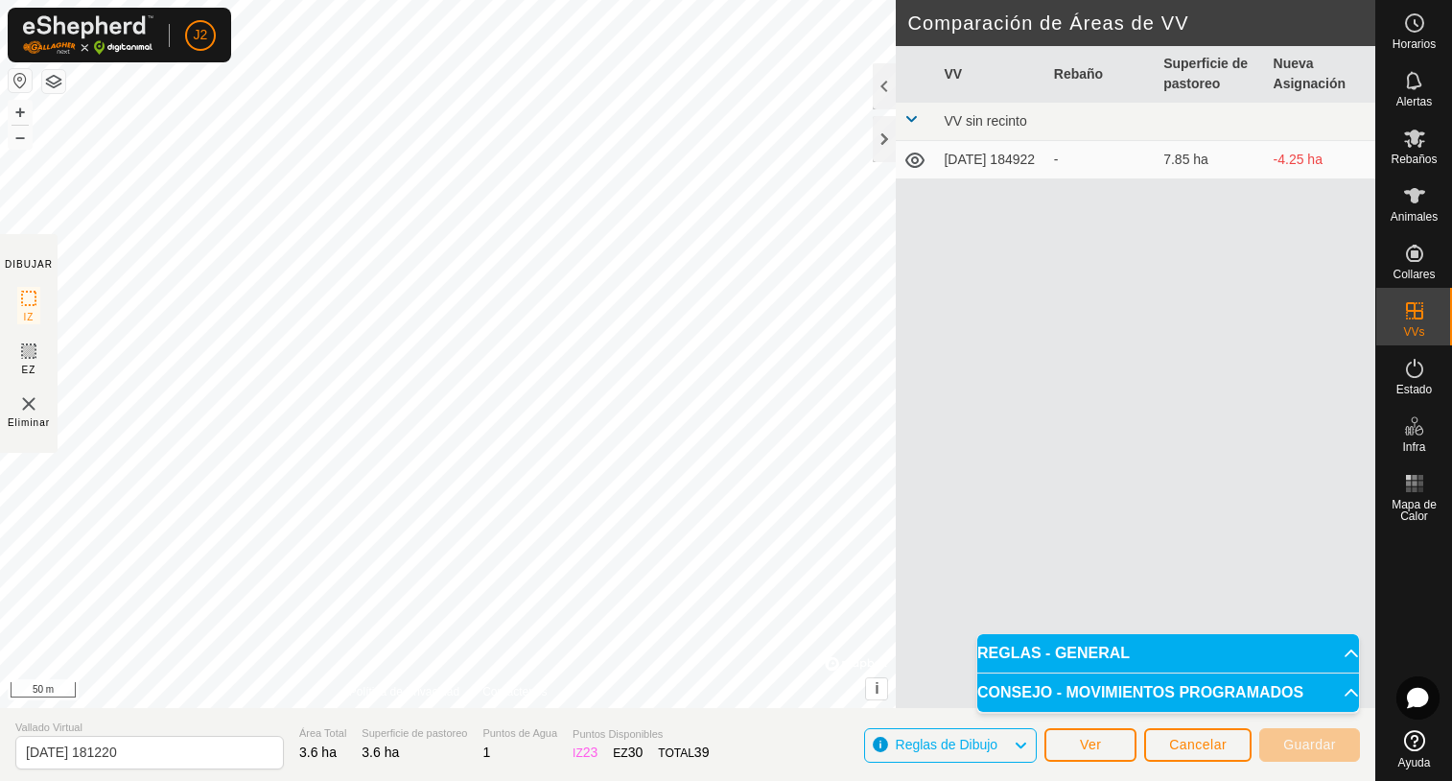
click at [1345, 688] on p-accordion-header "CONSEJO - MOVIMIENTOS PROGRAMADOS" at bounding box center [1168, 692] width 382 height 38
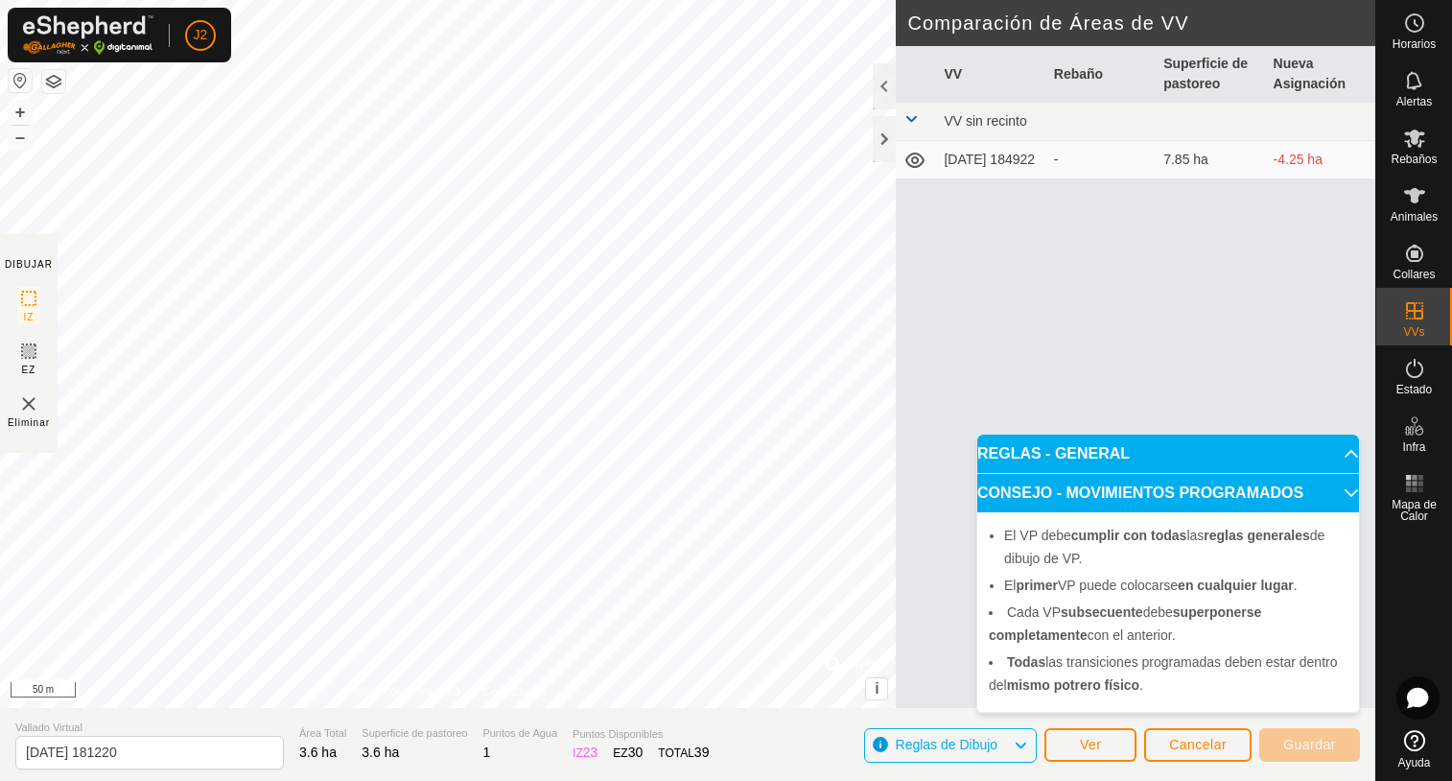
click at [1337, 445] on p-accordion-header "REGLAS - GENERAL" at bounding box center [1168, 453] width 382 height 38
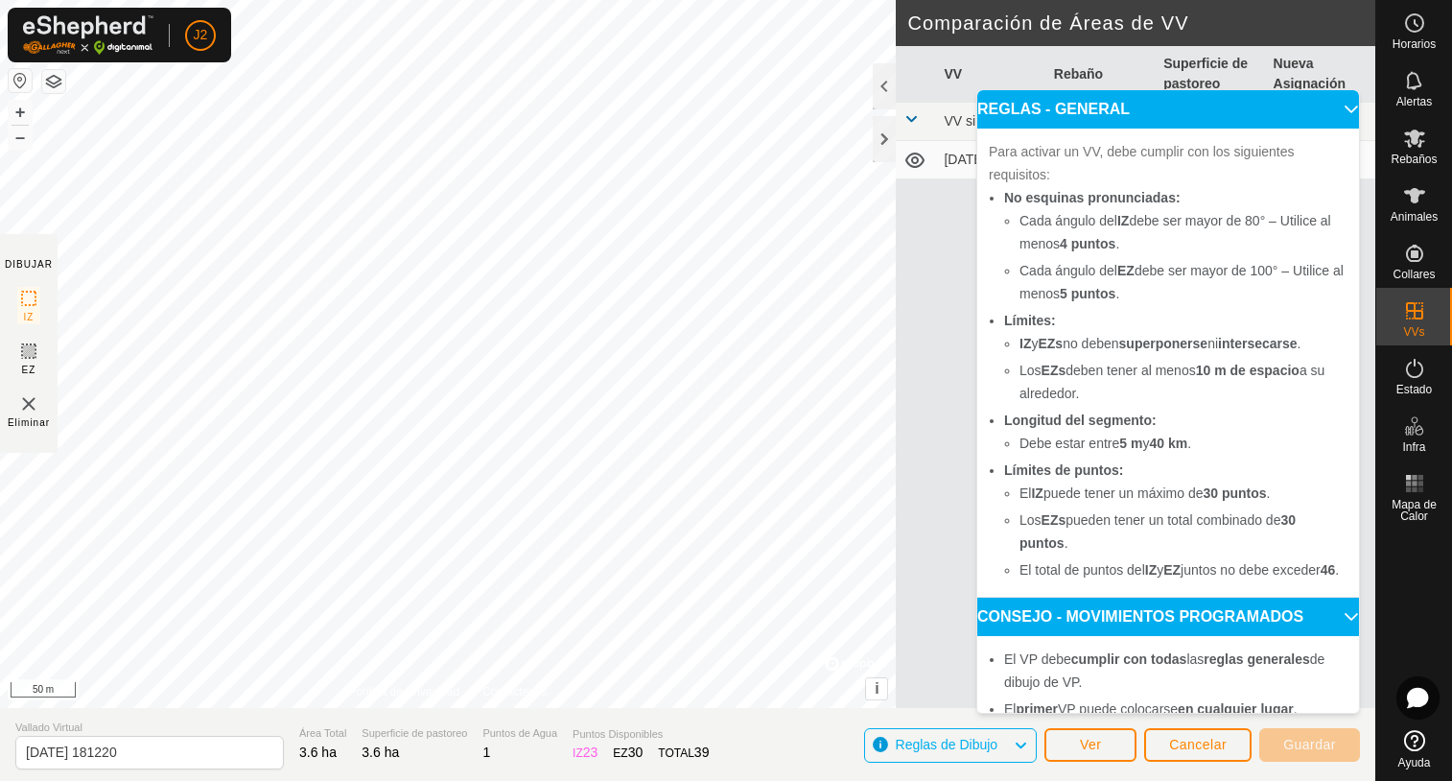
click at [940, 446] on div "VV Rebaño Superficie de pastoreo Nueva Asignación VV sin recinto 2025-08-09 184…" at bounding box center [1136, 400] width 480 height 708
click at [1329, 100] on p-accordion-header "REGLAS - GENERAL" at bounding box center [1168, 109] width 382 height 38
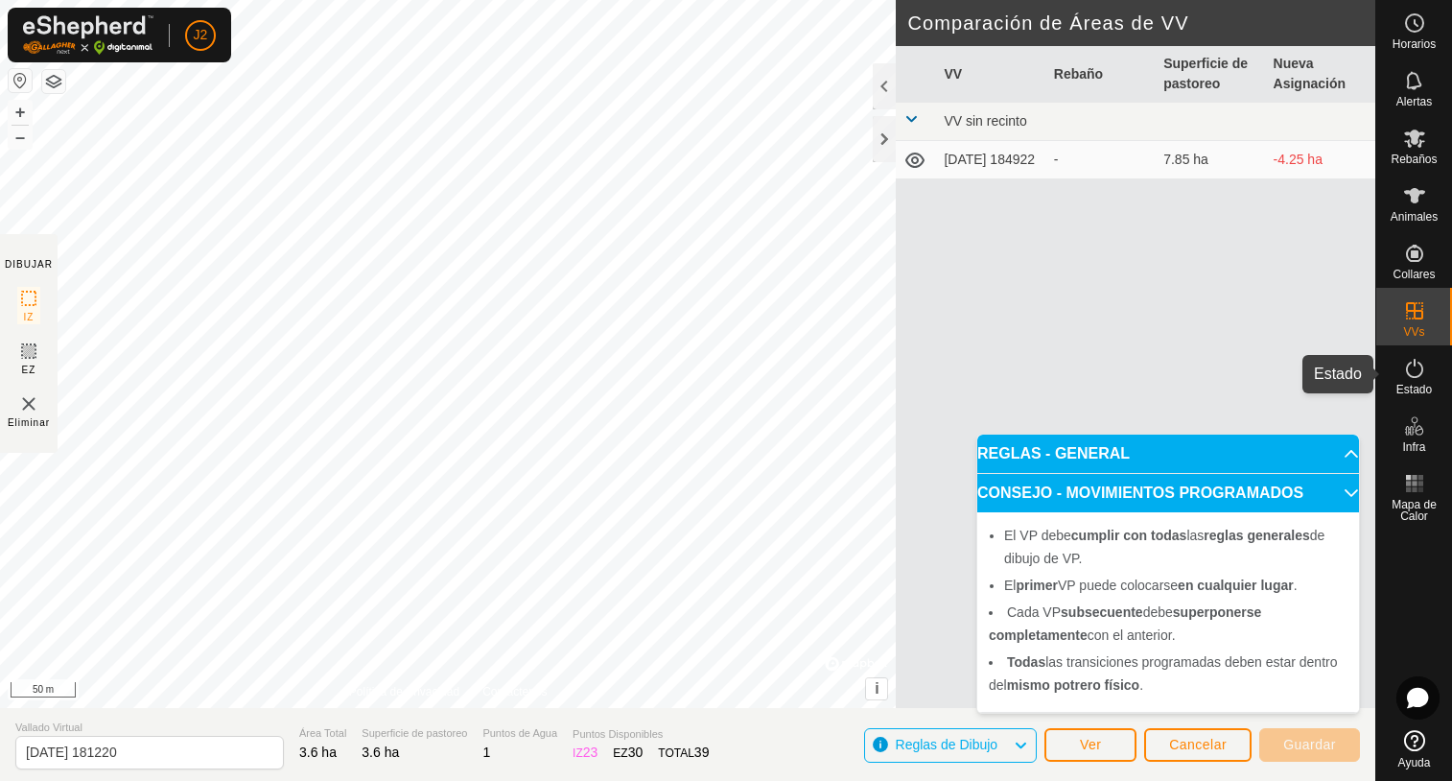
click at [1418, 367] on icon at bounding box center [1414, 368] width 23 height 23
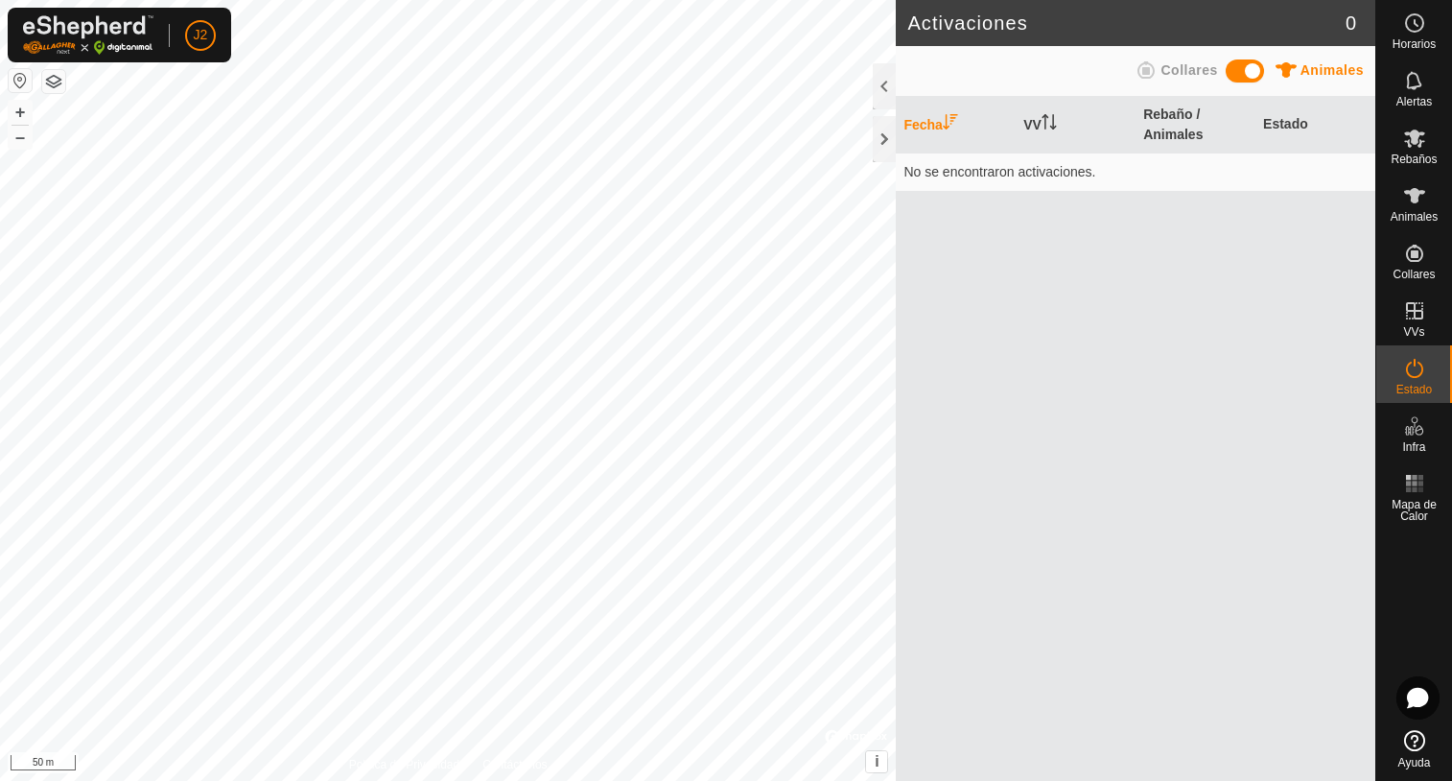
click at [1146, 67] on icon at bounding box center [1146, 70] width 23 height 23
click at [1251, 72] on span at bounding box center [1245, 70] width 38 height 23
click at [1312, 70] on span "Animales" at bounding box center [1332, 69] width 63 height 15
click at [1250, 70] on span at bounding box center [1245, 70] width 38 height 23
click at [1265, 120] on th "Estado" at bounding box center [1315, 125] width 120 height 57
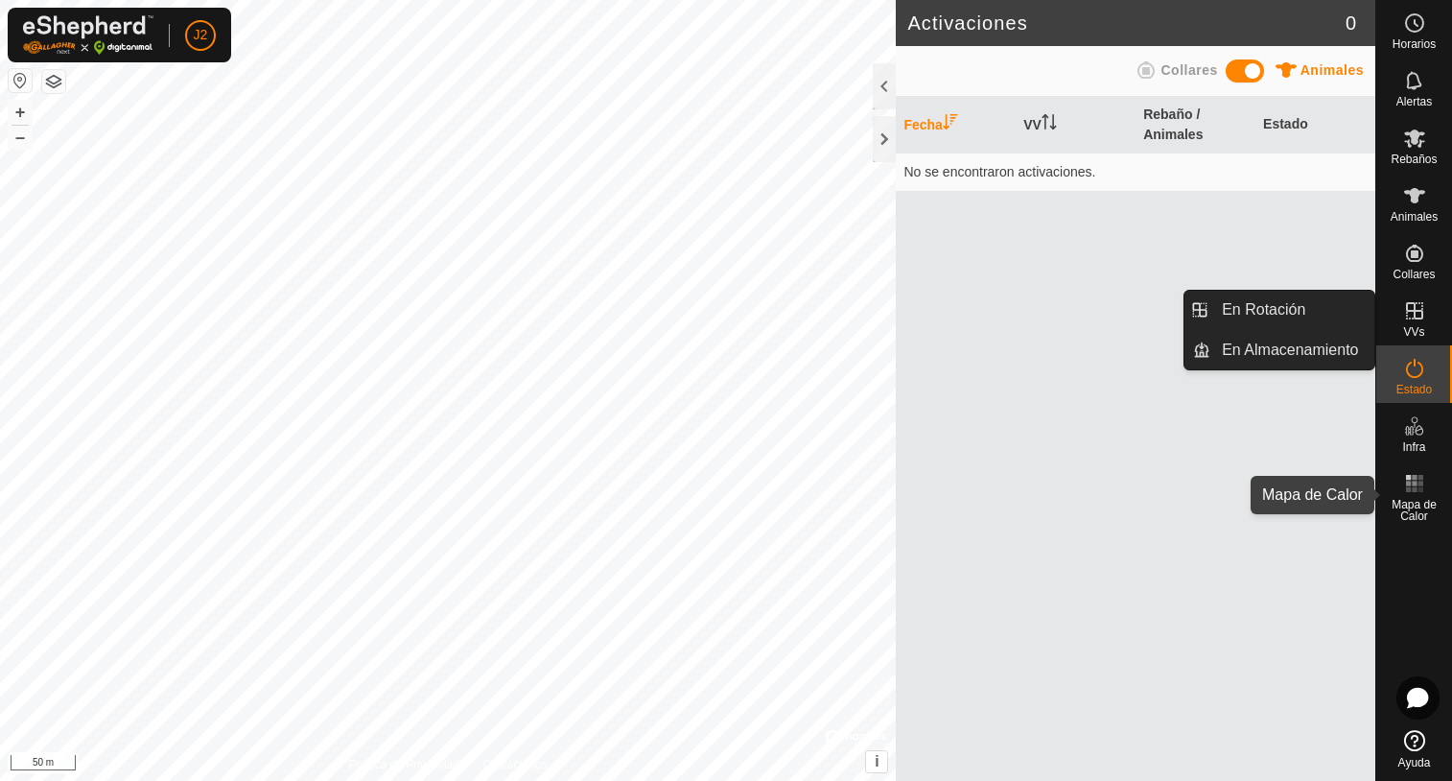
click at [1414, 472] on icon at bounding box center [1414, 483] width 23 height 23
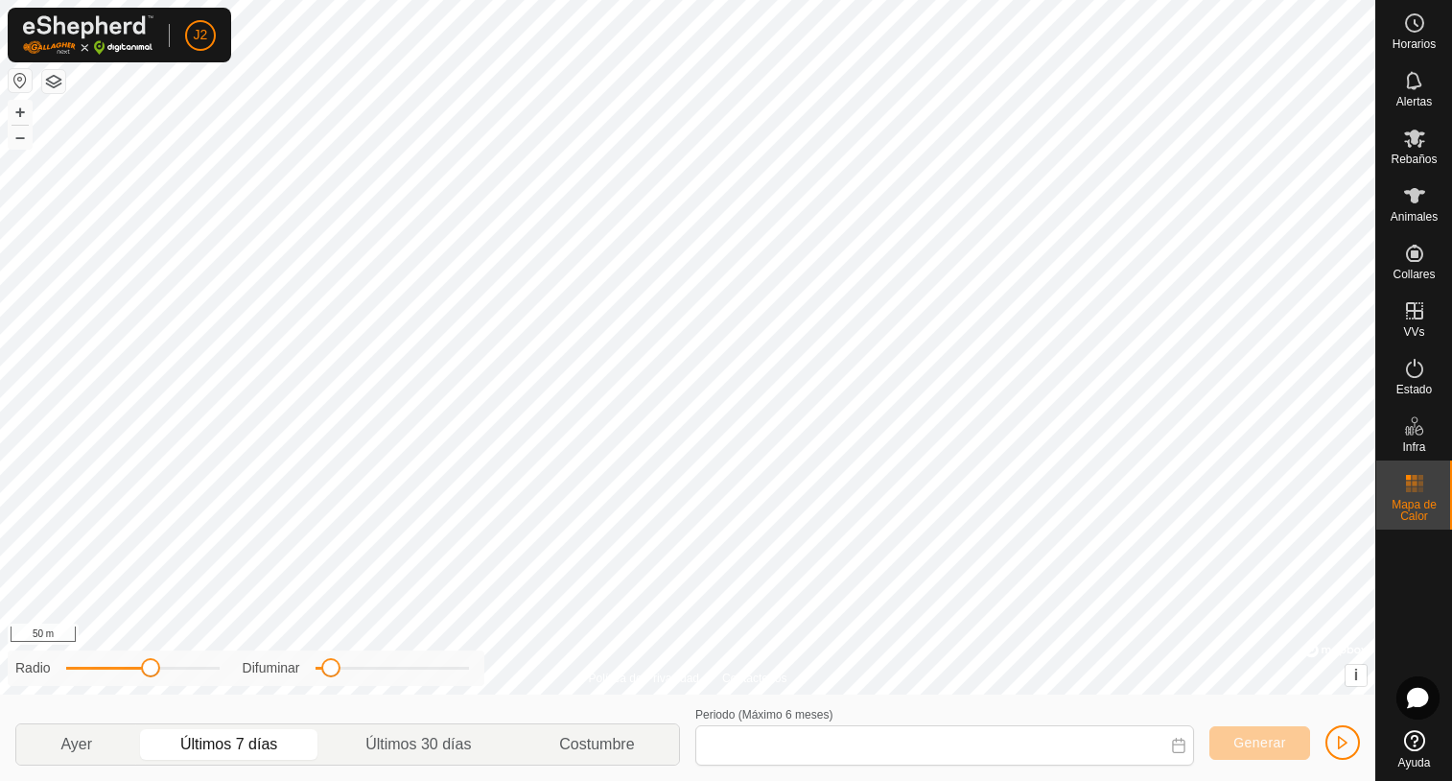
type input "12 Aug, 2025 - 18 Aug, 2025"
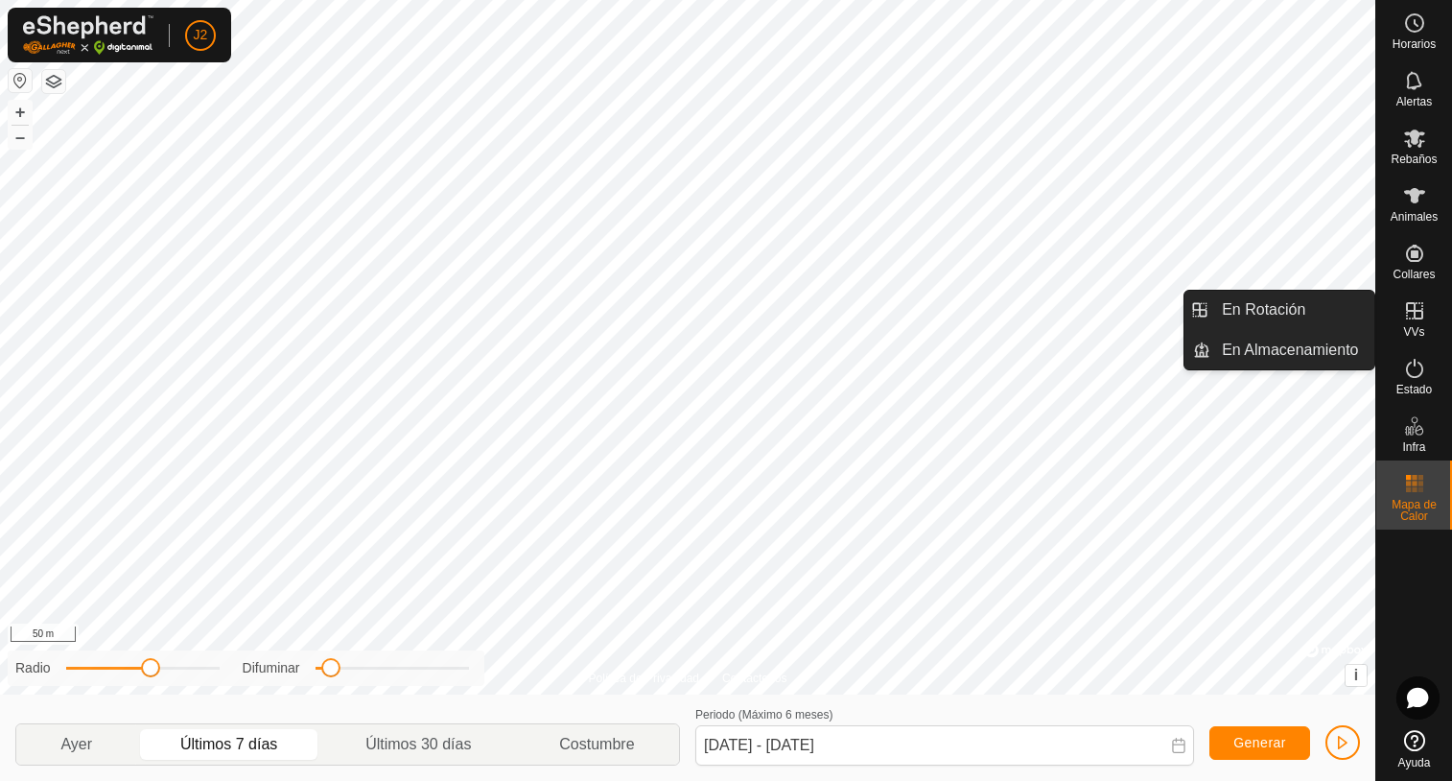
click at [1397, 311] on es-virtualpaddocks-svg-icon at bounding box center [1414, 310] width 35 height 31
click at [1408, 311] on icon at bounding box center [1414, 310] width 17 height 17
click at [1409, 316] on icon at bounding box center [1414, 310] width 23 height 23
click at [1291, 318] on link "En Rotación" at bounding box center [1292, 310] width 164 height 38
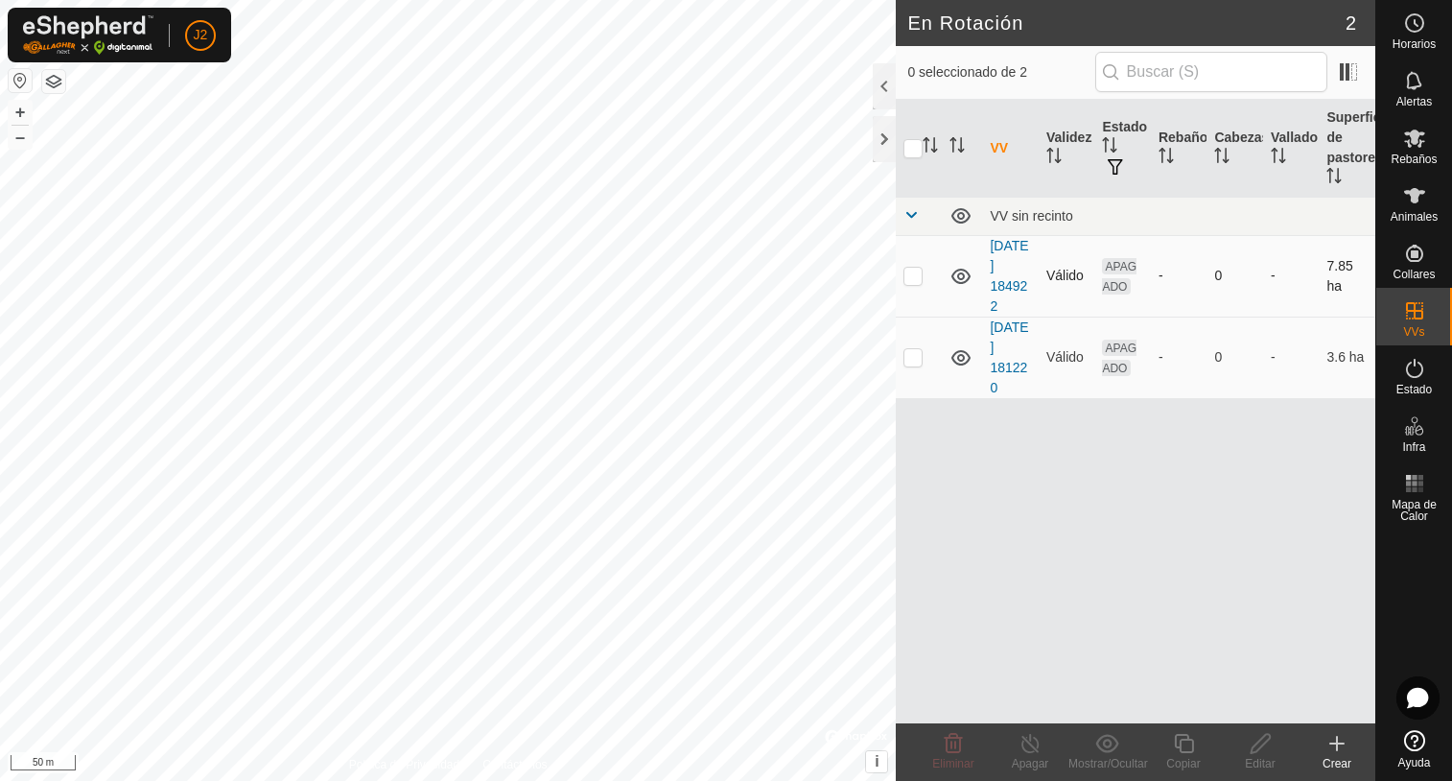
click at [919, 278] on p-checkbox at bounding box center [912, 275] width 19 height 15
checkbox input "true"
click at [910, 355] on p-checkbox at bounding box center [912, 356] width 19 height 15
checkbox input "true"
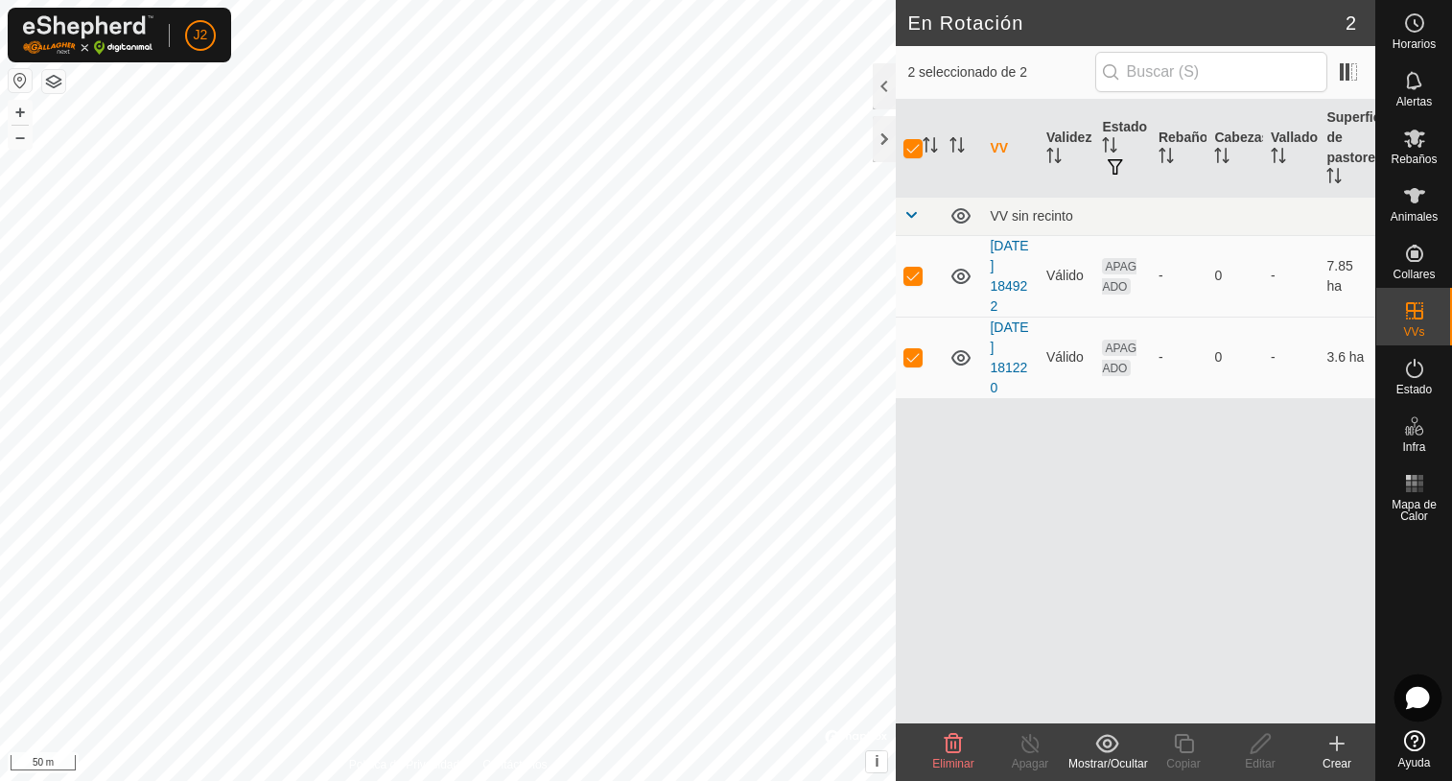
click at [1413, 698] on icon at bounding box center [1417, 698] width 23 height 22
click at [1010, 554] on div "VV Validez Estado Rebaño Cabezas Vallado Superficie de pastoreo VV sin recinto …" at bounding box center [1136, 411] width 480 height 623
click at [914, 356] on p-checkbox at bounding box center [912, 356] width 19 height 15
checkbox input "false"
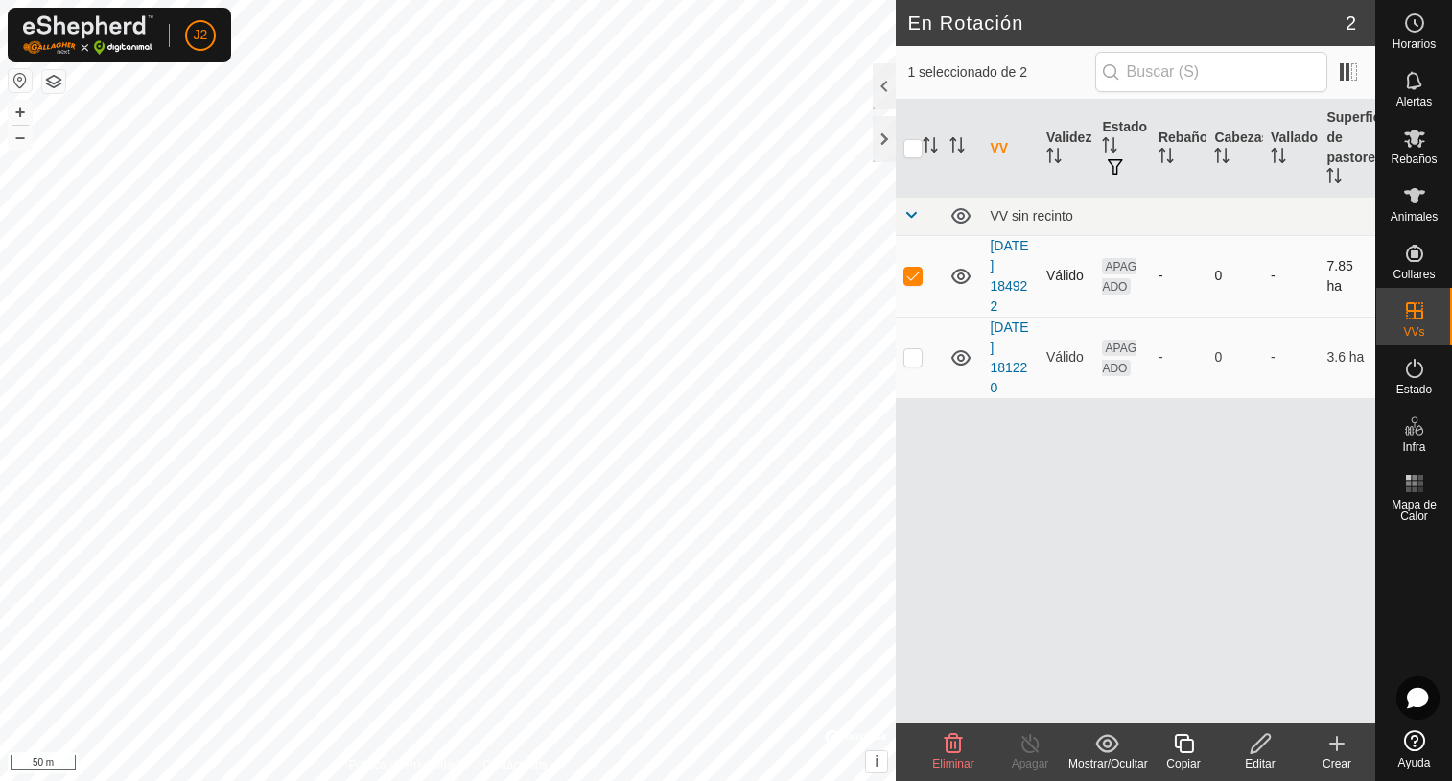
click at [906, 276] on p-checkbox at bounding box center [912, 275] width 19 height 15
click at [908, 275] on p-checkbox at bounding box center [912, 275] width 19 height 15
click at [910, 275] on p-checkbox at bounding box center [912, 275] width 19 height 15
checkbox input "false"
click at [912, 355] on p-checkbox at bounding box center [912, 356] width 19 height 15
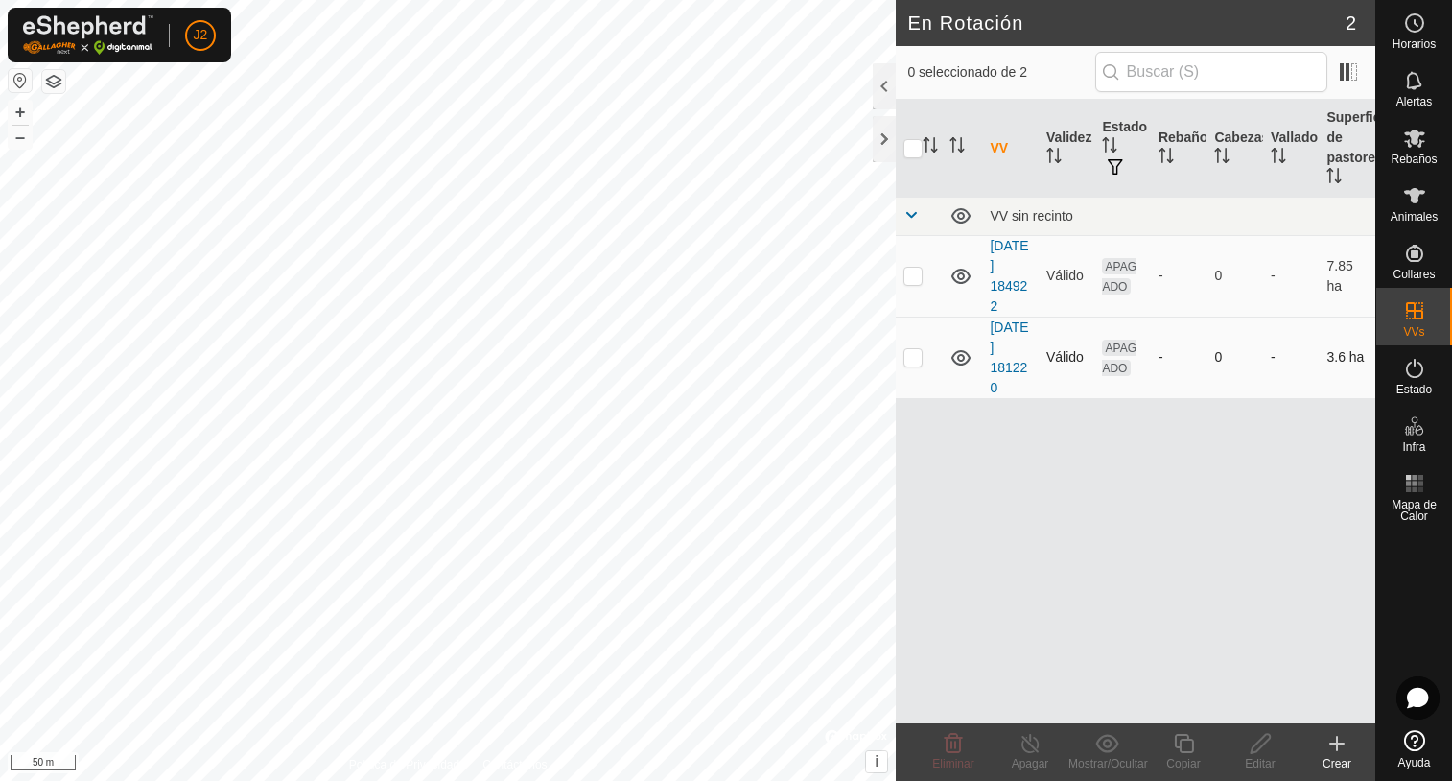
checkbox input "true"
click at [1054, 510] on div "VV Validez Estado Rebaño Cabezas Vallado Superficie de pastoreo VV sin recinto …" at bounding box center [1136, 411] width 480 height 623
checkbox input "true"
checkbox input "false"
click at [934, 475] on div "VV Validez Estado Rebaño Cabezas Vallado Superficie de pastoreo VV sin recinto …" at bounding box center [1136, 411] width 480 height 623
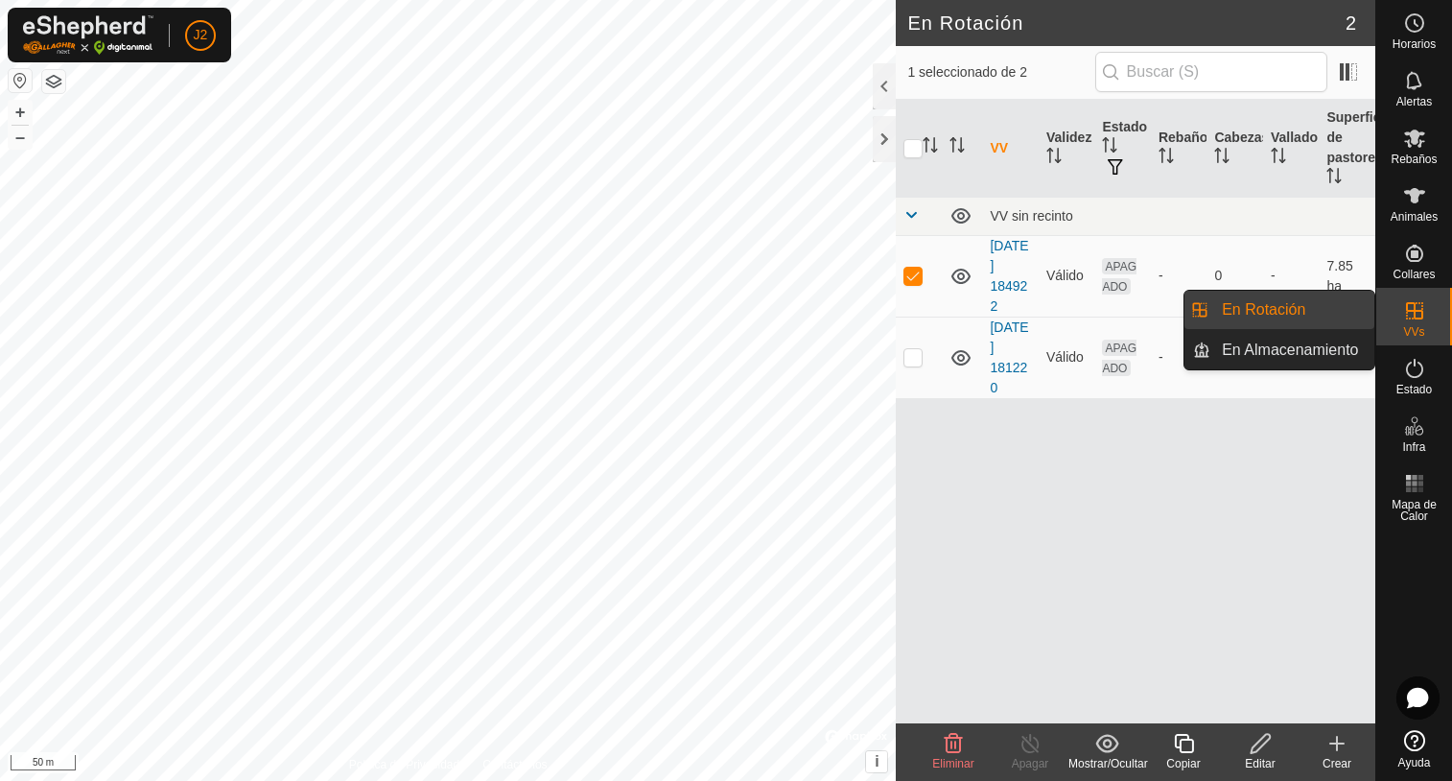
drag, startPoint x: 1414, startPoint y: 344, endPoint x: 1412, endPoint y: 319, distance: 25.0
click at [1412, 319] on icon at bounding box center [1414, 310] width 23 height 23
click at [1412, 311] on icon at bounding box center [1414, 310] width 17 height 17
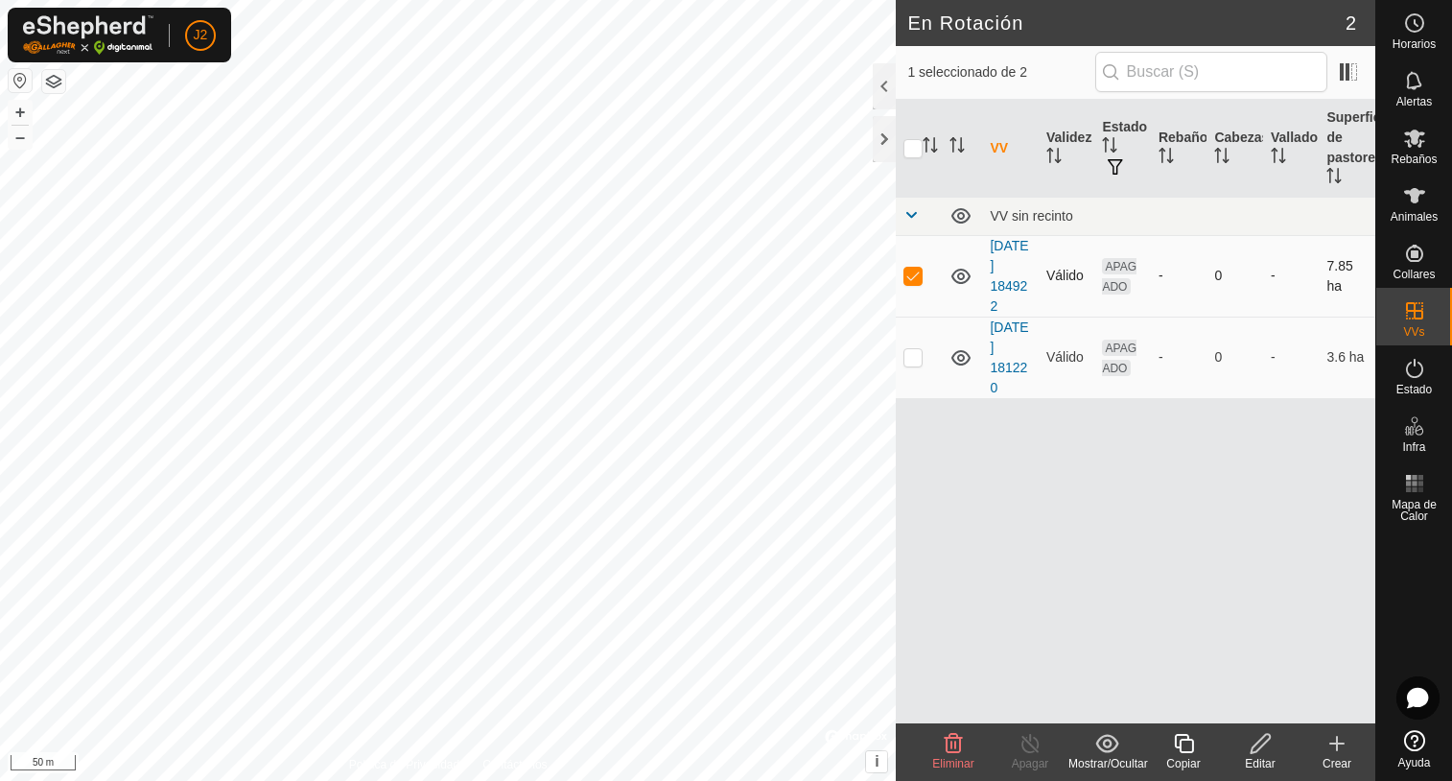
click at [914, 276] on p-checkbox at bounding box center [912, 275] width 19 height 15
checkbox input "false"
click at [913, 353] on p-checkbox at bounding box center [912, 356] width 19 height 15
checkbox input "true"
click at [883, 140] on div at bounding box center [884, 139] width 23 height 46
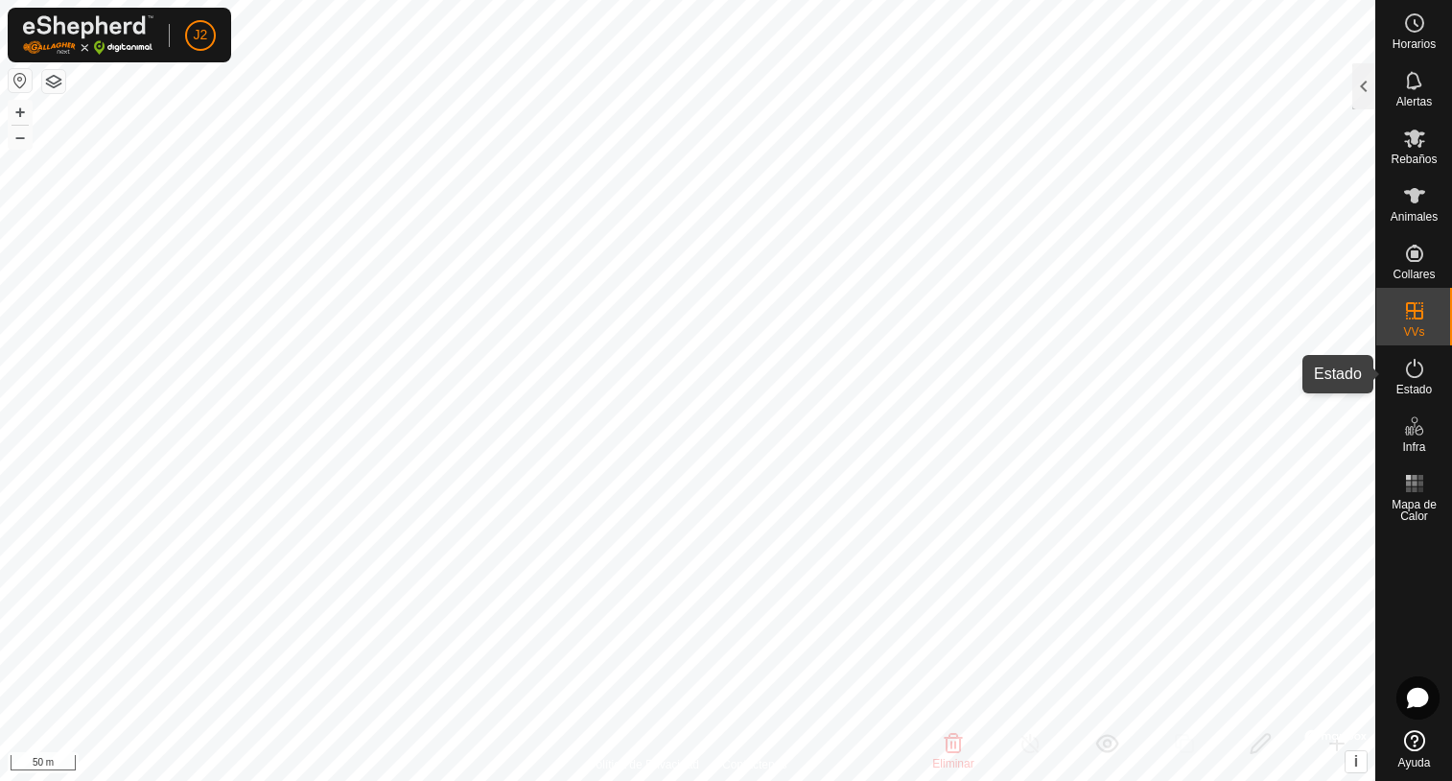
click at [1416, 378] on icon at bounding box center [1414, 368] width 23 height 23
click at [1366, 86] on div at bounding box center [1363, 86] width 23 height 46
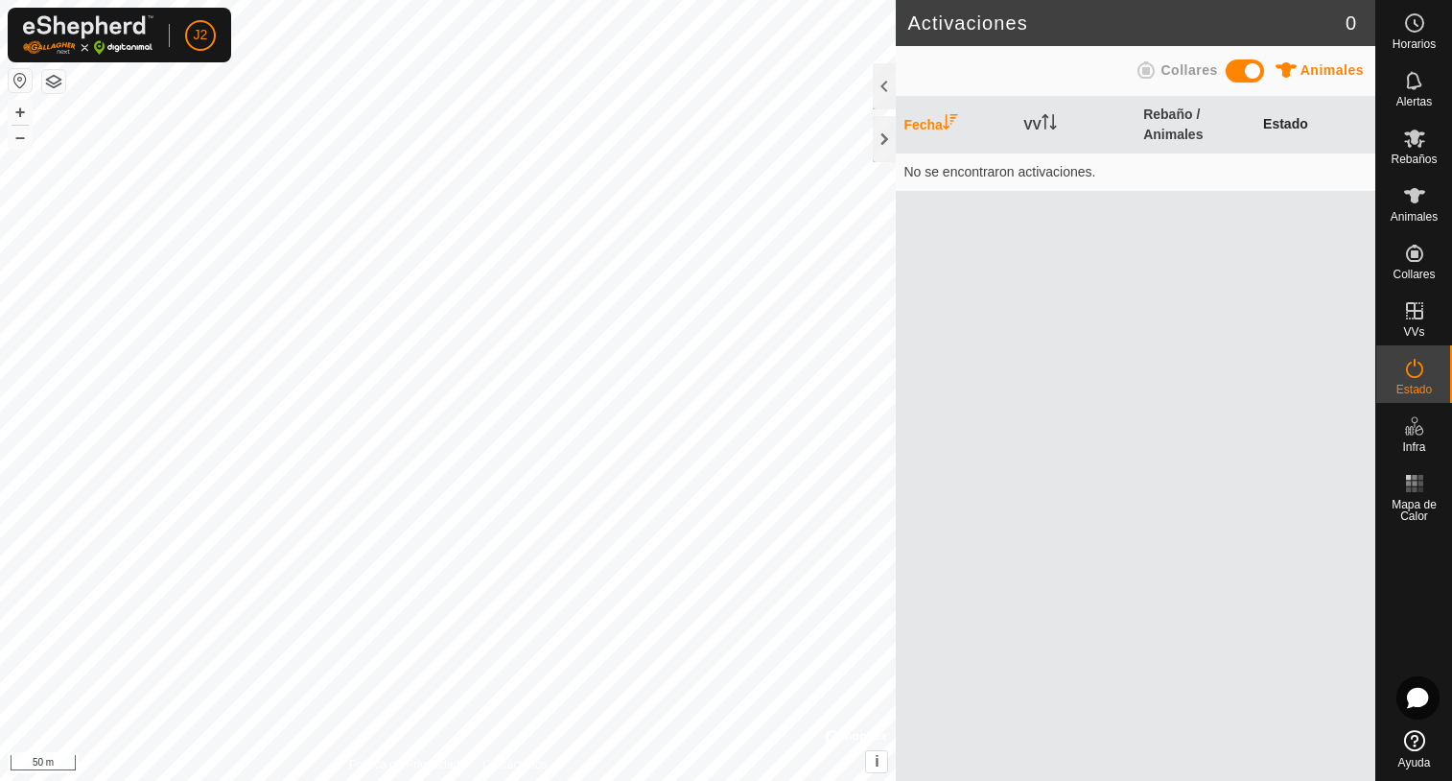
click at [1285, 124] on th "Estado" at bounding box center [1315, 125] width 120 height 57
click at [1155, 72] on icon at bounding box center [1145, 69] width 17 height 17
click at [1247, 70] on span at bounding box center [1245, 70] width 38 height 23
click at [886, 137] on div at bounding box center [884, 139] width 23 height 46
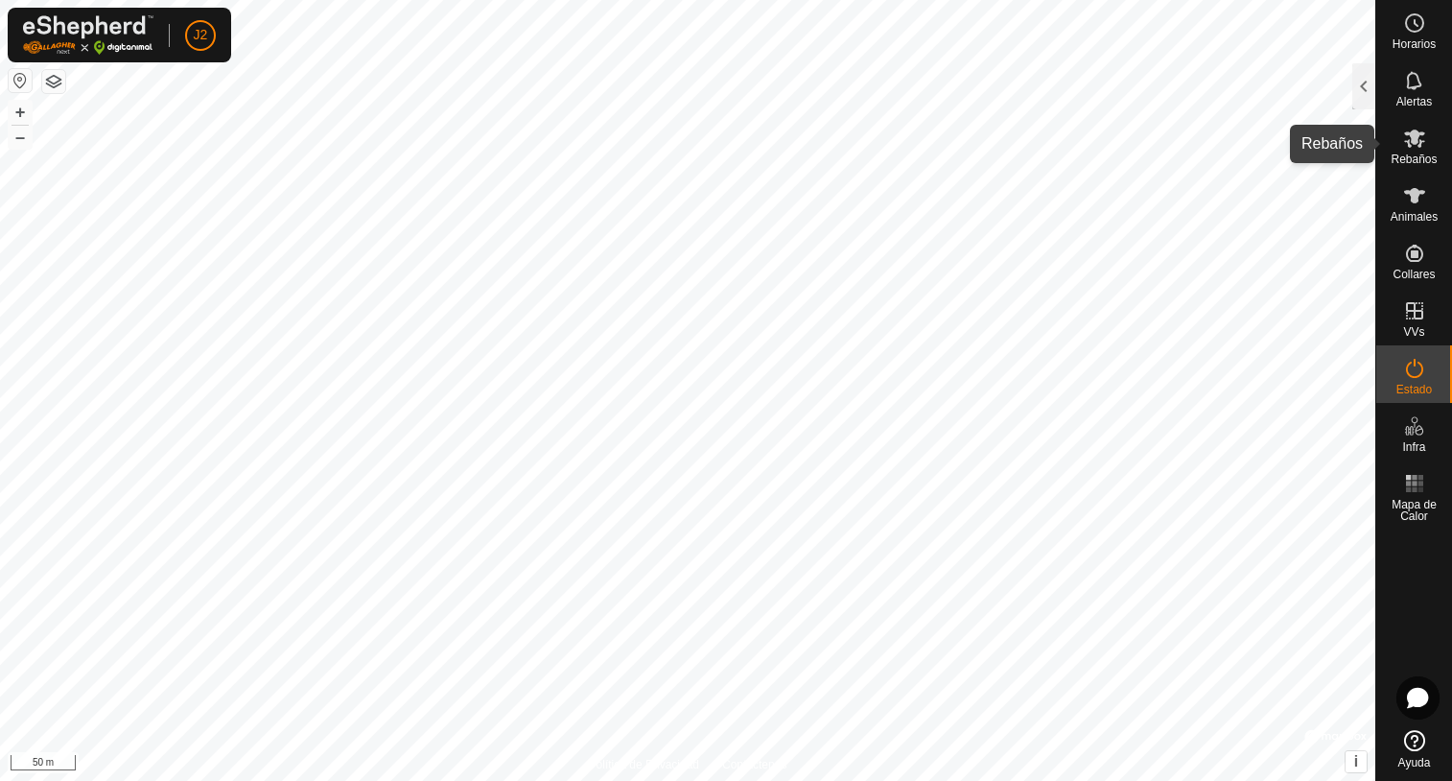
click at [1412, 141] on icon at bounding box center [1414, 138] width 21 height 18
click at [1358, 105] on div at bounding box center [1363, 86] width 23 height 46
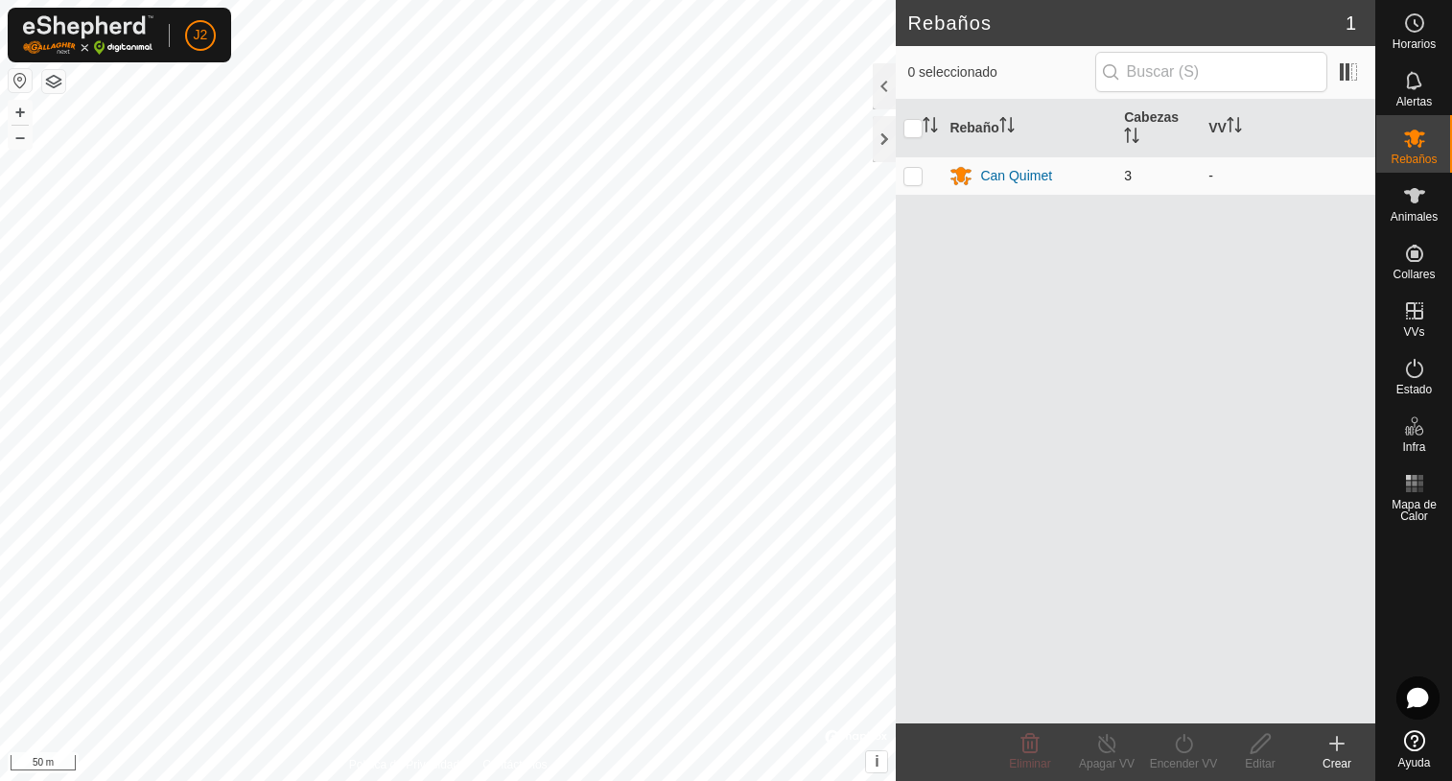
click at [911, 176] on p-checkbox at bounding box center [912, 175] width 19 height 15
checkbox input "true"
click at [911, 176] on p-checkbox at bounding box center [912, 175] width 19 height 15
checkbox input "false"
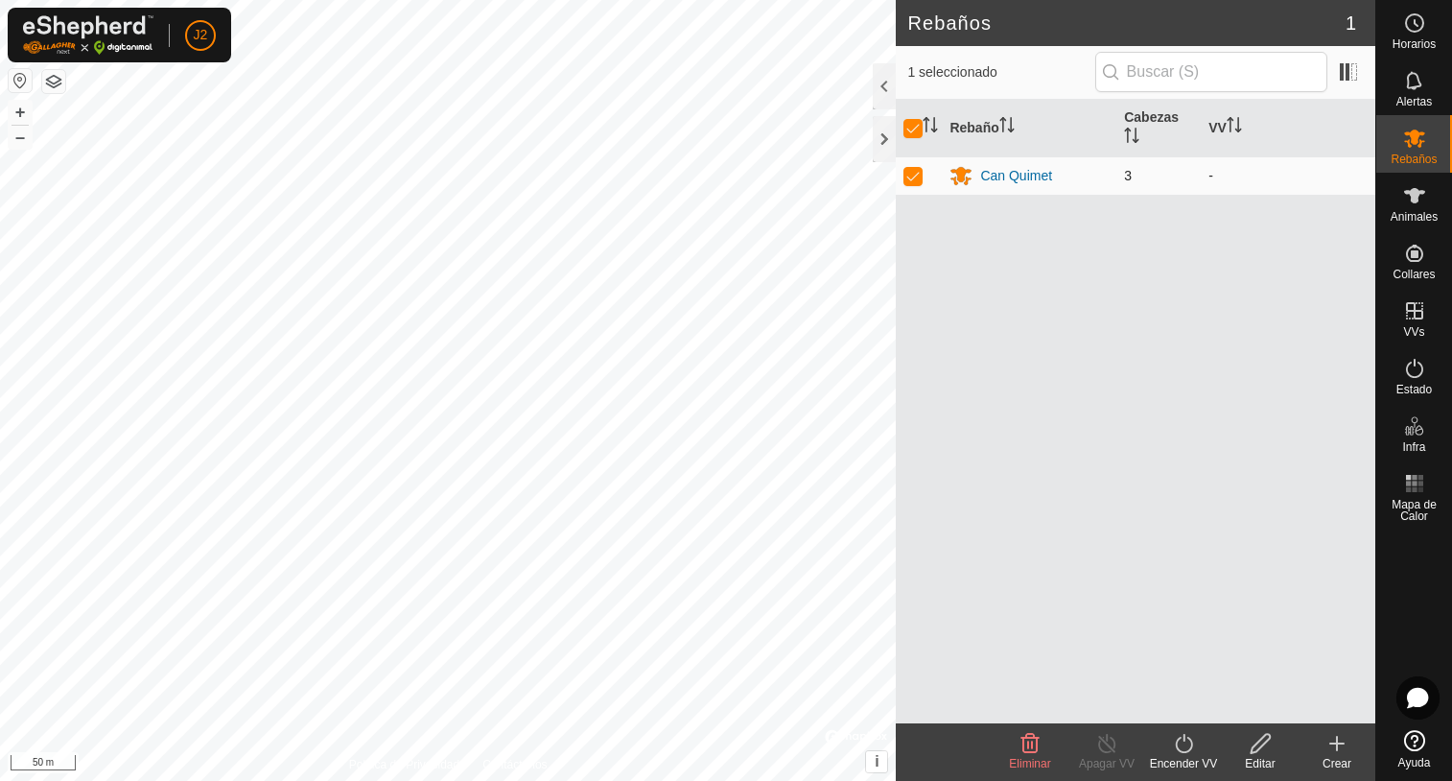
checkbox input "false"
click at [916, 176] on p-checkbox at bounding box center [912, 175] width 19 height 15
checkbox input "true"
click at [911, 176] on p-checkbox at bounding box center [912, 175] width 19 height 15
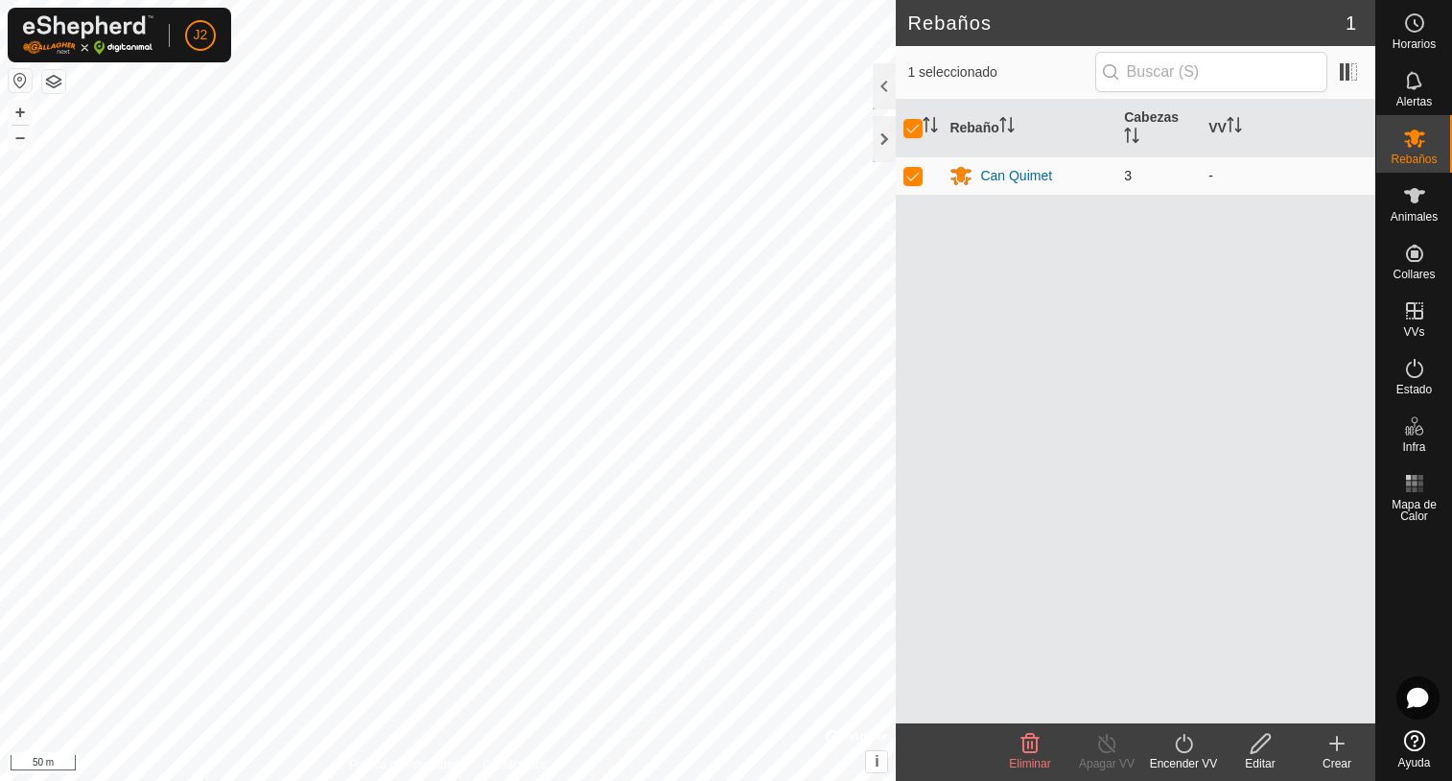
checkbox input "false"
click at [879, 150] on div at bounding box center [884, 139] width 23 height 46
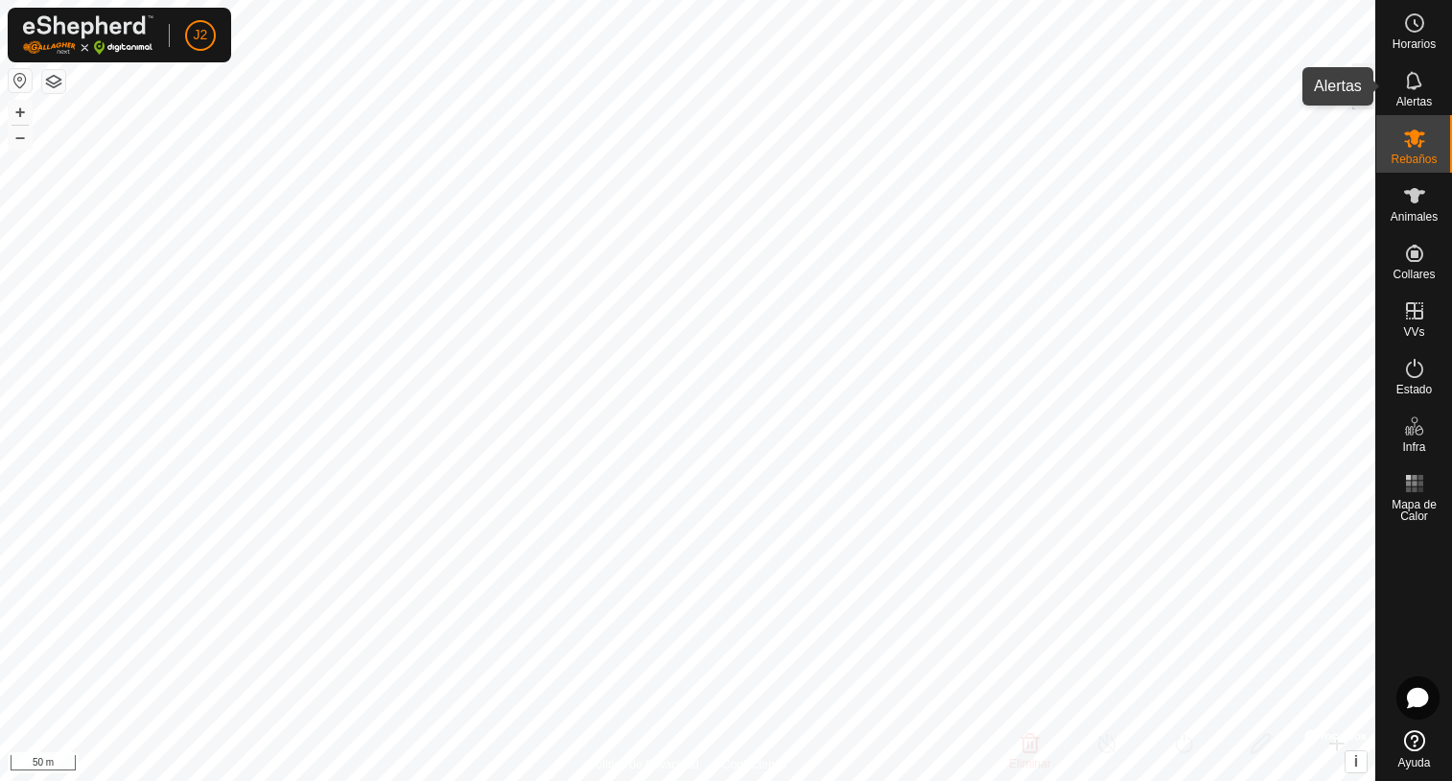
click at [1425, 85] on icon at bounding box center [1414, 80] width 23 height 23
click at [1361, 81] on div at bounding box center [1363, 86] width 23 height 46
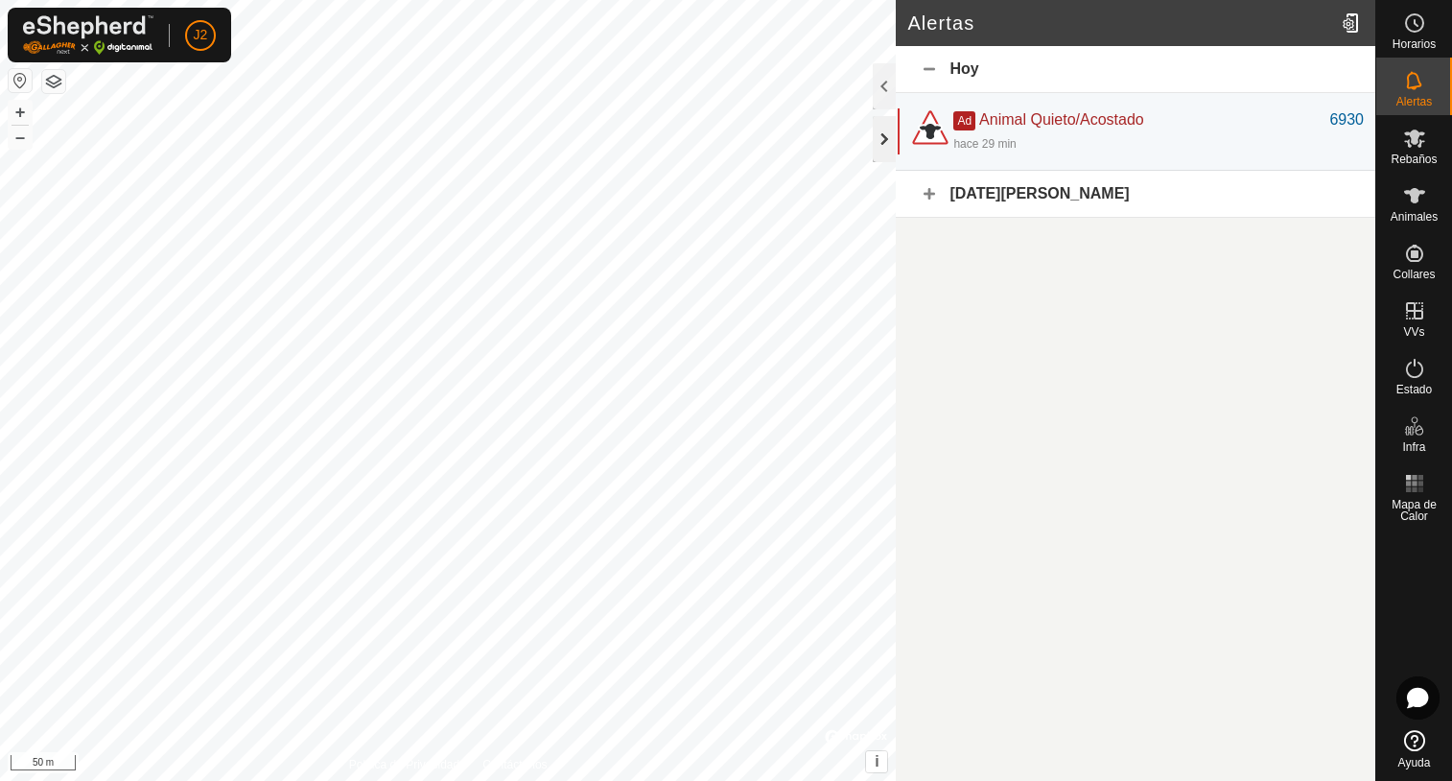
click at [885, 140] on div at bounding box center [884, 139] width 23 height 46
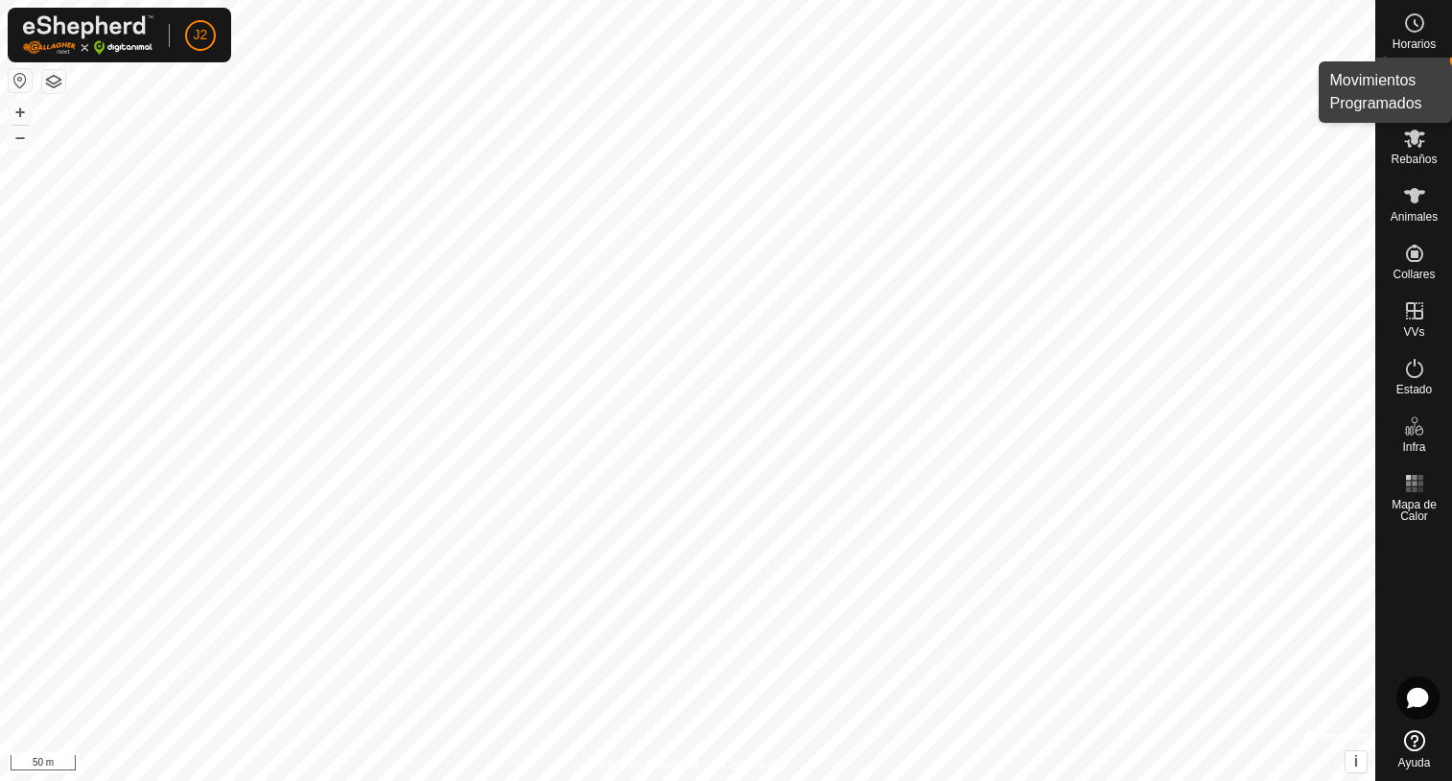
click at [1411, 41] on span "Horarios" at bounding box center [1414, 44] width 43 height 12
click at [1354, 77] on div at bounding box center [1363, 86] width 23 height 46
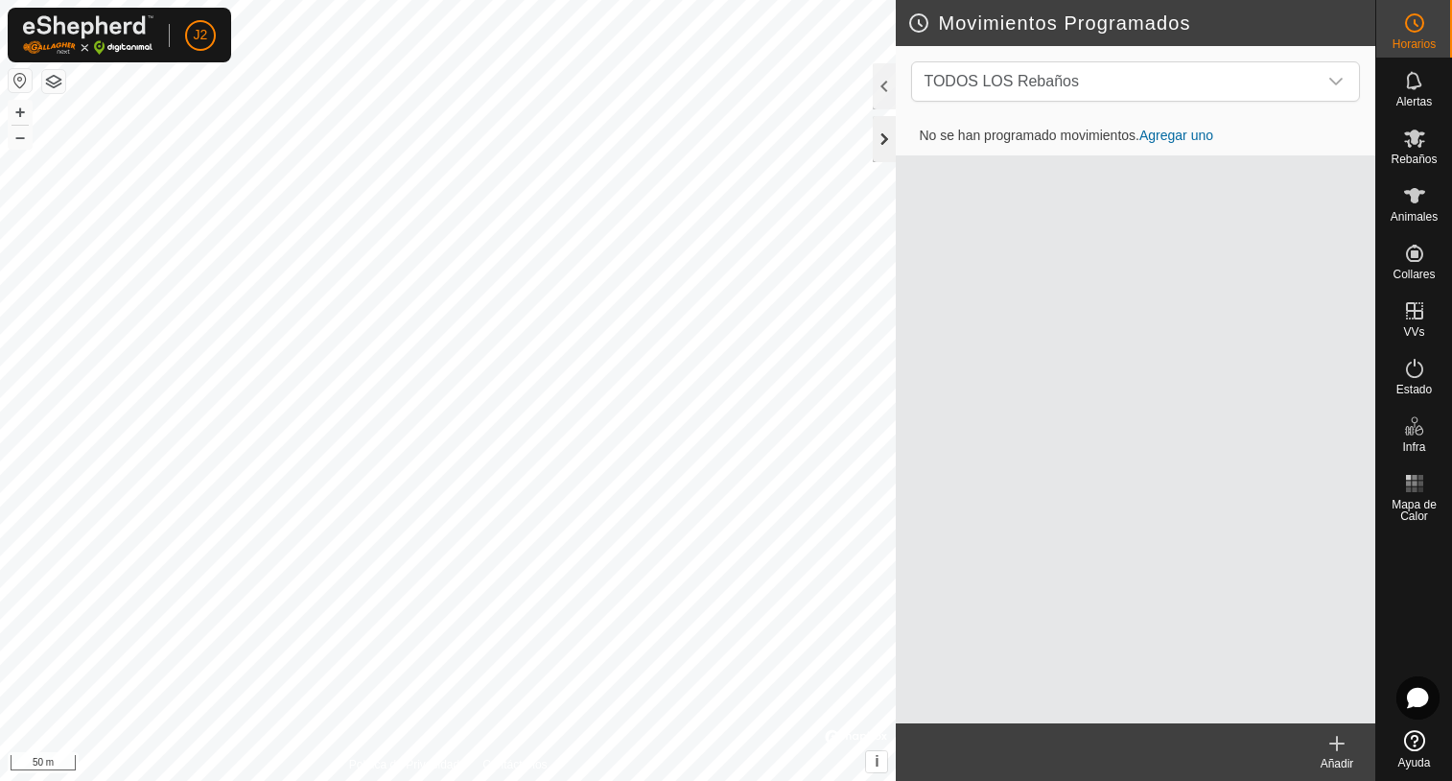
click at [884, 144] on div at bounding box center [884, 139] width 23 height 46
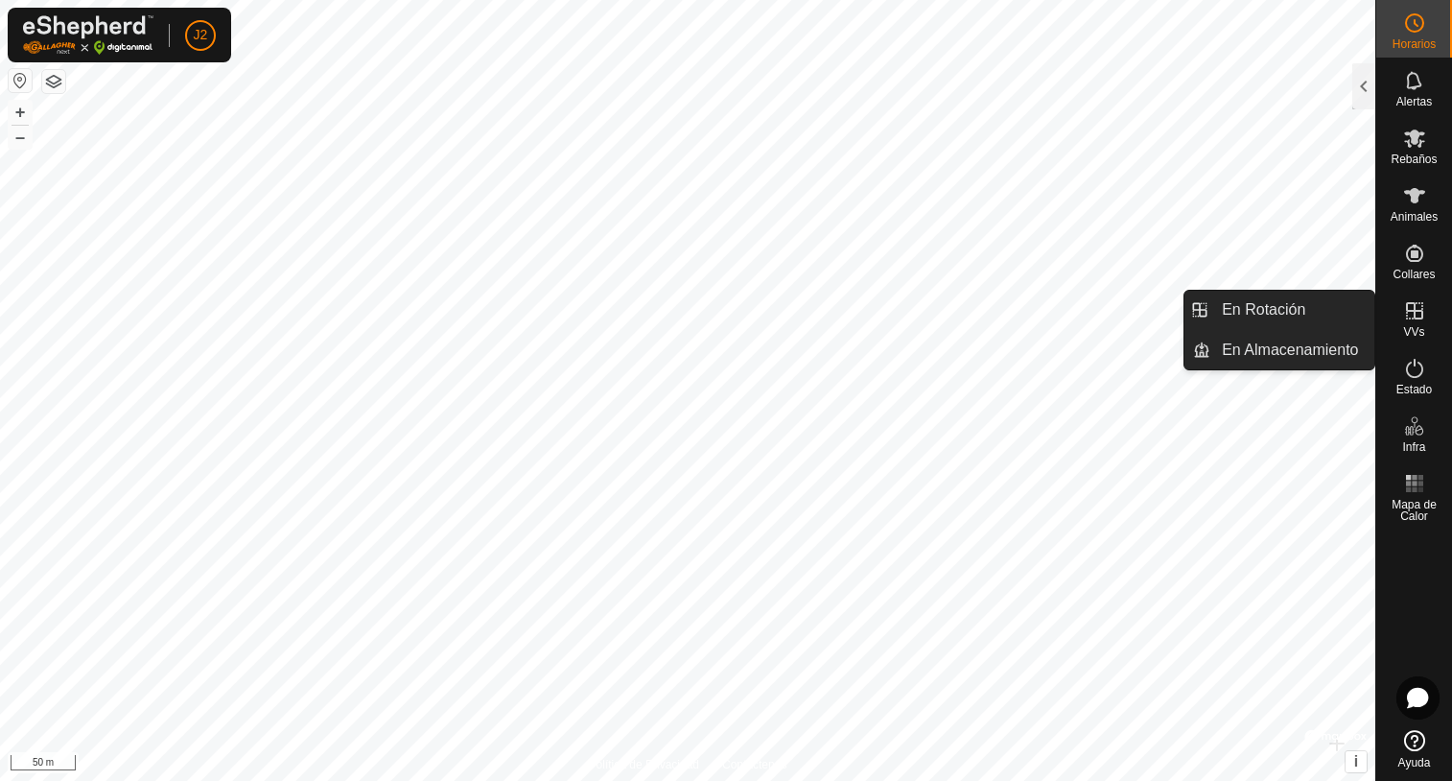
drag, startPoint x: 1388, startPoint y: 321, endPoint x: 1418, endPoint y: 318, distance: 29.9
click at [1418, 318] on icon at bounding box center [1414, 310] width 17 height 17
click at [1309, 309] on link "En Rotación" at bounding box center [1292, 310] width 164 height 38
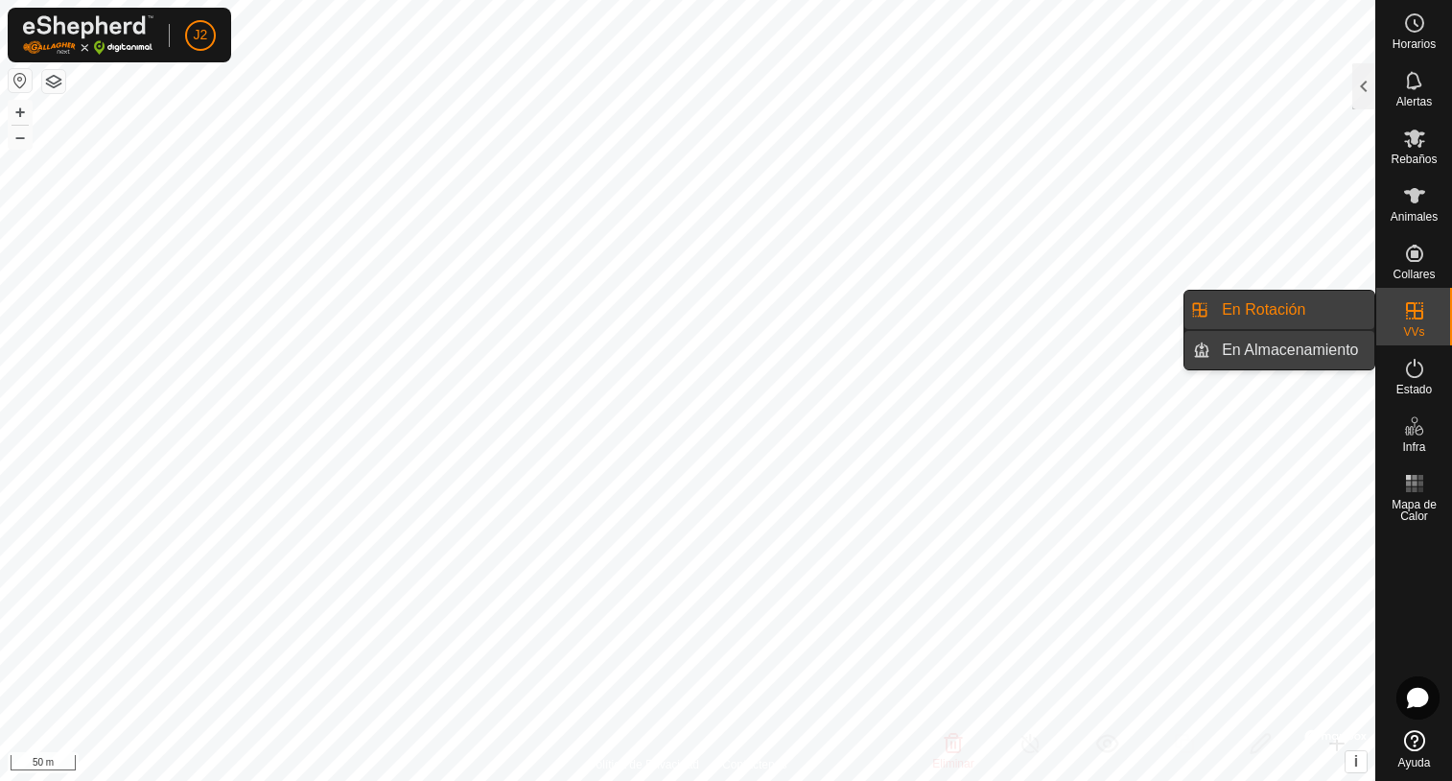
click at [1283, 351] on link "En Almacenamiento" at bounding box center [1292, 350] width 164 height 38
click at [1267, 299] on link "En Rotación" at bounding box center [1292, 310] width 164 height 38
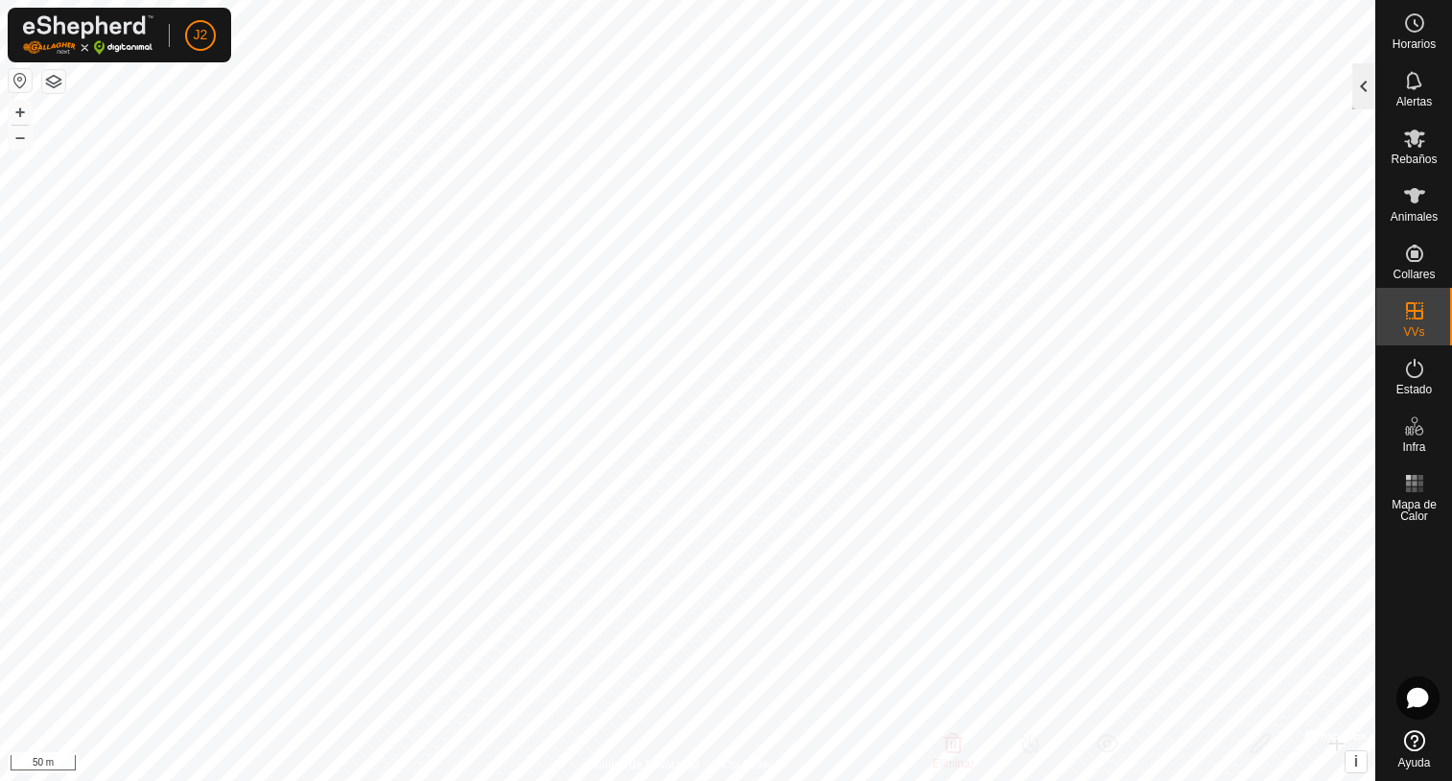
click at [1370, 98] on div at bounding box center [1363, 86] width 23 height 46
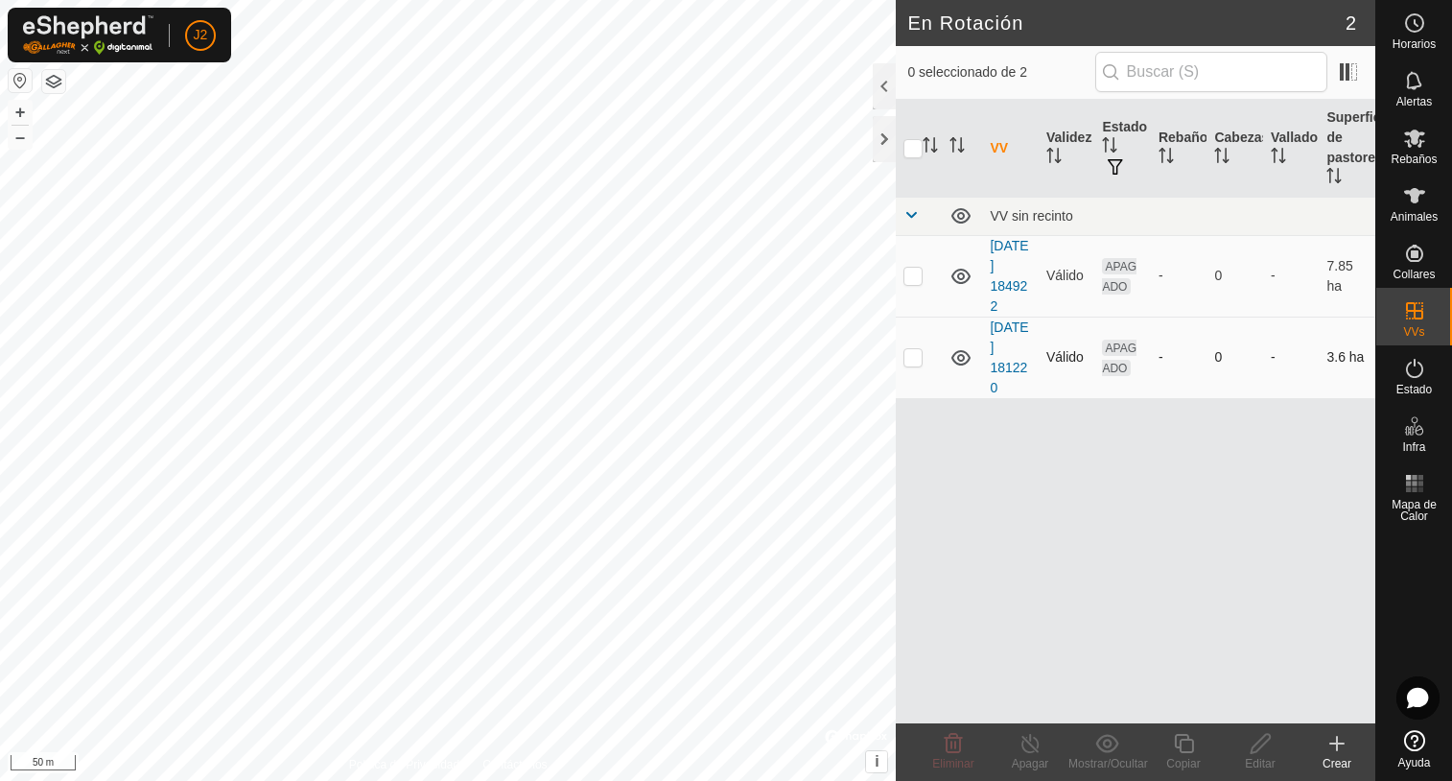
click at [906, 363] on p-checkbox at bounding box center [912, 356] width 19 height 15
checkbox input "true"
click at [1351, 74] on span at bounding box center [1348, 72] width 31 height 31
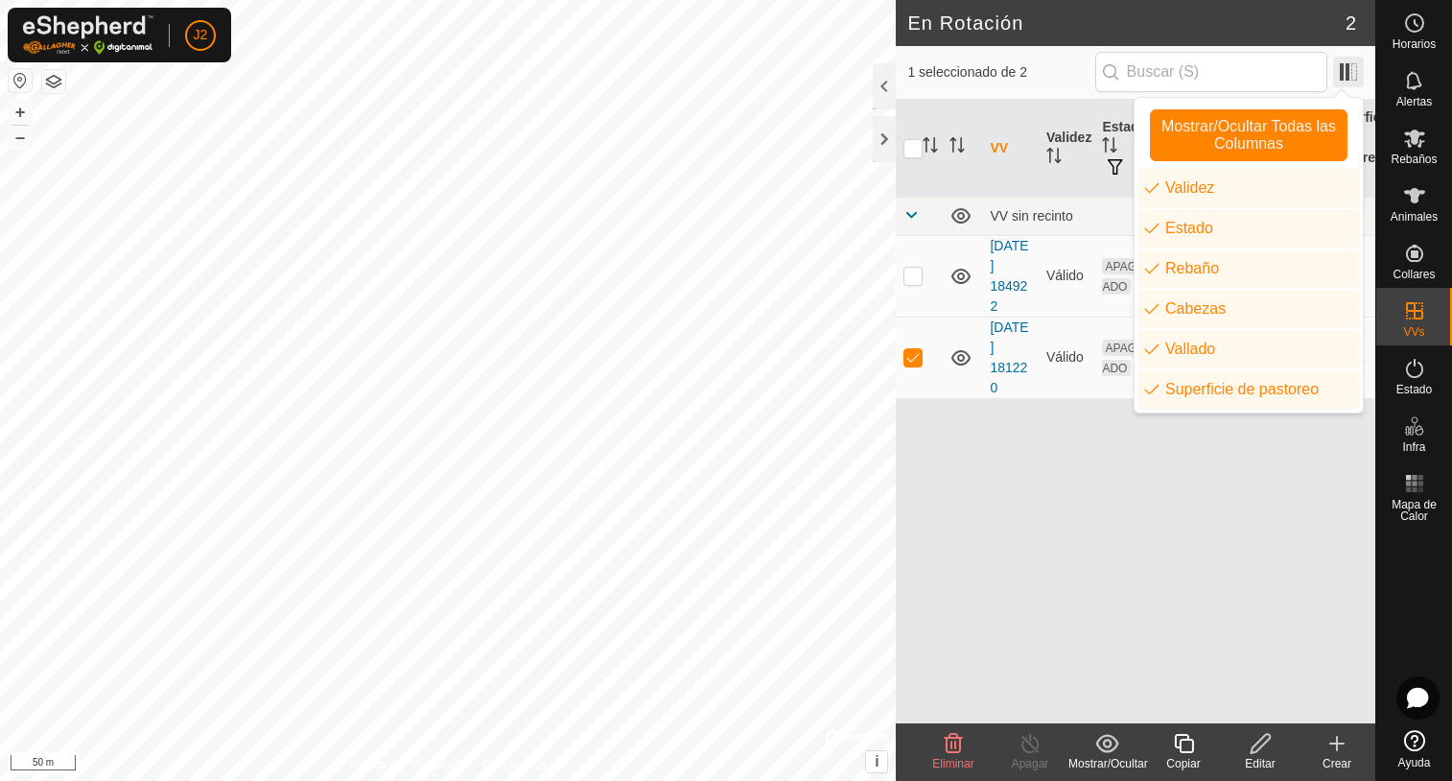
click at [1351, 74] on span at bounding box center [1348, 72] width 31 height 31
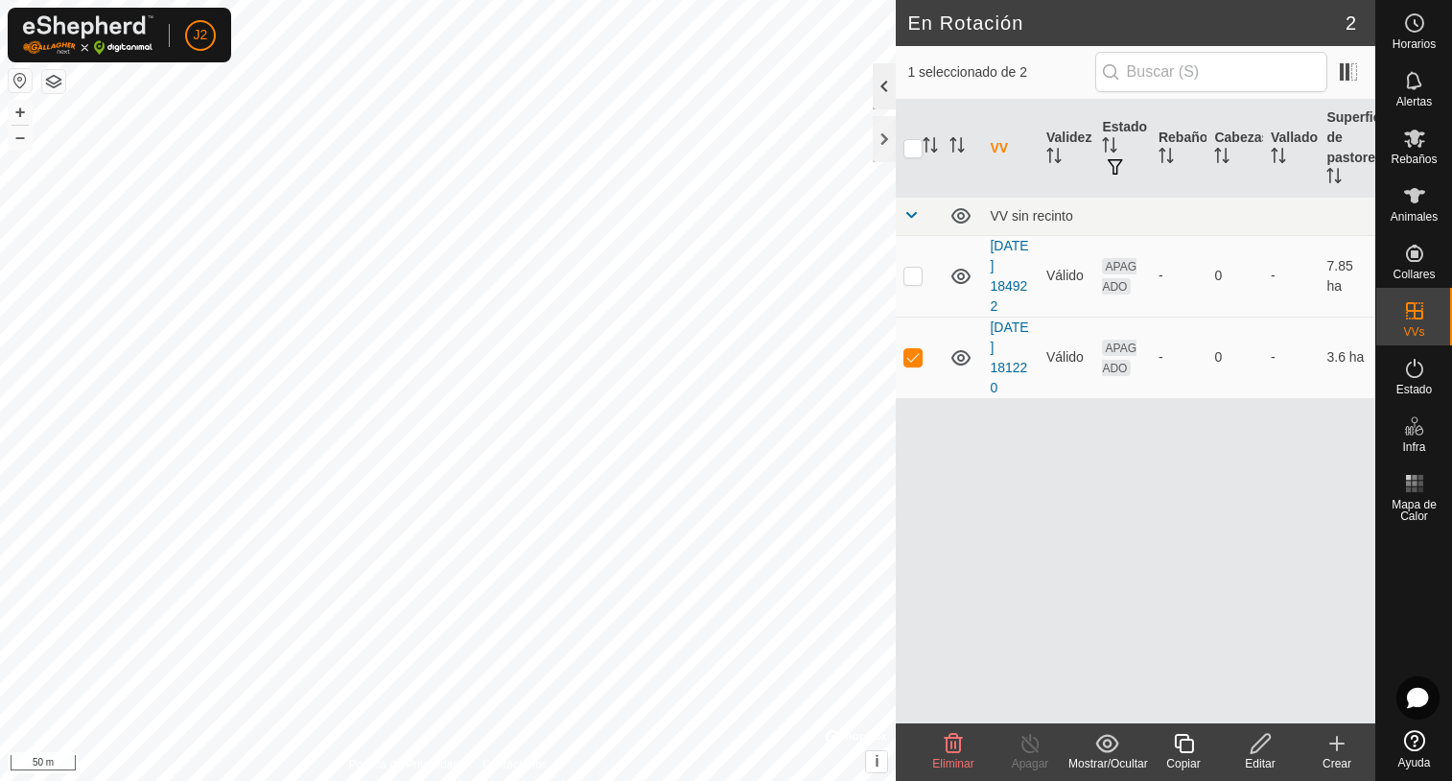
click at [885, 82] on div at bounding box center [884, 86] width 23 height 46
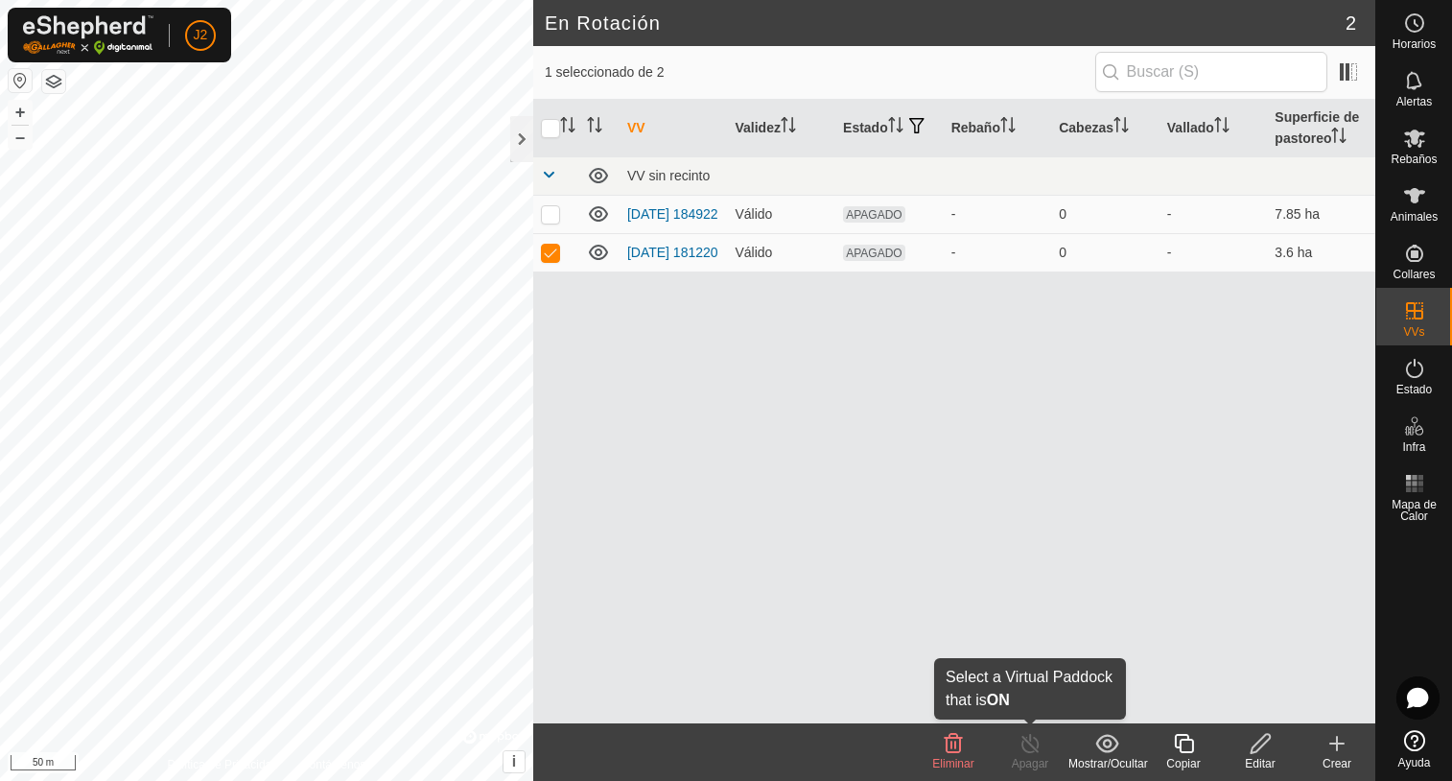
click at [1032, 755] on div "Apagar" at bounding box center [1030, 763] width 77 height 17
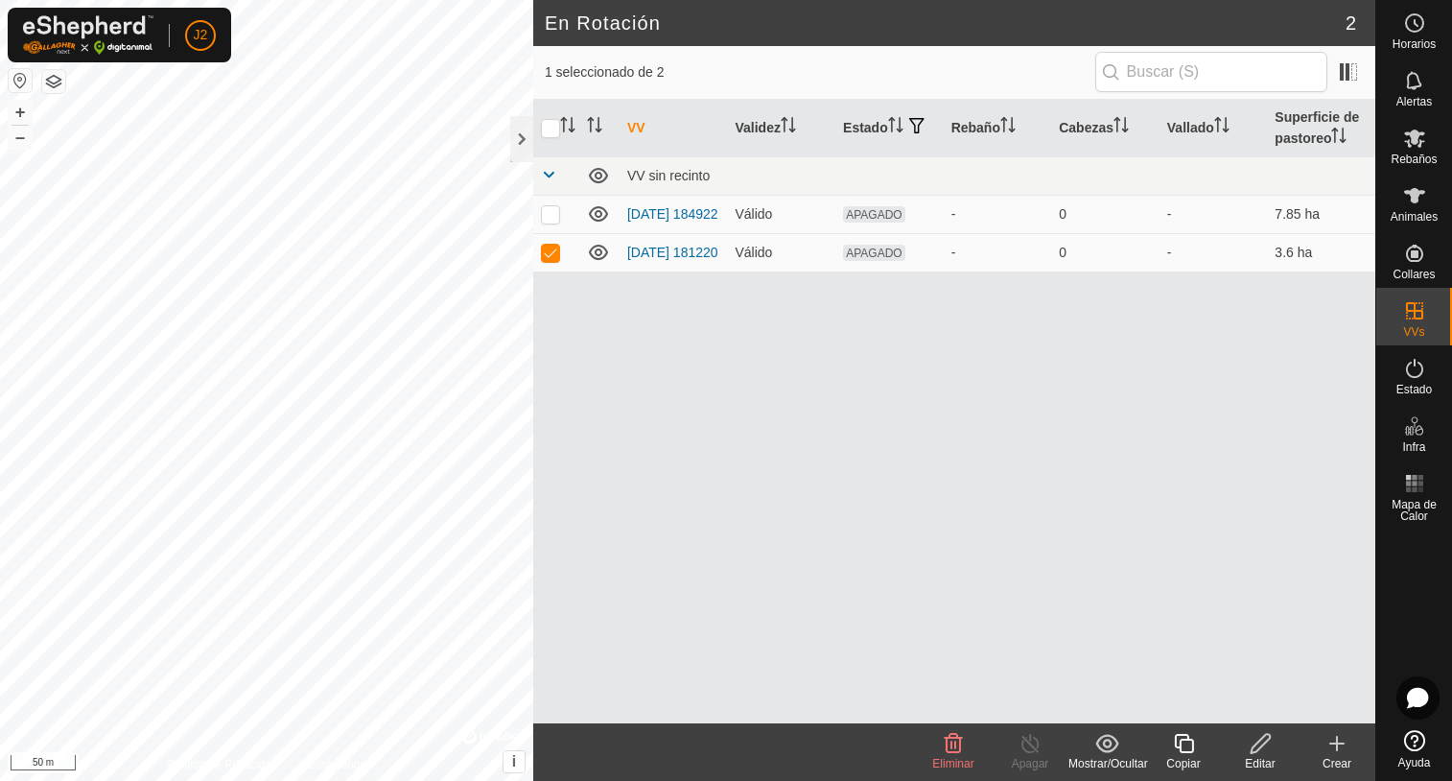
click at [1032, 755] on div "Apagar" at bounding box center [1030, 763] width 77 height 17
drag, startPoint x: 1032, startPoint y: 755, endPoint x: 1011, endPoint y: 662, distance: 95.4
click at [1011, 662] on div "VV Validez Estado Rebaño Cabezas Vallado Superficie de pastoreo VV sin recinto …" at bounding box center [954, 411] width 842 height 623
click at [646, 251] on link "[DATE] 181220" at bounding box center [672, 252] width 91 height 15
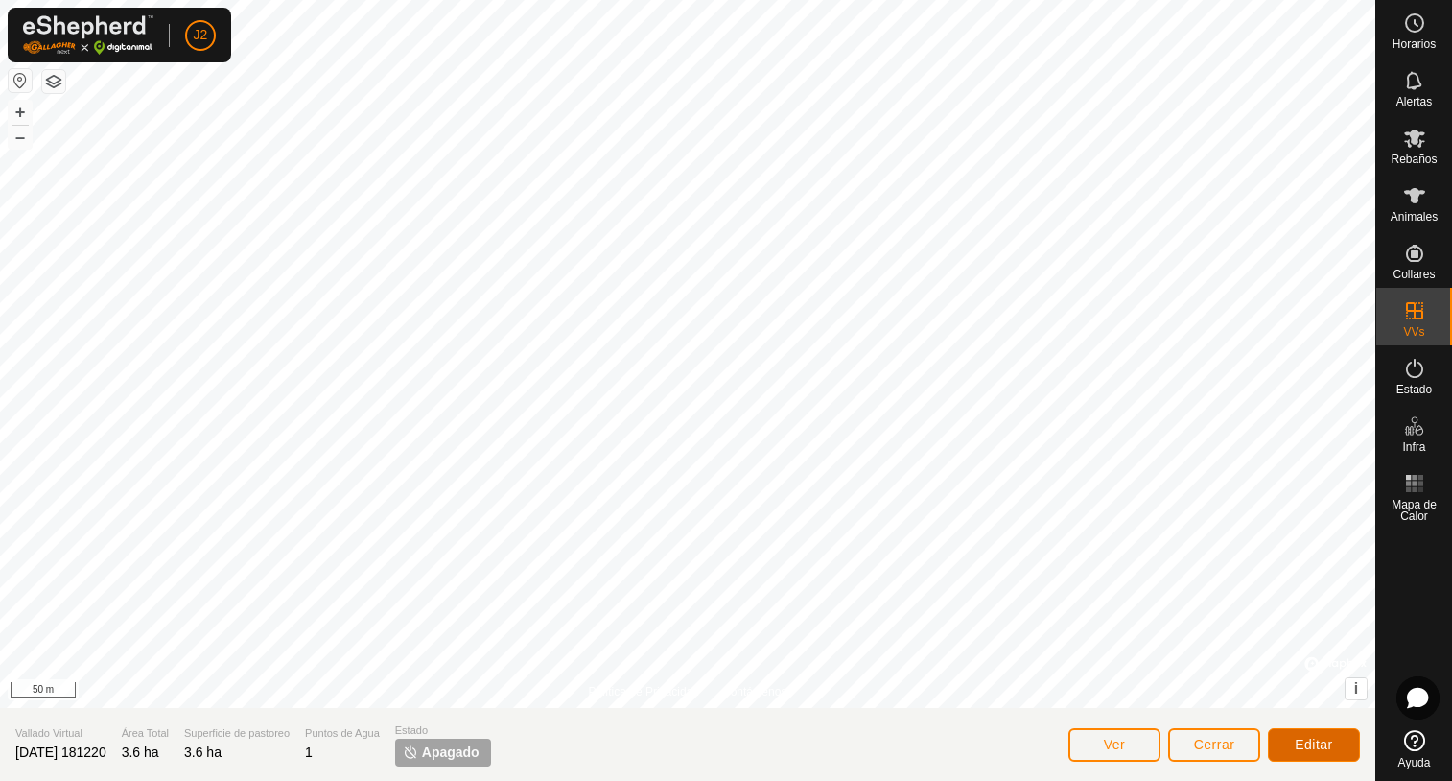
click at [1314, 736] on button "Editar" at bounding box center [1314, 745] width 92 height 34
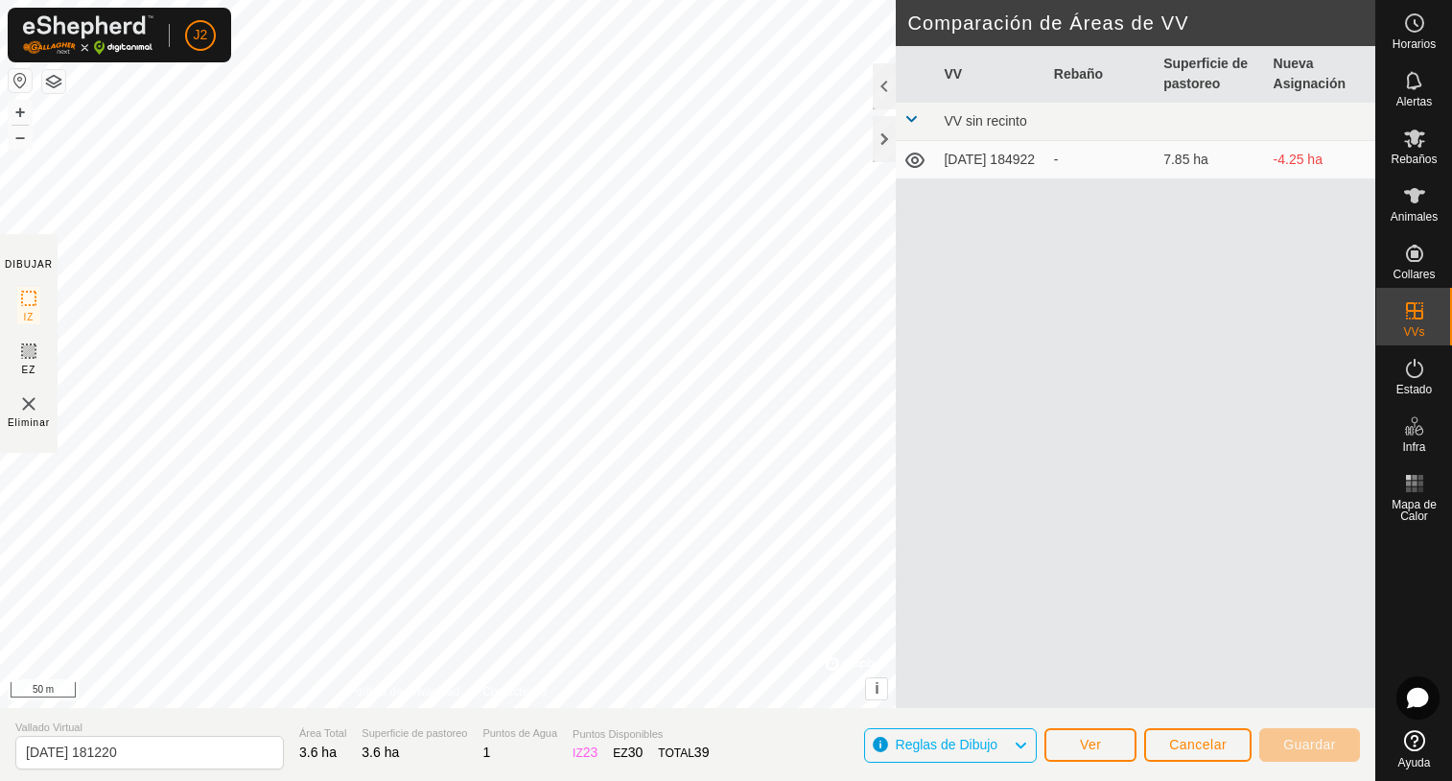
drag, startPoint x: 1020, startPoint y: 746, endPoint x: 1023, endPoint y: 737, distance: 10.0
click at [1023, 740] on icon at bounding box center [1020, 745] width 15 height 25
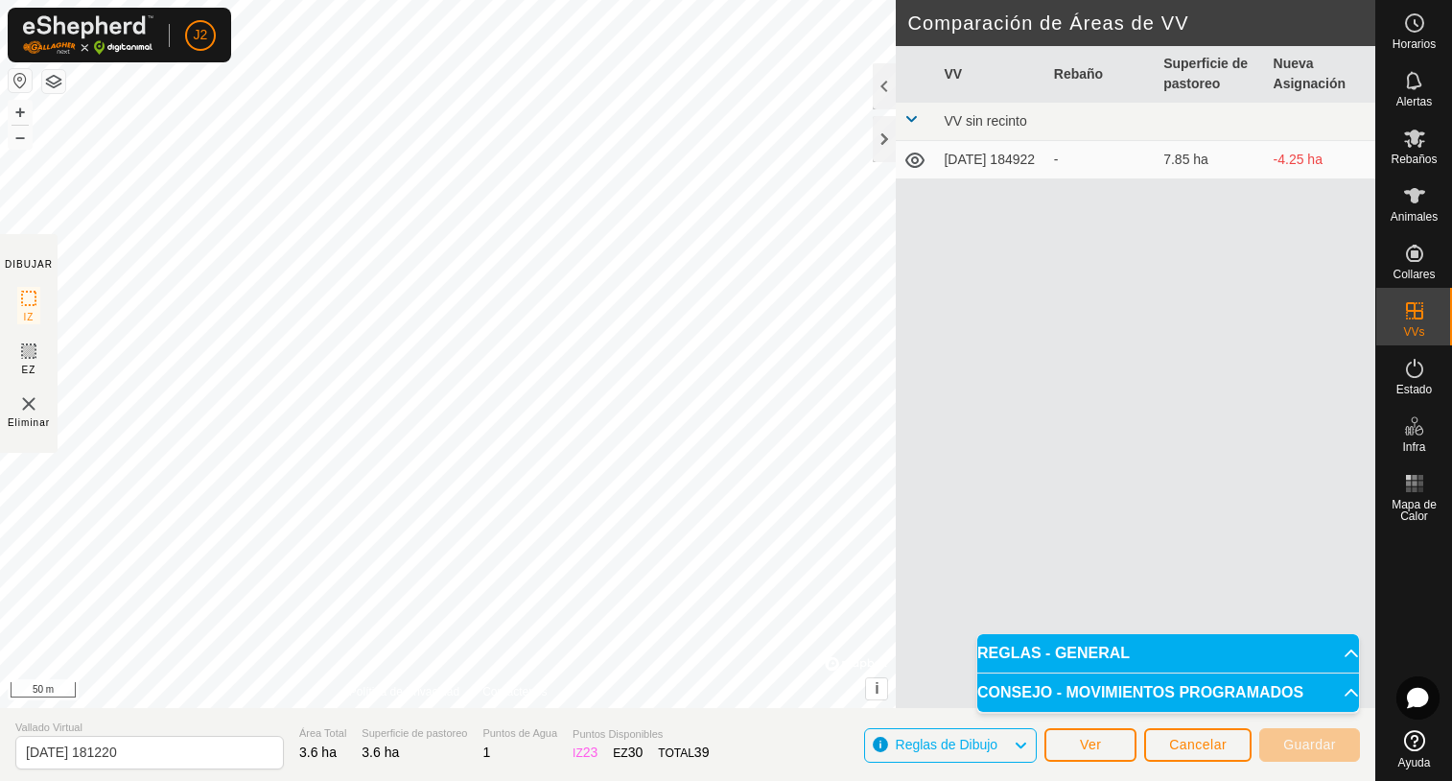
click at [906, 121] on span at bounding box center [910, 118] width 15 height 15
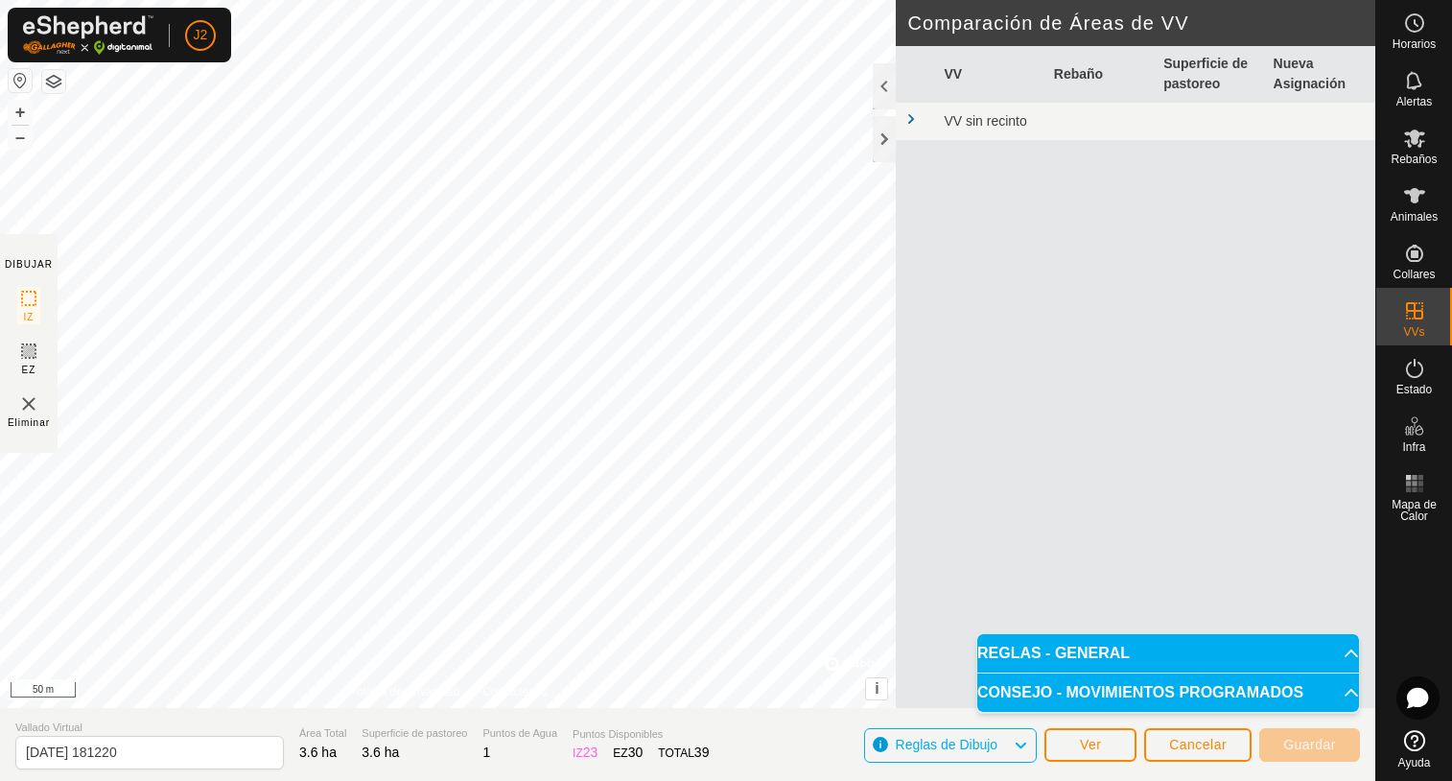
click at [907, 119] on span at bounding box center [910, 118] width 15 height 15
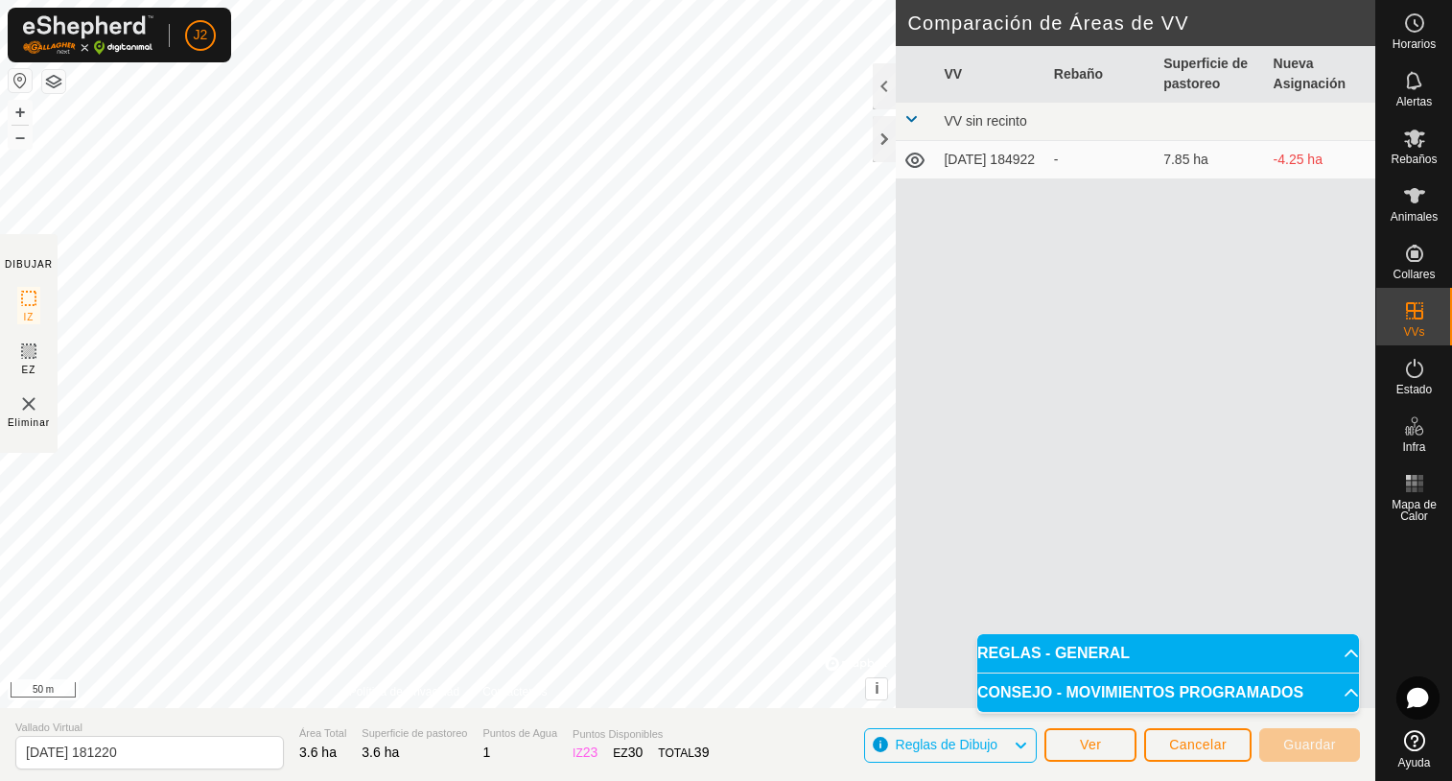
click at [917, 159] on icon at bounding box center [914, 159] width 19 height 15
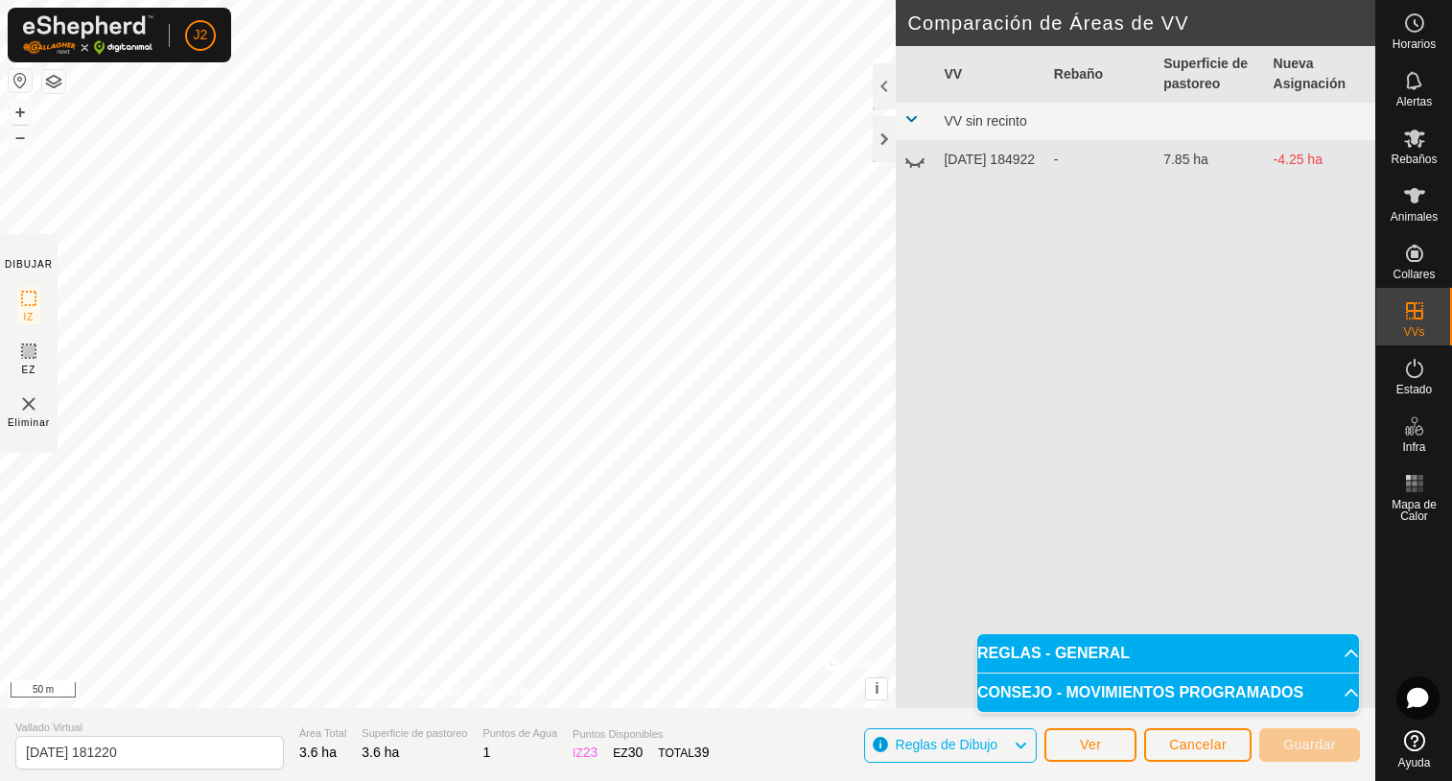
click at [915, 159] on icon at bounding box center [914, 160] width 23 height 23
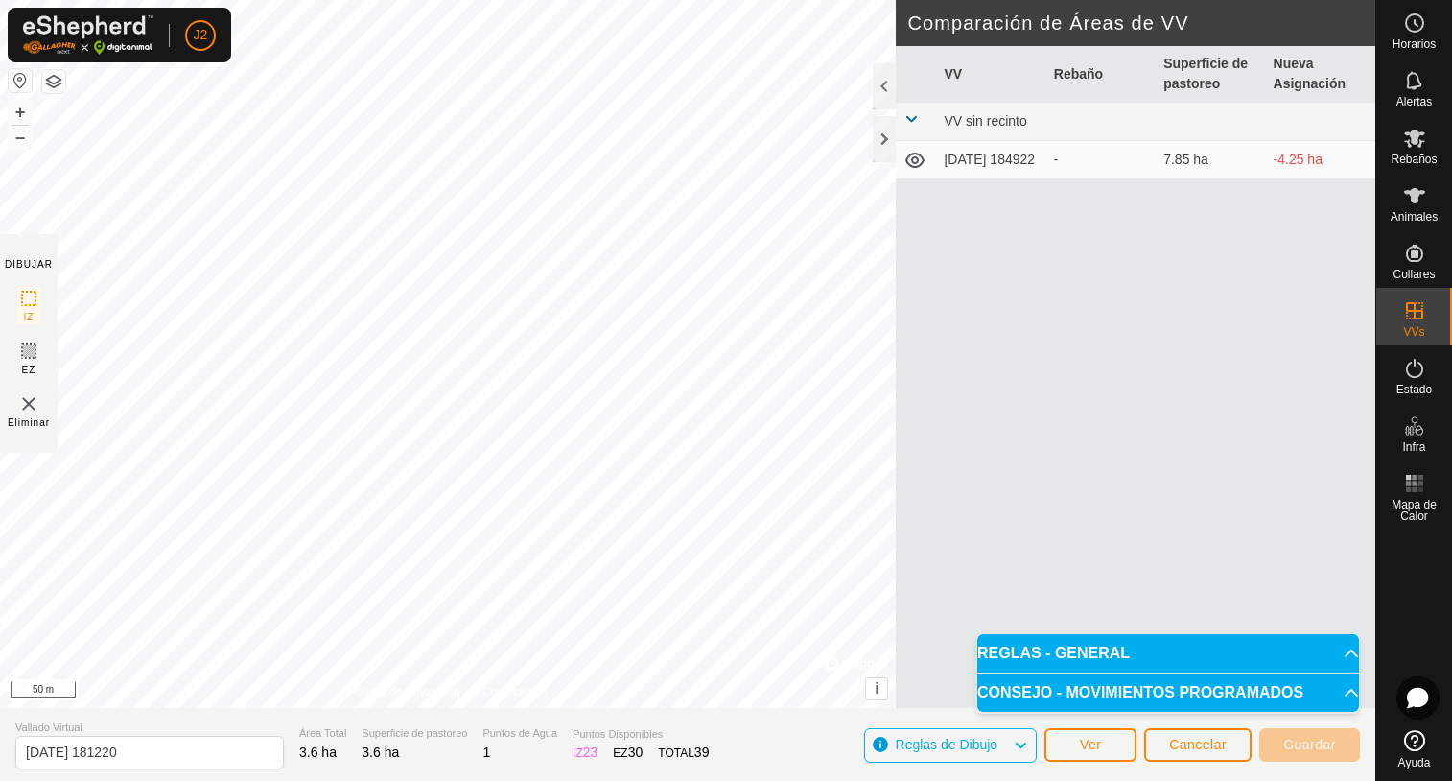
click at [915, 159] on icon at bounding box center [914, 159] width 19 height 15
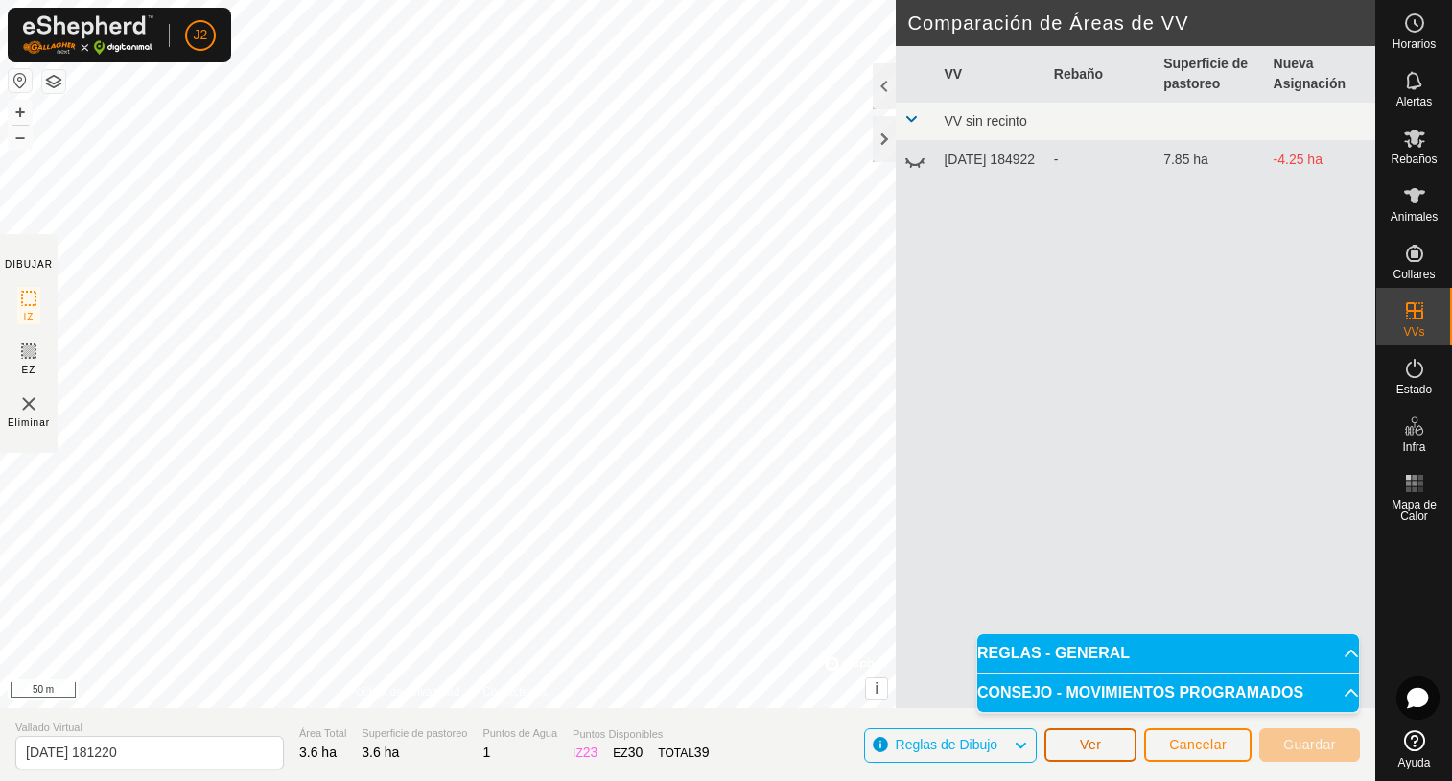
click at [1093, 740] on span "Ver" at bounding box center [1091, 744] width 22 height 15
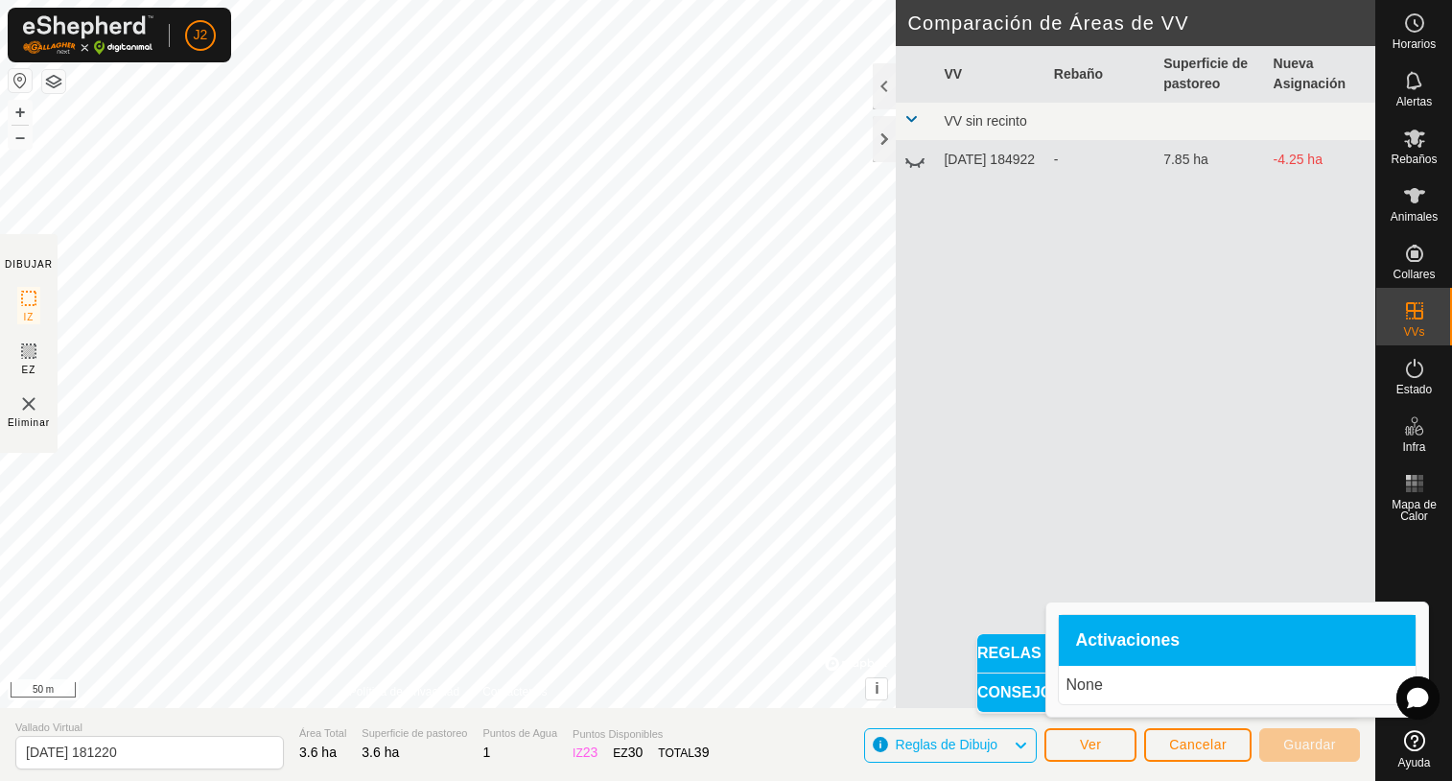
click at [1113, 638] on span "Activaciones" at bounding box center [1128, 640] width 105 height 17
drag, startPoint x: 1113, startPoint y: 638, endPoint x: 1106, endPoint y: 659, distance: 22.5
click at [1106, 659] on div "Activaciones" at bounding box center [1237, 641] width 357 height 52
click at [1102, 683] on p "None" at bounding box center [1236, 684] width 341 height 23
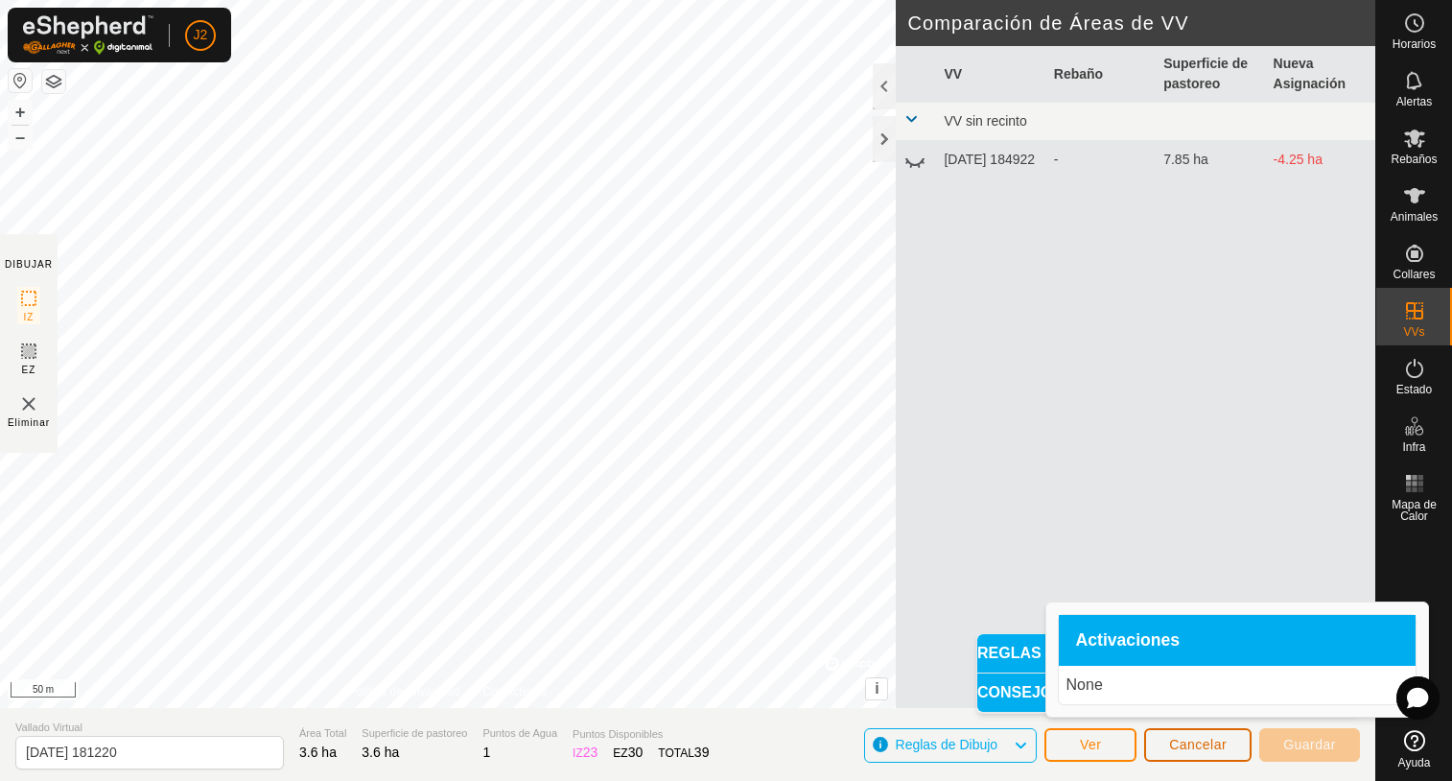
click at [1181, 757] on button "Cancelar" at bounding box center [1197, 745] width 107 height 34
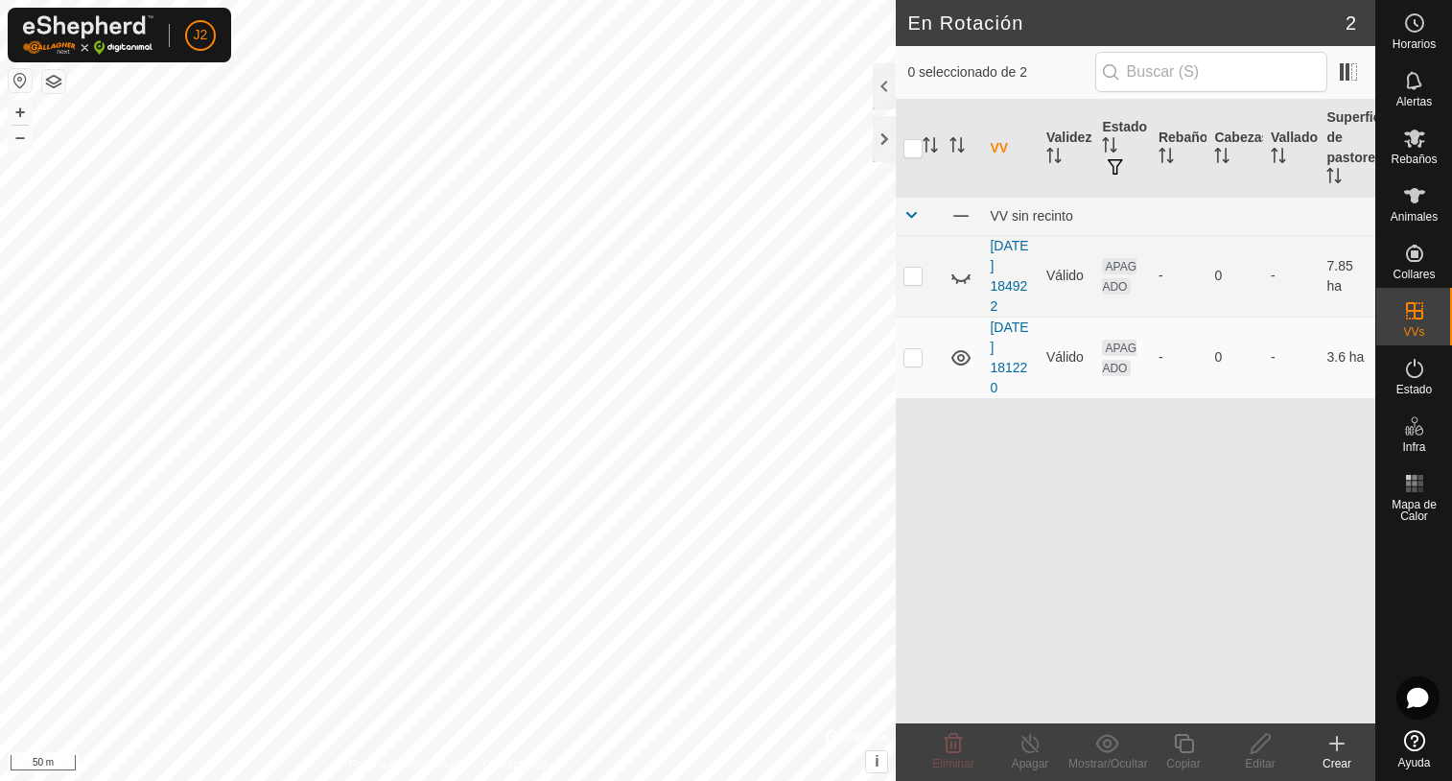
checkbox input "true"
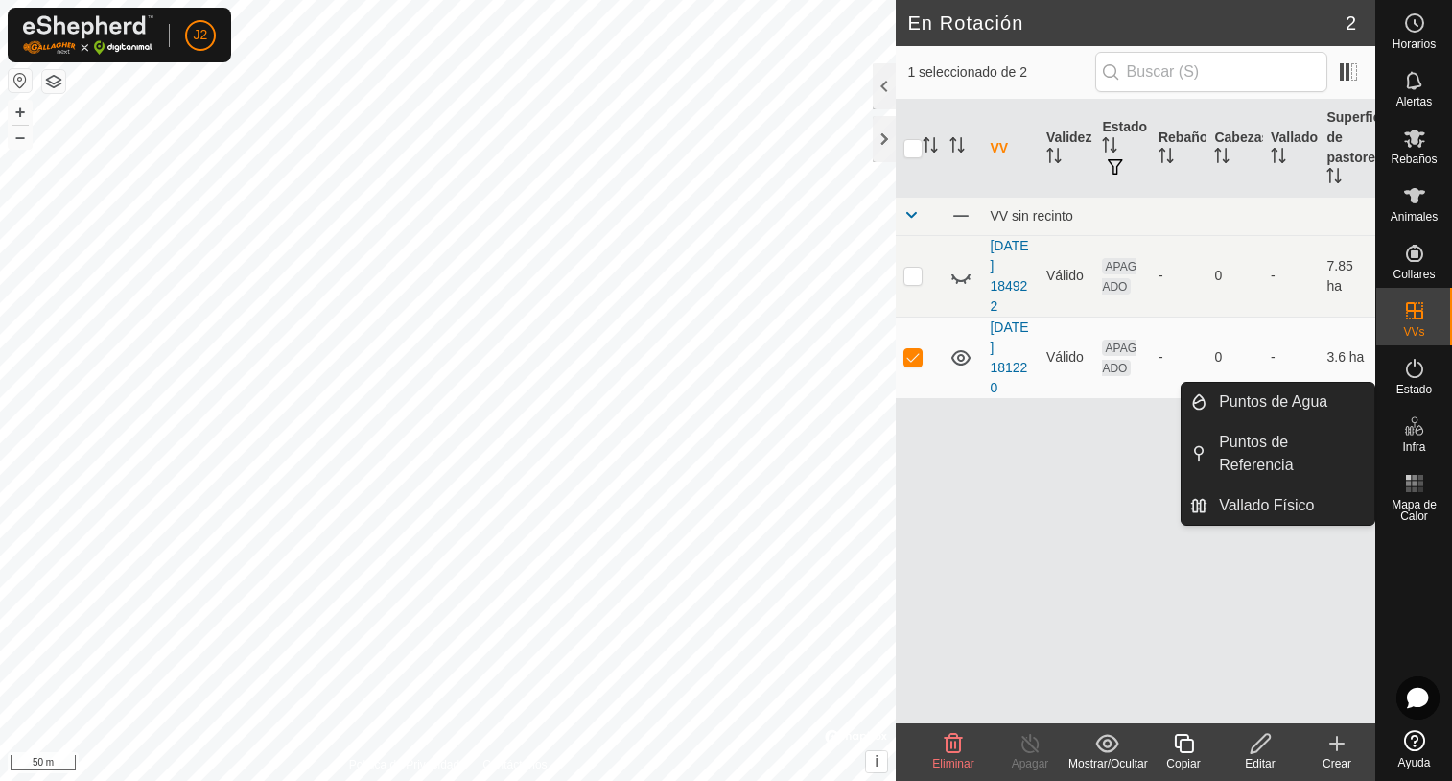
click at [1413, 437] on es-infrastructure-svg-icon at bounding box center [1414, 425] width 35 height 31
click at [1328, 504] on link "Vallado Físico" at bounding box center [1290, 505] width 167 height 38
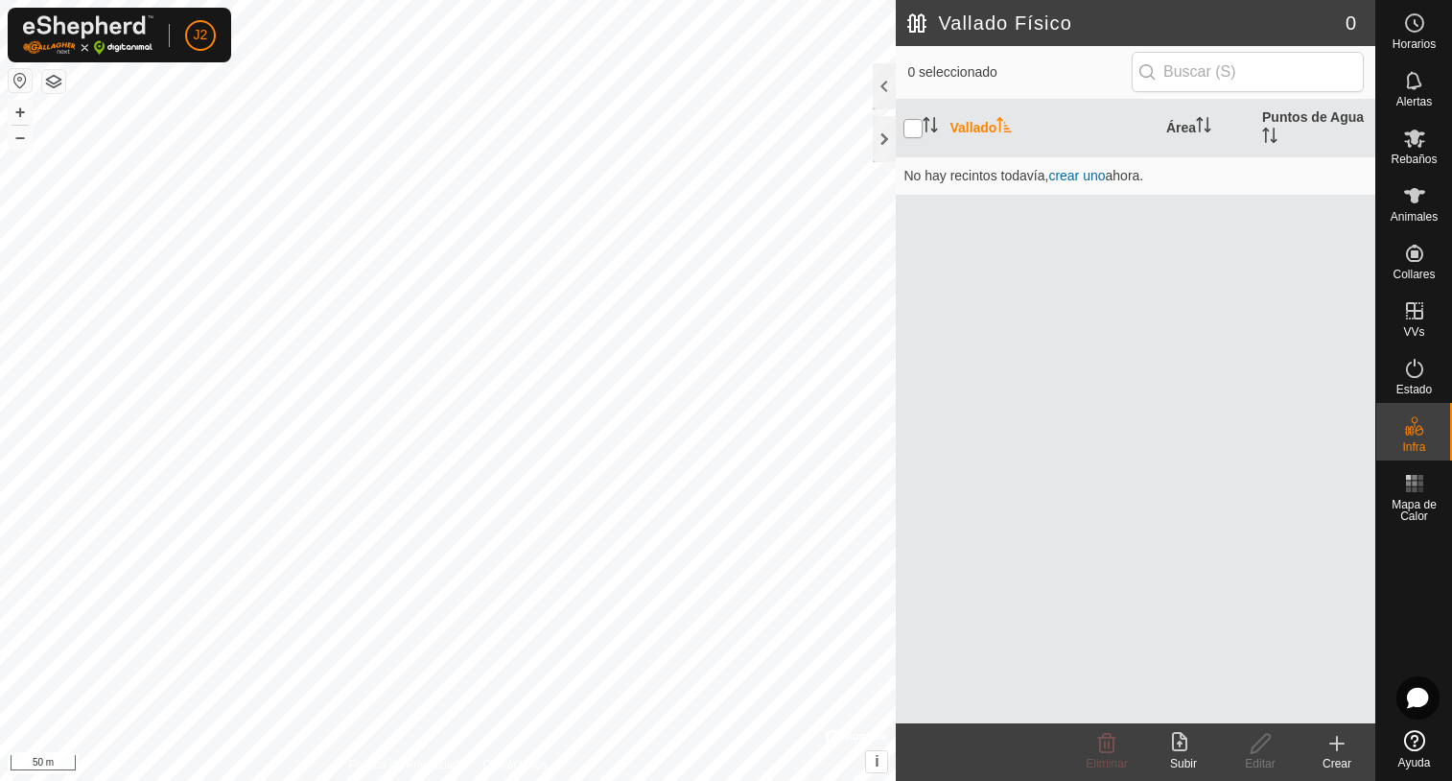
click at [914, 129] on input "checkbox" at bounding box center [912, 128] width 19 height 19
click at [911, 123] on input "checkbox" at bounding box center [912, 128] width 19 height 19
checkbox input "false"
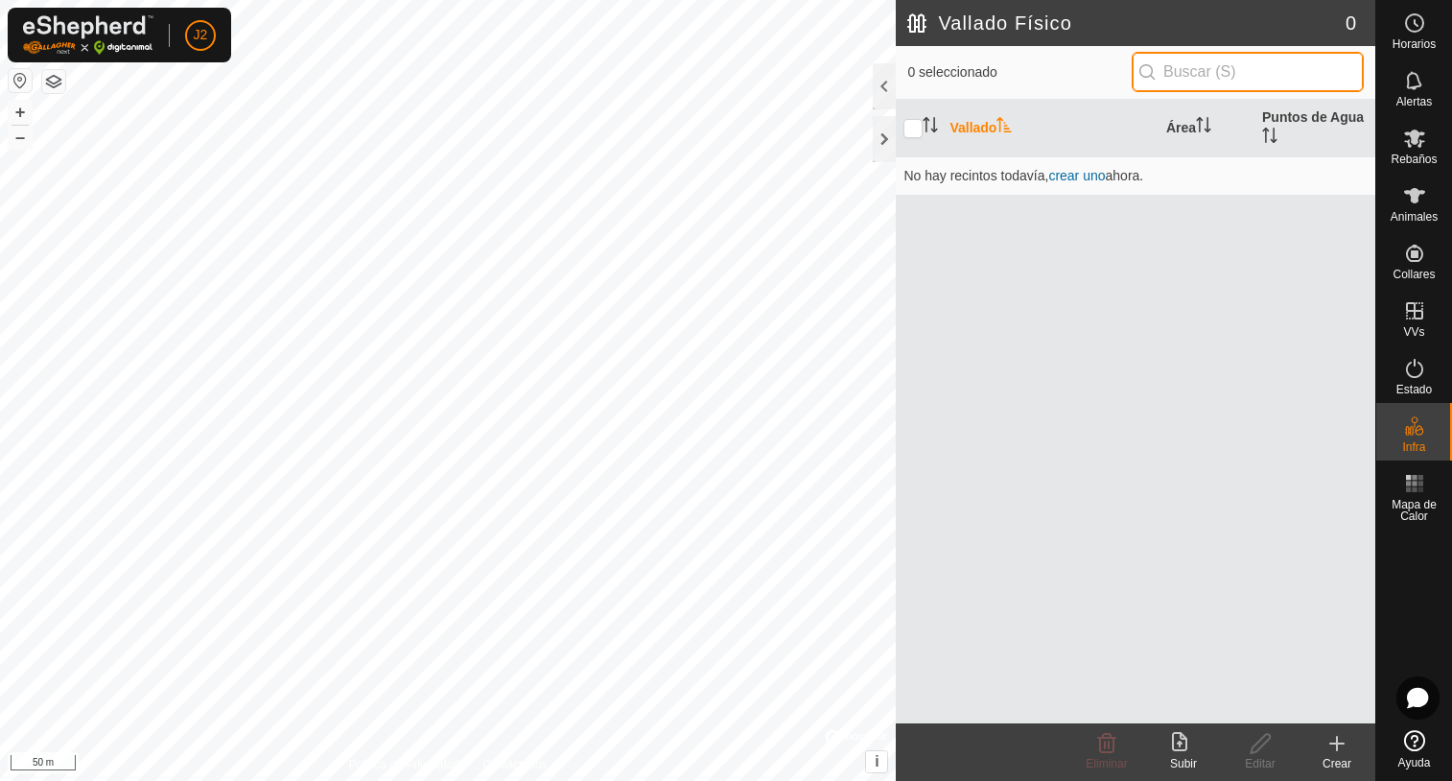
click at [1227, 68] on input "text" at bounding box center [1248, 72] width 232 height 40
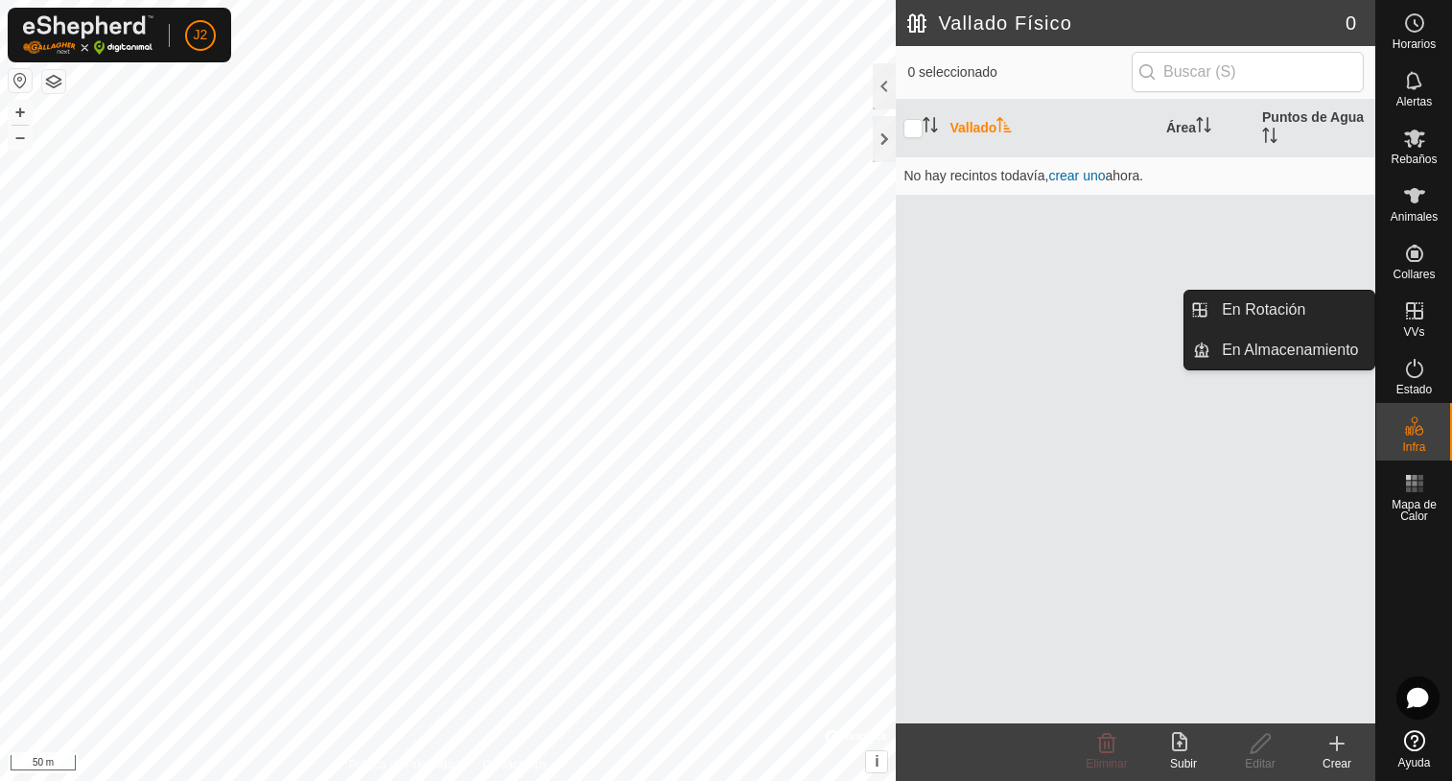
click at [1413, 320] on icon at bounding box center [1414, 310] width 23 height 23
click at [1309, 304] on link "En Rotación" at bounding box center [1292, 310] width 164 height 38
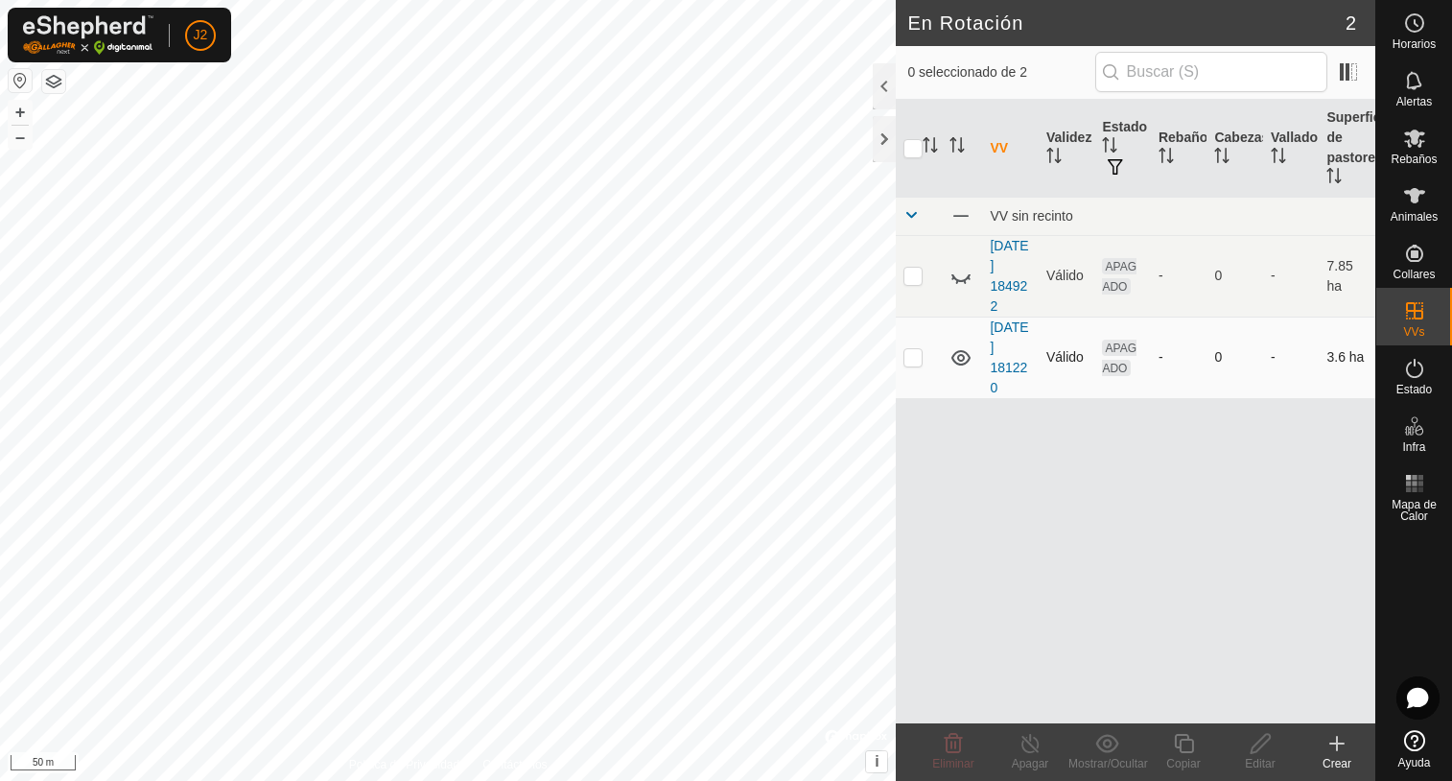
click at [909, 355] on p-checkbox at bounding box center [912, 356] width 19 height 15
checkbox input "true"
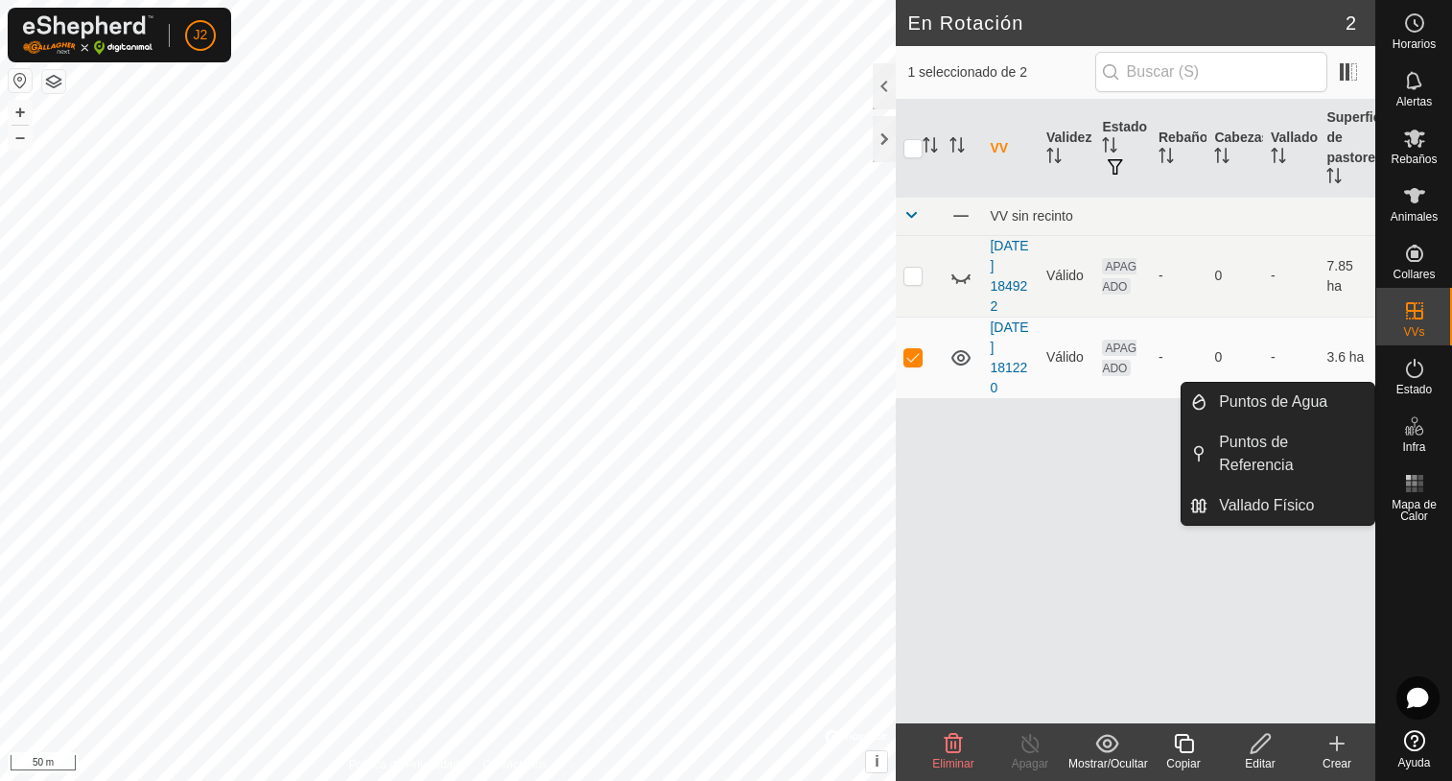
click at [1417, 442] on span "Infra" at bounding box center [1413, 447] width 23 height 12
click at [1298, 495] on link "Vallado Físico" at bounding box center [1290, 505] width 167 height 38
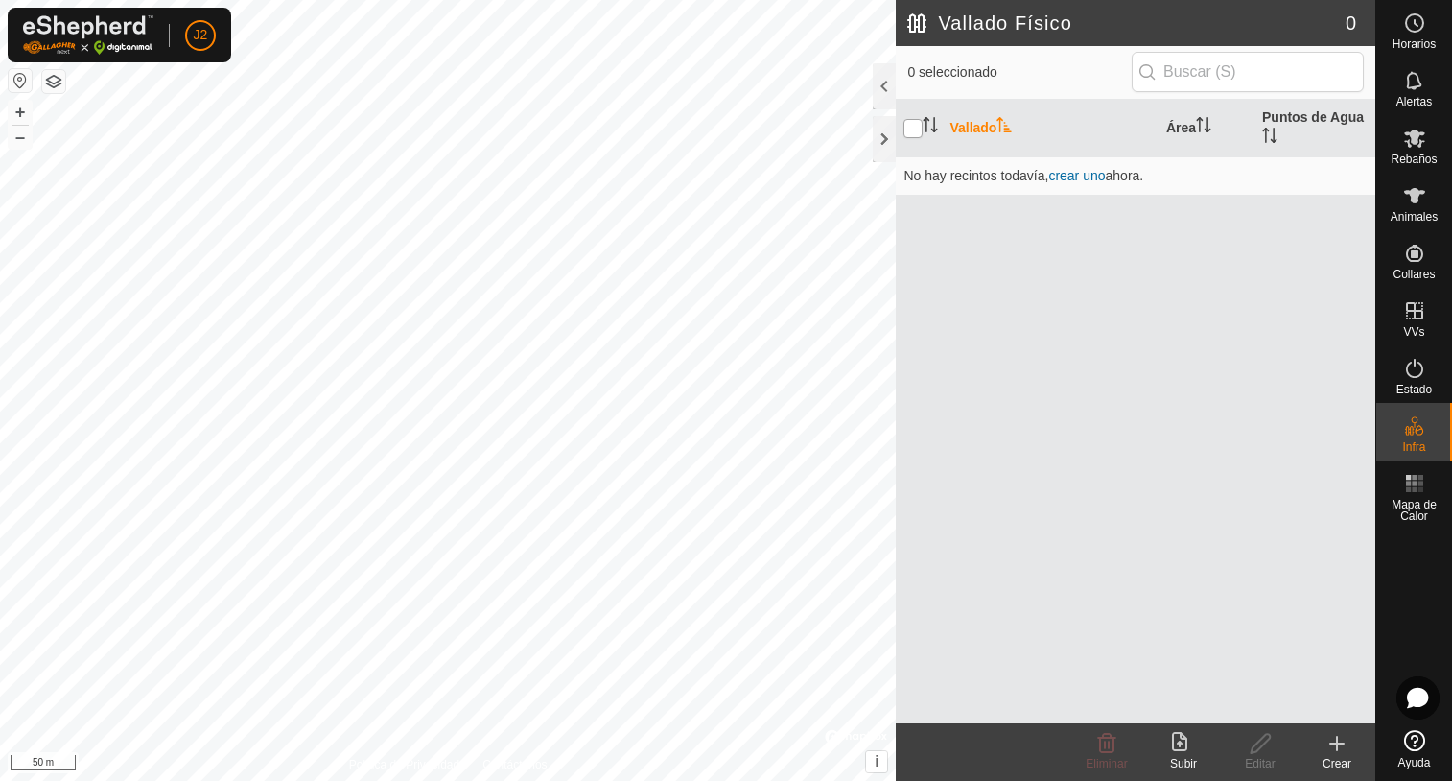
click at [916, 129] on input "checkbox" at bounding box center [912, 128] width 19 height 19
checkbox input "true"
click at [1334, 751] on icon at bounding box center [1336, 743] width 23 height 23
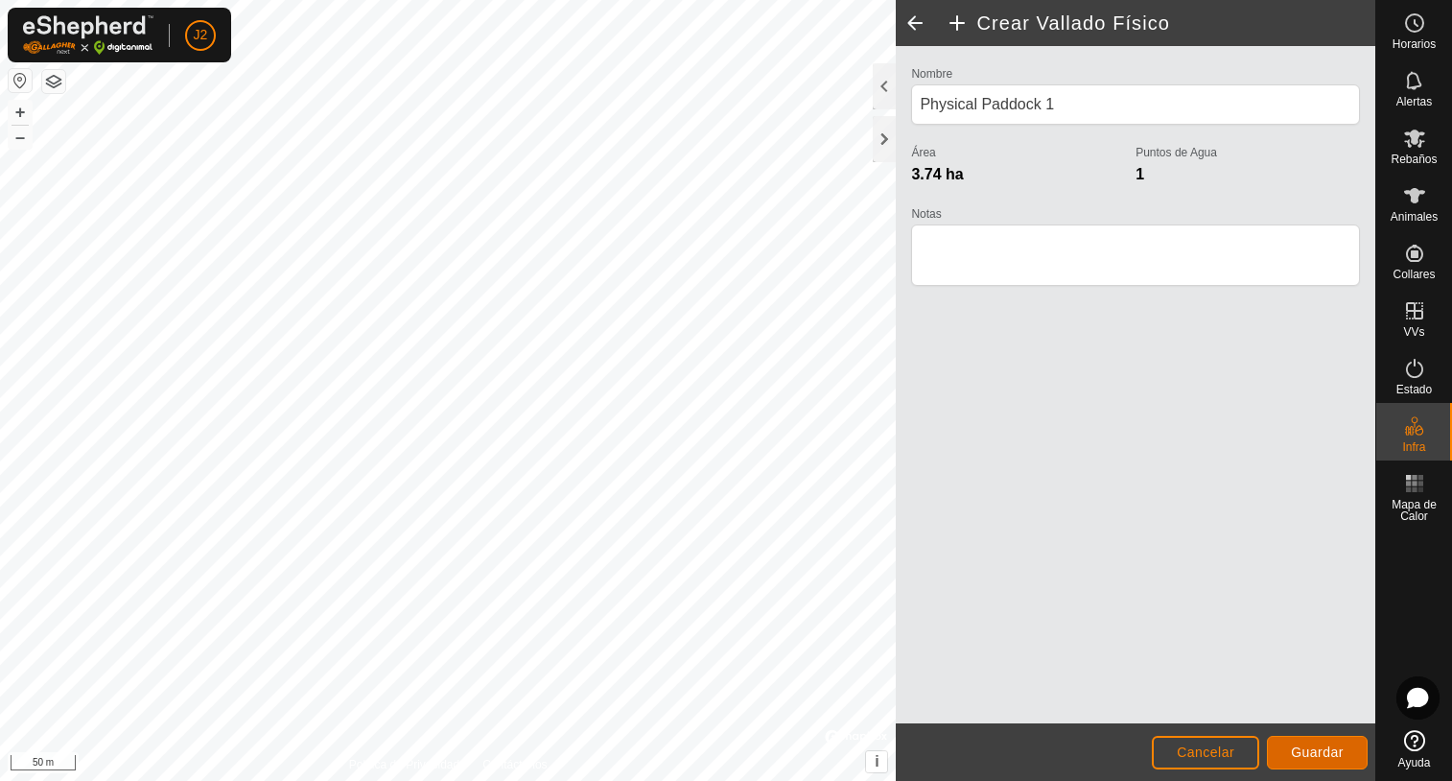
click at [1320, 754] on span "Guardar" at bounding box center [1317, 751] width 53 height 15
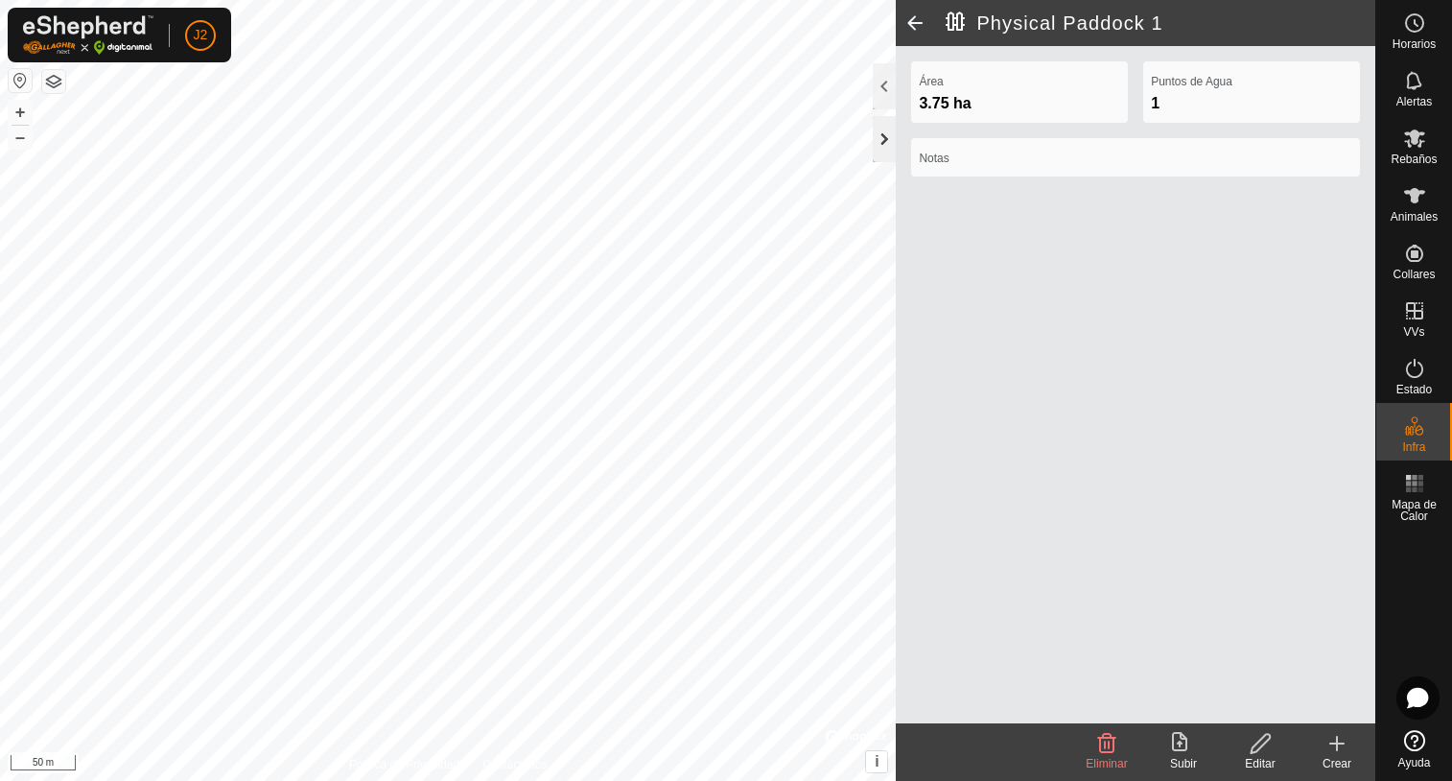
click at [883, 140] on div at bounding box center [884, 139] width 23 height 46
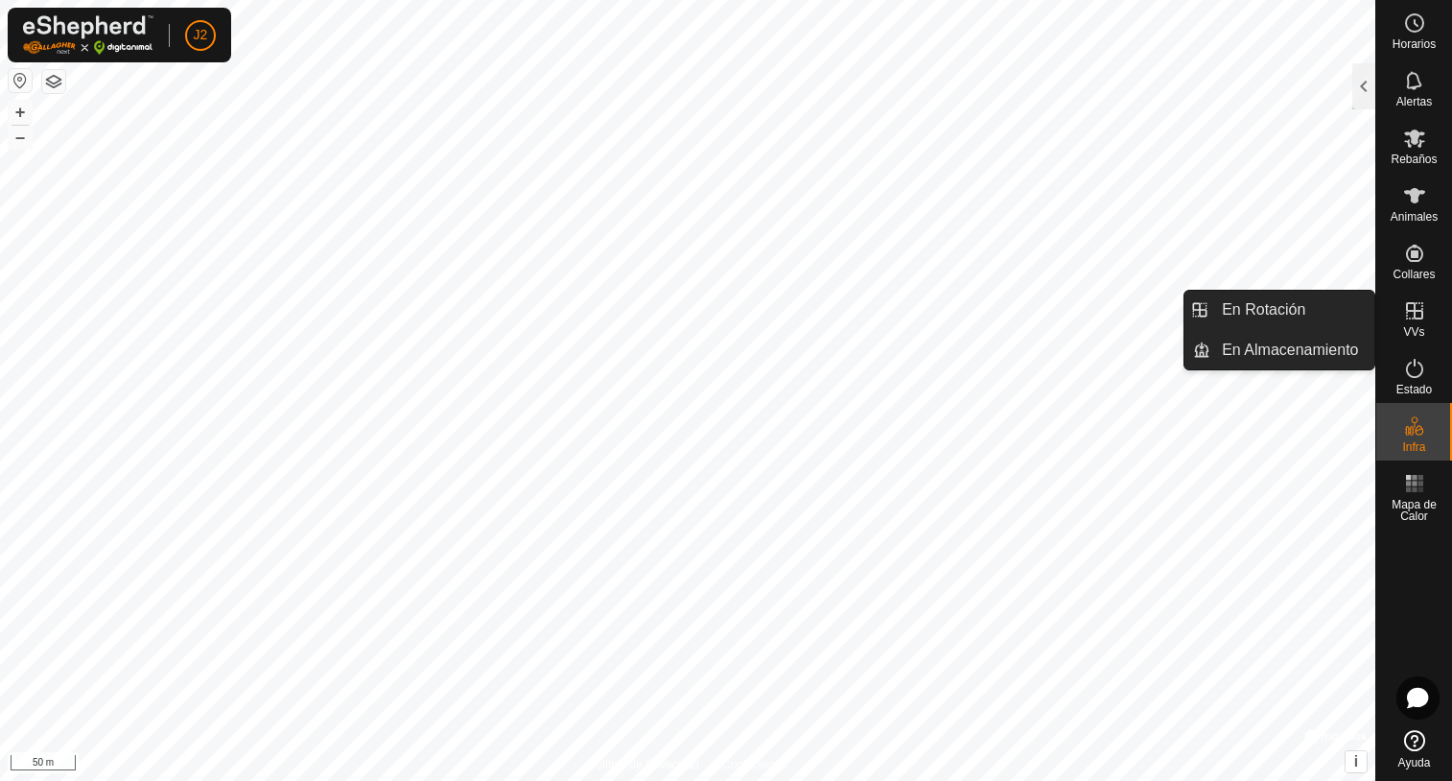
click at [1411, 327] on span "VVs" at bounding box center [1413, 332] width 21 height 12
click at [1268, 301] on link "En Rotación" at bounding box center [1292, 310] width 164 height 38
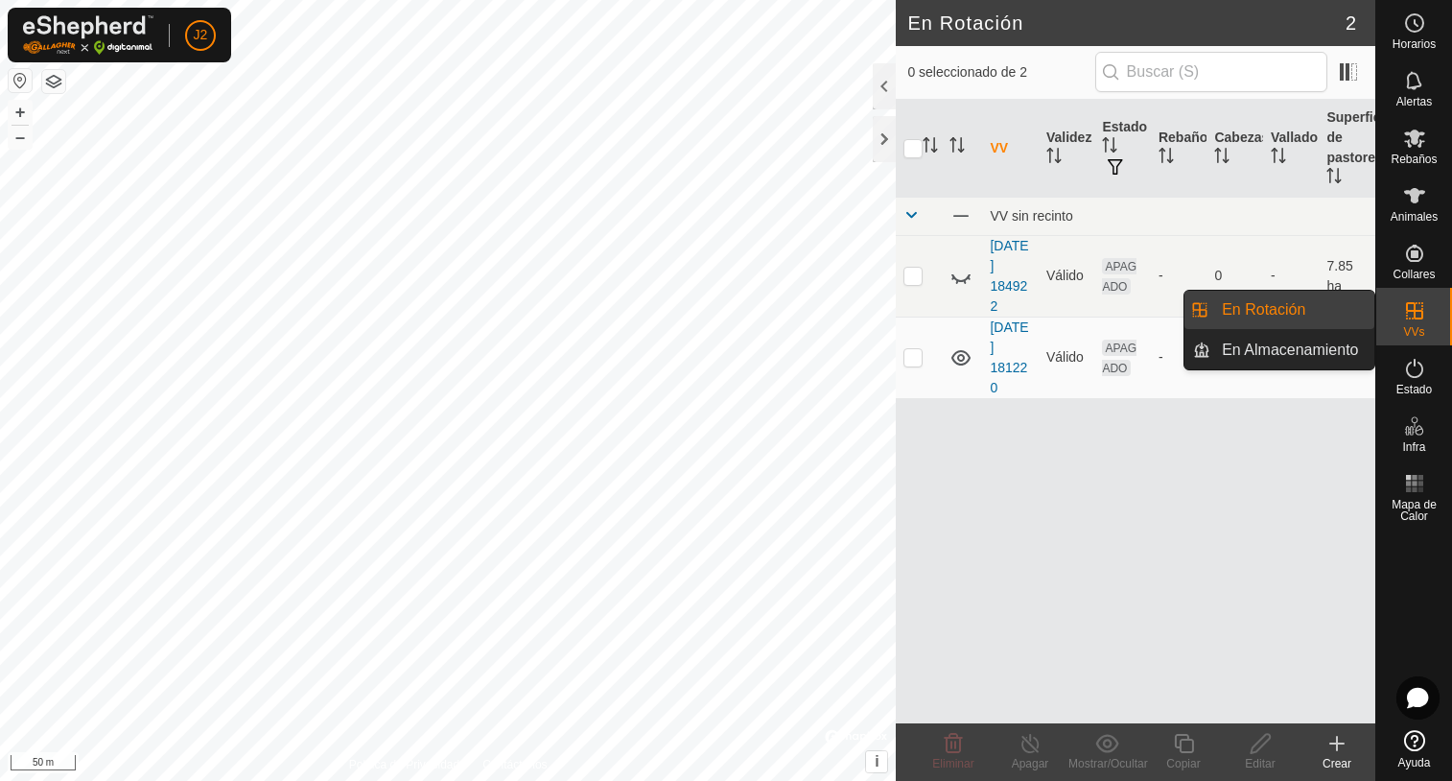
click at [1347, 344] on link "En Almacenamiento" at bounding box center [1292, 350] width 164 height 38
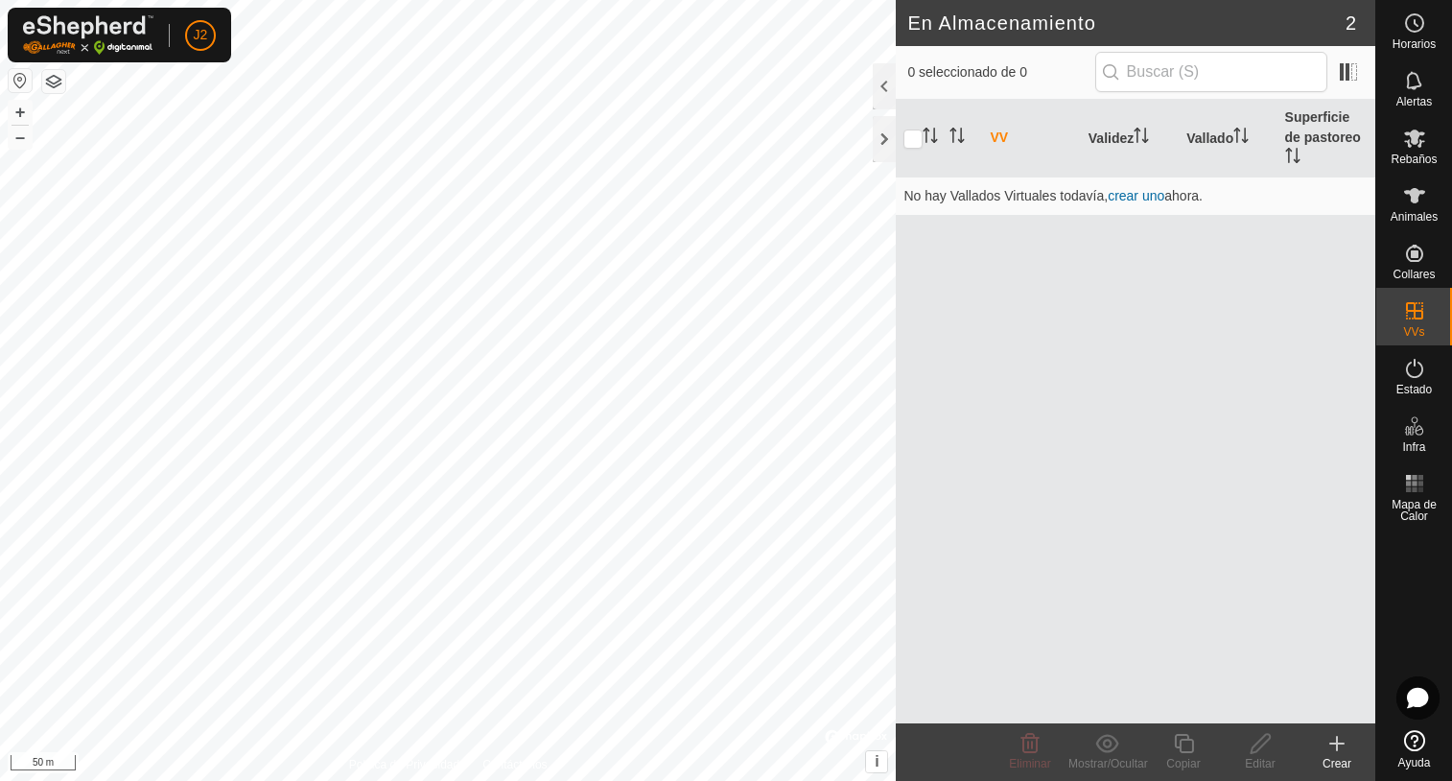
click at [1166, 233] on div "VV Validez Vallado Superficie de pastoreo No hay Vallados Virtuales todavía, cr…" at bounding box center [1136, 411] width 480 height 623
drag, startPoint x: 1160, startPoint y: 234, endPoint x: 1064, endPoint y: 253, distance: 97.8
click at [1064, 253] on div "VV Validez Vallado Superficie de pastoreo No hay Vallados Virtuales todavía, cr…" at bounding box center [1136, 411] width 480 height 623
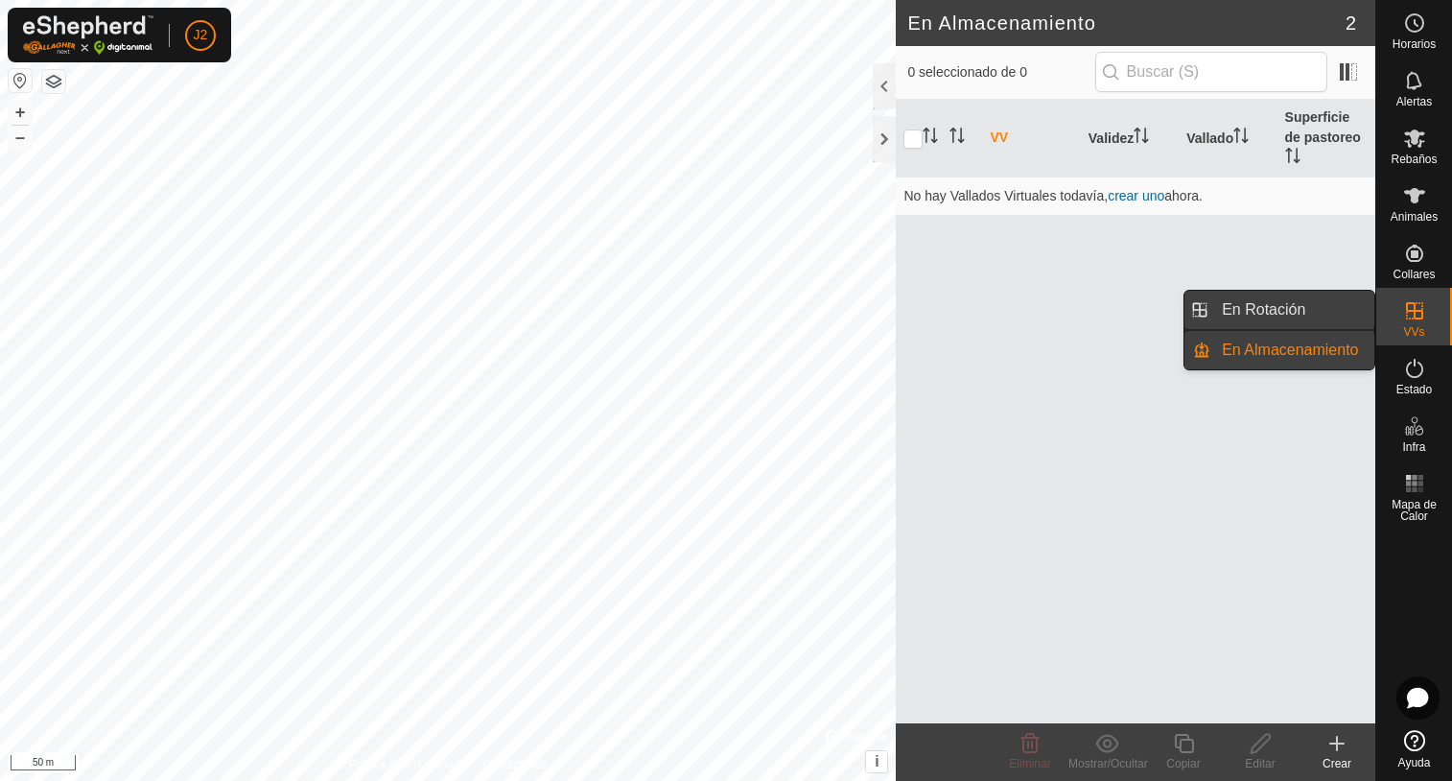
click at [1255, 301] on link "En Rotación" at bounding box center [1292, 310] width 164 height 38
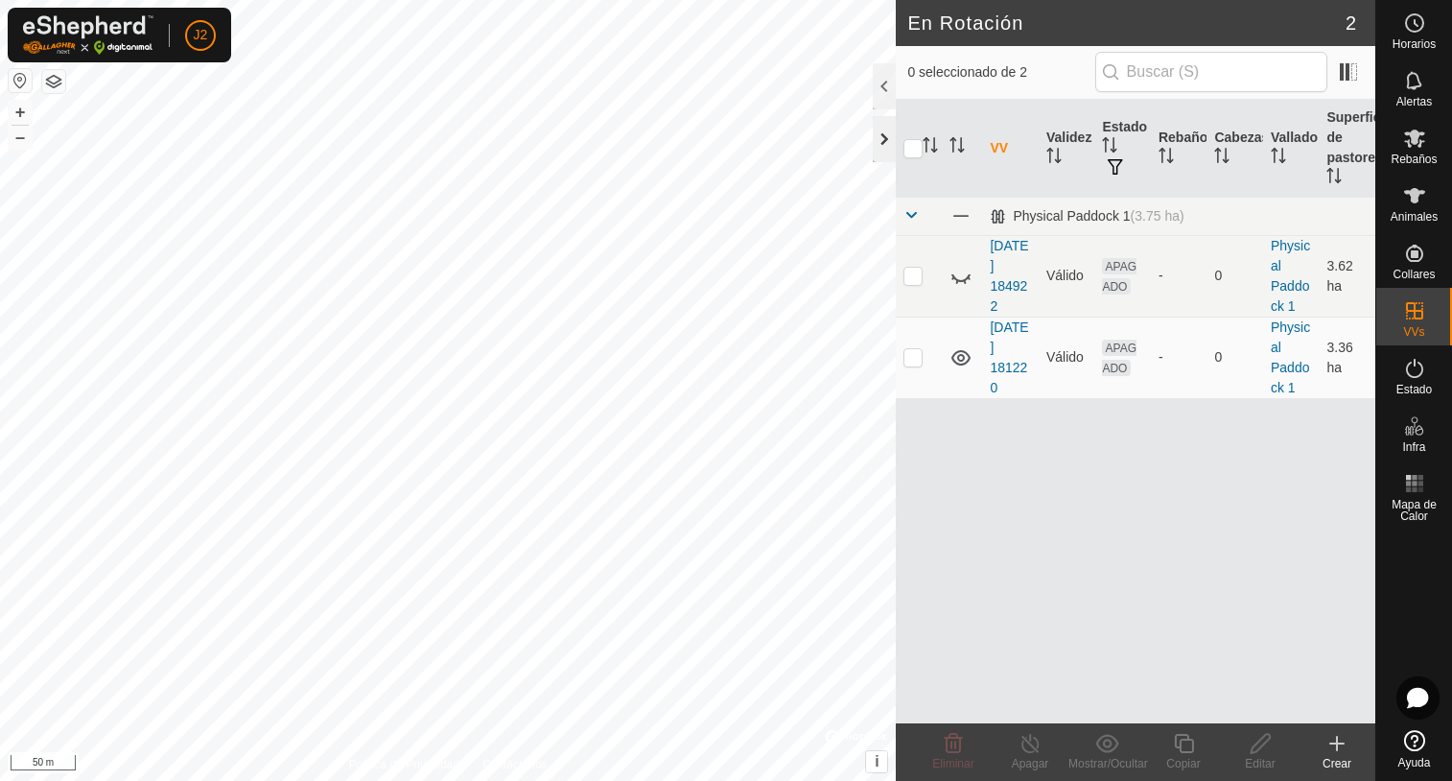
click at [875, 144] on div at bounding box center [884, 139] width 23 height 46
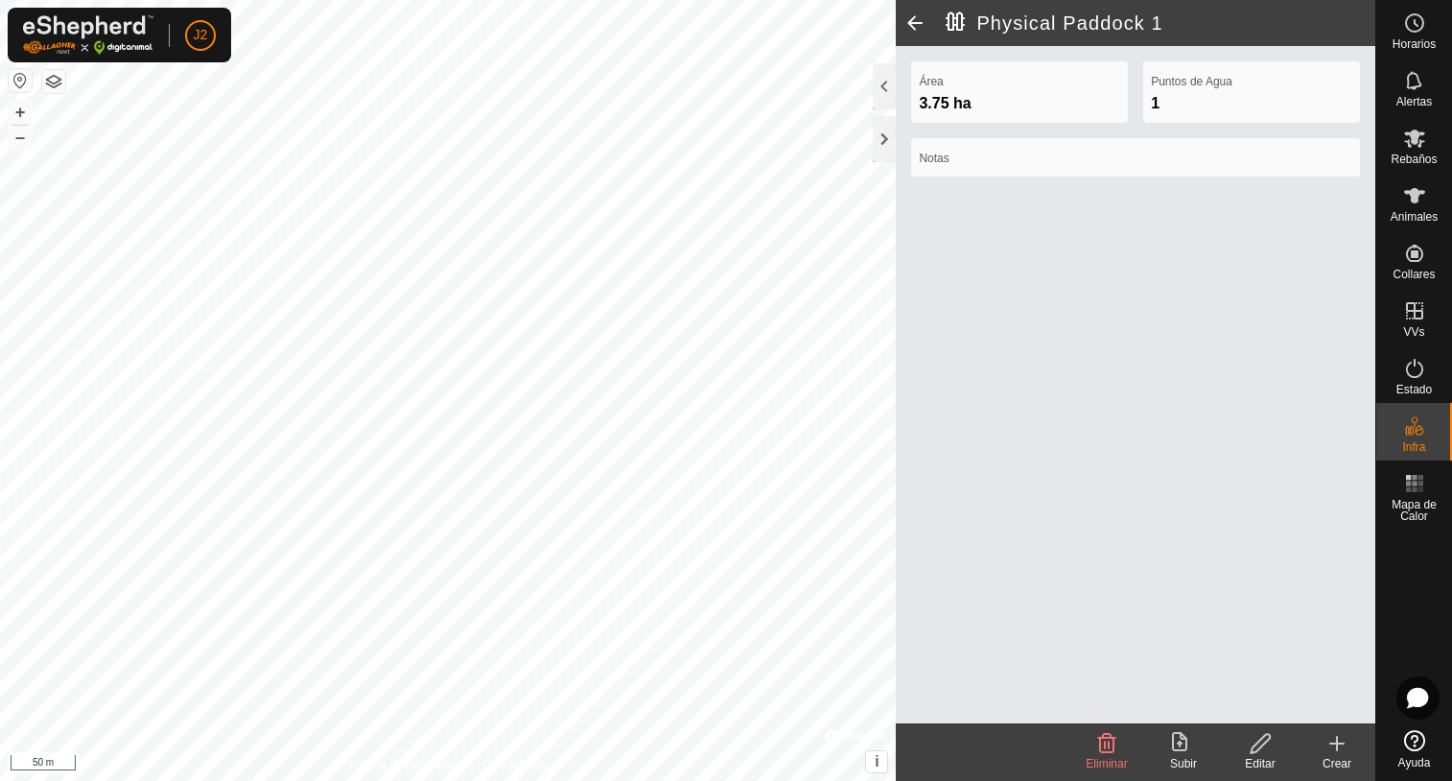
click at [1178, 751] on icon at bounding box center [1179, 741] width 15 height 19
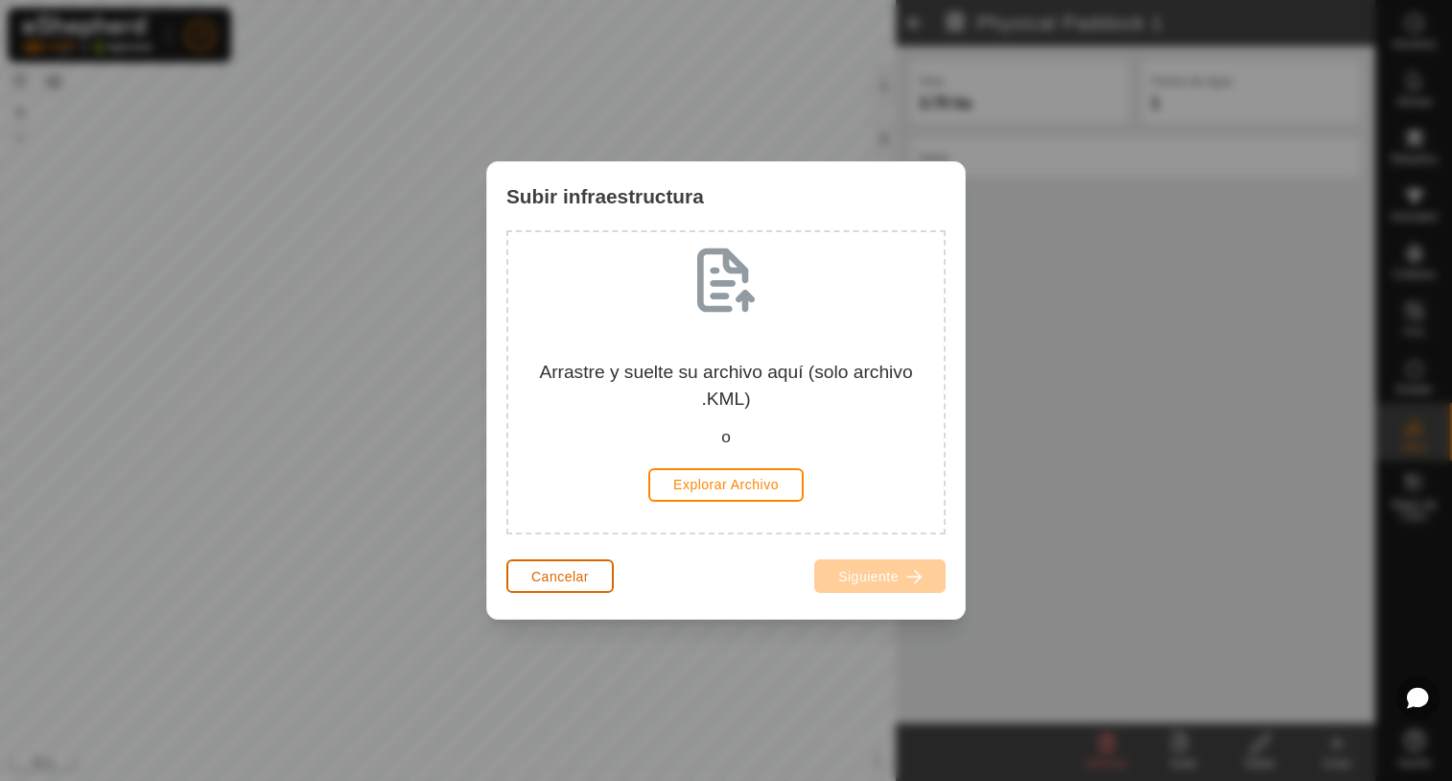
click at [581, 571] on span "Cancelar" at bounding box center [560, 576] width 58 height 15
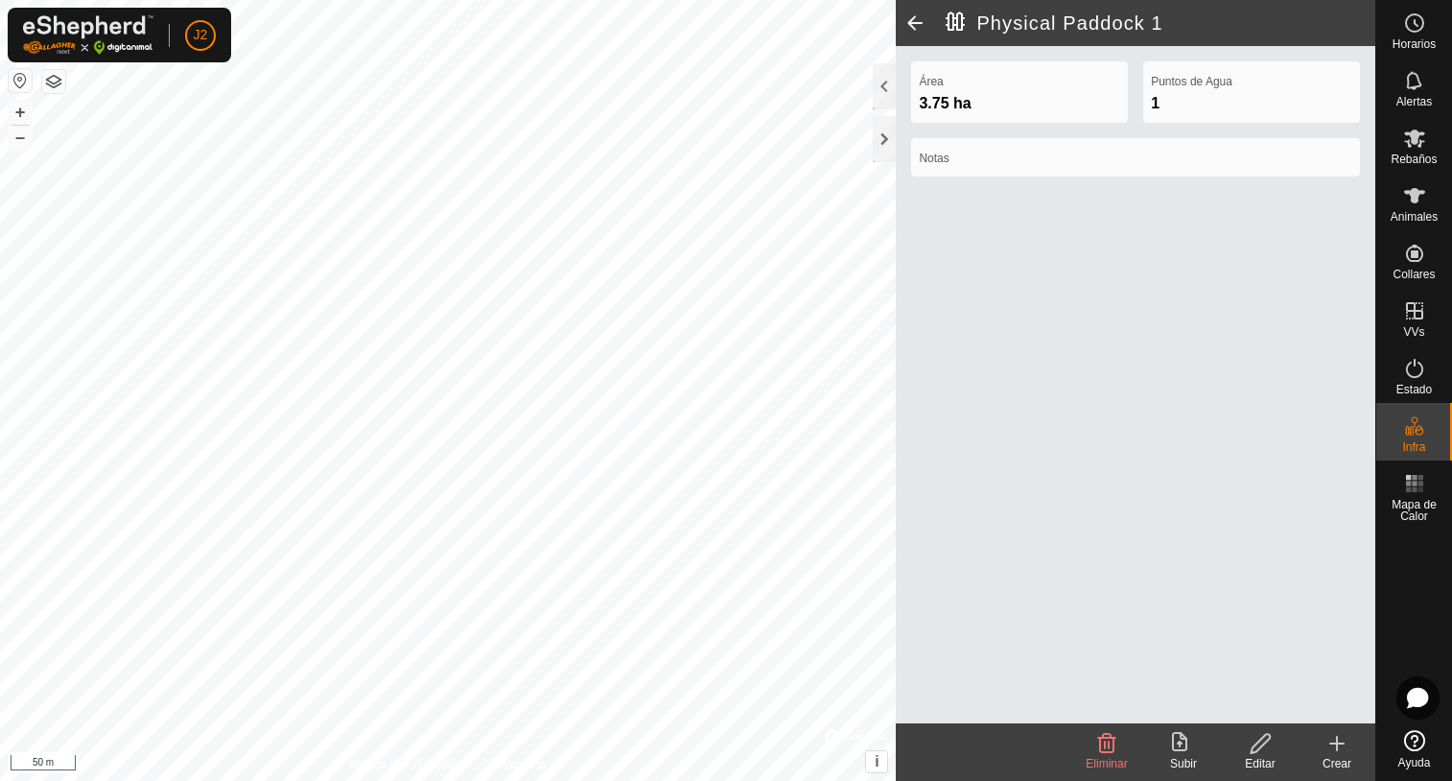
click at [1110, 752] on icon at bounding box center [1107, 743] width 18 height 19
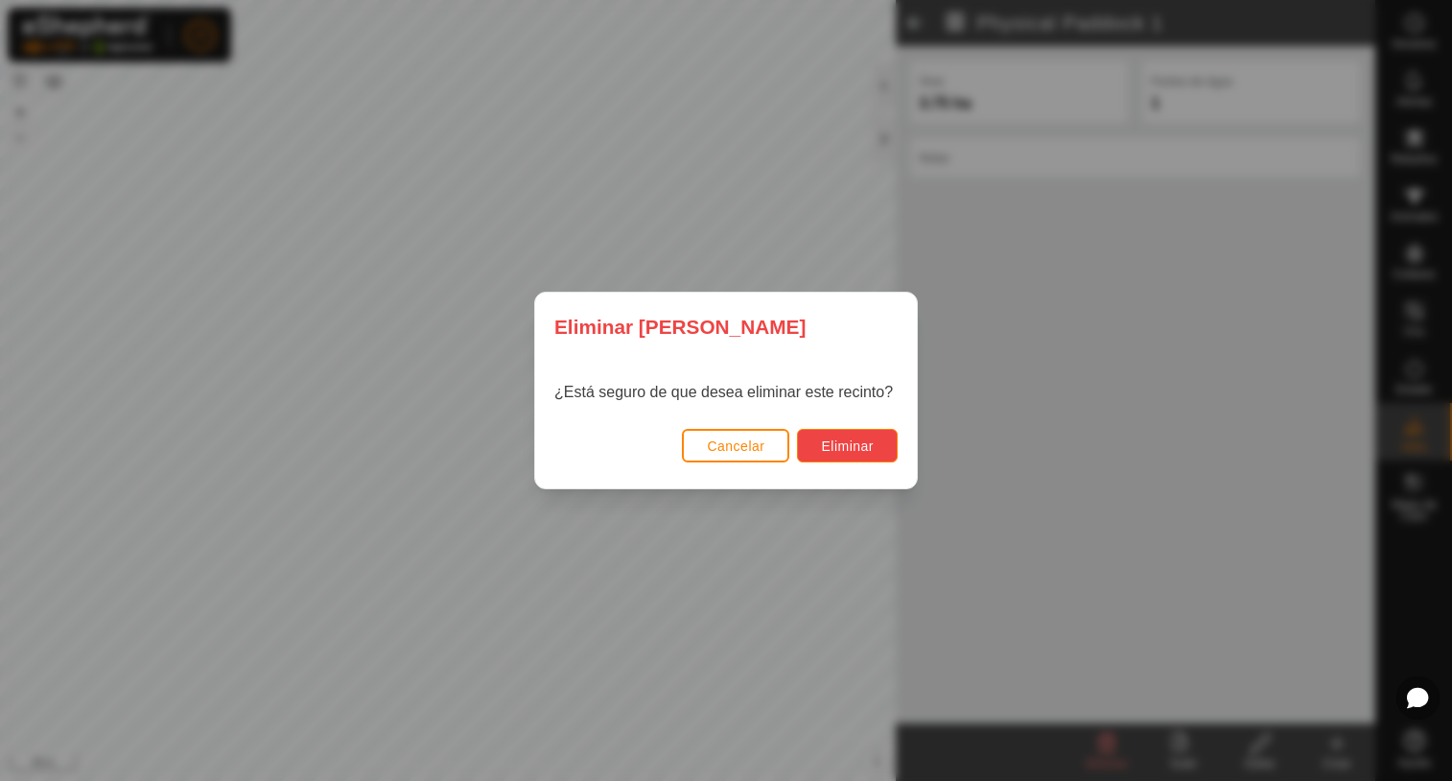
click at [873, 436] on button "Eliminar" at bounding box center [847, 446] width 101 height 34
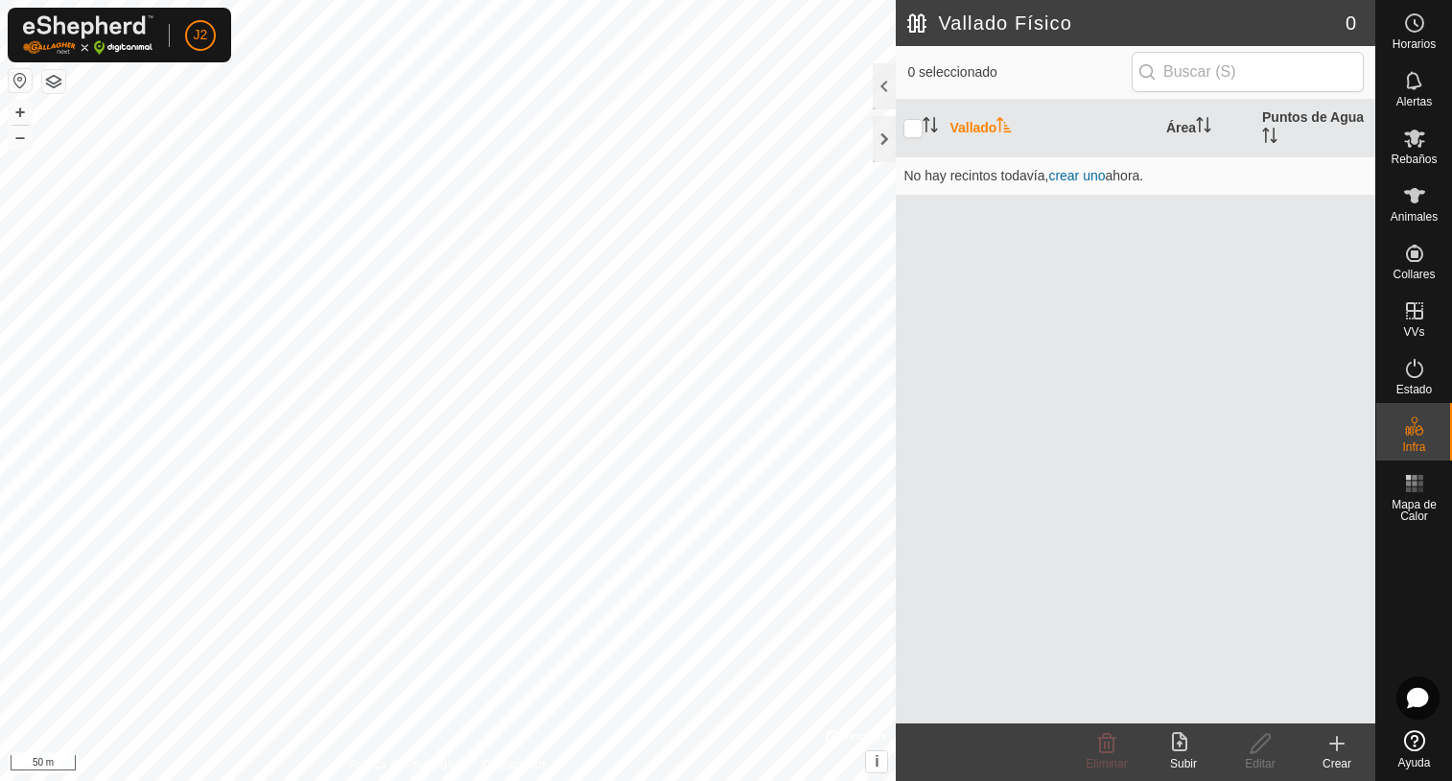
click at [921, 486] on div "Vallado Físico 0 0 seleccionado Vallado Área Puntos de Agua No hay recintos tod…" at bounding box center [687, 390] width 1375 height 781
click at [1098, 267] on div "Vallado Área Puntos de Agua No hay recintos todavía , crear uno ahora." at bounding box center [1136, 411] width 480 height 623
click at [875, 141] on div at bounding box center [884, 139] width 23 height 46
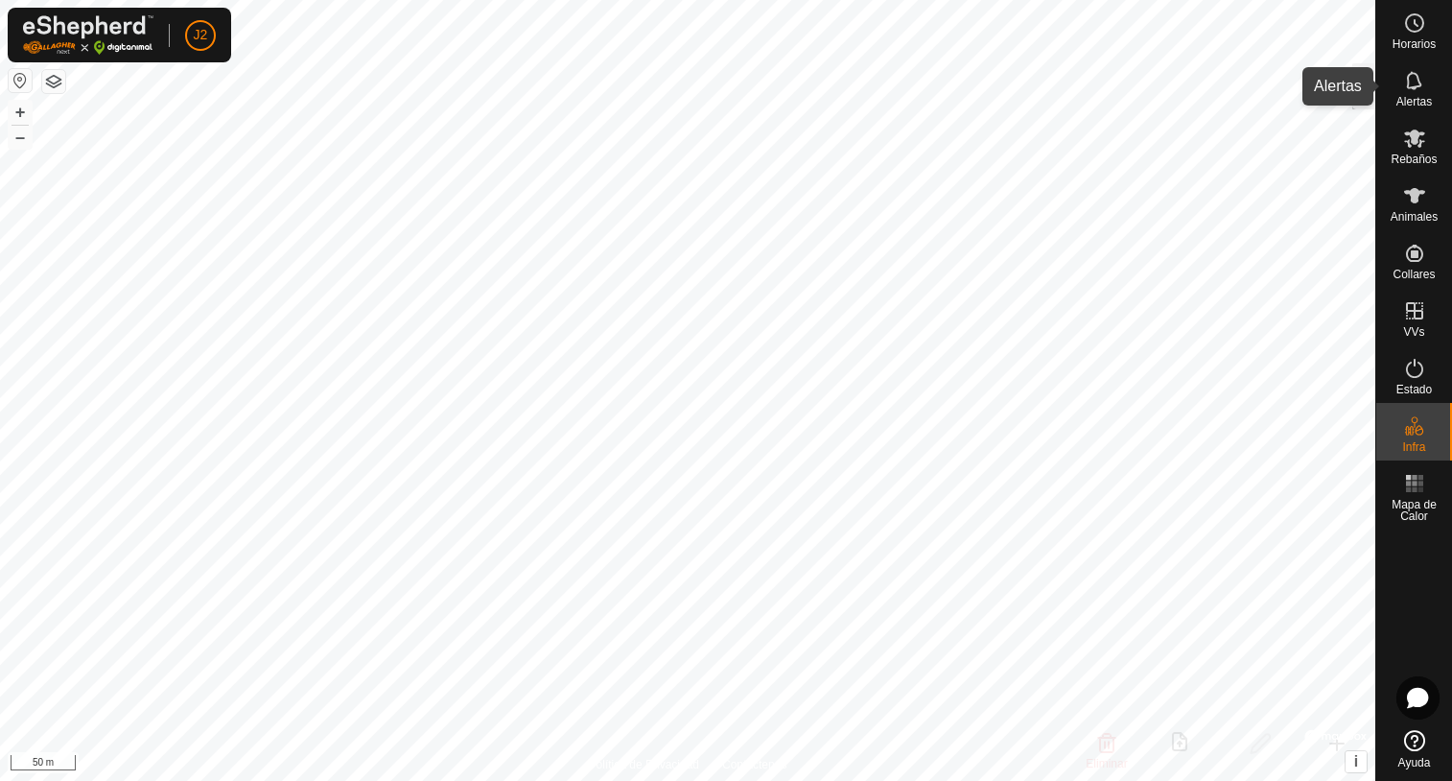
click at [1411, 96] on span "Alertas" at bounding box center [1413, 102] width 35 height 12
click at [1417, 93] on es-notification-svg-icon at bounding box center [1414, 80] width 35 height 31
click at [1355, 85] on div at bounding box center [1363, 86] width 23 height 46
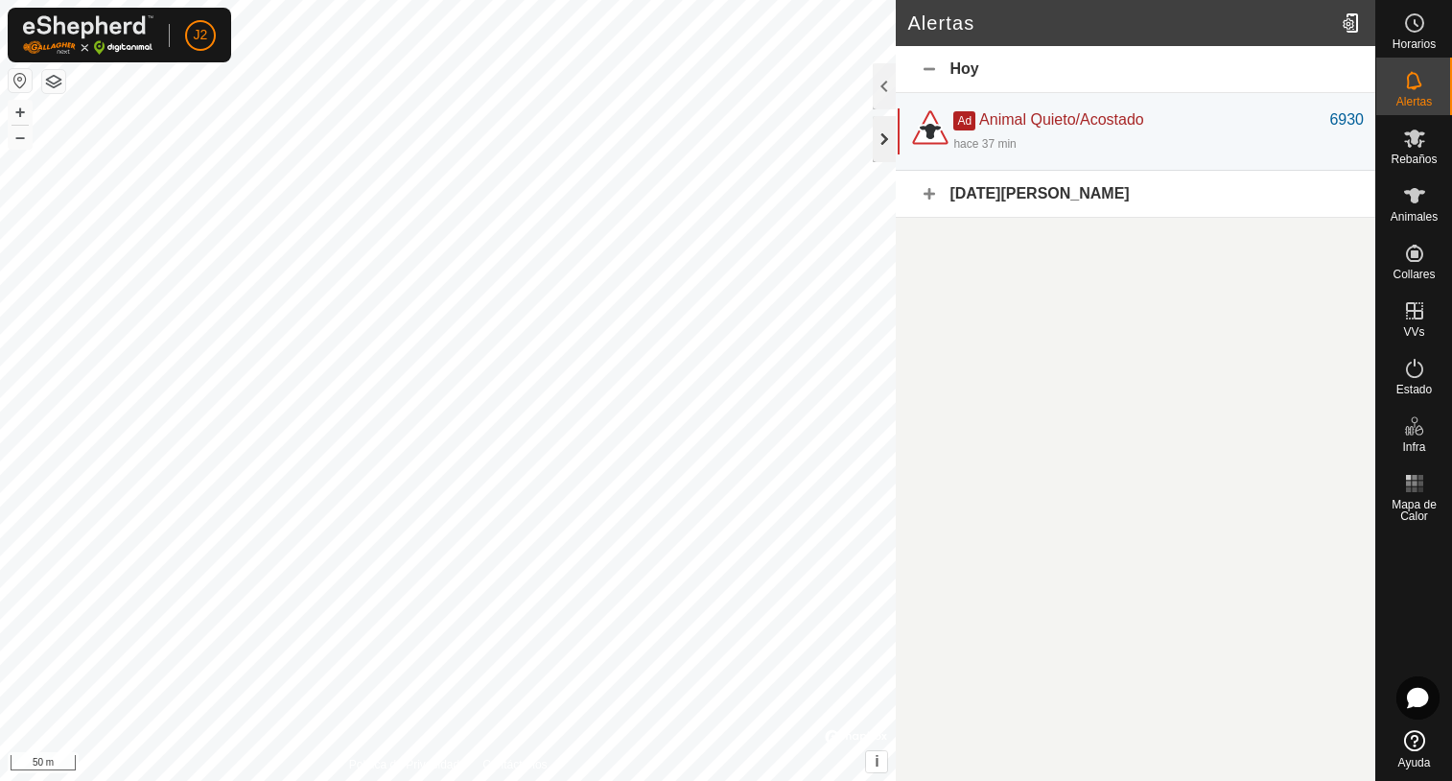
click at [885, 135] on div at bounding box center [884, 139] width 23 height 46
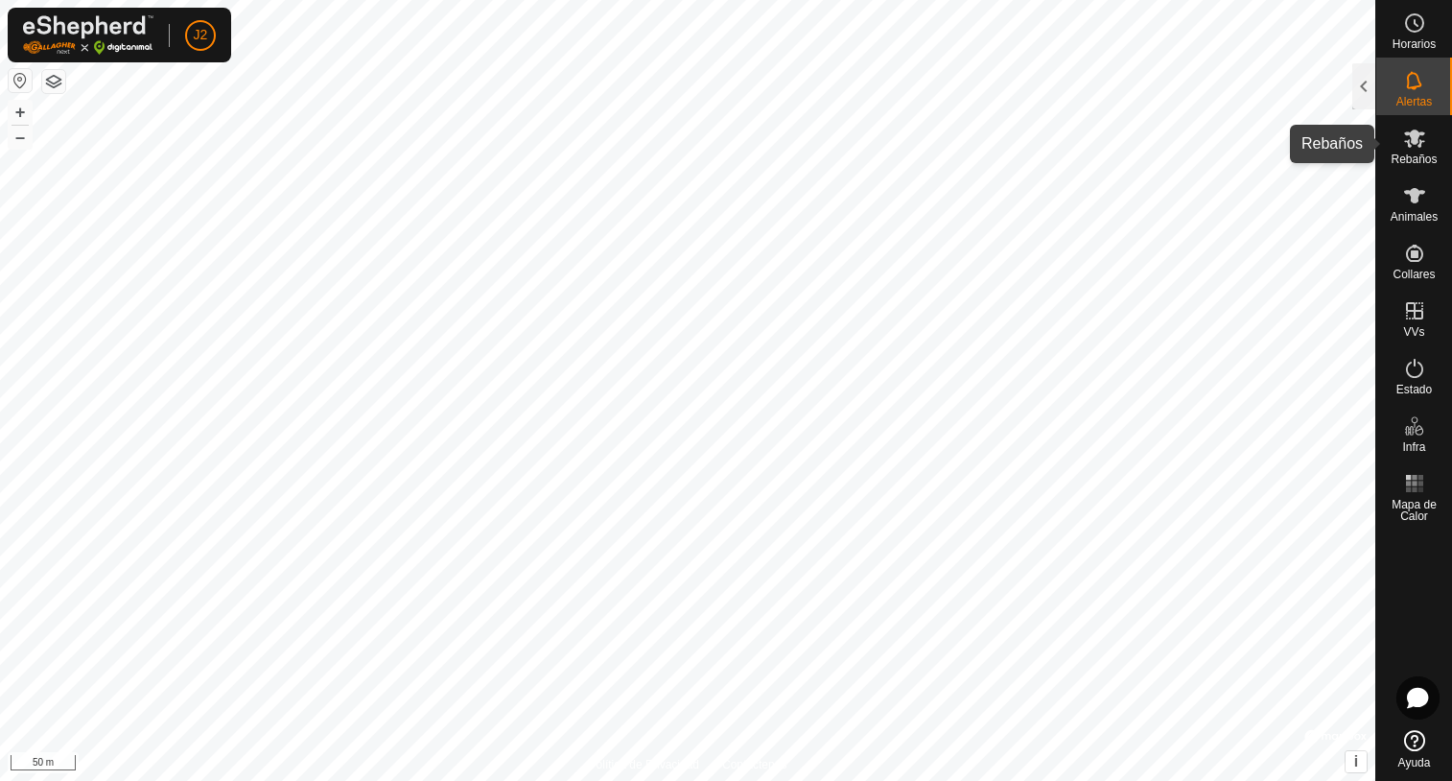
click at [1407, 139] on icon at bounding box center [1414, 138] width 23 height 23
click at [1407, 140] on icon at bounding box center [1414, 138] width 23 height 23
click at [1361, 93] on div at bounding box center [1363, 86] width 23 height 46
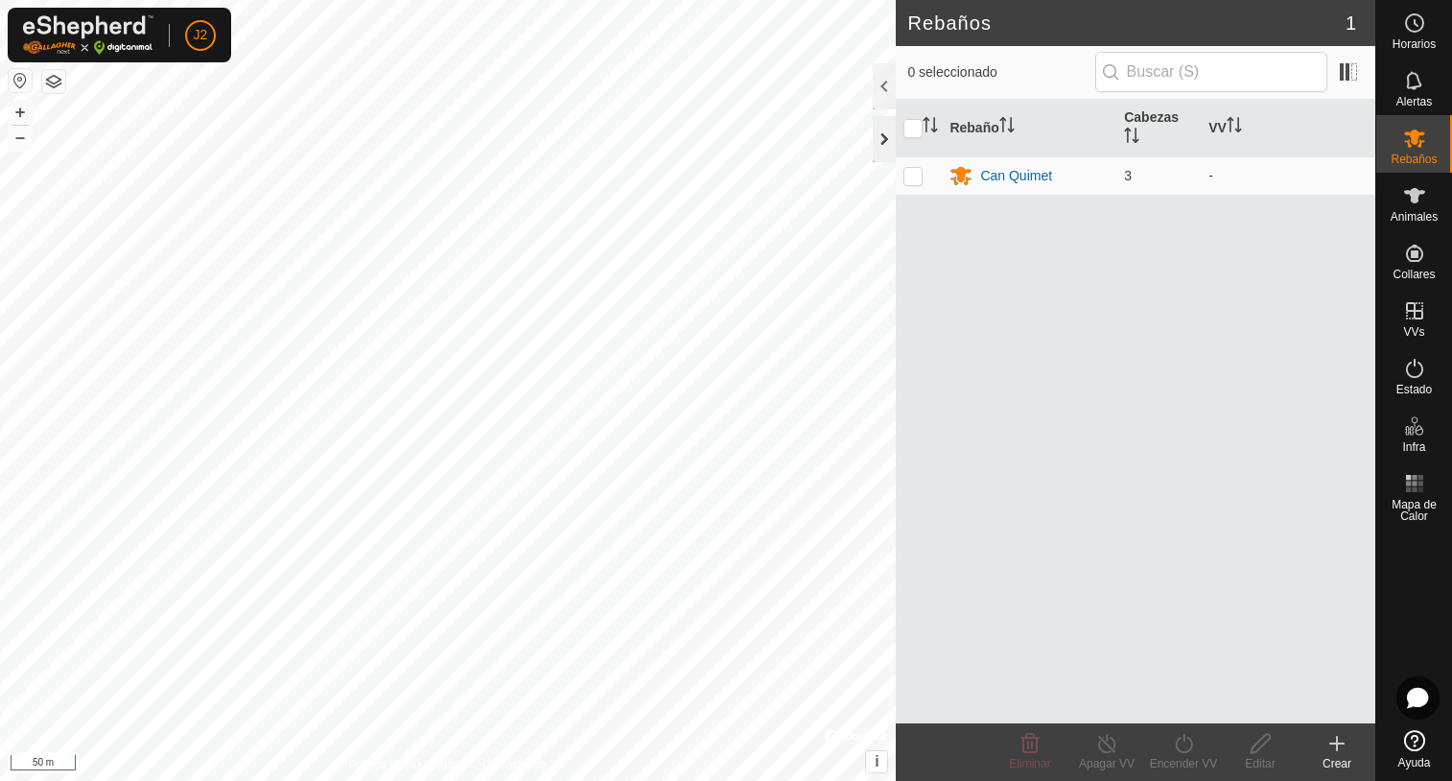
click at [881, 138] on div at bounding box center [884, 139] width 23 height 46
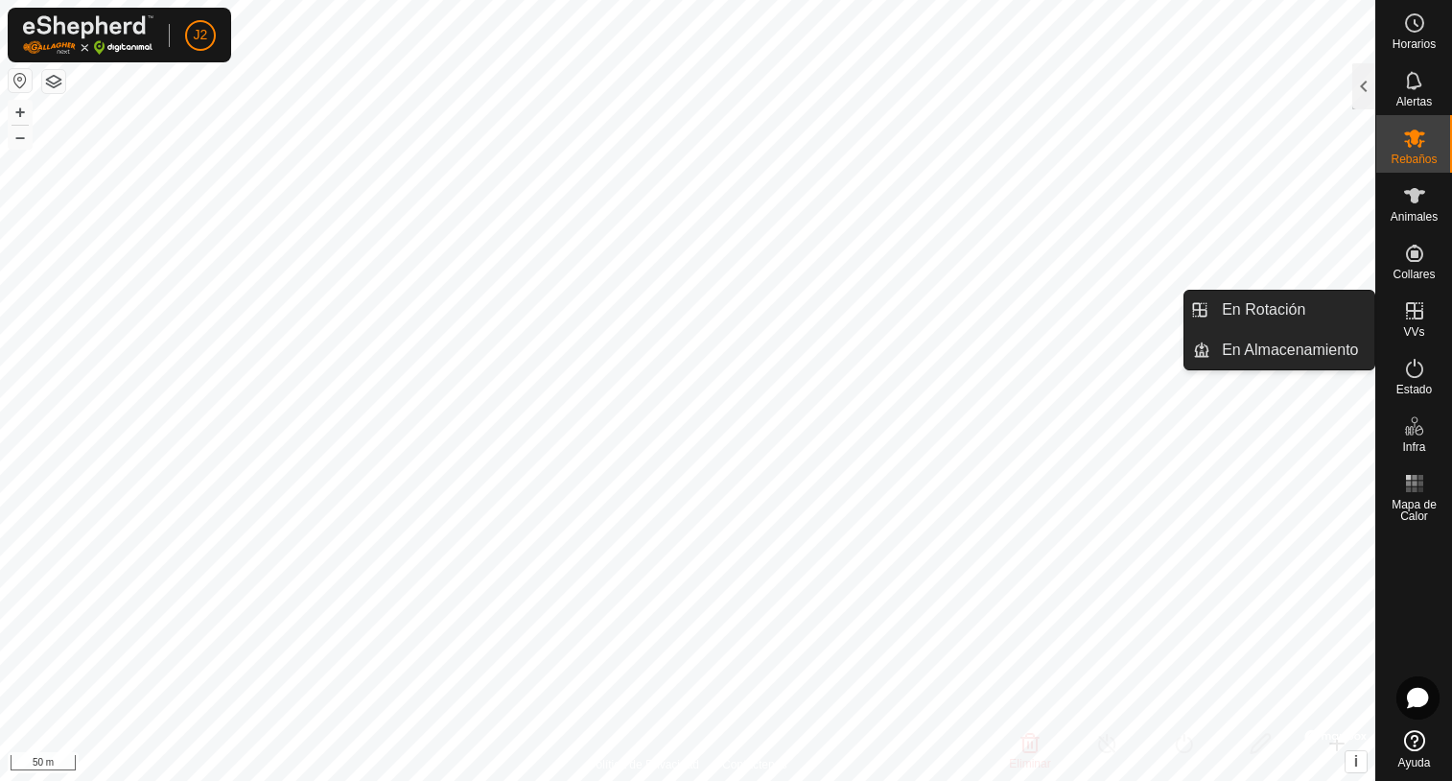
click at [1405, 314] on icon at bounding box center [1414, 310] width 23 height 23
click at [1332, 341] on link "En Almacenamiento" at bounding box center [1292, 350] width 164 height 38
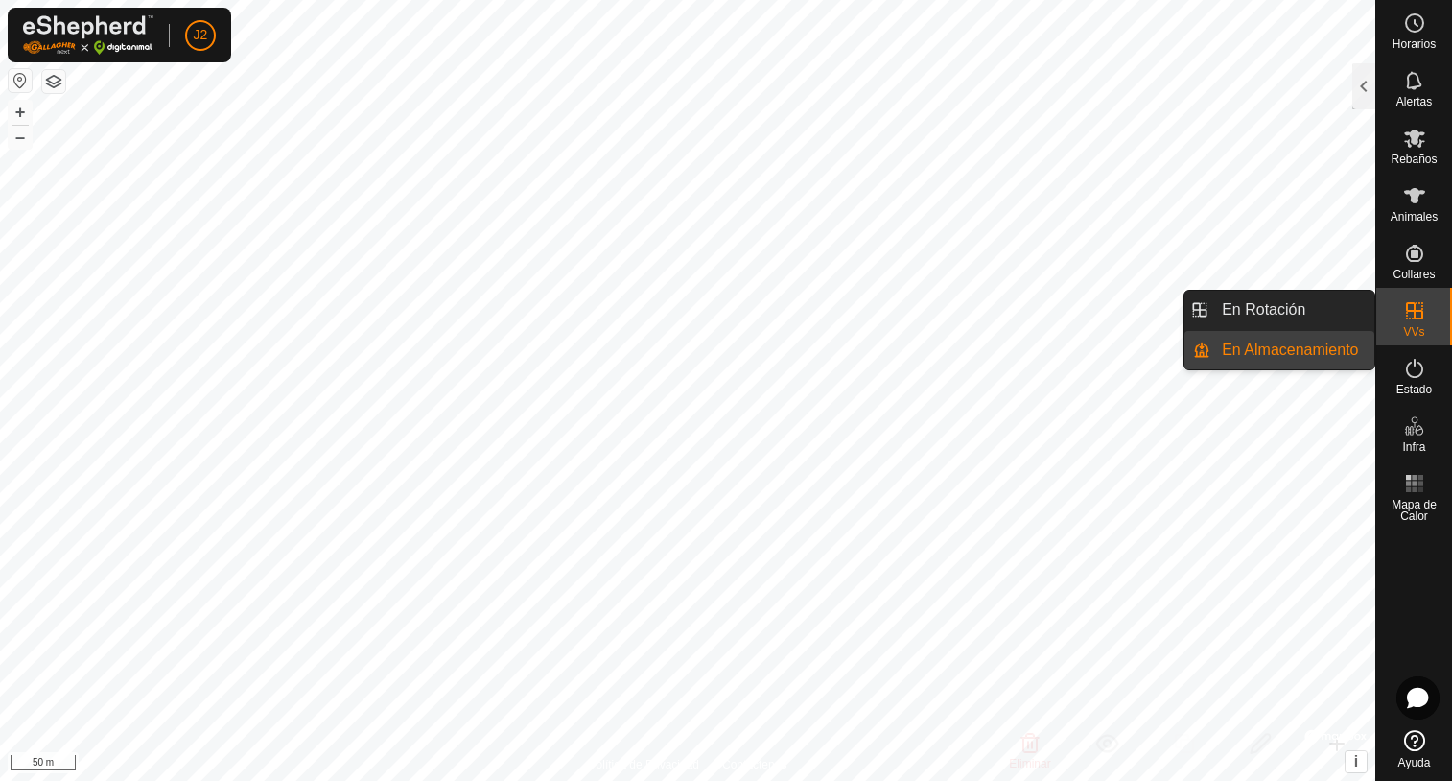
click at [1337, 345] on link "En Almacenamiento" at bounding box center [1292, 350] width 164 height 38
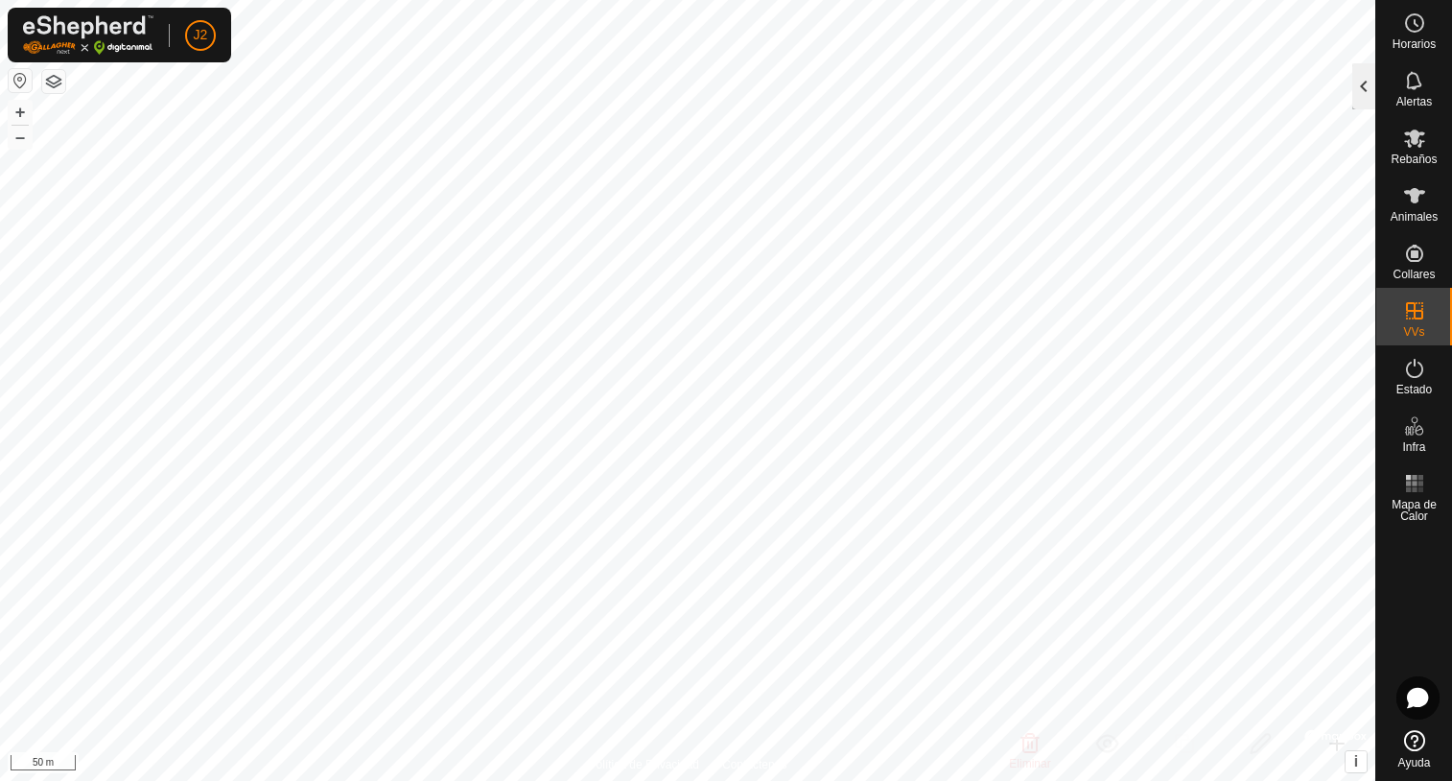
click at [1363, 85] on div at bounding box center [1363, 86] width 23 height 46
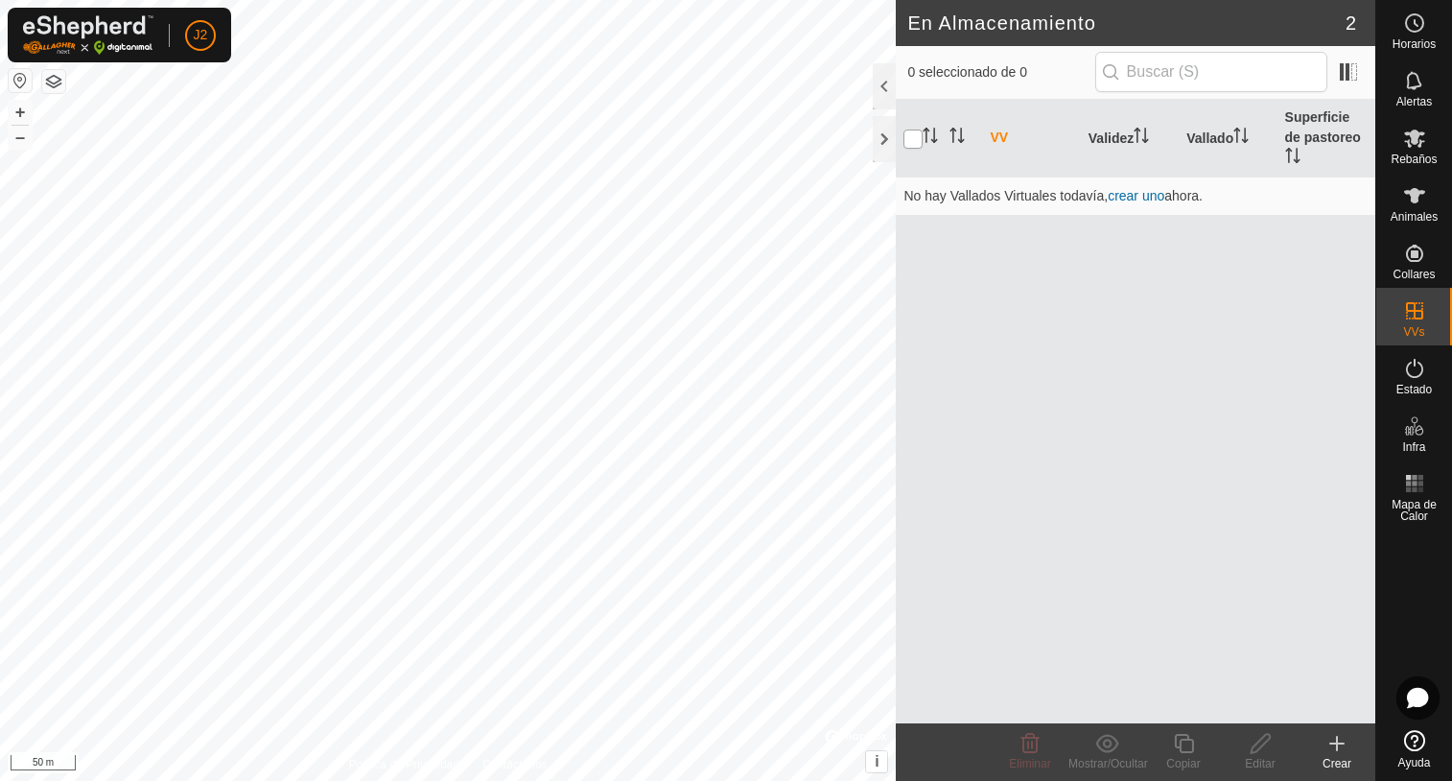
click at [908, 129] on input "checkbox" at bounding box center [912, 138] width 19 height 19
click at [915, 129] on input "checkbox" at bounding box center [912, 138] width 19 height 19
checkbox input "false"
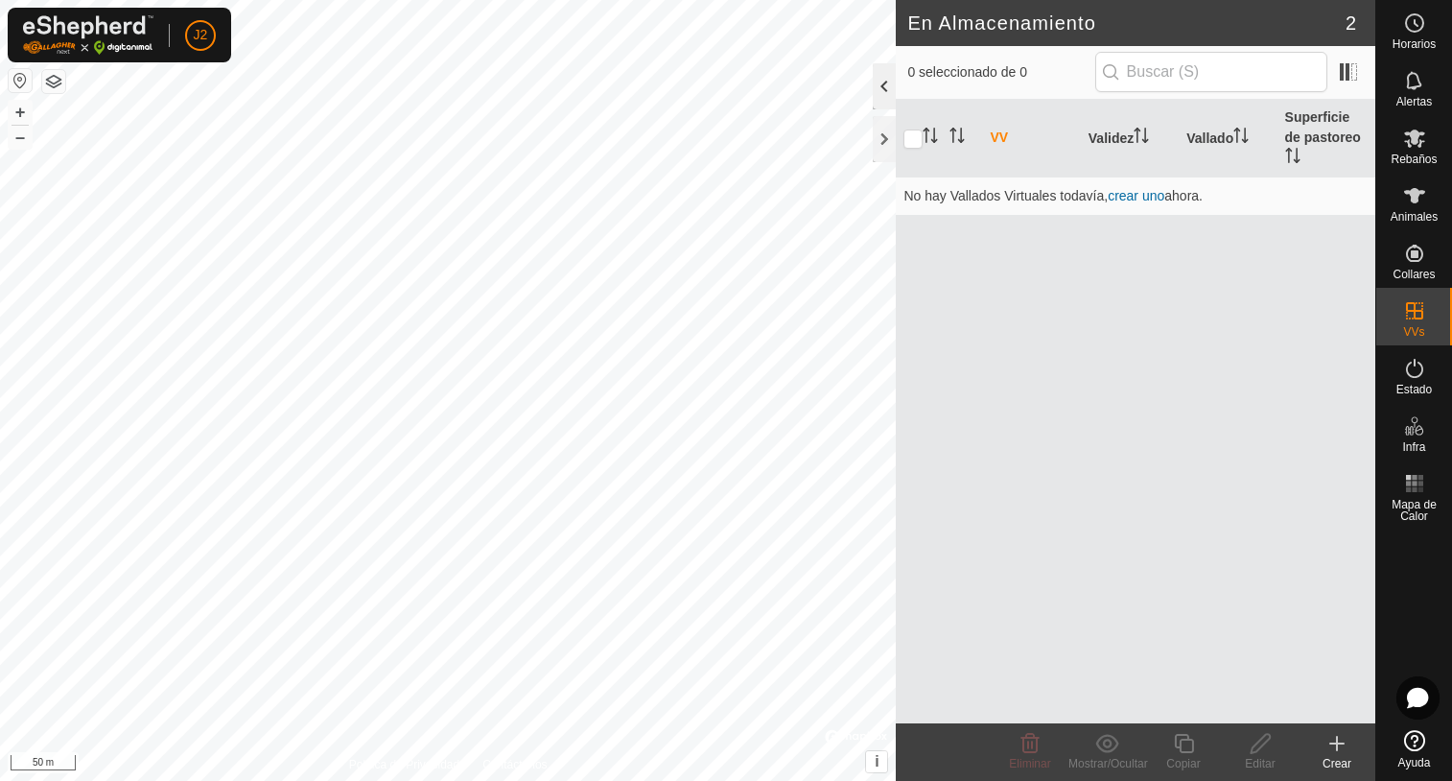
click at [882, 89] on div at bounding box center [884, 86] width 23 height 46
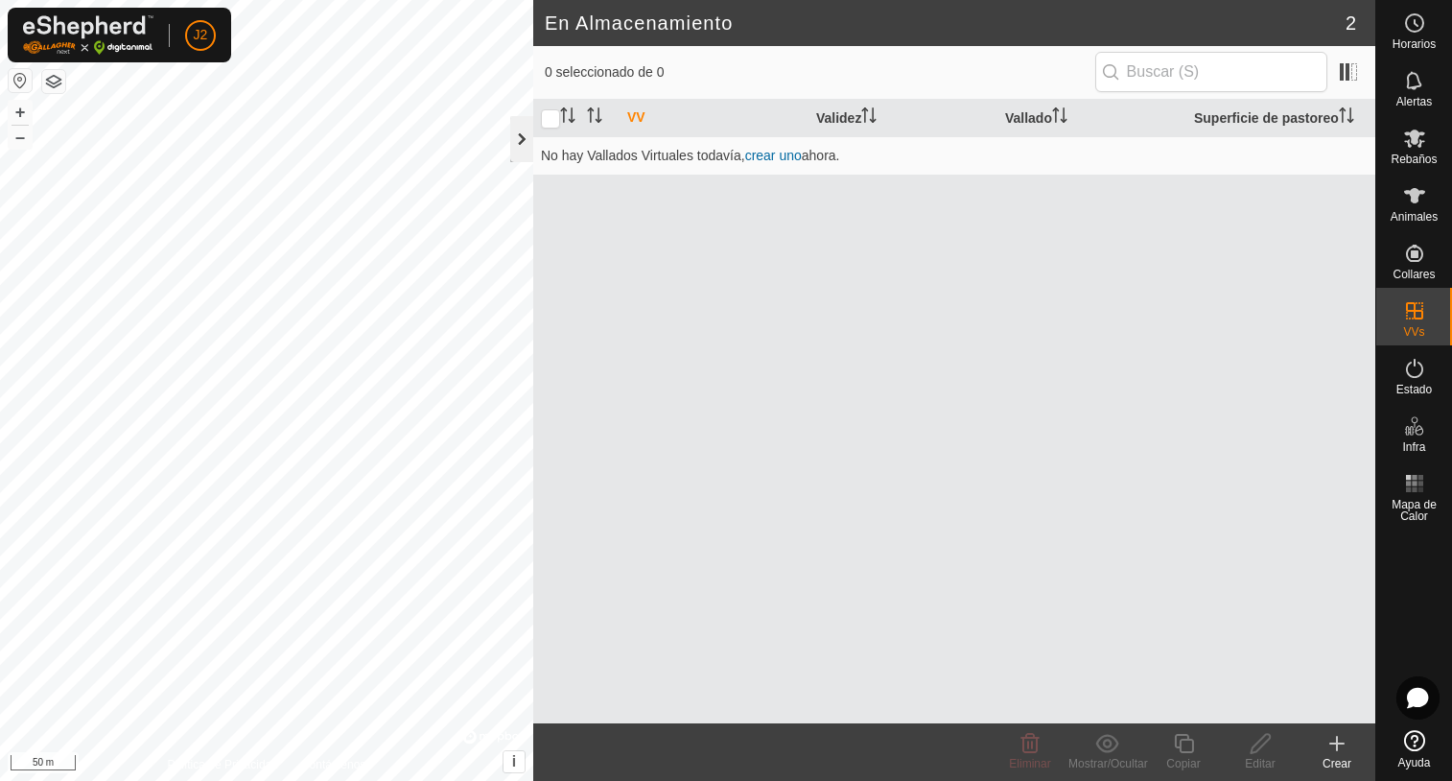
click at [518, 145] on div at bounding box center [521, 139] width 23 height 46
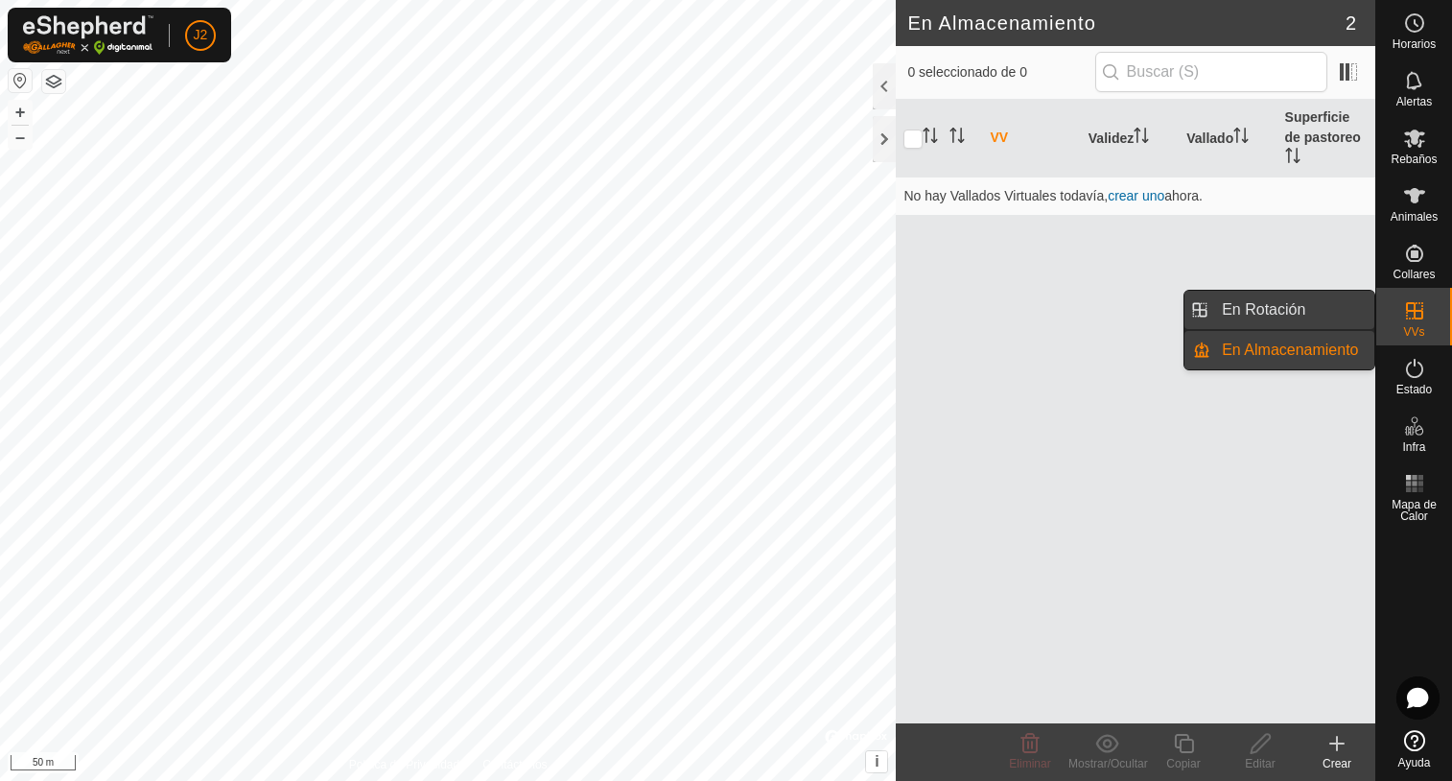
drag, startPoint x: 1369, startPoint y: 316, endPoint x: 1327, endPoint y: 316, distance: 41.2
click at [1327, 316] on link "En Rotación" at bounding box center [1292, 310] width 164 height 38
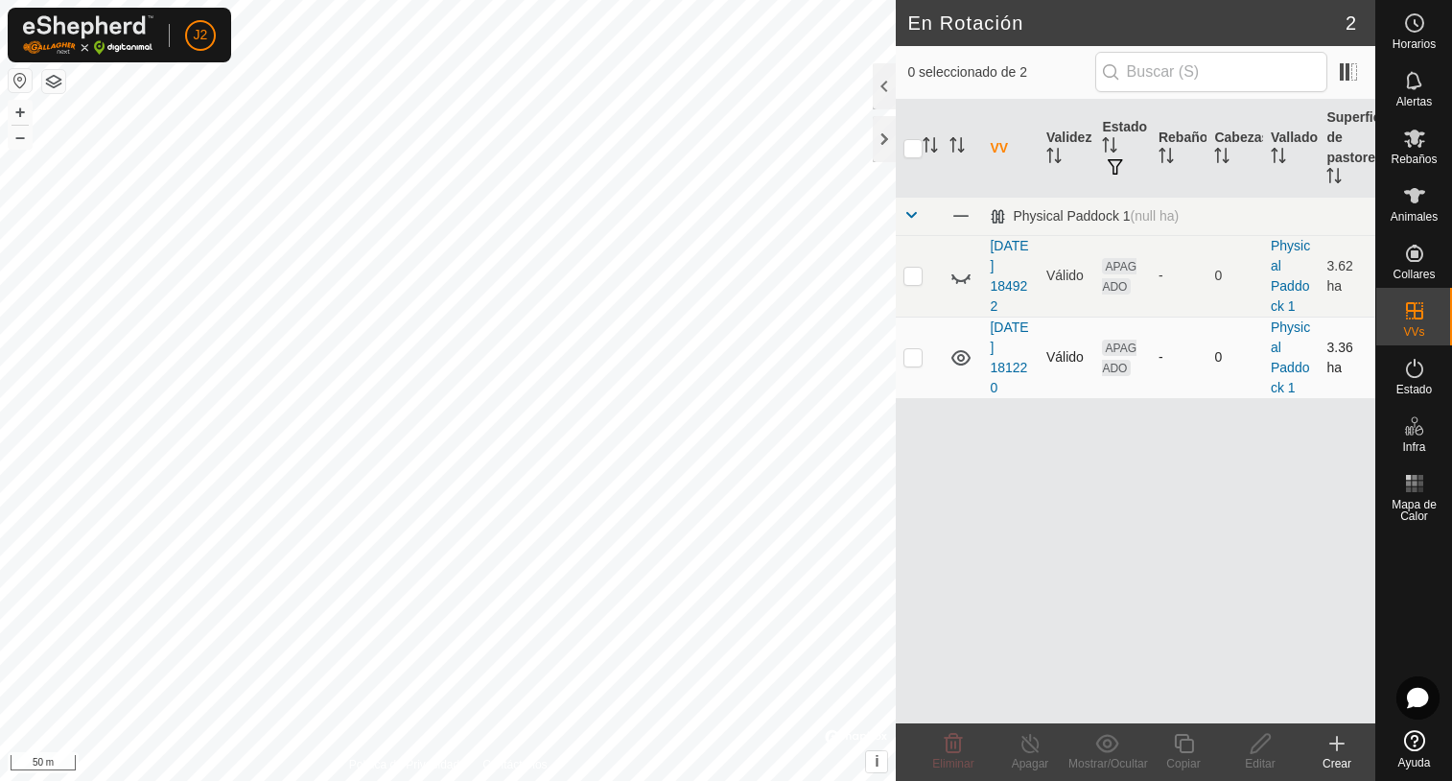
click at [905, 355] on p-checkbox at bounding box center [912, 356] width 19 height 15
checkbox input "true"
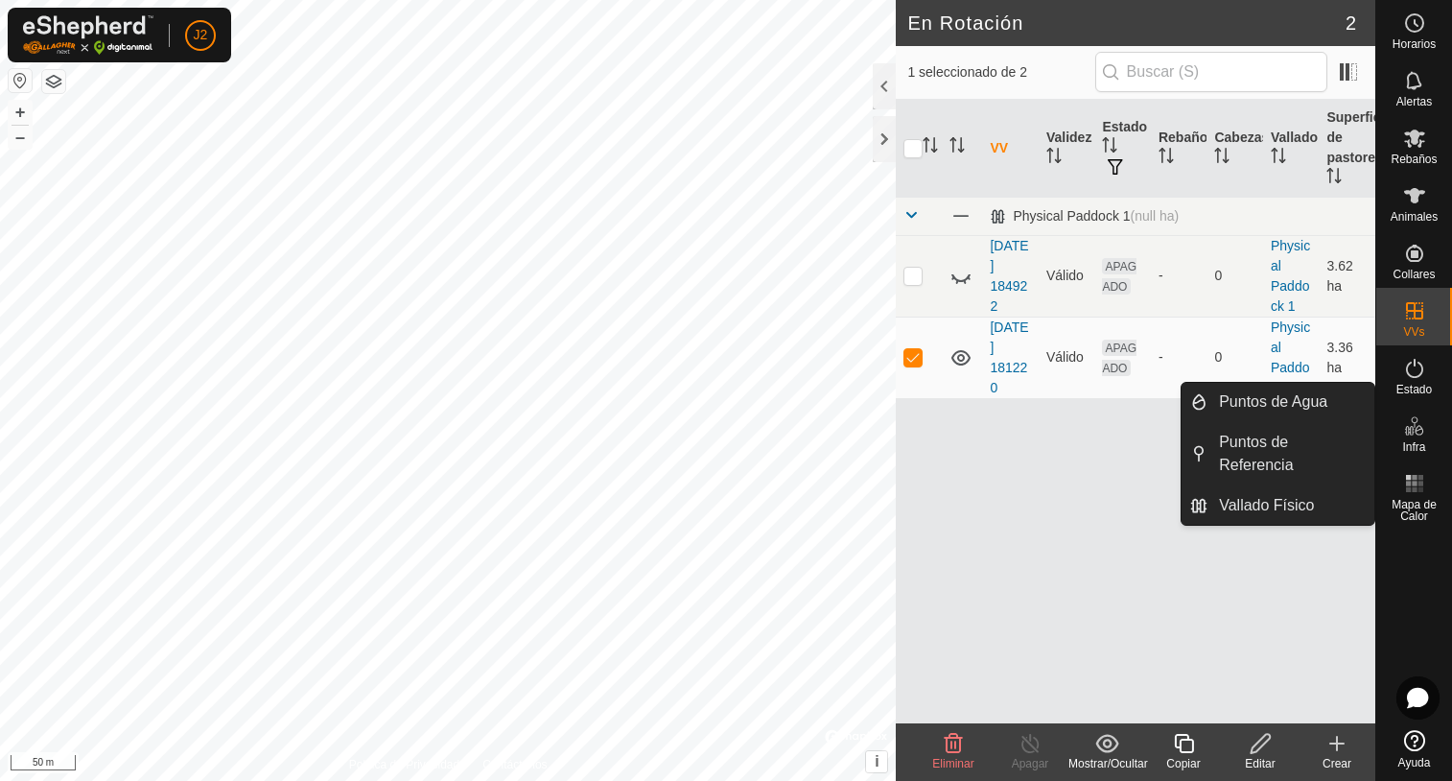
click at [1407, 439] on es-infrastructure-svg-icon at bounding box center [1414, 425] width 35 height 31
click at [1260, 466] on link "Puntos de Referencia" at bounding box center [1290, 453] width 167 height 61
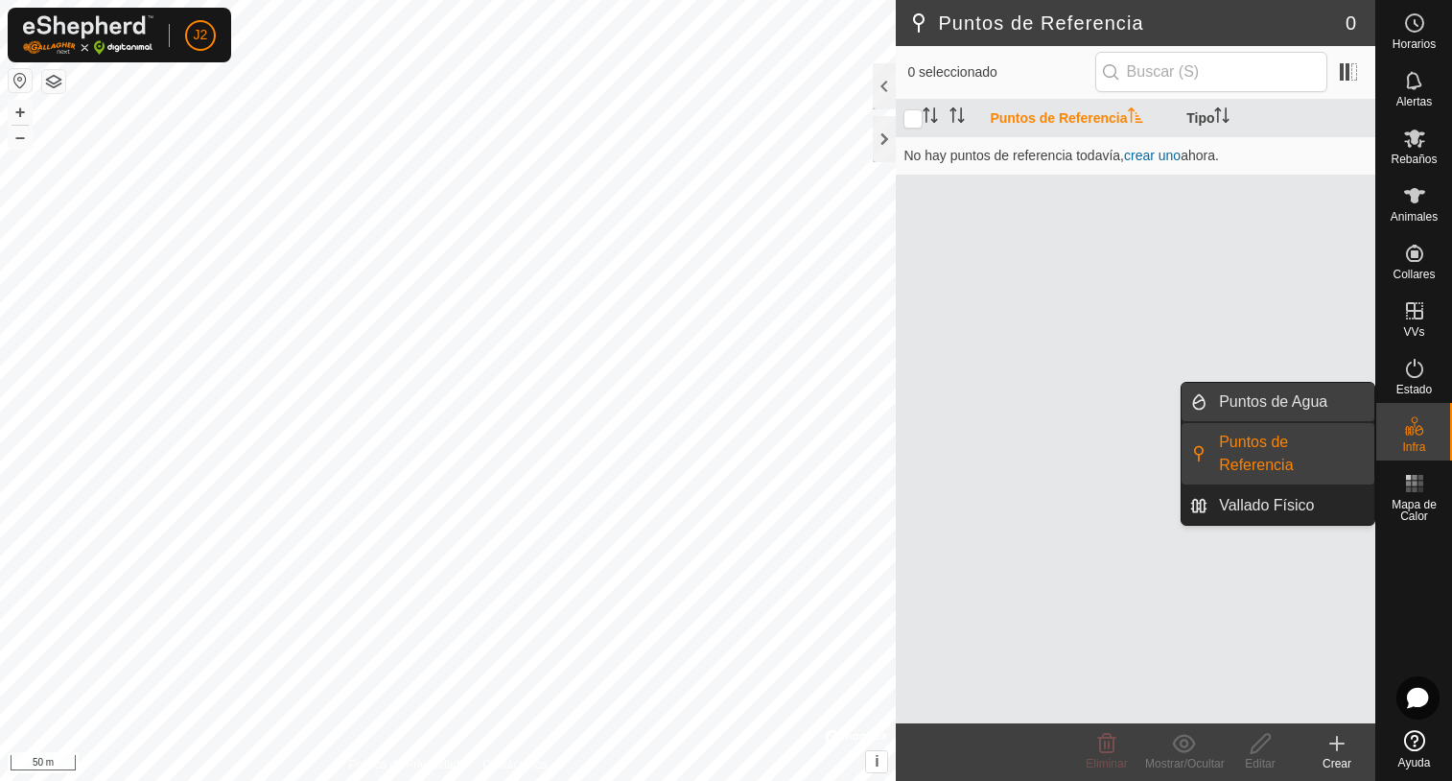
click at [1289, 404] on link "Puntos de Agua" at bounding box center [1290, 402] width 167 height 38
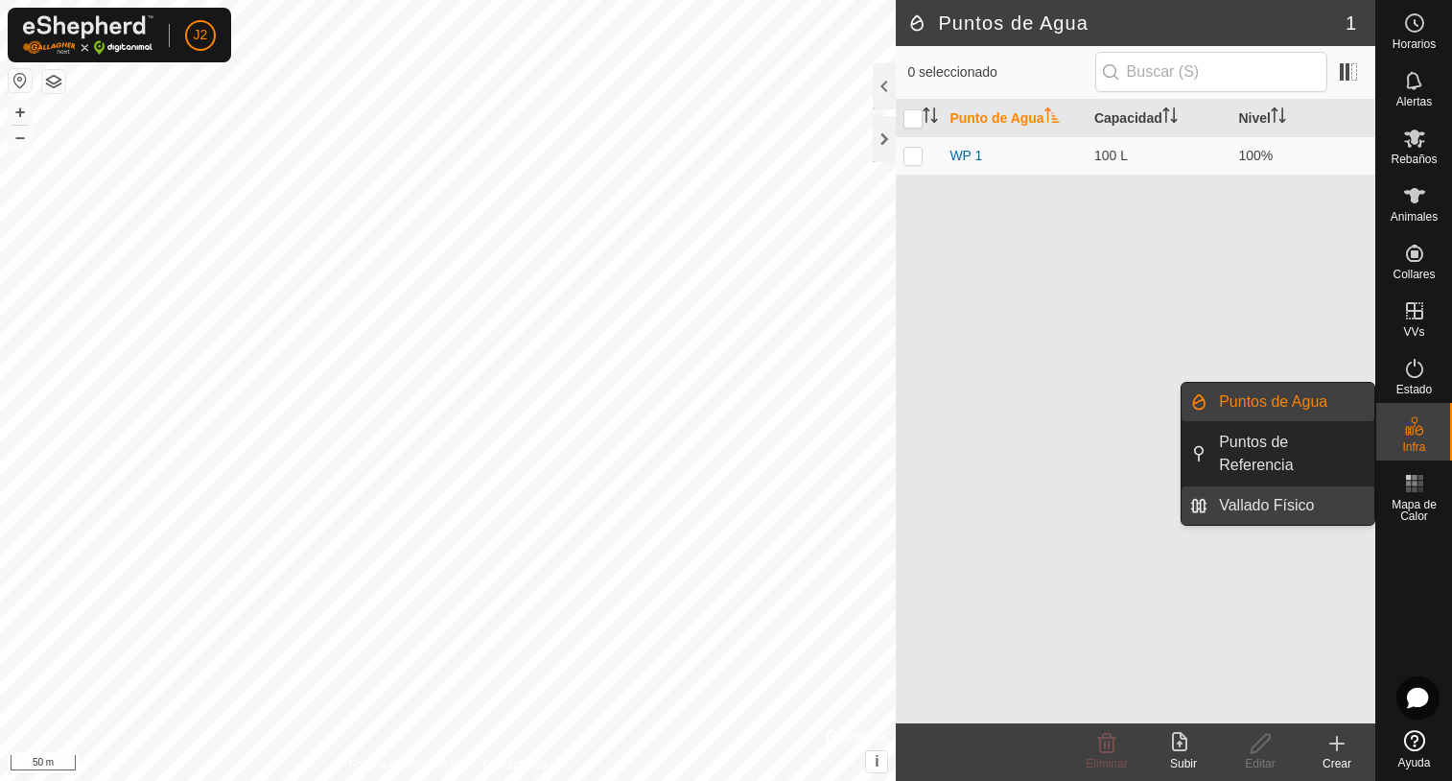
click at [1280, 501] on link "Vallado Físico" at bounding box center [1290, 505] width 167 height 38
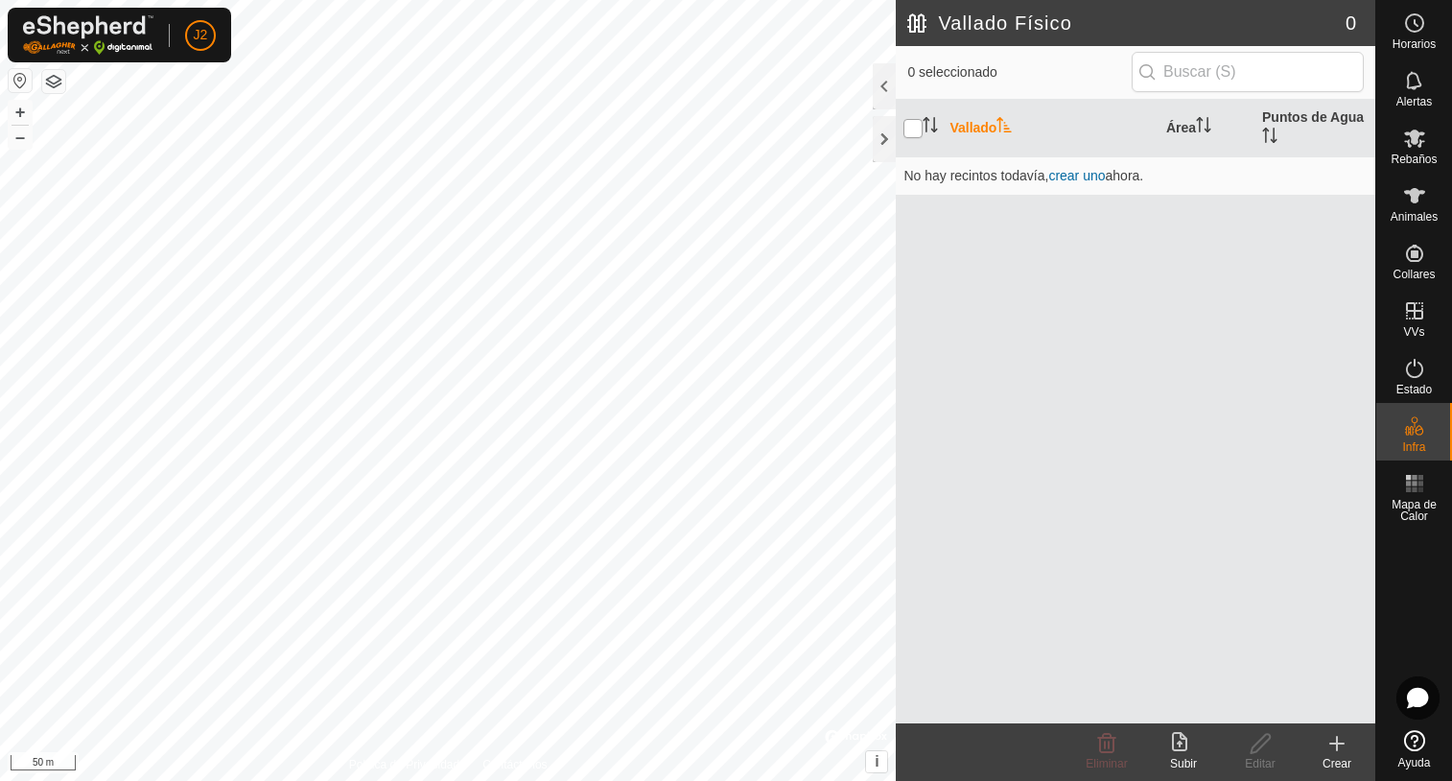
click at [912, 130] on input "checkbox" at bounding box center [912, 128] width 19 height 19
checkbox input "true"
click at [1424, 489] on icon at bounding box center [1414, 483] width 23 height 23
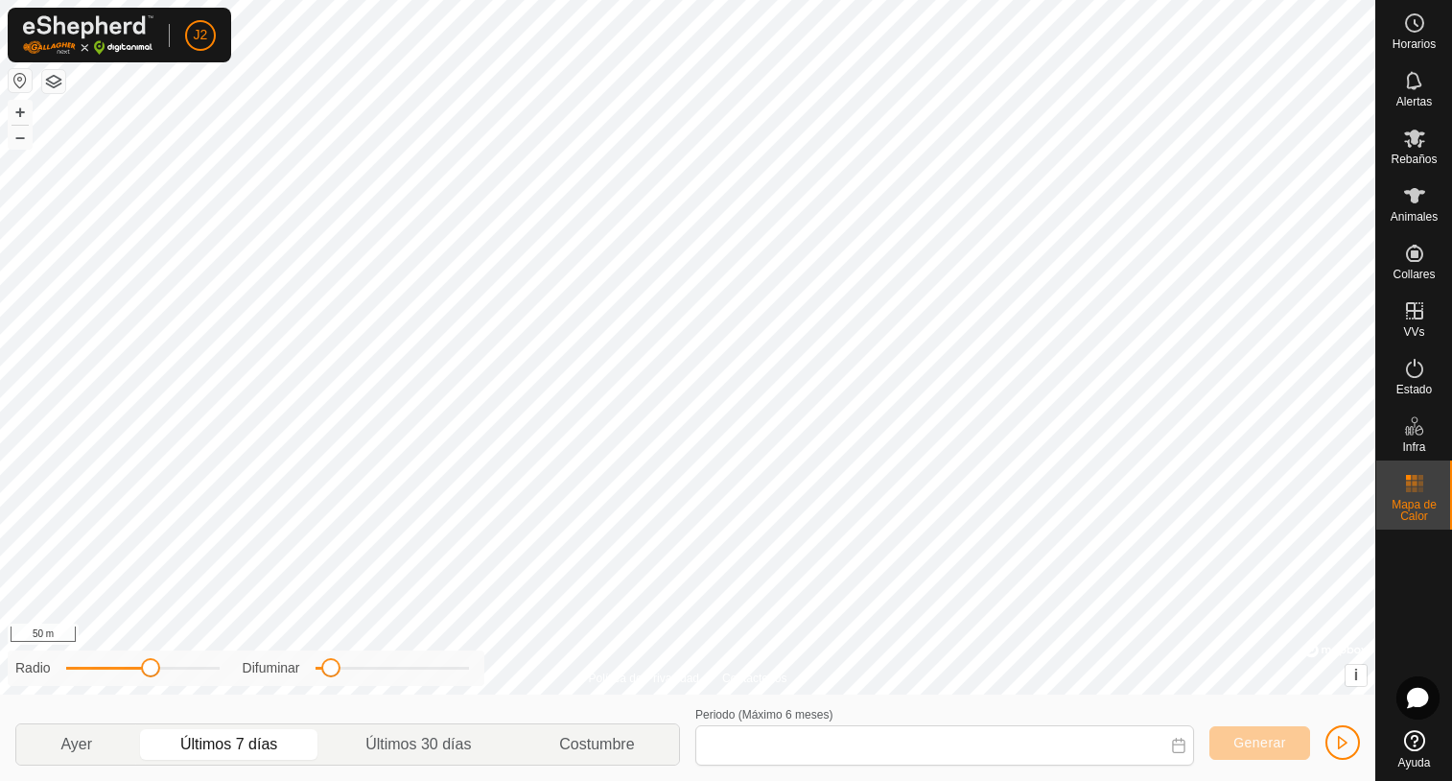
type input "12 Aug, 2025 - 18 Aug, 2025"
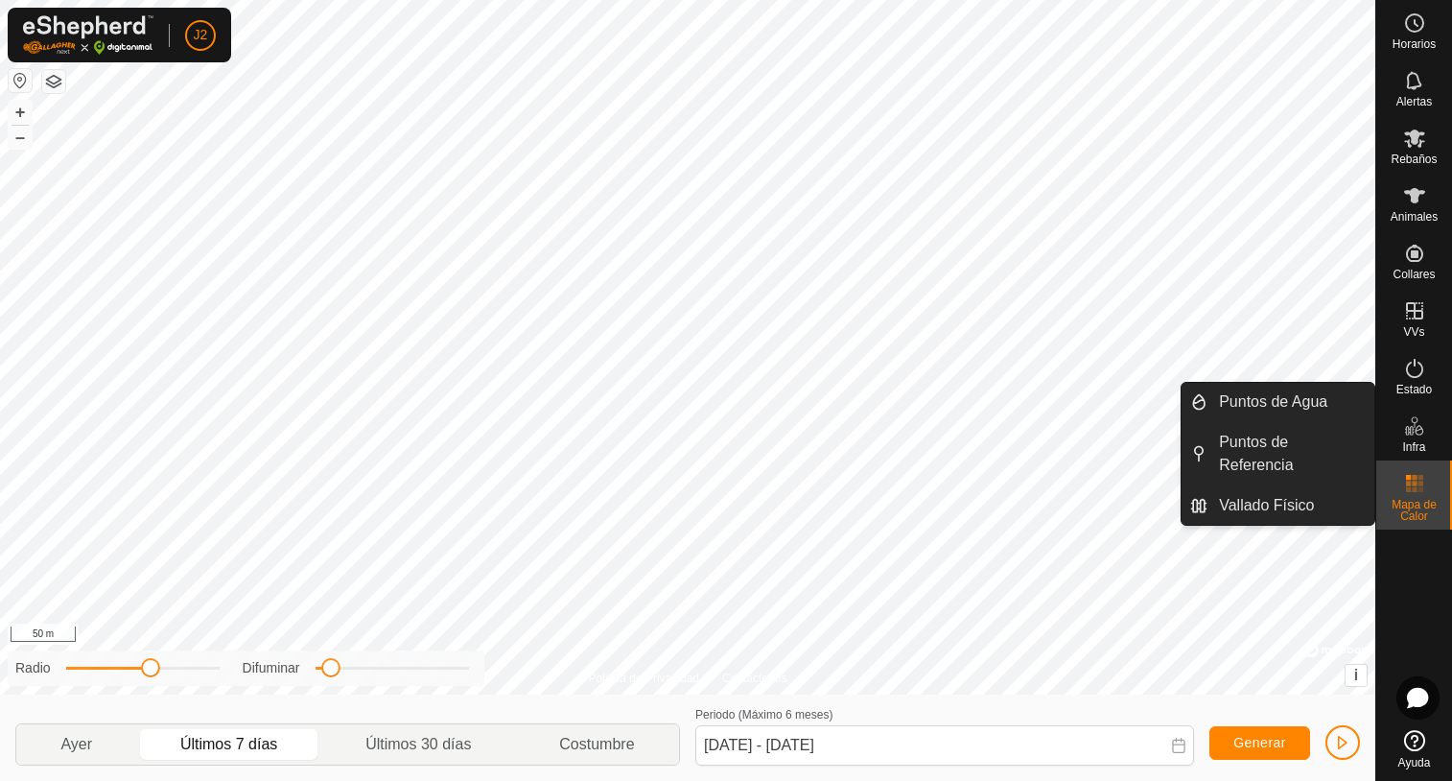
click at [1417, 435] on icon at bounding box center [1414, 425] width 23 height 23
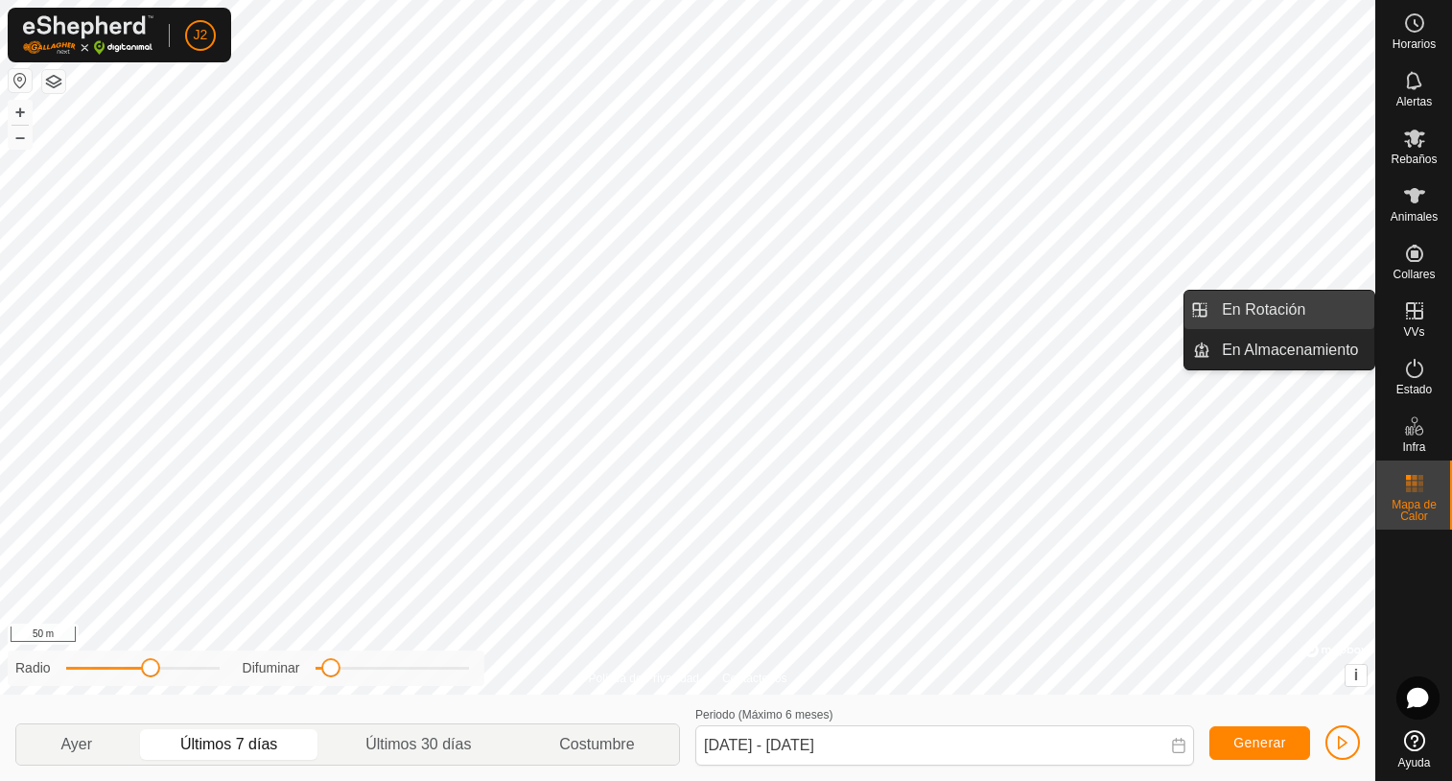
drag, startPoint x: 1370, startPoint y: 315, endPoint x: 1336, endPoint y: 314, distance: 33.6
click at [1344, 319] on link "En Rotación" at bounding box center [1292, 310] width 164 height 38
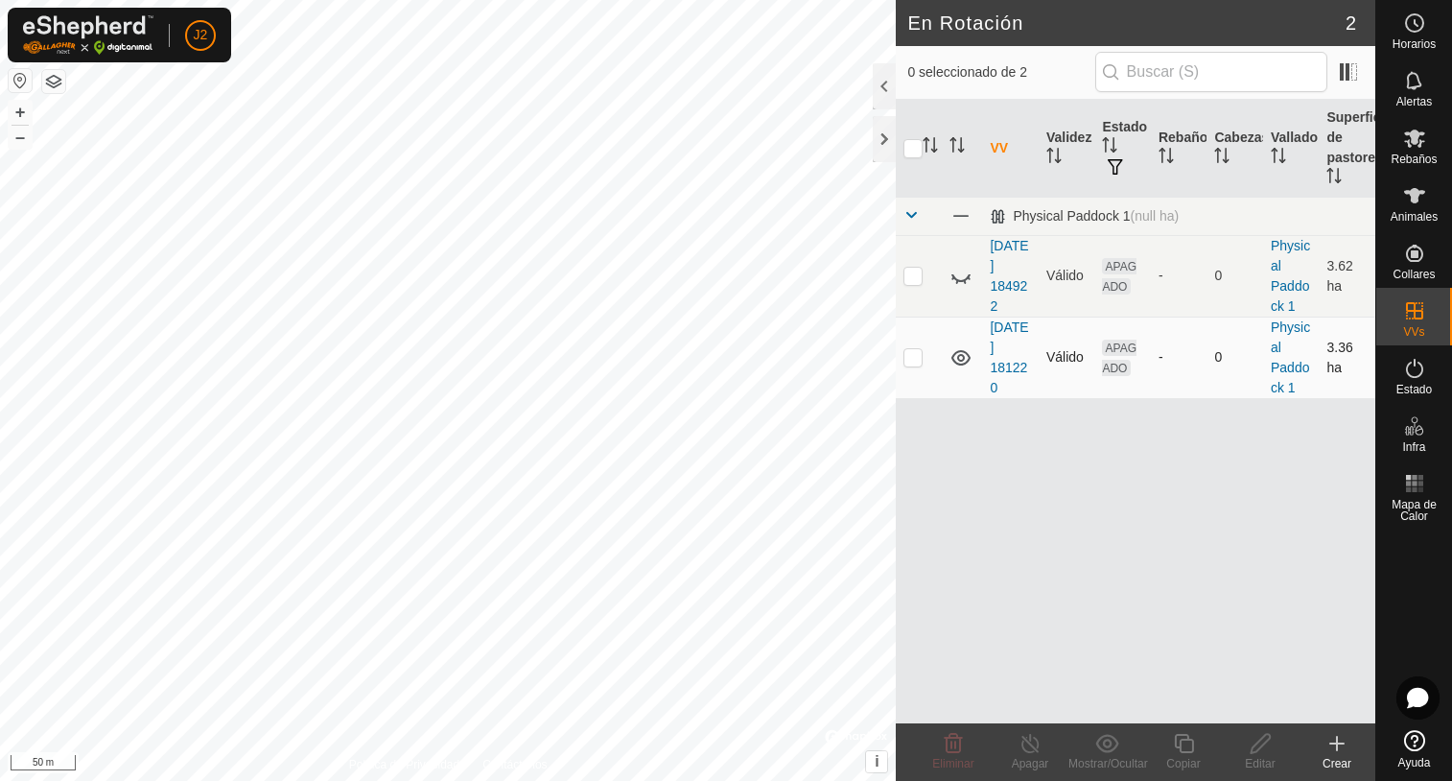
drag, startPoint x: 905, startPoint y: 341, endPoint x: 910, endPoint y: 353, distance: 12.5
click at [905, 342] on td at bounding box center [919, 357] width 46 height 82
checkbox input "true"
click at [955, 278] on icon at bounding box center [960, 278] width 19 height 8
click at [963, 274] on icon at bounding box center [960, 276] width 19 height 15
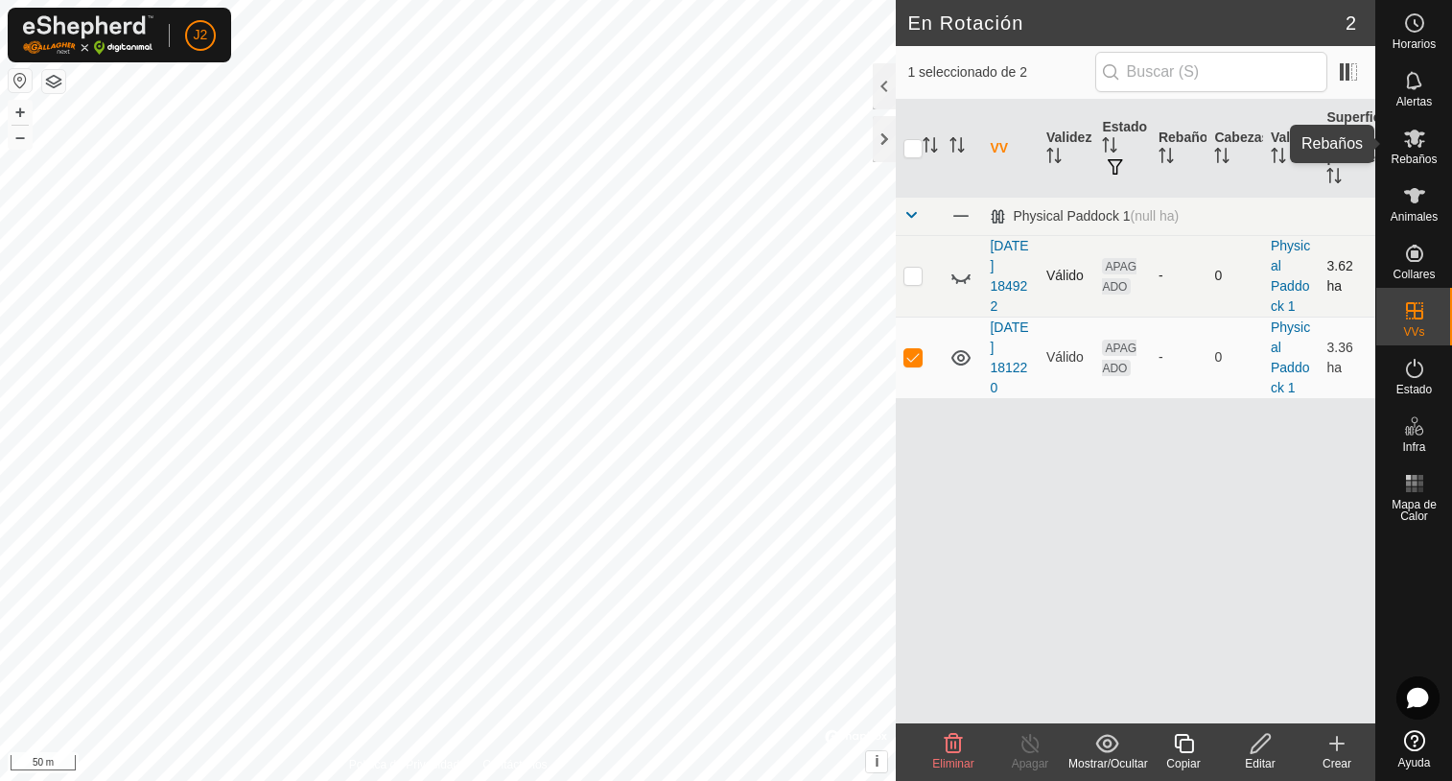
click at [1418, 146] on icon at bounding box center [1414, 138] width 21 height 18
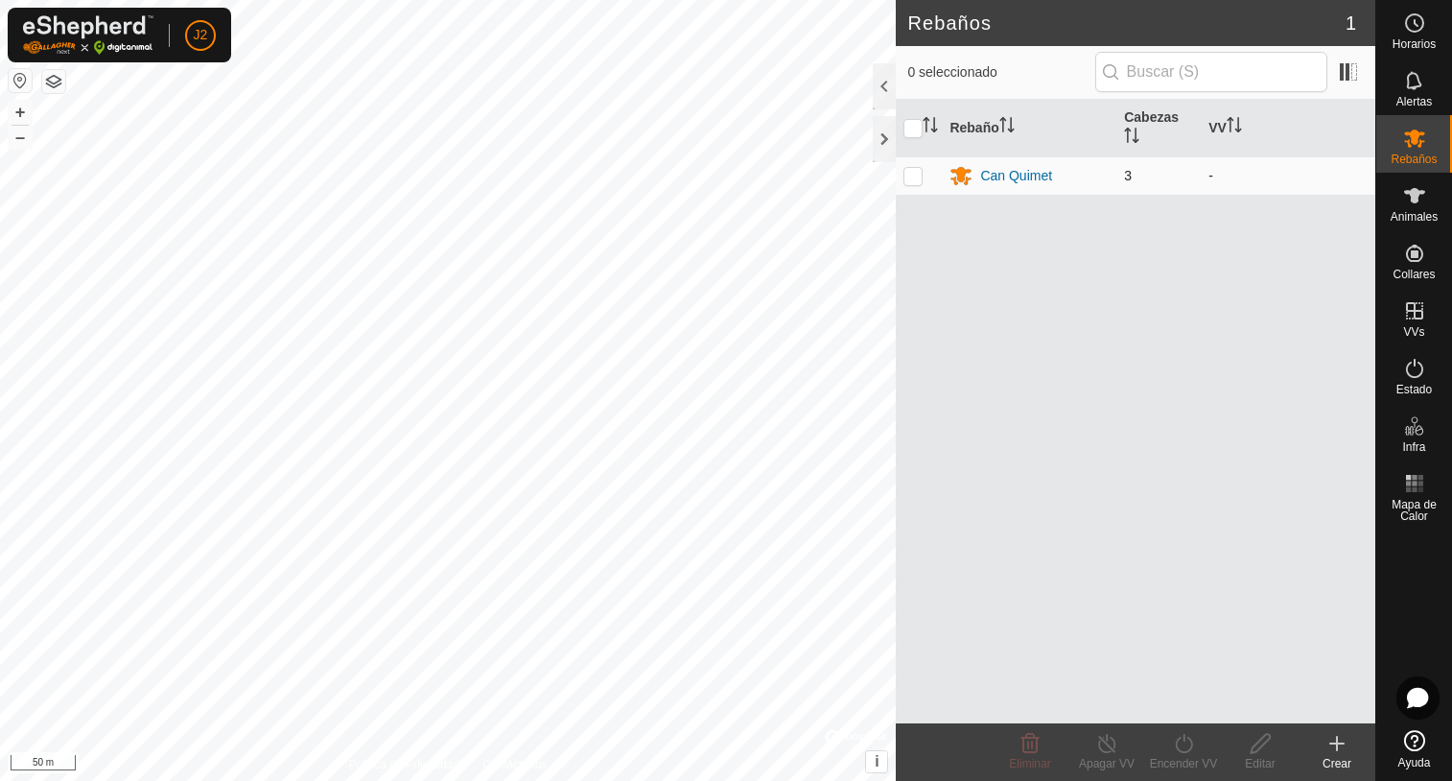
click at [909, 174] on p-checkbox at bounding box center [912, 175] width 19 height 15
checkbox input "true"
click at [1186, 750] on icon at bounding box center [1184, 743] width 24 height 23
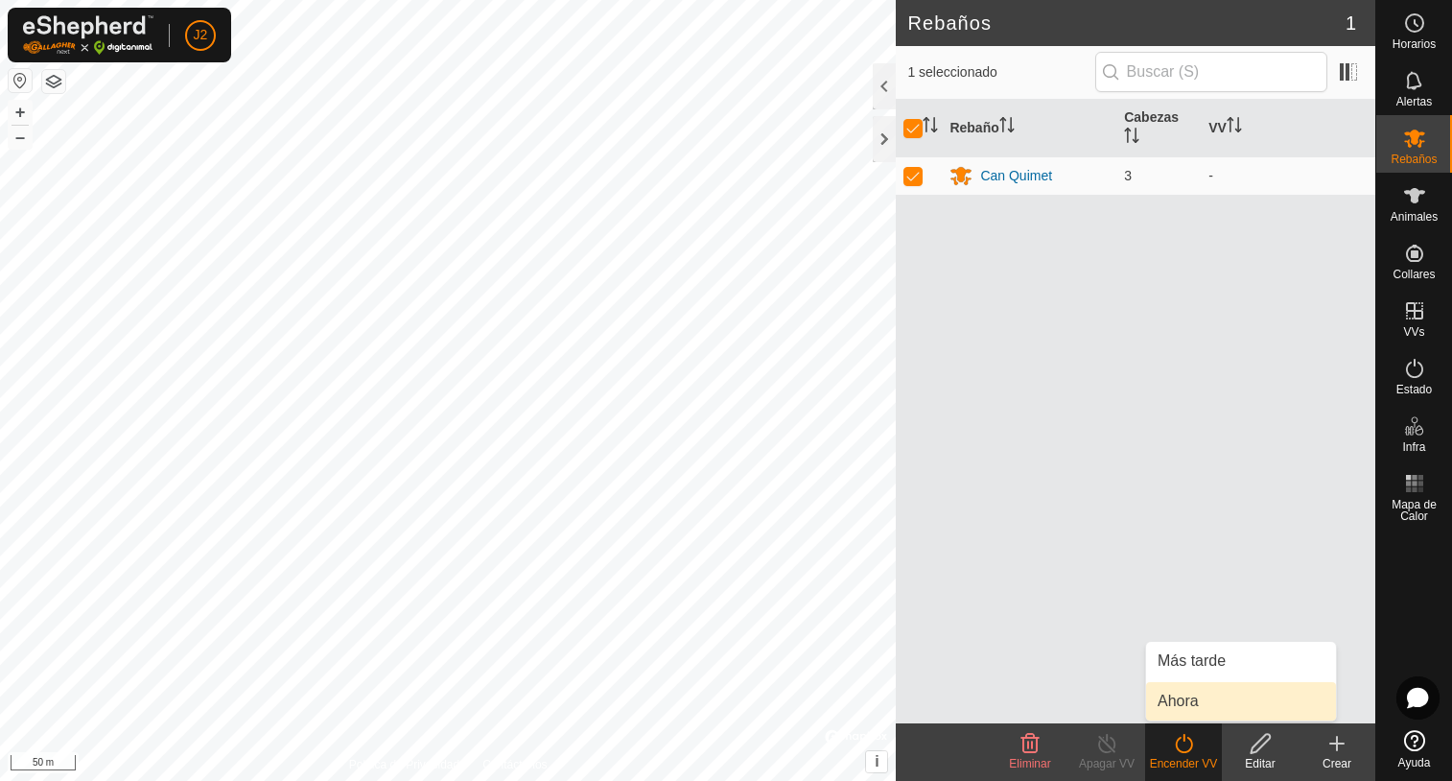
click at [1178, 696] on link "Ahora" at bounding box center [1241, 701] width 190 height 38
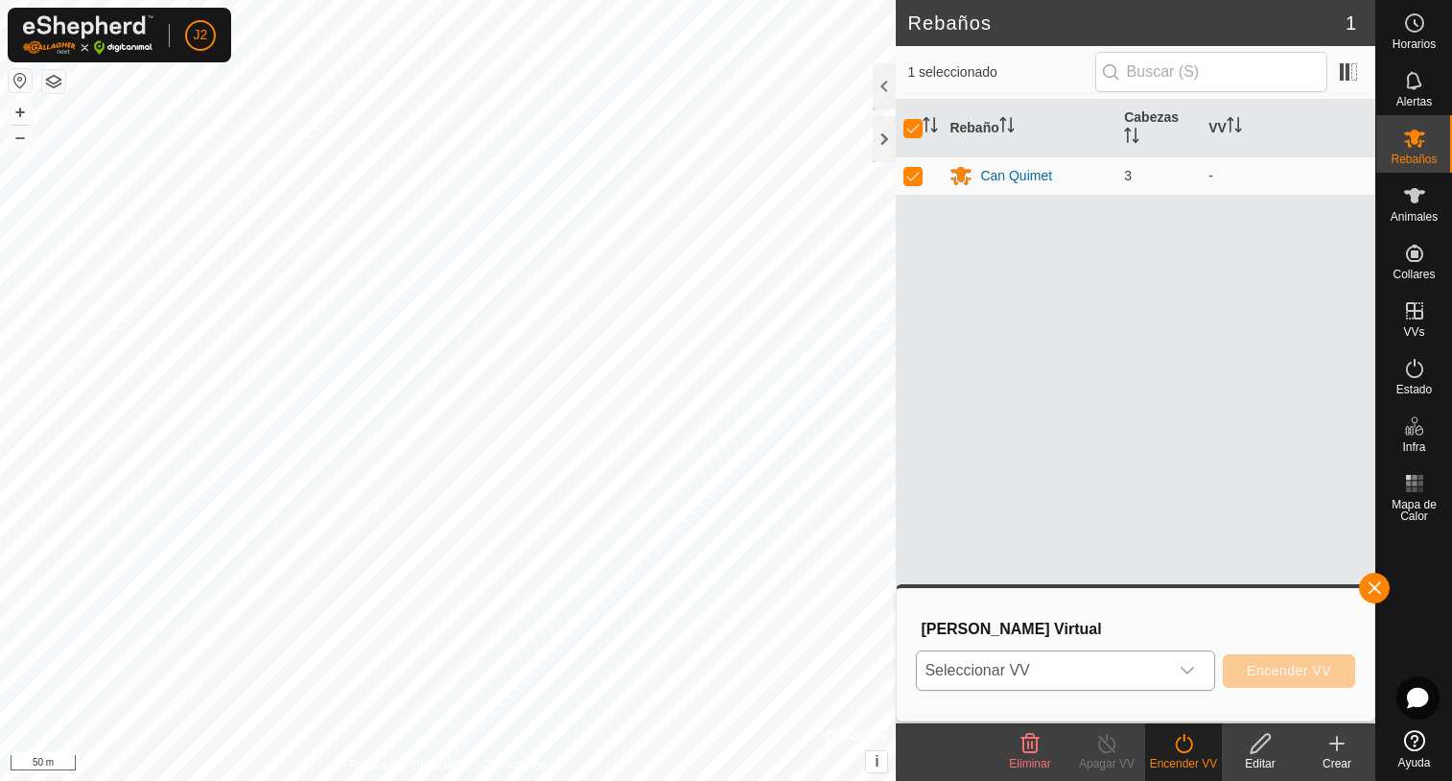
click at [1194, 670] on icon "dropdown trigger" at bounding box center [1187, 671] width 13 height 8
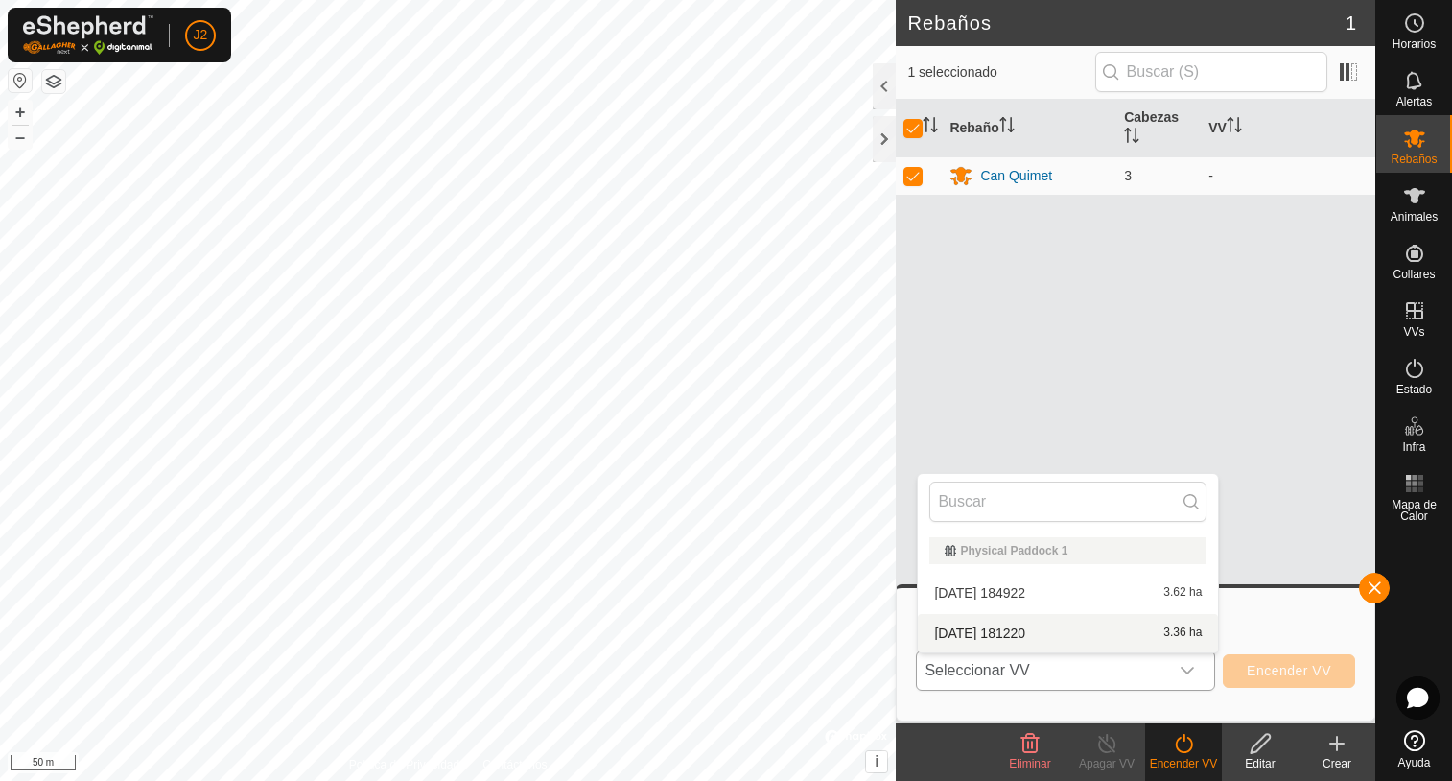
click at [1040, 631] on li "2025-08-19 181220 3.36 ha" at bounding box center [1068, 633] width 300 height 38
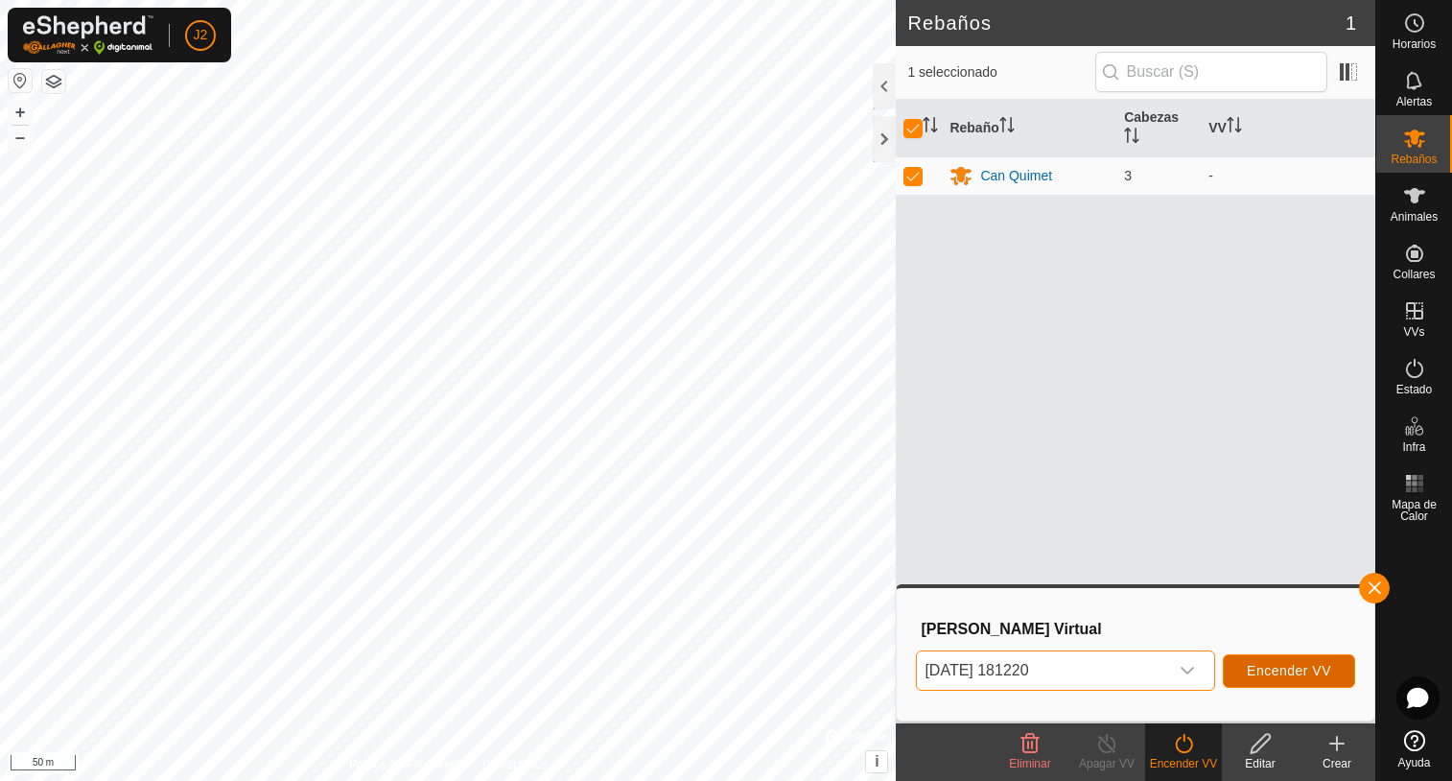
click at [1292, 667] on span "Encender VV" at bounding box center [1289, 670] width 84 height 15
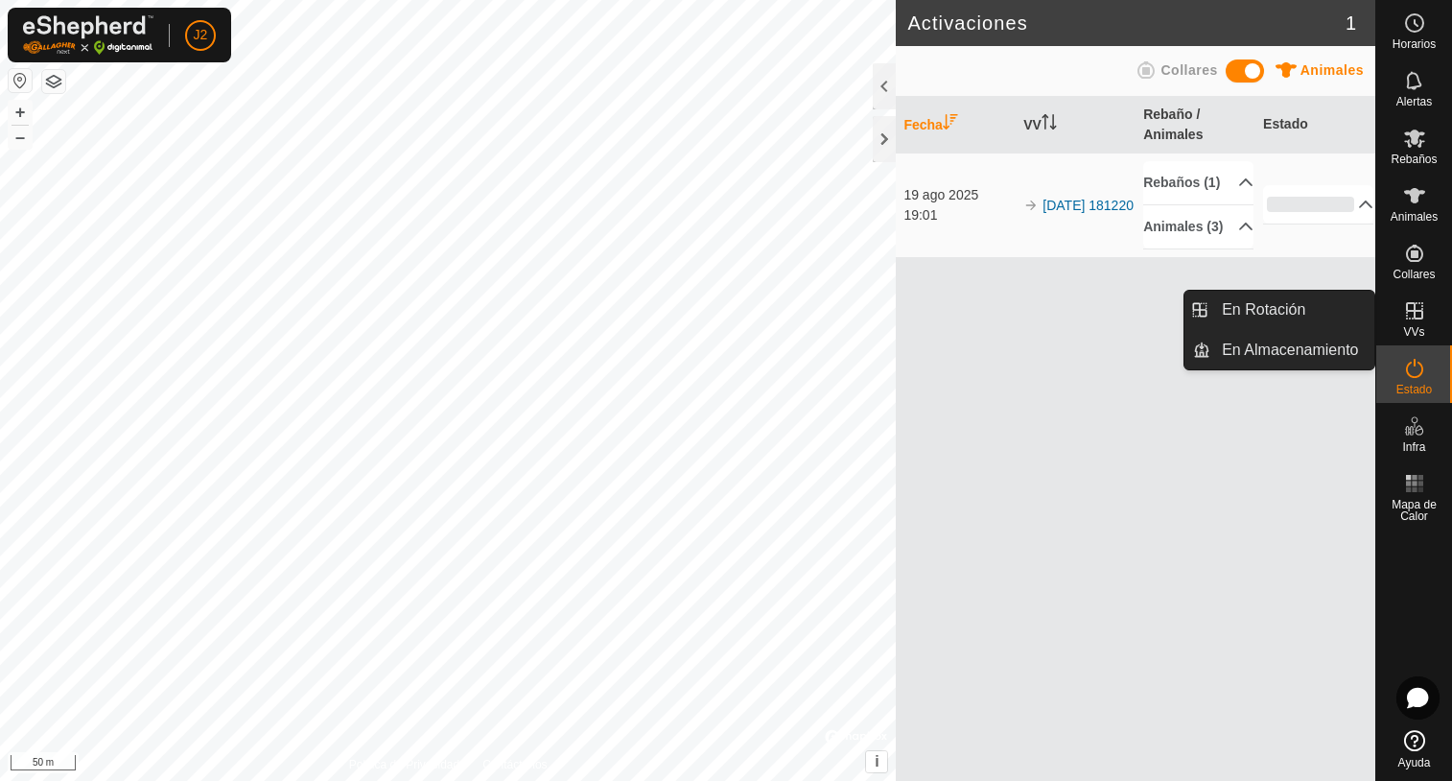
click at [1410, 319] on icon at bounding box center [1414, 310] width 23 height 23
click at [1257, 308] on link "En Rotación" at bounding box center [1292, 310] width 164 height 38
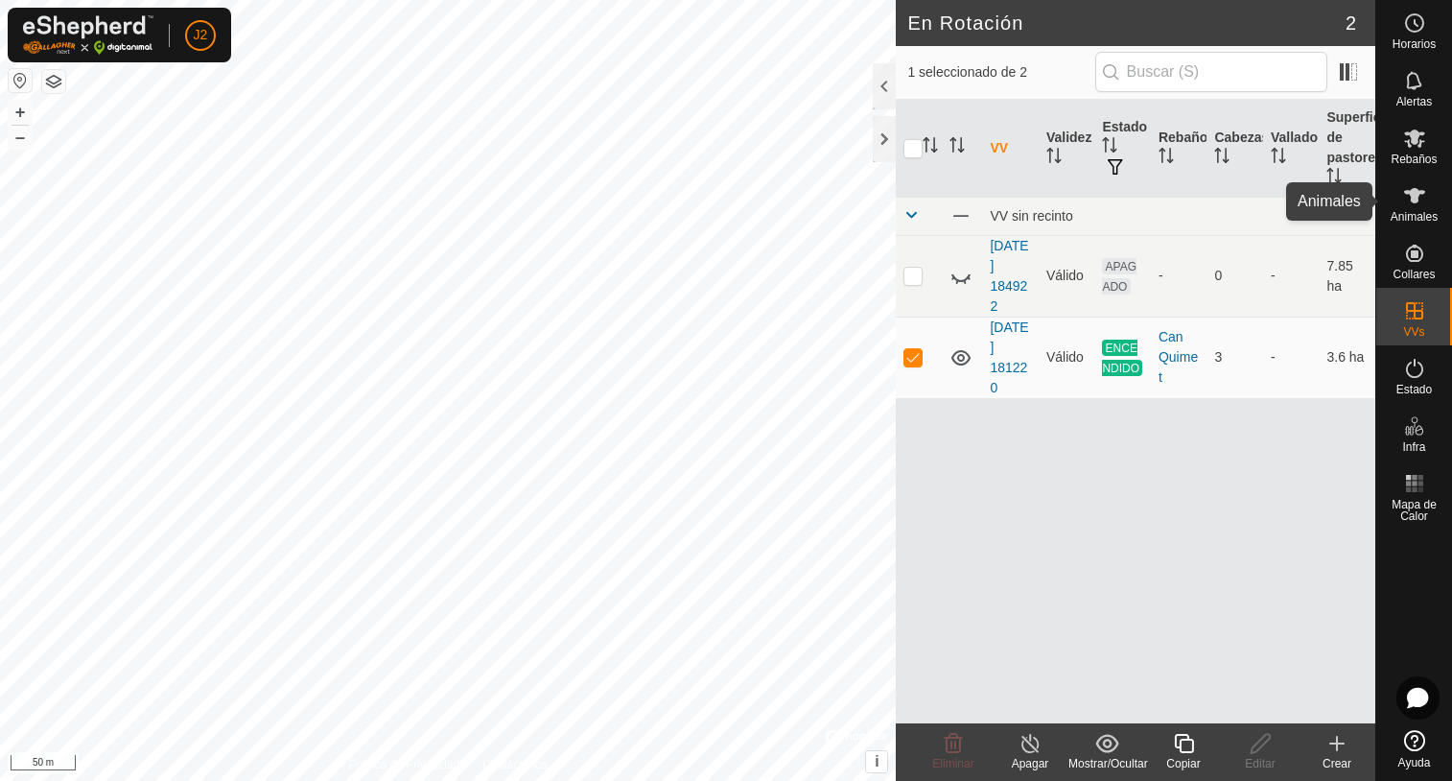
click at [1414, 199] on icon at bounding box center [1414, 195] width 21 height 15
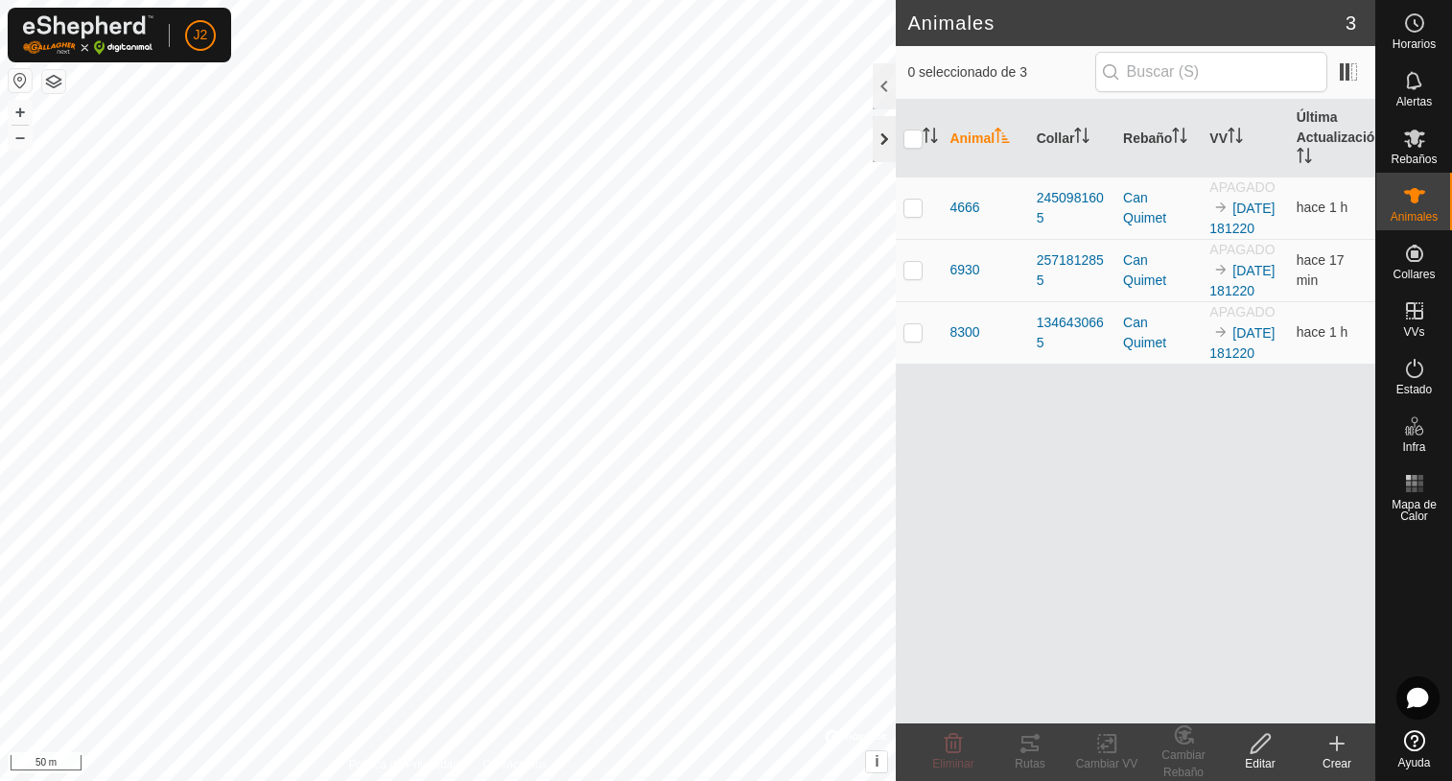
click at [879, 140] on div at bounding box center [884, 139] width 23 height 46
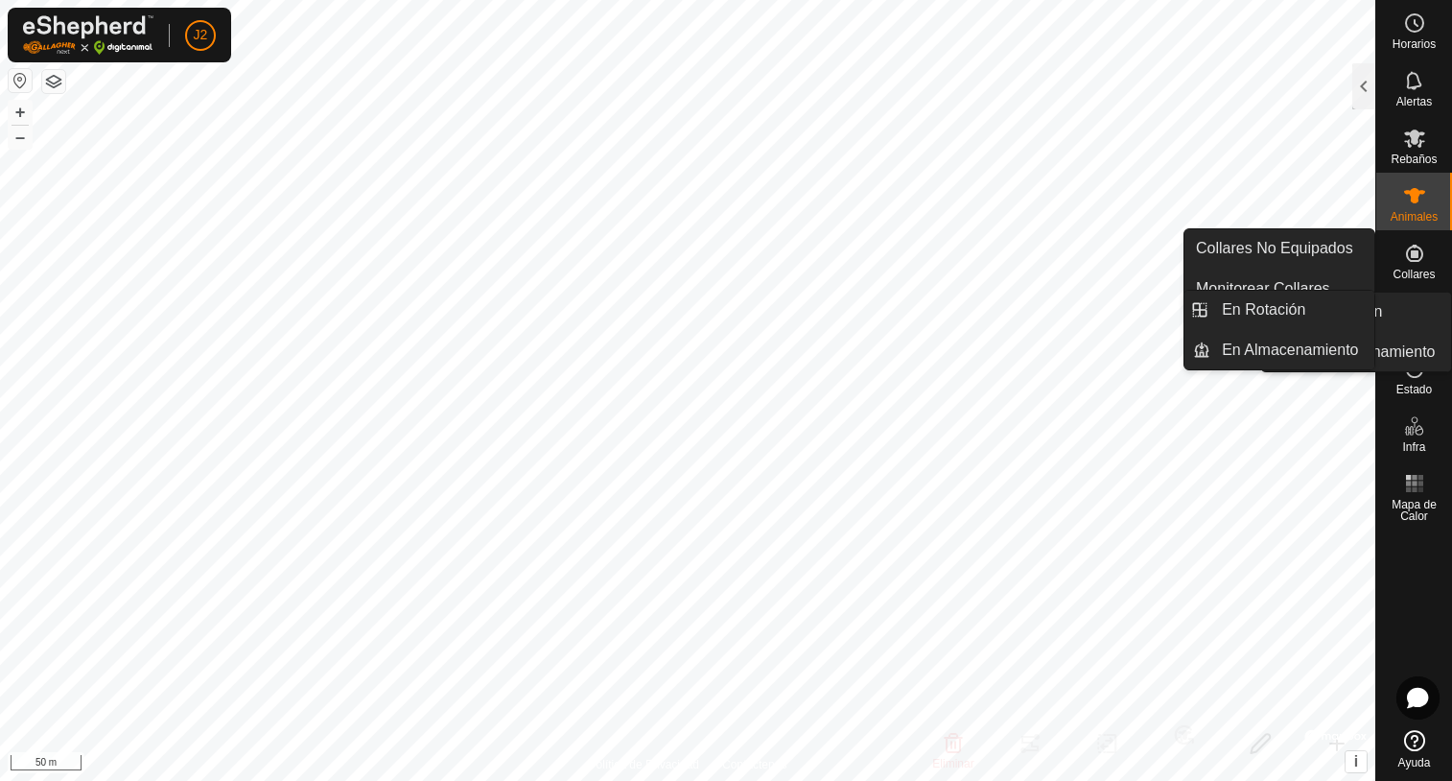
drag, startPoint x: 1423, startPoint y: 292, endPoint x: 1416, endPoint y: 310, distance: 19.8
click at [1416, 310] on icon at bounding box center [1414, 310] width 17 height 17
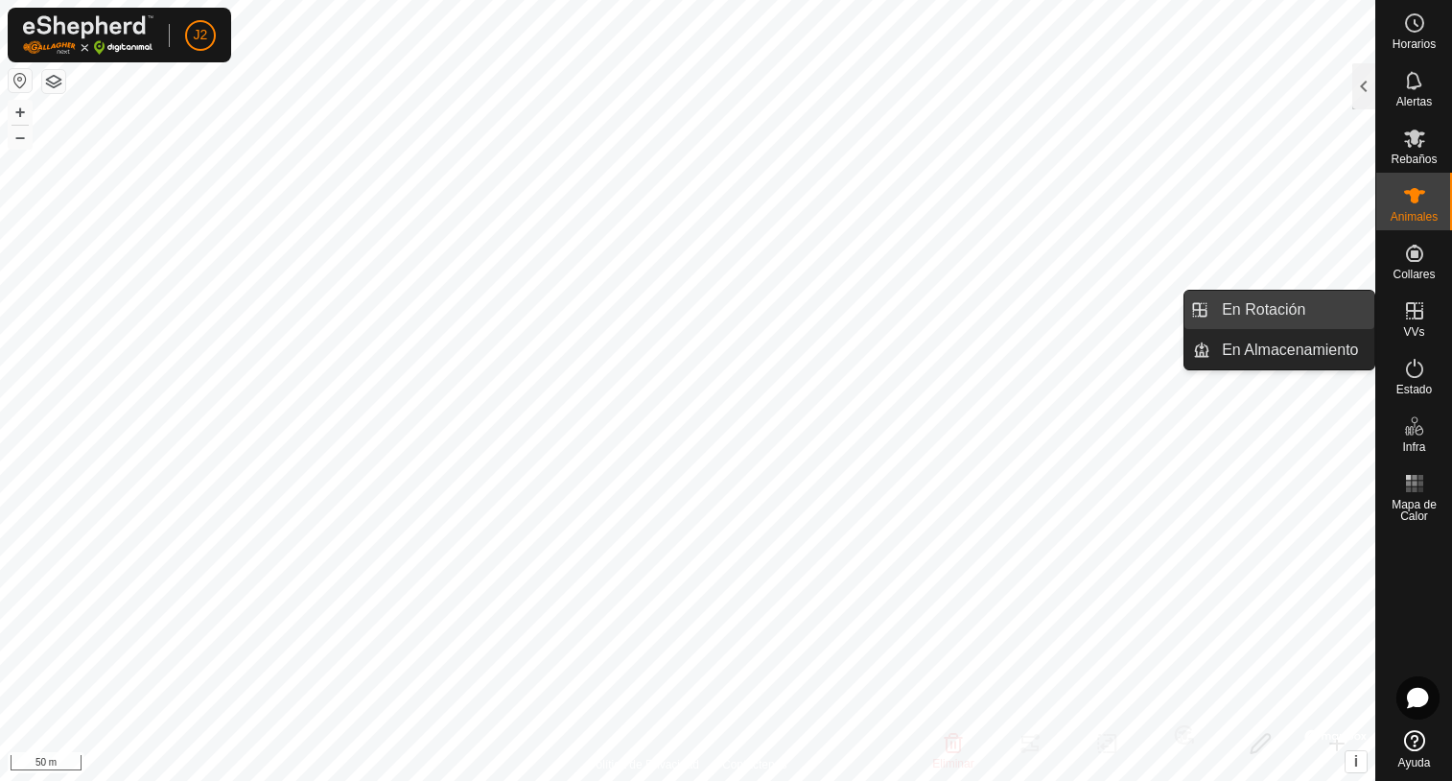
click at [1299, 301] on link "En Rotación" at bounding box center [1292, 310] width 164 height 38
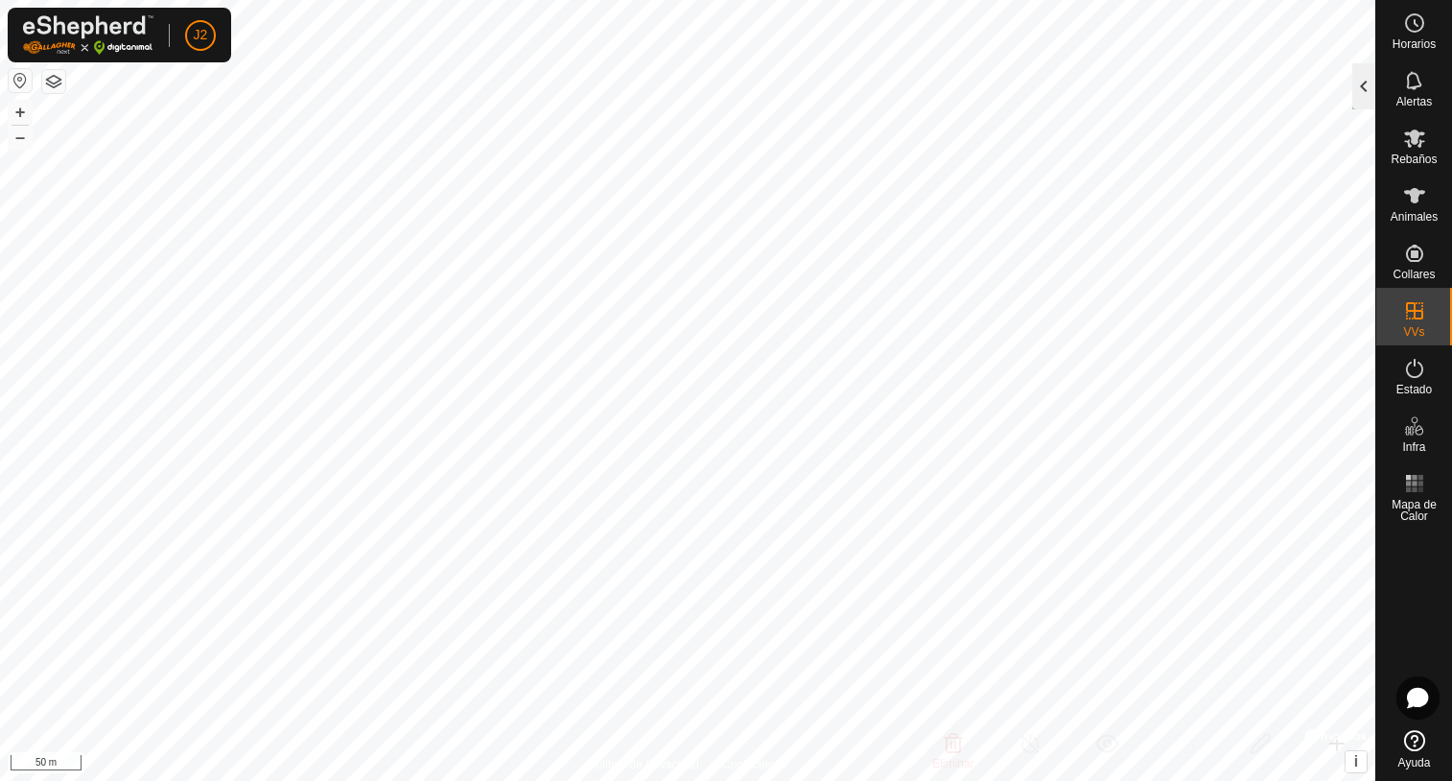
click at [1362, 84] on div at bounding box center [1363, 86] width 23 height 46
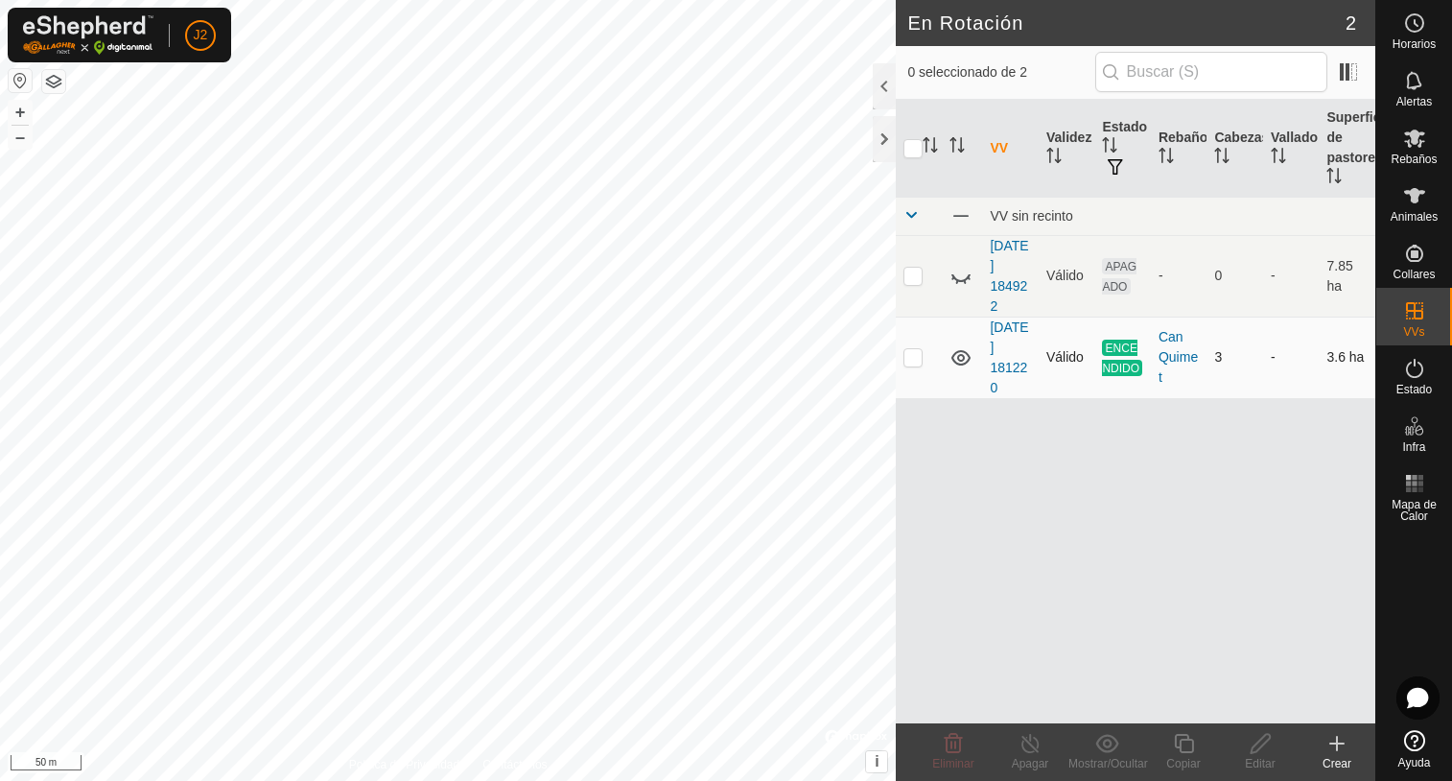
click at [911, 360] on p-checkbox at bounding box center [912, 356] width 19 height 15
checkbox input "true"
click at [910, 355] on p-checkbox at bounding box center [912, 356] width 19 height 15
checkbox input "true"
click at [958, 281] on icon at bounding box center [957, 282] width 3 height 4
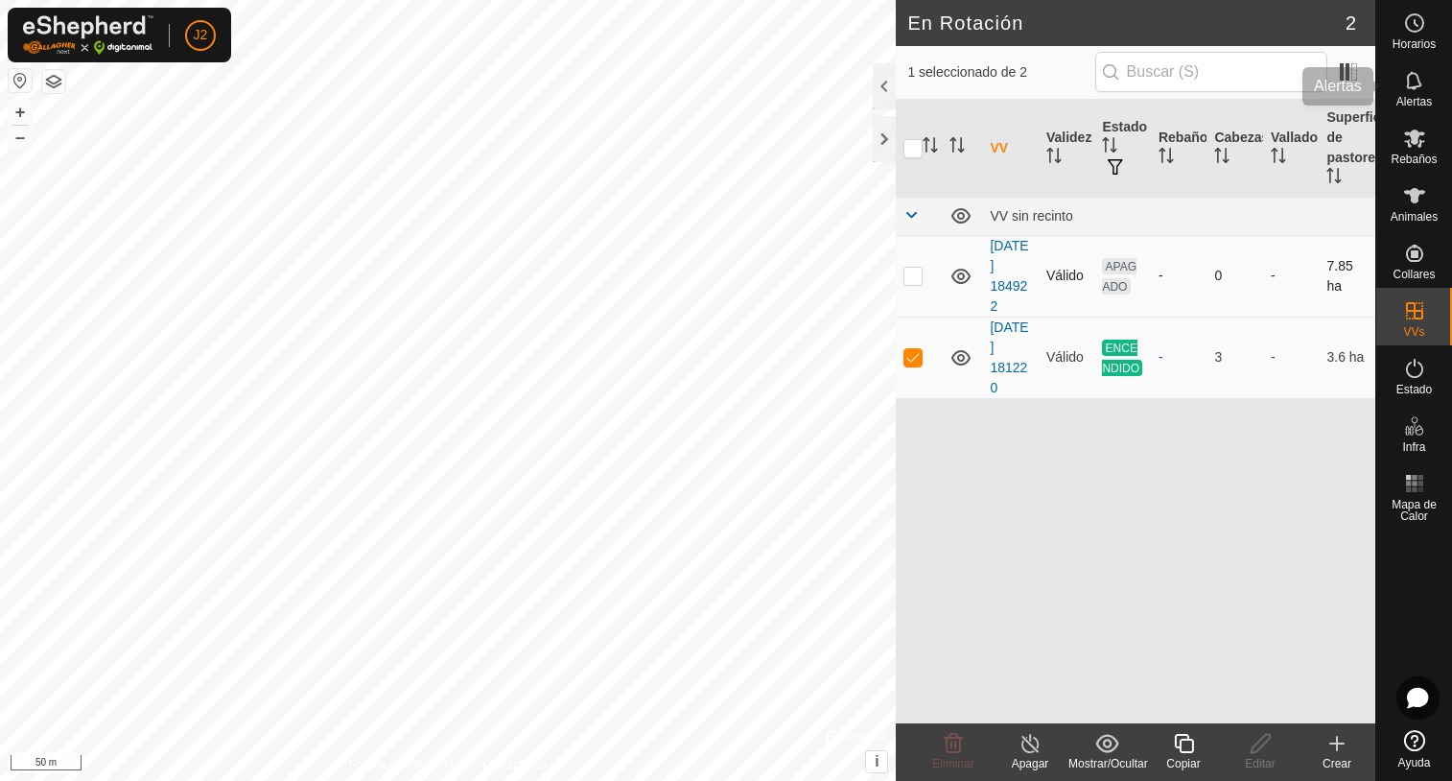
click at [1421, 89] on icon at bounding box center [1414, 80] width 23 height 23
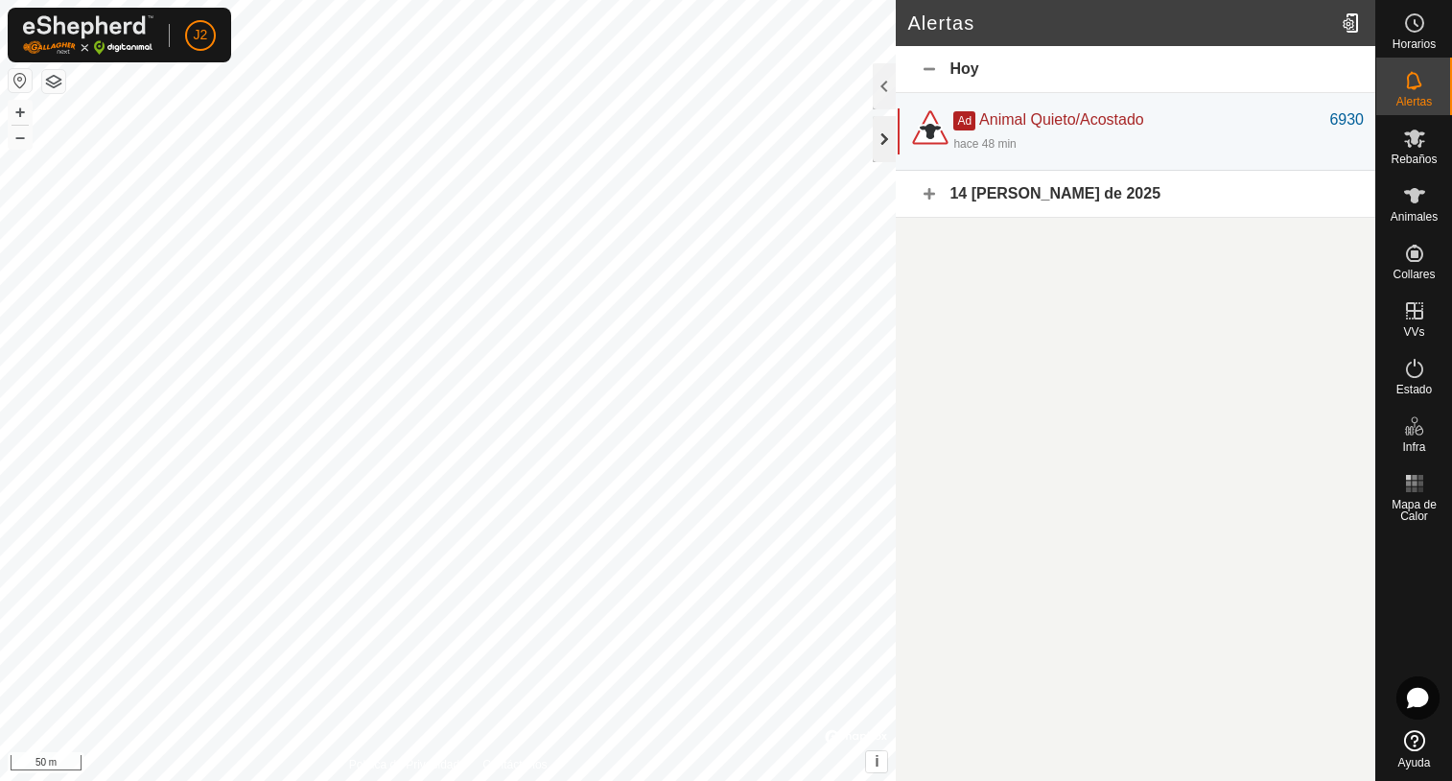
click at [887, 135] on div at bounding box center [884, 139] width 23 height 46
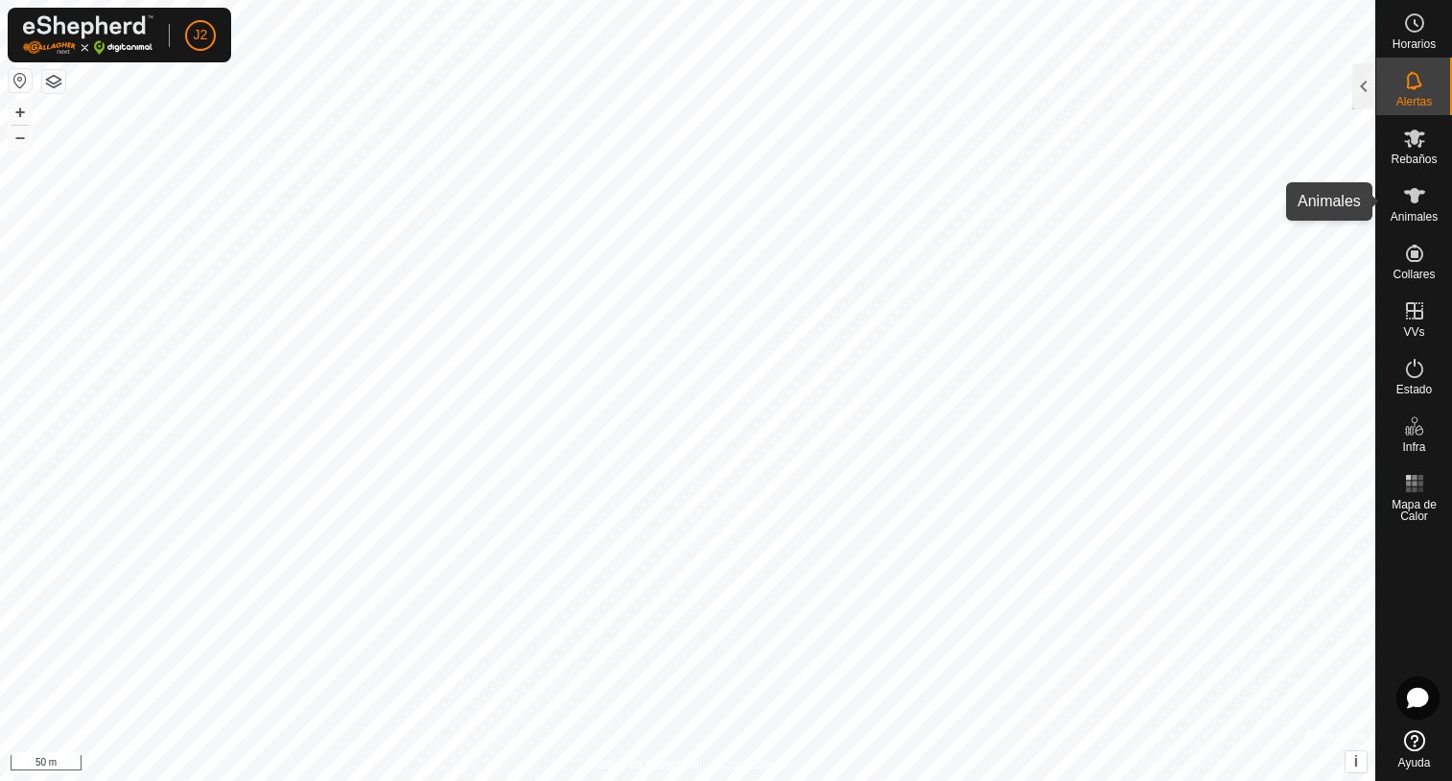
click at [1412, 206] on icon at bounding box center [1414, 195] width 23 height 23
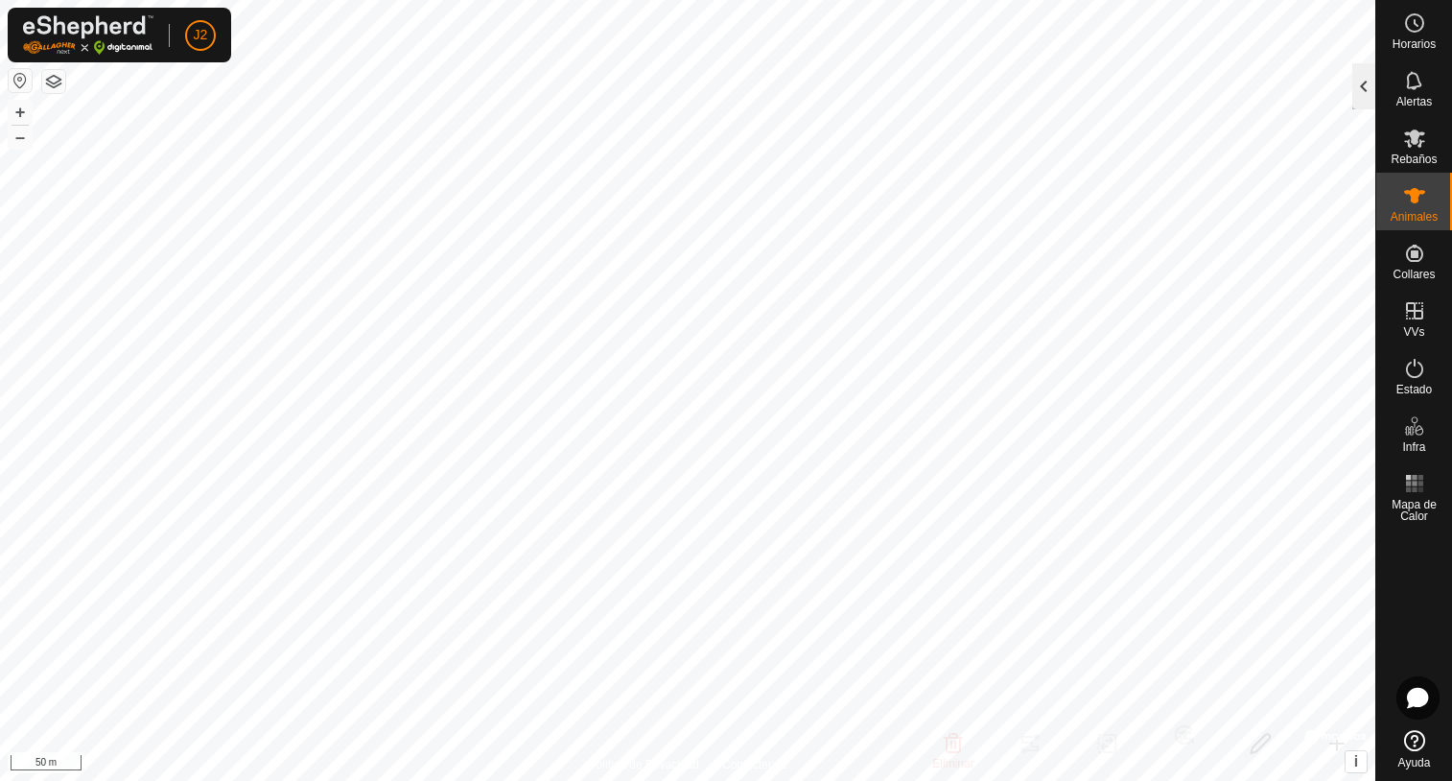
click at [1363, 105] on div at bounding box center [1363, 86] width 23 height 46
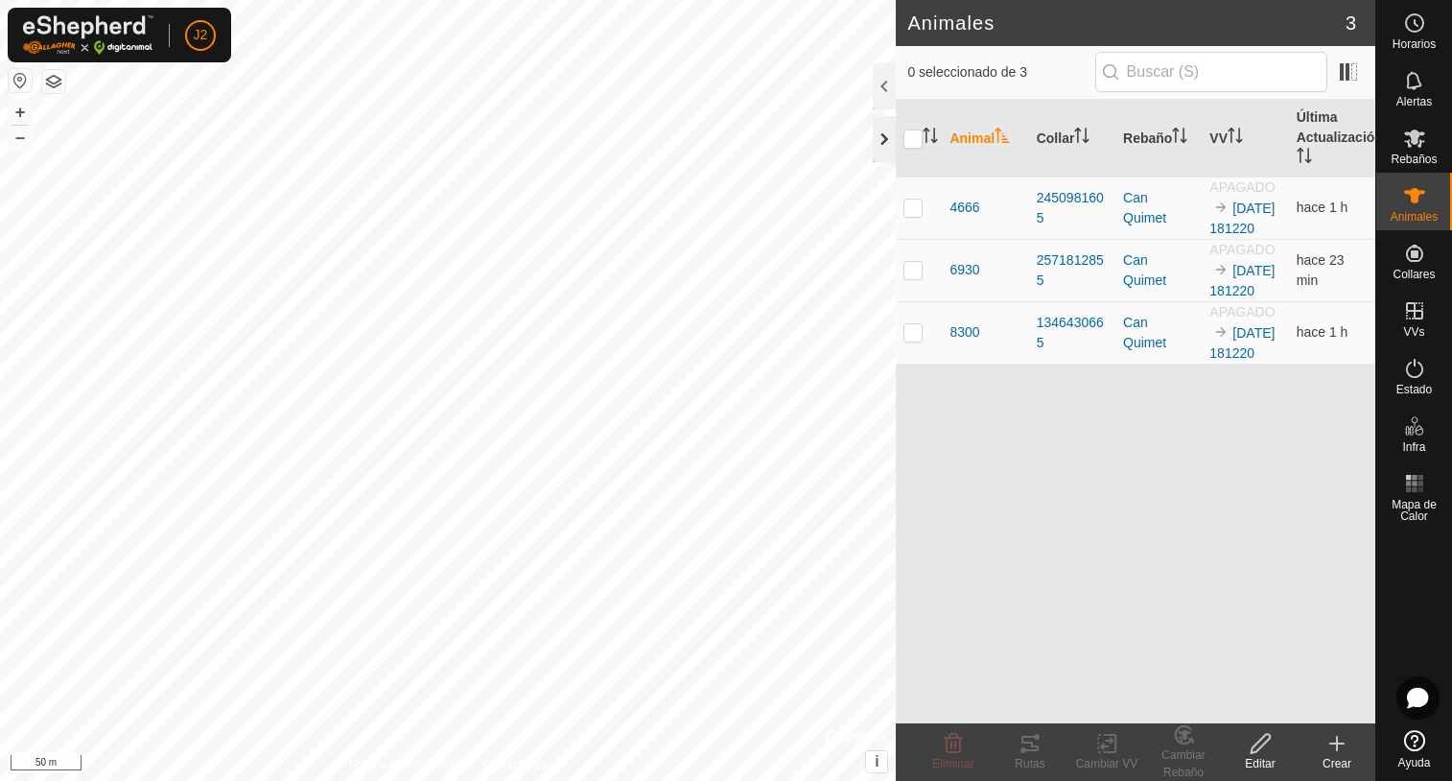
click at [884, 143] on div at bounding box center [884, 139] width 23 height 46
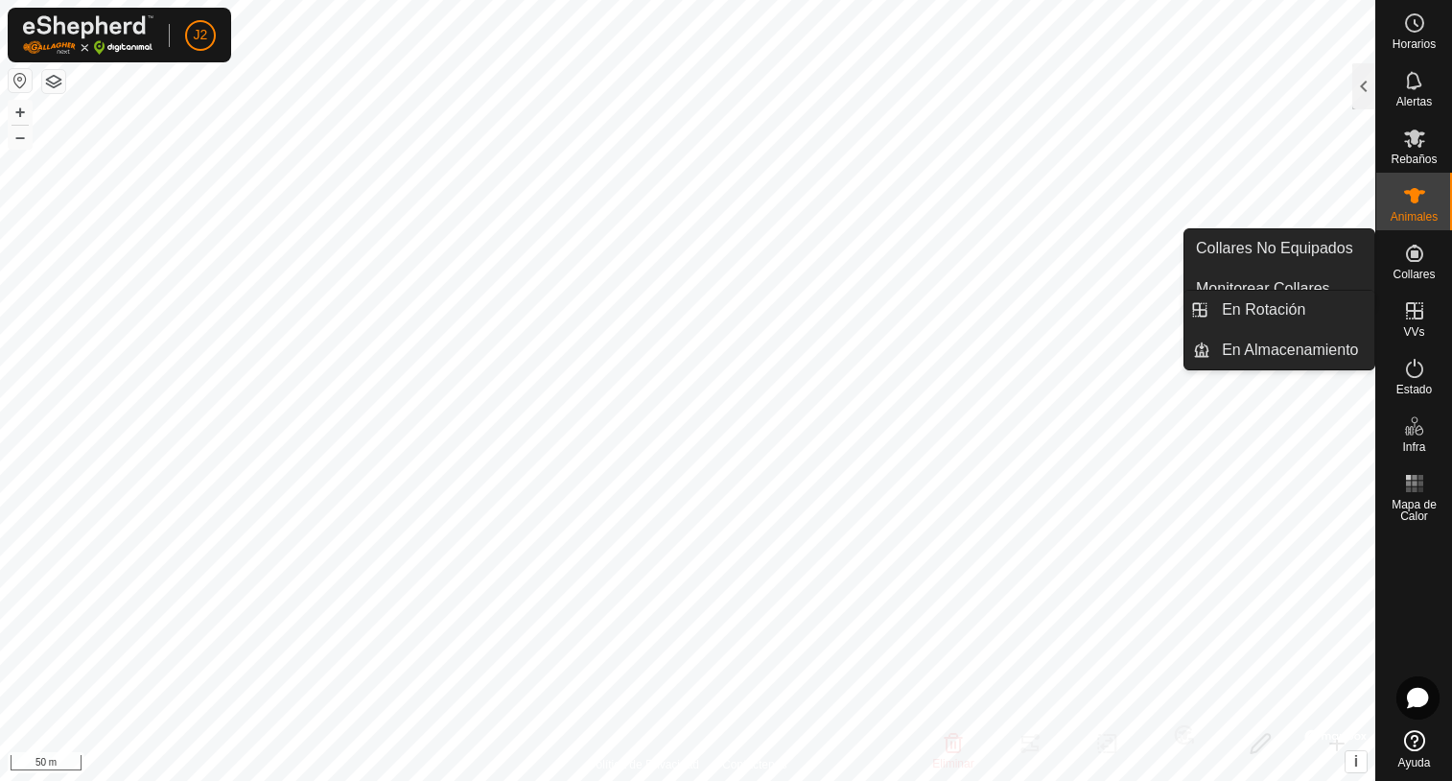
click at [1263, 314] on link "En Rotación" at bounding box center [1292, 310] width 164 height 38
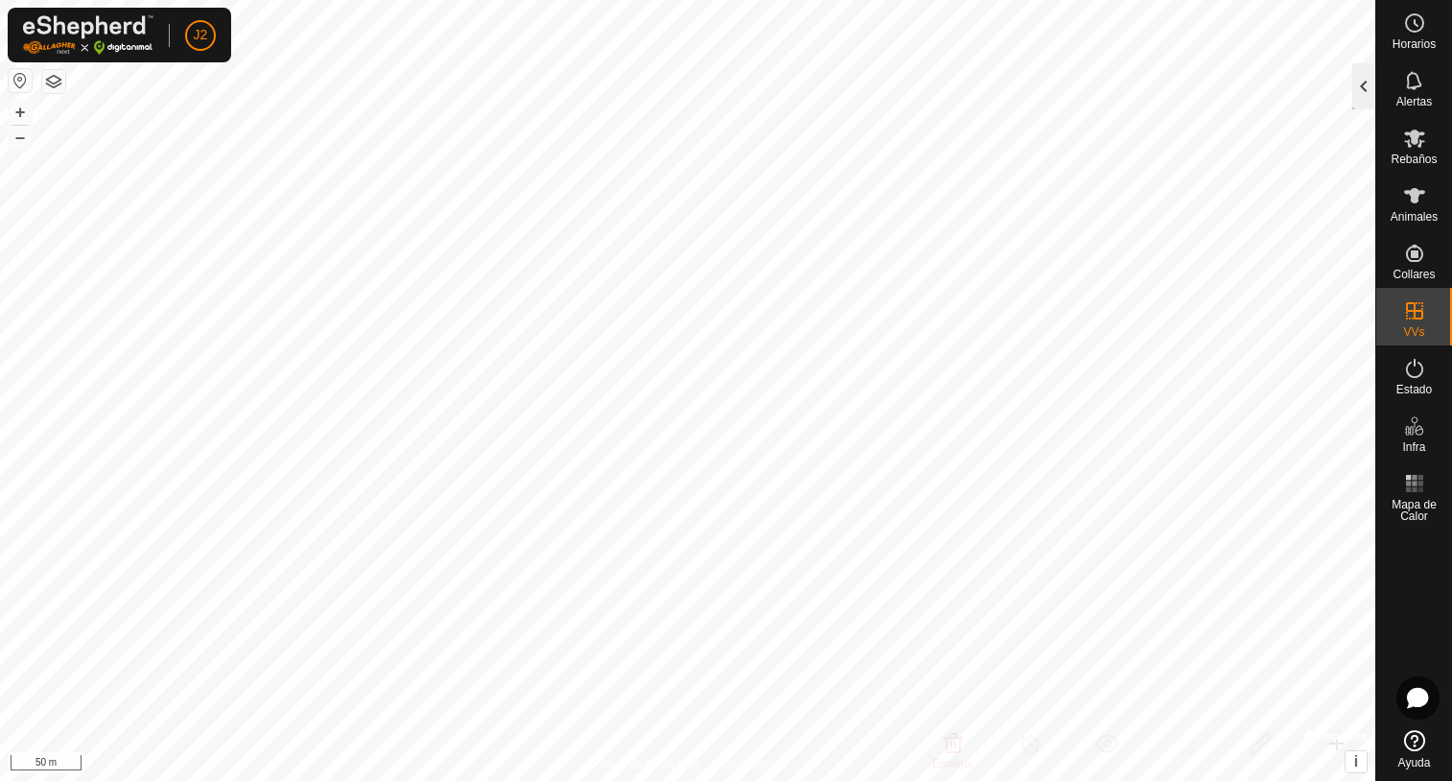
click at [1358, 94] on div at bounding box center [1363, 86] width 23 height 46
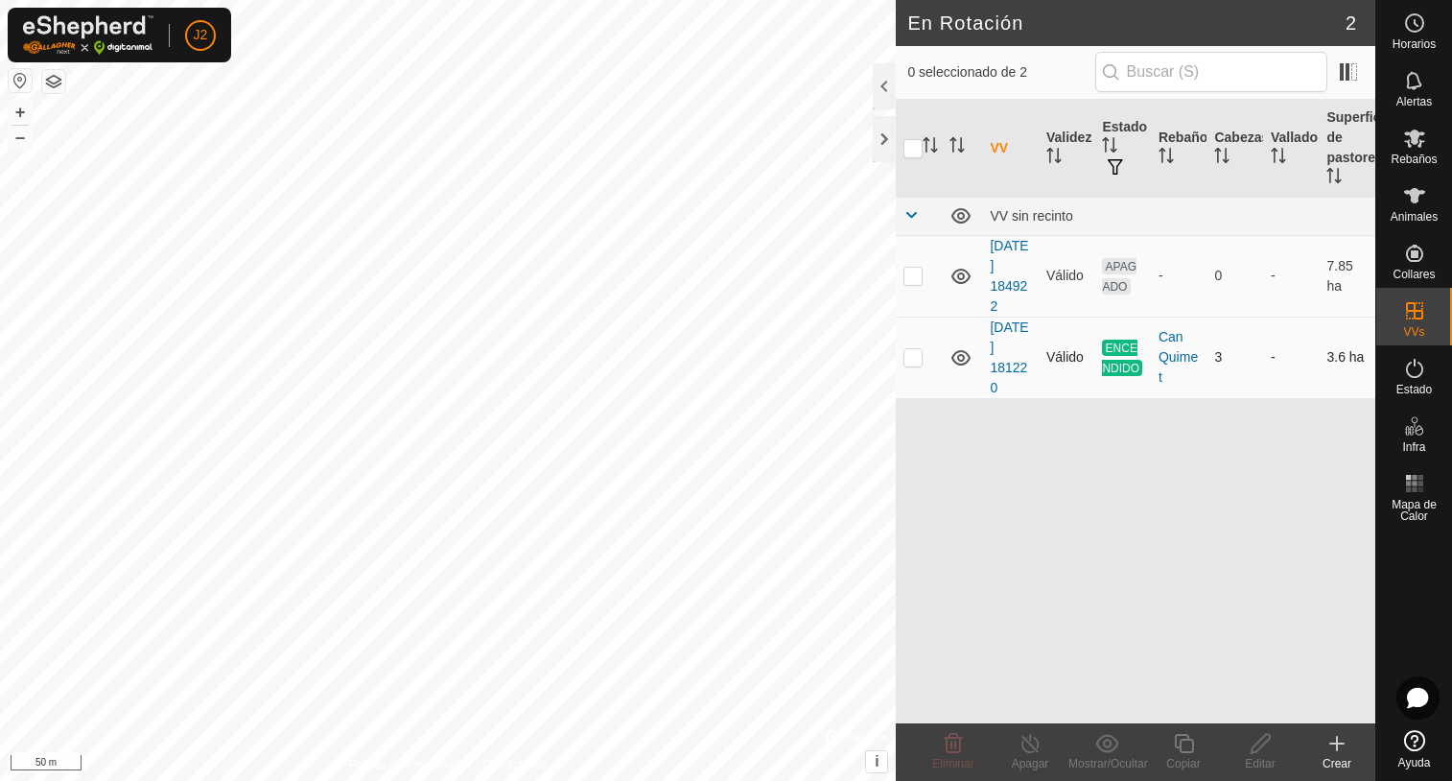
click at [906, 355] on p-checkbox at bounding box center [912, 356] width 19 height 15
checkbox input "true"
click at [914, 280] on p-checkbox at bounding box center [912, 275] width 19 height 15
checkbox input "true"
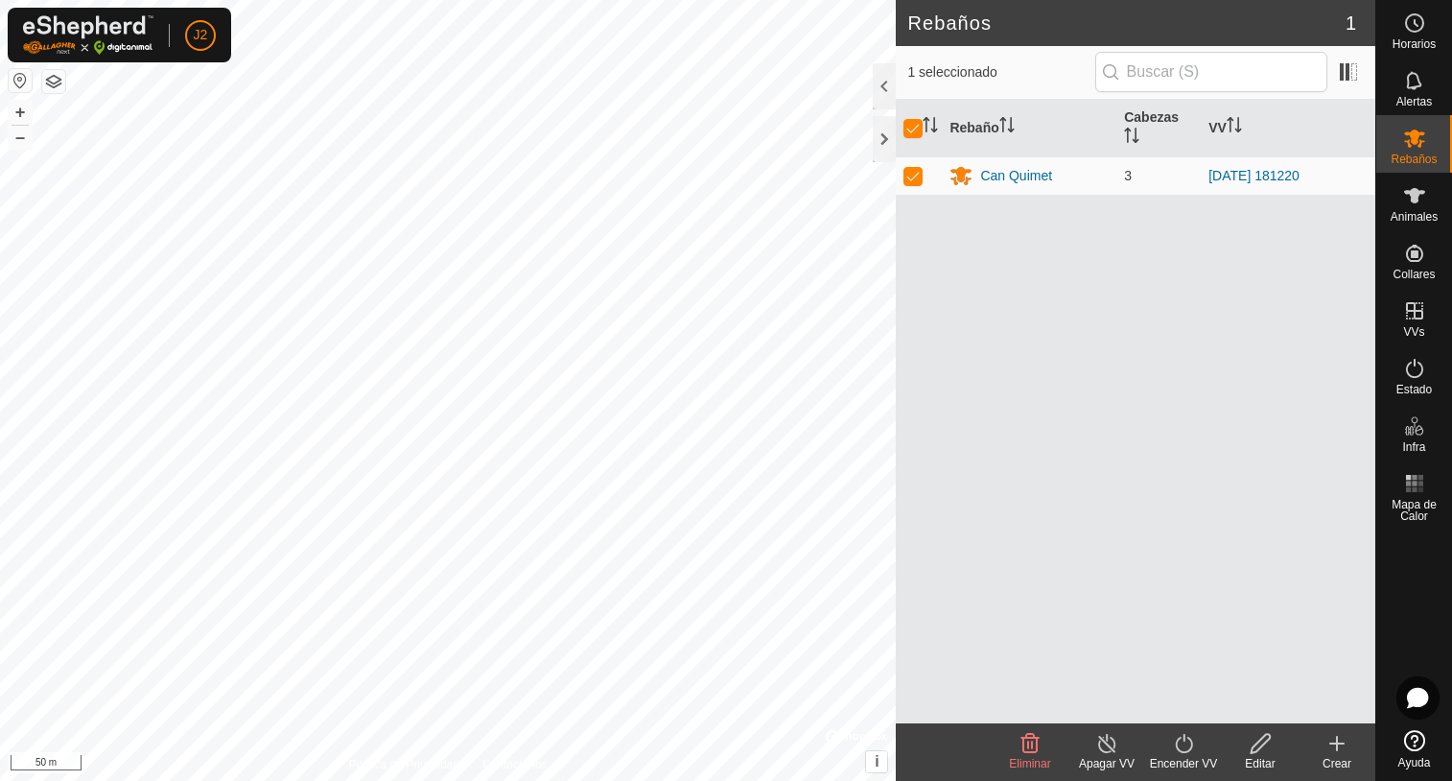
click at [1185, 750] on icon at bounding box center [1184, 743] width 24 height 23
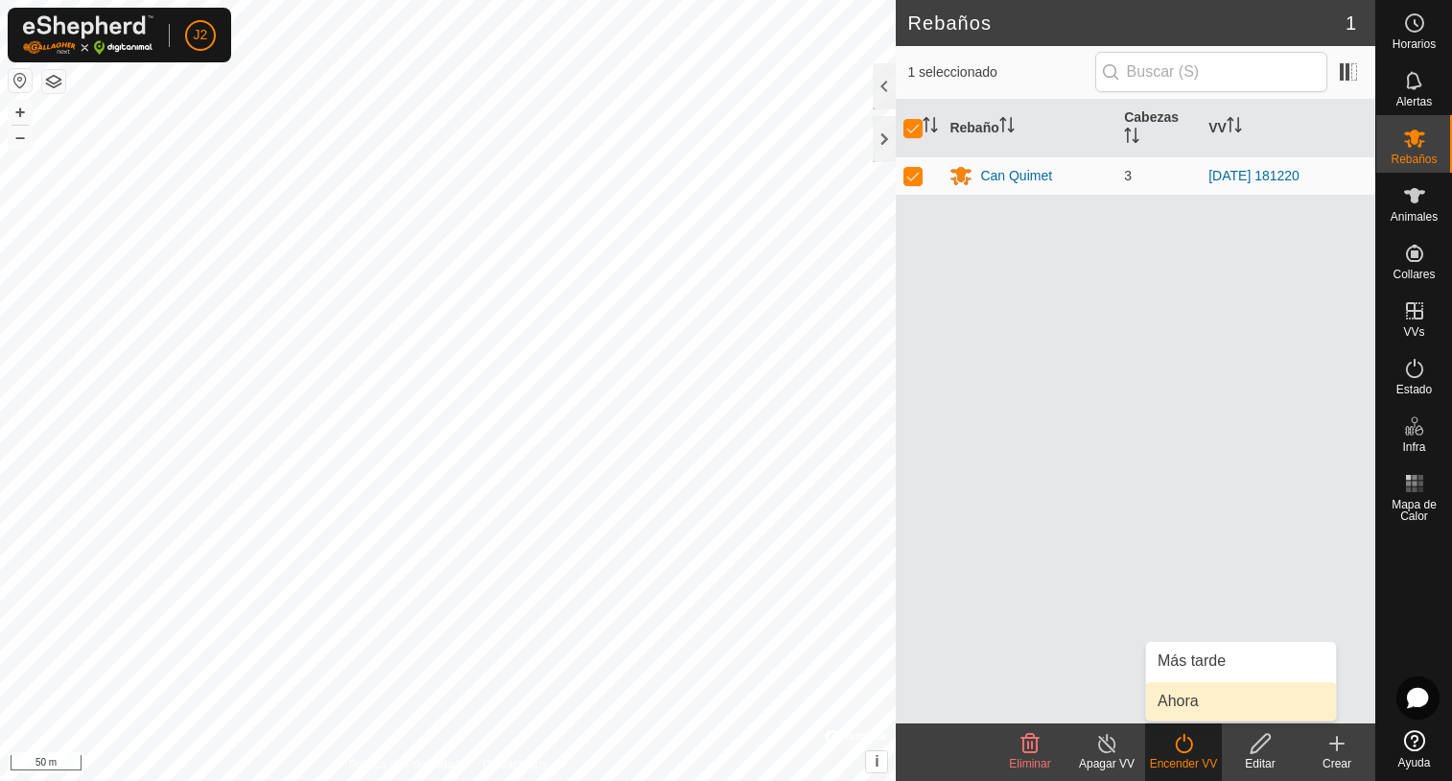
click at [1188, 706] on link "Ahora" at bounding box center [1241, 701] width 190 height 38
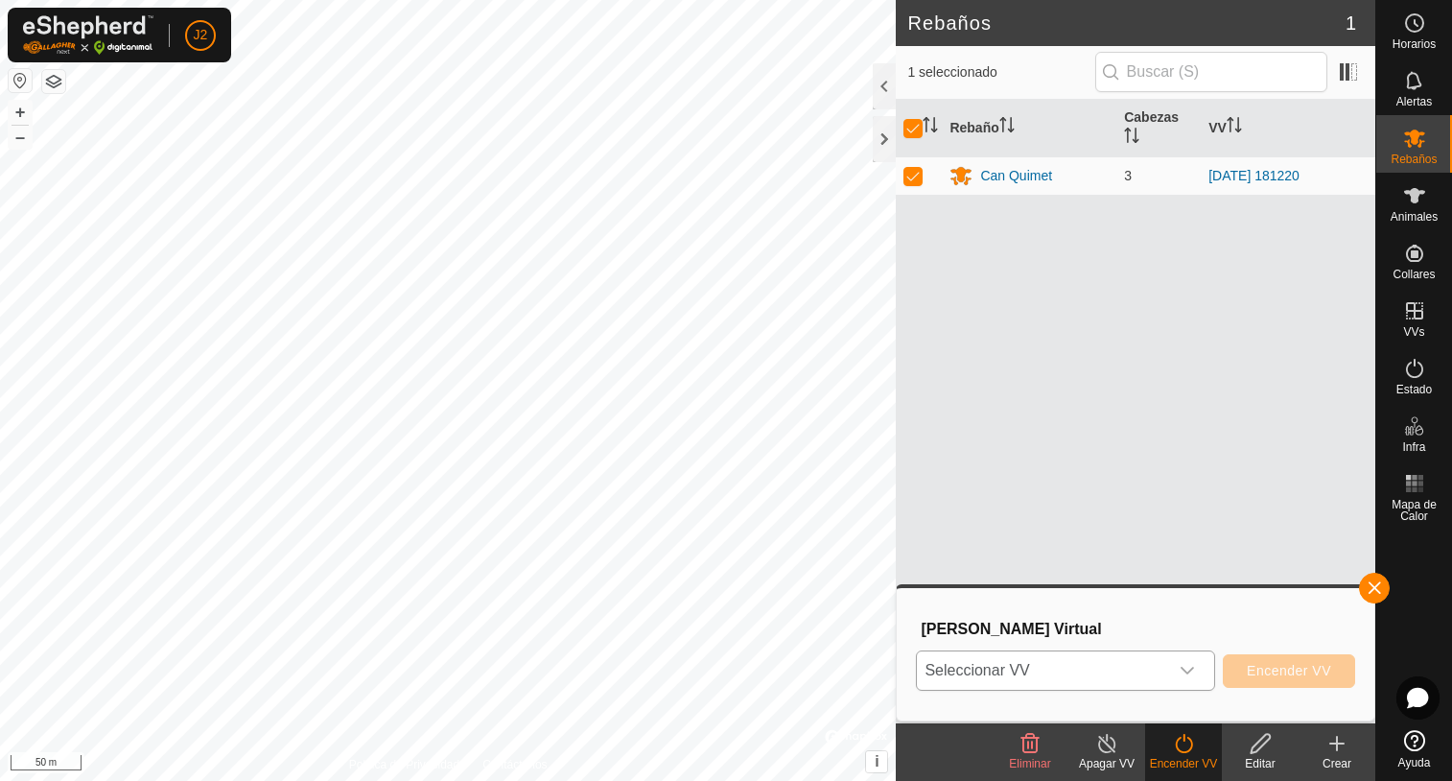
click at [1195, 669] on icon "dropdown trigger" at bounding box center [1187, 670] width 15 height 15
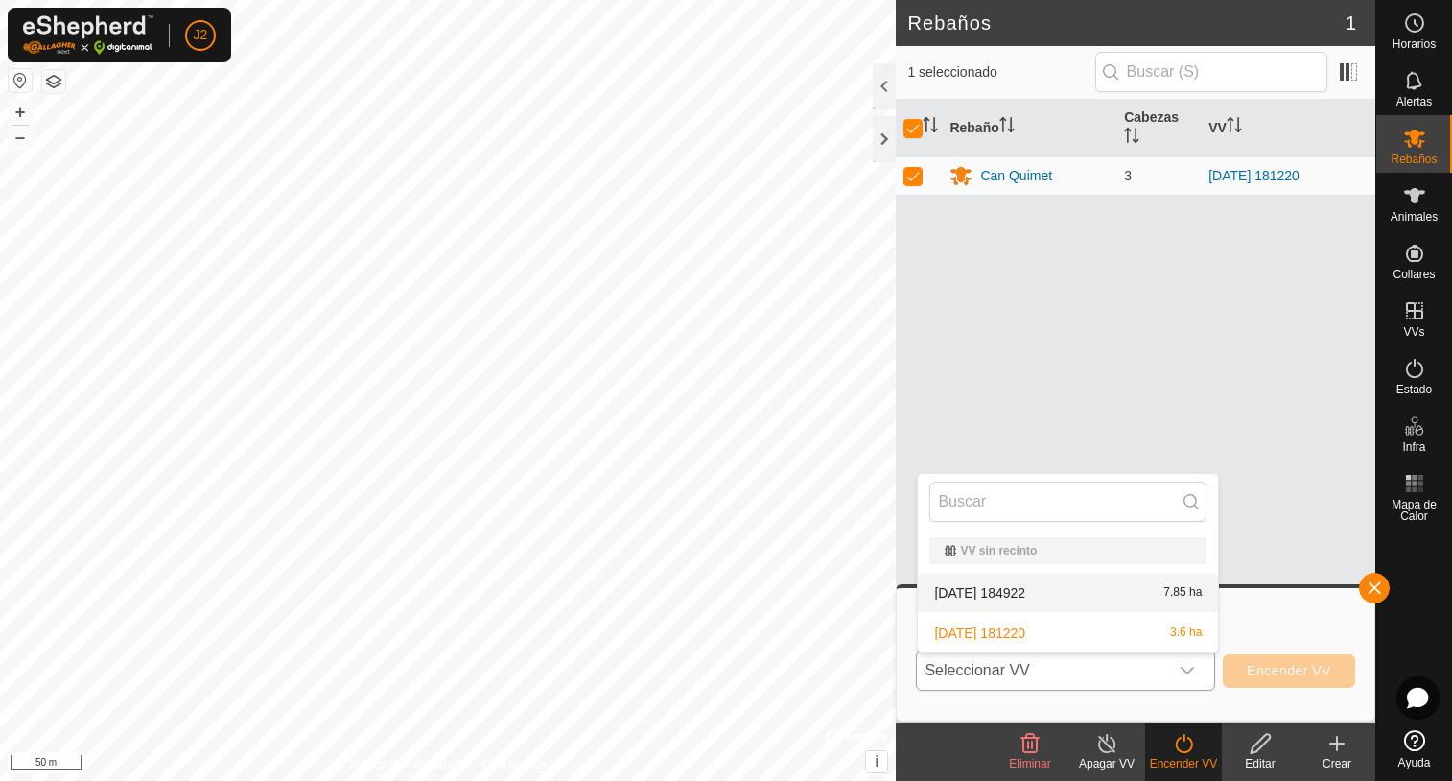
click at [1040, 599] on li "[DATE] 184922 7.85 ha" at bounding box center [1068, 593] width 300 height 38
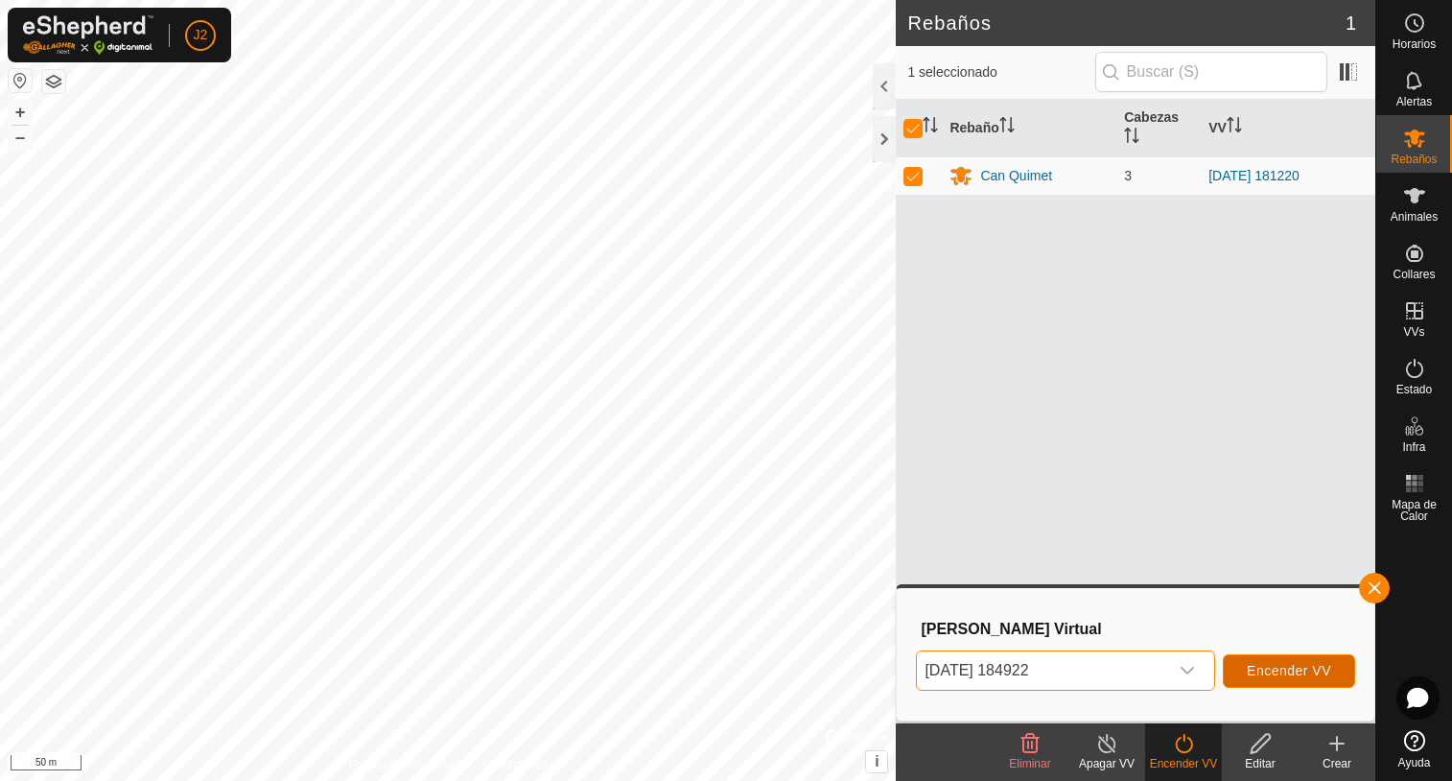
click at [1298, 674] on span "Encender VV" at bounding box center [1289, 670] width 84 height 15
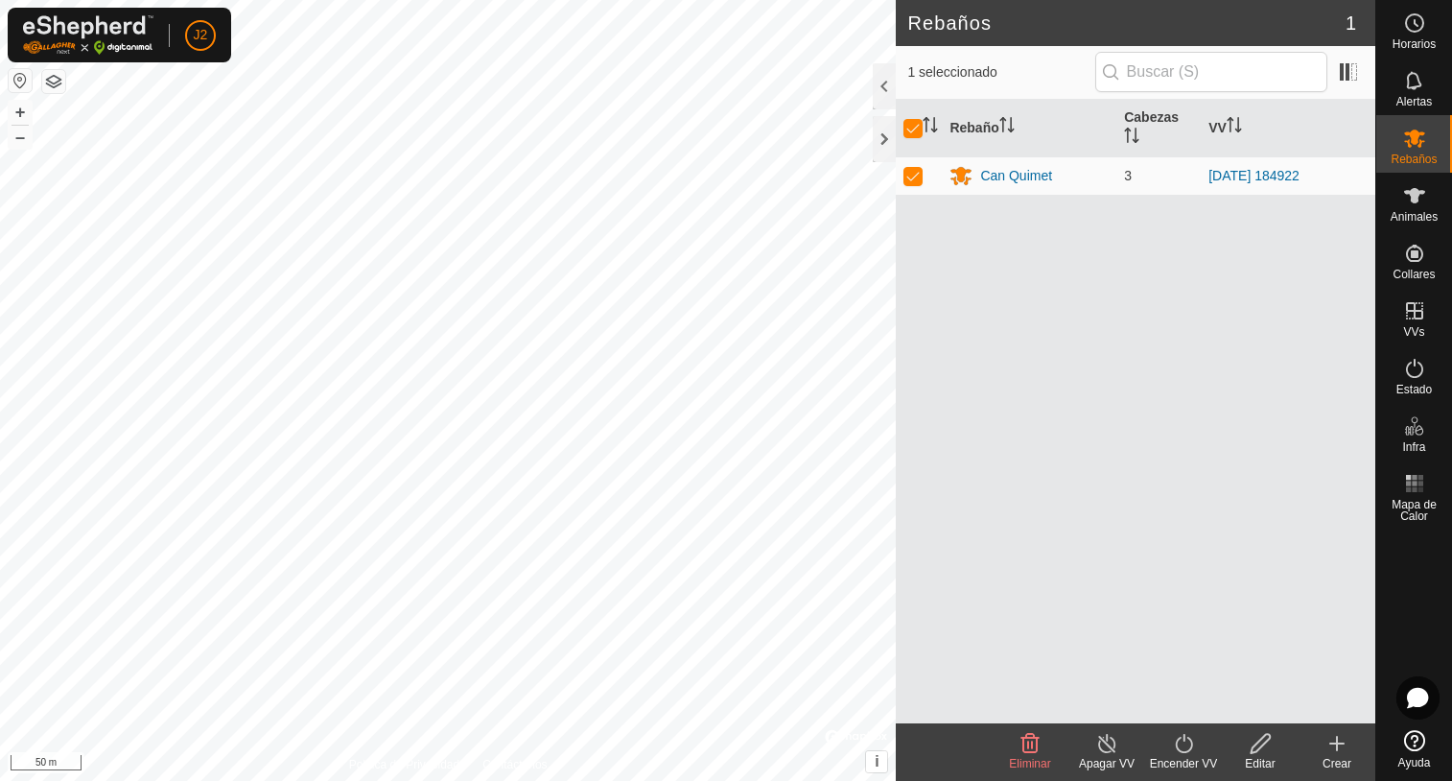
click at [1111, 749] on line at bounding box center [1106, 744] width 15 height 15
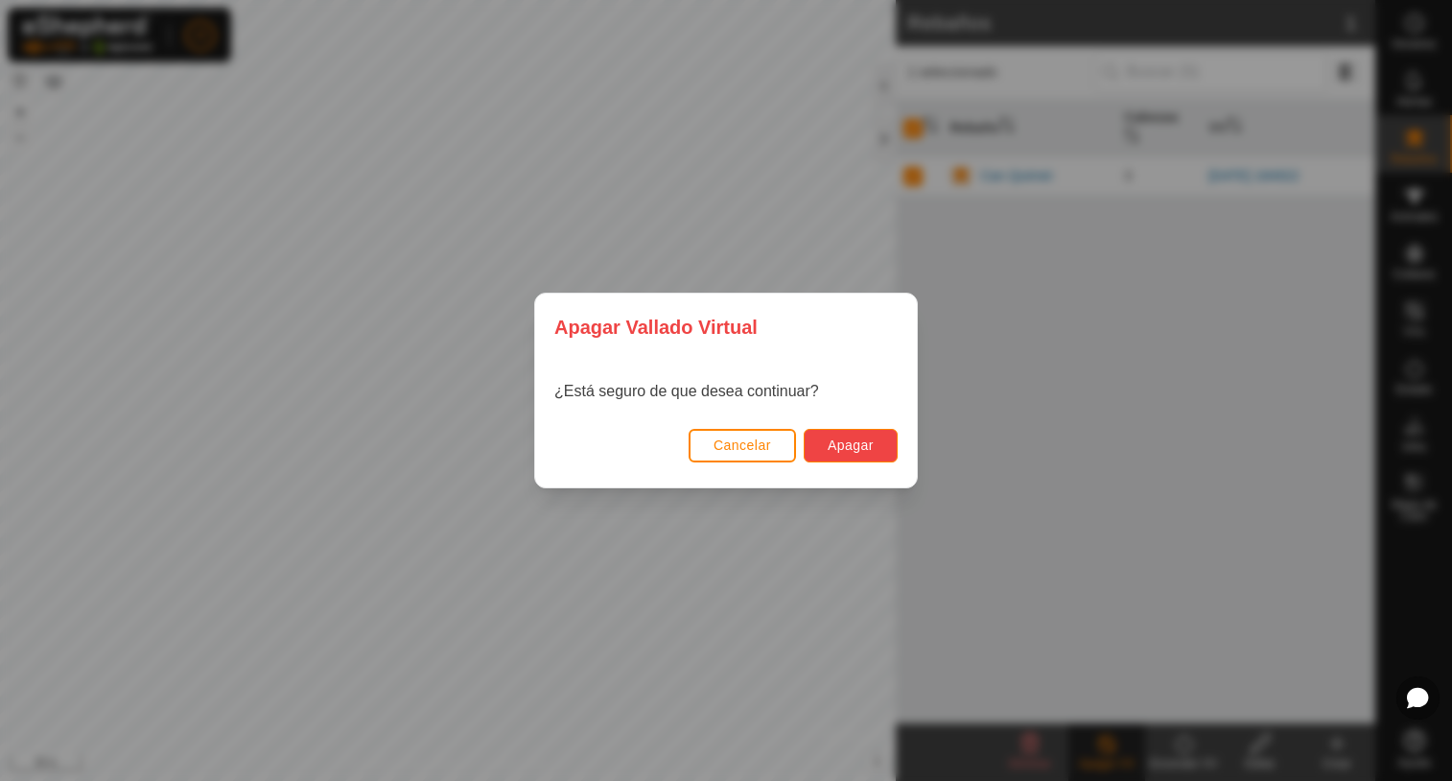
click at [877, 439] on button "Apagar" at bounding box center [851, 446] width 94 height 34
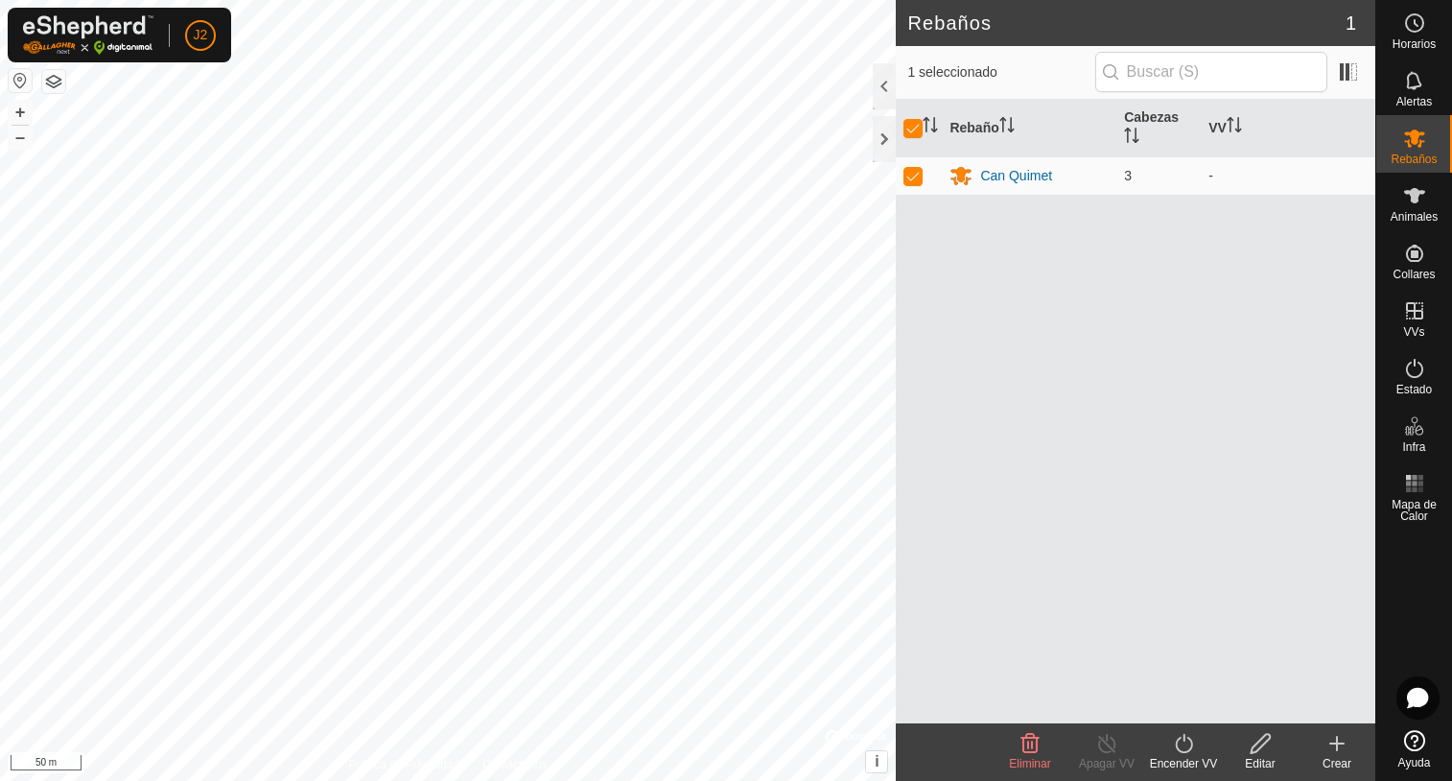
click at [1185, 751] on icon at bounding box center [1183, 743] width 17 height 19
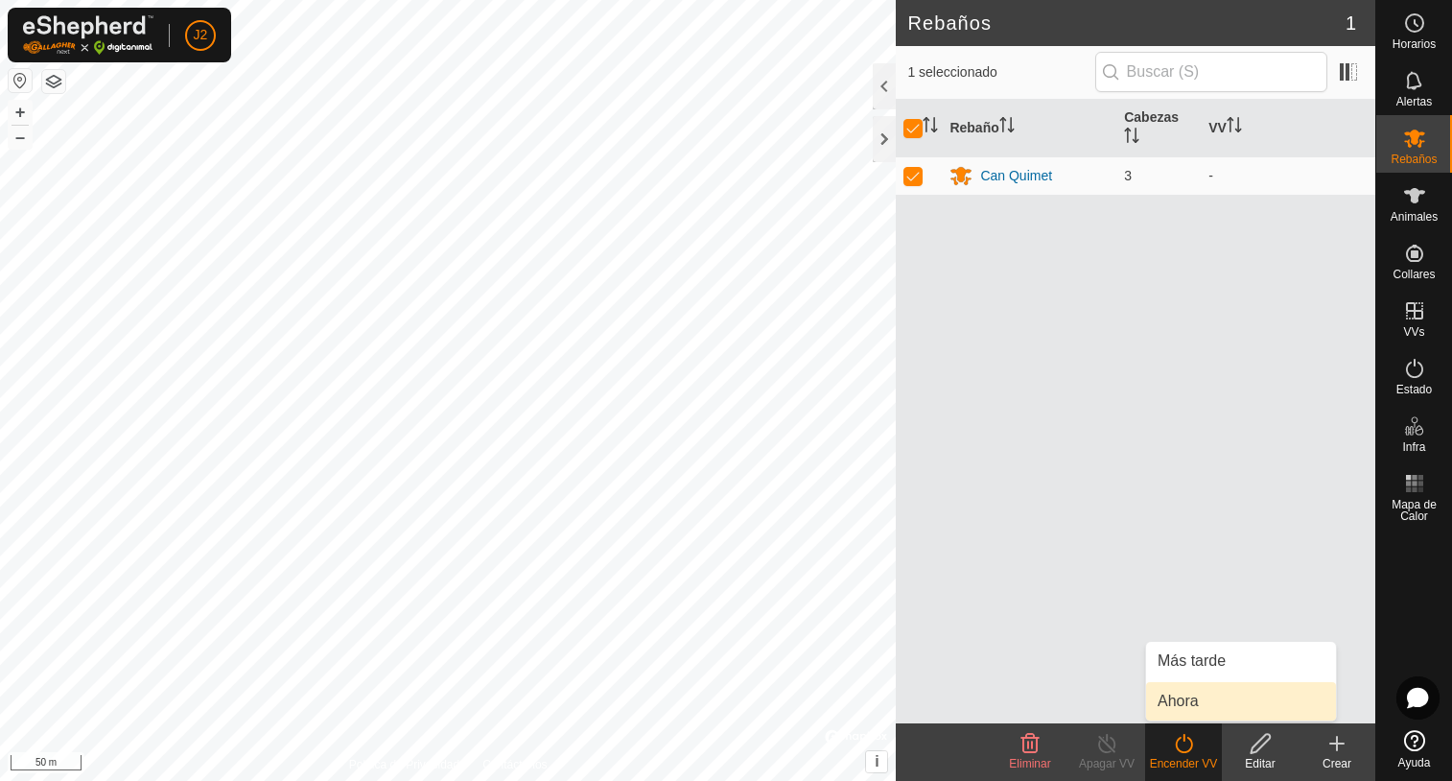
click at [1190, 699] on link "Ahora" at bounding box center [1241, 701] width 190 height 38
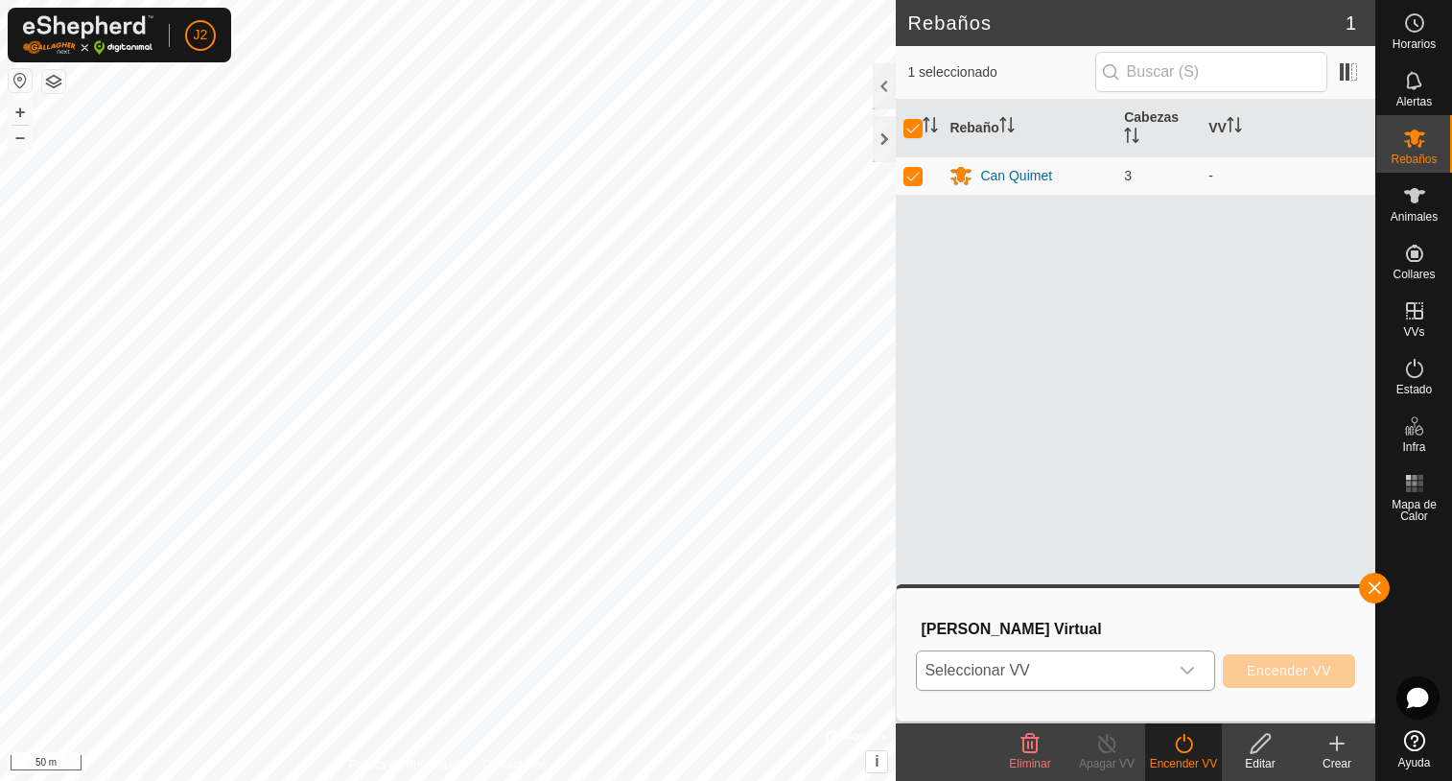
click at [1193, 663] on icon "dropdown trigger" at bounding box center [1187, 670] width 15 height 15
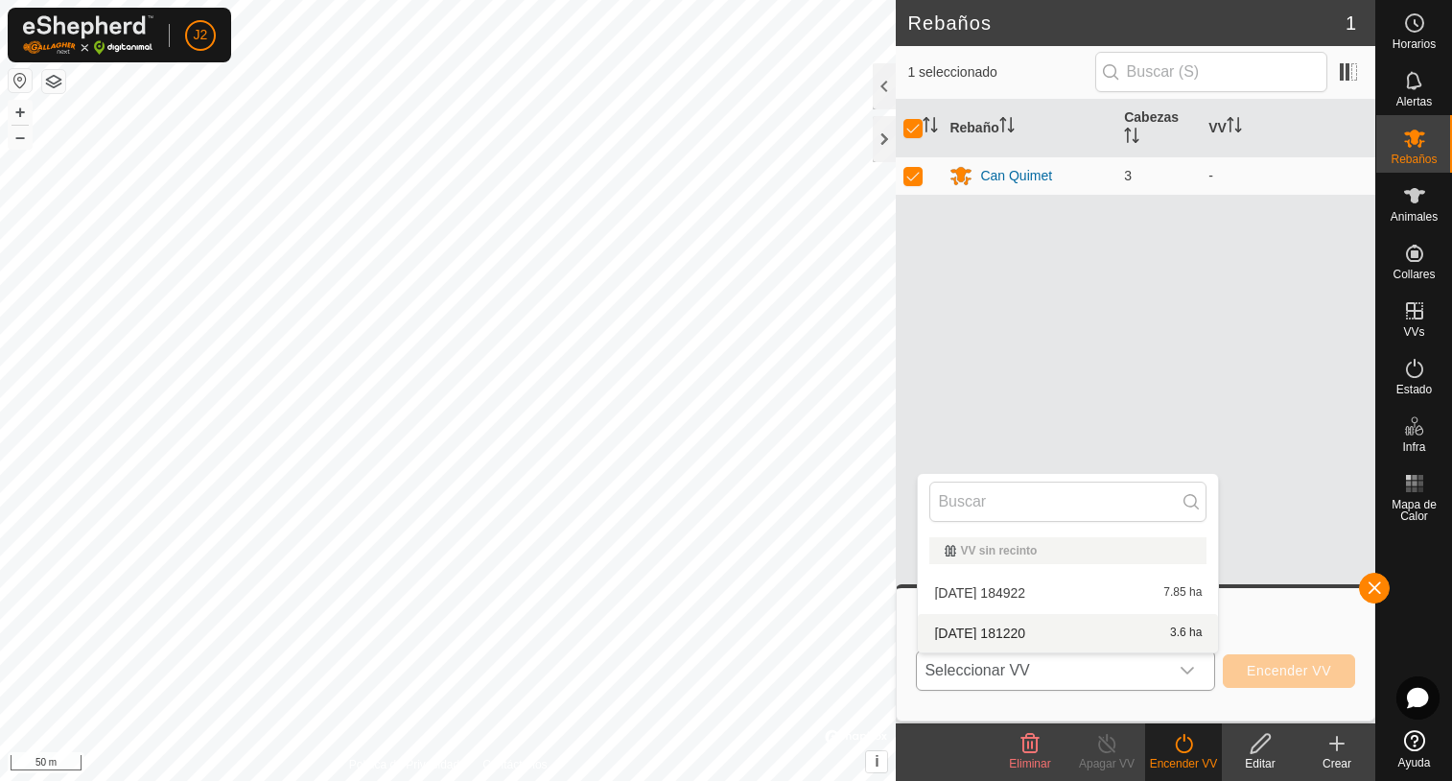
click at [1088, 630] on li "[DATE] 181220 3.6 ha" at bounding box center [1068, 633] width 300 height 38
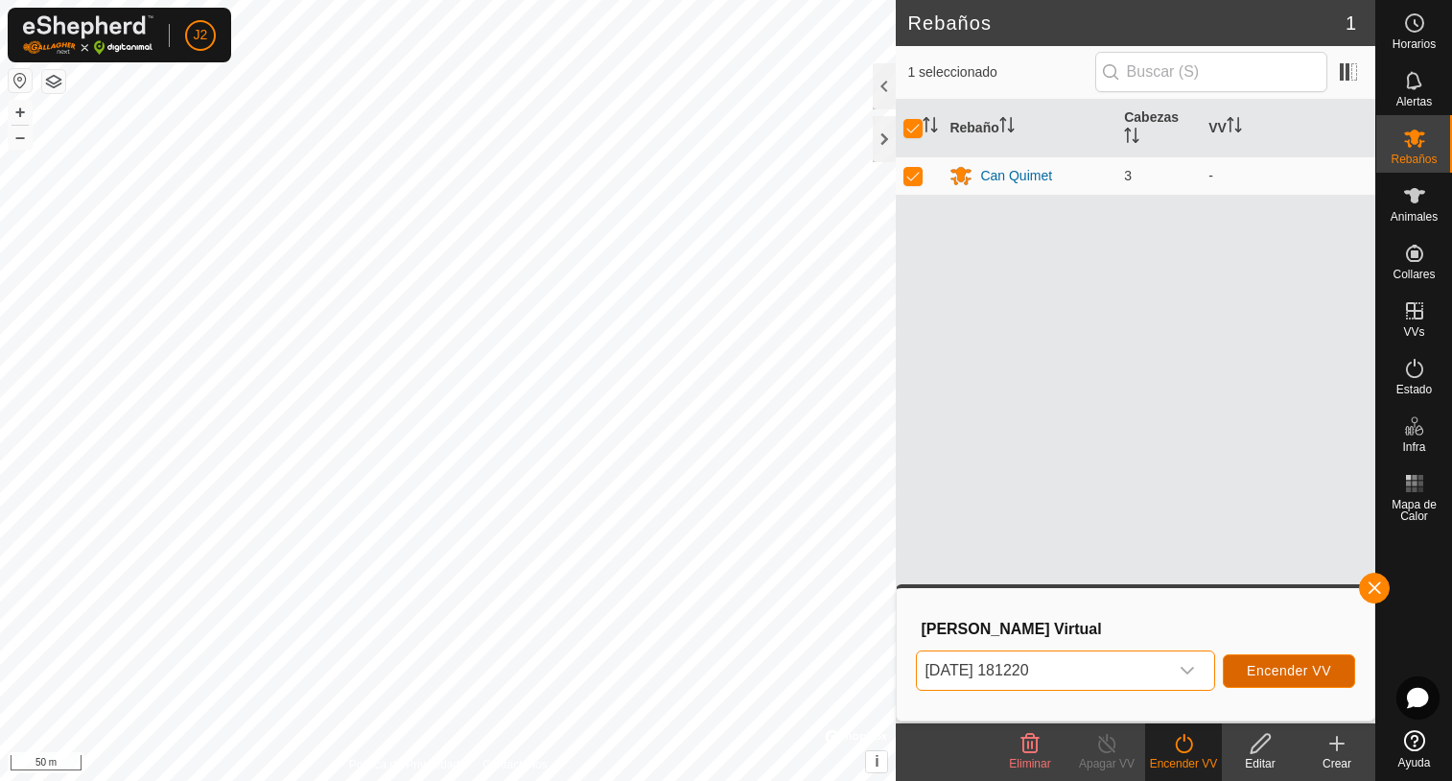
click at [1291, 675] on span "Encender VV" at bounding box center [1289, 670] width 84 height 15
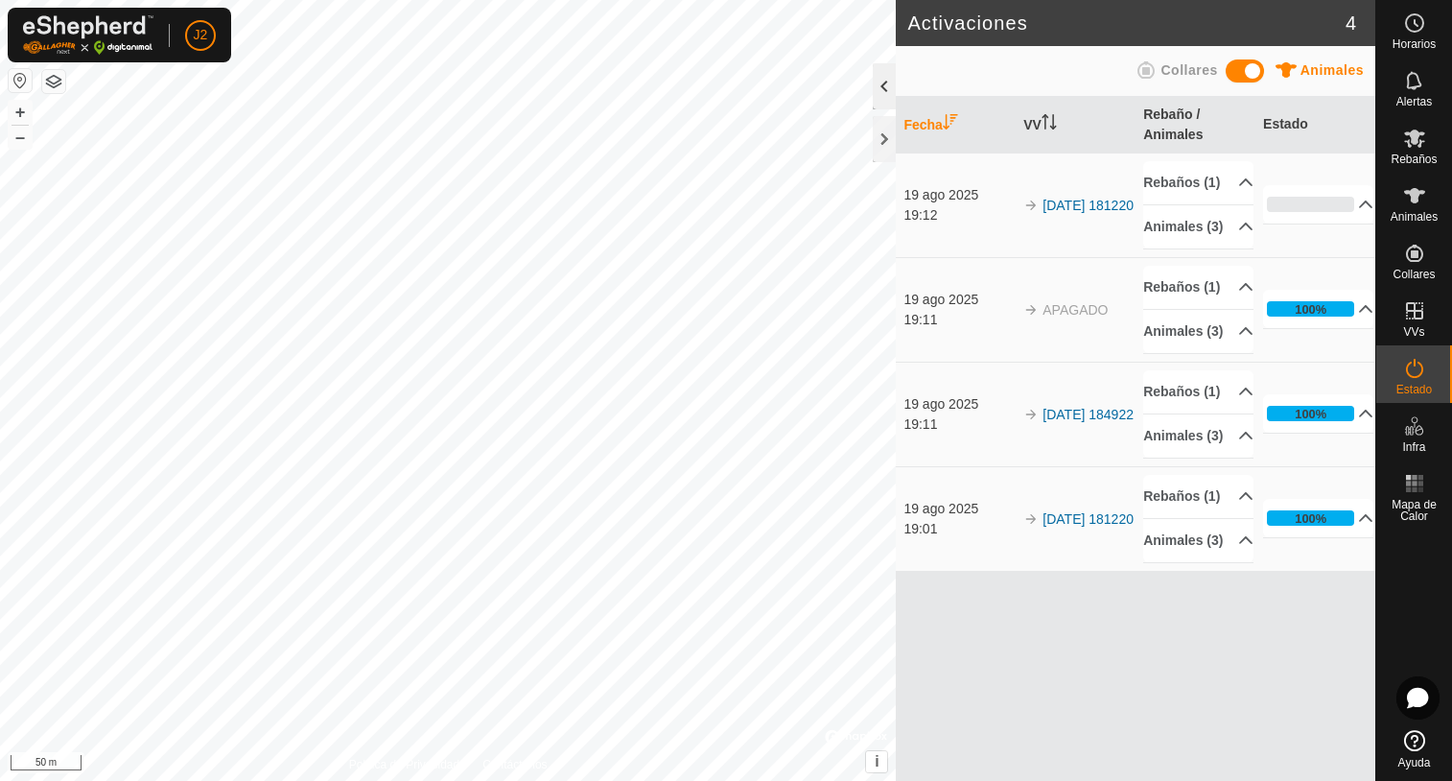
click at [882, 87] on div at bounding box center [884, 86] width 23 height 46
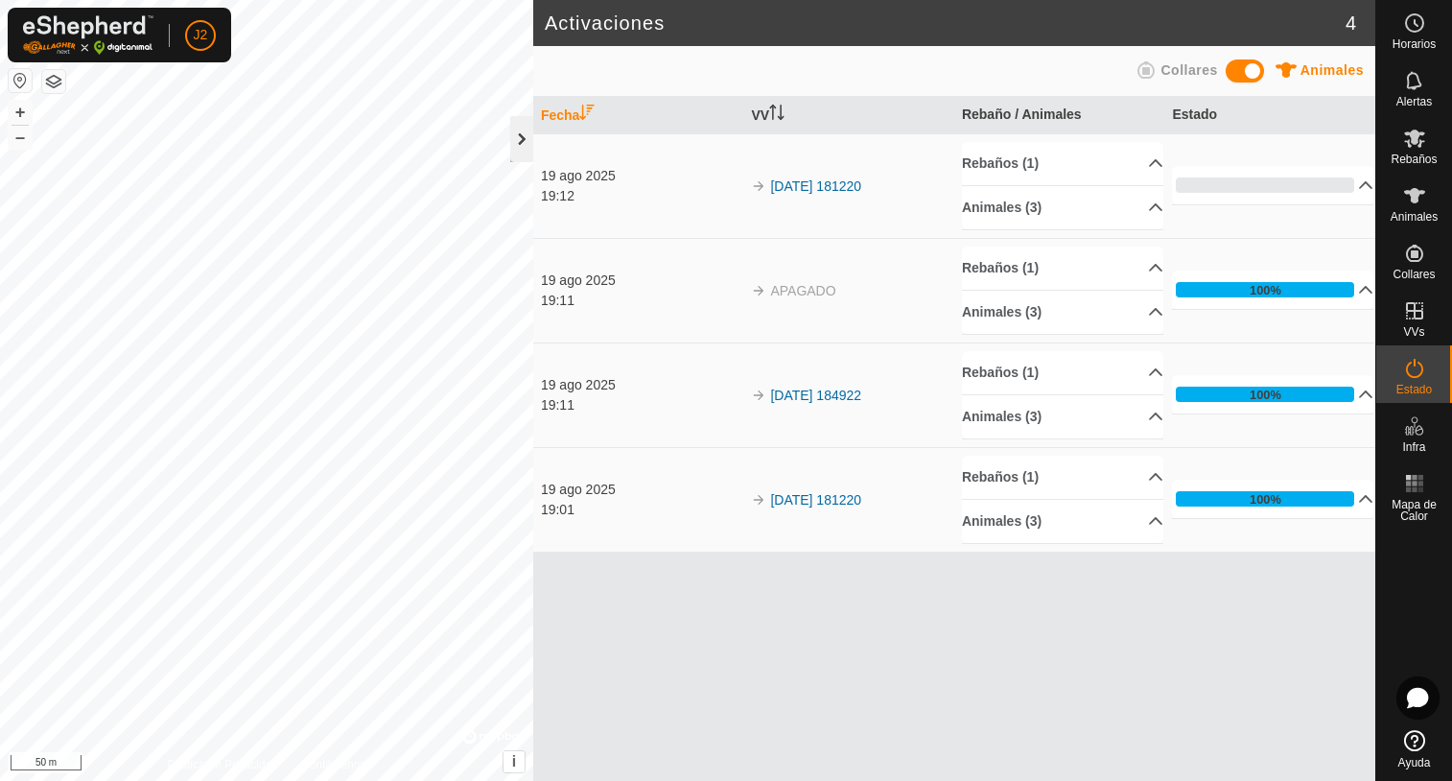
click at [515, 141] on div at bounding box center [521, 139] width 23 height 46
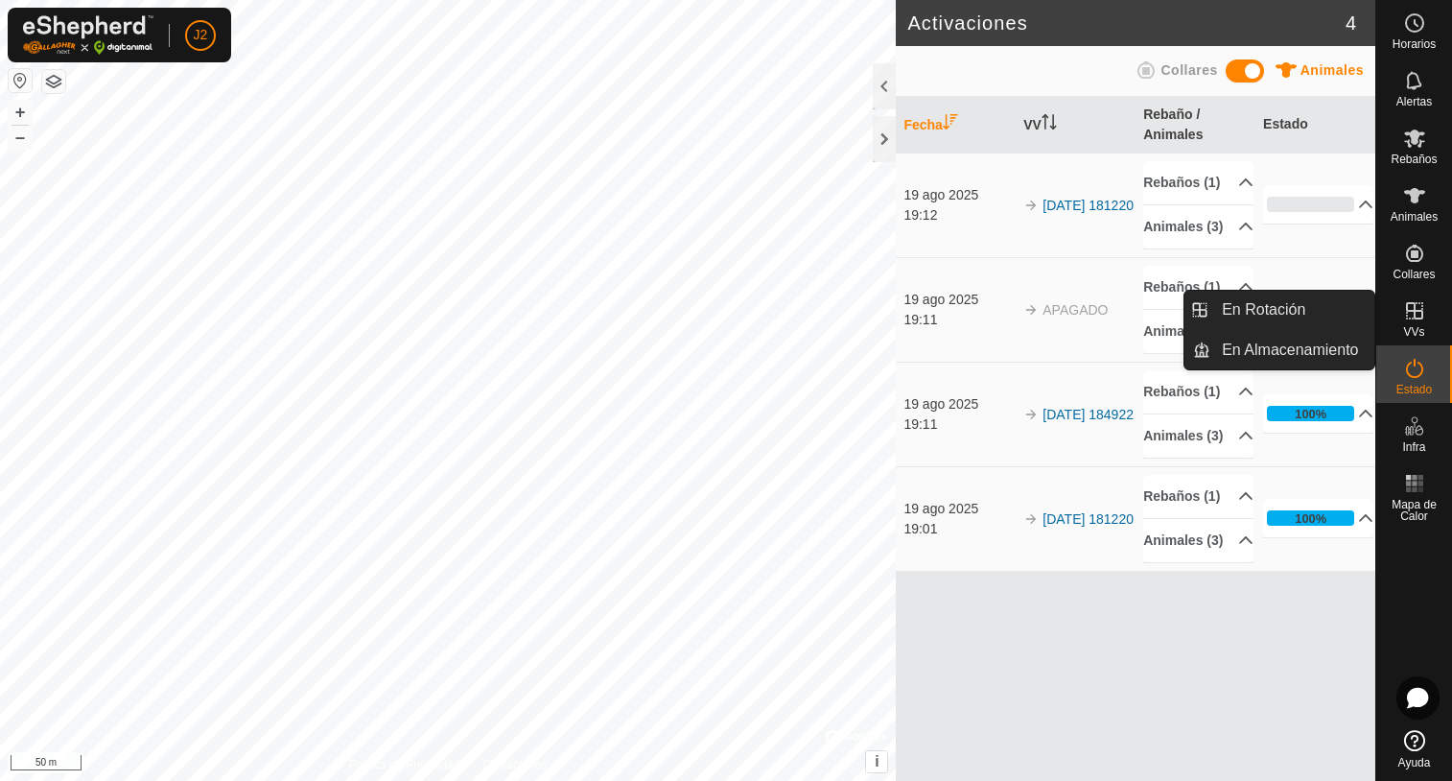
drag, startPoint x: 1416, startPoint y: 339, endPoint x: 1416, endPoint y: 318, distance: 20.1
click at [1416, 318] on icon at bounding box center [1414, 310] width 17 height 17
click at [1245, 303] on link "En Rotación" at bounding box center [1292, 310] width 164 height 38
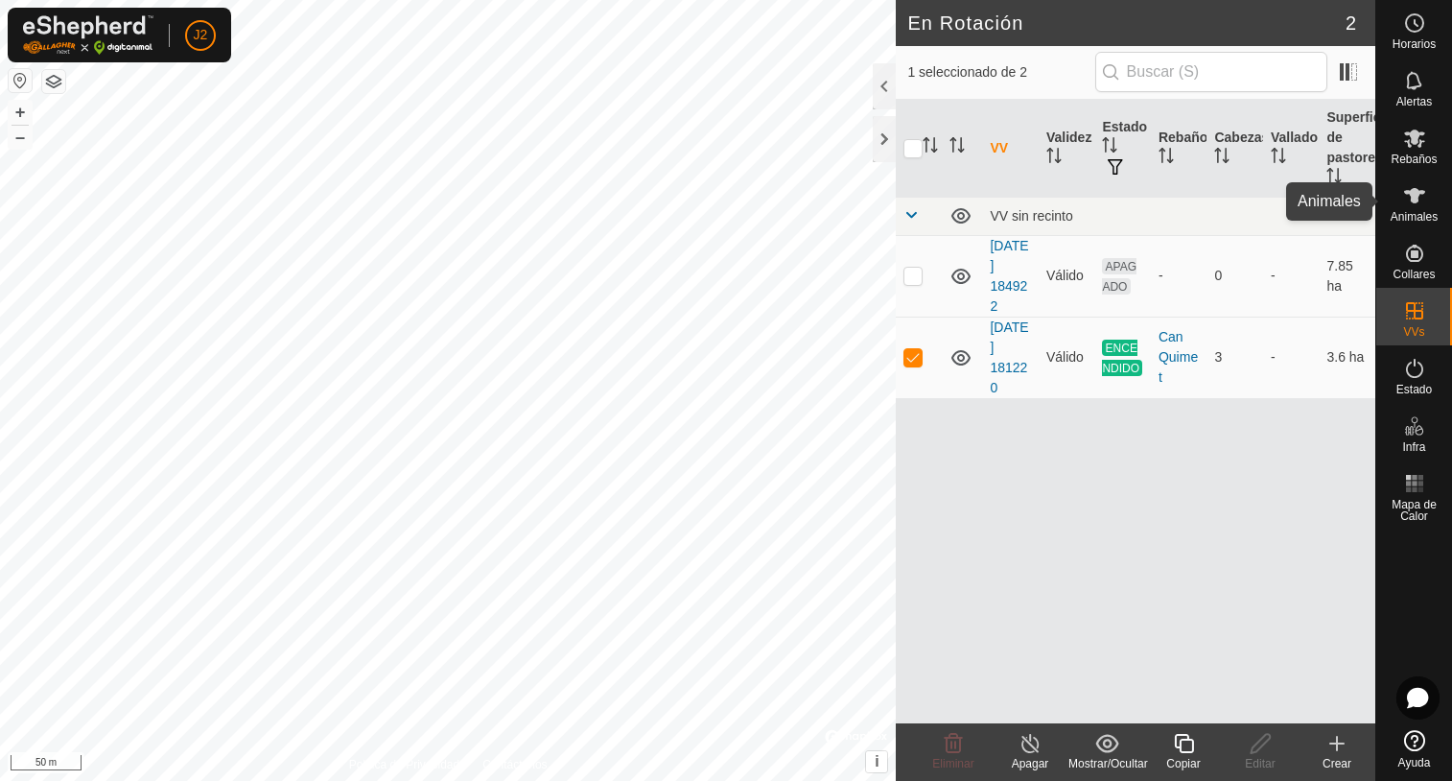
click at [1407, 200] on icon at bounding box center [1414, 195] width 23 height 23
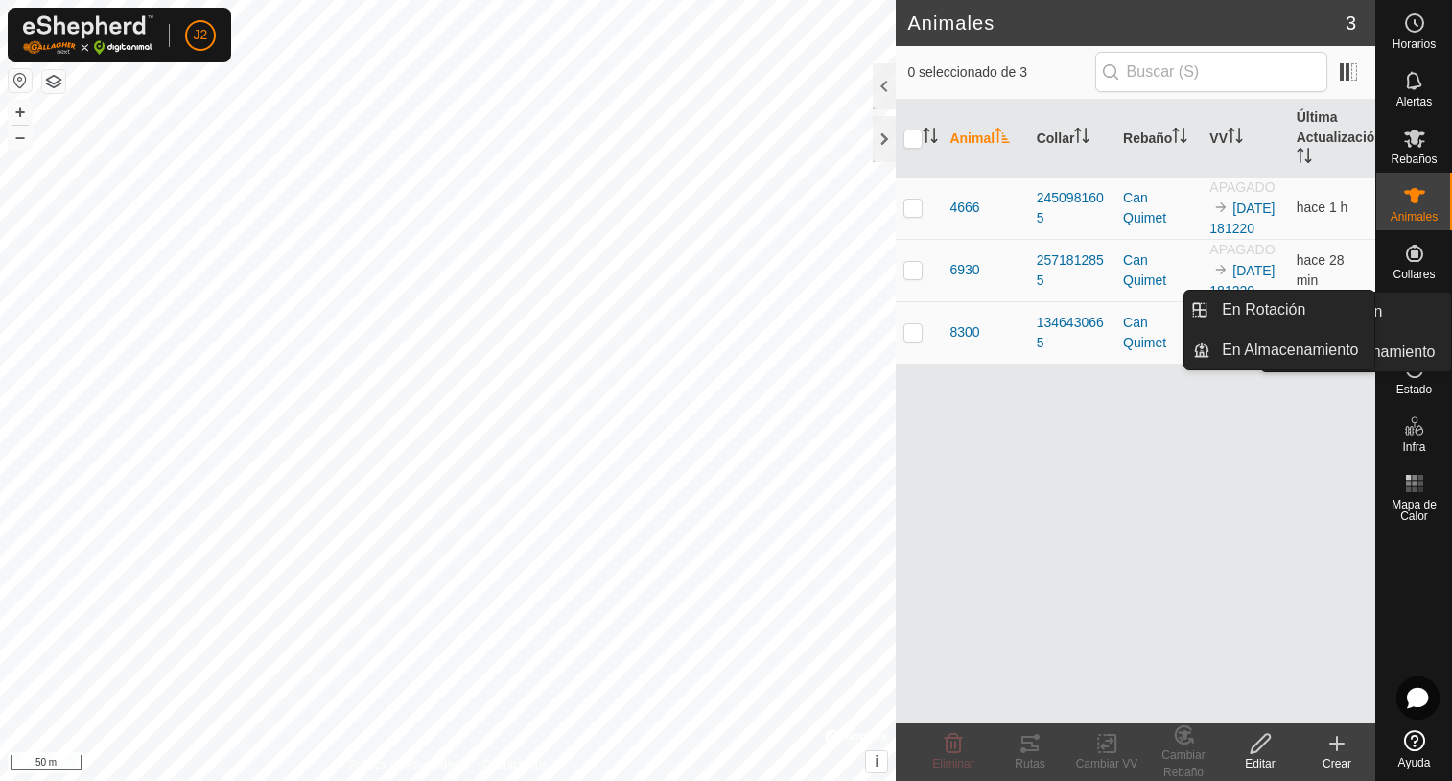
click at [1415, 321] on icon at bounding box center [1414, 310] width 23 height 23
click at [1264, 307] on link "En Rotación" at bounding box center [1292, 310] width 164 height 38
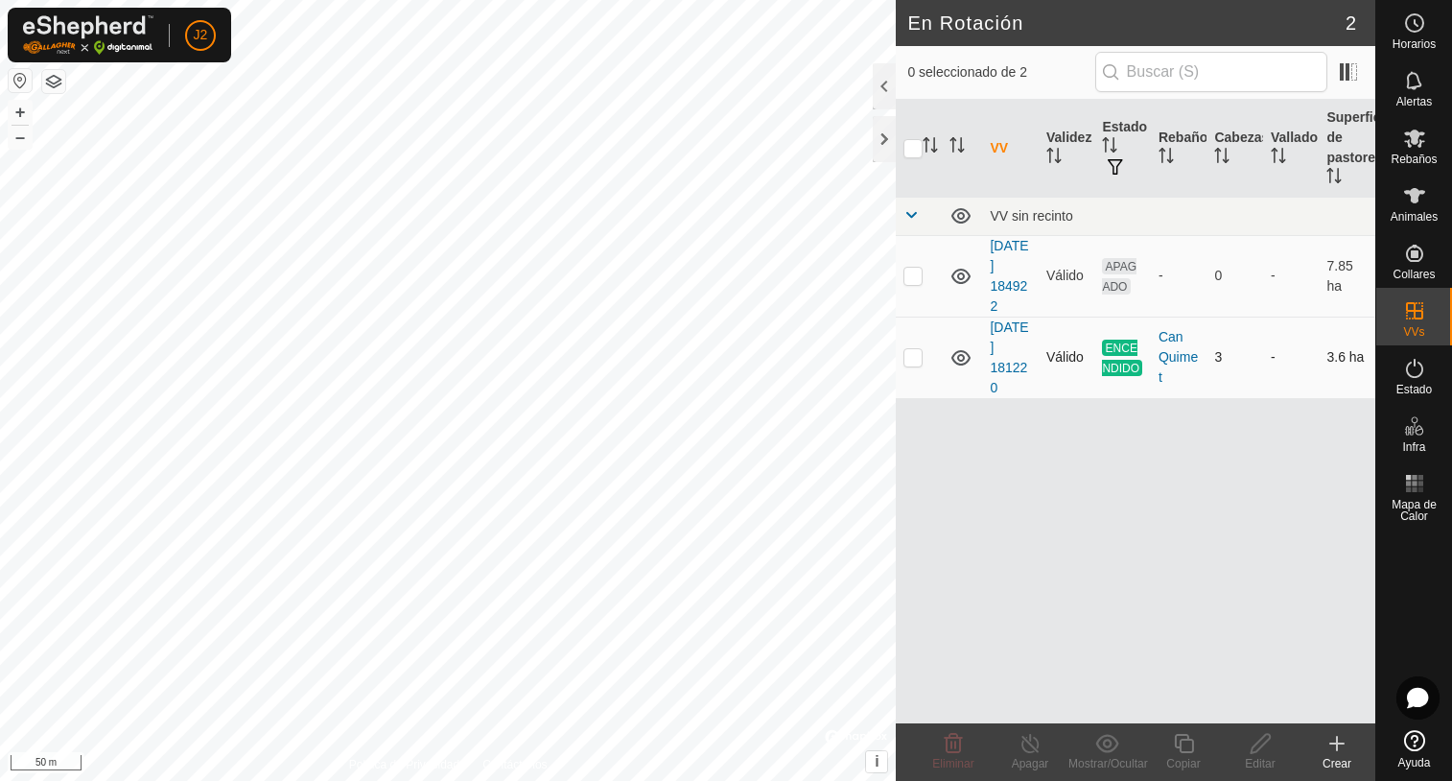
click at [915, 363] on p-checkbox at bounding box center [912, 356] width 19 height 15
checkbox input "true"
click at [882, 132] on div at bounding box center [884, 139] width 23 height 46
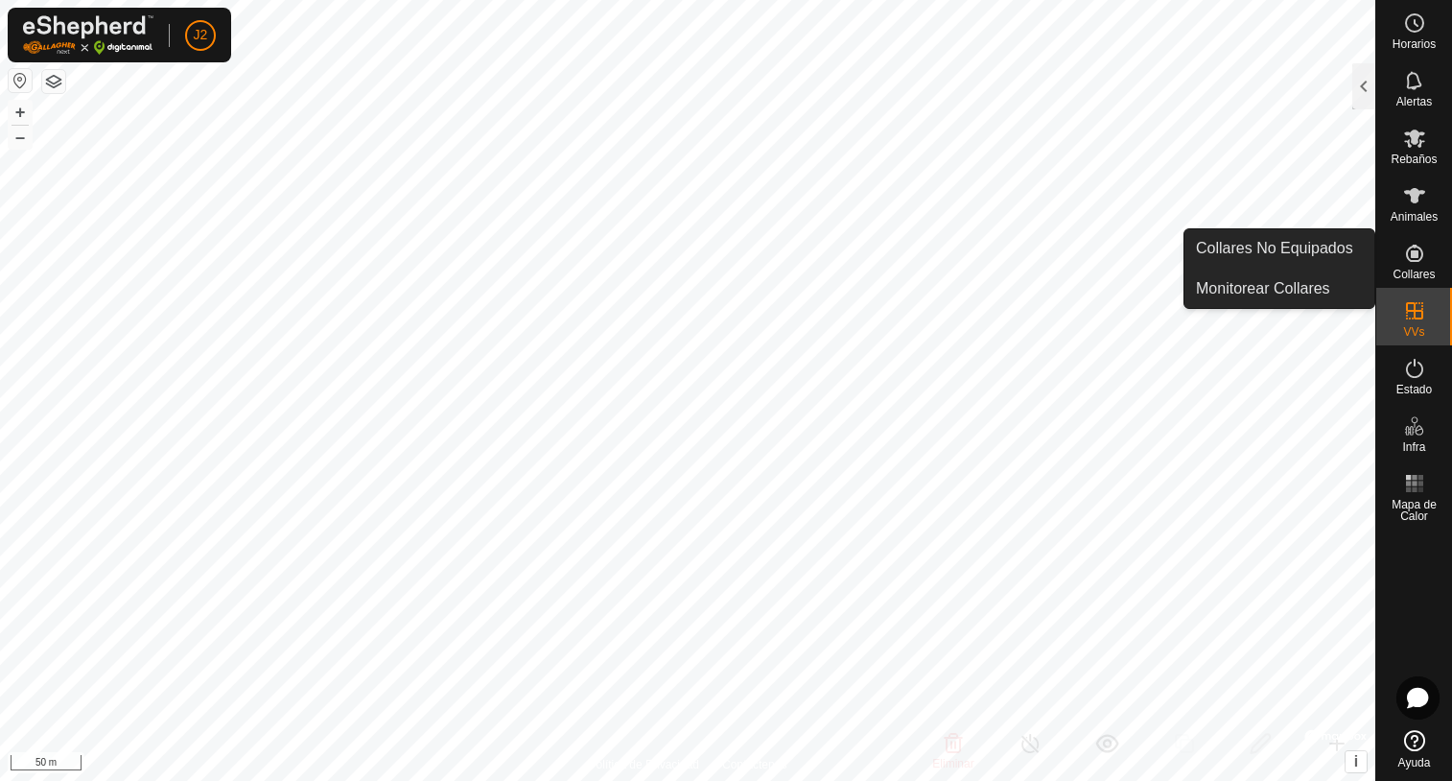
click at [1418, 262] on icon at bounding box center [1414, 253] width 23 height 23
click at [1408, 248] on icon at bounding box center [1414, 253] width 17 height 17
click at [1273, 288] on link "Monitorear Collares" at bounding box center [1279, 289] width 190 height 38
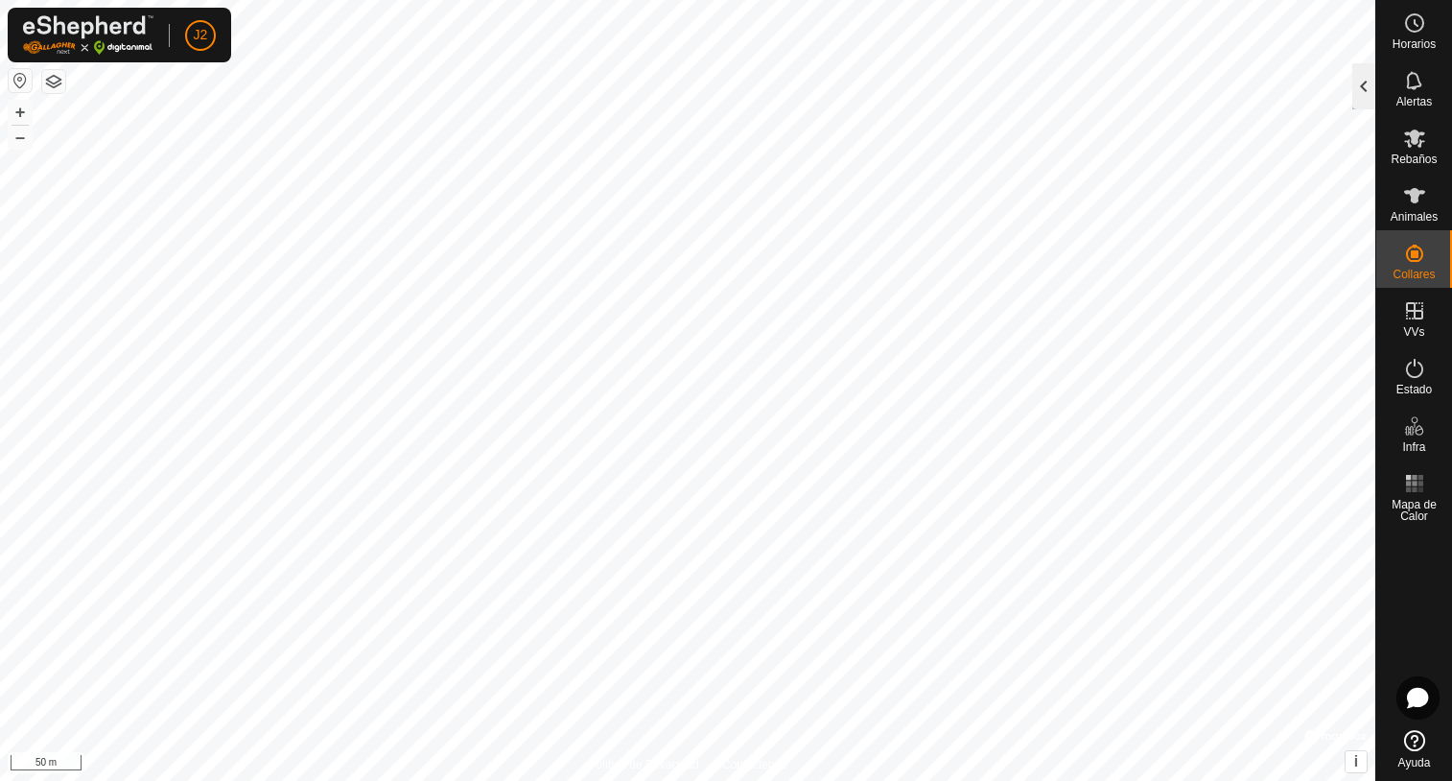
click at [1361, 89] on div at bounding box center [1363, 86] width 23 height 46
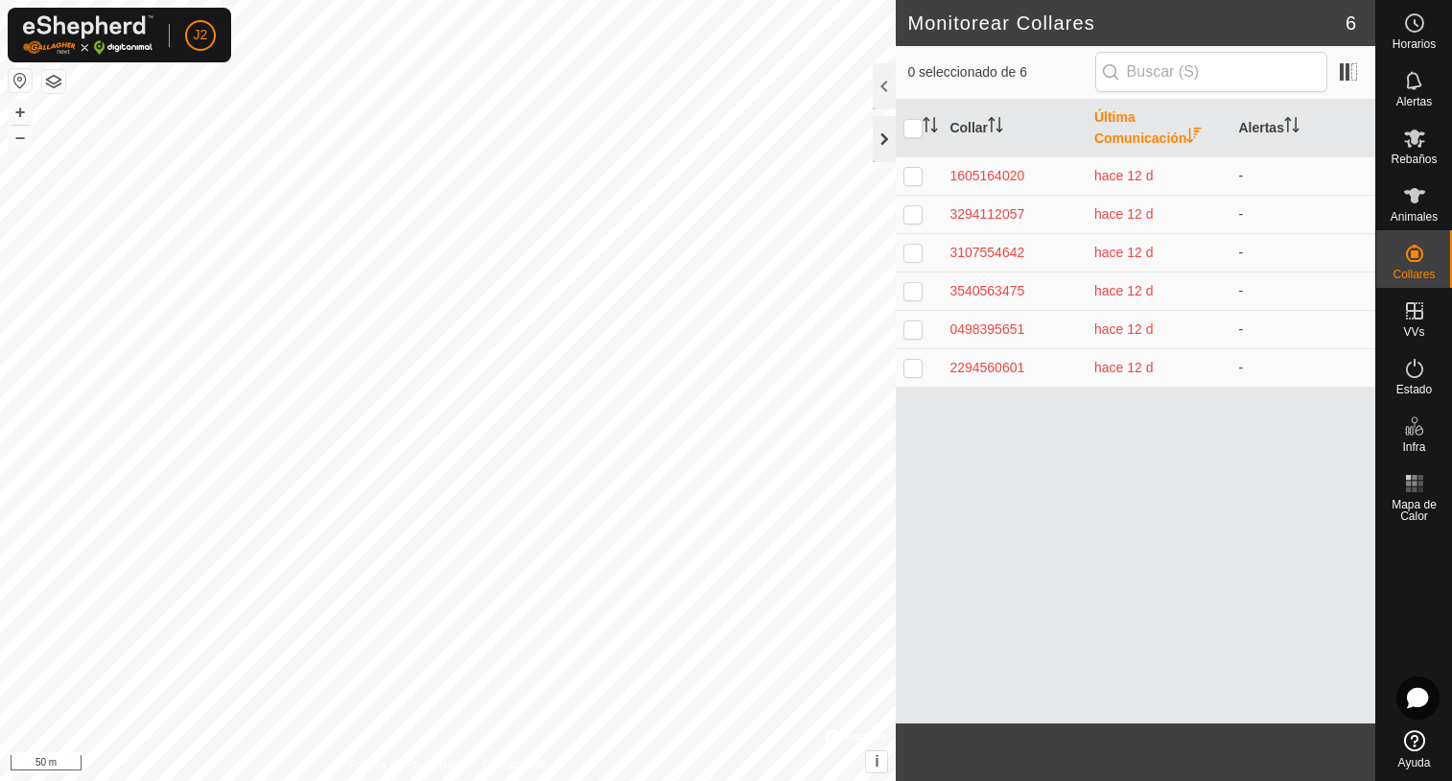
click at [884, 130] on div at bounding box center [884, 139] width 23 height 46
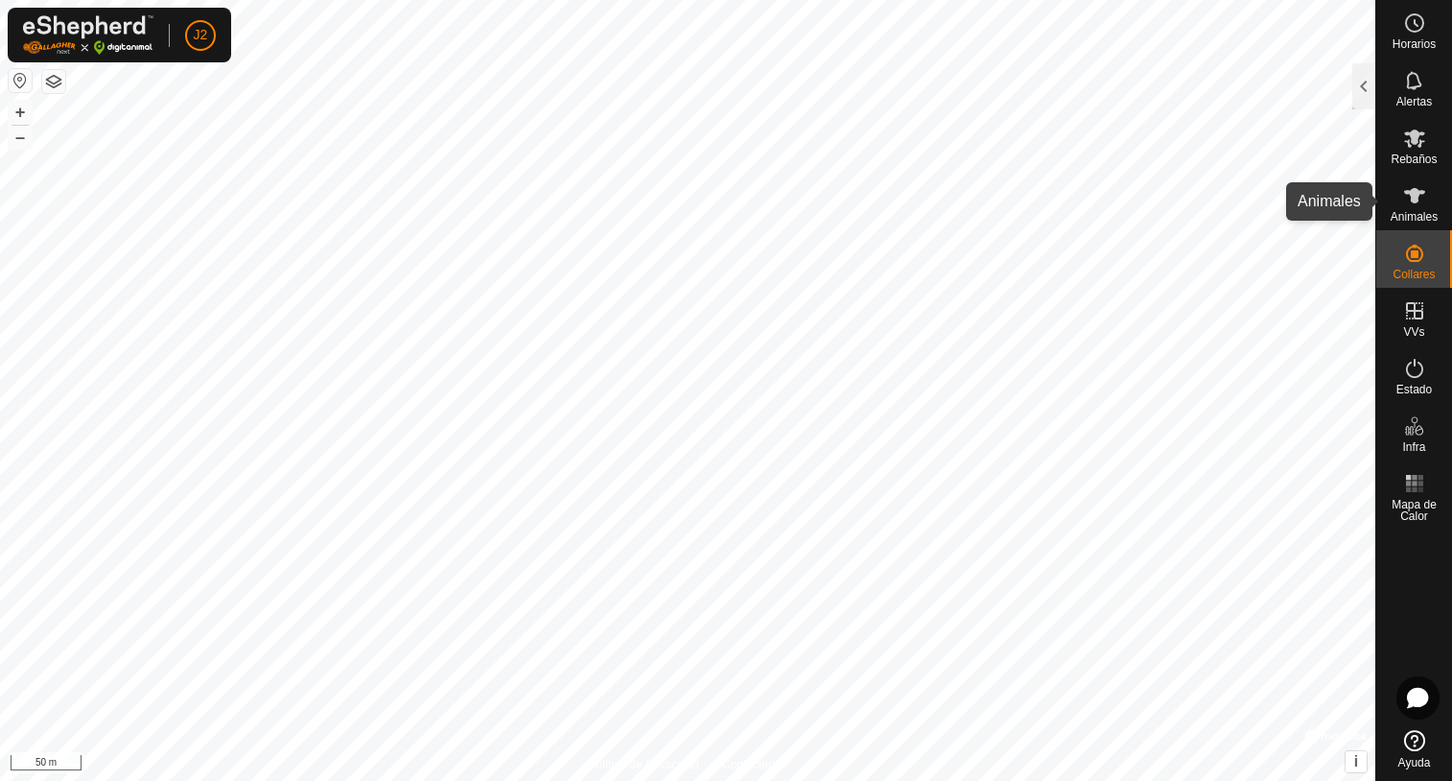
click at [1416, 196] on icon at bounding box center [1414, 195] width 21 height 15
click at [1361, 96] on div at bounding box center [1363, 86] width 23 height 46
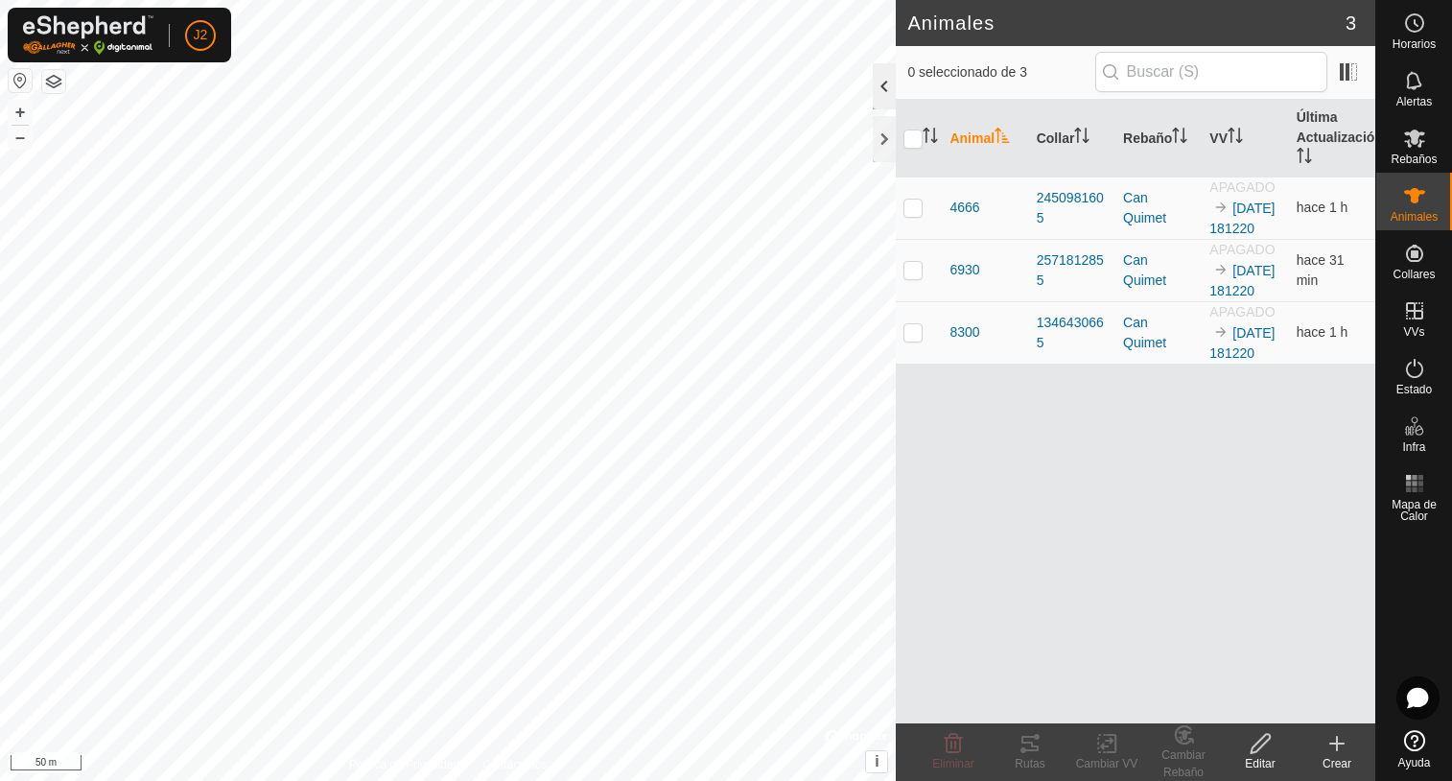
click at [879, 82] on div at bounding box center [884, 86] width 23 height 46
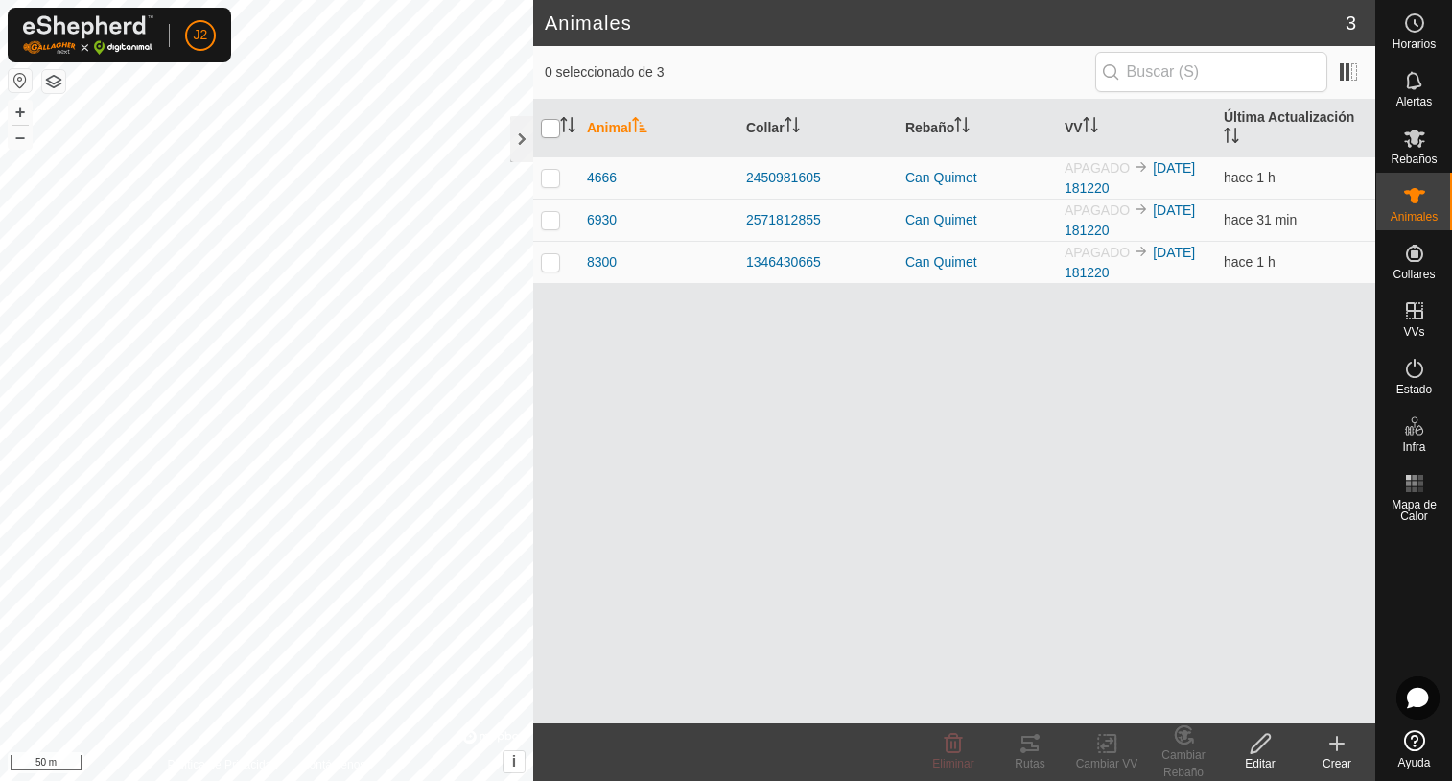
click at [551, 128] on input "checkbox" at bounding box center [550, 128] width 19 height 19
checkbox input "true"
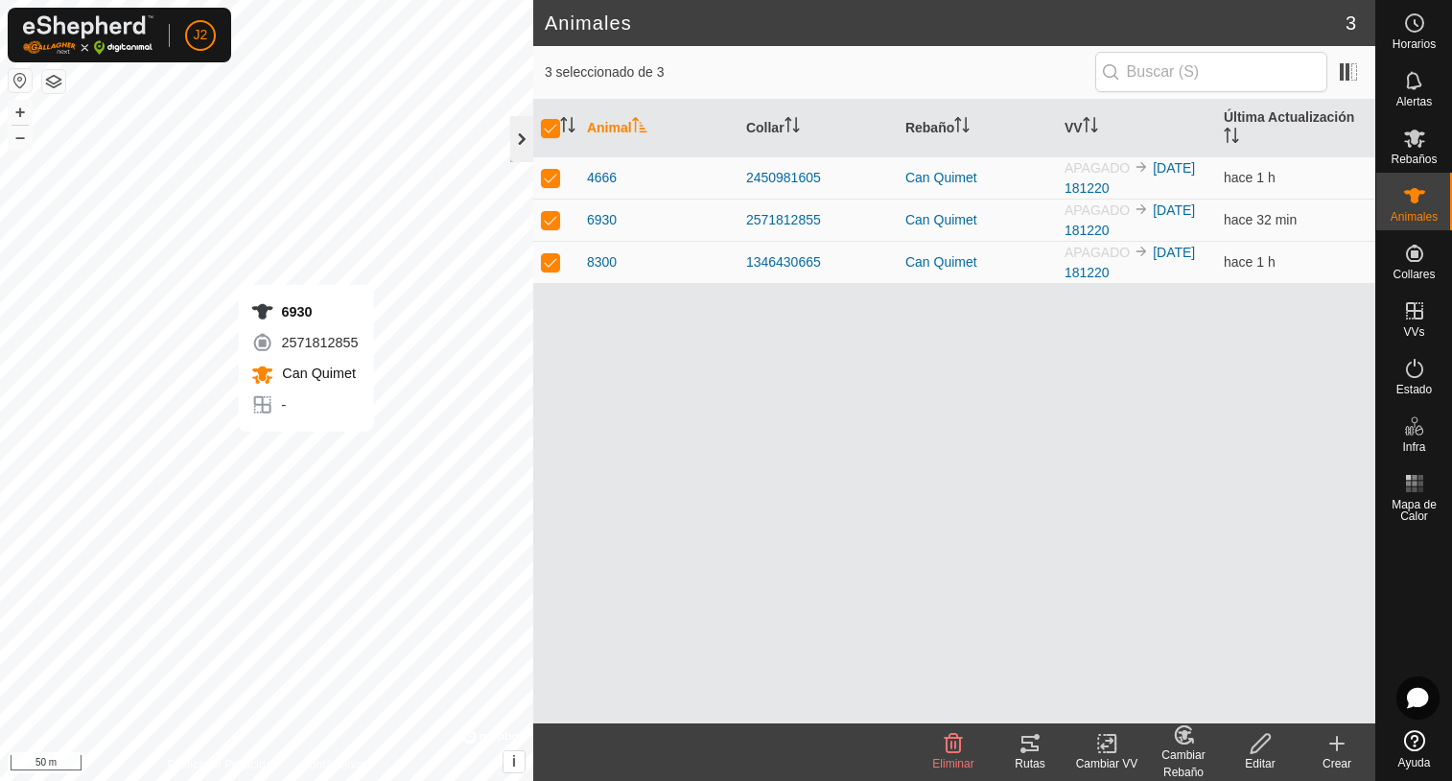
checkbox input "false"
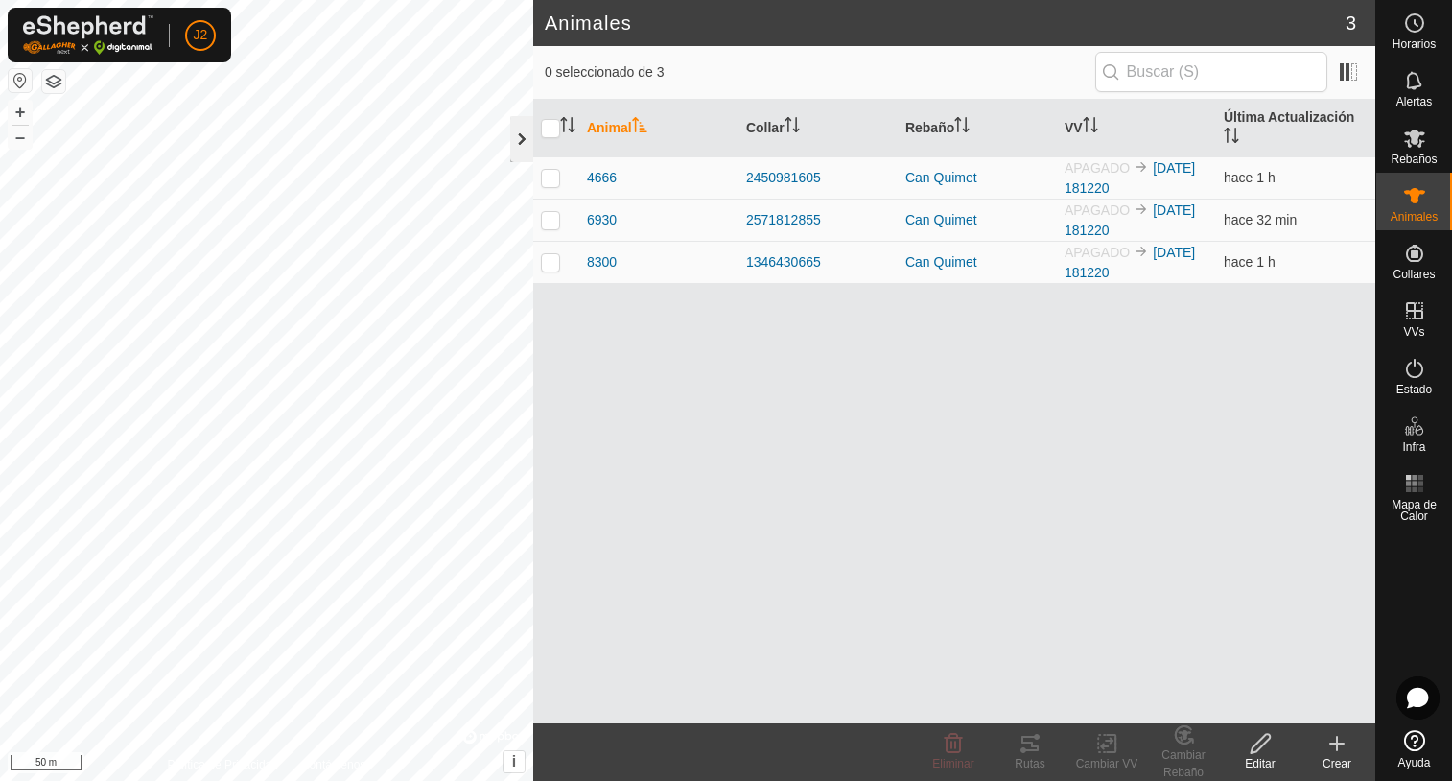
click at [522, 132] on div at bounding box center [521, 139] width 23 height 46
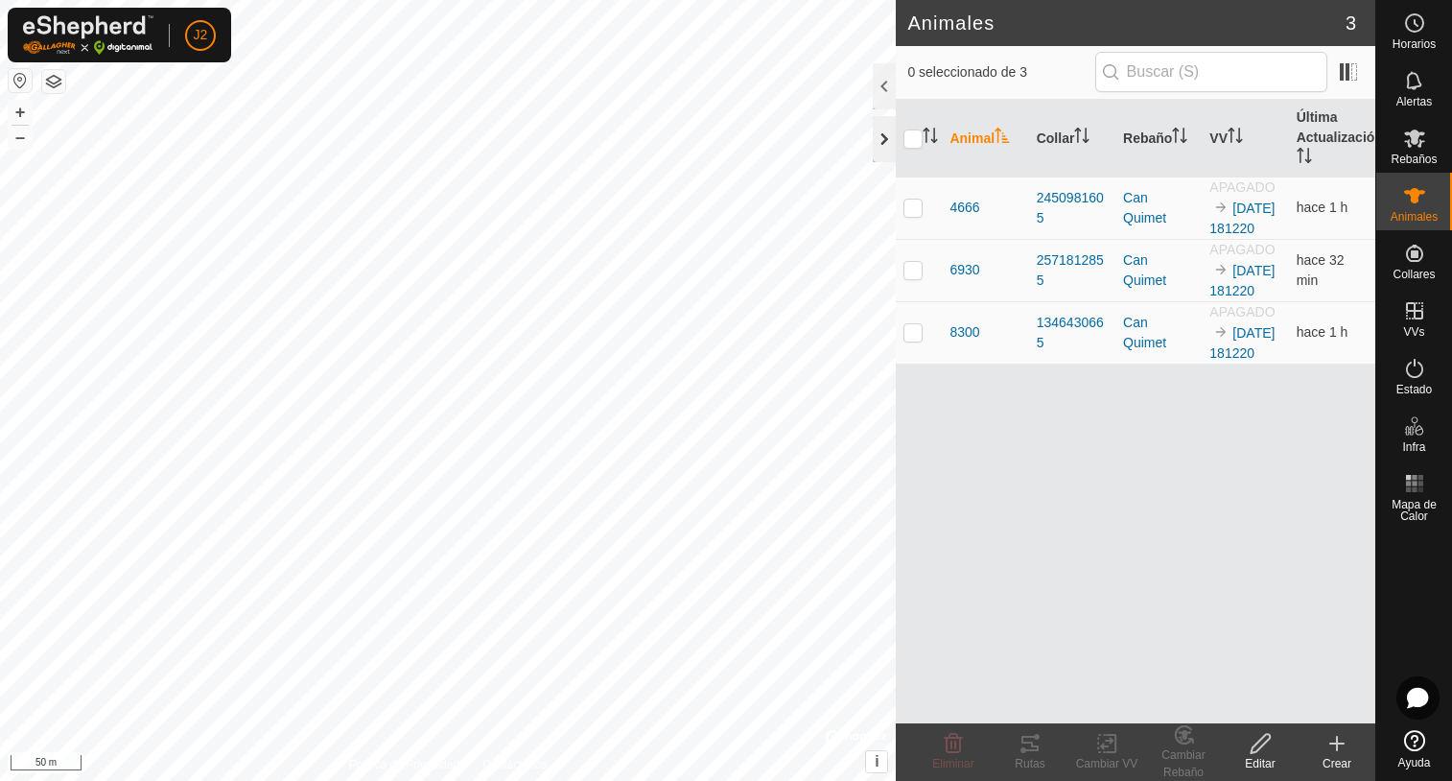
click at [884, 136] on div at bounding box center [884, 139] width 23 height 46
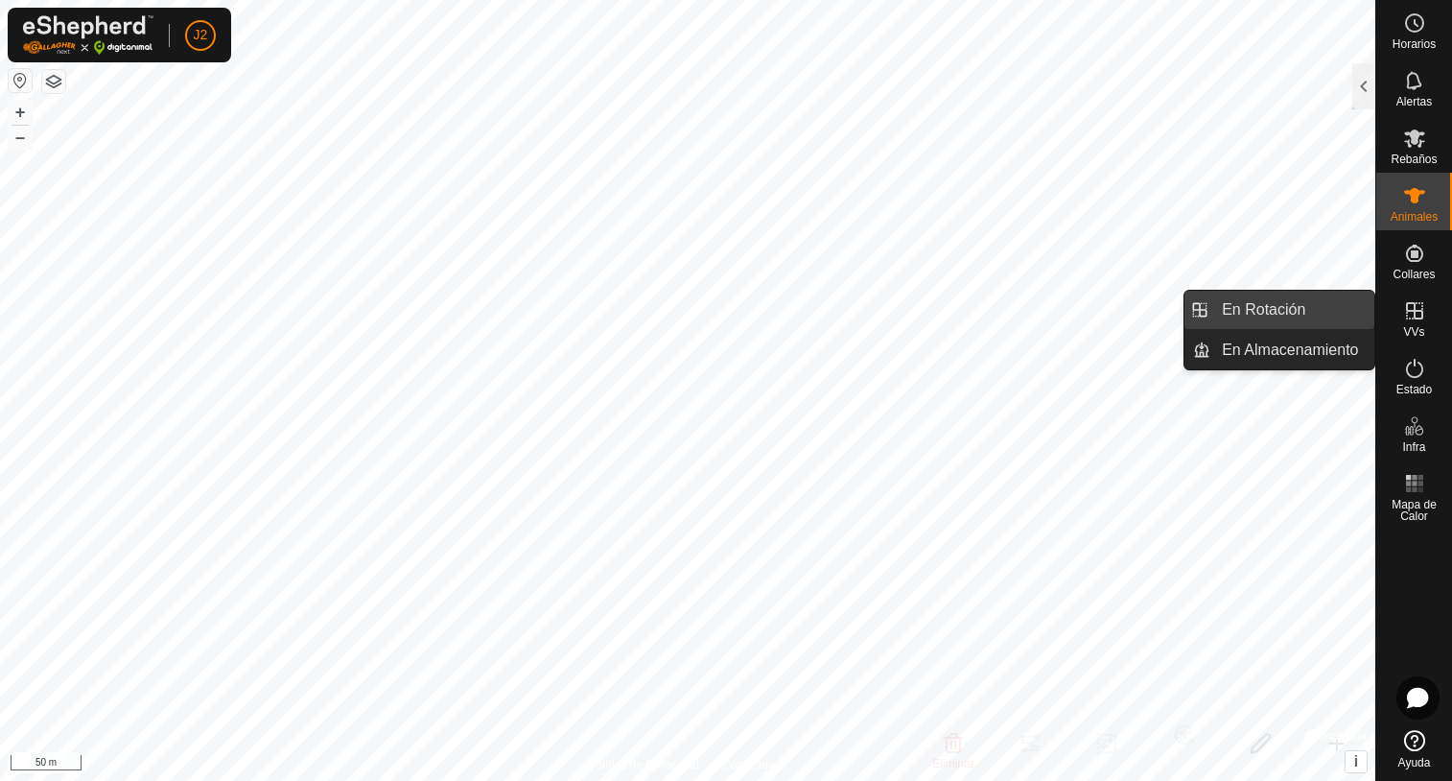
click at [1301, 314] on link "En Rotación" at bounding box center [1292, 310] width 164 height 38
click at [1284, 311] on link "En Rotación" at bounding box center [1292, 310] width 164 height 38
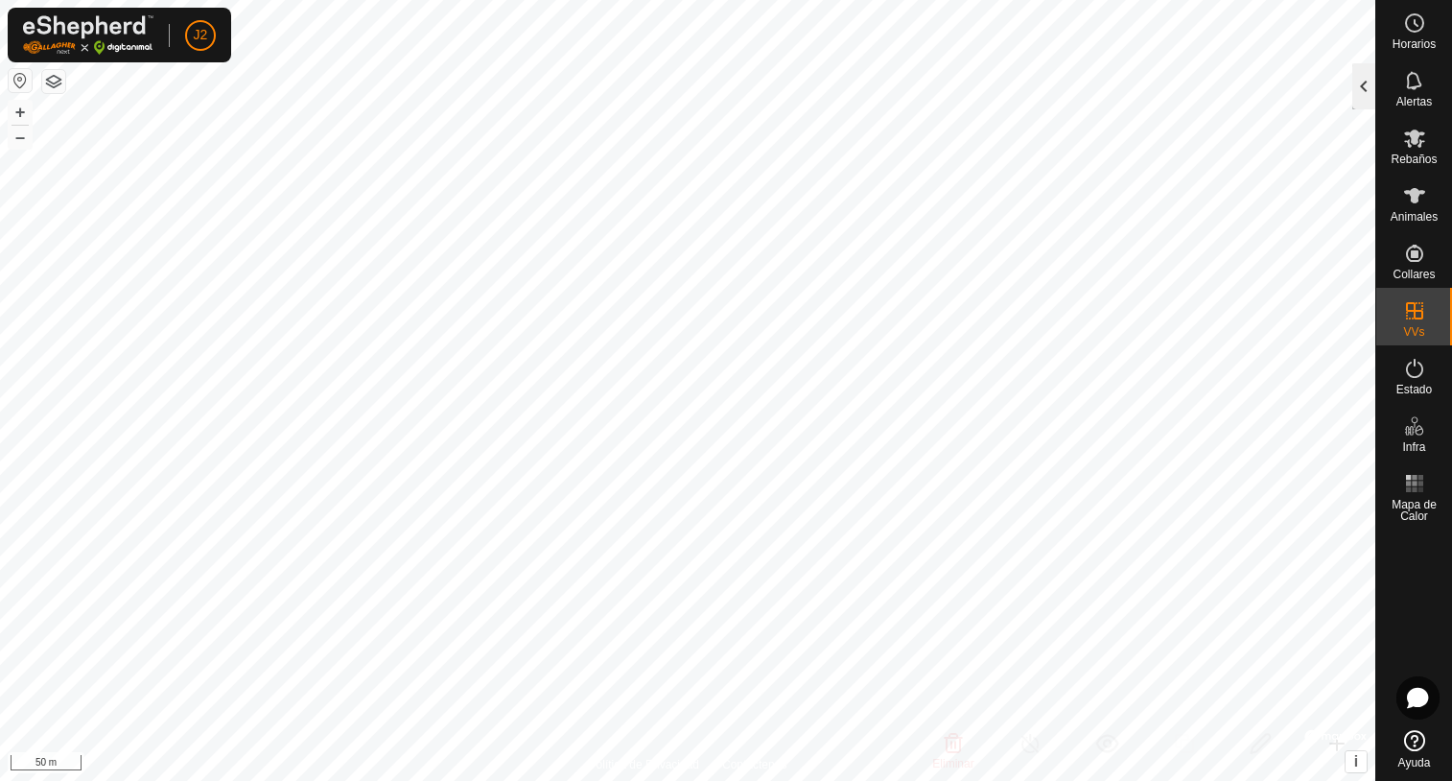
click at [1357, 98] on div at bounding box center [1363, 86] width 23 height 46
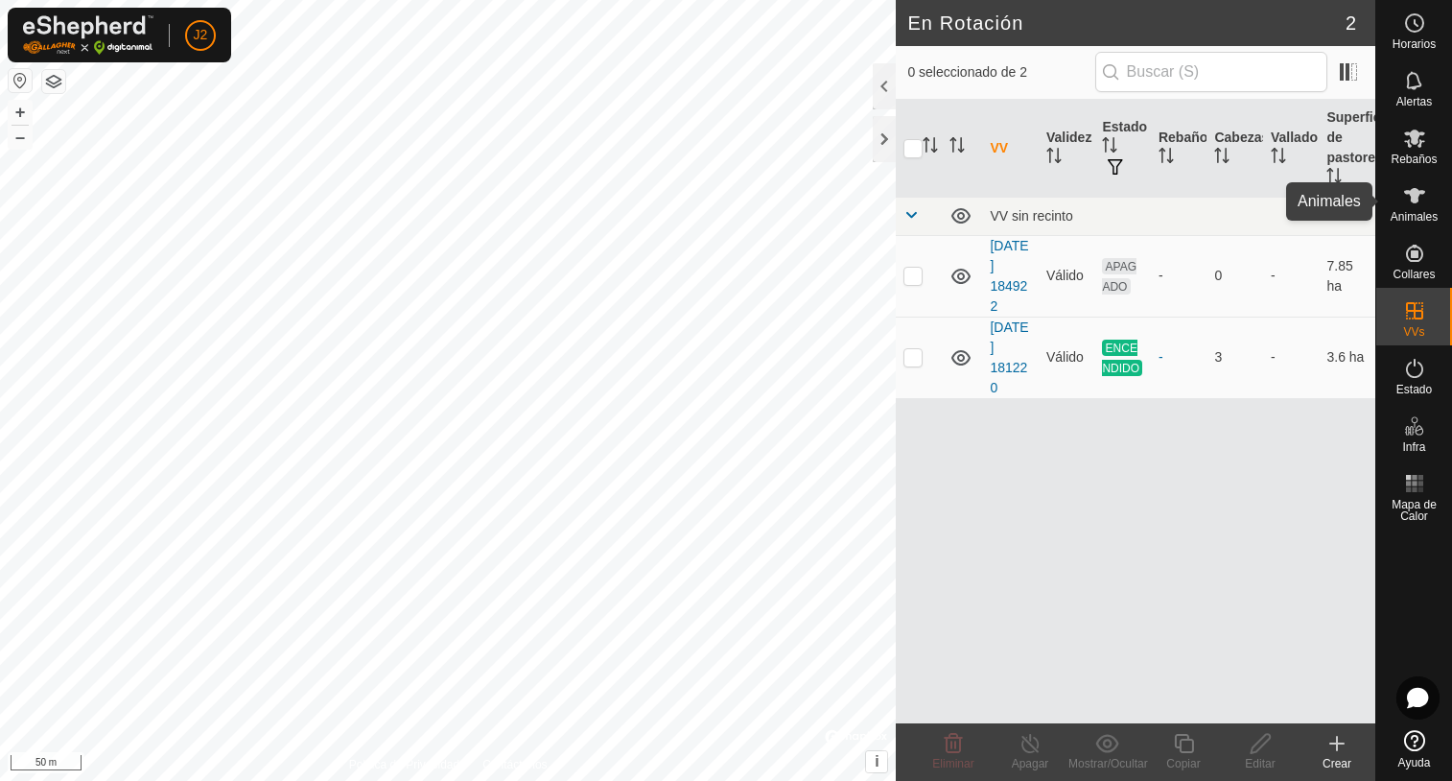
click at [1425, 208] on es-animals-svg-icon at bounding box center [1414, 195] width 35 height 31
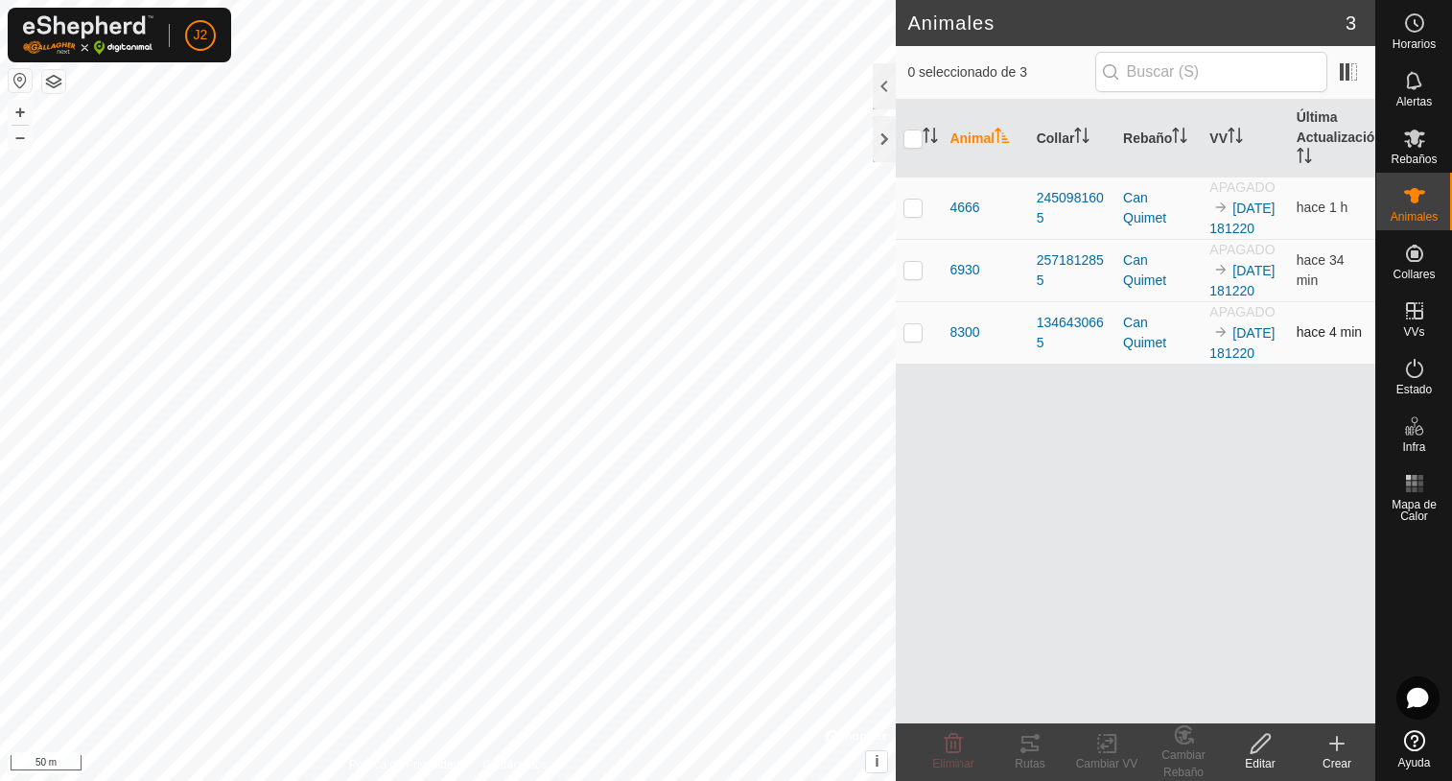
click at [917, 340] on p-checkbox at bounding box center [912, 331] width 19 height 15
checkbox input "true"
click at [1030, 756] on div "Rutas" at bounding box center [1030, 763] width 77 height 17
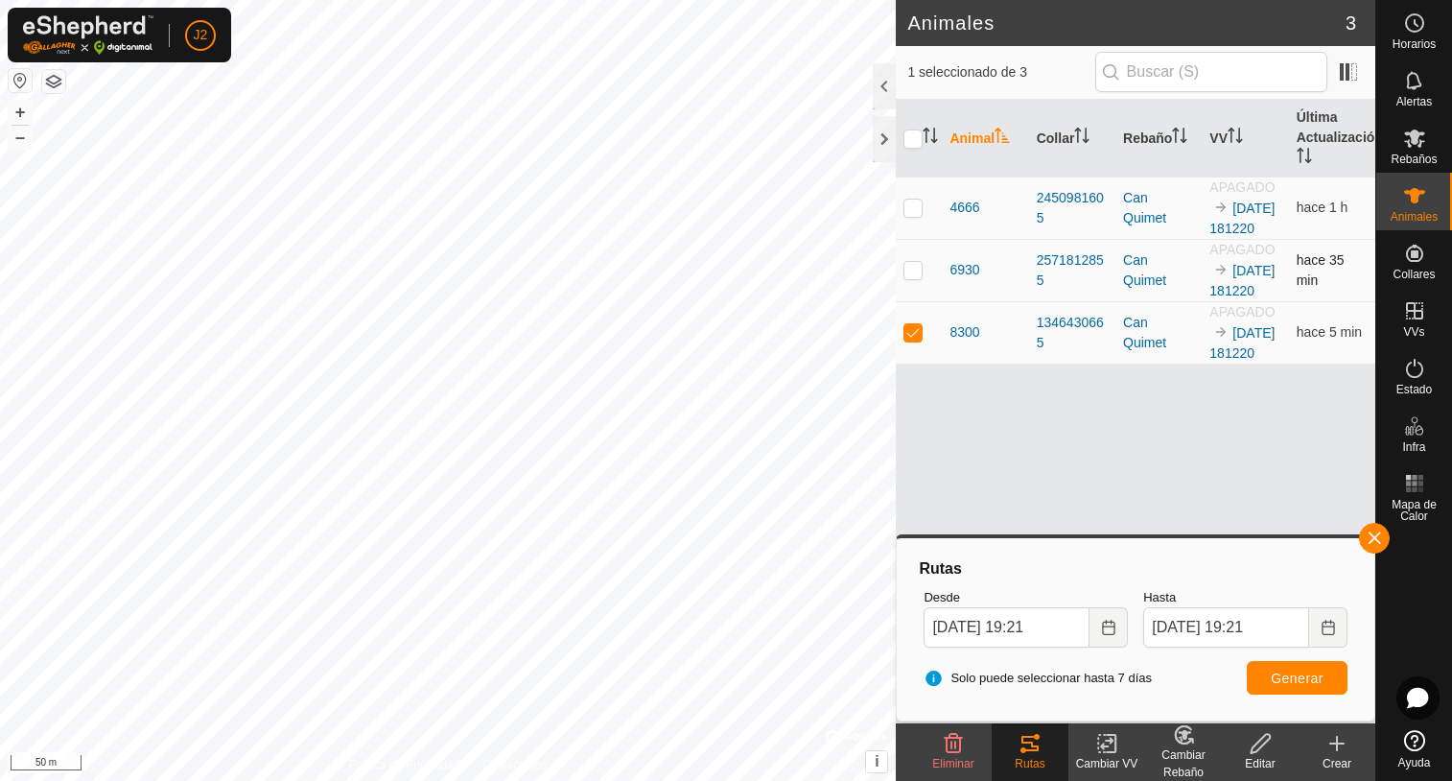
click at [915, 277] on p-checkbox at bounding box center [912, 269] width 19 height 15
checkbox input "true"
click at [917, 340] on p-checkbox at bounding box center [912, 331] width 19 height 15
checkbox input "false"
click at [911, 277] on p-checkbox at bounding box center [912, 269] width 19 height 15
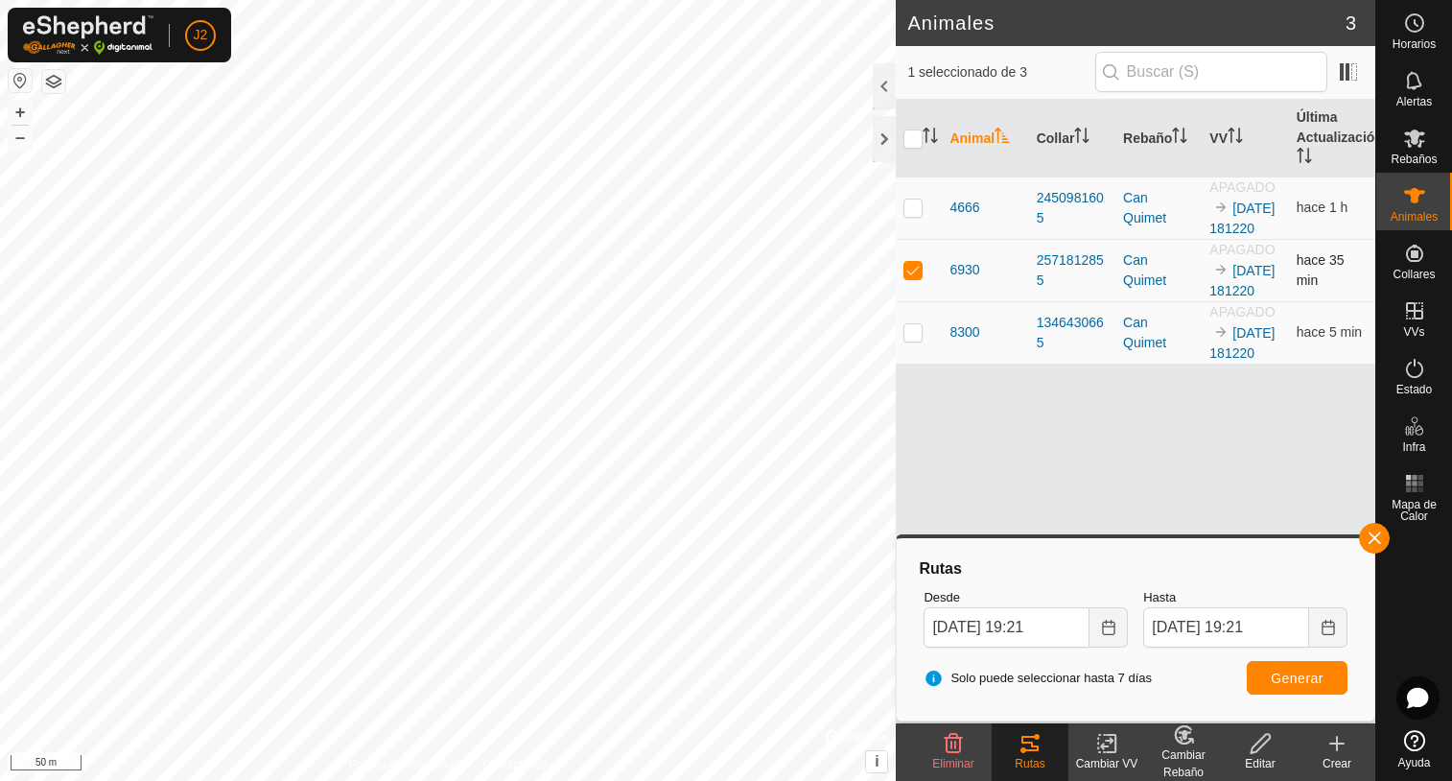
checkbox input "false"
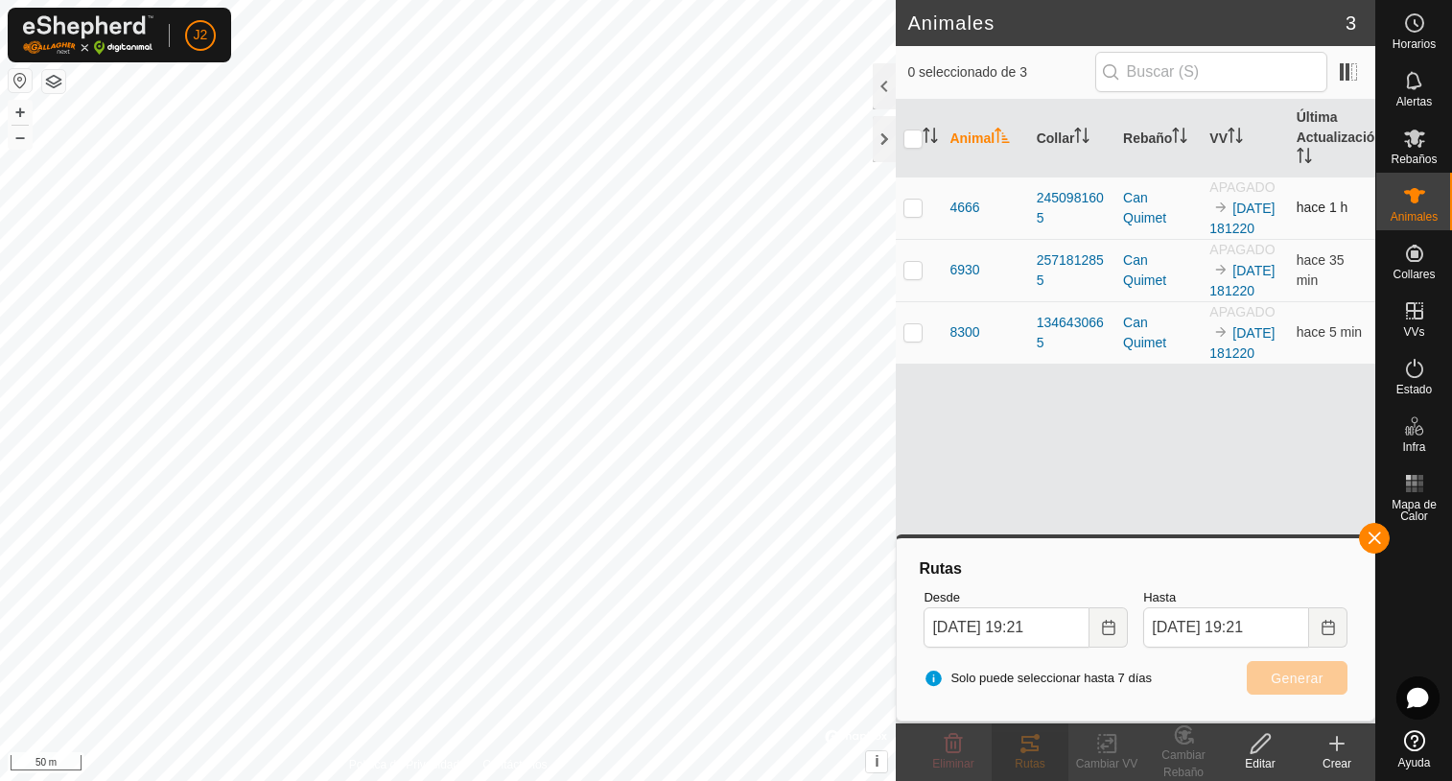
click at [910, 215] on p-checkbox at bounding box center [912, 206] width 19 height 15
checkbox input "true"
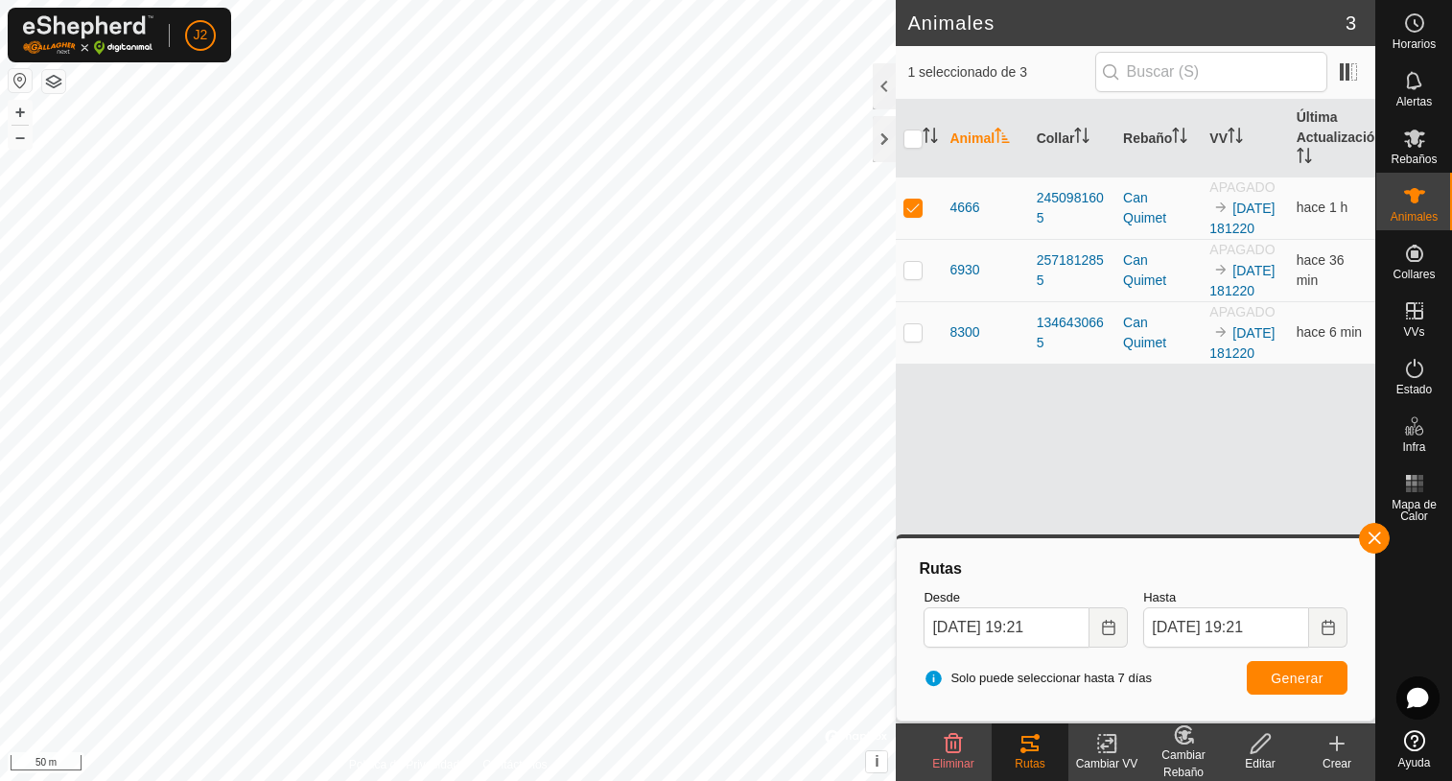
click at [1036, 755] on div "Rutas" at bounding box center [1030, 763] width 77 height 17
click at [914, 277] on p-checkbox at bounding box center [912, 269] width 19 height 15
checkbox input "true"
click at [918, 215] on p-checkbox at bounding box center [912, 206] width 19 height 15
checkbox input "false"
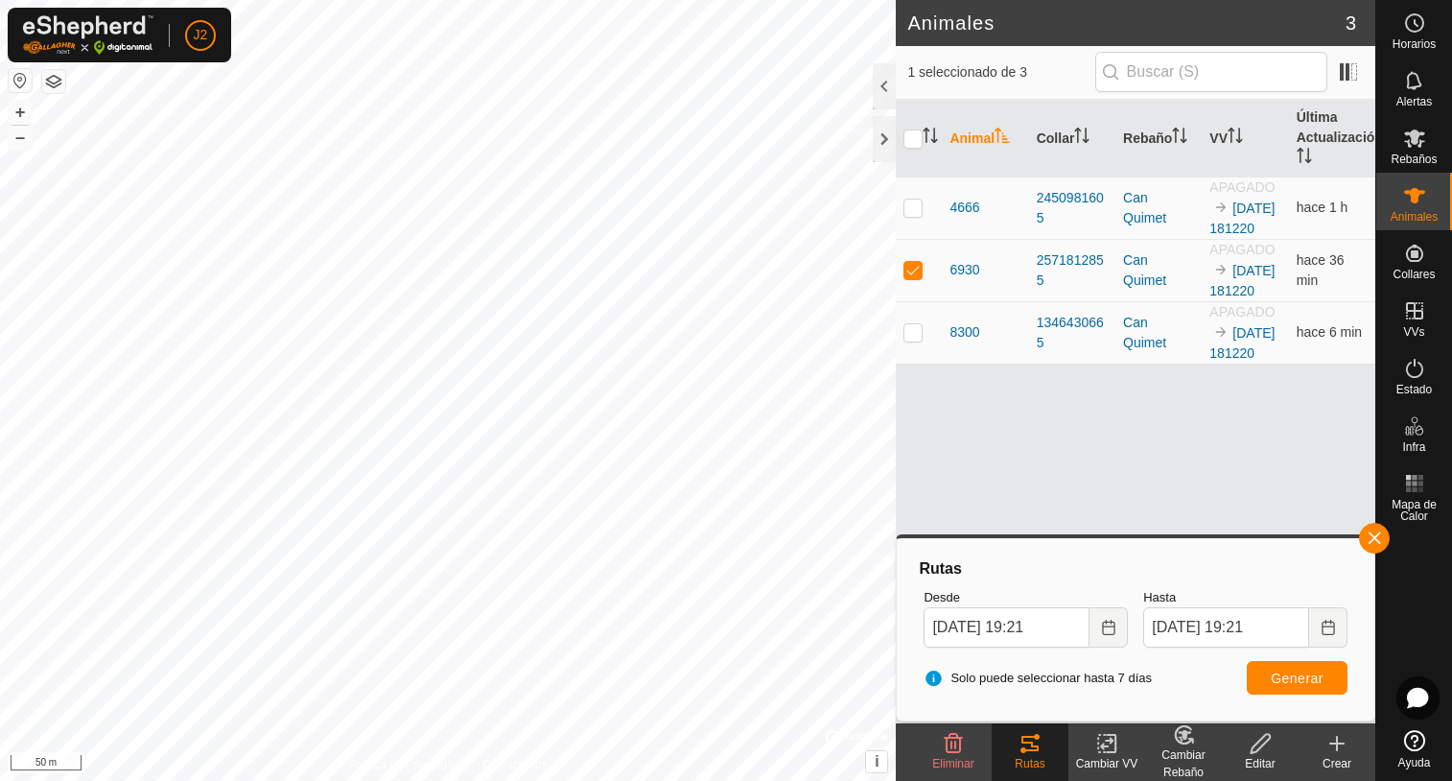
click at [1032, 750] on icon at bounding box center [1029, 743] width 17 height 15
click at [1285, 696] on div "Solo puede seleccionar hasta 7 [PERSON_NAME] Generar" at bounding box center [1135, 678] width 439 height 46
click at [1284, 685] on span "Generar" at bounding box center [1297, 677] width 53 height 15
click at [884, 135] on div at bounding box center [884, 139] width 23 height 46
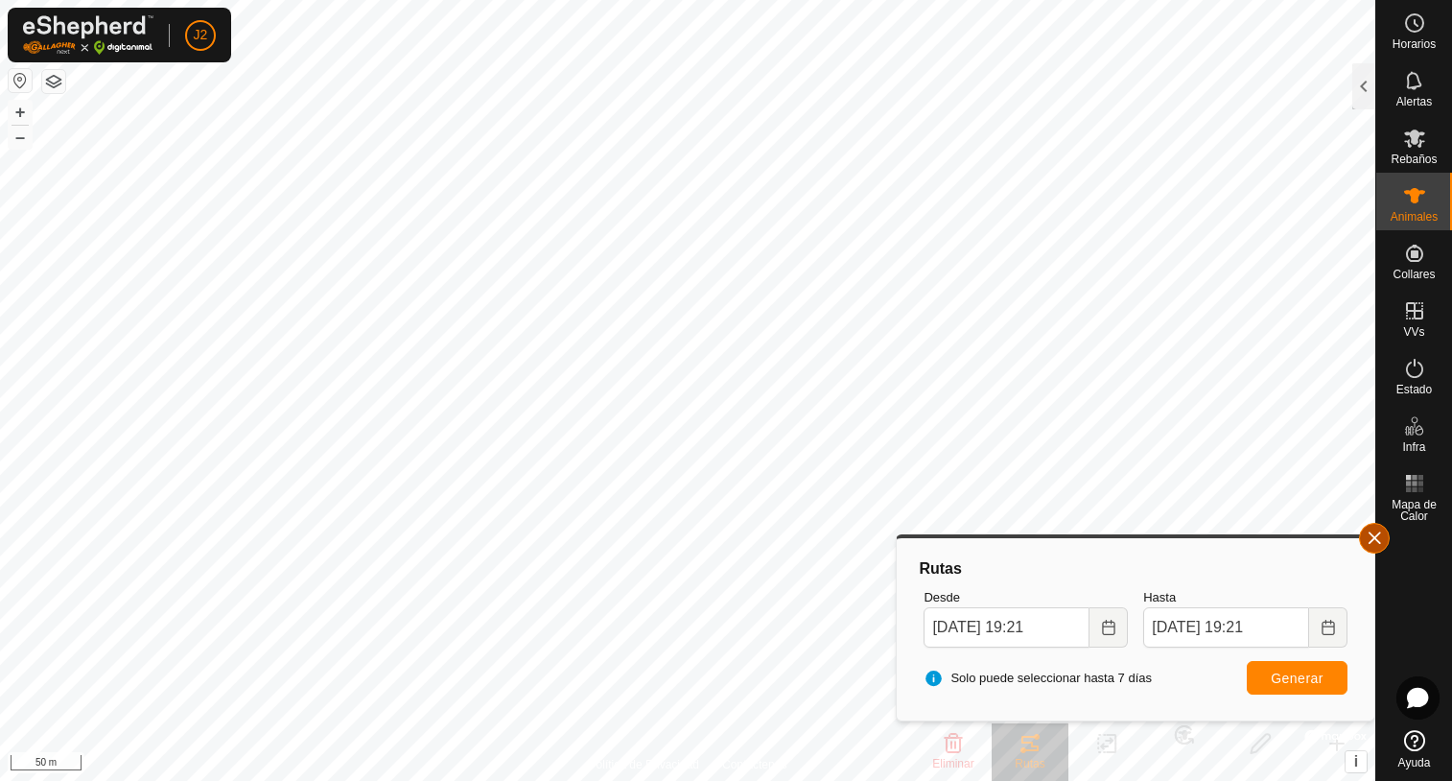
click at [1379, 530] on button "button" at bounding box center [1374, 538] width 31 height 31
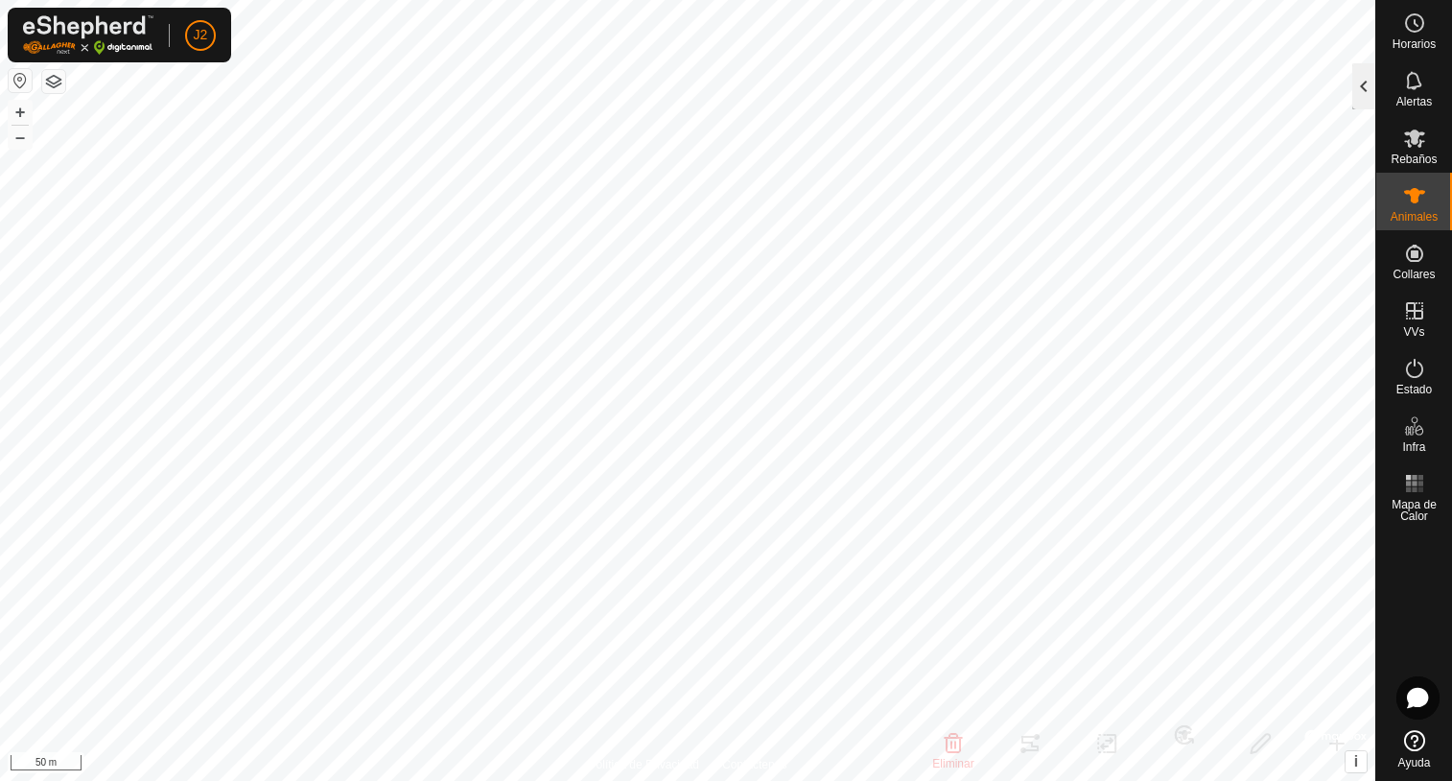
click at [1356, 85] on div at bounding box center [1363, 86] width 23 height 46
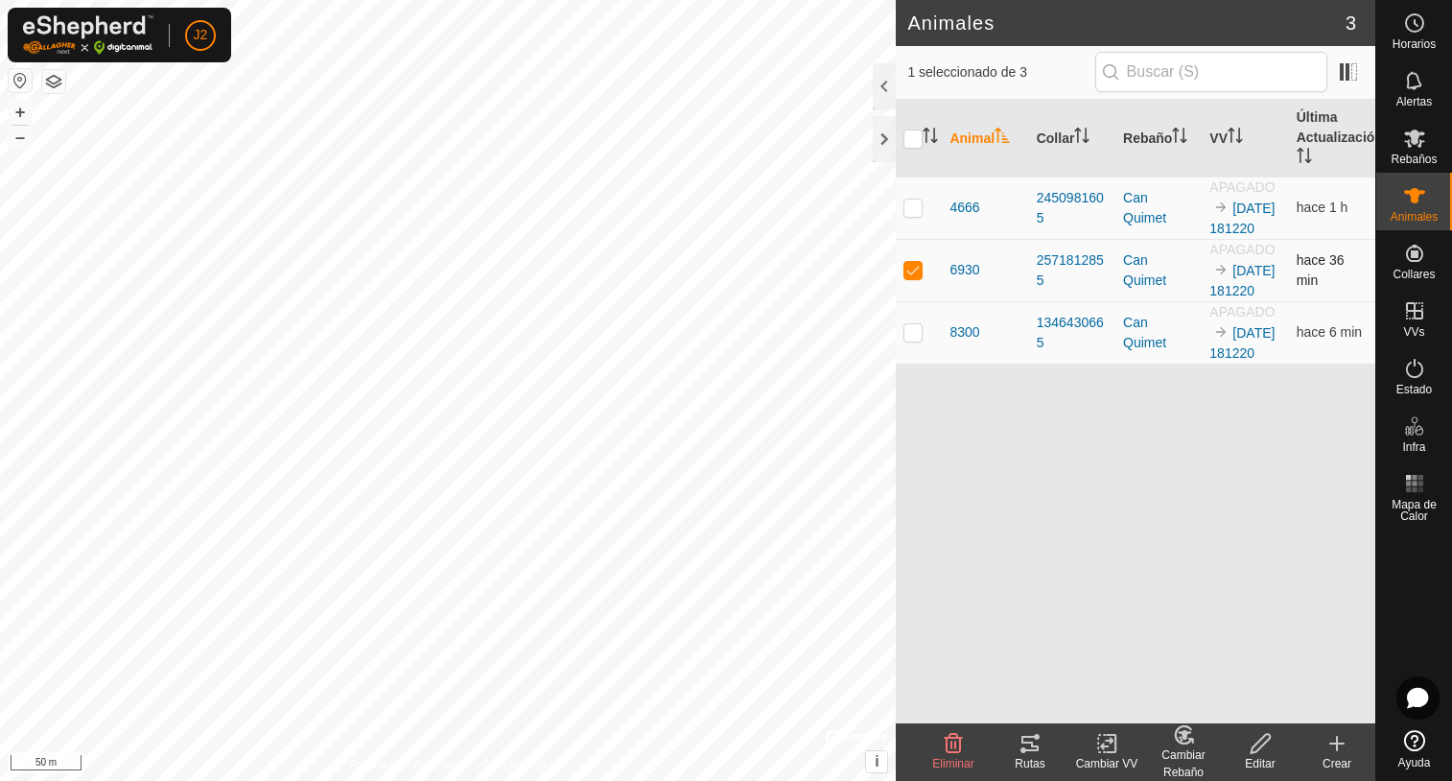
click at [906, 277] on p-checkbox at bounding box center [912, 269] width 19 height 15
checkbox input "false"
click at [875, 131] on div at bounding box center [884, 139] width 23 height 46
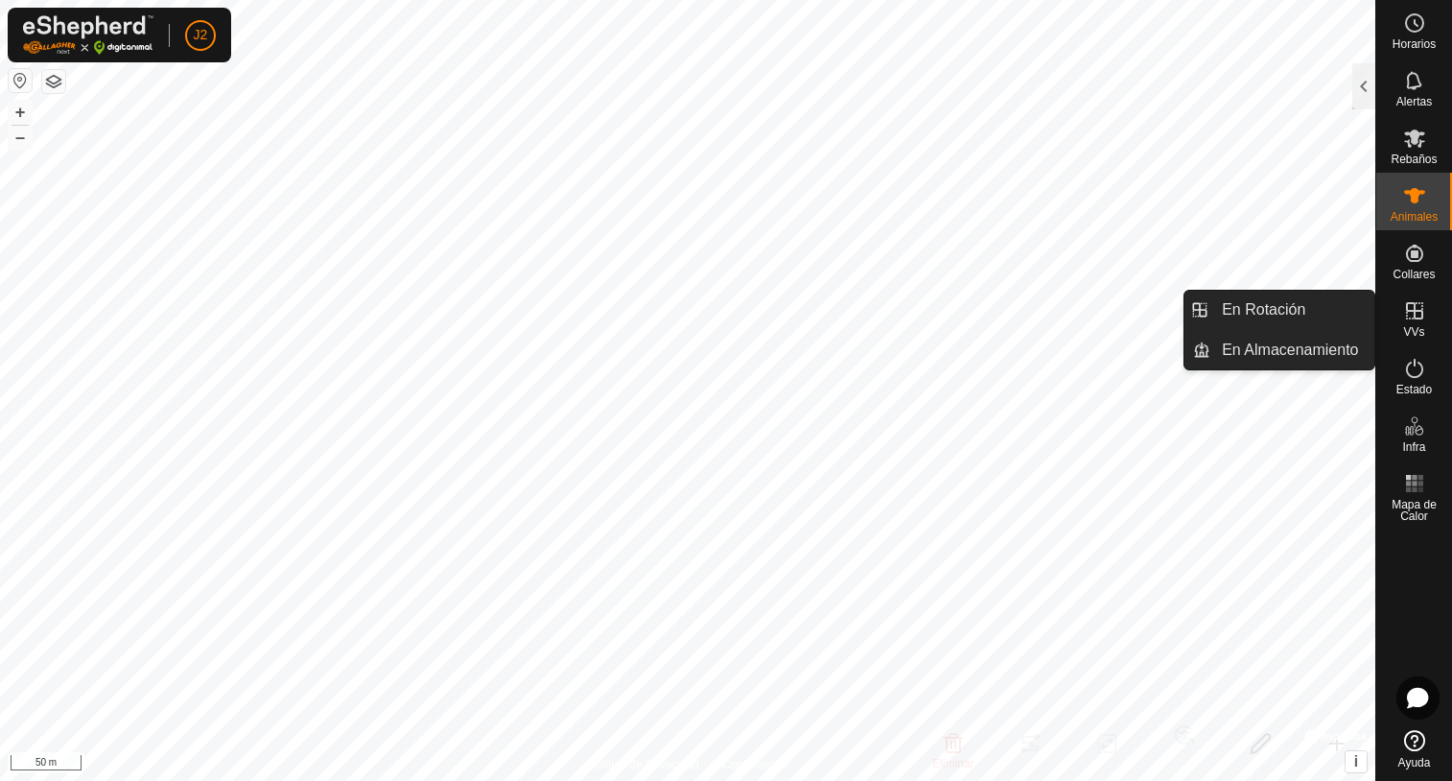
click at [1421, 312] on icon at bounding box center [1414, 310] width 17 height 17
click at [1254, 309] on link "En Rotación" at bounding box center [1292, 310] width 164 height 38
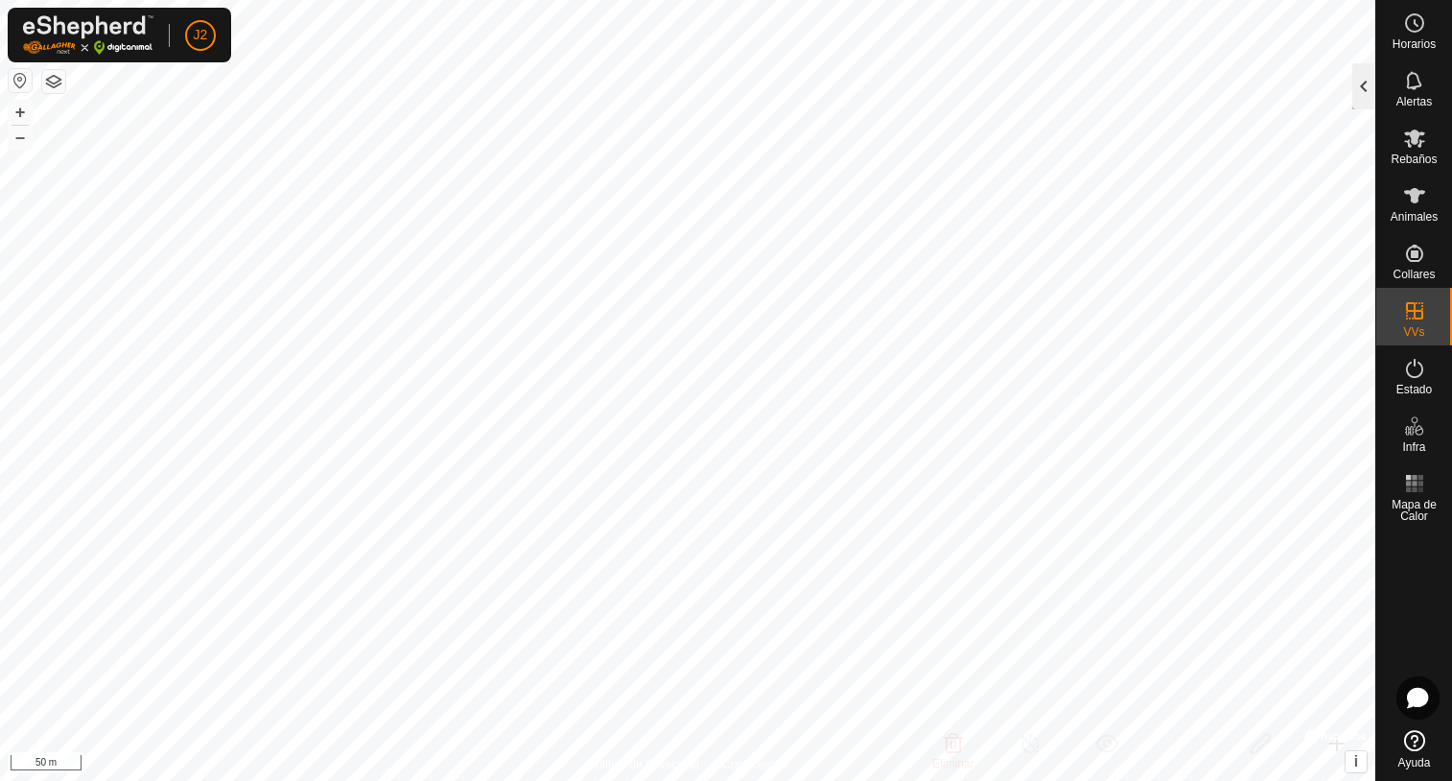
click at [1354, 91] on div at bounding box center [1363, 86] width 23 height 46
